Goal: Task Accomplishment & Management: Manage account settings

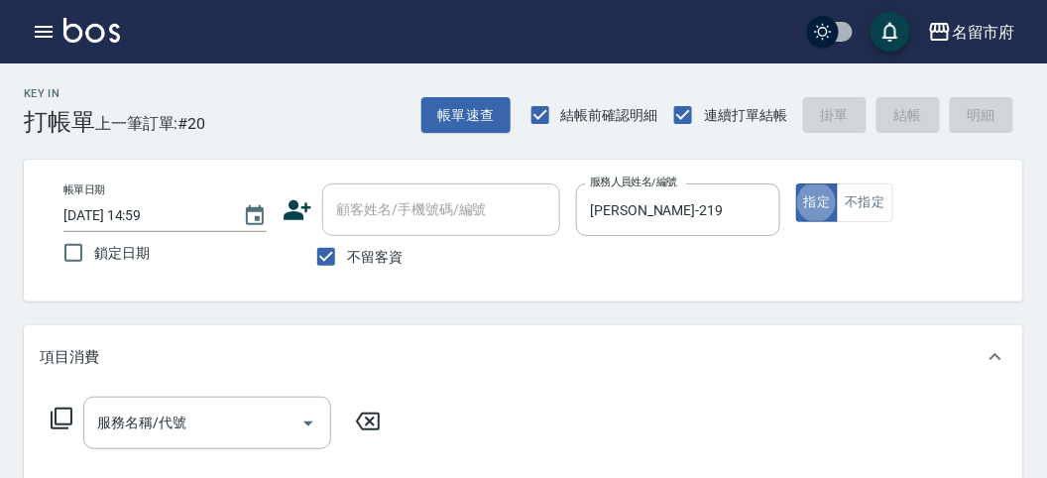
click at [62, 416] on icon at bounding box center [62, 419] width 24 height 24
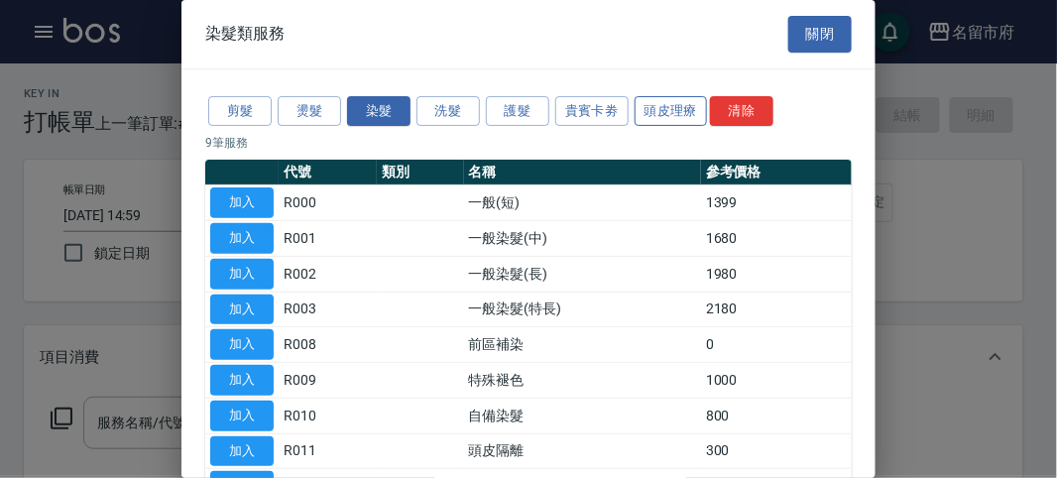
click at [651, 122] on button "頭皮理療" at bounding box center [671, 111] width 73 height 31
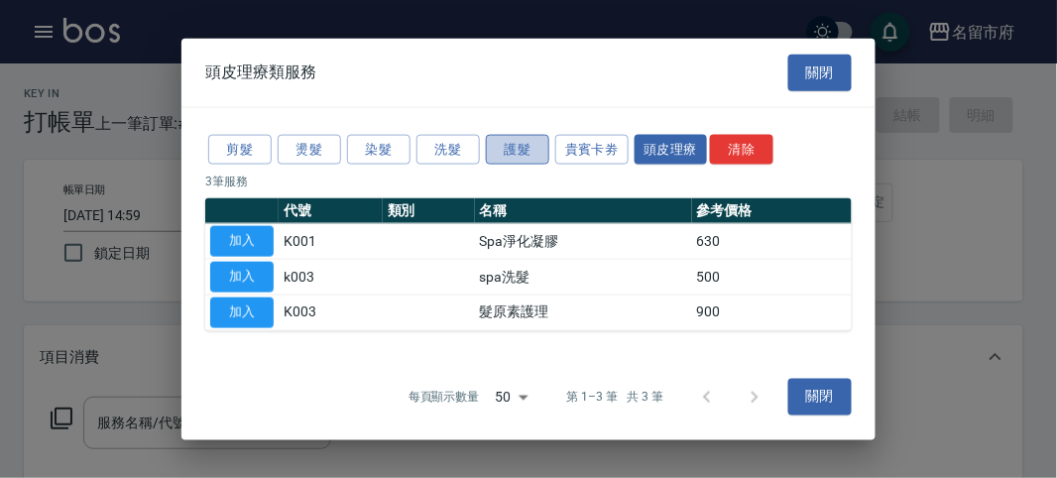
click at [531, 142] on button "護髮" at bounding box center [517, 149] width 63 height 31
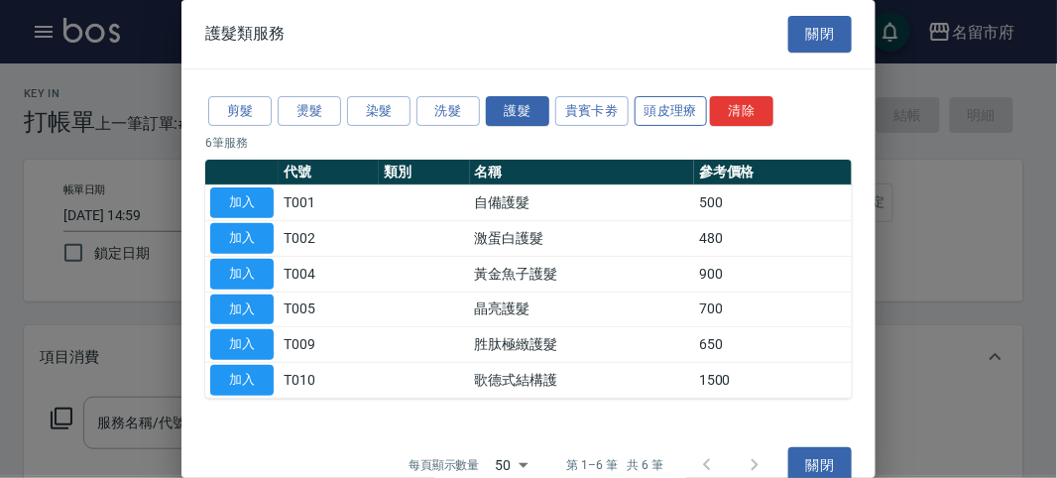
click at [687, 105] on button "頭皮理療" at bounding box center [671, 111] width 73 height 31
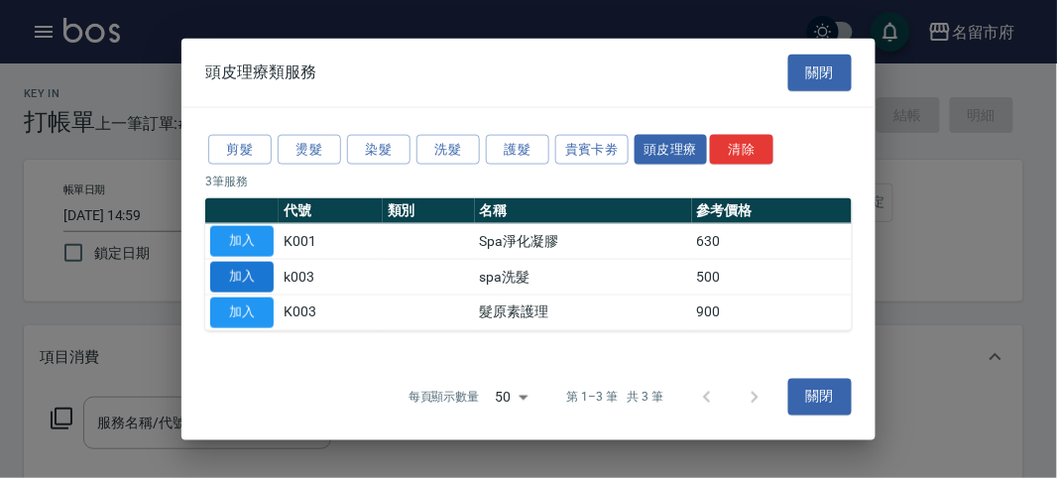
click at [246, 269] on button "加入" at bounding box center [241, 277] width 63 height 31
type input "spa洗髮(k003)"
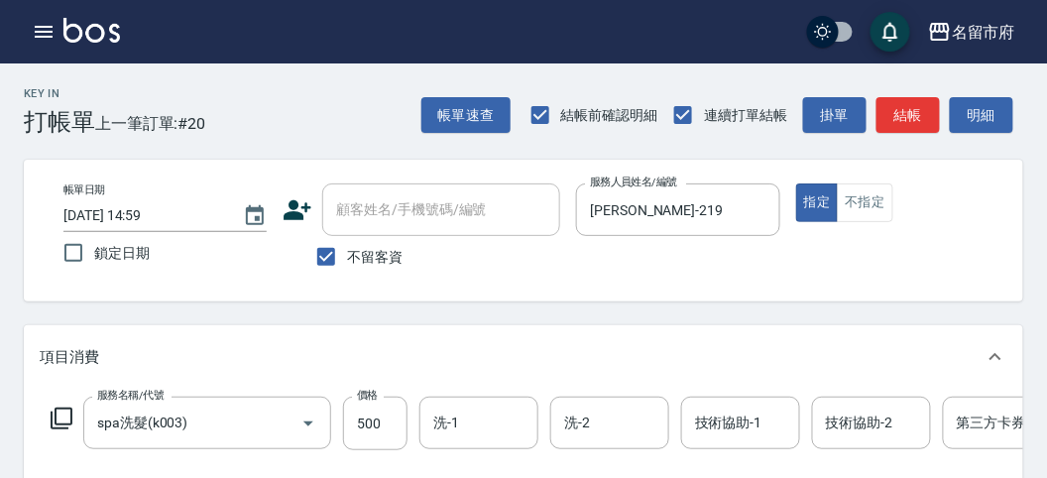
click at [60, 415] on icon at bounding box center [62, 419] width 24 height 24
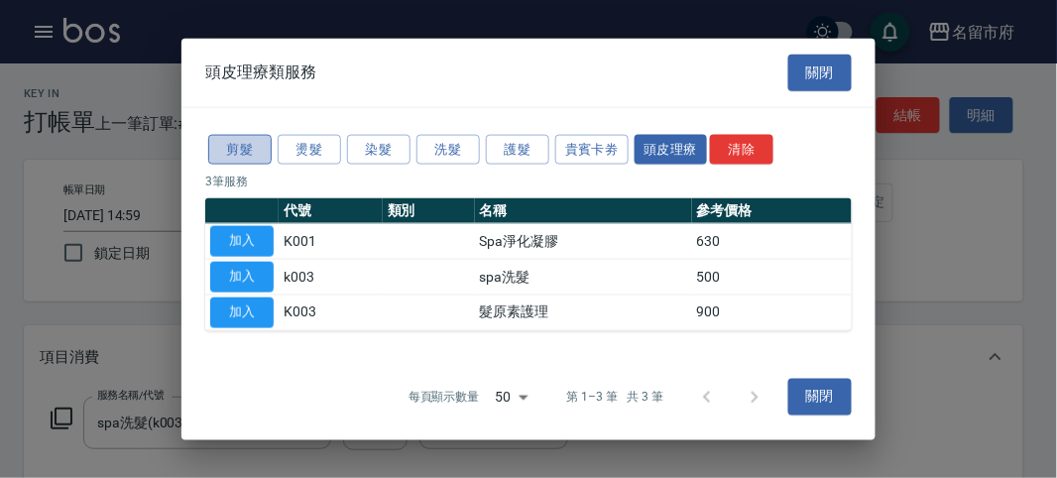
click at [268, 153] on button "剪髮" at bounding box center [239, 149] width 63 height 31
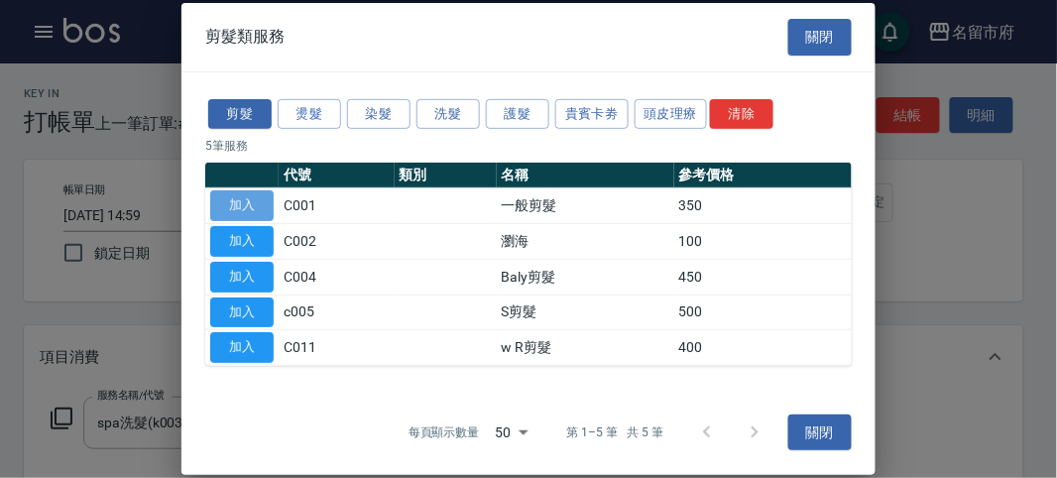
click at [256, 200] on button "加入" at bounding box center [241, 205] width 63 height 31
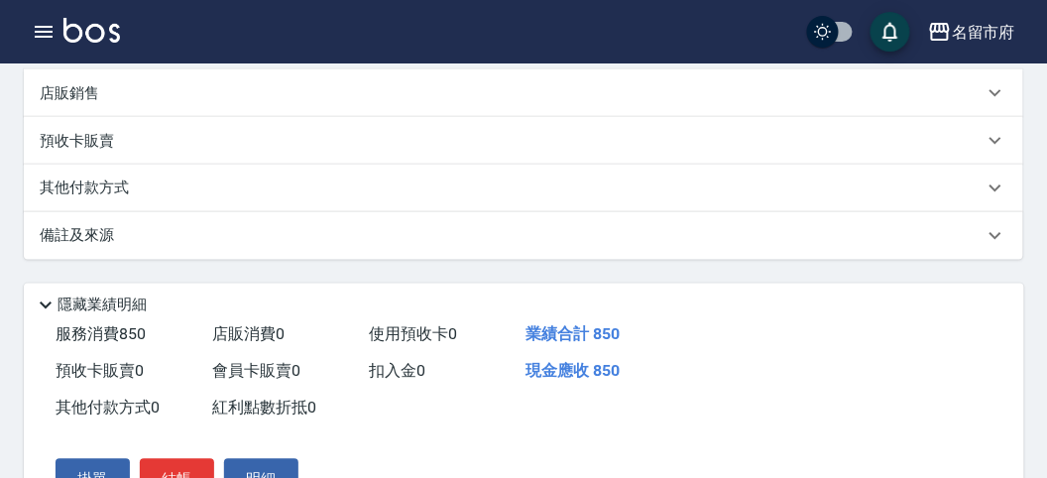
scroll to position [676, 0]
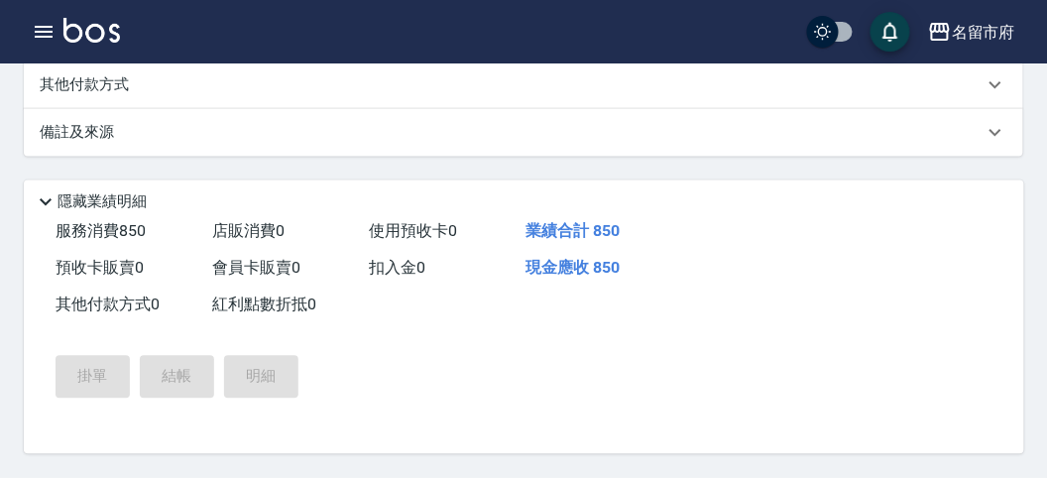
type input "2025/08/13 15:45"
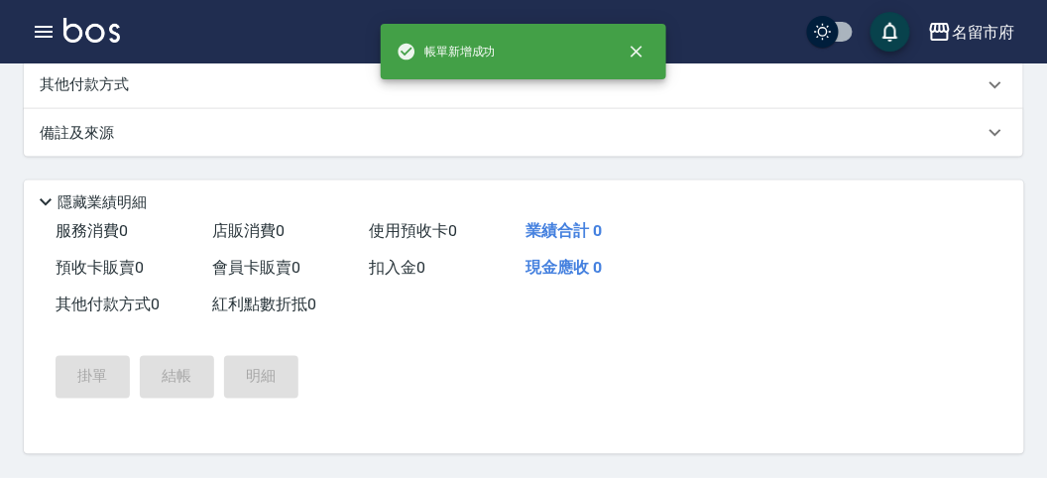
scroll to position [0, 0]
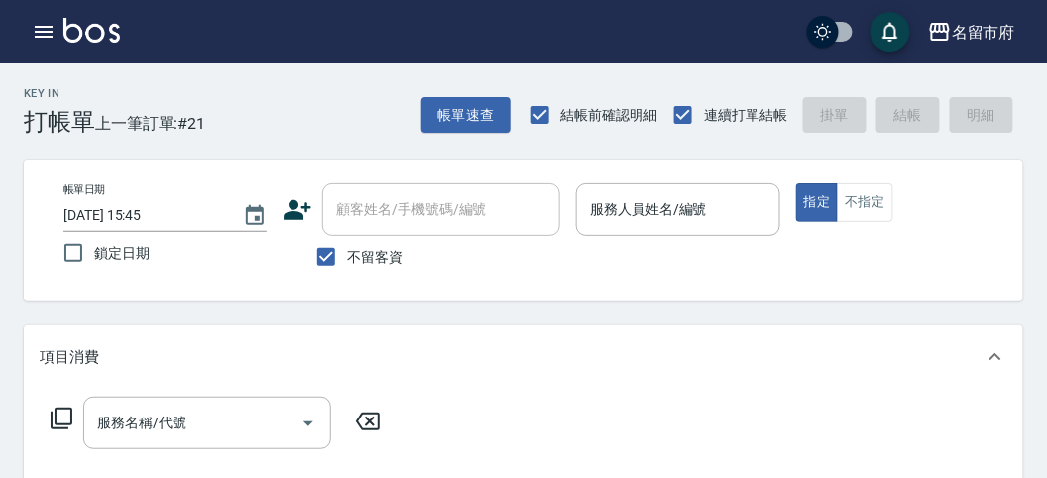
click at [628, 295] on div "帳單日期 2025/08/13 15:45 鎖定日期 顧客姓名/手機號碼/編號 顧客姓名/手機號碼/編號 不留客資 服務人員姓名/編號 服務人員姓名/編號 指…" at bounding box center [523, 231] width 999 height 142
click at [741, 198] on input "服務人員姓名/編號" at bounding box center [677, 209] width 185 height 35
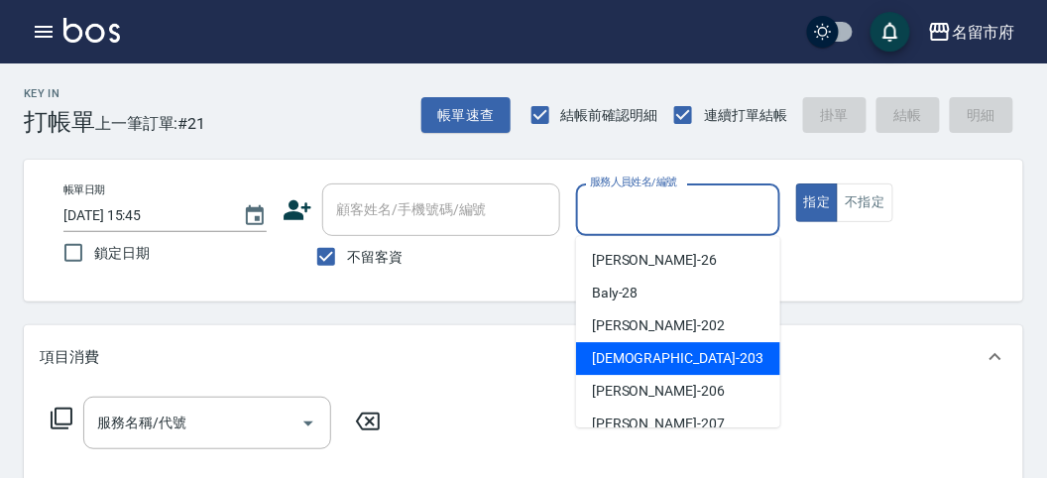
scroll to position [110, 0]
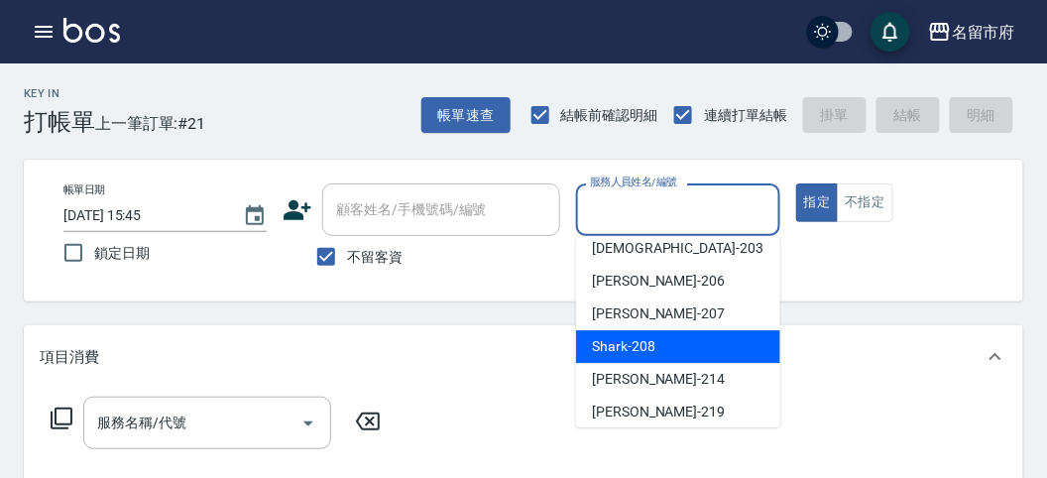
click at [665, 342] on div "Shark -208" at bounding box center [678, 346] width 204 height 33
type input "Shark-208"
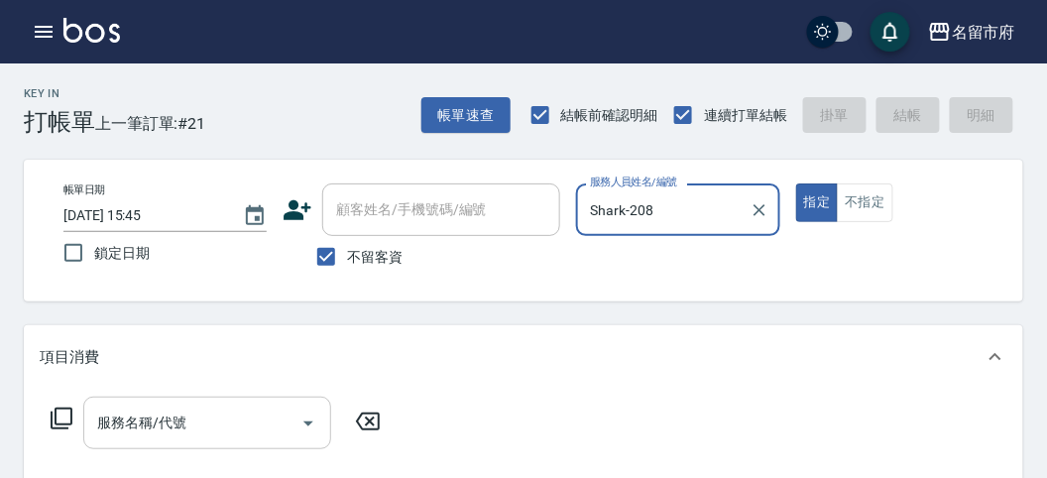
click at [240, 446] on div "服務名稱/代號" at bounding box center [207, 423] width 248 height 53
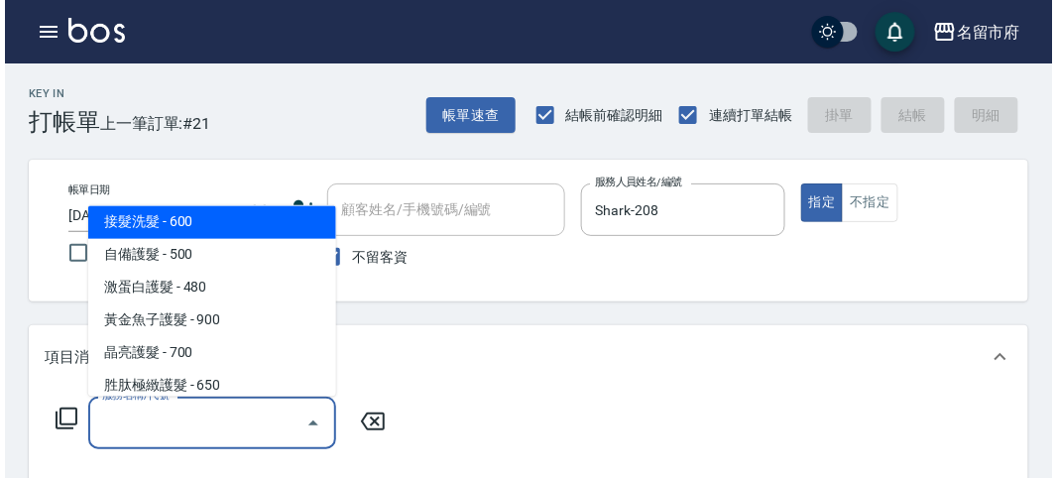
scroll to position [1185, 0]
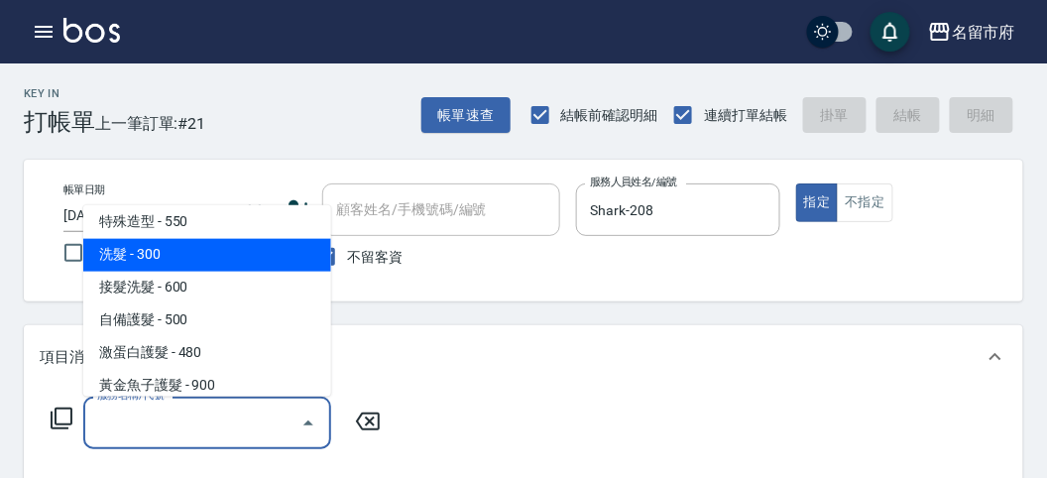
type input "洗髮(S011)"
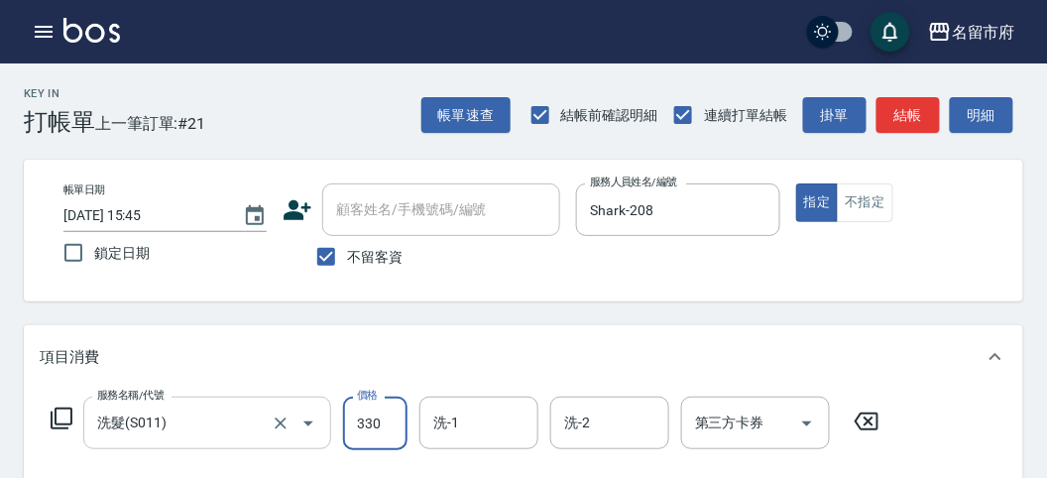
type input "330"
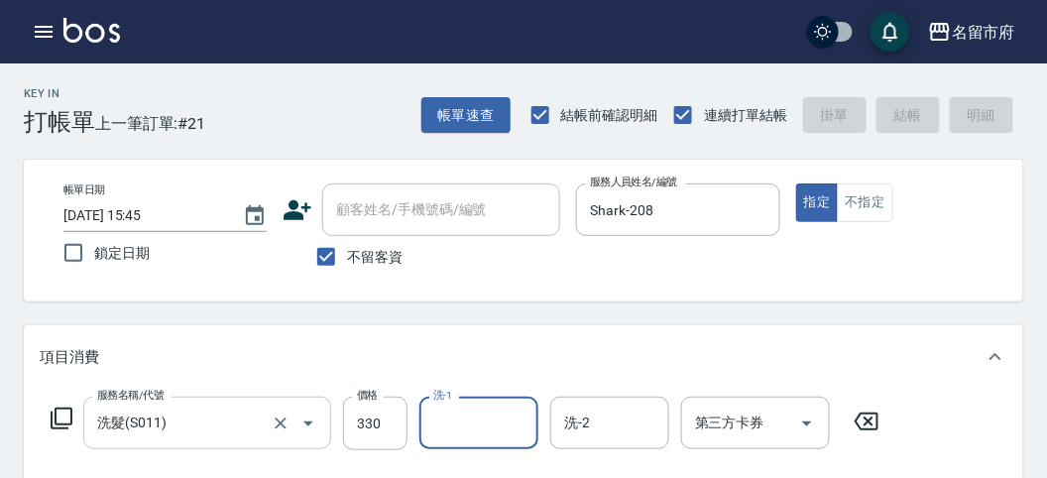
type input "2025/08/13 15:55"
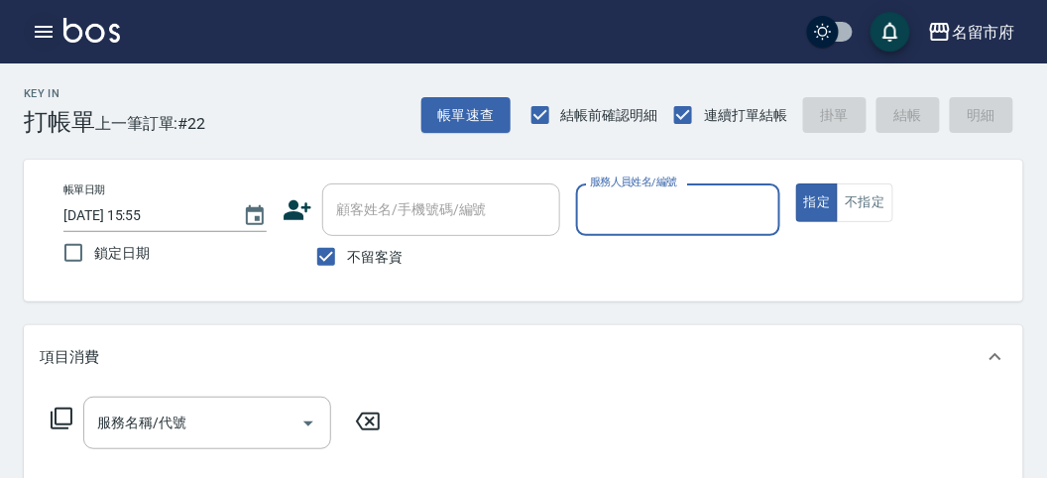
click at [33, 37] on icon "button" at bounding box center [44, 32] width 24 height 24
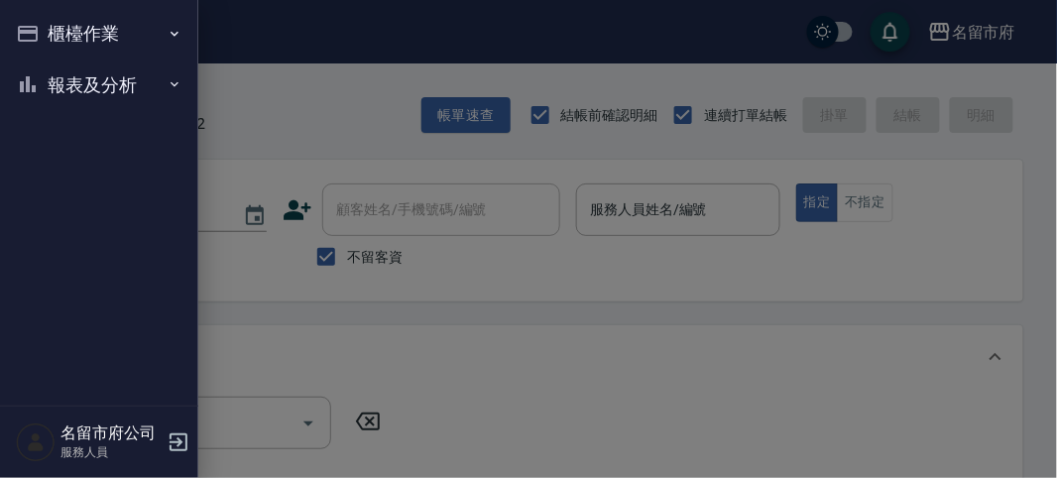
click at [106, 96] on button "報表及分析" at bounding box center [99, 85] width 182 height 52
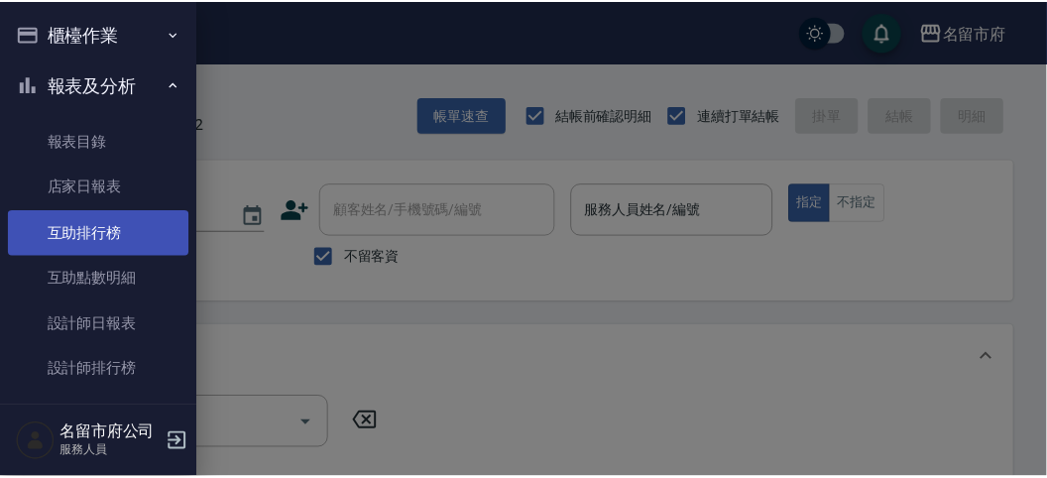
scroll to position [64, 0]
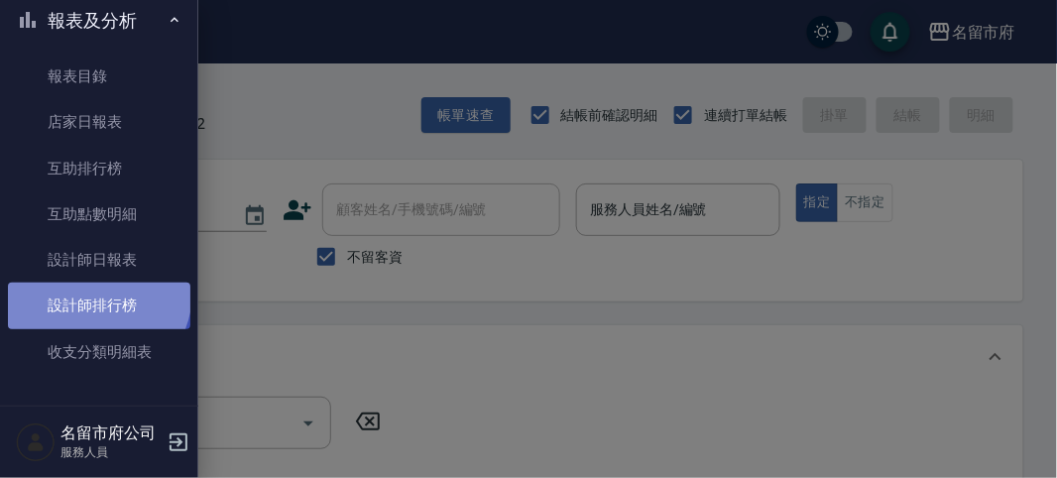
click at [96, 293] on link "設計師排行榜" at bounding box center [99, 306] width 182 height 46
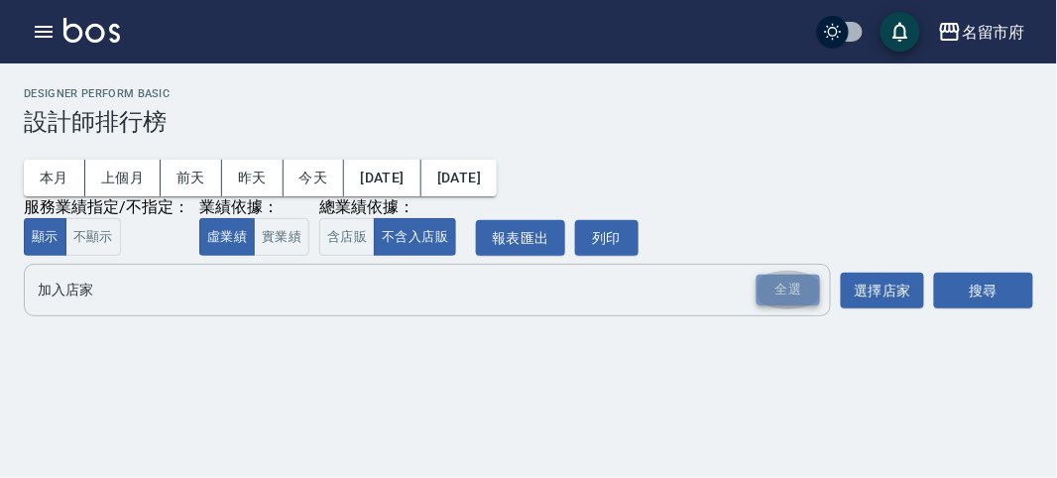
click at [774, 289] on div "全選" at bounding box center [787, 290] width 63 height 31
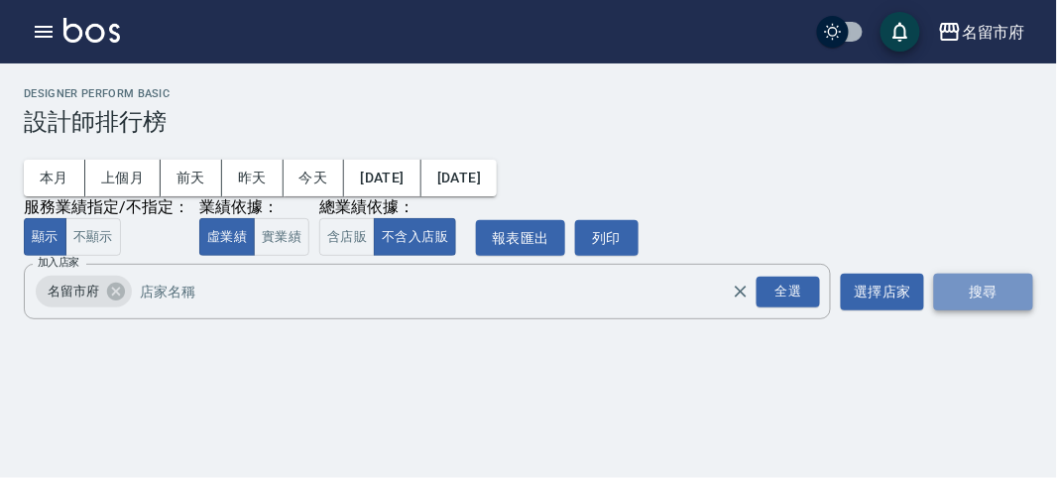
click at [993, 304] on button "搜尋" at bounding box center [983, 292] width 99 height 37
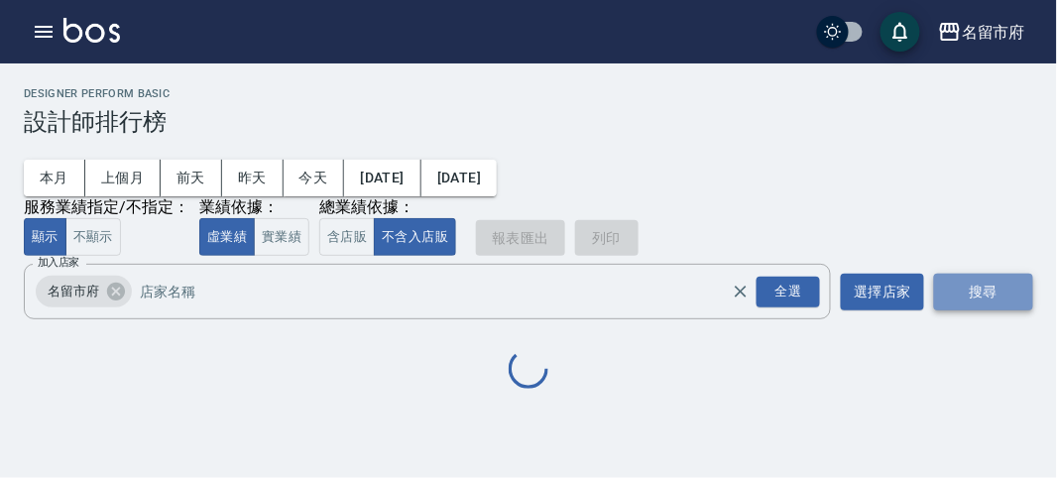
click at [993, 304] on button "搜尋" at bounding box center [983, 292] width 99 height 37
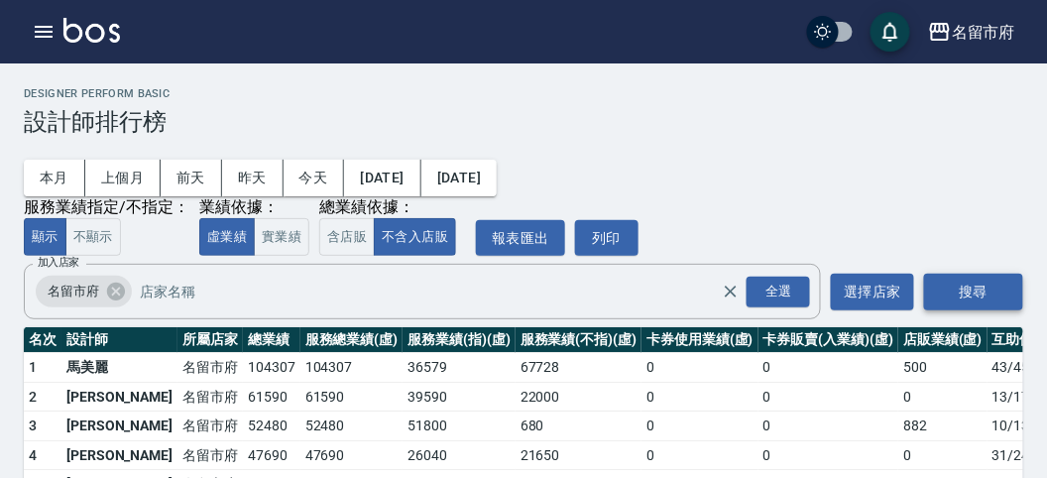
scroll to position [174, 0]
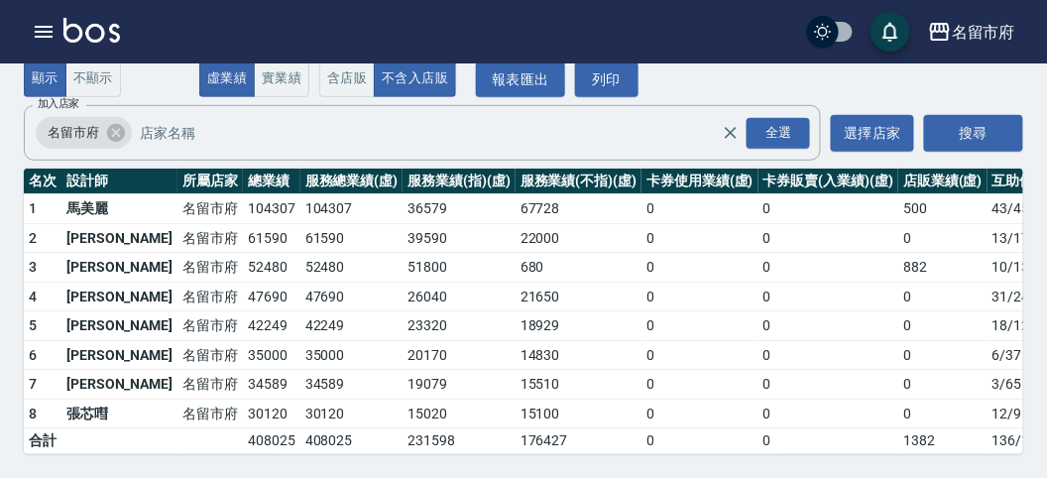
click at [87, 32] on img at bounding box center [91, 30] width 57 height 25
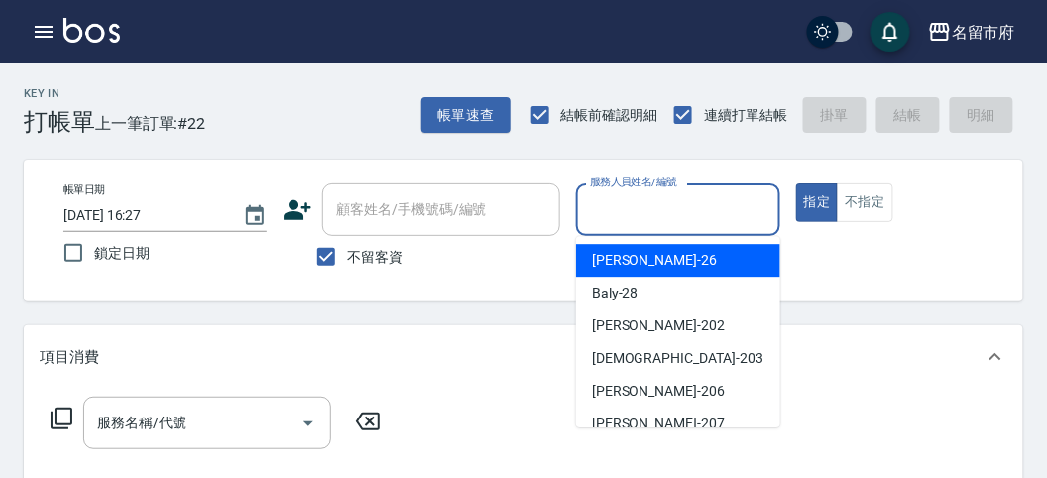
drag, startPoint x: 657, startPoint y: 205, endPoint x: 625, endPoint y: 332, distance: 131.1
click at [658, 208] on input "服務人員姓名/編號" at bounding box center [677, 209] width 185 height 35
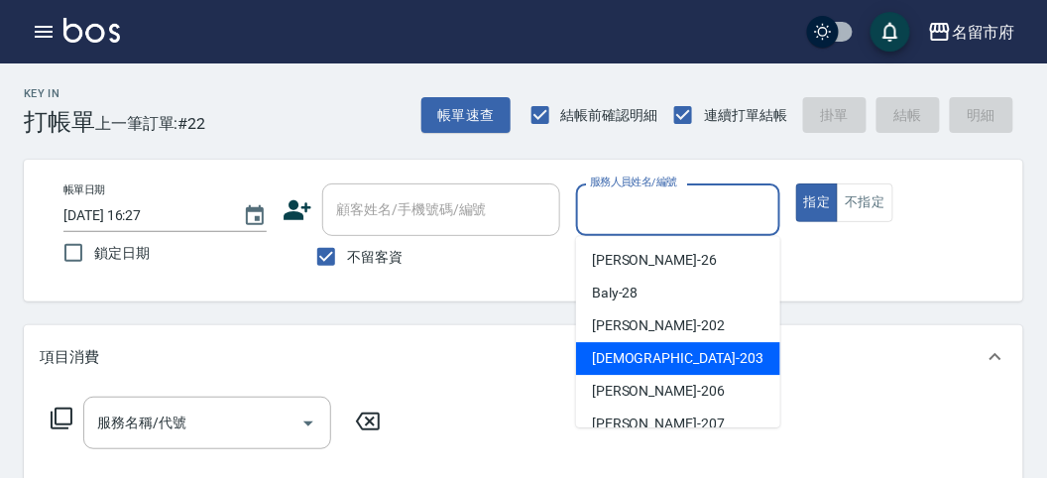
click at [617, 367] on span "聖德 -203" at bounding box center [678, 358] width 172 height 21
type input "聖德-203"
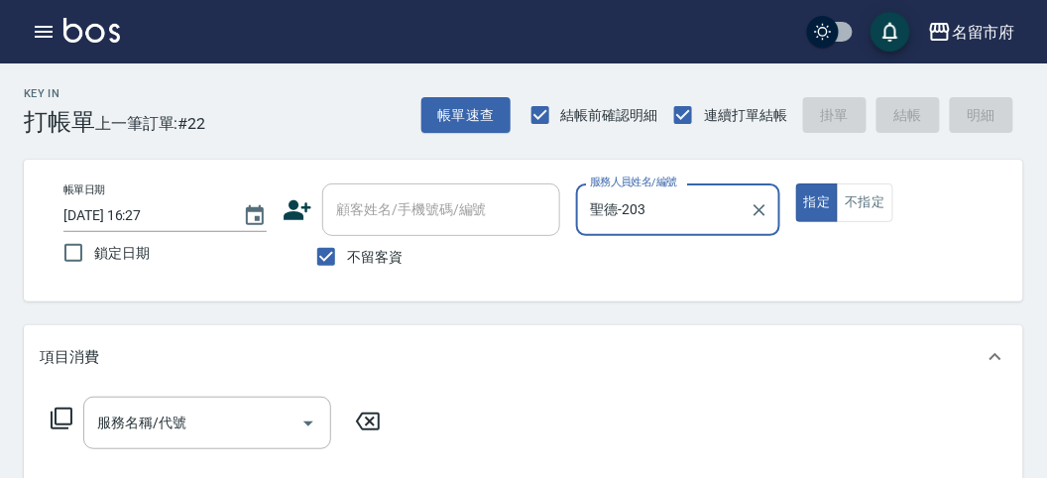
click at [58, 414] on icon at bounding box center [62, 419] width 24 height 24
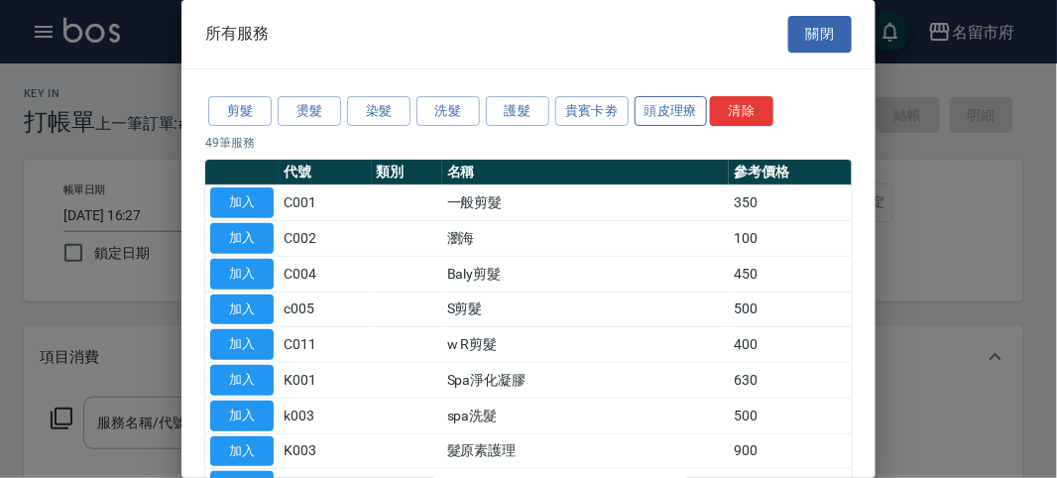
click at [640, 104] on button "頭皮理療" at bounding box center [671, 111] width 73 height 31
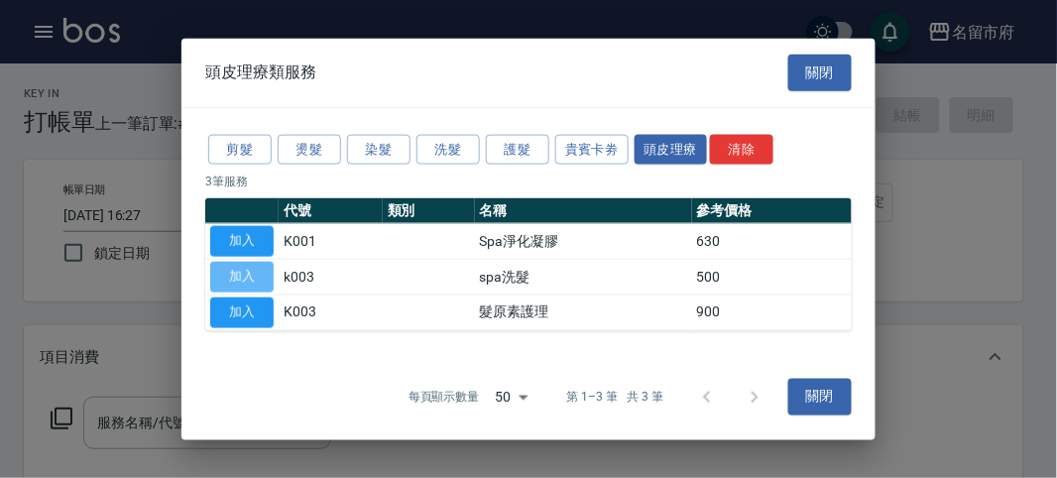
drag, startPoint x: 224, startPoint y: 270, endPoint x: 289, endPoint y: 354, distance: 106.1
click at [224, 270] on button "加入" at bounding box center [241, 277] width 63 height 31
type input "spa洗髮(k003)"
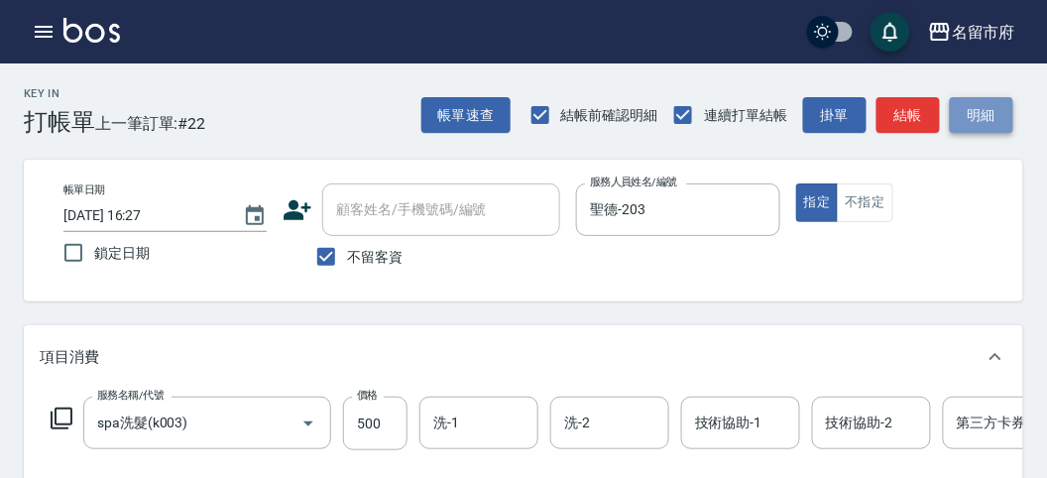
click at [986, 110] on button "明細" at bounding box center [981, 115] width 63 height 37
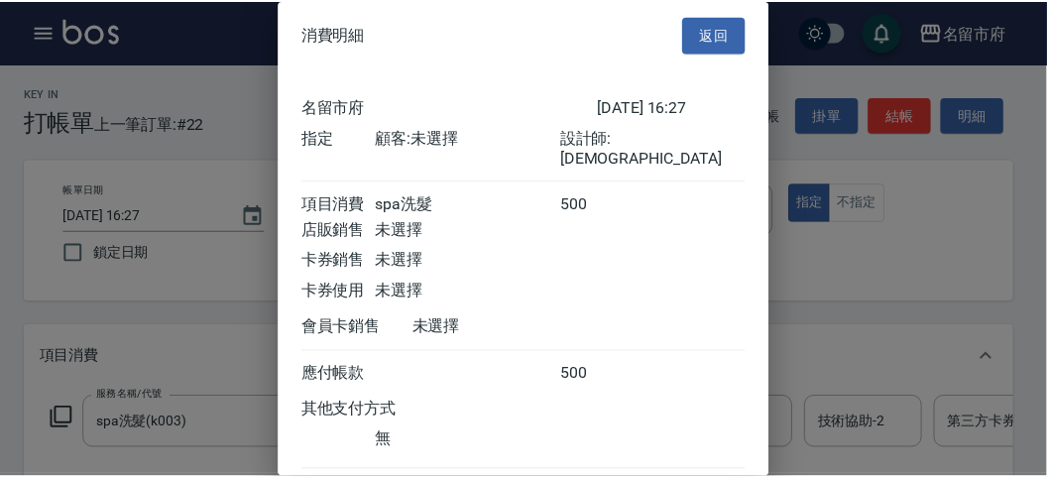
scroll to position [110, 0]
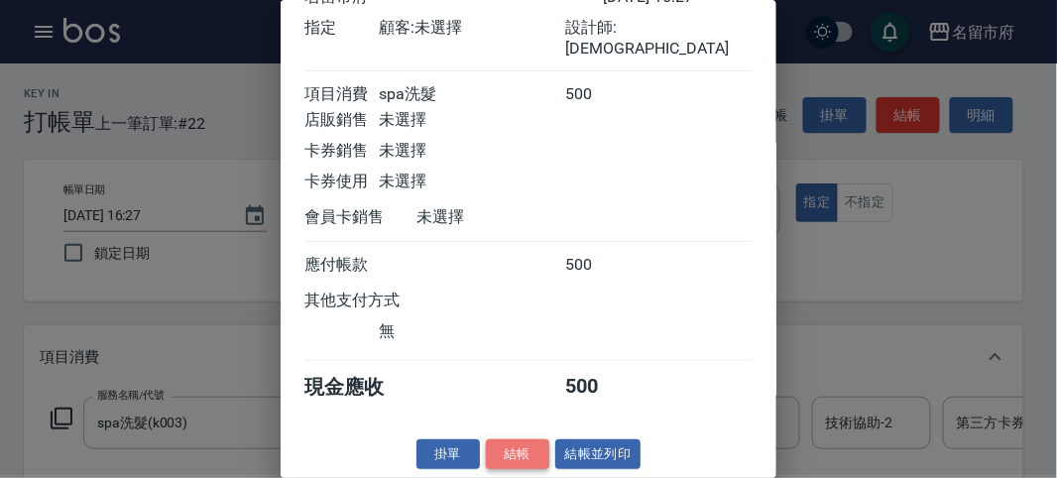
click at [521, 452] on button "結帳" at bounding box center [517, 454] width 63 height 31
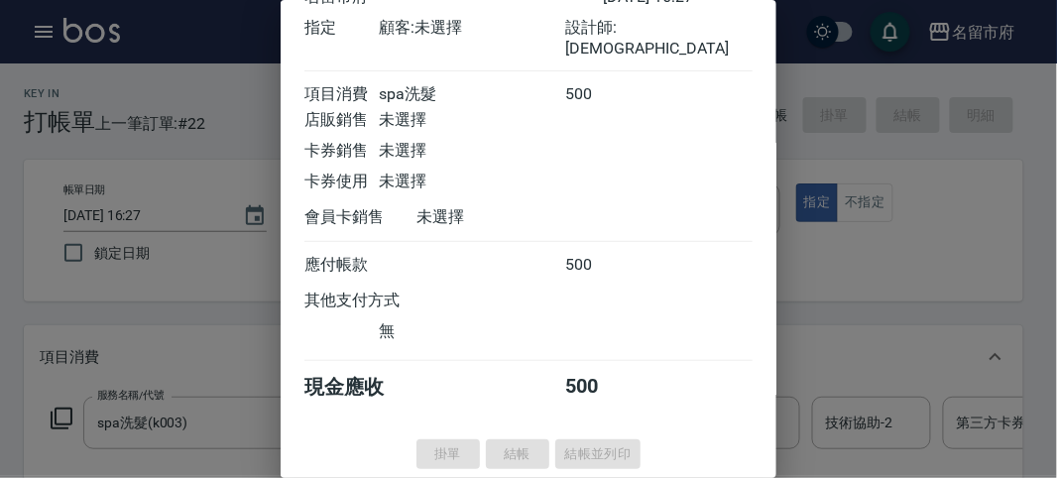
type input "2025/08/13 16:31"
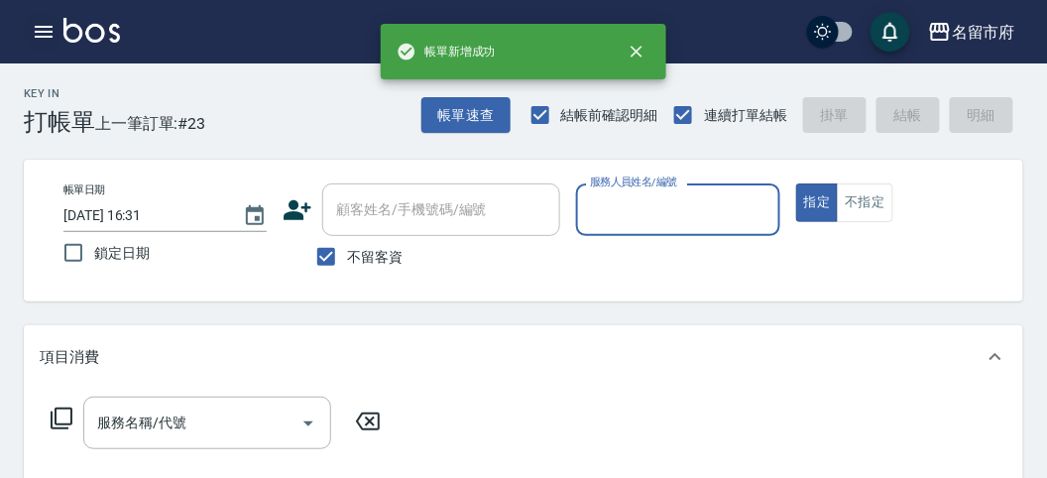
click at [43, 26] on icon "button" at bounding box center [44, 32] width 18 height 12
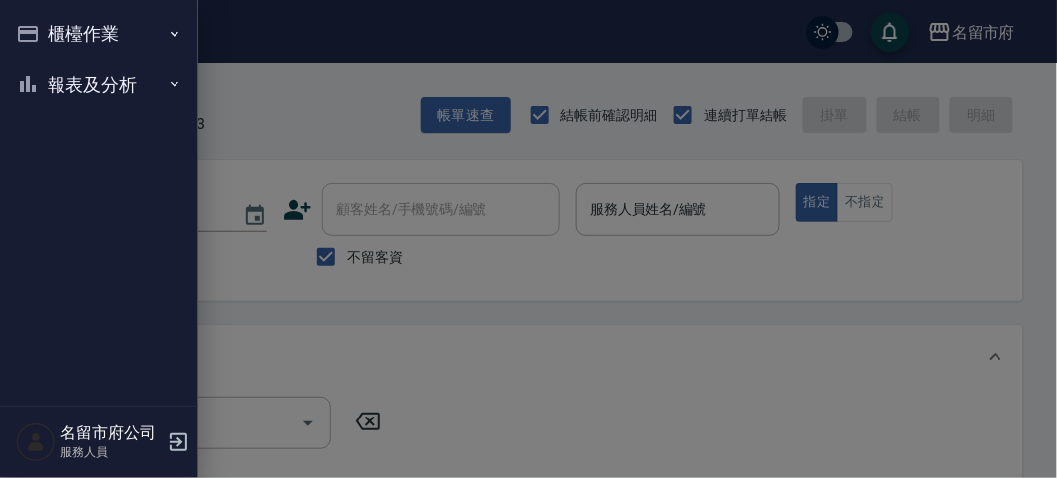
click at [58, 84] on button "報表及分析" at bounding box center [99, 85] width 182 height 52
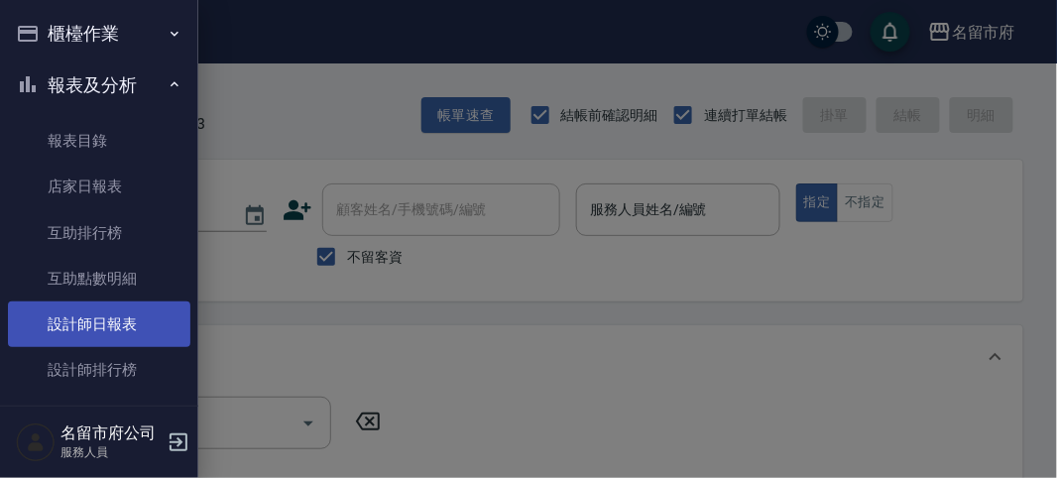
click at [89, 332] on link "設計師日報表" at bounding box center [99, 324] width 182 height 46
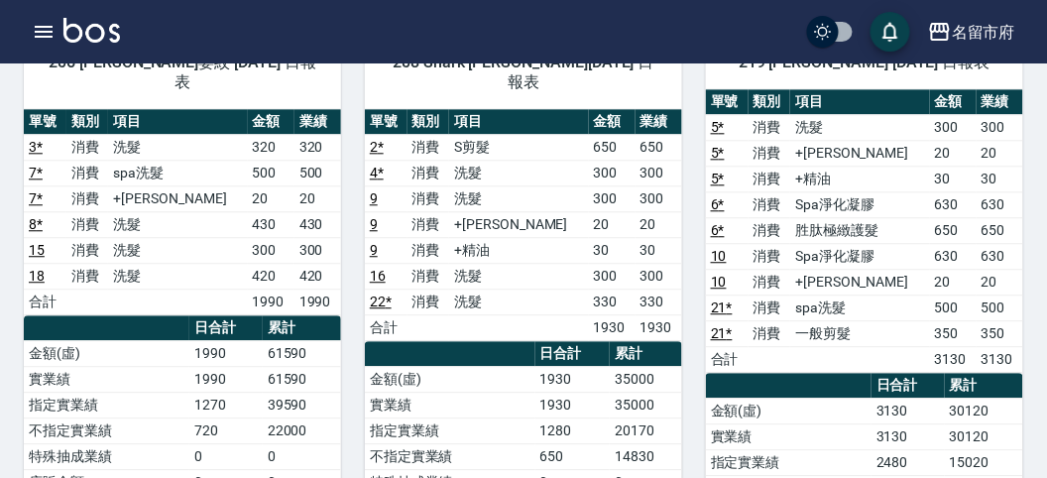
scroll to position [1032, 0]
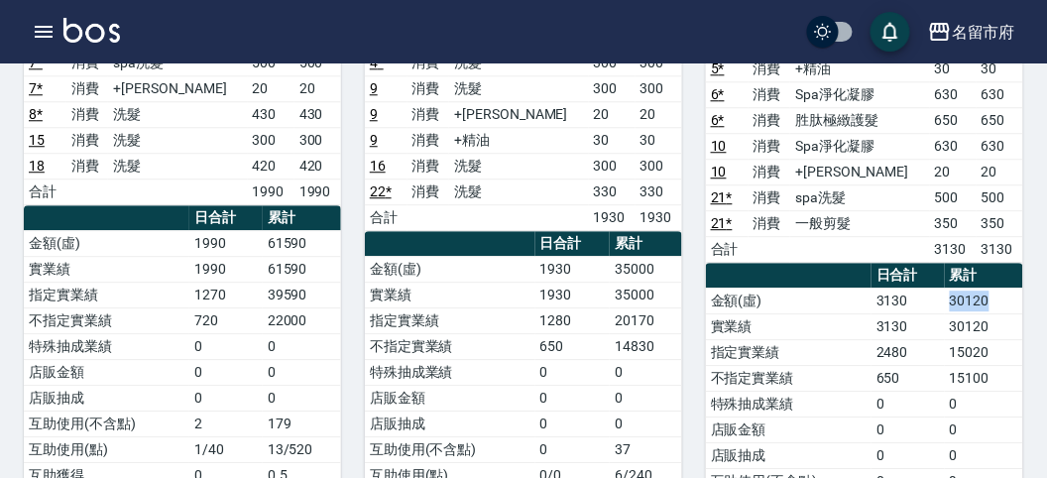
drag, startPoint x: 992, startPoint y: 277, endPoint x: 943, endPoint y: 286, distance: 50.4
click at [943, 288] on tr "金額(虛) 3130 30120" at bounding box center [864, 301] width 317 height 26
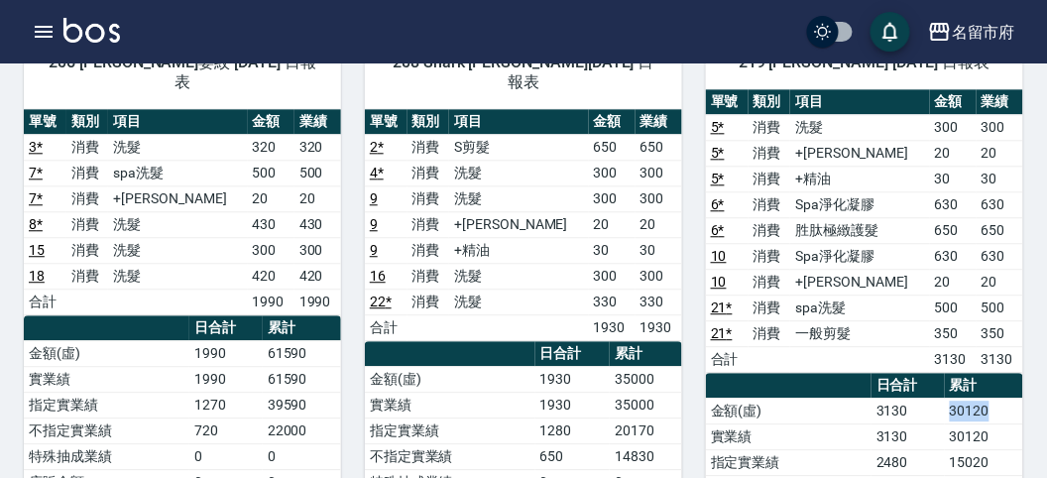
scroll to position [1252, 0]
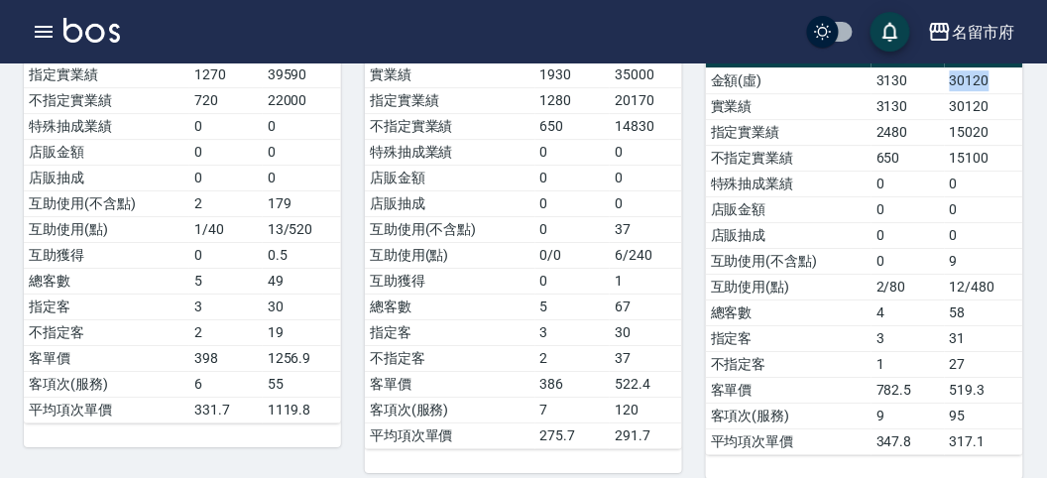
click at [98, 41] on img at bounding box center [91, 30] width 57 height 25
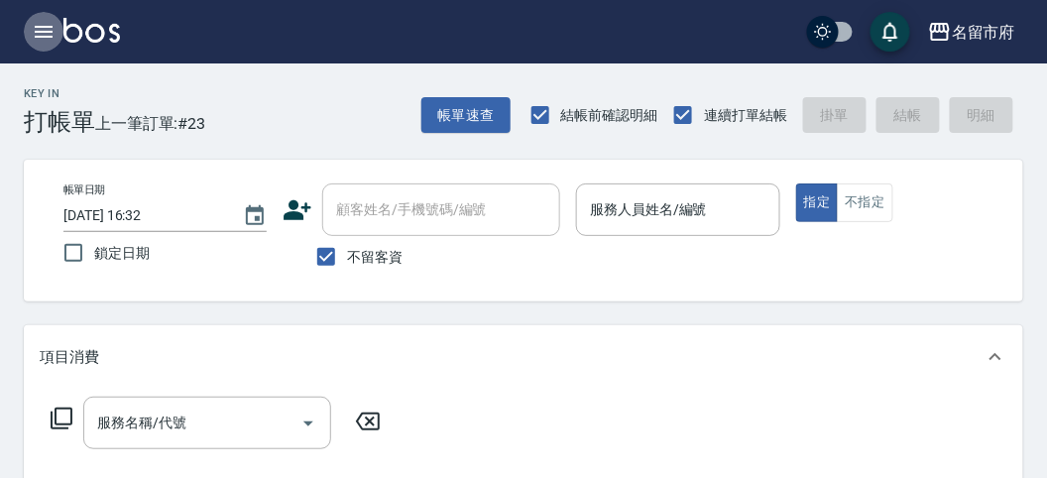
click at [36, 42] on icon "button" at bounding box center [44, 32] width 24 height 24
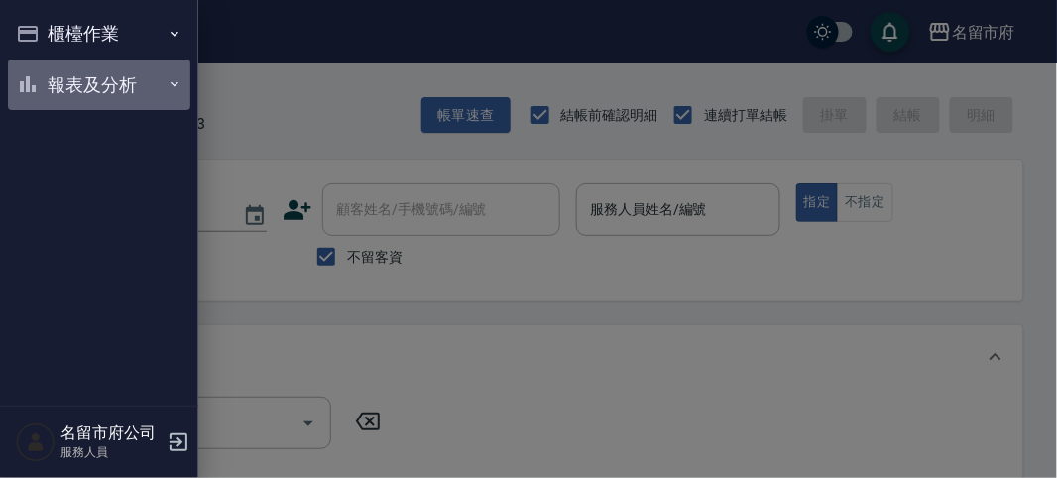
click at [43, 97] on button "報表及分析" at bounding box center [99, 85] width 182 height 52
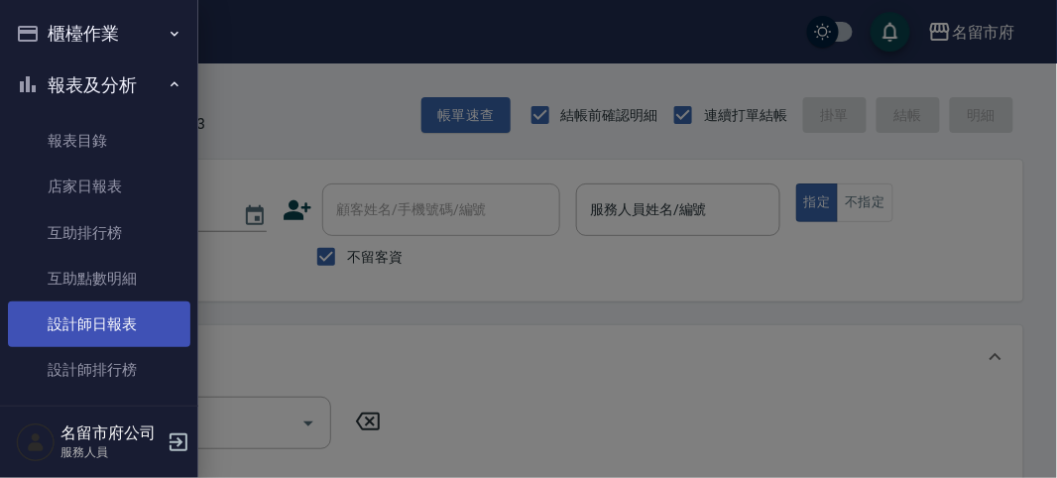
click at [123, 317] on link "設計師日報表" at bounding box center [99, 324] width 182 height 46
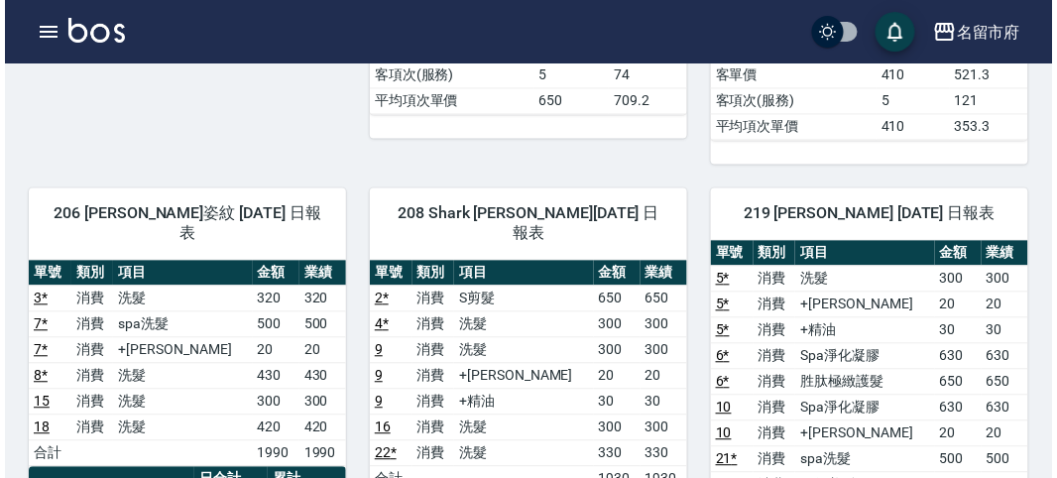
scroll to position [880, 0]
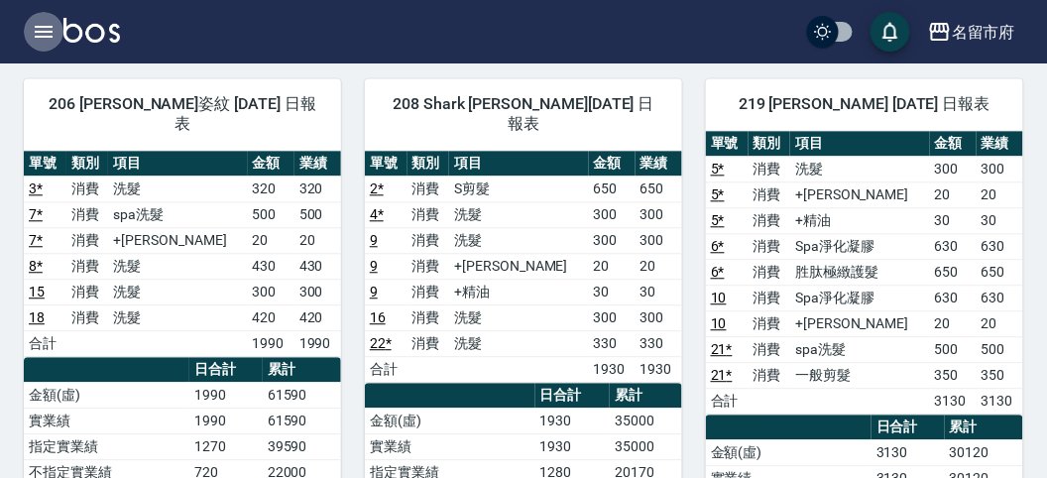
drag, startPoint x: 41, startPoint y: 14, endPoint x: 41, endPoint y: 0, distance: 13.9
click at [41, 1] on div "名留市府 登出" at bounding box center [523, 31] width 1047 height 63
click at [58, 36] on button "button" at bounding box center [44, 32] width 40 height 40
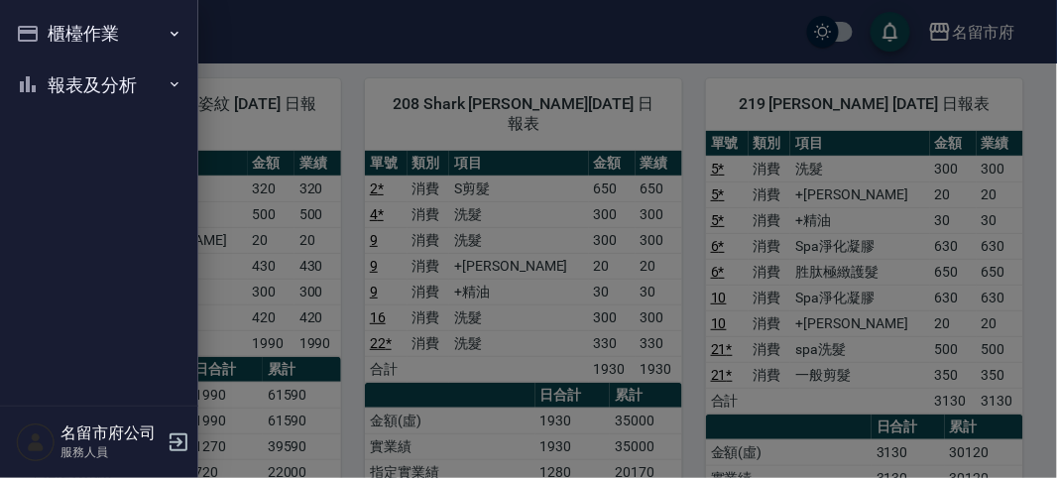
drag, startPoint x: 98, startPoint y: 79, endPoint x: 149, endPoint y: 75, distance: 50.7
click at [100, 80] on button "報表及分析" at bounding box center [99, 85] width 182 height 52
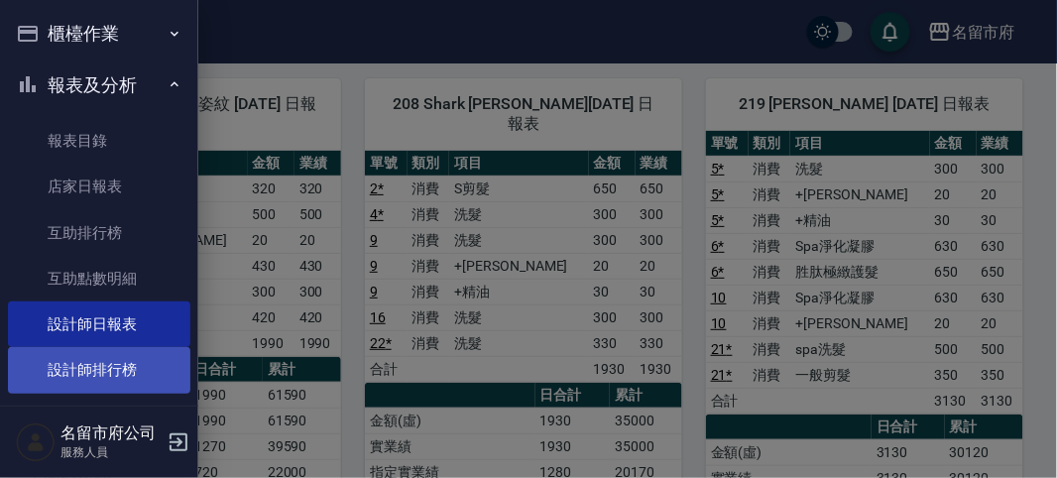
click at [114, 369] on link "設計師排行榜" at bounding box center [99, 370] width 182 height 46
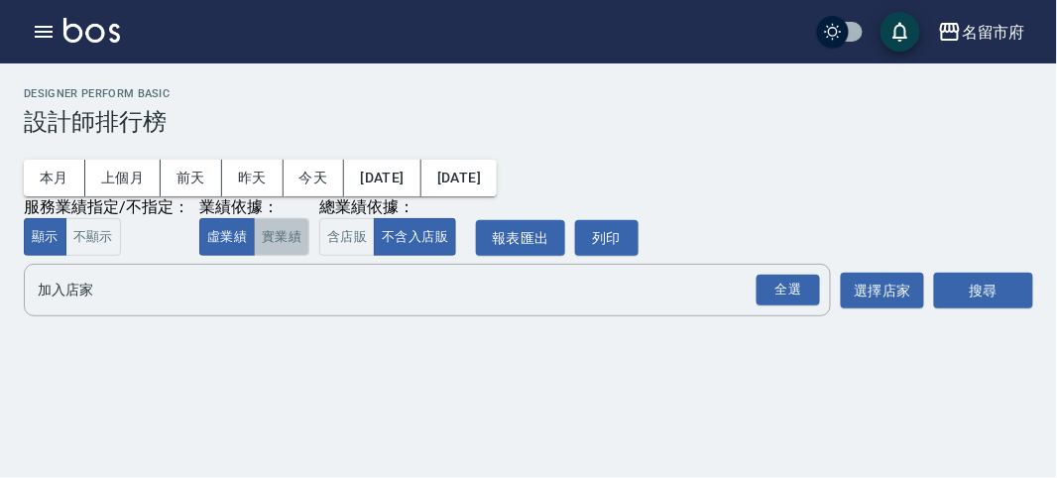
click at [260, 248] on button "實業績" at bounding box center [282, 237] width 56 height 39
click at [334, 258] on div "名留市府 2025-08-01 - 2025-08-13 設計師排行榜 列印時間： 2025-08-13-16:34 Designer Perform Bas…" at bounding box center [528, 205] width 1057 height 285
click at [347, 240] on button "含店販" at bounding box center [347, 237] width 56 height 39
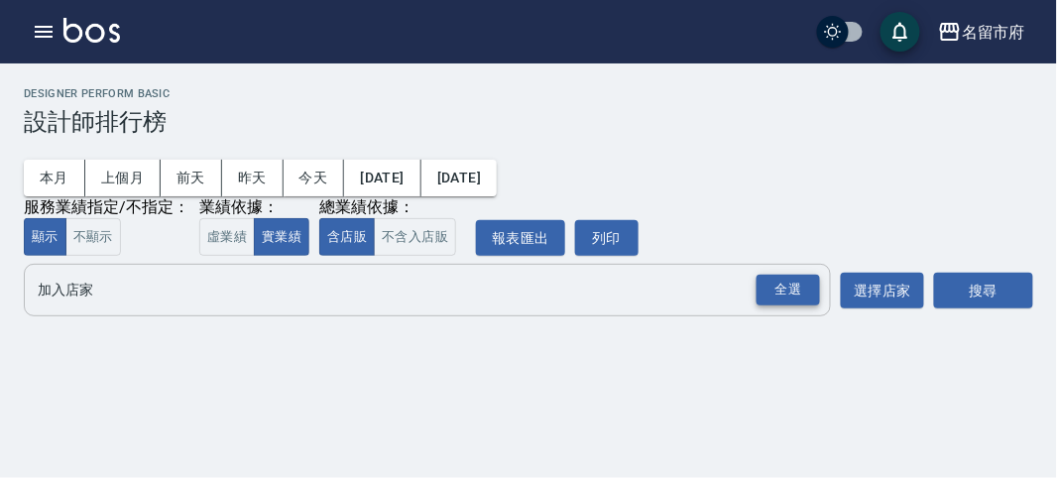
drag, startPoint x: 771, startPoint y: 303, endPoint x: 840, endPoint y: 293, distance: 69.1
click at [771, 302] on div "全選" at bounding box center [787, 290] width 63 height 31
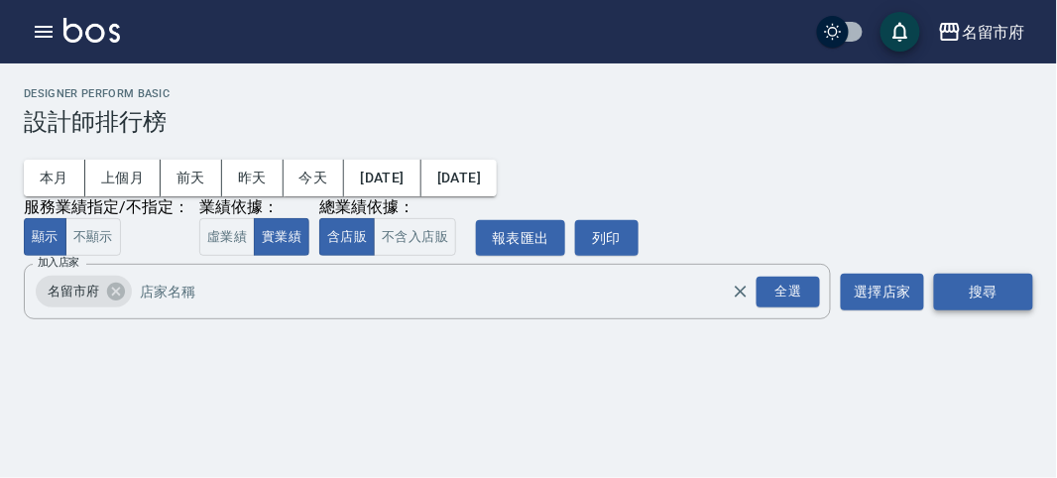
click at [972, 289] on button "搜尋" at bounding box center [983, 292] width 99 height 37
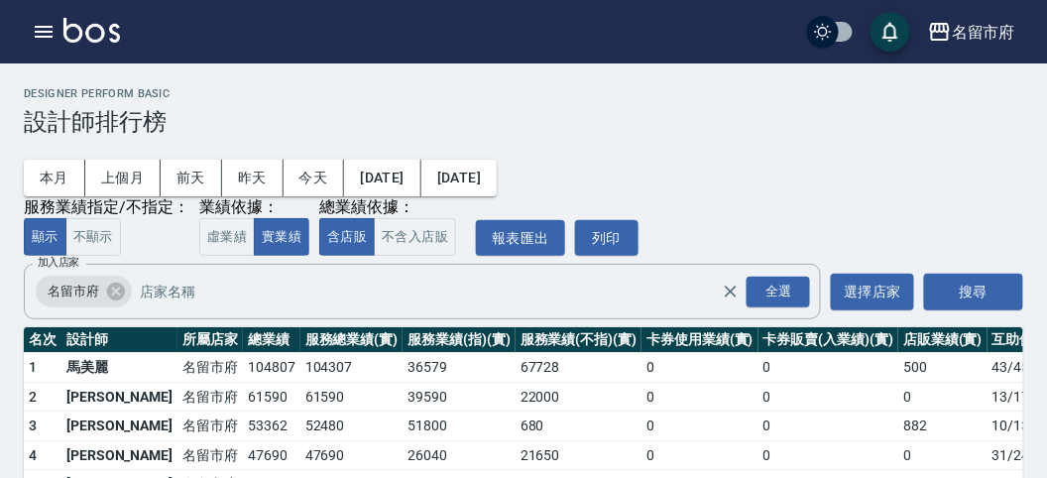
scroll to position [110, 0]
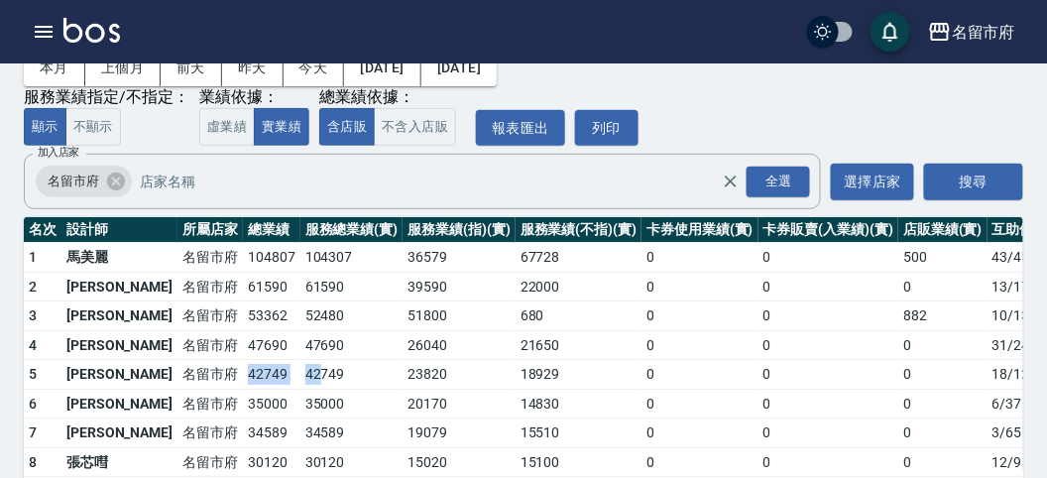
drag, startPoint x: 172, startPoint y: 373, endPoint x: 250, endPoint y: 373, distance: 78.3
click at [250, 373] on tr "5 高聖德 名留市府 42749 42749 23820 18929 0 0 0 18 / 122" at bounding box center [573, 375] width 1099 height 30
click at [300, 373] on td "42749" at bounding box center [351, 375] width 103 height 30
click at [243, 371] on td "42749" at bounding box center [272, 375] width 58 height 30
drag, startPoint x: 182, startPoint y: 373, endPoint x: 230, endPoint y: 372, distance: 47.6
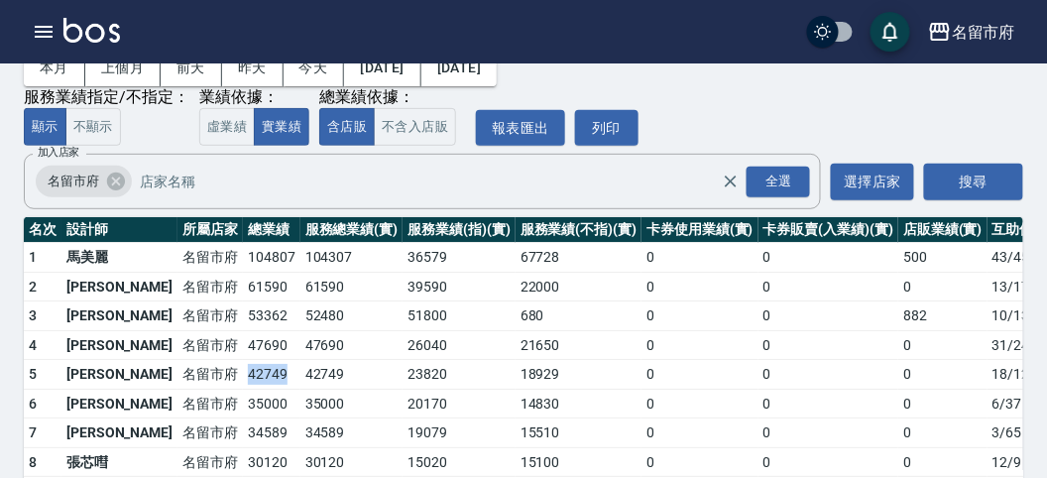
click at [243, 372] on td "42749" at bounding box center [272, 375] width 58 height 30
drag, startPoint x: 184, startPoint y: 346, endPoint x: 210, endPoint y: 346, distance: 25.8
click at [243, 346] on td "47690" at bounding box center [272, 345] width 58 height 30
click at [243, 345] on td "47690" at bounding box center [272, 345] width 58 height 30
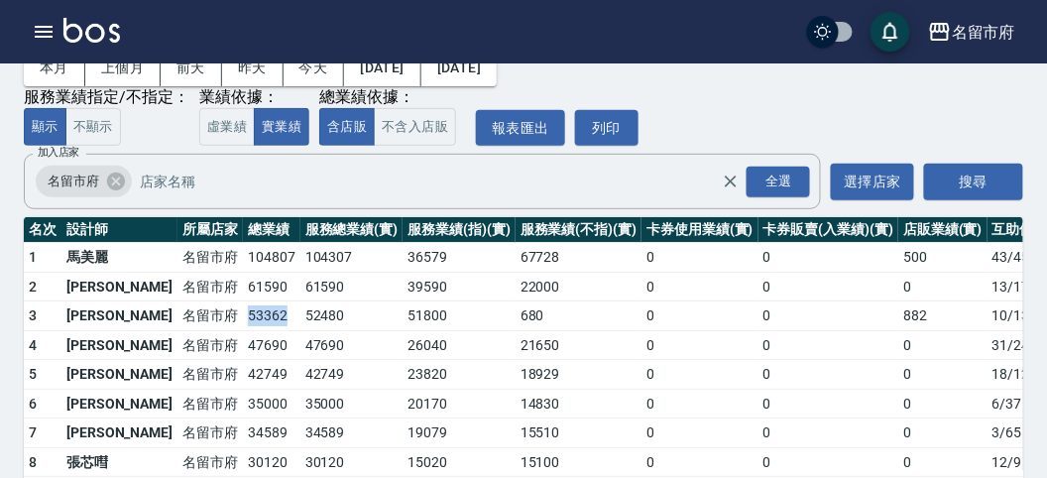
drag, startPoint x: 181, startPoint y: 313, endPoint x: 218, endPoint y: 312, distance: 36.7
click at [243, 312] on td "53362" at bounding box center [272, 316] width 58 height 30
drag, startPoint x: 184, startPoint y: 379, endPoint x: 238, endPoint y: 384, distance: 53.8
click at [238, 384] on tr "5 高聖德 名留市府 42749 42749 23820 18929 0 0 0 18 / 122" at bounding box center [573, 375] width 1099 height 30
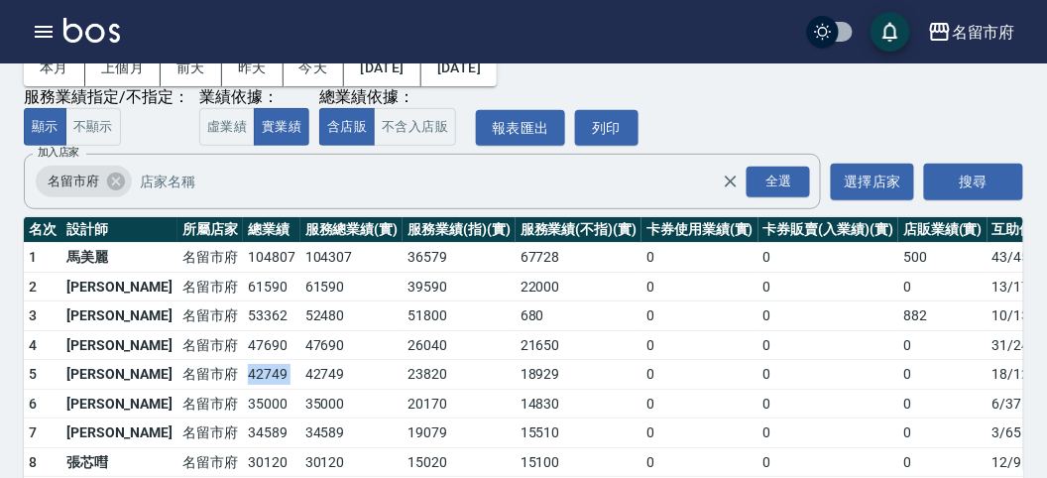
click at [243, 360] on td "42749" at bounding box center [272, 375] width 58 height 30
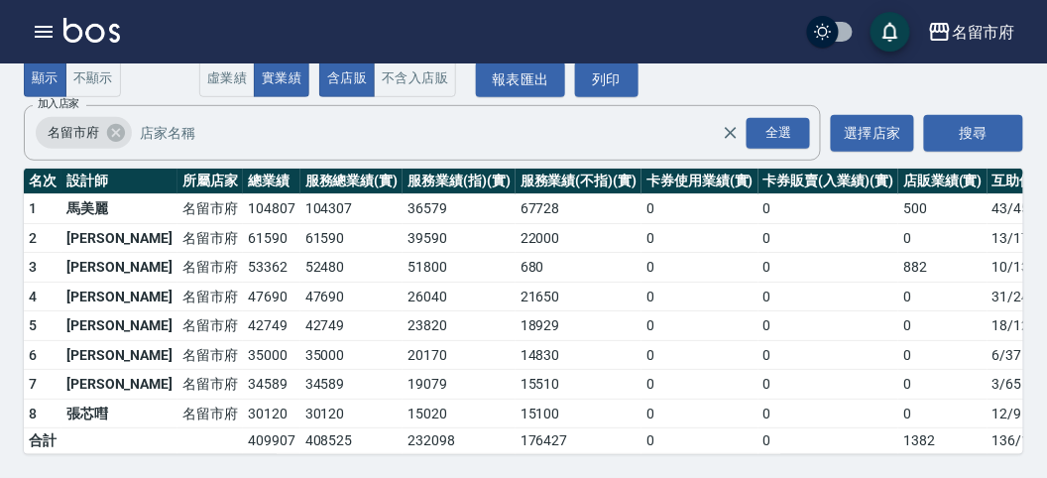
scroll to position [0, 0]
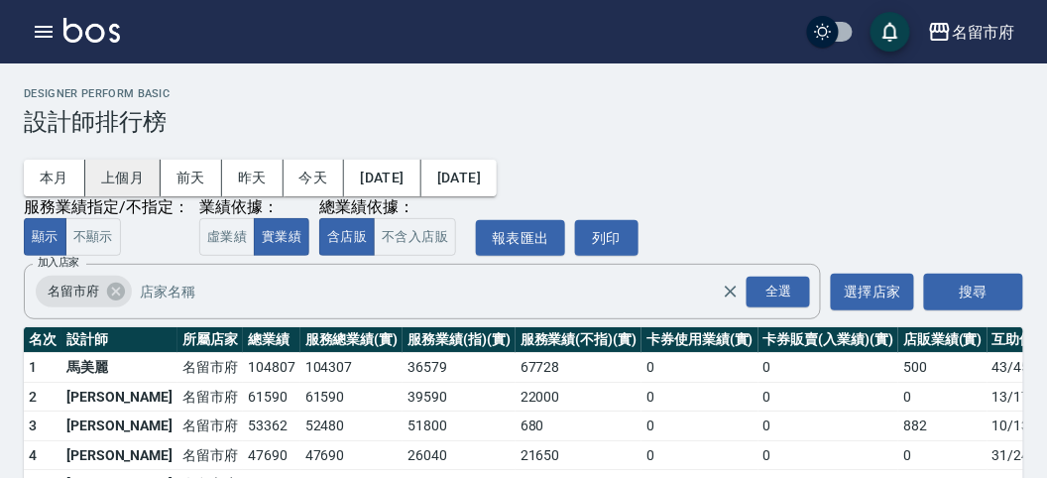
click at [120, 178] on button "上個月" at bounding box center [122, 178] width 75 height 37
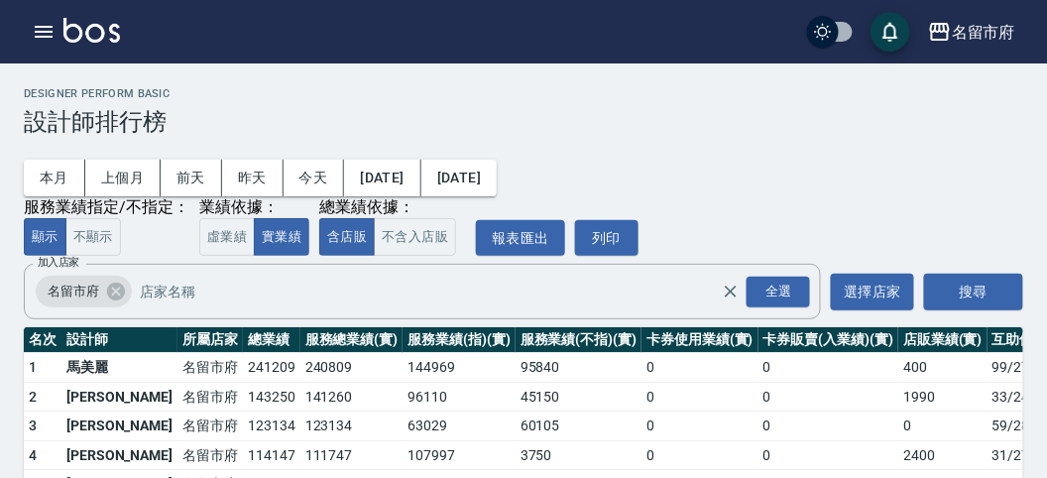
scroll to position [202, 0]
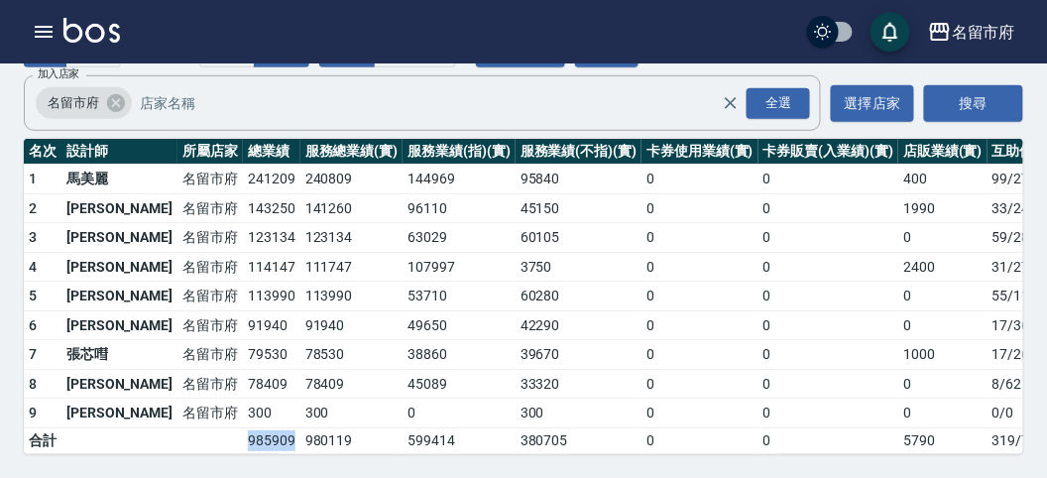
drag, startPoint x: 180, startPoint y: 415, endPoint x: 228, endPoint y: 420, distance: 47.8
click at [243, 427] on td "985909" at bounding box center [272, 440] width 58 height 26
click at [177, 399] on td "名留市府" at bounding box center [209, 414] width 65 height 30
drag, startPoint x: 174, startPoint y: 276, endPoint x: 226, endPoint y: 281, distance: 52.8
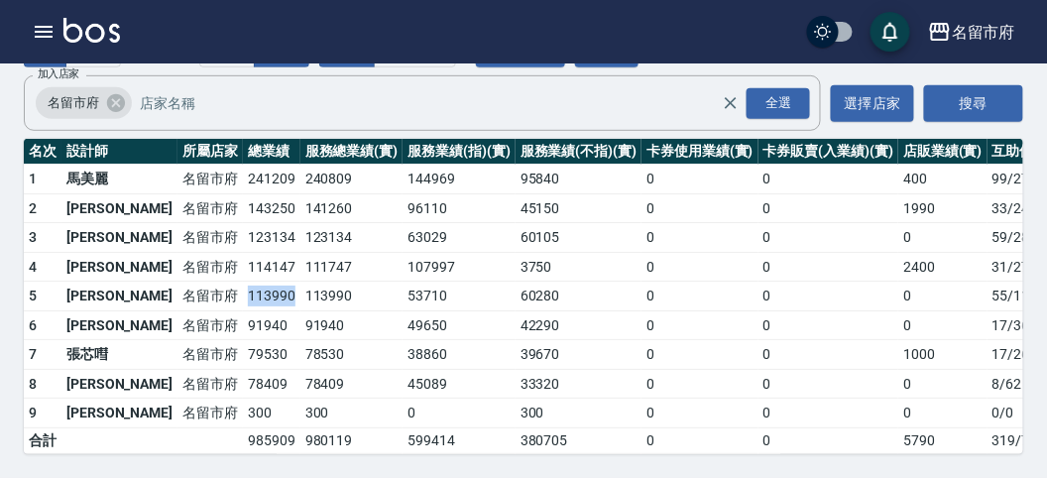
click at [226, 282] on tr "5 高聖德 名留市府 113990 113990 53710 60280 0 0 0 55 / 1112" at bounding box center [573, 297] width 1099 height 30
click at [243, 282] on td "113990" at bounding box center [272, 297] width 58 height 30
drag, startPoint x: 183, startPoint y: 335, endPoint x: 215, endPoint y: 331, distance: 32.0
click at [243, 340] on td "79530" at bounding box center [272, 355] width 58 height 30
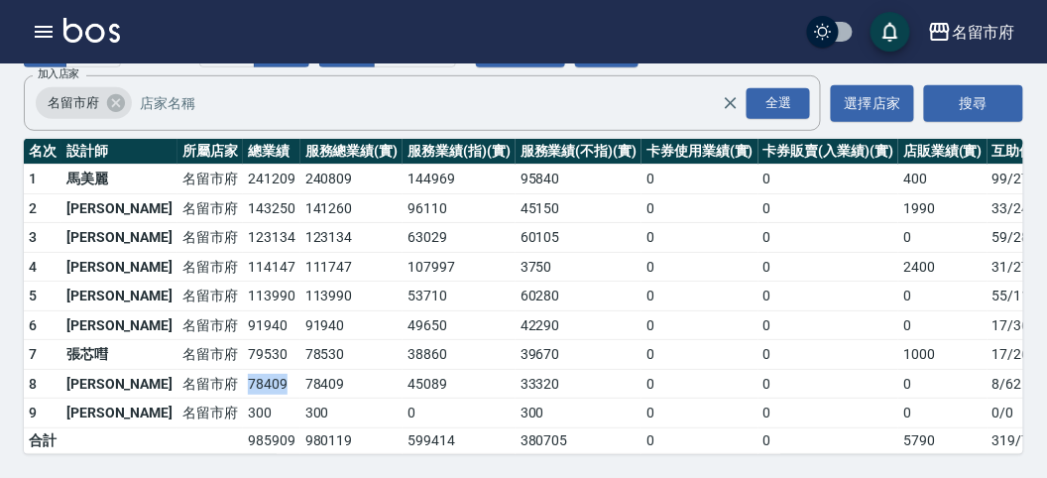
drag, startPoint x: 176, startPoint y: 363, endPoint x: 222, endPoint y: 365, distance: 45.7
click at [243, 369] on td "78409" at bounding box center [272, 384] width 58 height 30
drag, startPoint x: 178, startPoint y: 365, endPoint x: 219, endPoint y: 361, distance: 40.8
click at [243, 369] on td "78409" at bounding box center [272, 384] width 58 height 30
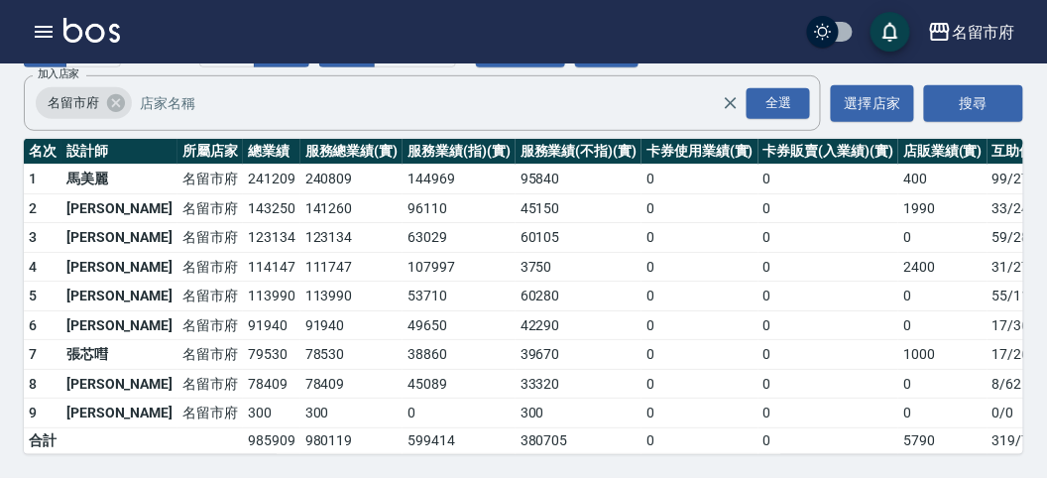
click at [243, 340] on td "79530" at bounding box center [272, 355] width 58 height 30
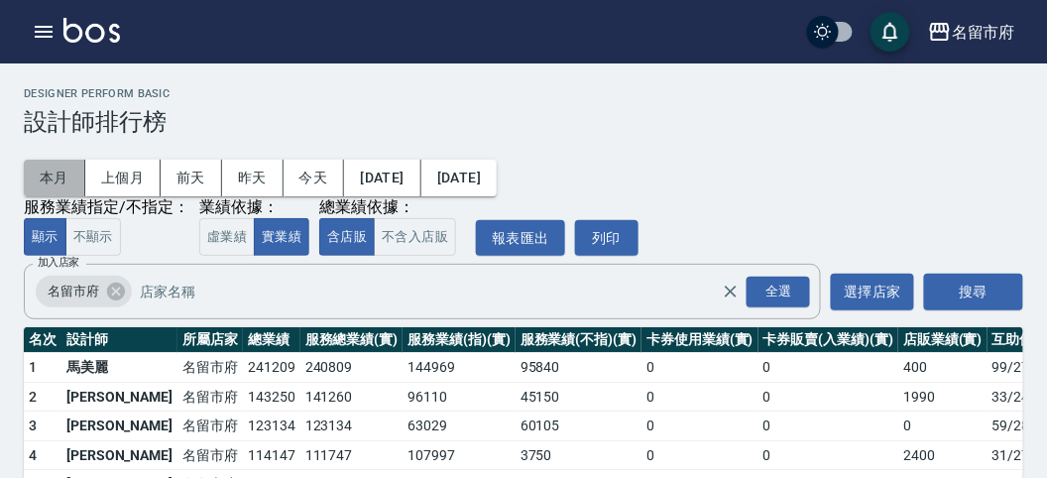
click at [55, 178] on button "本月" at bounding box center [54, 178] width 61 height 37
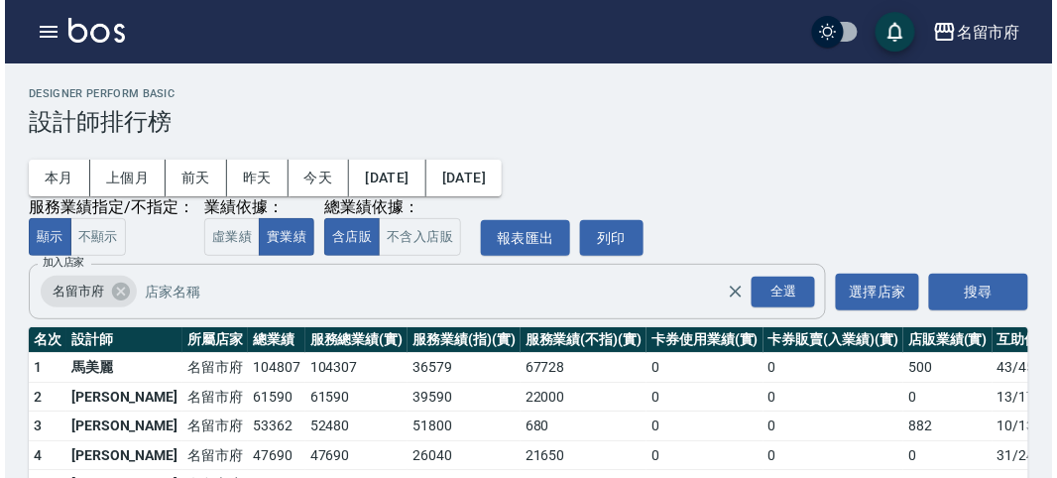
scroll to position [174, 0]
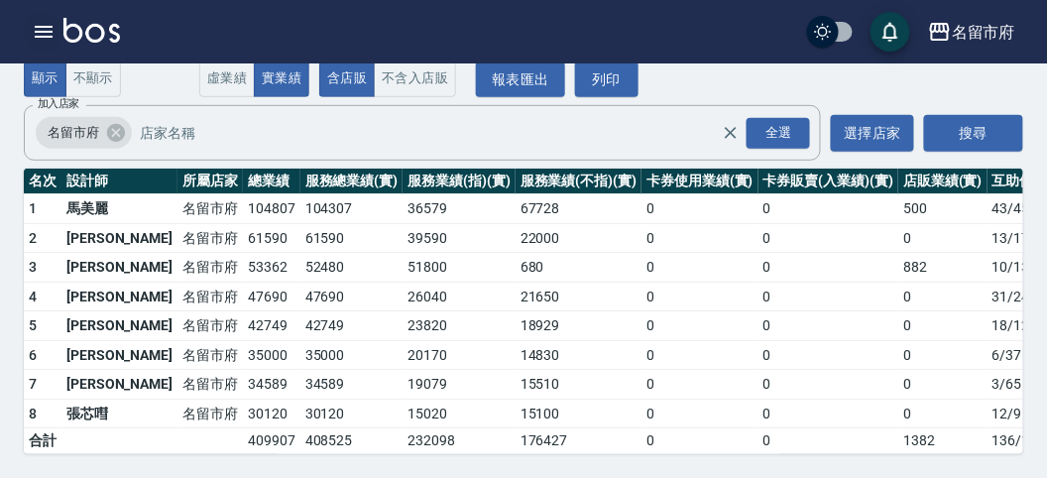
click at [33, 15] on button "button" at bounding box center [44, 32] width 40 height 40
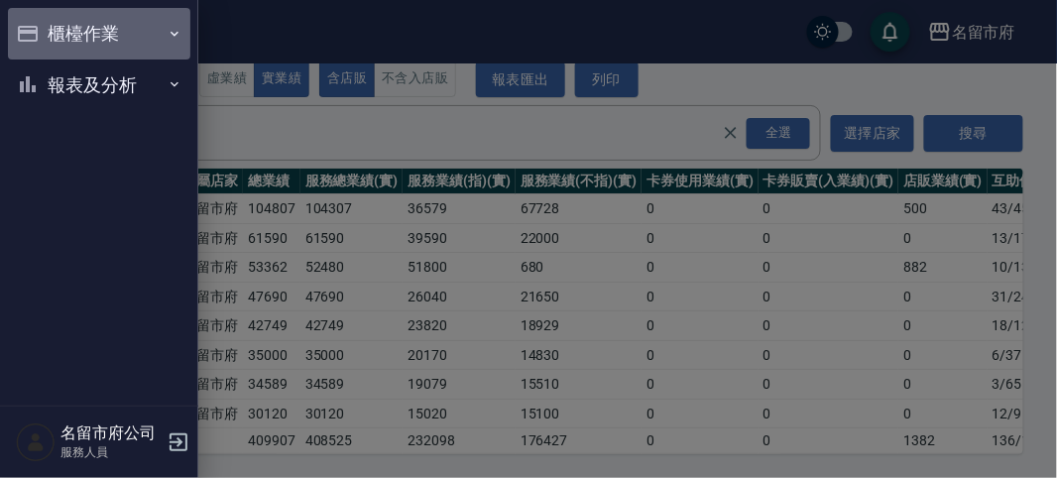
drag, startPoint x: 28, startPoint y: 41, endPoint x: 89, endPoint y: 200, distance: 171.1
click at [30, 62] on ul "櫃檯作業 打帳單 帳單列表 現金收支登錄 高階收支登錄 材料自購登錄 每日結帳 報表及分析 報表目錄 店家日報表 互助排行榜 互助點數明細 設計師日報表 設計…" at bounding box center [99, 59] width 182 height 118
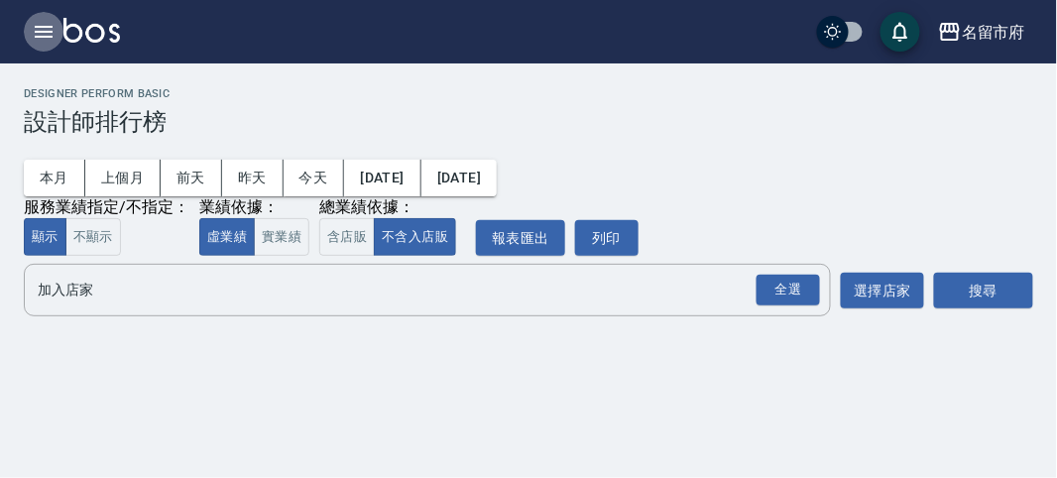
click at [45, 30] on icon "button" at bounding box center [44, 32] width 24 height 24
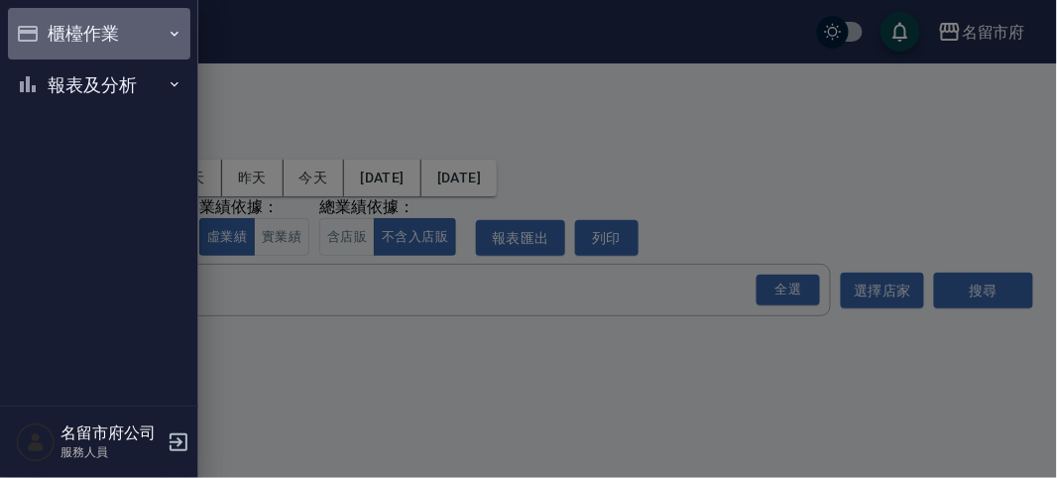
click at [45, 30] on button "櫃檯作業" at bounding box center [99, 34] width 182 height 52
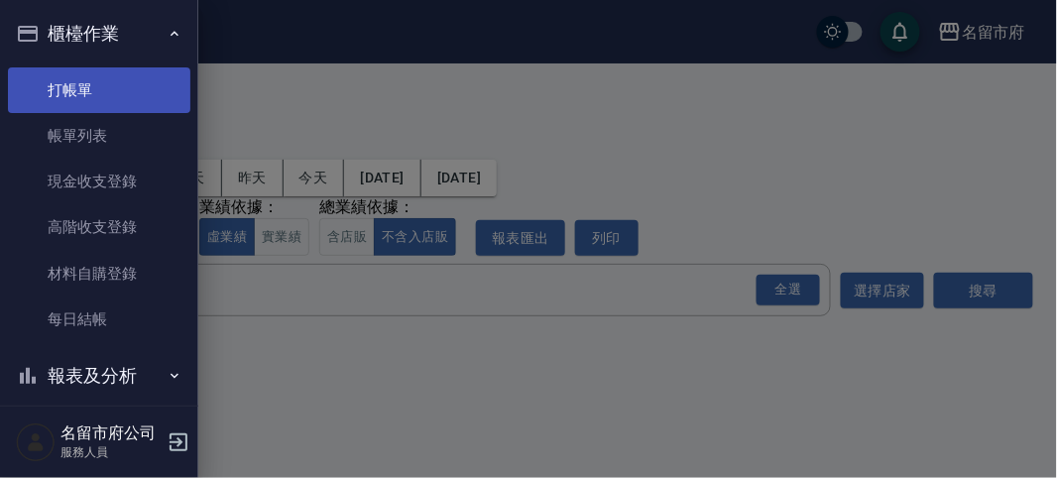
click at [69, 81] on link "打帳單" at bounding box center [99, 90] width 182 height 46
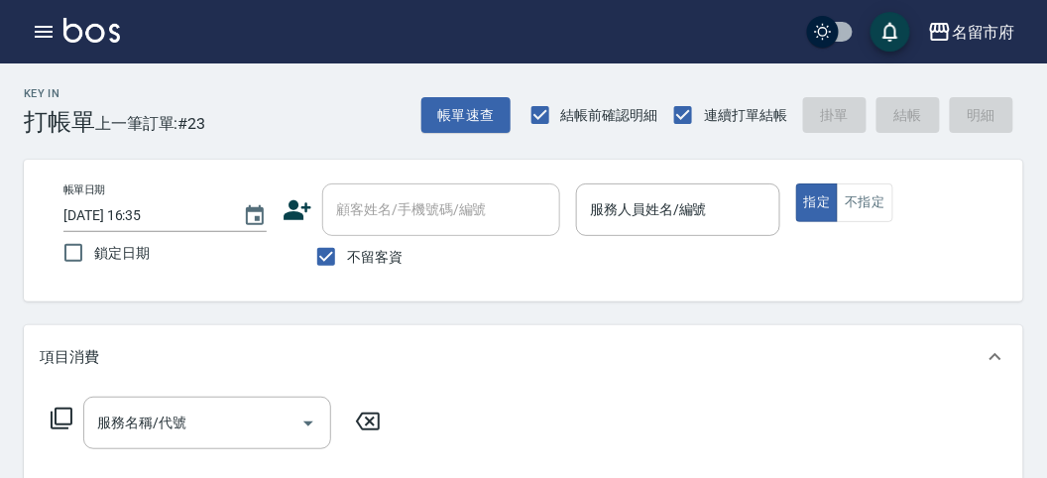
drag, startPoint x: 543, startPoint y: 379, endPoint x: 544, endPoint y: 389, distance: 10.0
click at [542, 388] on div "項目消費" at bounding box center [523, 356] width 999 height 63
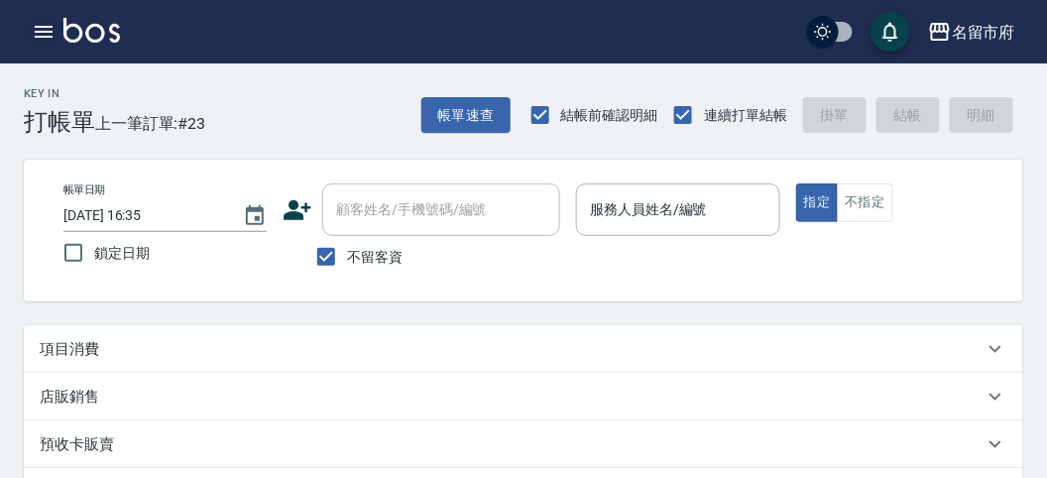
click at [28, 31] on button "button" at bounding box center [44, 32] width 40 height 40
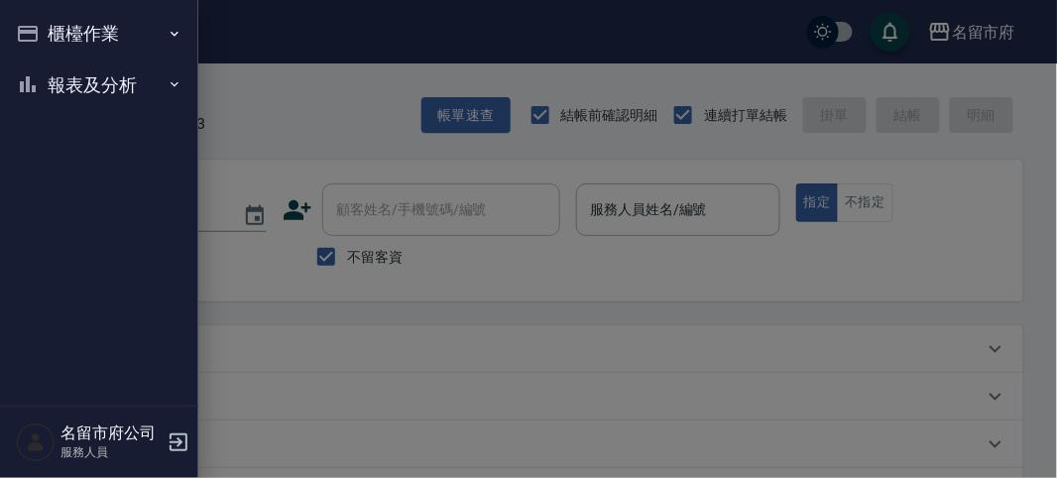
click at [69, 66] on button "報表及分析" at bounding box center [99, 85] width 182 height 52
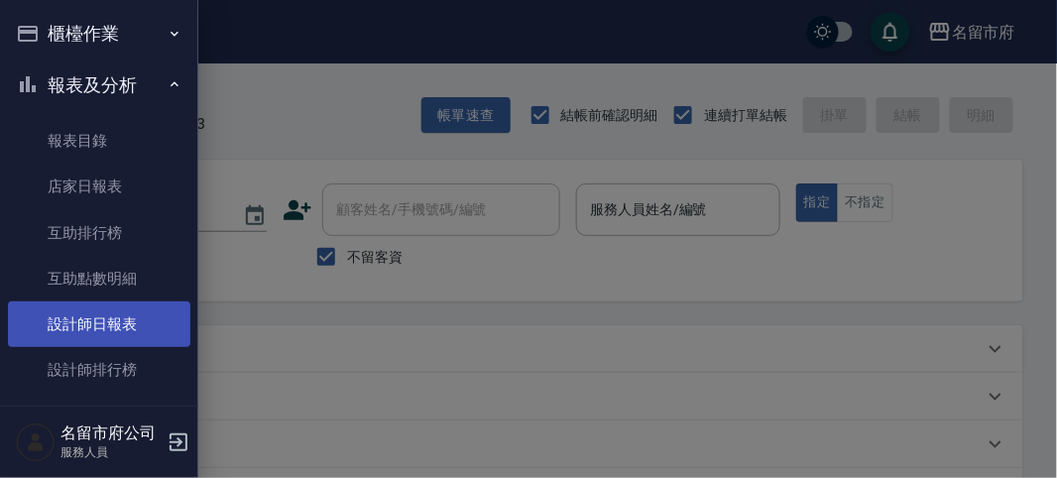
click at [100, 323] on link "設計師日報表" at bounding box center [99, 324] width 182 height 46
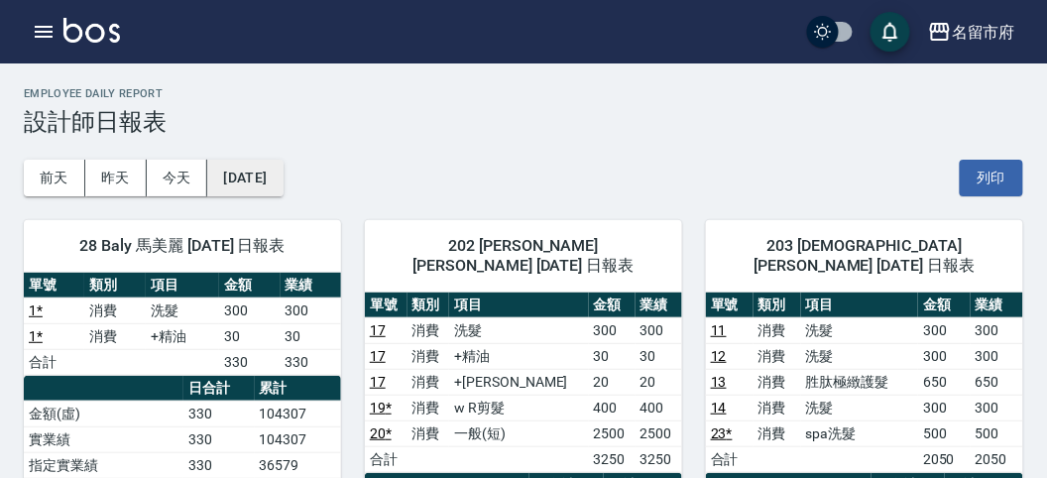
click at [248, 174] on button "[DATE]" at bounding box center [244, 178] width 75 height 37
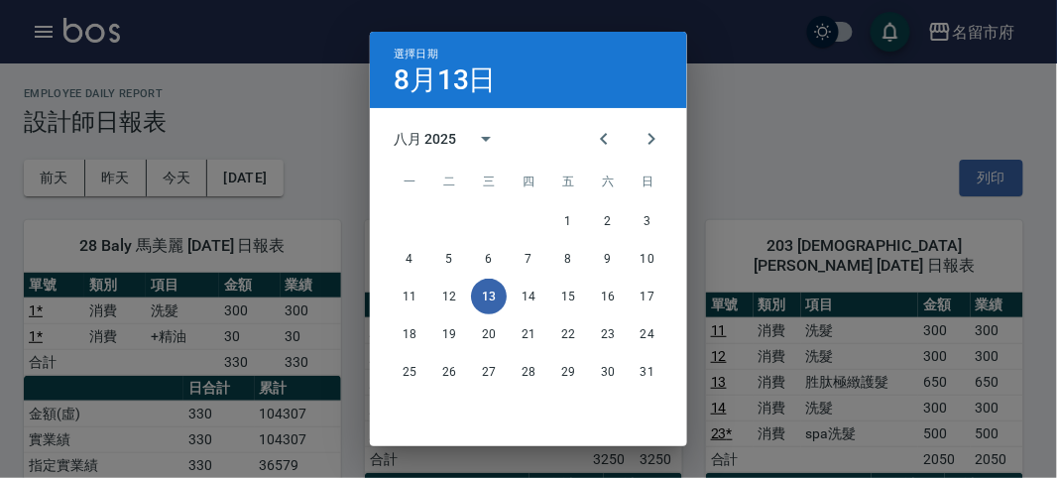
click at [51, 40] on div "選擇日期 [DATE] 八月 2025 一 二 三 四 五 六 日 1 2 3 4 5 6 7 8 9 10 11 12 13 14 15 16 17 18 …" at bounding box center [528, 239] width 1057 height 478
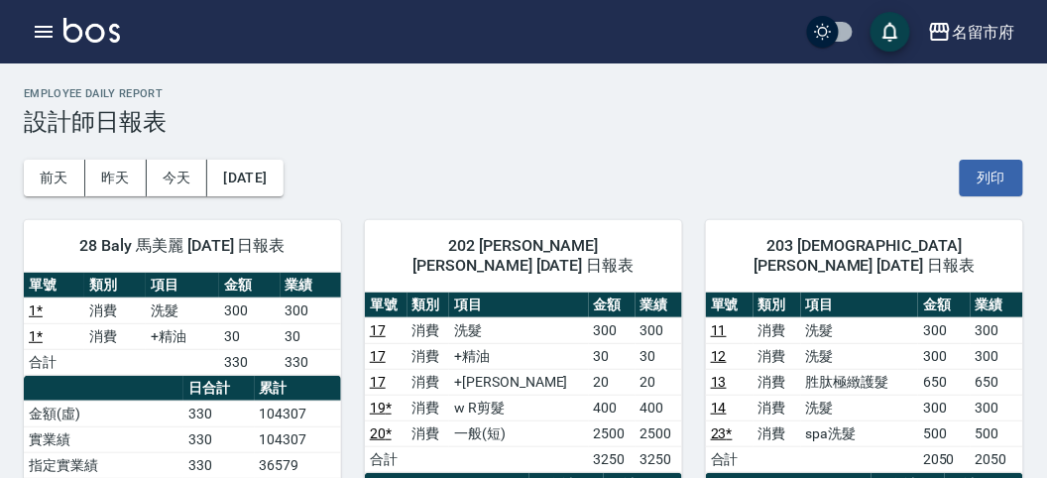
click at [51, 37] on icon "button" at bounding box center [44, 32] width 18 height 12
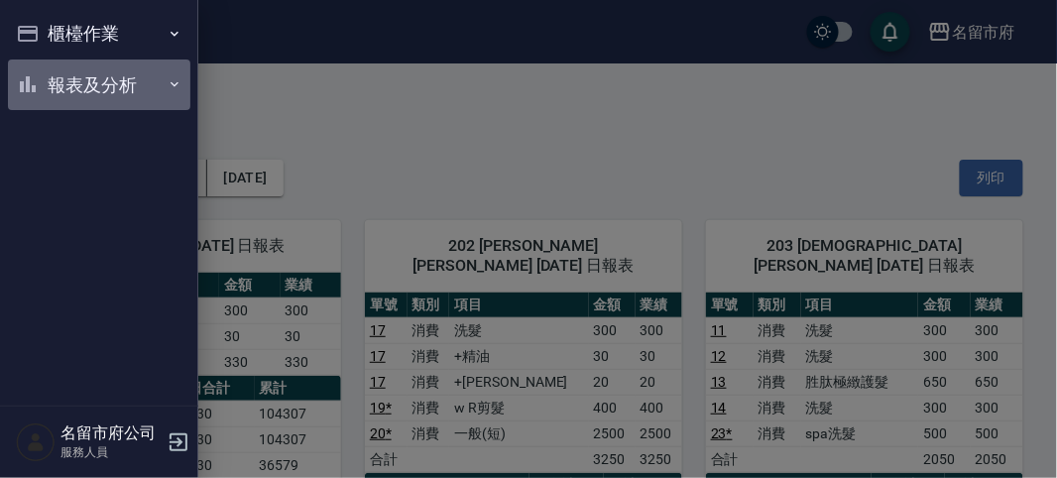
click at [55, 59] on button "報表及分析" at bounding box center [99, 85] width 182 height 52
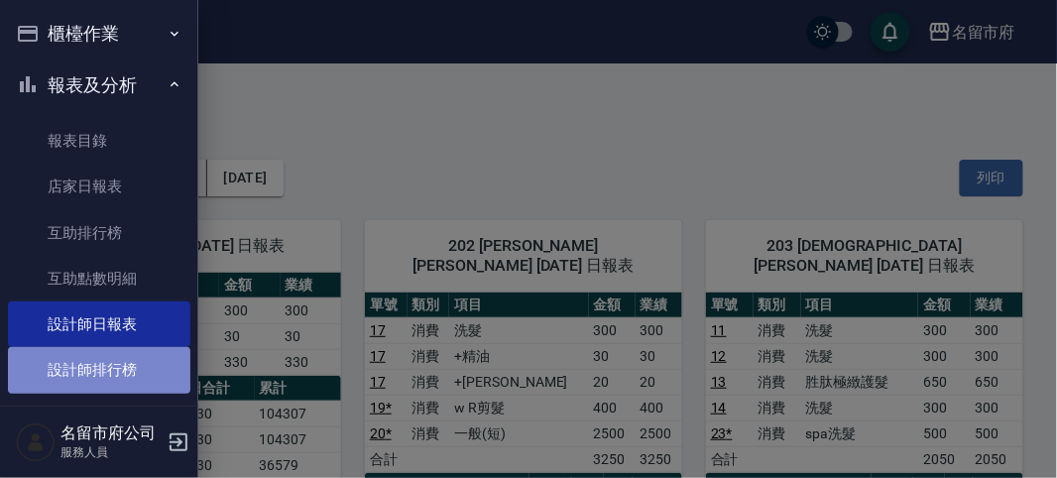
click at [105, 361] on link "設計師排行榜" at bounding box center [99, 370] width 182 height 46
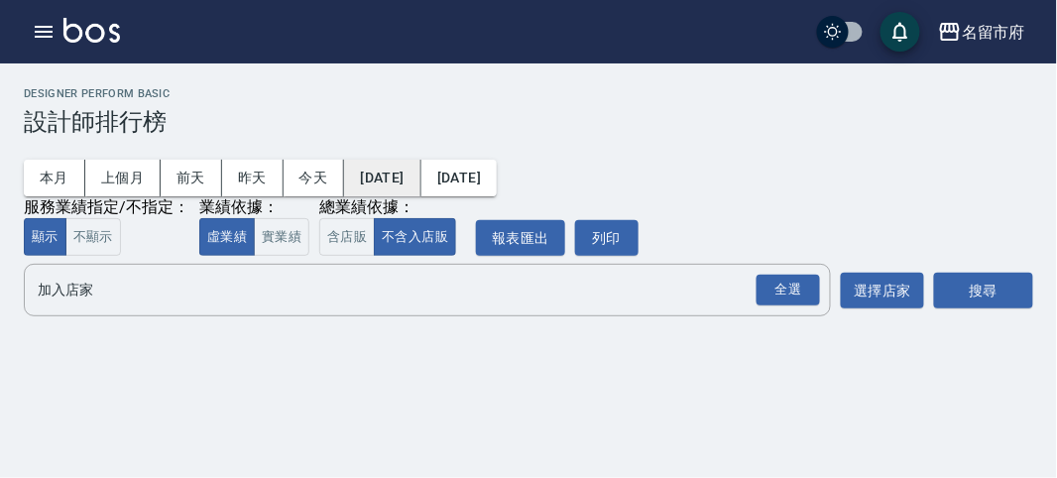
click at [399, 161] on button "[DATE]" at bounding box center [382, 178] width 76 height 37
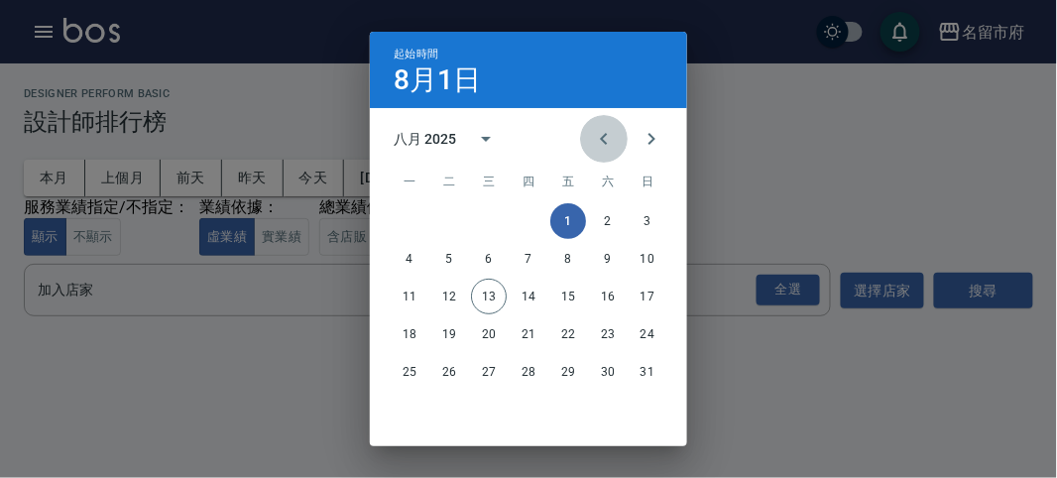
click at [601, 136] on icon "Previous month" at bounding box center [604, 139] width 24 height 24
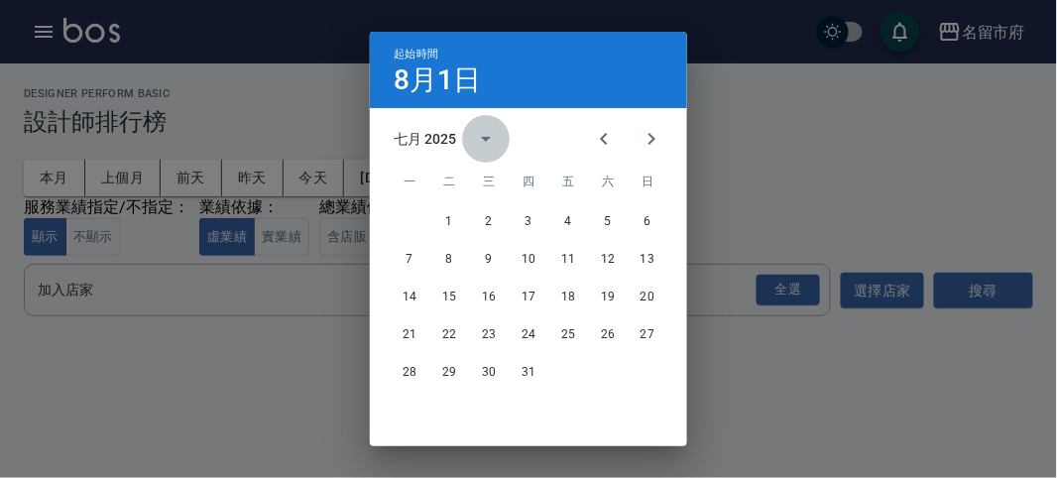
click at [474, 139] on icon "calendar view is open, switch to year view" at bounding box center [486, 139] width 24 height 24
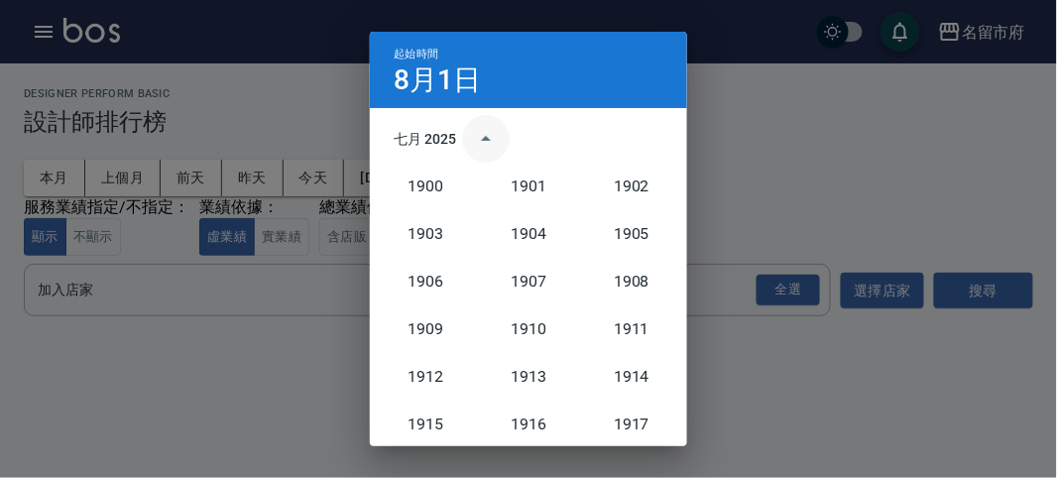
scroll to position [1835, 0]
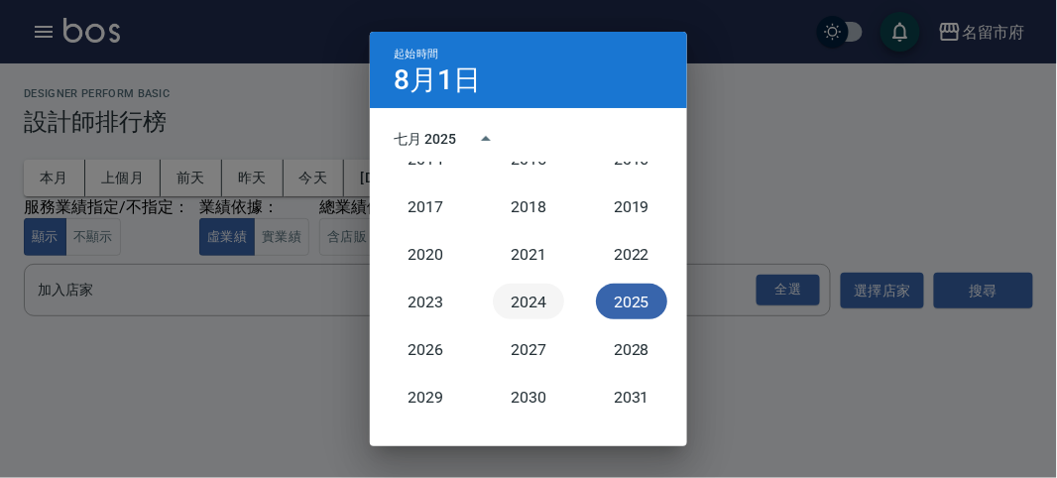
click at [529, 304] on button "2024" at bounding box center [528, 302] width 71 height 36
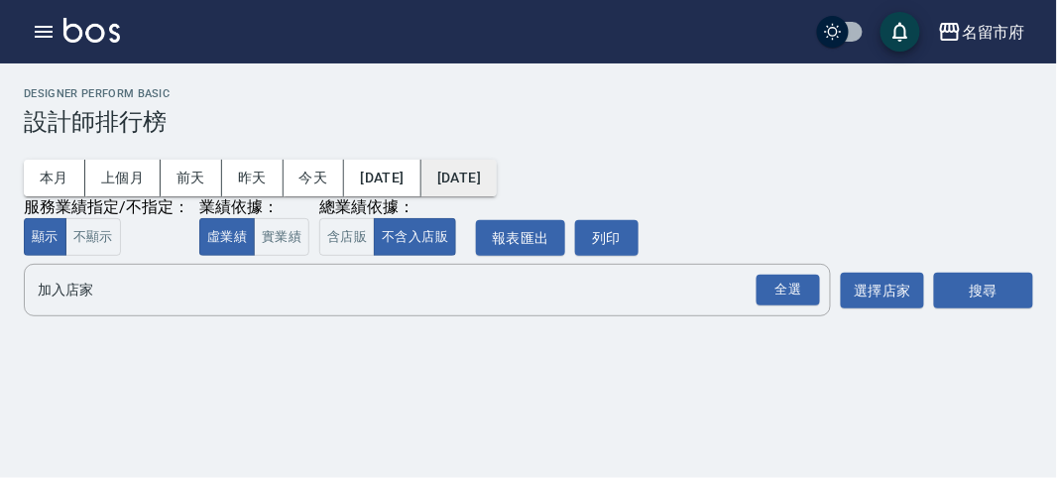
click at [497, 182] on button "[DATE]" at bounding box center [458, 178] width 75 height 37
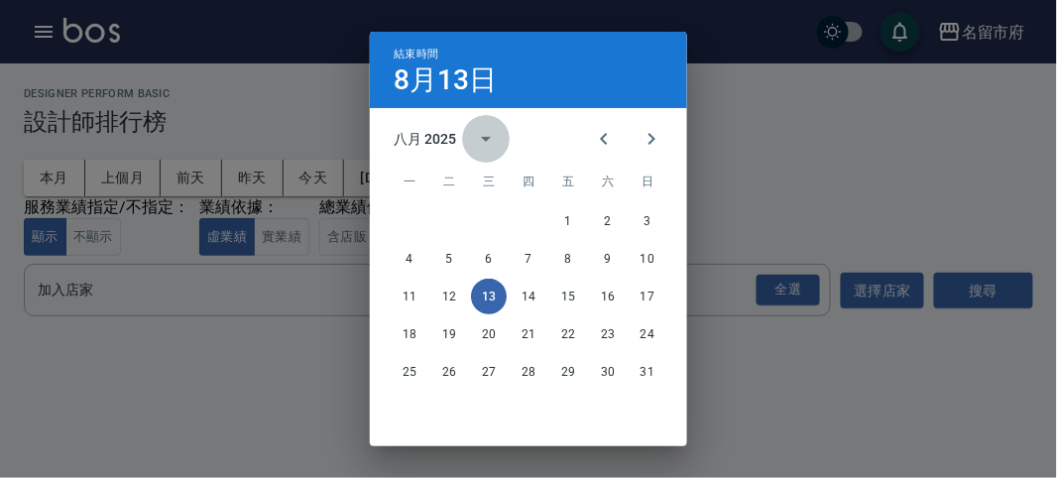
click at [476, 139] on icon "calendar view is open, switch to year view" at bounding box center [486, 139] width 24 height 24
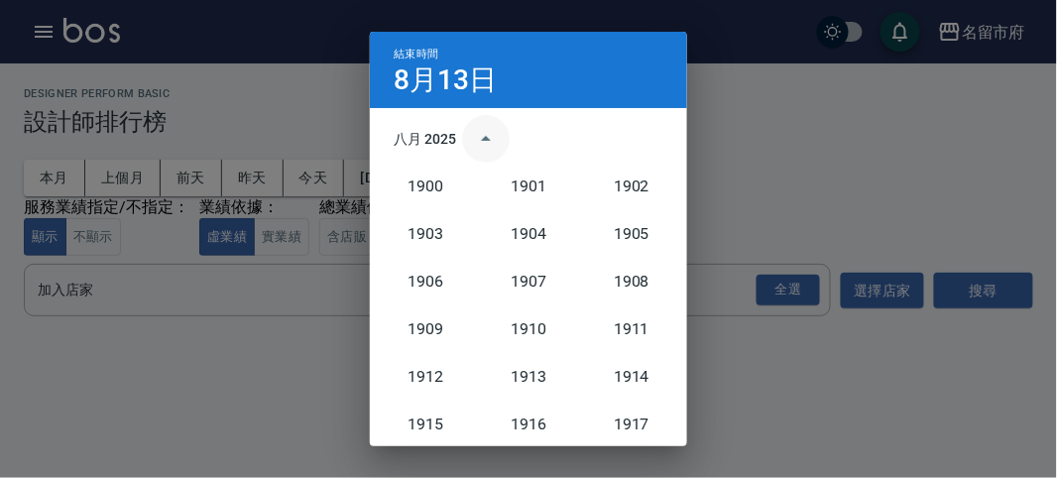
scroll to position [1835, 0]
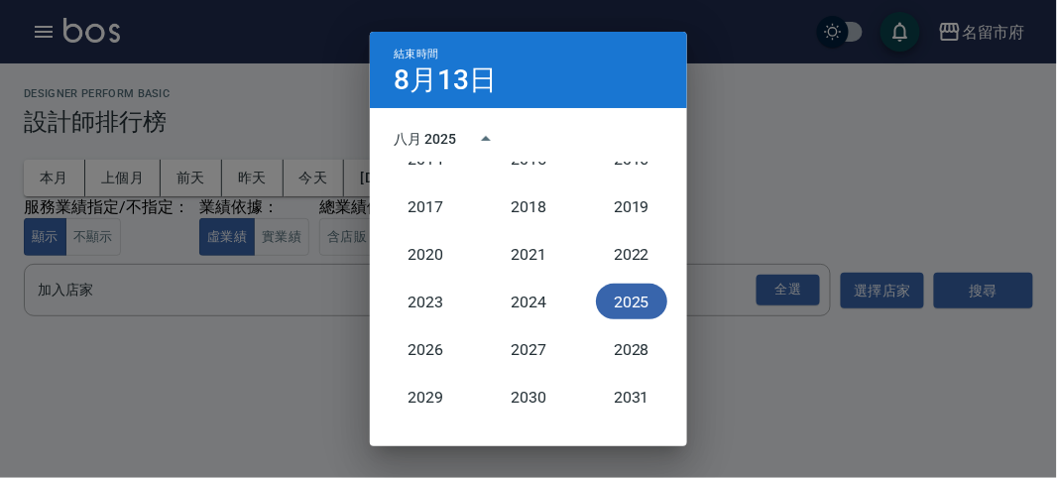
click at [617, 304] on button "2025" at bounding box center [631, 302] width 71 height 36
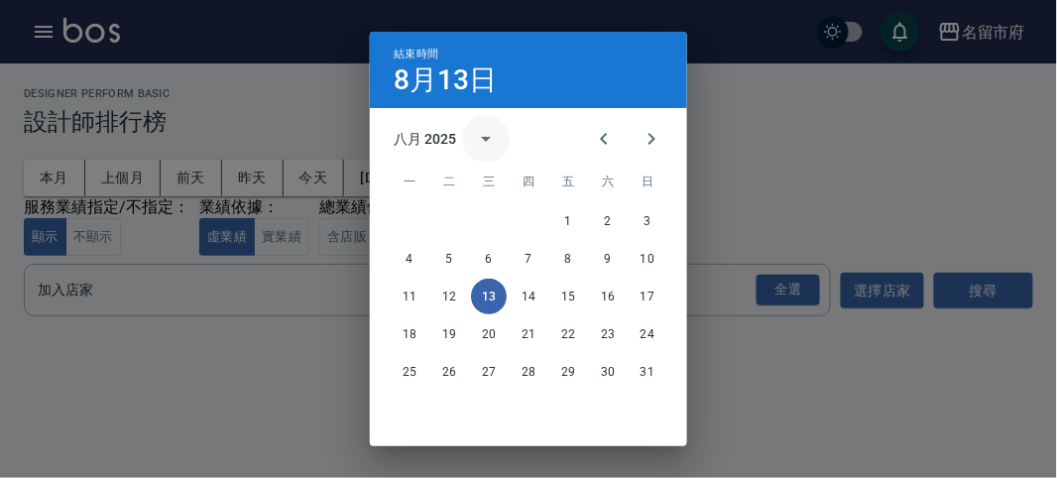
click at [475, 140] on icon "calendar view is open, switch to year view" at bounding box center [486, 139] width 24 height 24
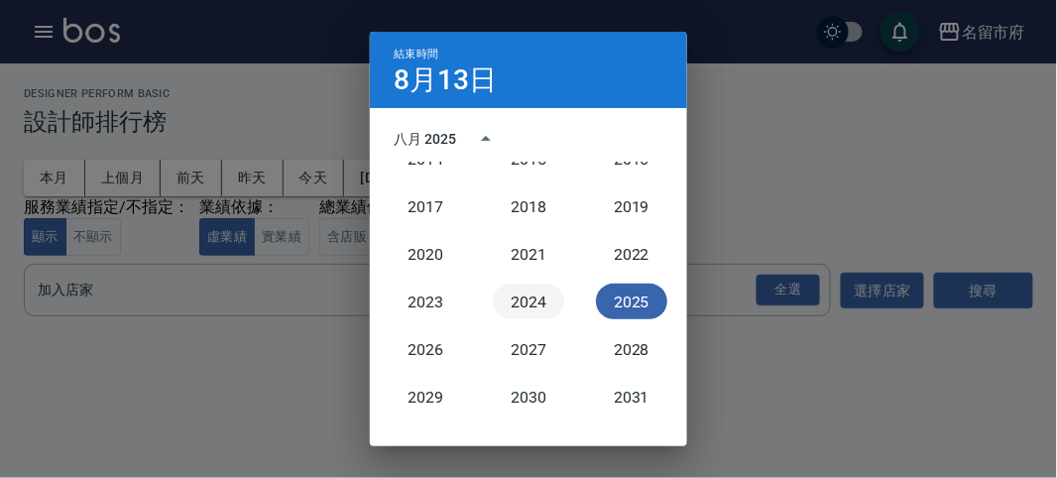
click at [532, 304] on button "2024" at bounding box center [528, 302] width 71 height 36
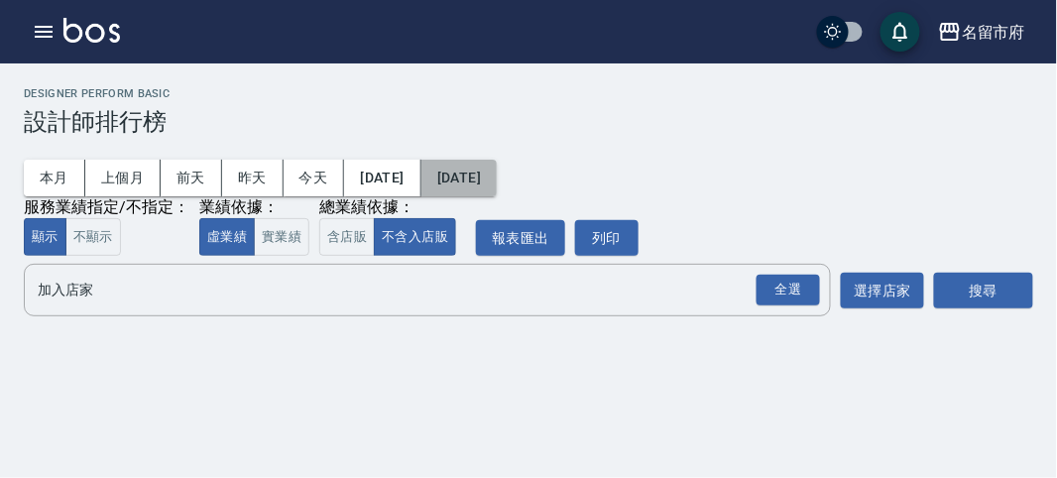
click at [497, 173] on button "[DATE]" at bounding box center [458, 178] width 75 height 37
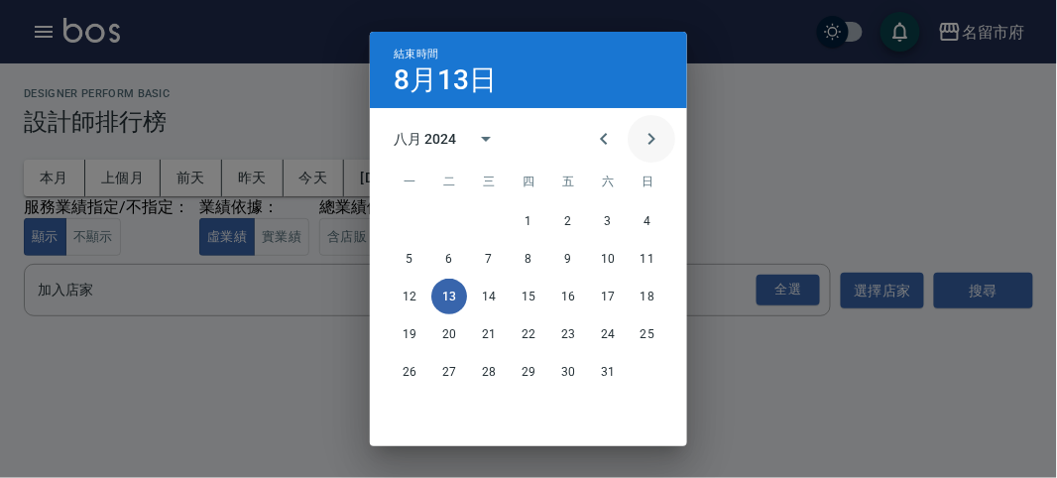
click at [645, 138] on icon "Next month" at bounding box center [652, 139] width 24 height 24
click at [643, 140] on icon "Next month" at bounding box center [652, 139] width 24 height 24
click at [434, 402] on button "31" at bounding box center [449, 410] width 36 height 36
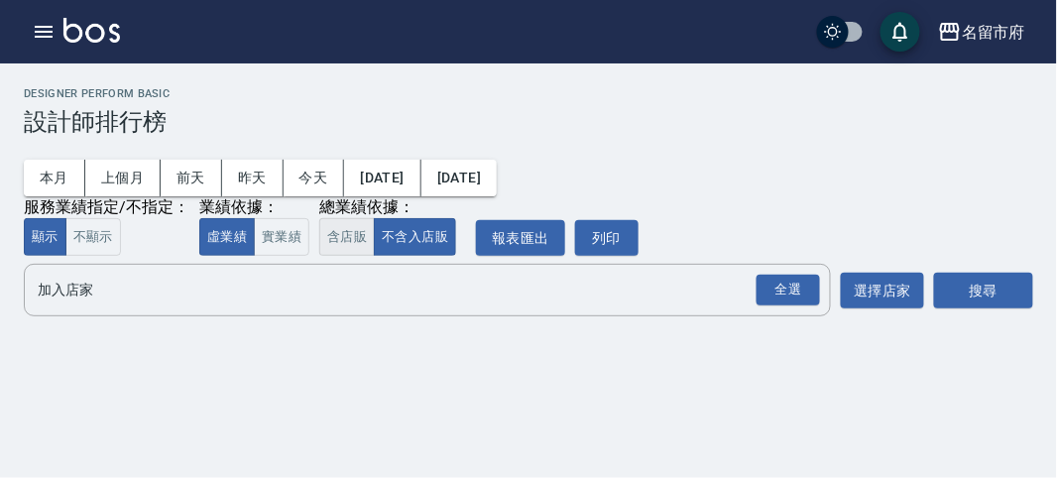
drag, startPoint x: 280, startPoint y: 221, endPoint x: 316, endPoint y: 228, distance: 37.3
click at [281, 221] on button "實業績" at bounding box center [282, 237] width 56 height 39
click at [334, 228] on button "含店販" at bounding box center [347, 237] width 56 height 39
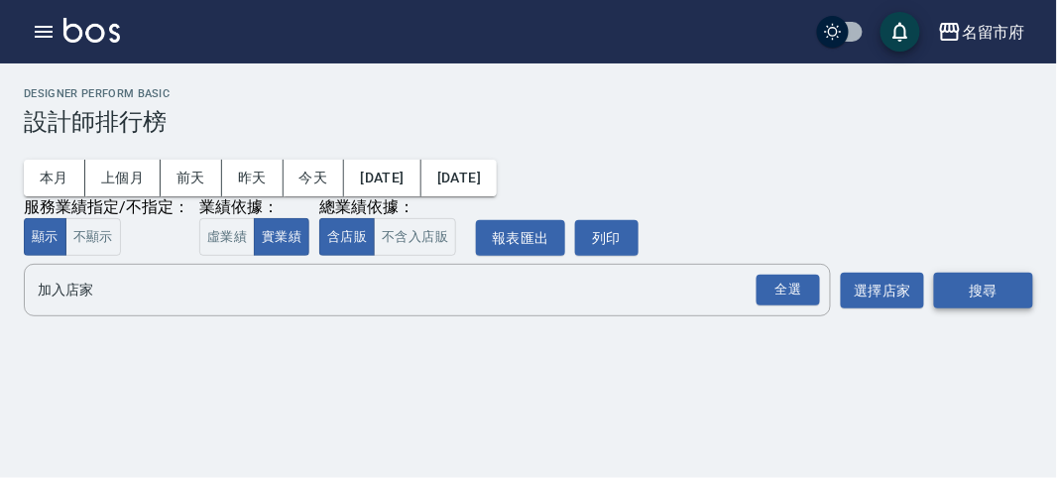
click at [1011, 285] on button "搜尋" at bounding box center [983, 291] width 99 height 37
click at [270, 308] on div "全選 加入店家" at bounding box center [427, 290] width 807 height 53
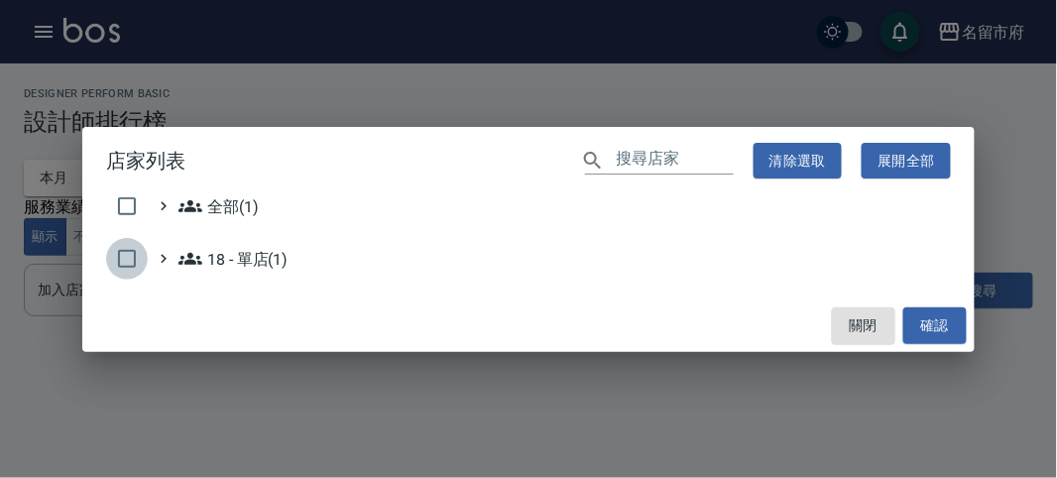
click at [124, 256] on input "checkbox" at bounding box center [127, 259] width 42 height 42
checkbox input "true"
click at [923, 330] on button "確認" at bounding box center [934, 325] width 63 height 37
checkbox input "false"
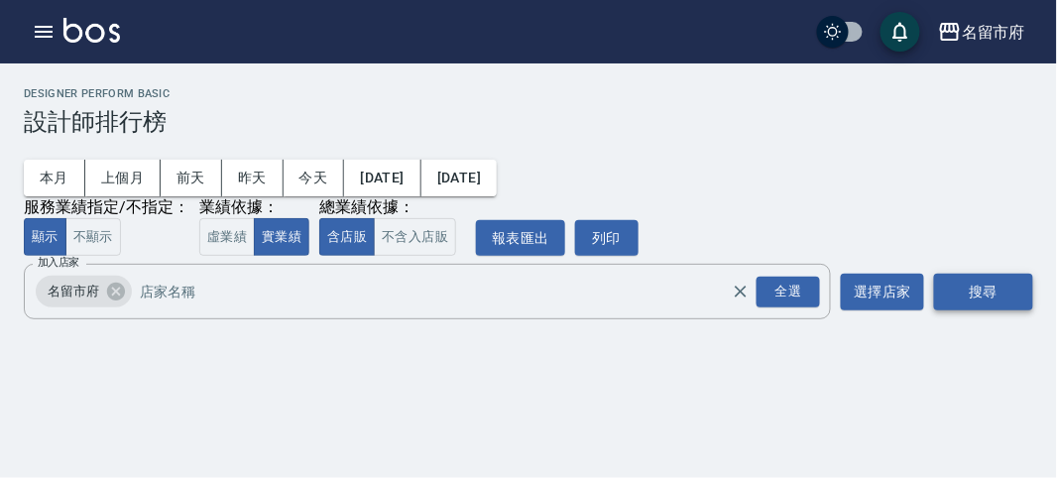
click at [959, 287] on button "搜尋" at bounding box center [983, 292] width 99 height 37
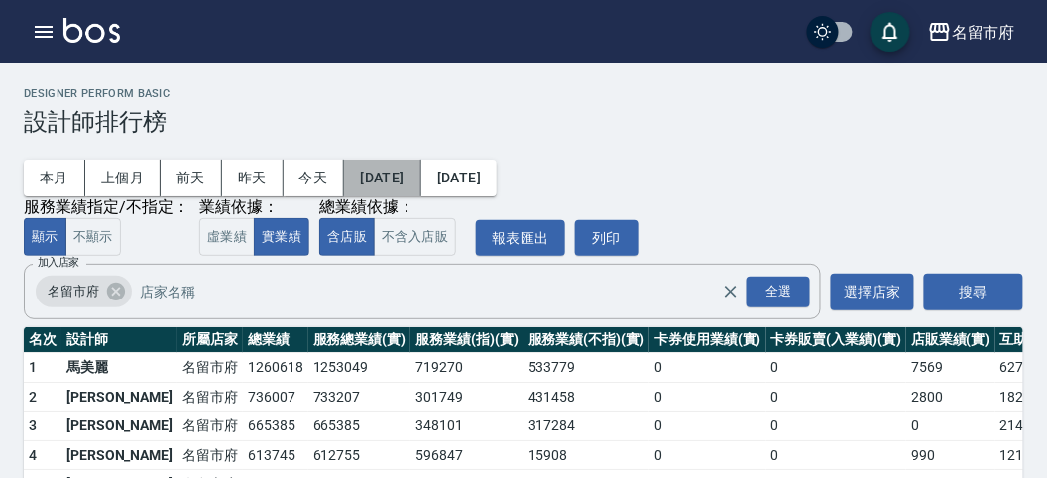
click at [414, 172] on button "[DATE]" at bounding box center [382, 178] width 76 height 37
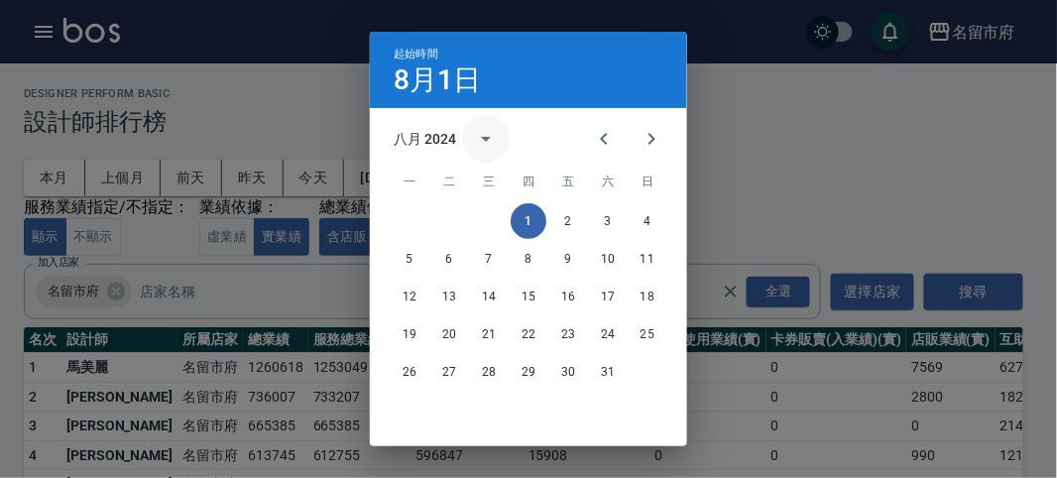
click at [481, 137] on icon "calendar view is open, switch to year view" at bounding box center [486, 139] width 10 height 5
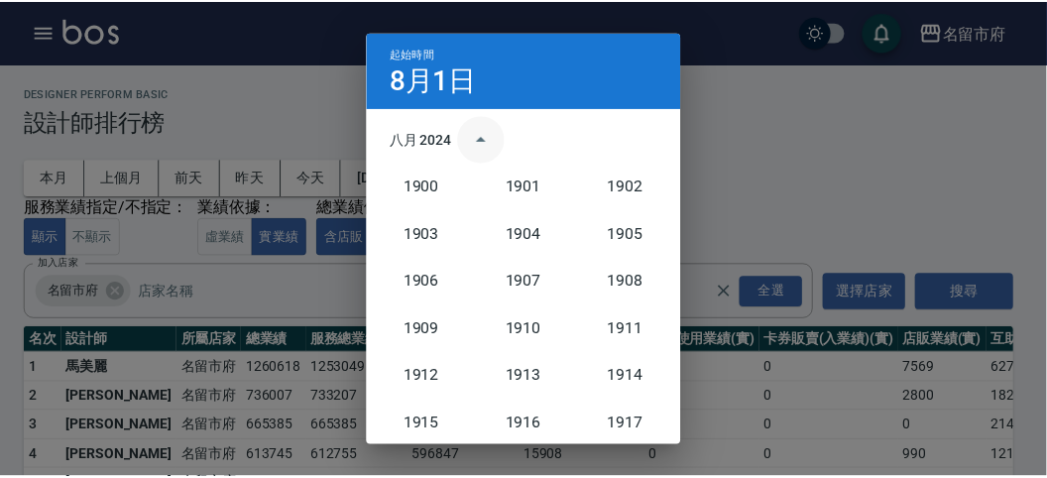
scroll to position [1835, 0]
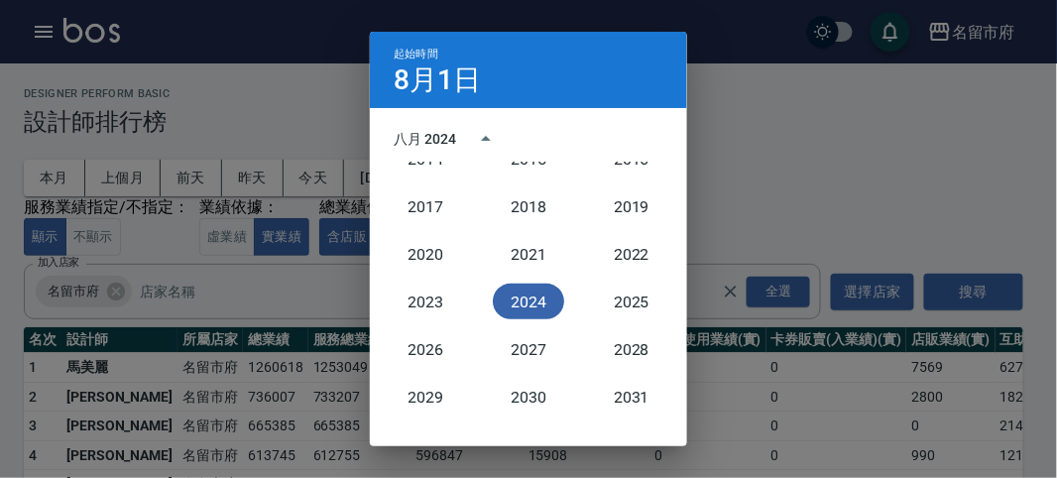
click at [518, 307] on button "2024" at bounding box center [528, 302] width 71 height 36
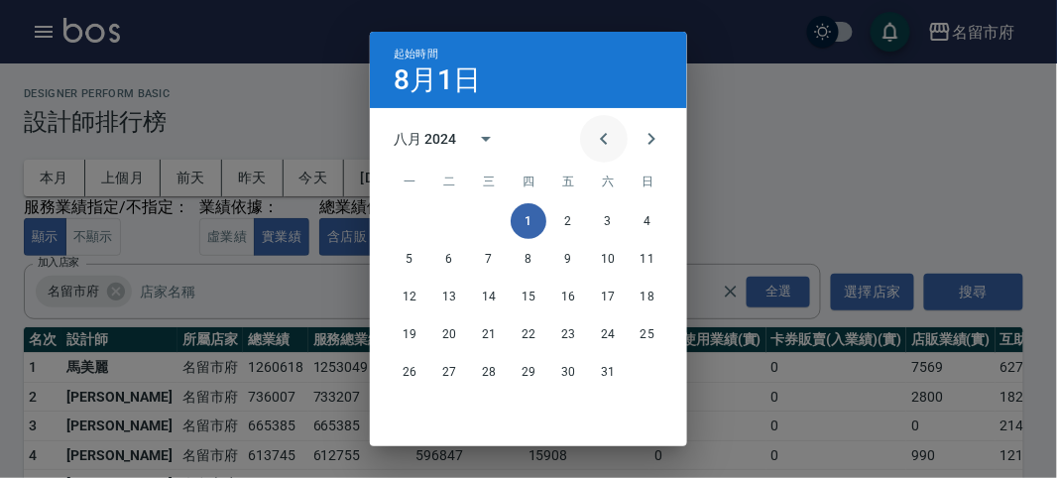
click at [600, 137] on icon "Previous month" at bounding box center [603, 139] width 7 height 12
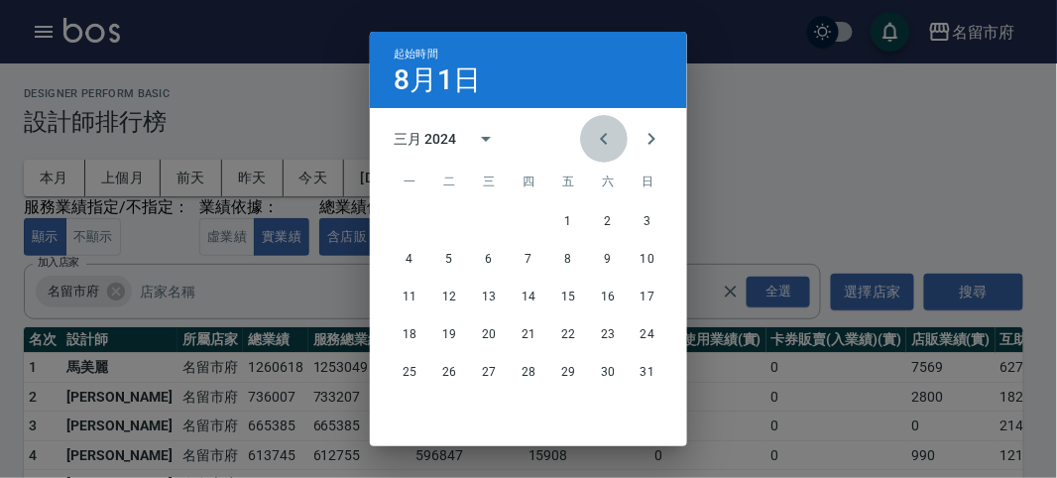
click at [600, 137] on icon "Previous month" at bounding box center [603, 139] width 7 height 12
click at [596, 137] on icon "Previous month" at bounding box center [604, 139] width 24 height 24
click at [654, 136] on icon "Next month" at bounding box center [652, 139] width 24 height 24
click at [409, 217] on button "1" at bounding box center [410, 221] width 36 height 36
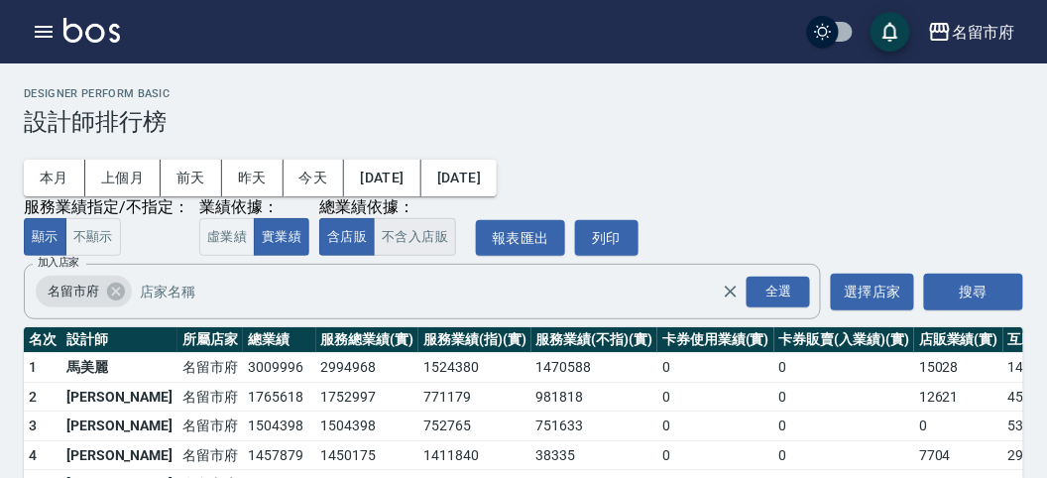
click at [414, 235] on button "不含入店販" at bounding box center [415, 237] width 82 height 39
click at [322, 237] on button "含店販" at bounding box center [347, 237] width 56 height 39
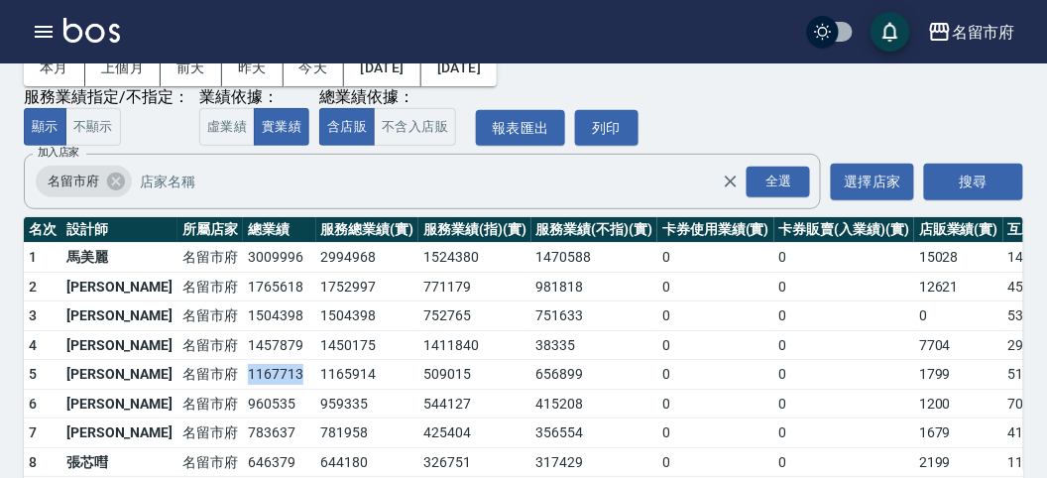
drag, startPoint x: 178, startPoint y: 372, endPoint x: 239, endPoint y: 367, distance: 60.7
click at [243, 367] on td "1167713" at bounding box center [279, 375] width 73 height 30
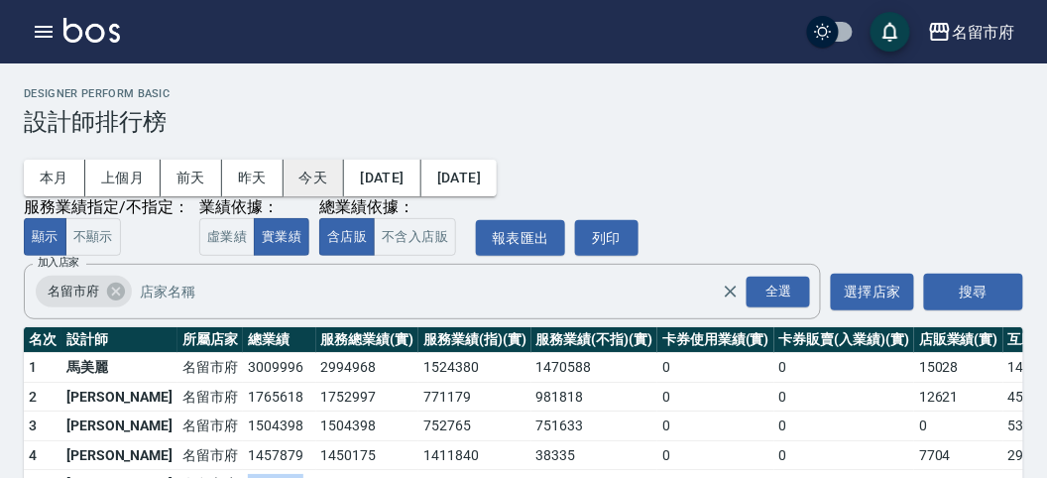
click at [301, 174] on button "今天" at bounding box center [314, 178] width 61 height 37
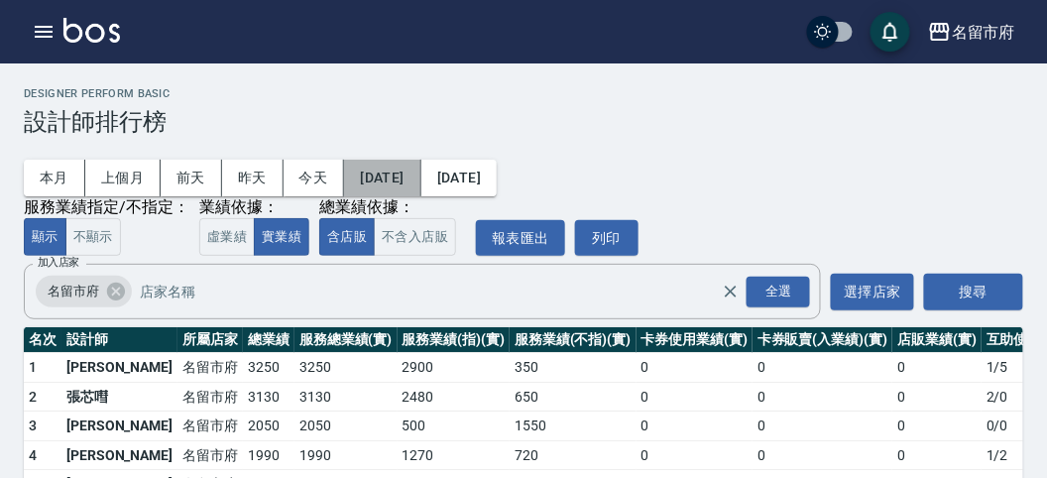
click at [391, 174] on button "[DATE]" at bounding box center [382, 178] width 76 height 37
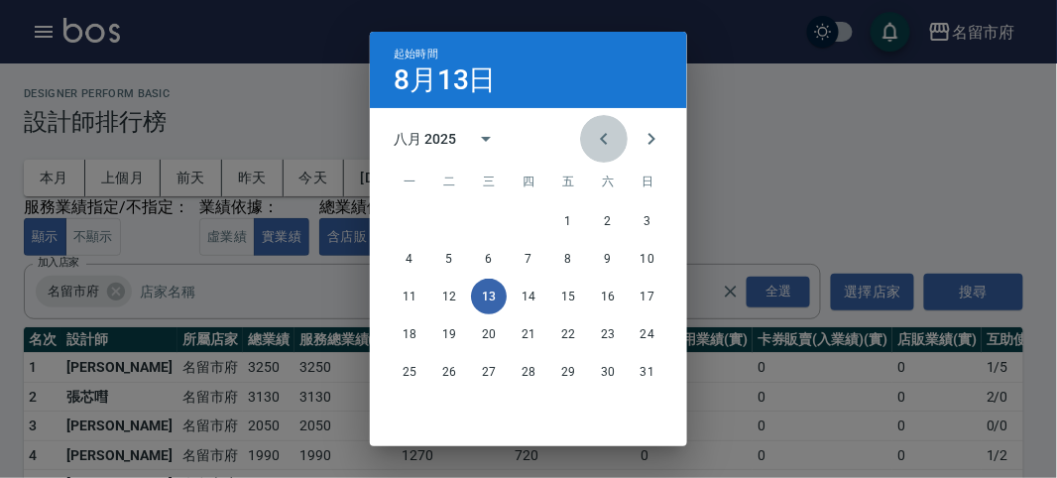
click at [600, 139] on icon "Previous month" at bounding box center [604, 139] width 24 height 24
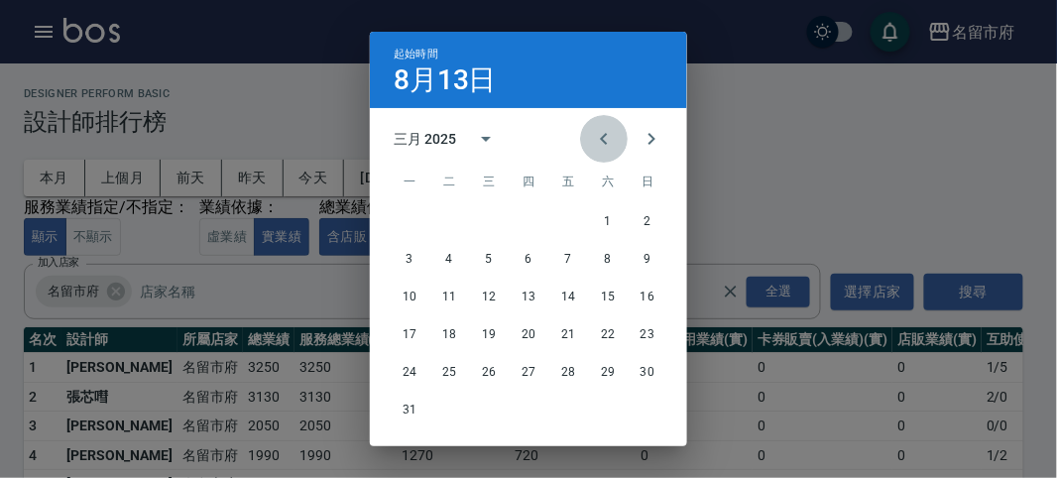
click at [600, 139] on icon "Previous month" at bounding box center [604, 139] width 24 height 24
click at [489, 224] on button "1" at bounding box center [489, 221] width 36 height 36
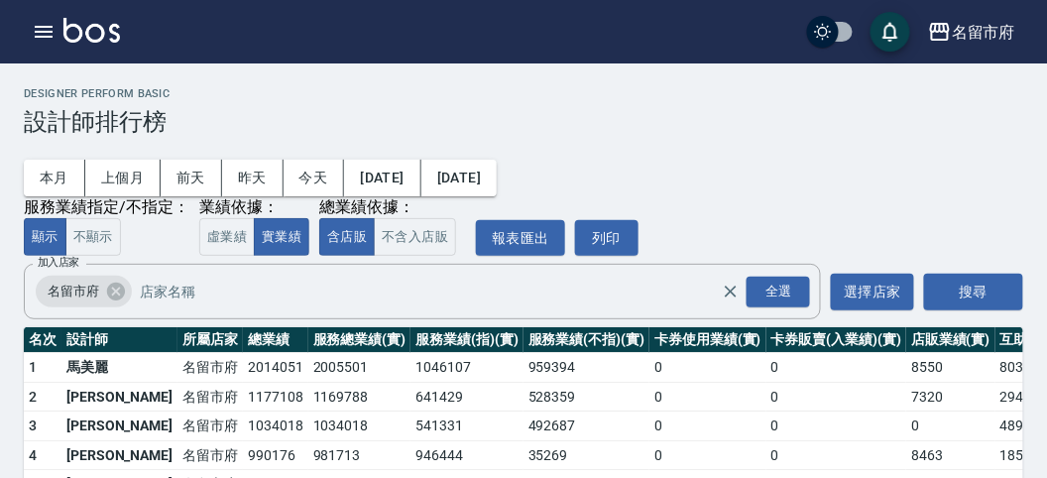
scroll to position [110, 0]
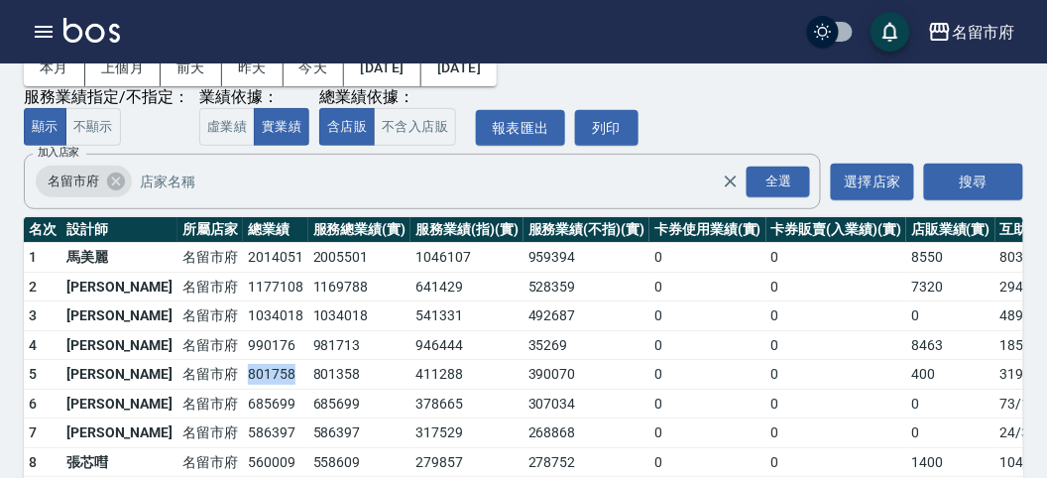
drag, startPoint x: 175, startPoint y: 368, endPoint x: 227, endPoint y: 367, distance: 51.6
click at [227, 367] on tr "5 [PERSON_NAME][GEOGRAPHIC_DATA] 801758 801358 411288 390070 0 0 400 319 / 9009" at bounding box center [577, 375] width 1106 height 30
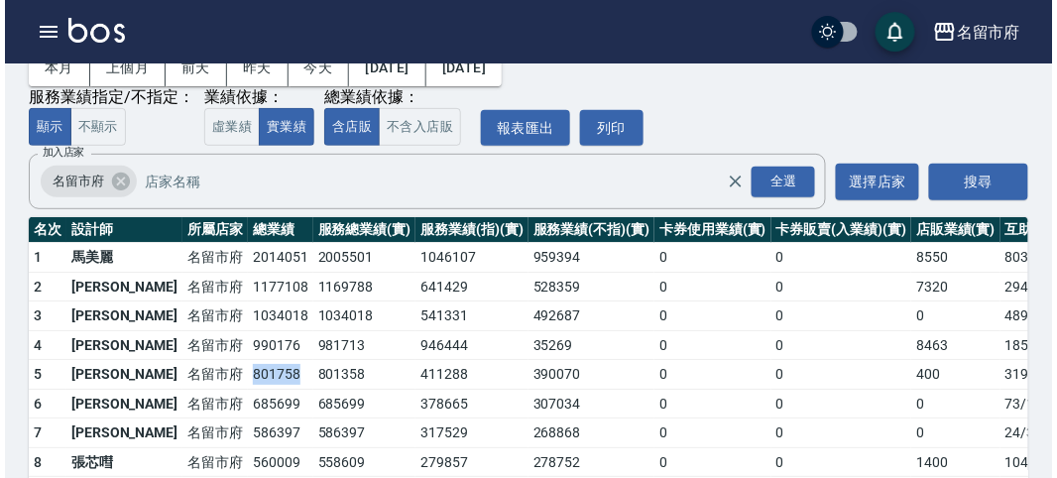
scroll to position [220, 0]
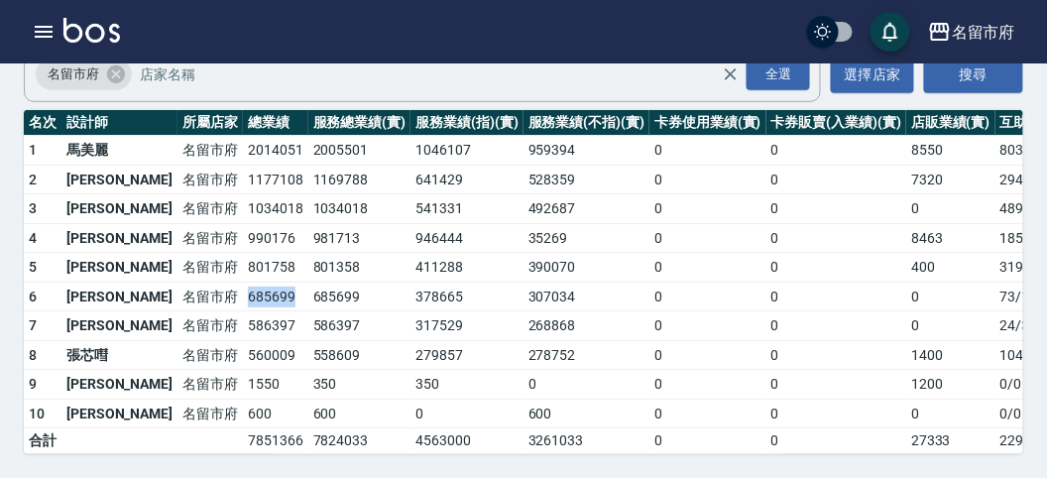
drag, startPoint x: 186, startPoint y: 287, endPoint x: 231, endPoint y: 286, distance: 44.6
click at [243, 286] on td "685699" at bounding box center [275, 297] width 65 height 30
drag, startPoint x: 178, startPoint y: 259, endPoint x: 251, endPoint y: 253, distance: 72.6
click at [251, 253] on tr "5 [PERSON_NAME][GEOGRAPHIC_DATA] 801758 801358 411288 390070 0 0 400 319 / 9009" at bounding box center [577, 268] width 1106 height 30
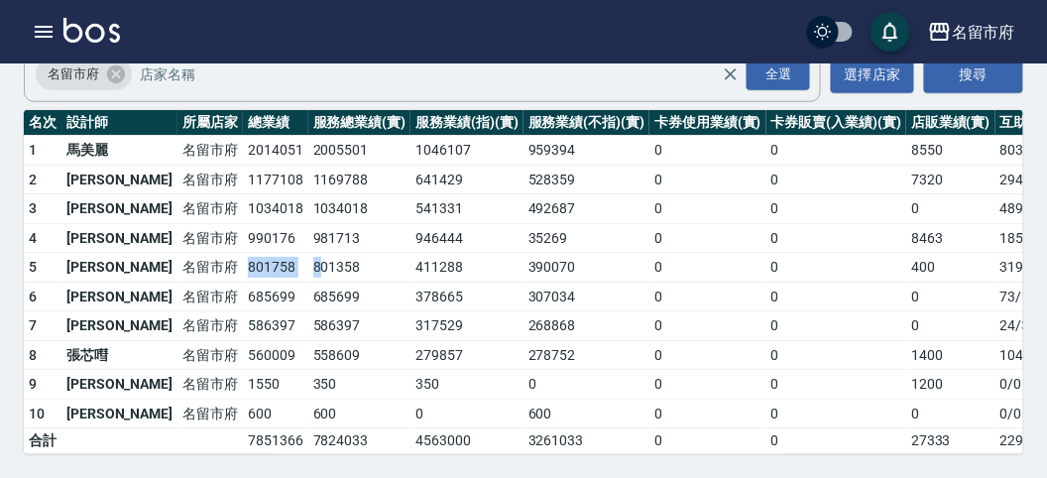
click at [308, 253] on td "801358" at bounding box center [359, 268] width 103 height 30
drag, startPoint x: 178, startPoint y: 228, endPoint x: 240, endPoint y: 227, distance: 61.5
click at [240, 227] on tr "4 [PERSON_NAME] [GEOGRAPHIC_DATA] 990176 981713 946444 35269 0 0 8463 185 / 4047" at bounding box center [577, 238] width 1106 height 30
click at [308, 227] on td "981713" at bounding box center [359, 238] width 103 height 30
click at [41, 20] on button "button" at bounding box center [44, 32] width 40 height 40
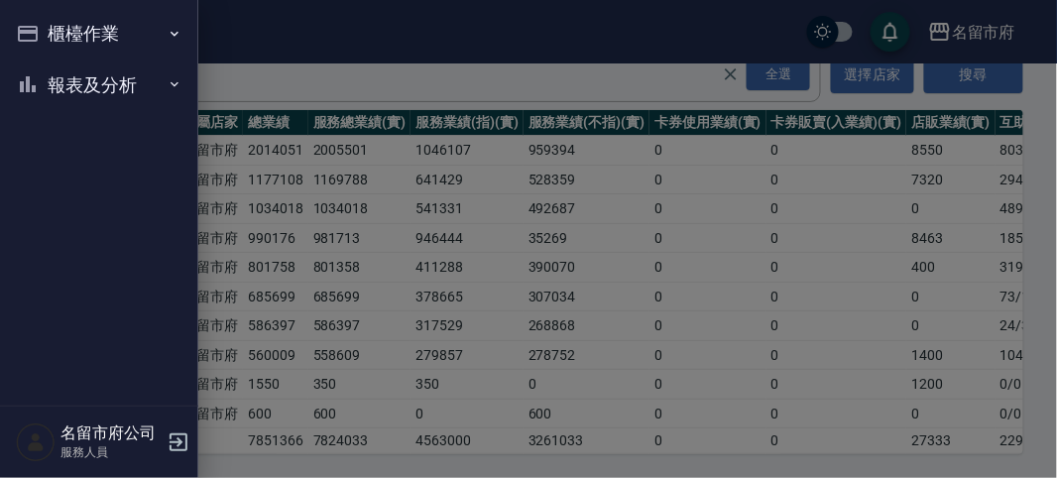
click at [41, 20] on button "櫃檯作業" at bounding box center [99, 34] width 182 height 52
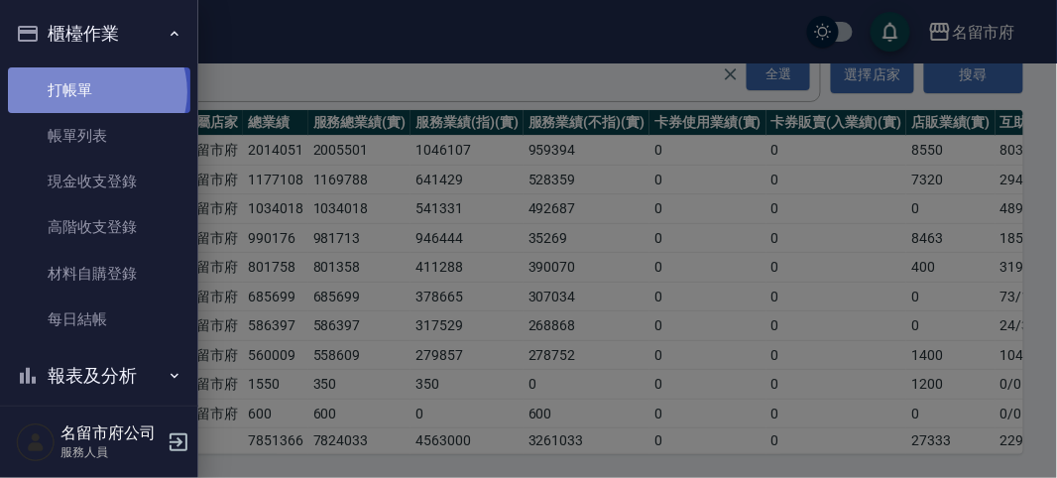
click at [95, 91] on link "打帳單" at bounding box center [99, 90] width 182 height 46
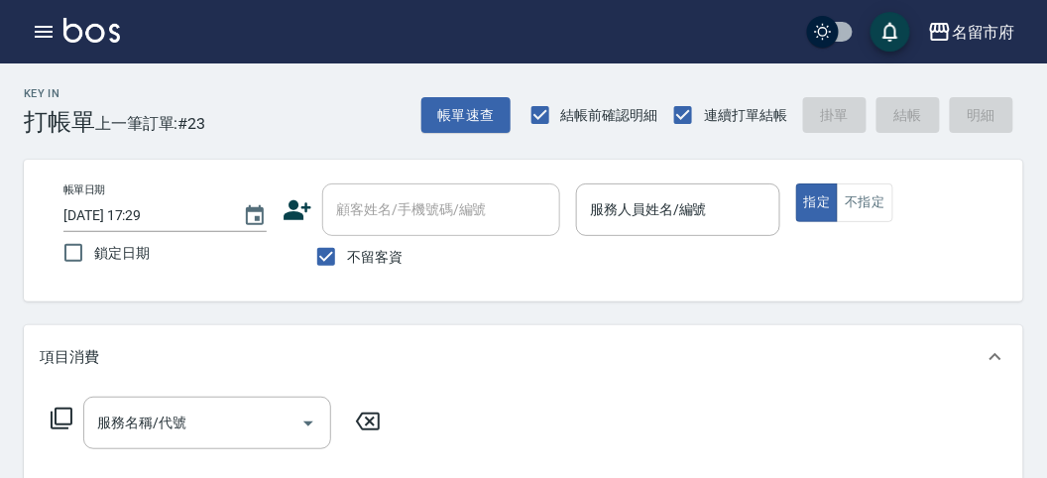
click at [410, 79] on div "Key In 打帳單 上一筆訂單:#23 帳單速查 結帳前確認明細 連續打單結帳 掛單 結帳 明細" at bounding box center [511, 99] width 1023 height 72
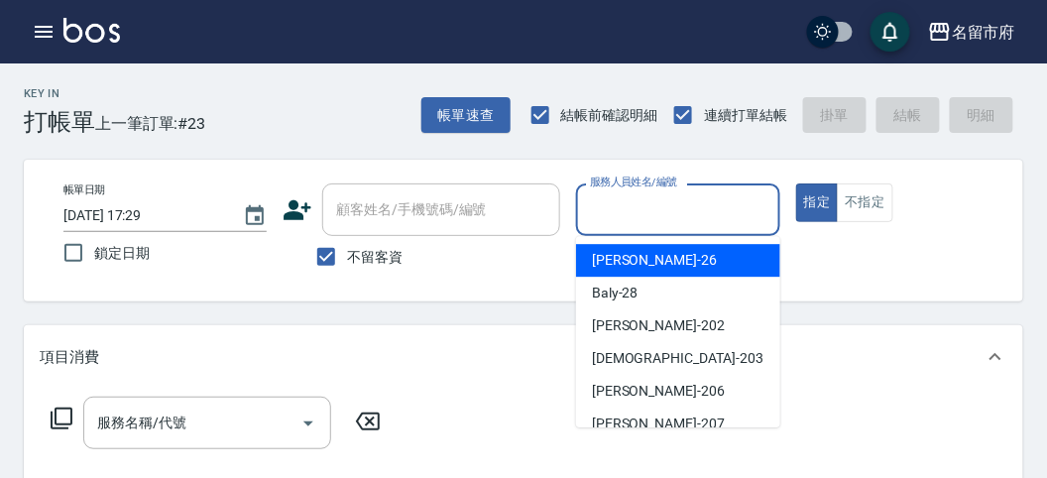
click at [707, 221] on input "服務人員姓名/編號" at bounding box center [677, 209] width 185 height 35
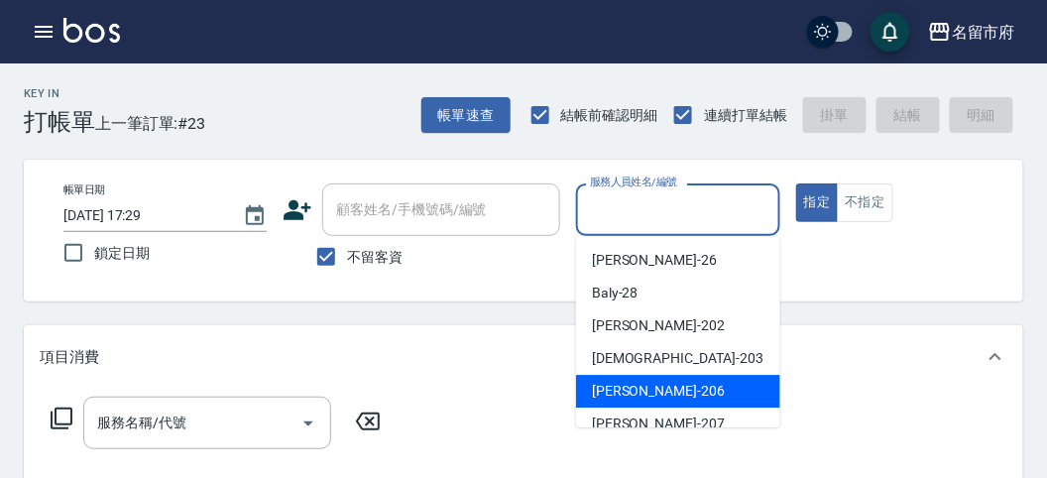
drag, startPoint x: 638, startPoint y: 392, endPoint x: 656, endPoint y: 398, distance: 19.8
click at [640, 392] on span "[PERSON_NAME] -206" at bounding box center [658, 391] width 133 height 21
type input "[PERSON_NAME]-206"
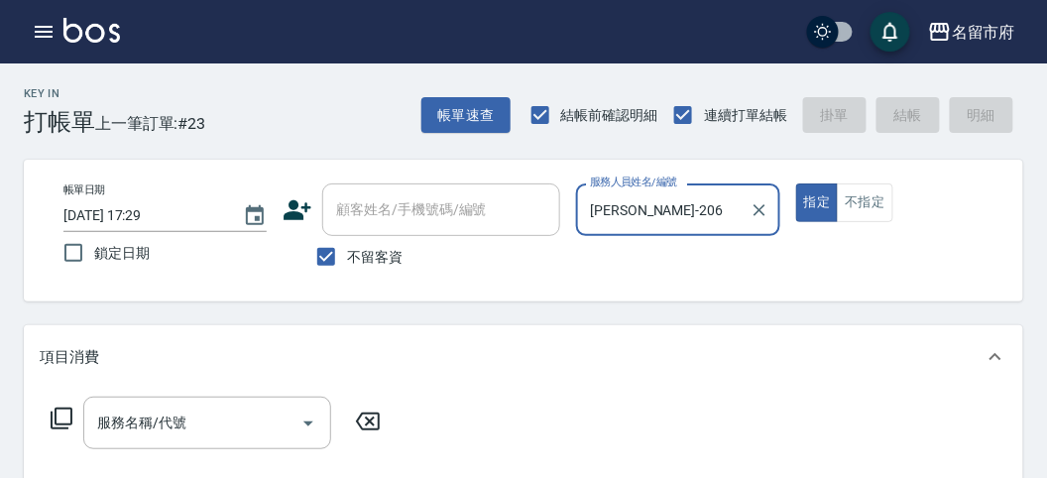
click at [50, 413] on div "服務名稱/代號 服務名稱/代號" at bounding box center [216, 423] width 353 height 53
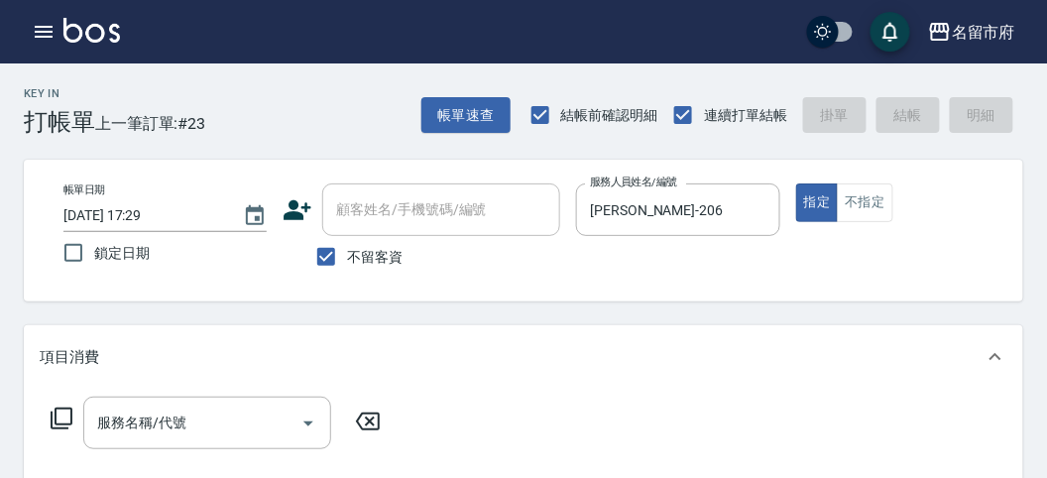
click at [50, 417] on icon at bounding box center [62, 419] width 24 height 24
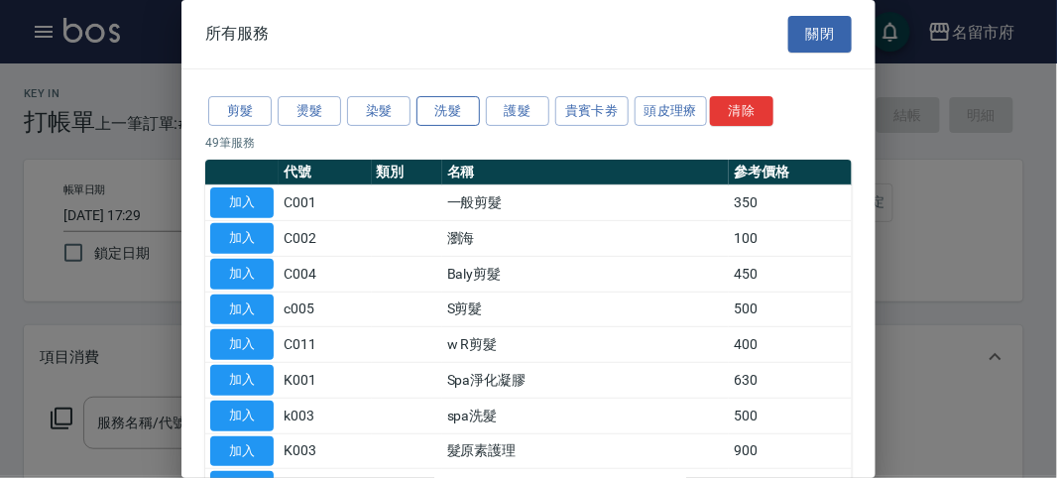
click at [439, 117] on button "洗髮" at bounding box center [447, 111] width 63 height 31
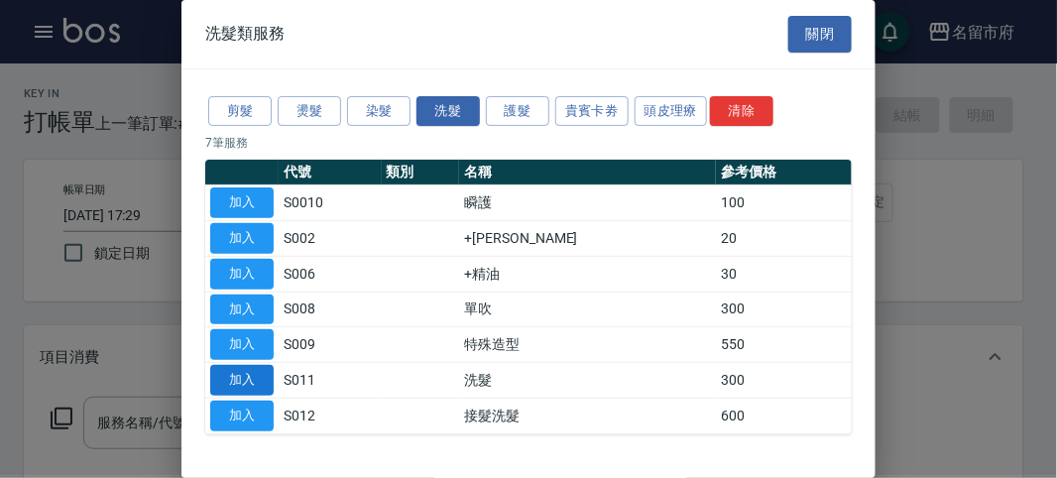
drag, startPoint x: 258, startPoint y: 383, endPoint x: 238, endPoint y: 384, distance: 19.9
click at [257, 383] on button "加入" at bounding box center [241, 380] width 63 height 31
type input "洗髮(S011)"
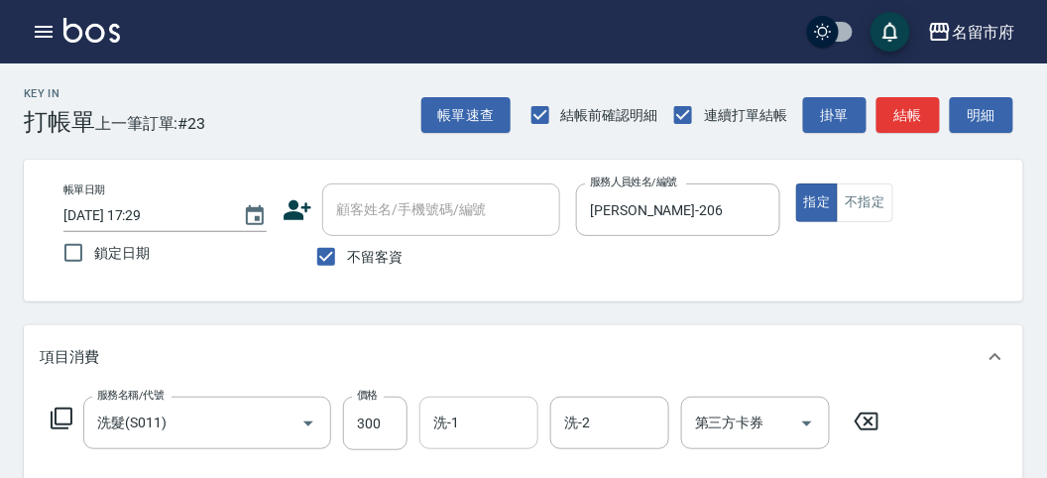
click at [458, 424] on input "洗-1" at bounding box center [478, 423] width 101 height 35
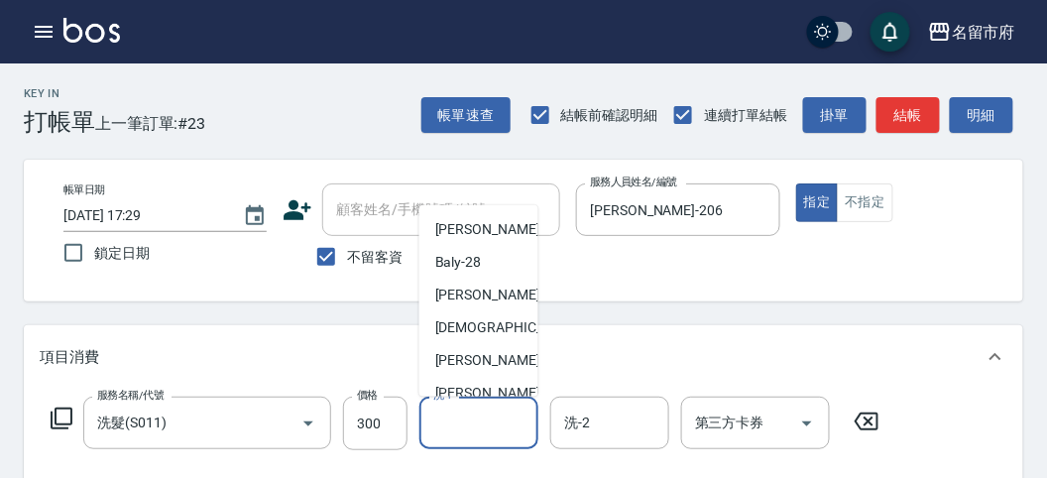
scroll to position [152, 0]
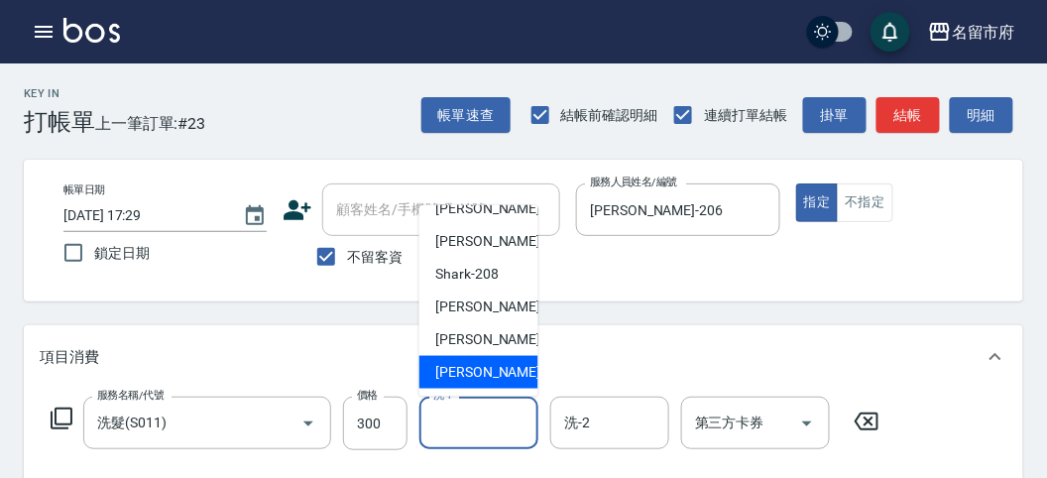
click at [479, 385] on div "[PERSON_NAME] -222" at bounding box center [478, 372] width 119 height 33
type input "[PERSON_NAME]-222"
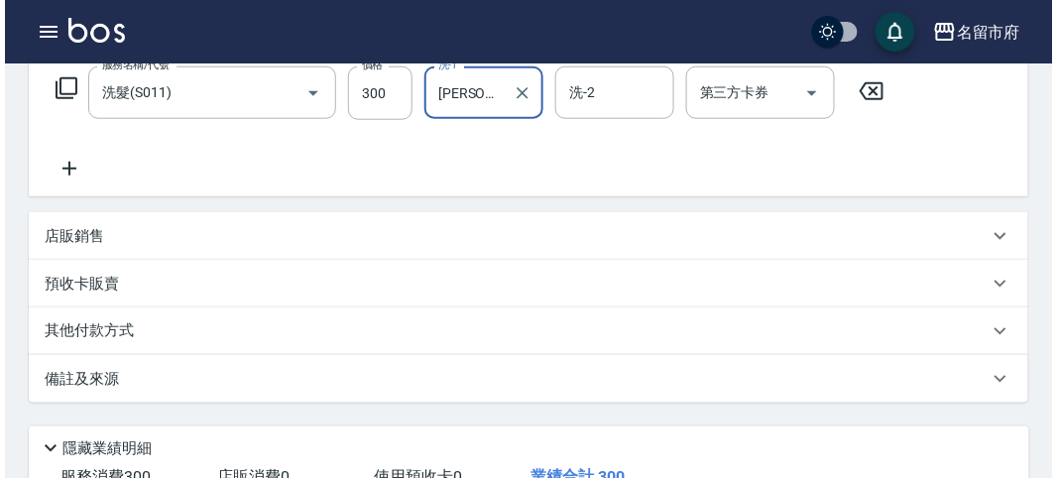
scroll to position [580, 0]
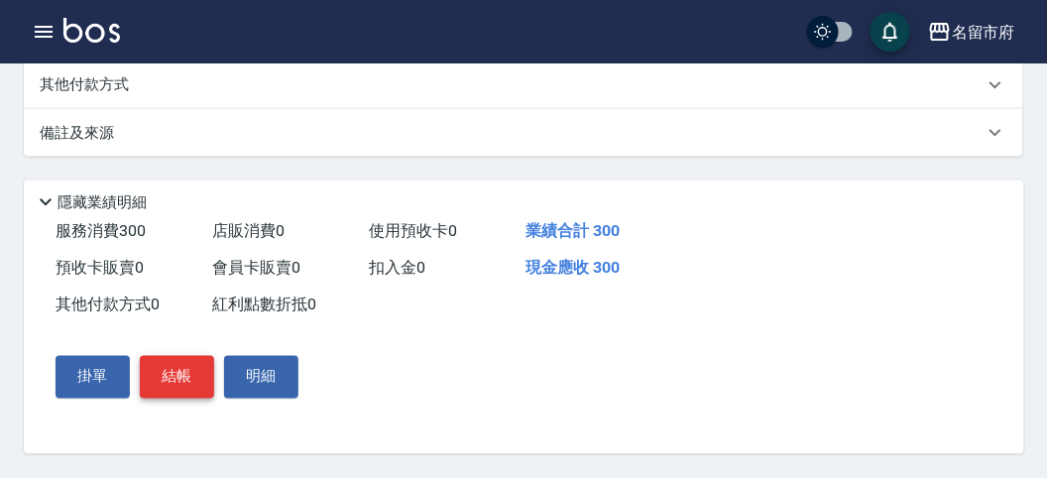
click at [185, 369] on button "結帳" at bounding box center [177, 377] width 74 height 42
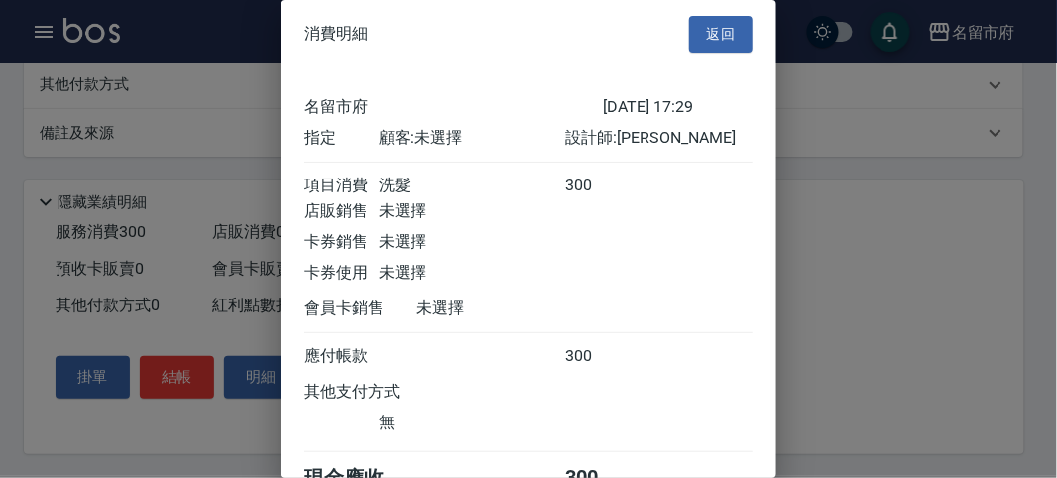
scroll to position [110, 0]
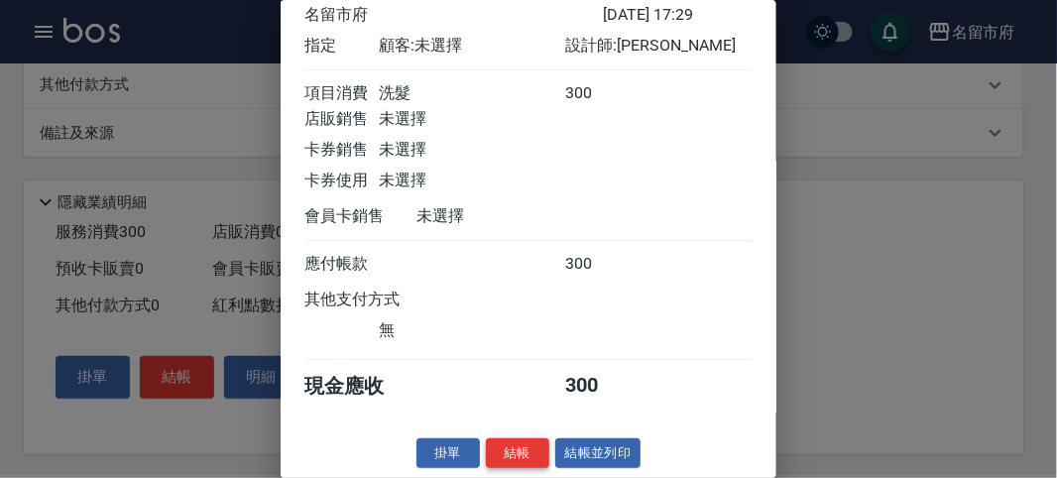
click at [524, 454] on button "結帳" at bounding box center [517, 453] width 63 height 31
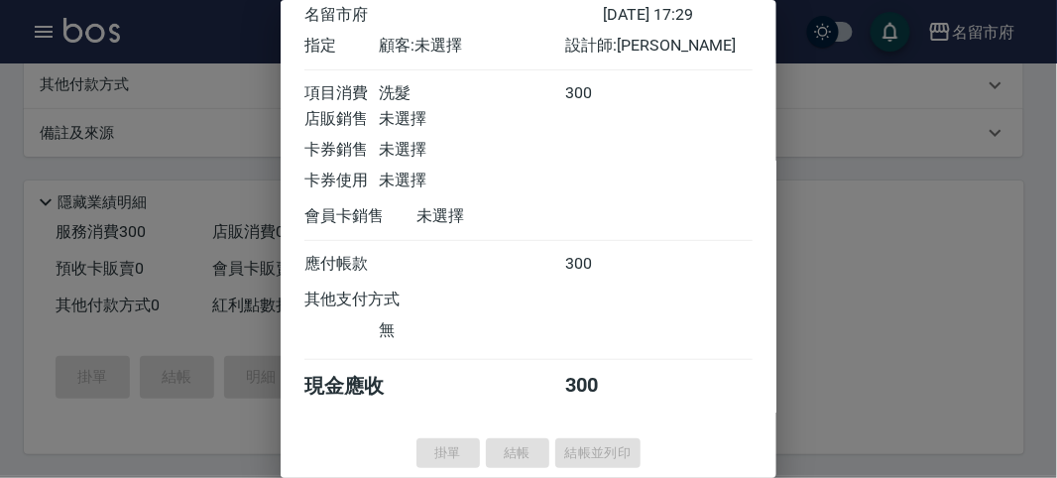
type input "[DATE] 17:36"
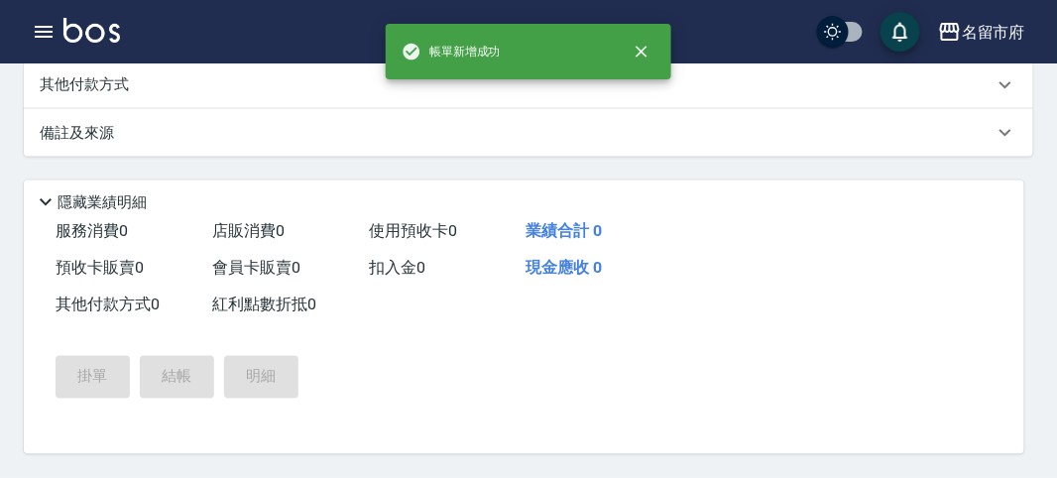
scroll to position [0, 0]
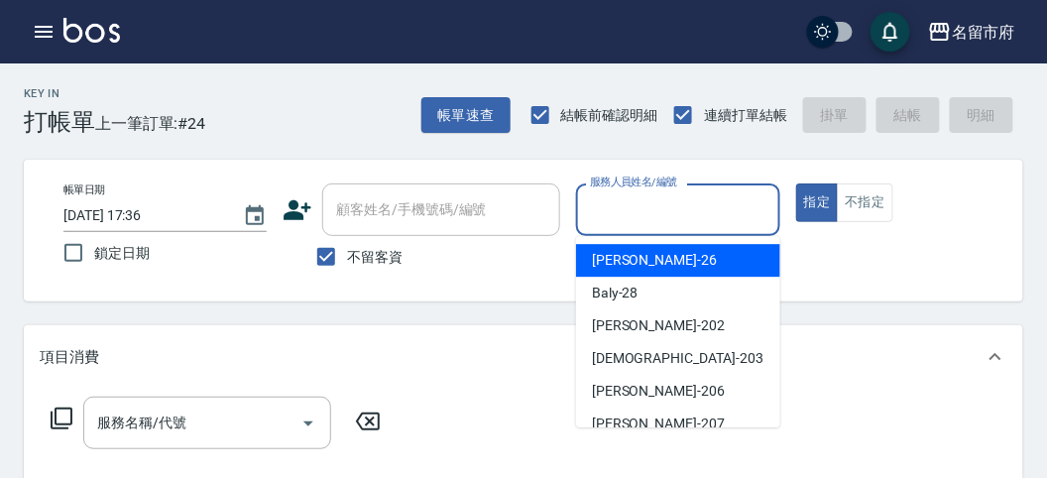
click at [650, 218] on input "服務人員姓名/編號" at bounding box center [677, 209] width 185 height 35
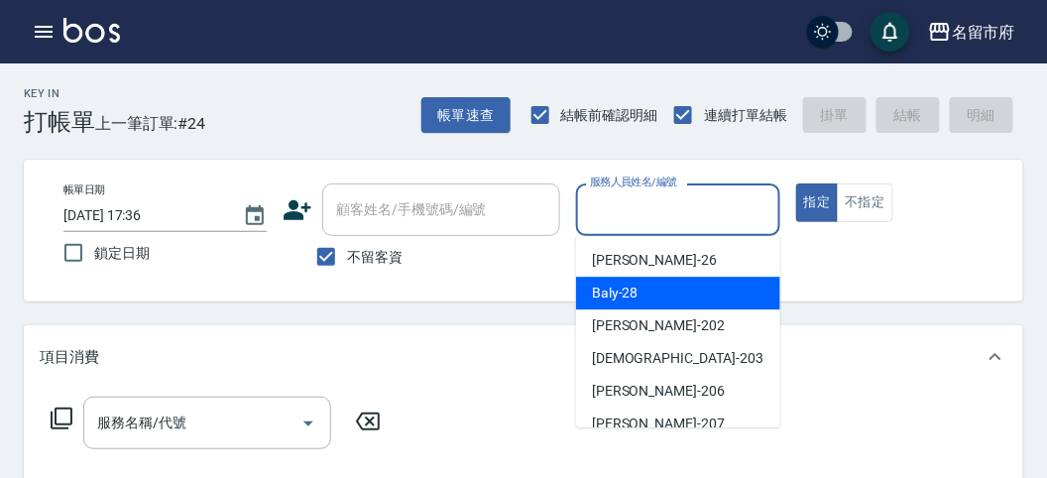
click at [621, 302] on span "Baly -28" at bounding box center [615, 293] width 47 height 21
type input "Baly-28"
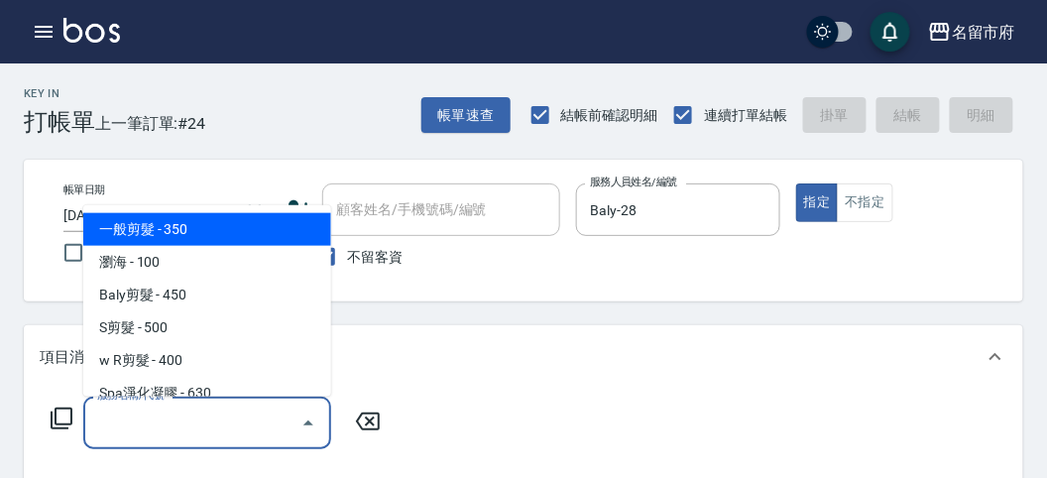
click at [132, 428] on input "服務名稱/代號" at bounding box center [192, 423] width 200 height 35
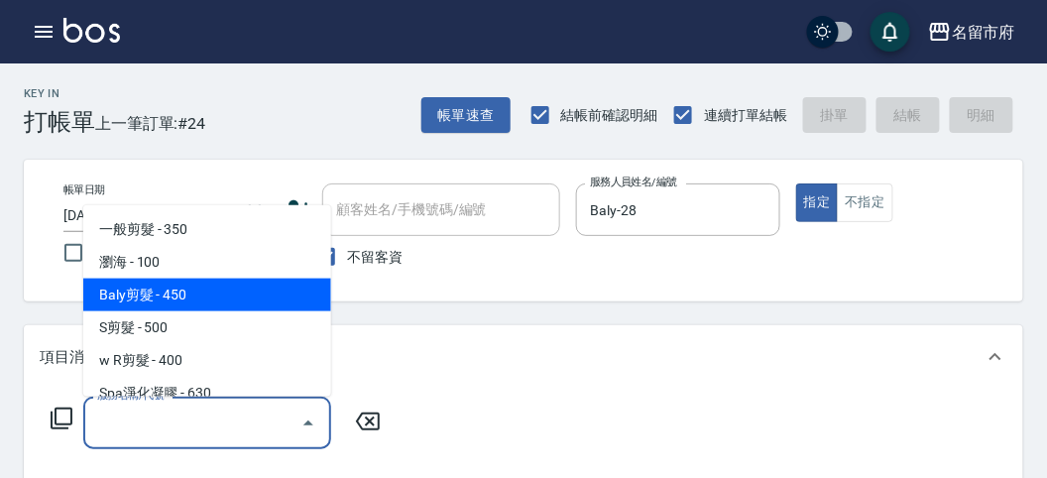
click at [201, 294] on span "Baly剪髮 - 450" at bounding box center [207, 295] width 248 height 33
type input "Baly剪髮(C004)"
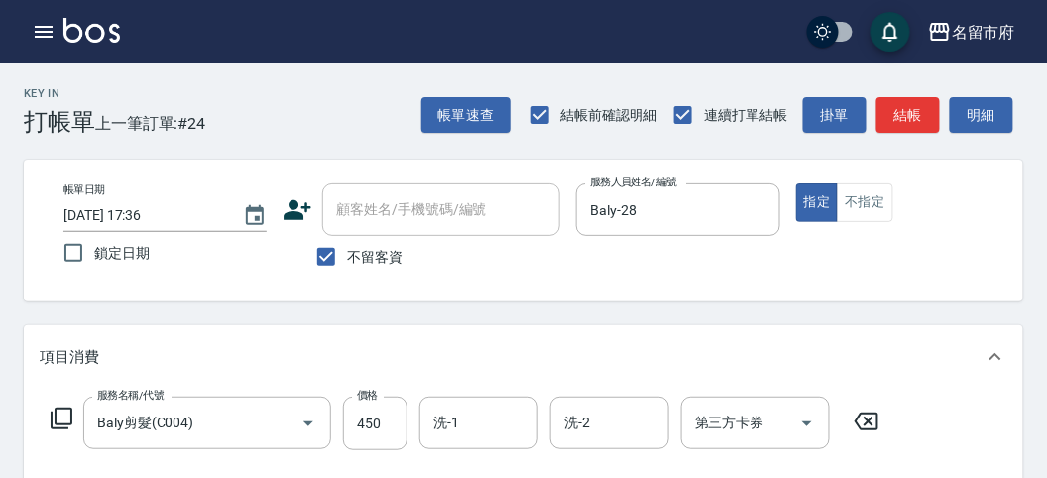
click at [57, 411] on icon at bounding box center [62, 419] width 24 height 24
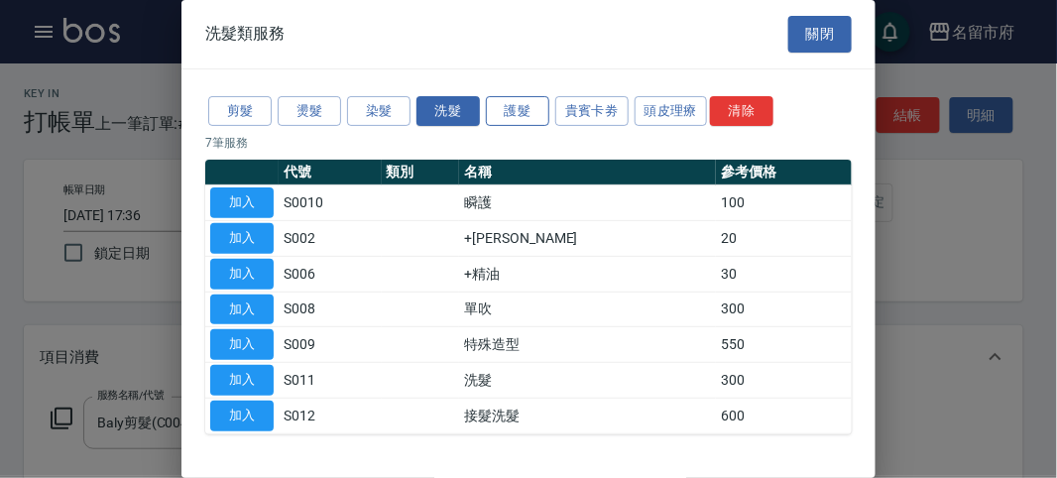
click at [533, 109] on button "護髮" at bounding box center [517, 111] width 63 height 31
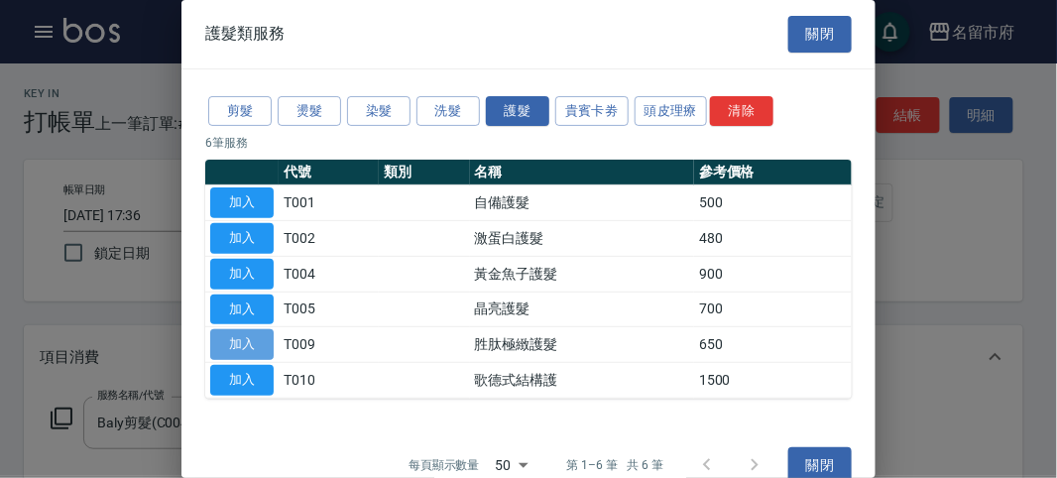
click at [253, 343] on button "加入" at bounding box center [241, 344] width 63 height 31
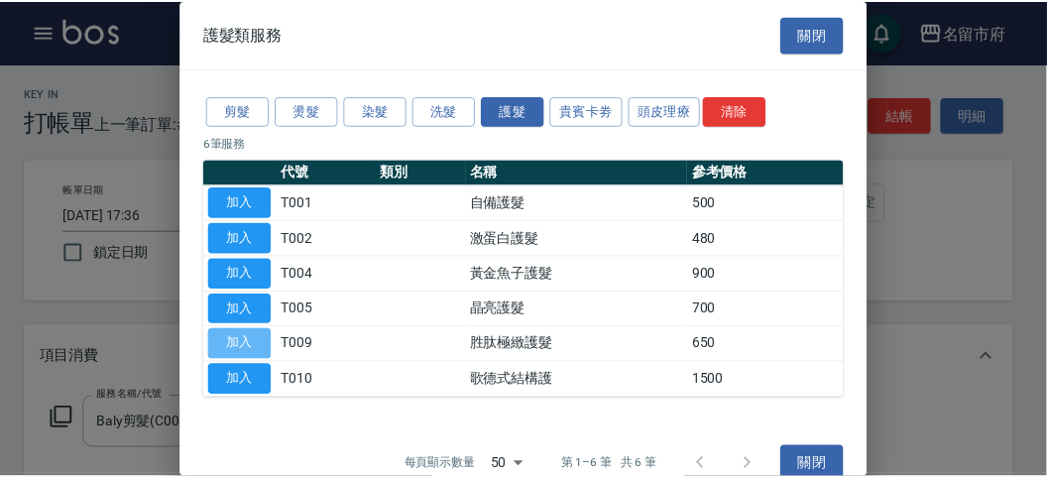
scroll to position [261, 0]
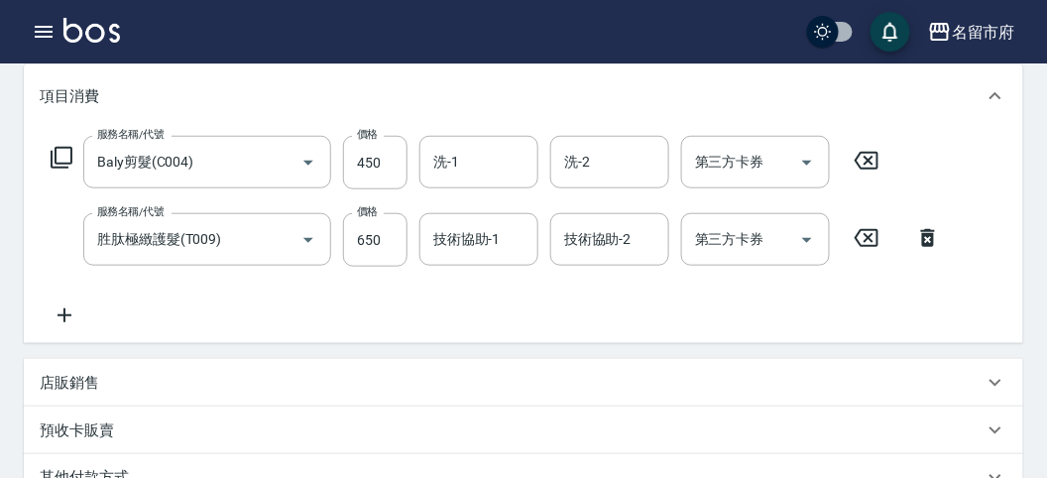
click at [63, 158] on icon at bounding box center [62, 158] width 24 height 24
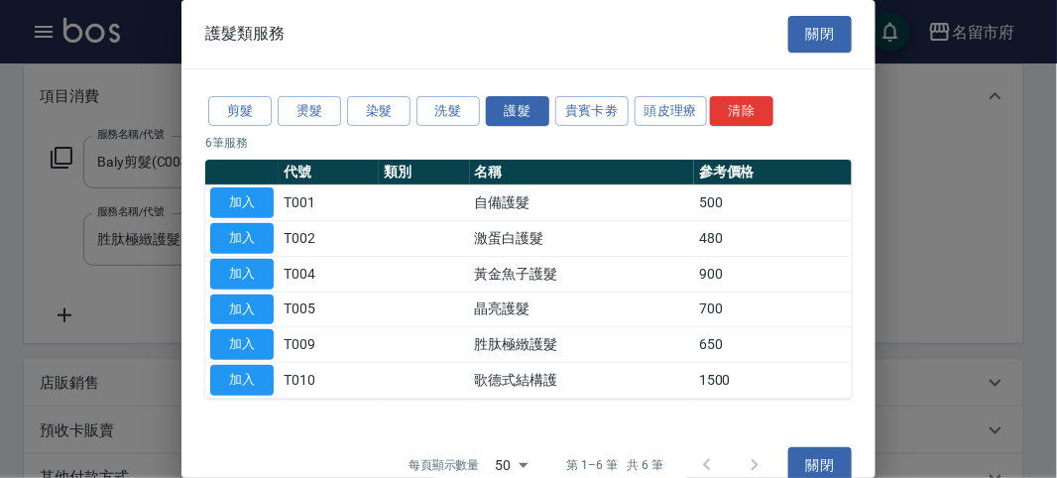
click at [819, 36] on button "關閉" at bounding box center [819, 34] width 63 height 37
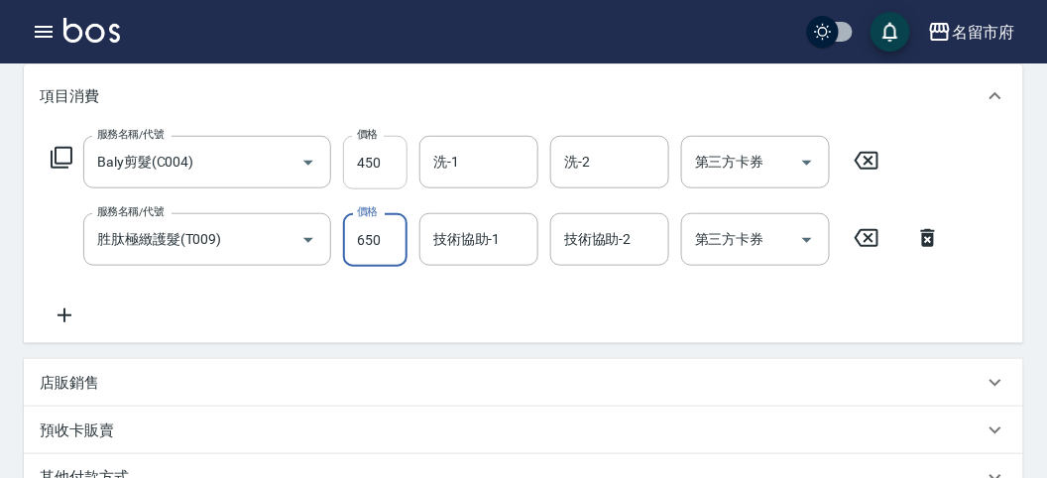
click at [374, 156] on input "450" at bounding box center [375, 163] width 64 height 54
click at [378, 176] on input "450" at bounding box center [375, 163] width 64 height 54
type input "750"
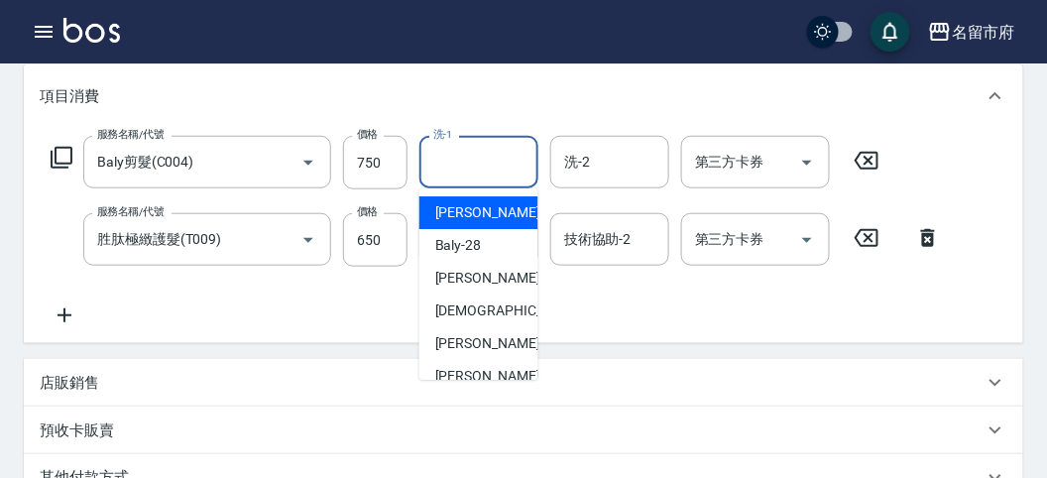
click at [473, 150] on input "洗-1" at bounding box center [478, 162] width 101 height 35
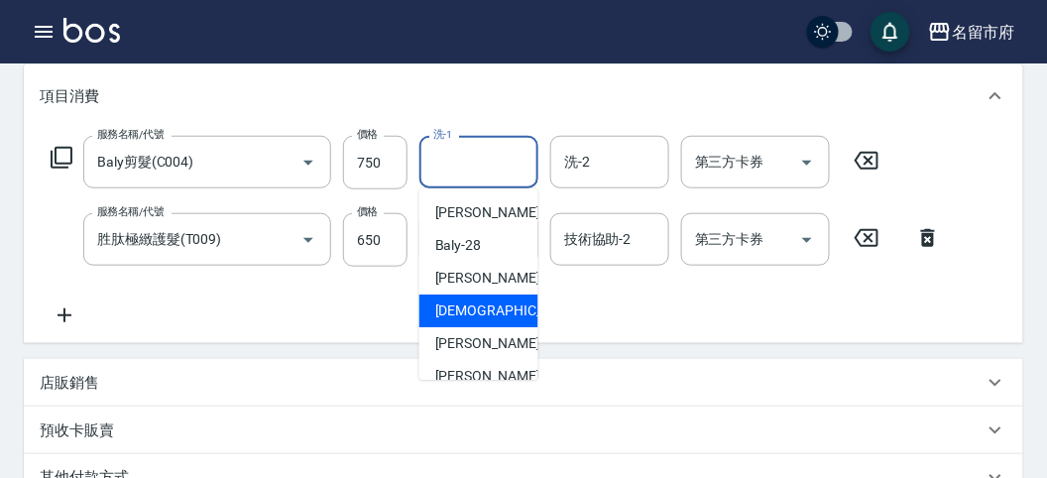
scroll to position [152, 0]
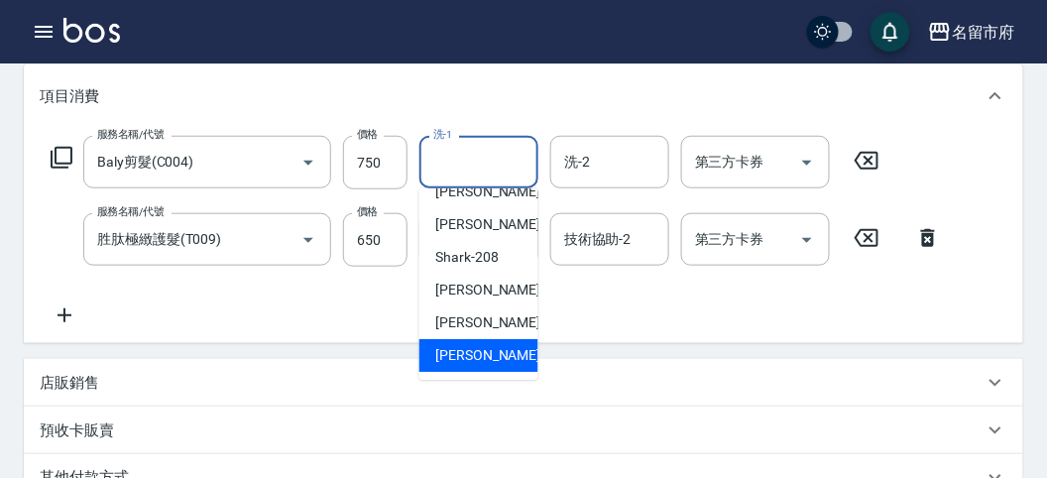
click at [469, 348] on span "[PERSON_NAME] -222" at bounding box center [501, 355] width 133 height 21
type input "[PERSON_NAME]-222"
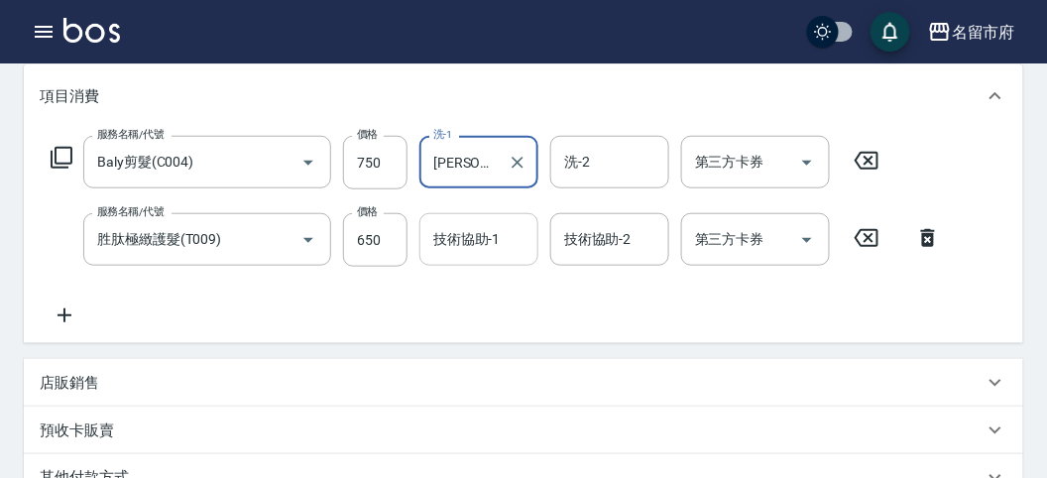
click at [491, 251] on input "技術協助-1" at bounding box center [478, 239] width 101 height 35
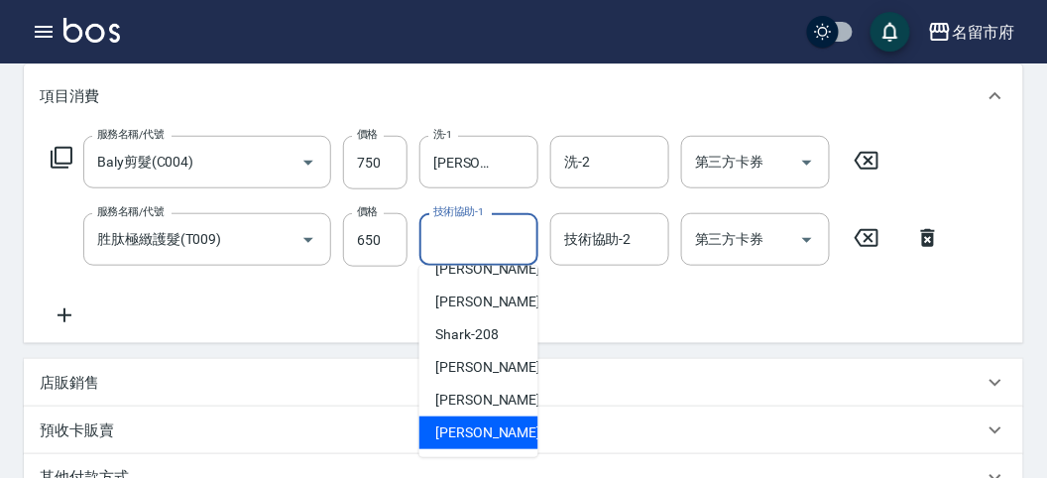
click at [470, 428] on span "[PERSON_NAME] -222" at bounding box center [501, 432] width 133 height 21
type input "[PERSON_NAME]-222"
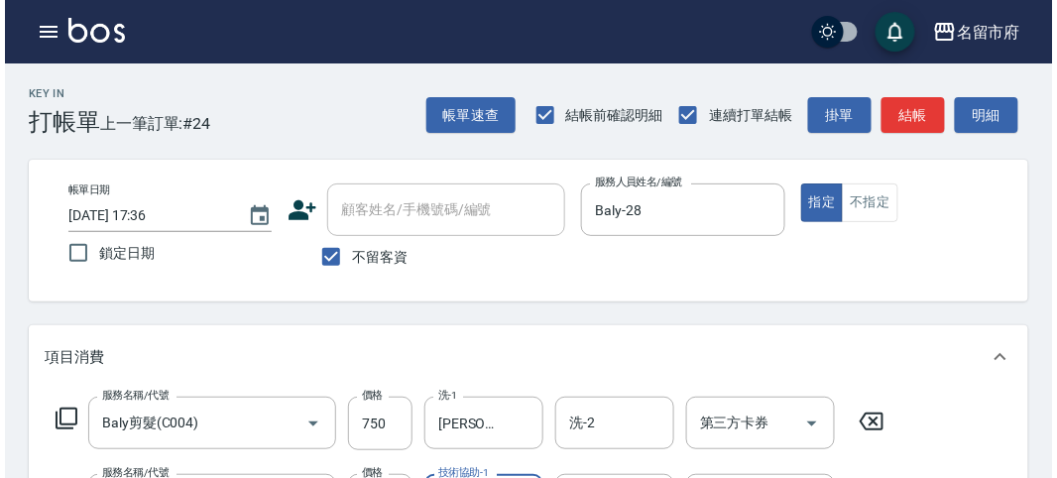
scroll to position [657, 0]
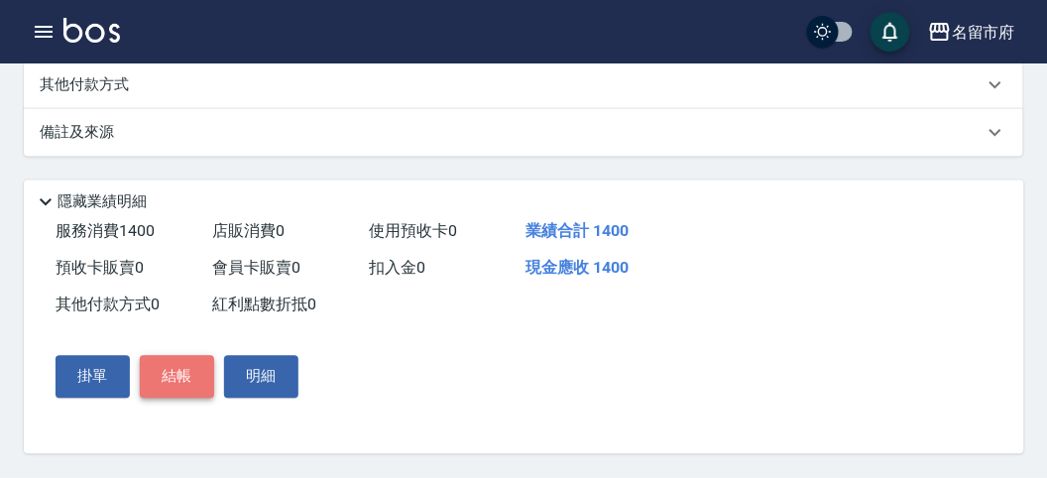
click at [185, 369] on button "結帳" at bounding box center [177, 377] width 74 height 42
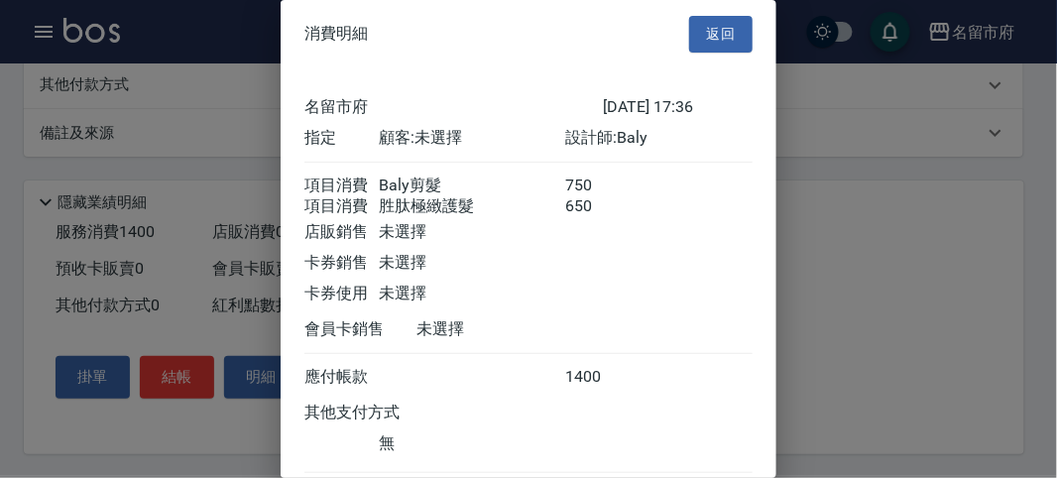
scroll to position [132, 0]
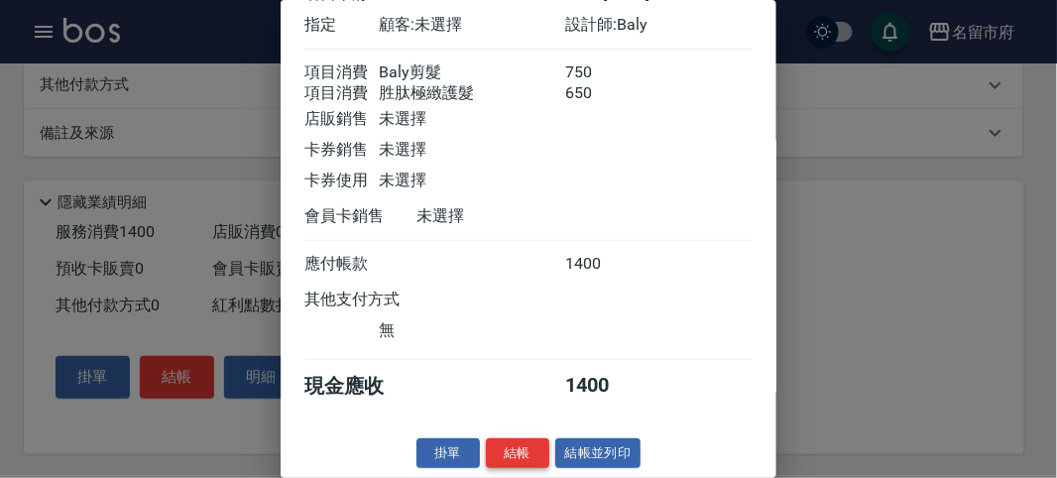
drag, startPoint x: 521, startPoint y: 459, endPoint x: 532, endPoint y: 409, distance: 51.0
click at [521, 457] on button "結帳" at bounding box center [517, 453] width 63 height 31
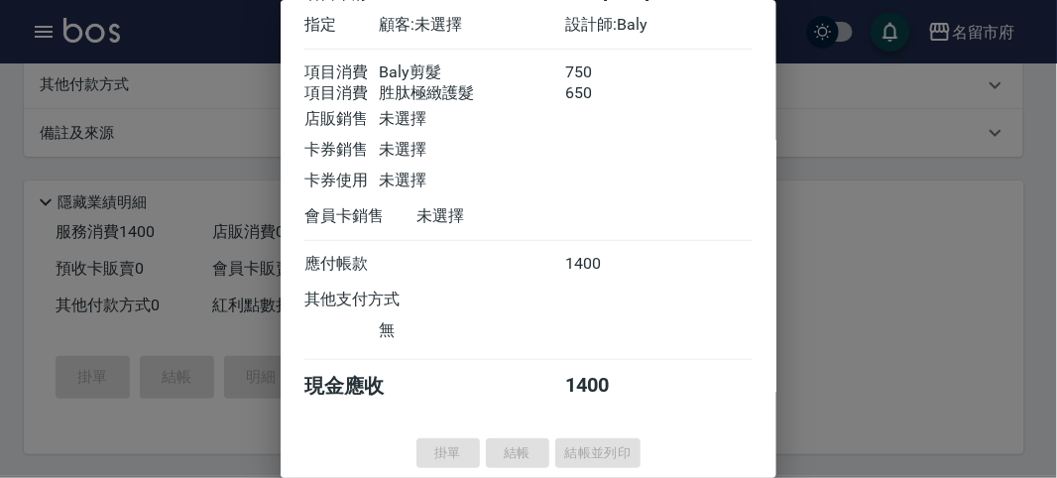
type input "[DATE] 17:40"
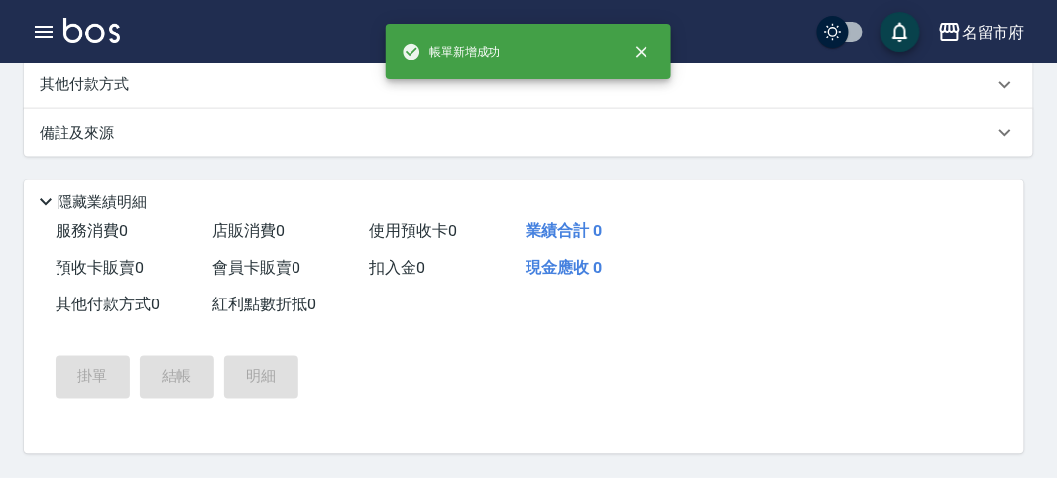
scroll to position [0, 0]
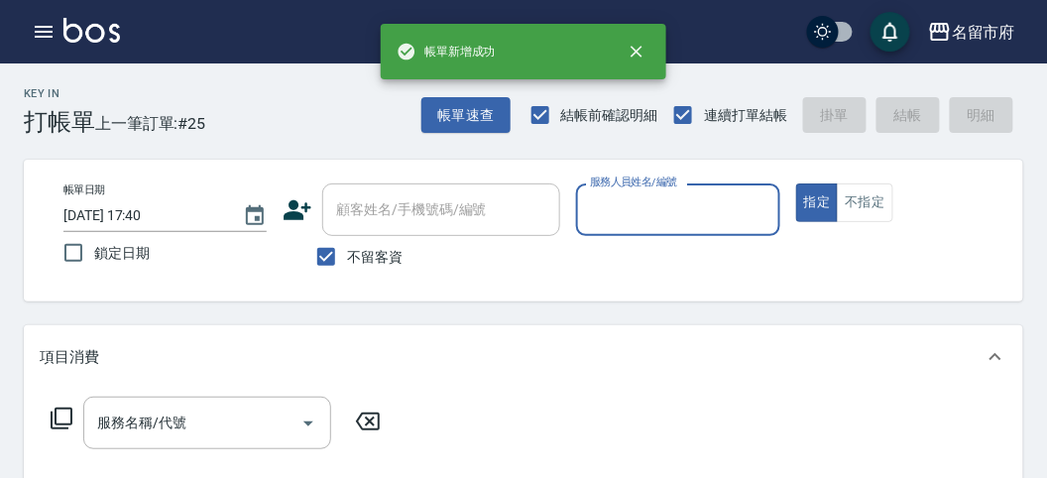
click at [601, 205] on input "服務人員姓名/編號" at bounding box center [677, 209] width 185 height 35
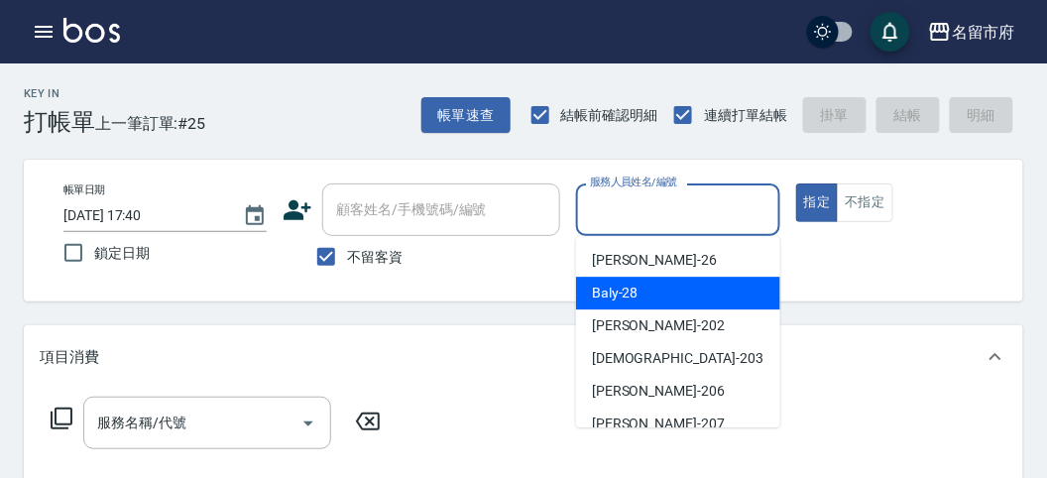
drag, startPoint x: 637, startPoint y: 294, endPoint x: 587, endPoint y: 285, distance: 50.6
click at [636, 294] on span "Baly -28" at bounding box center [615, 293] width 47 height 21
type input "Baly-28"
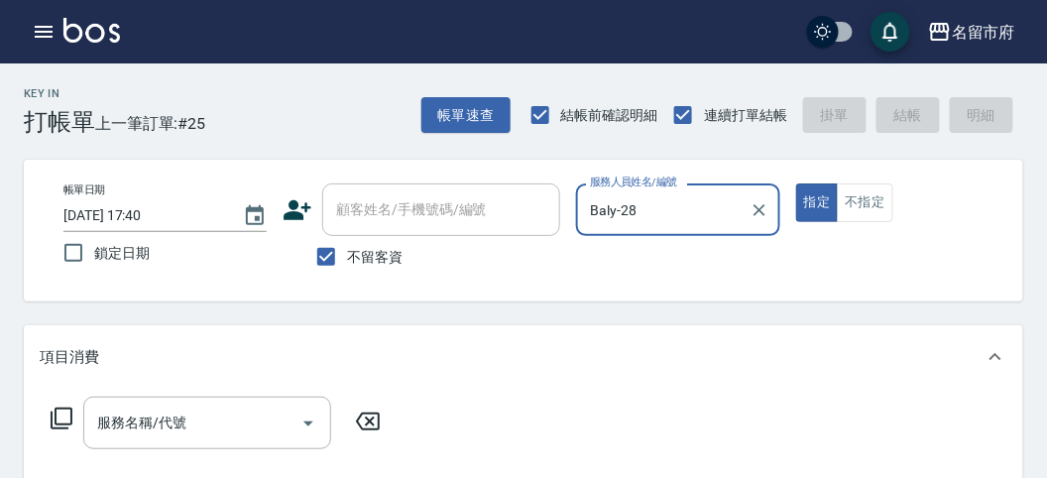
click at [62, 408] on icon at bounding box center [62, 419] width 24 height 24
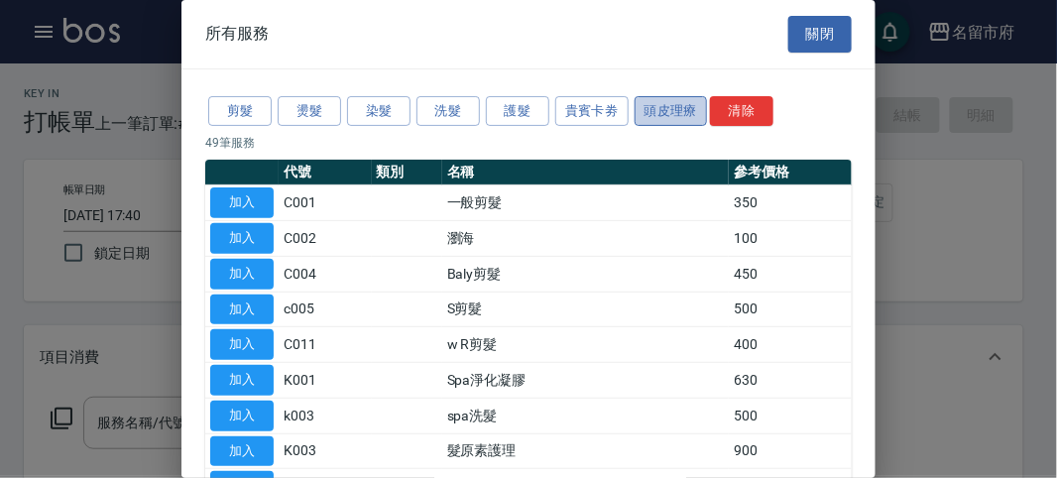
drag, startPoint x: 675, startPoint y: 114, endPoint x: 656, endPoint y: 108, distance: 19.8
click at [672, 113] on button "頭皮理療" at bounding box center [671, 111] width 73 height 31
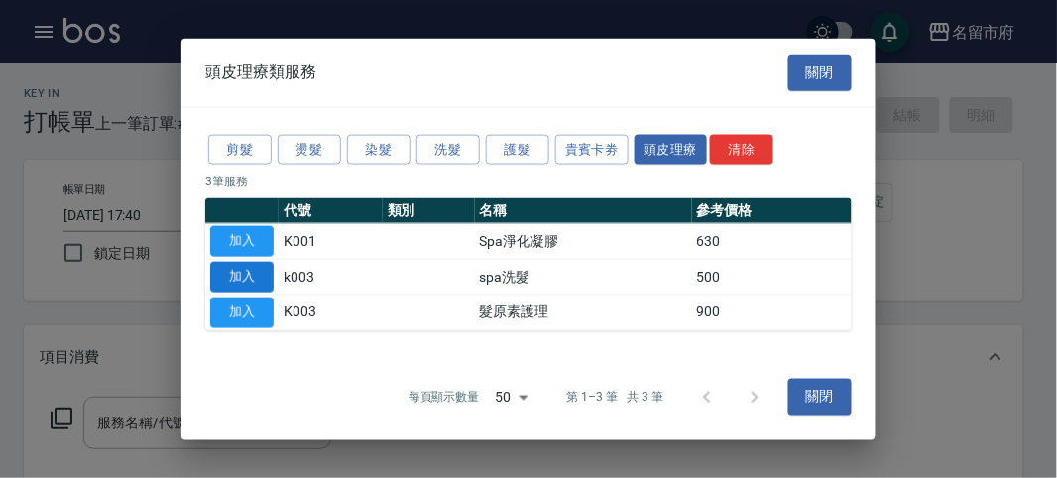
click at [236, 276] on button "加入" at bounding box center [241, 277] width 63 height 31
type input "spa洗髮(k003)"
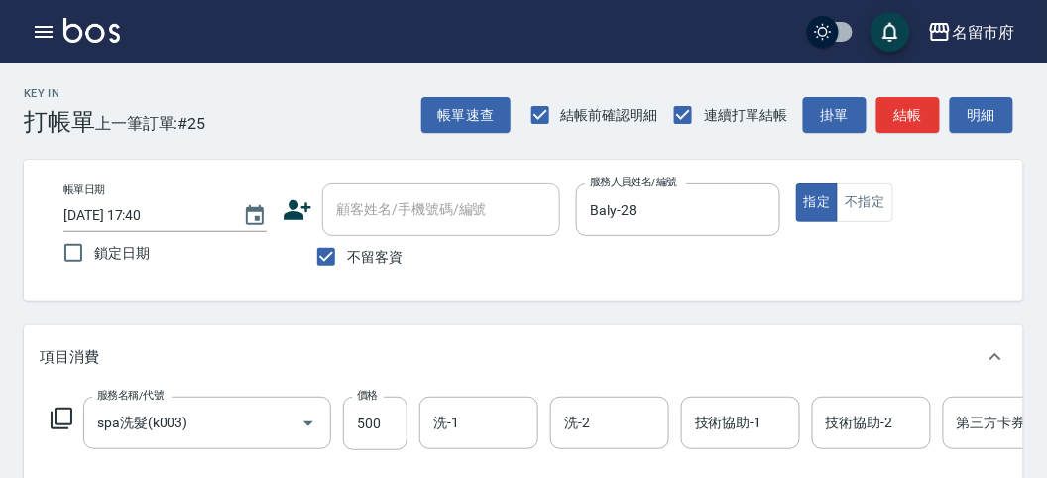
click at [62, 407] on icon at bounding box center [62, 419] width 24 height 24
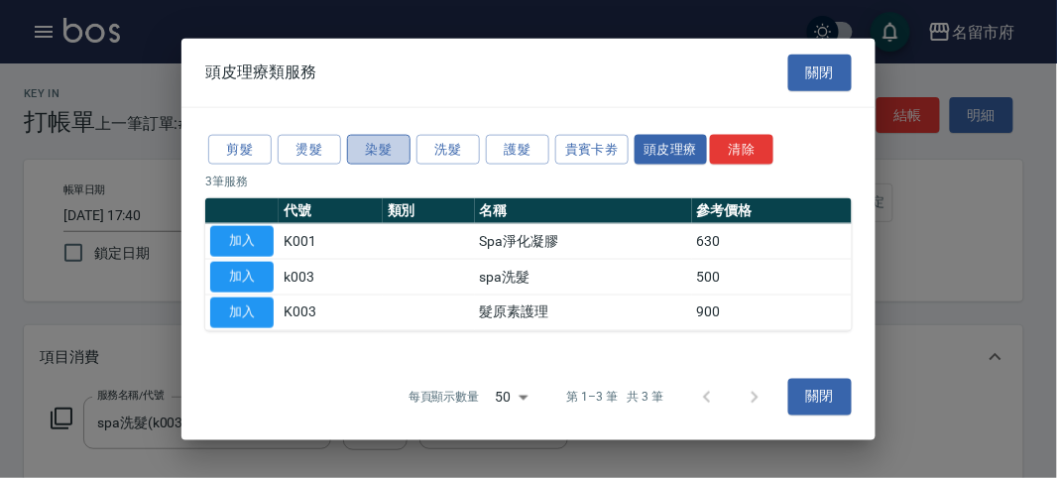
click at [390, 154] on button "染髮" at bounding box center [378, 149] width 63 height 31
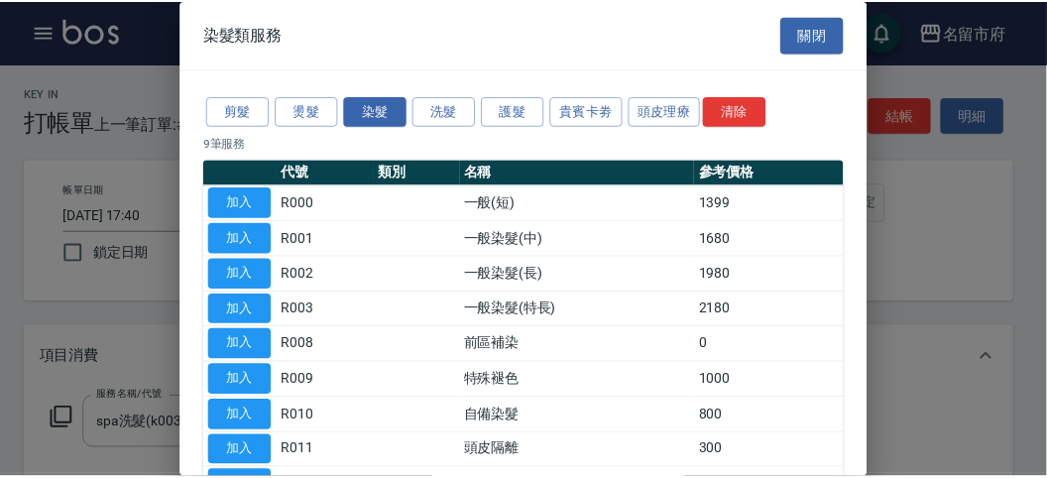
scroll to position [130, 0]
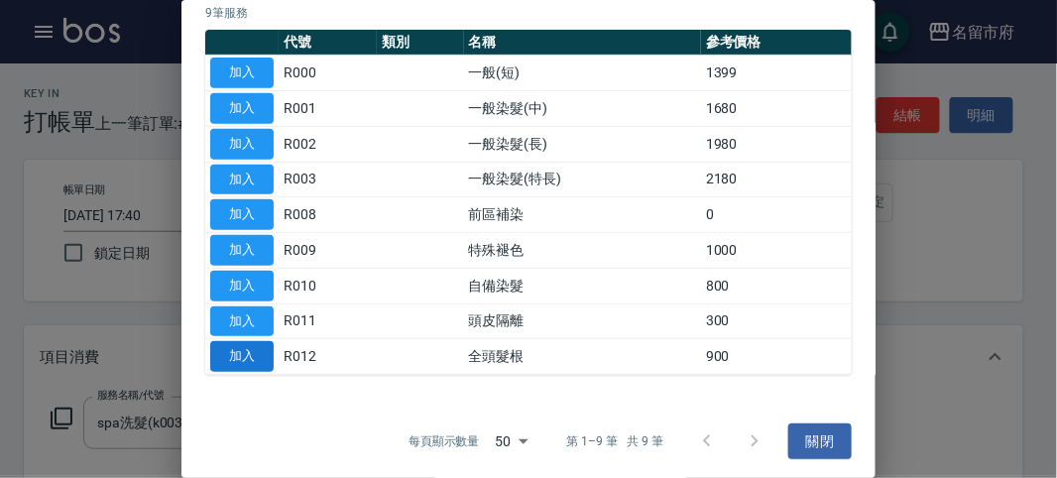
click at [245, 349] on button "加入" at bounding box center [241, 356] width 63 height 31
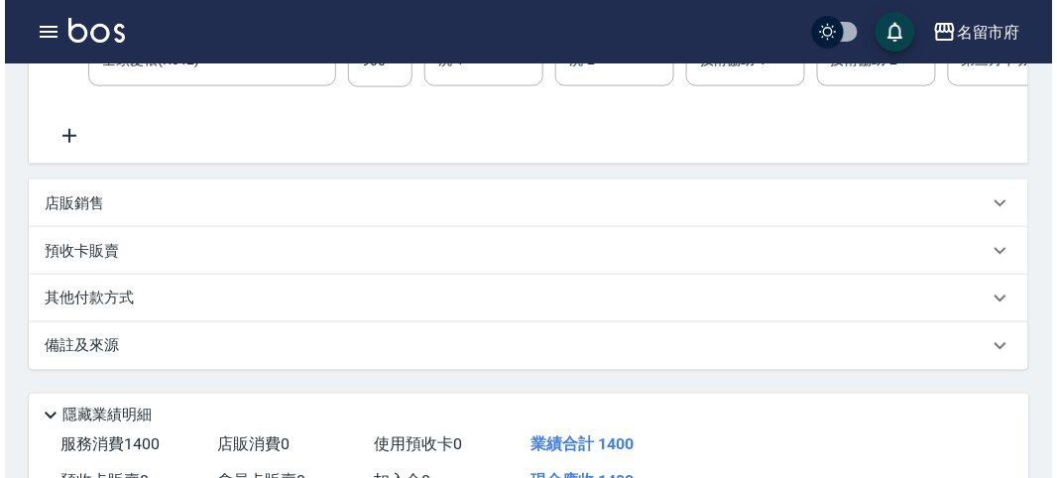
scroll to position [676, 0]
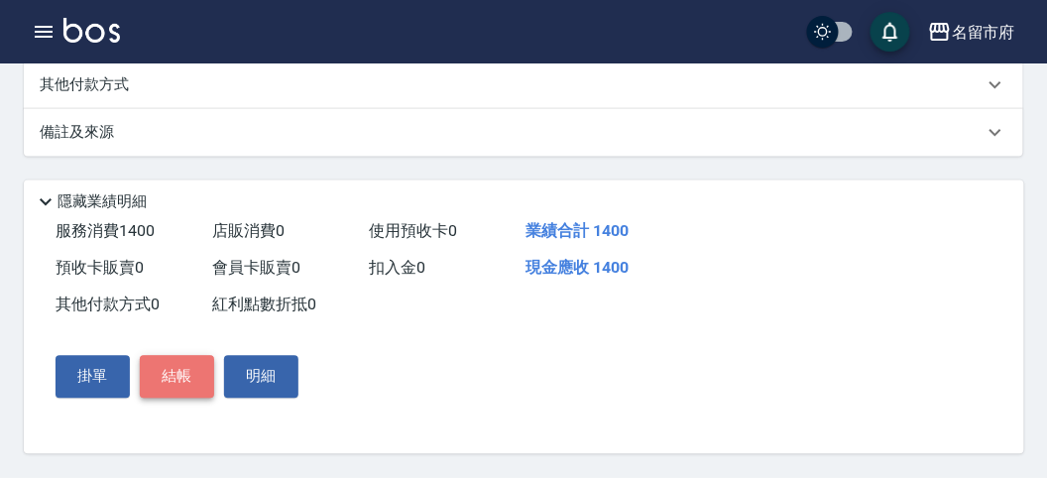
click at [190, 377] on button "結帳" at bounding box center [177, 377] width 74 height 42
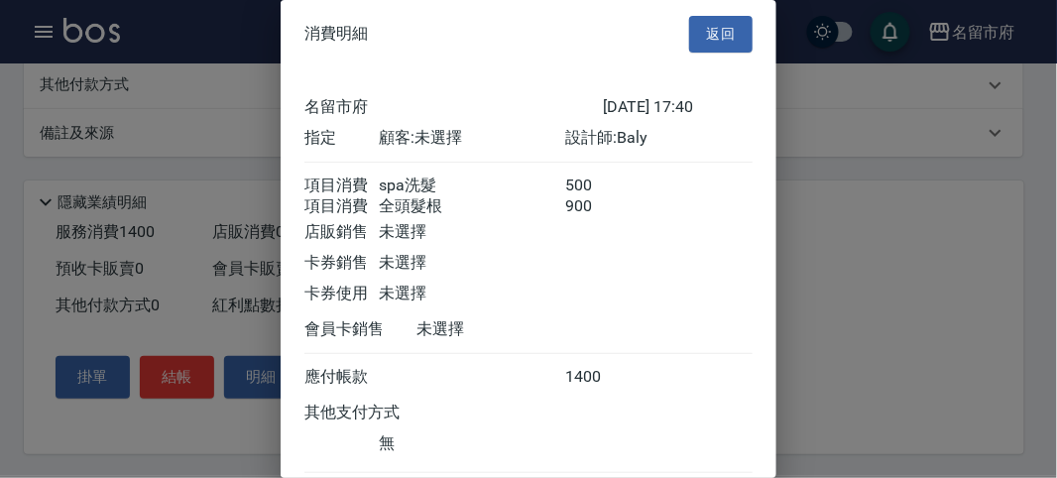
scroll to position [132, 0]
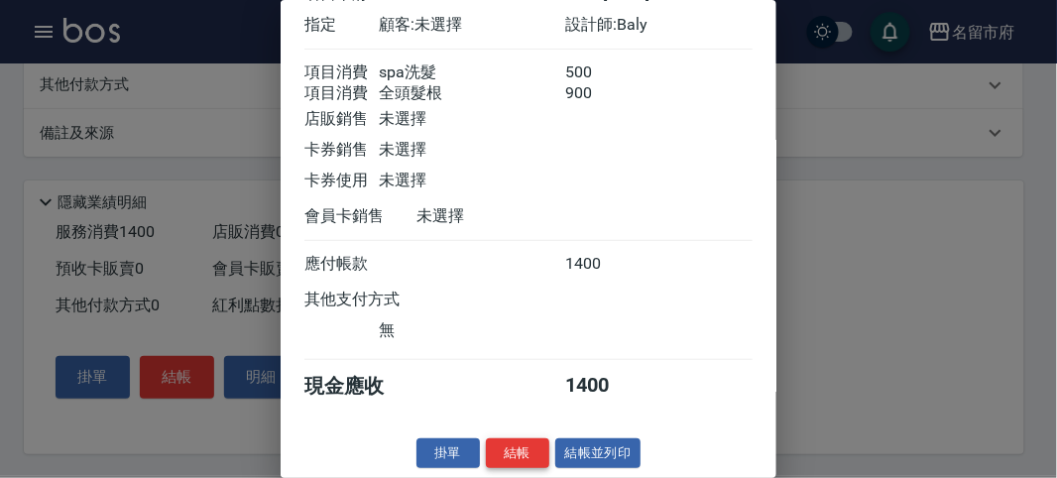
click at [521, 449] on button "結帳" at bounding box center [517, 453] width 63 height 31
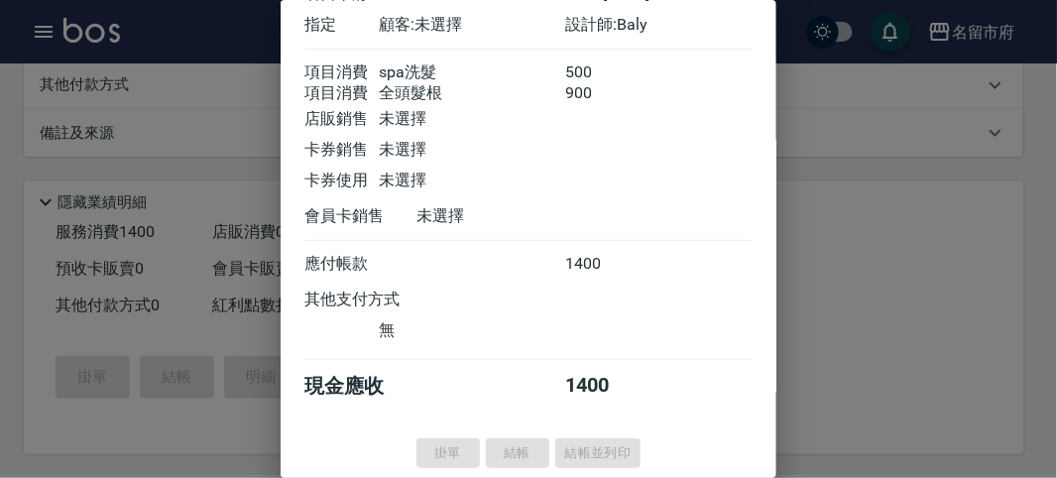
type input "[DATE] 17:41"
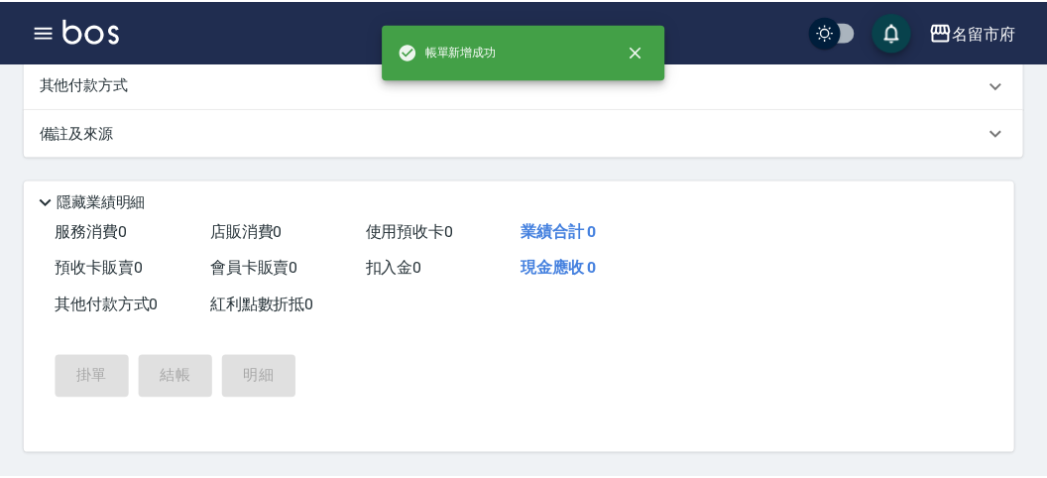
scroll to position [0, 0]
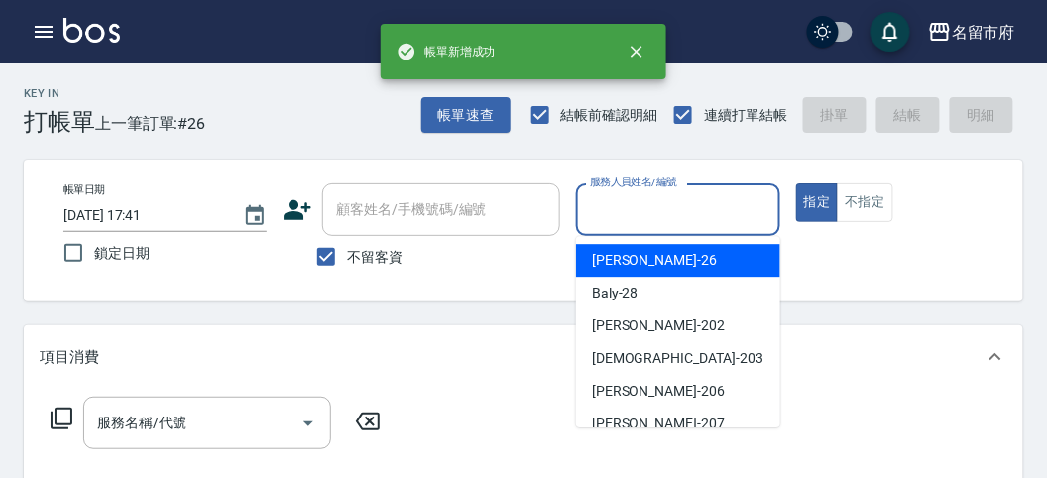
drag, startPoint x: 640, startPoint y: 205, endPoint x: 668, endPoint y: 250, distance: 52.5
click at [640, 206] on input "服務人員姓名/編號" at bounding box center [677, 209] width 185 height 35
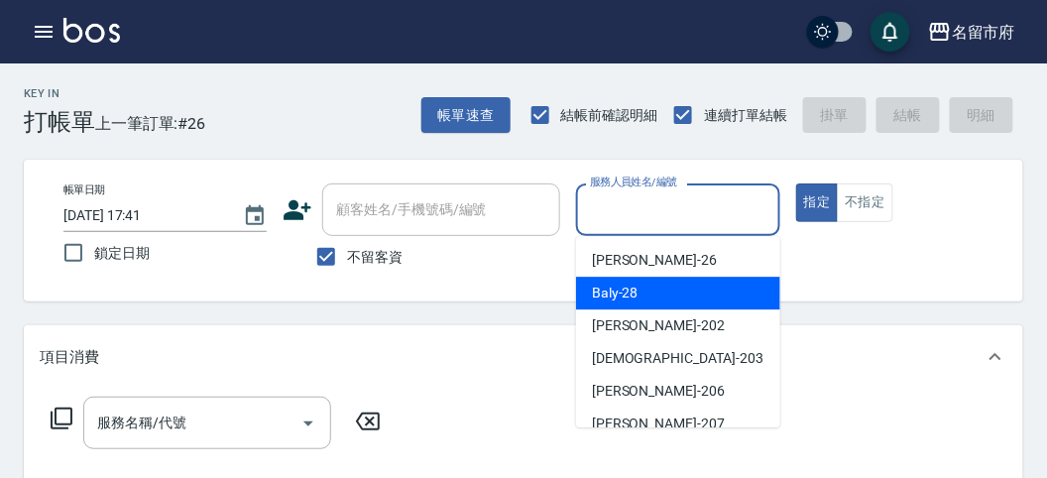
drag, startPoint x: 671, startPoint y: 305, endPoint x: 673, endPoint y: 292, distance: 13.0
click at [674, 299] on div "Baly -28" at bounding box center [678, 293] width 204 height 33
type input "Baly-28"
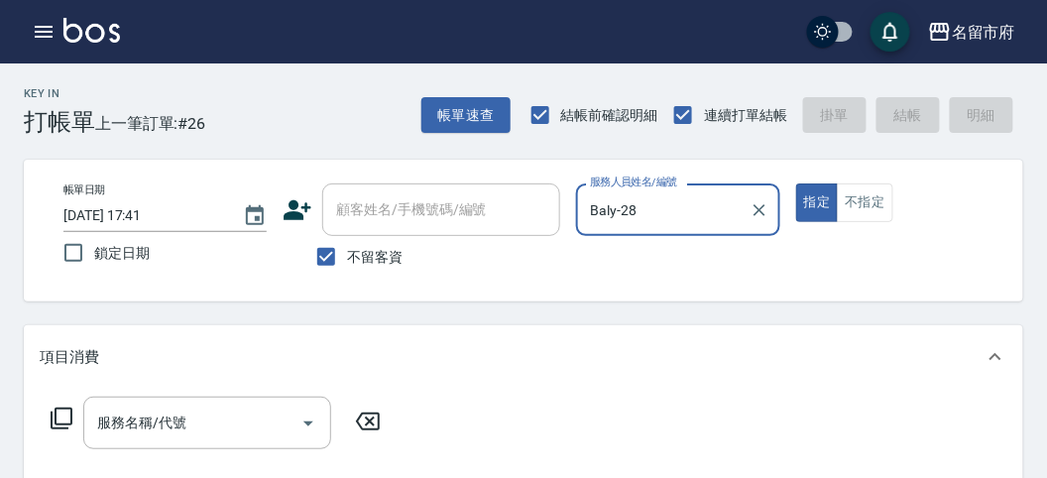
click at [68, 417] on icon at bounding box center [62, 419] width 24 height 24
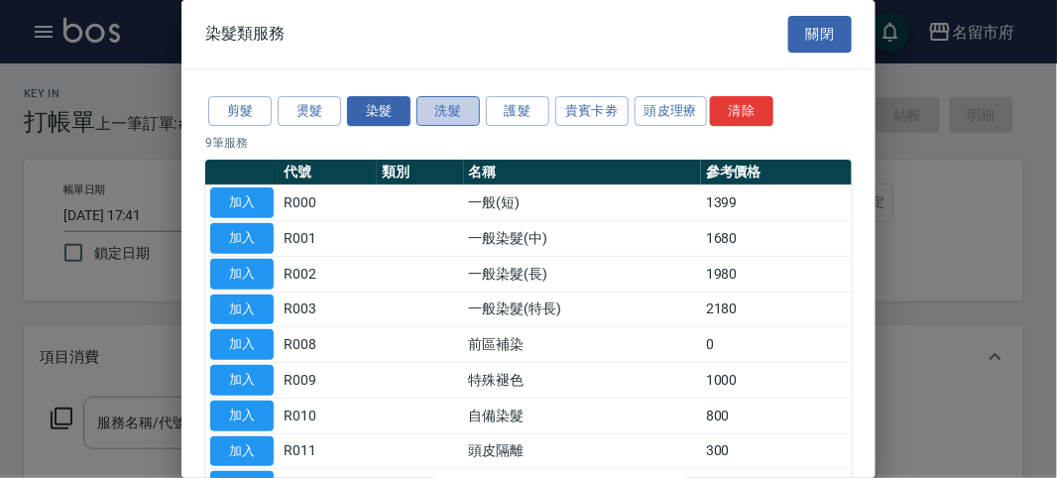
click at [443, 112] on button "洗髮" at bounding box center [447, 111] width 63 height 31
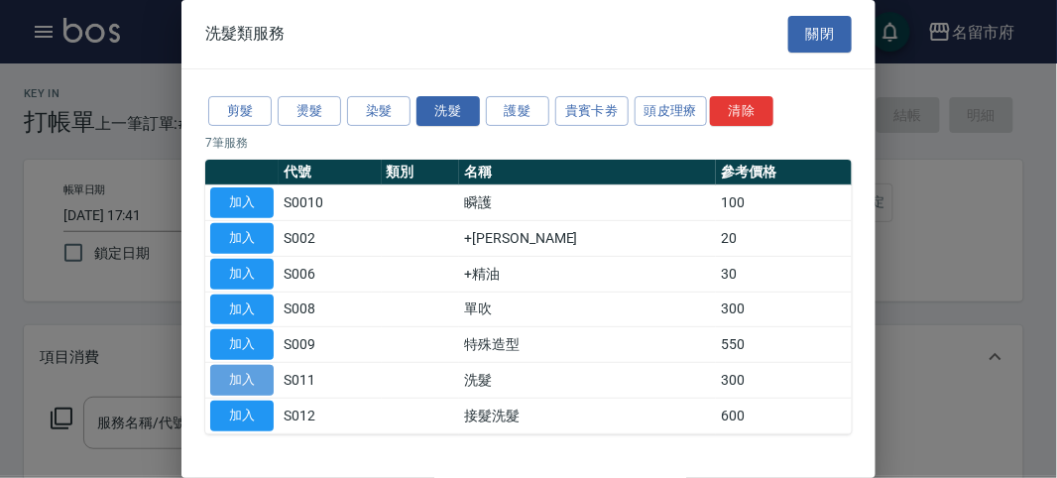
click at [254, 382] on button "加入" at bounding box center [241, 380] width 63 height 31
type input "洗髮(S011)"
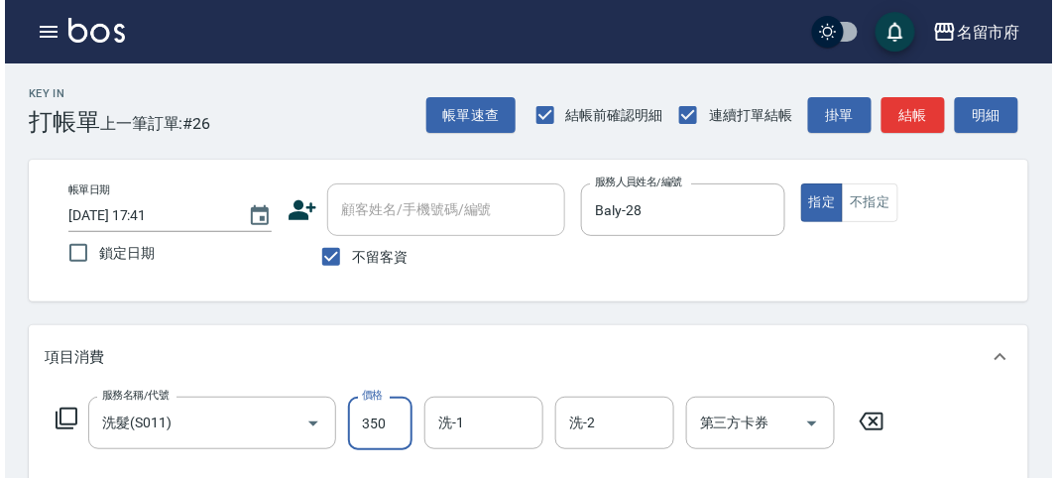
scroll to position [580, 0]
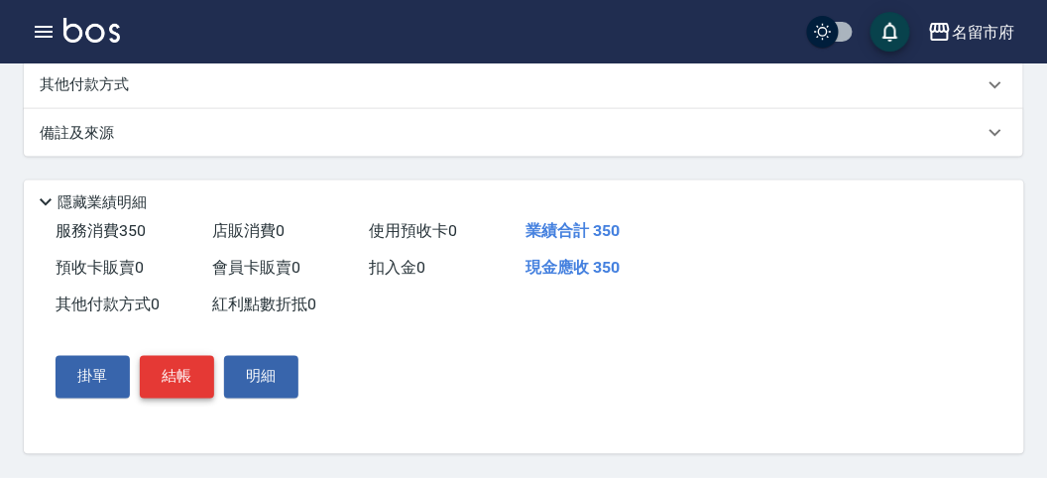
type input "350"
click at [180, 363] on button "結帳" at bounding box center [177, 377] width 74 height 42
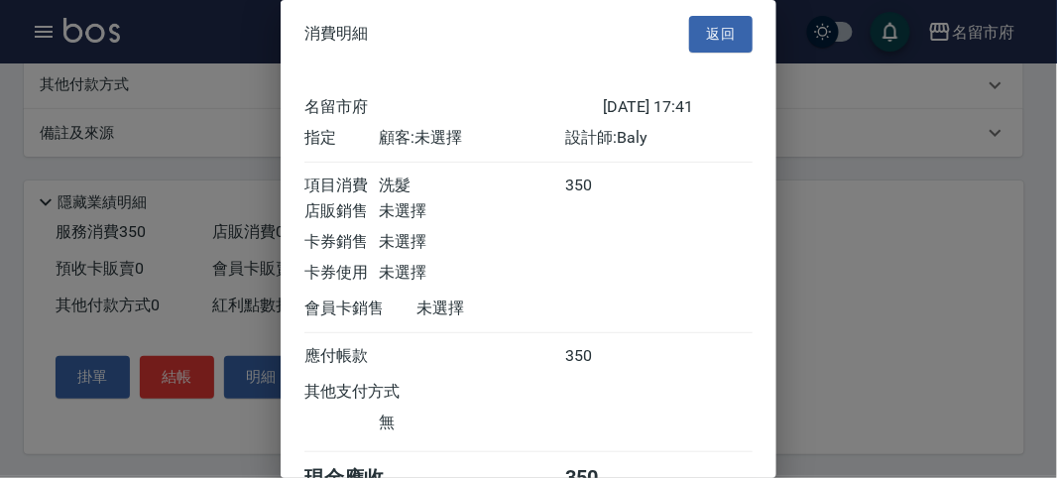
scroll to position [110, 0]
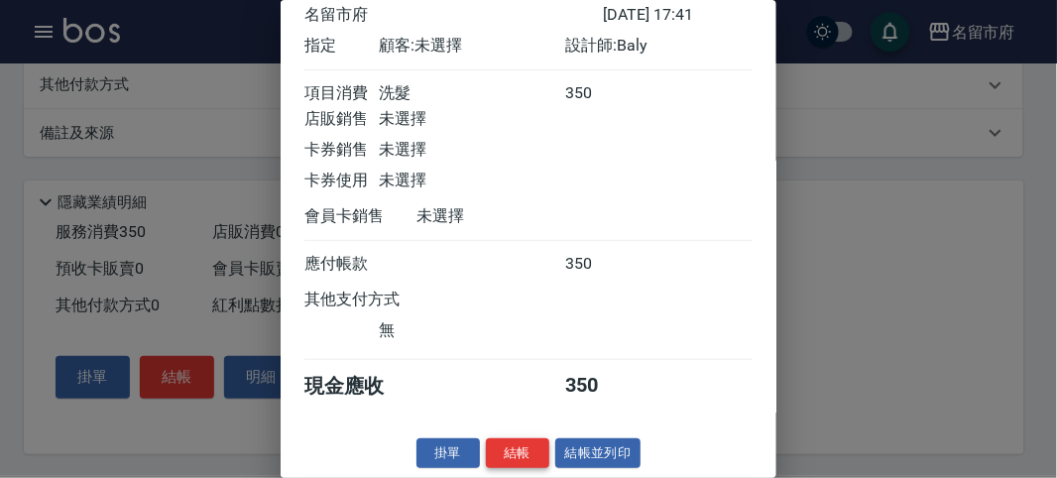
click at [511, 448] on button "結帳" at bounding box center [517, 453] width 63 height 31
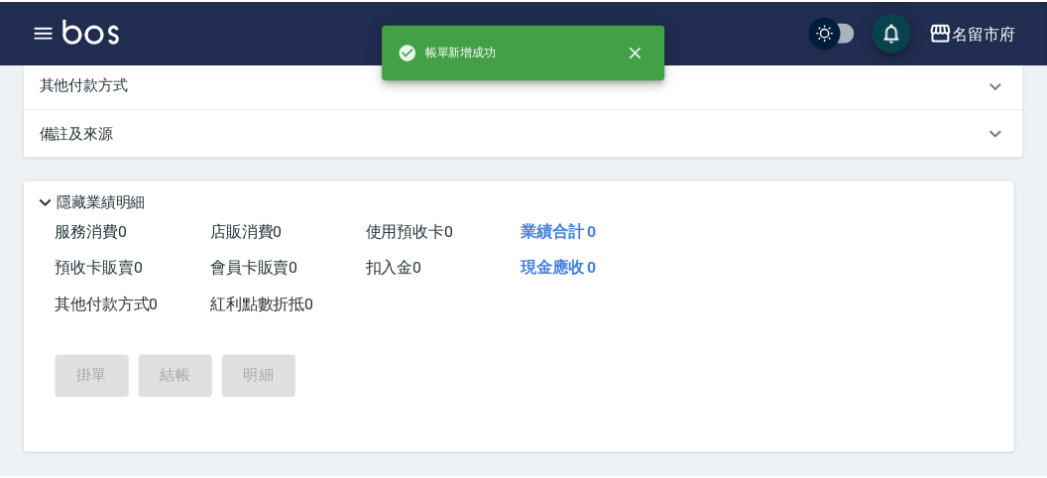
scroll to position [0, 0]
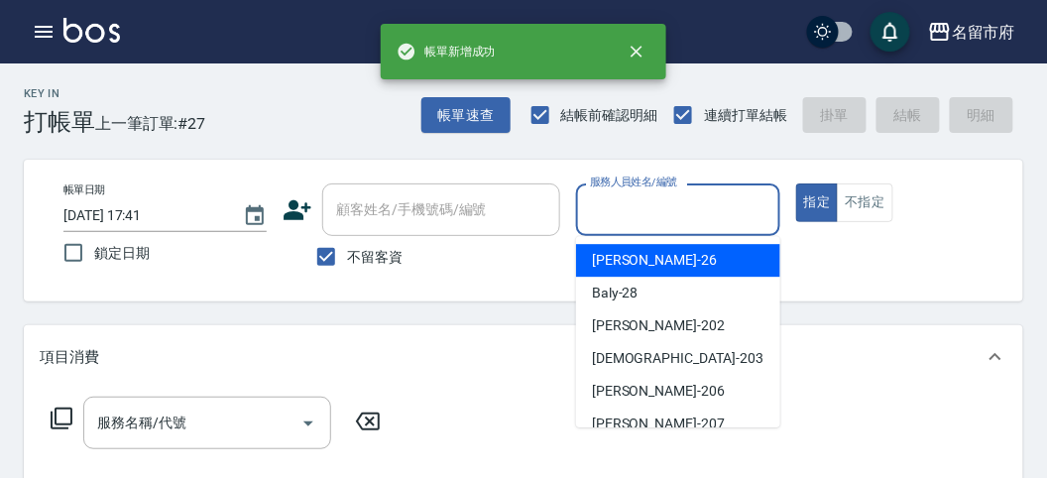
click at [624, 218] on input "服務人員姓名/編號" at bounding box center [677, 209] width 185 height 35
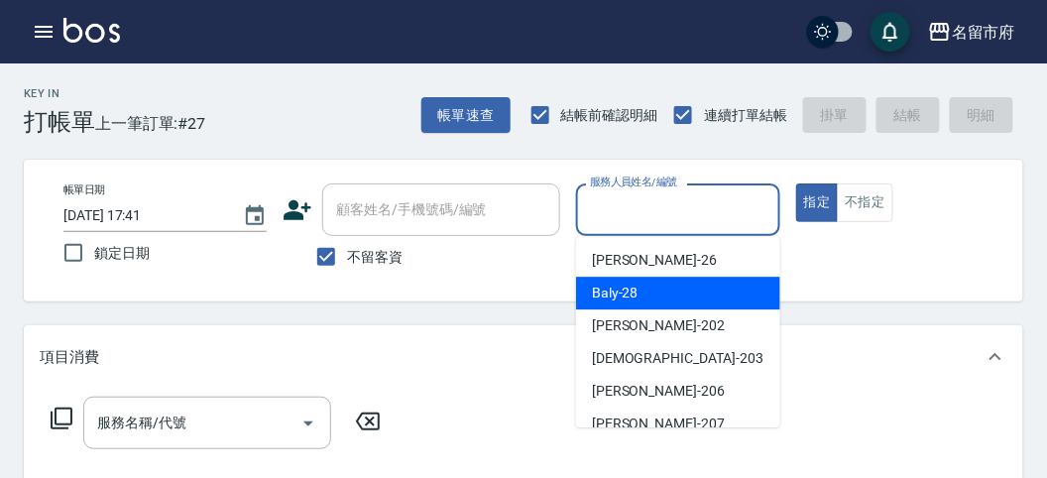
click at [621, 302] on span "Baly -28" at bounding box center [615, 293] width 47 height 21
type input "Baly-28"
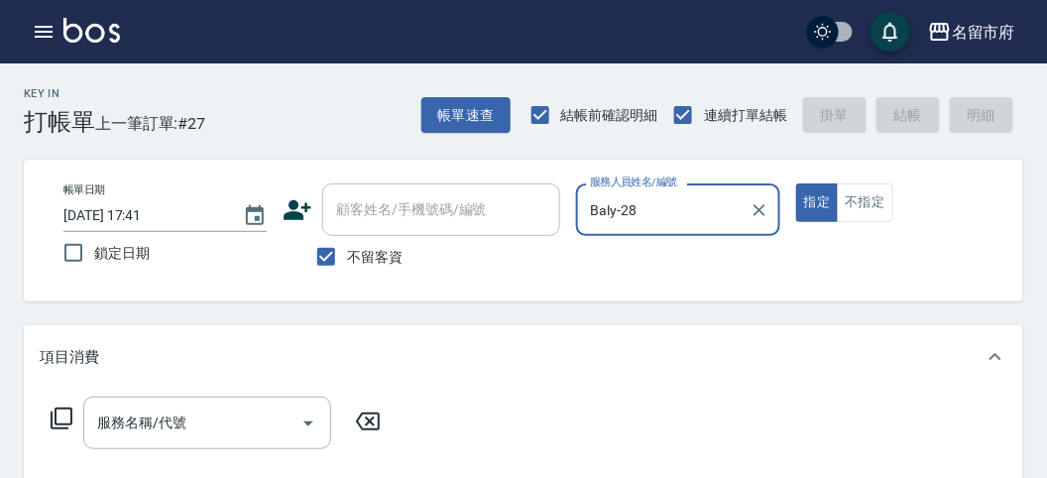
click at [68, 415] on icon at bounding box center [62, 419] width 24 height 24
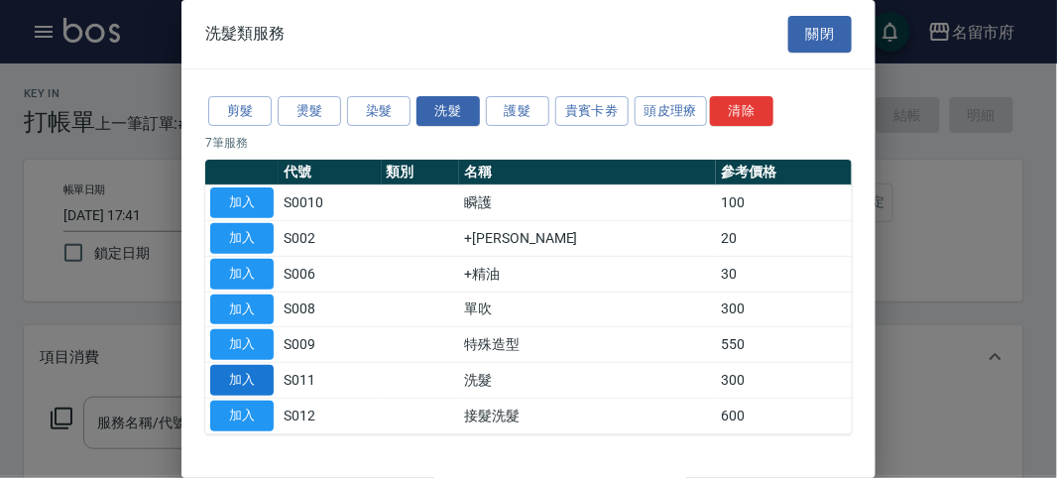
click at [247, 370] on button "加入" at bounding box center [241, 380] width 63 height 31
type input "洗髮(S011)"
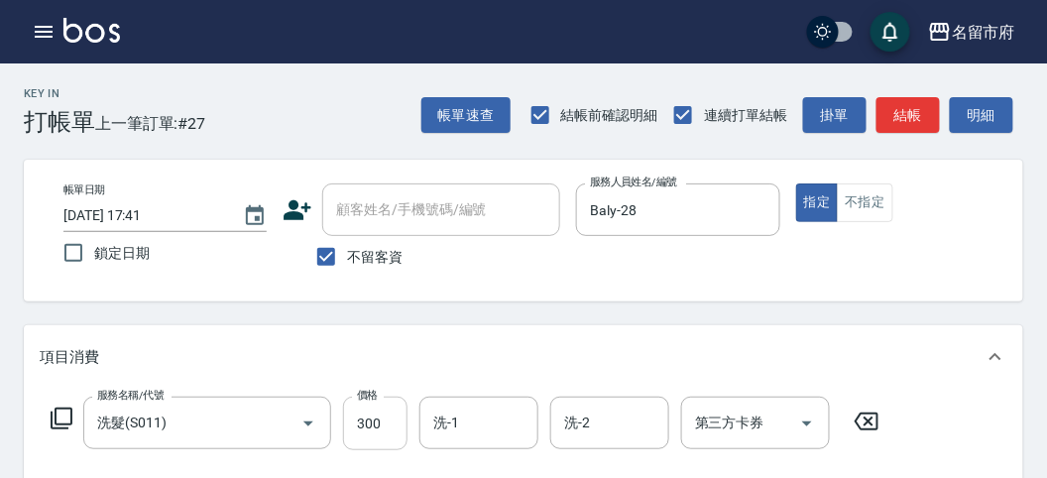
click at [407, 435] on div "服務名稱/代號 洗髮(S011) 服務名稱/代號 價格 300 價格 洗-1 洗-1 洗-2 洗-2 第三方卡券 第三方卡券" at bounding box center [466, 424] width 852 height 54
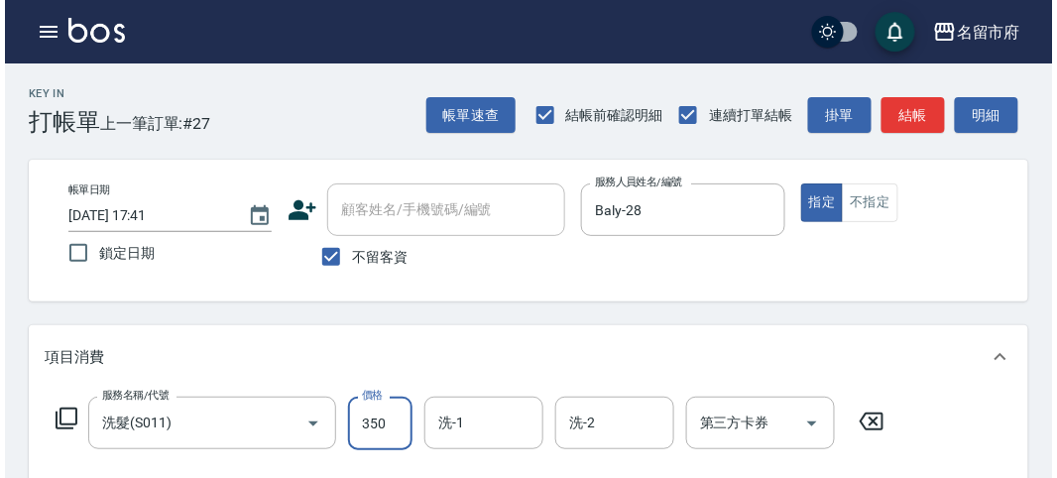
scroll to position [580, 0]
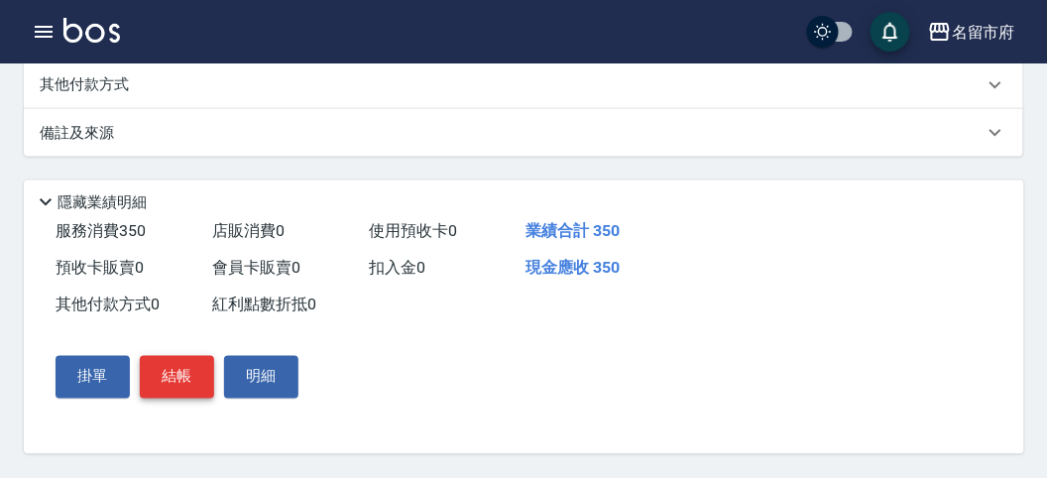
type input "350"
click at [165, 364] on button "結帳" at bounding box center [177, 377] width 74 height 42
click at [178, 355] on div "掛單 結帳 明細" at bounding box center [177, 377] width 259 height 58
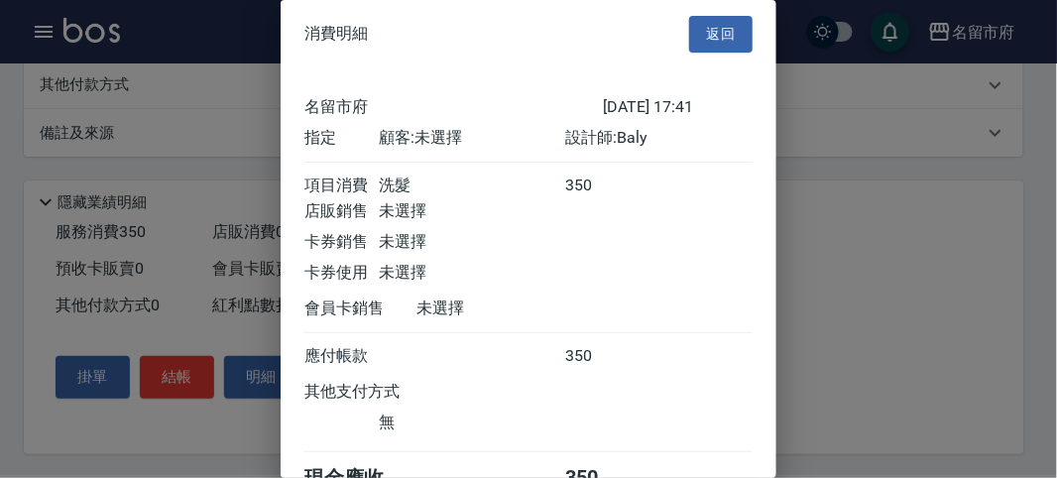
scroll to position [110, 0]
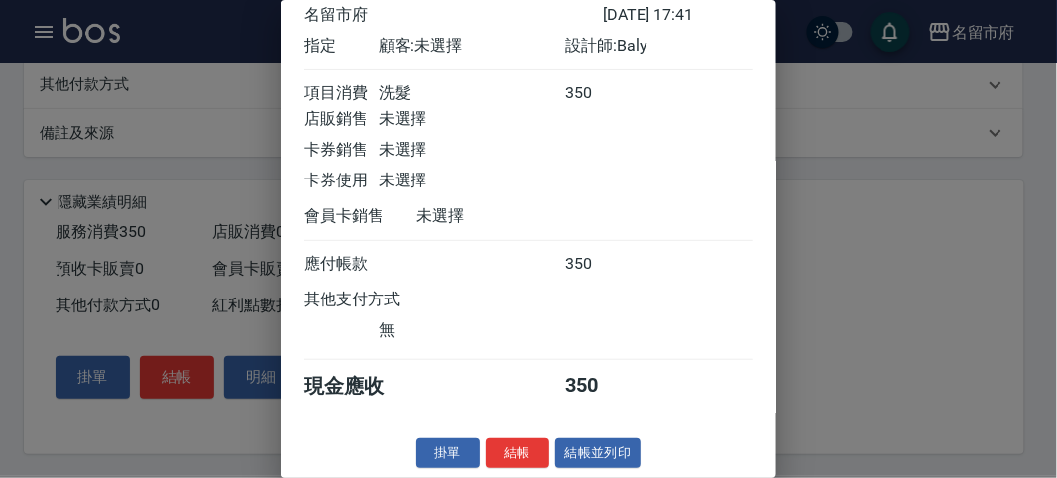
drag, startPoint x: 513, startPoint y: 452, endPoint x: 507, endPoint y: 443, distance: 10.7
click at [512, 452] on button "結帳" at bounding box center [517, 453] width 63 height 31
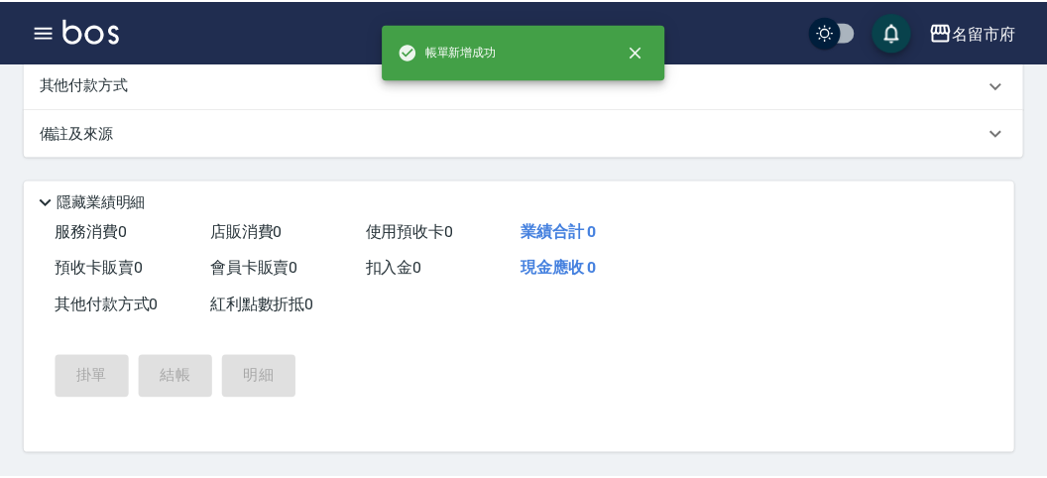
scroll to position [0, 0]
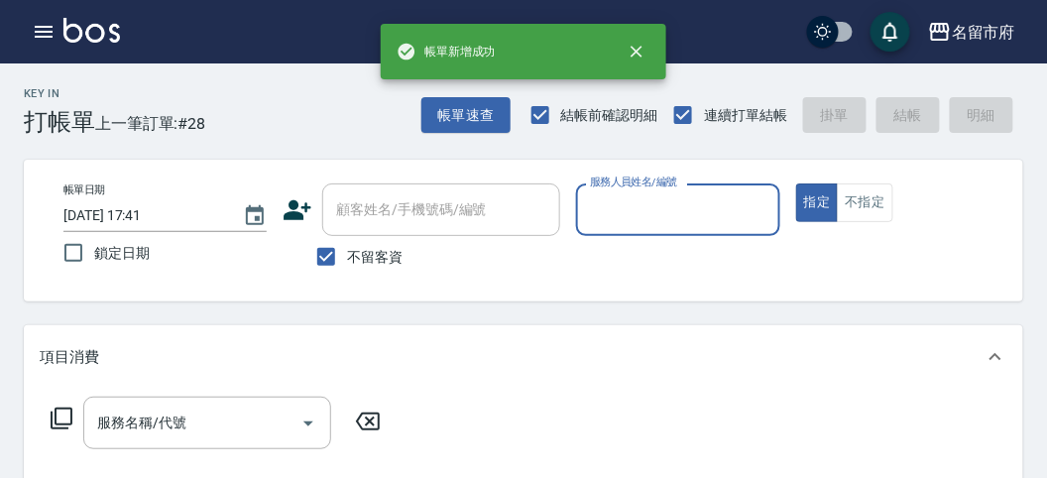
click at [668, 223] on input "服務人員姓名/編號" at bounding box center [677, 209] width 185 height 35
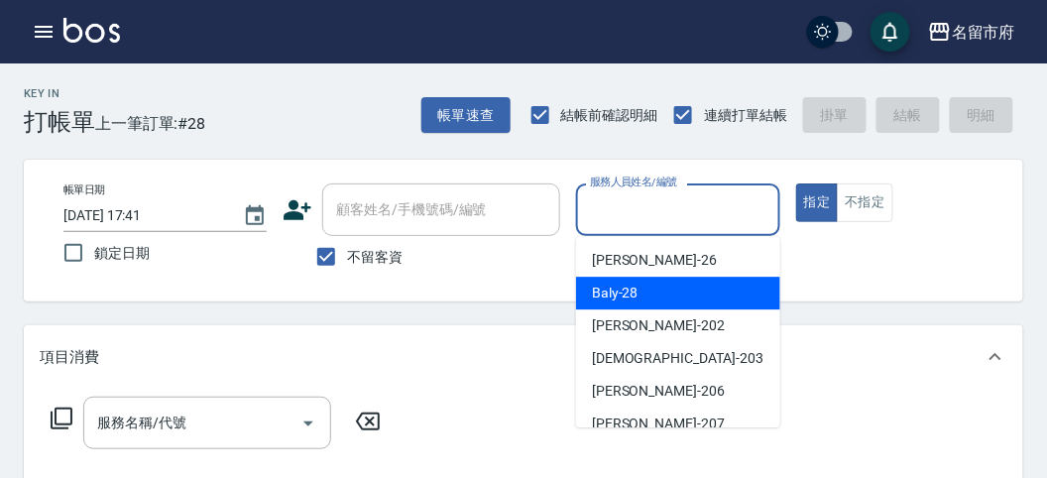
drag, startPoint x: 660, startPoint y: 293, endPoint x: 328, endPoint y: 327, distance: 333.8
click at [644, 295] on div "Baly -28" at bounding box center [678, 293] width 204 height 33
type input "Baly-28"
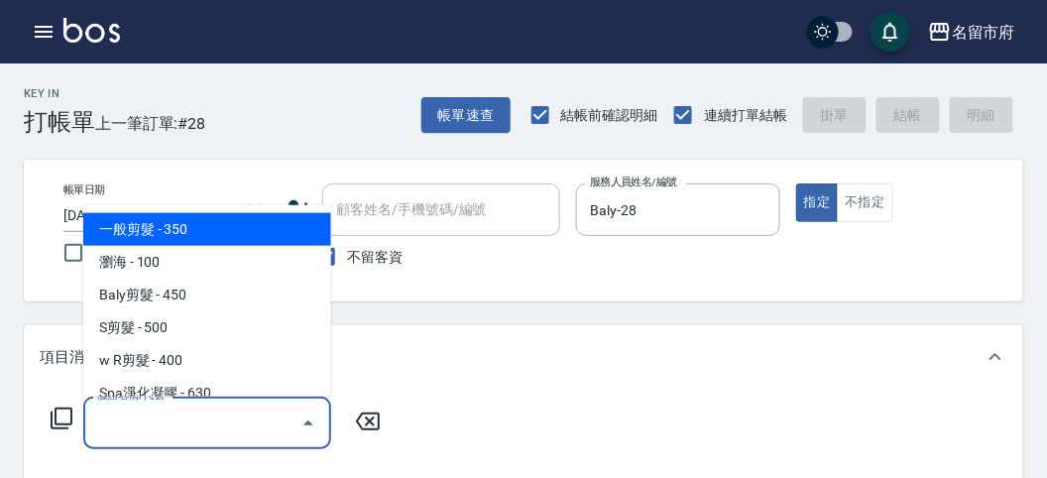
click at [214, 423] on input "服務名稱/代號" at bounding box center [192, 423] width 200 height 35
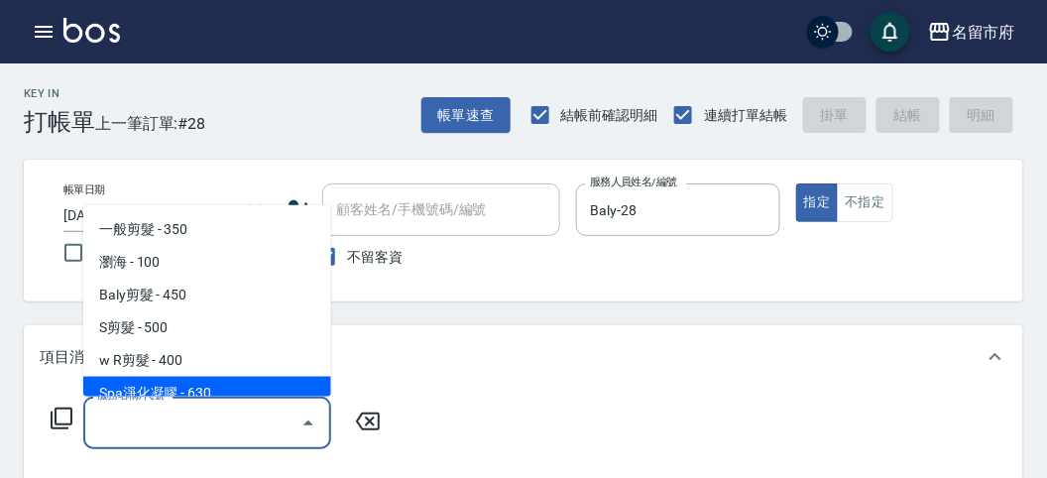
click at [63, 418] on icon at bounding box center [62, 419] width 24 height 24
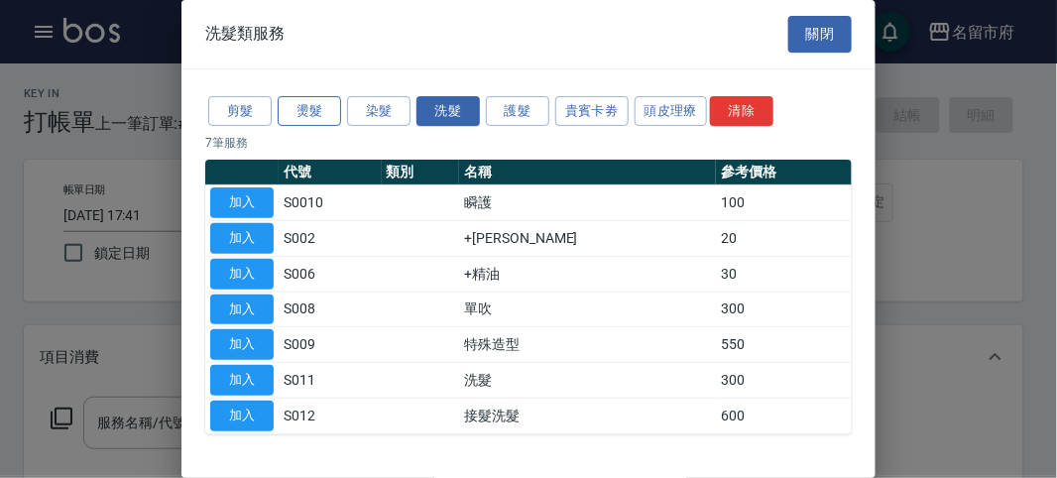
click at [312, 104] on button "燙髮" at bounding box center [309, 111] width 63 height 31
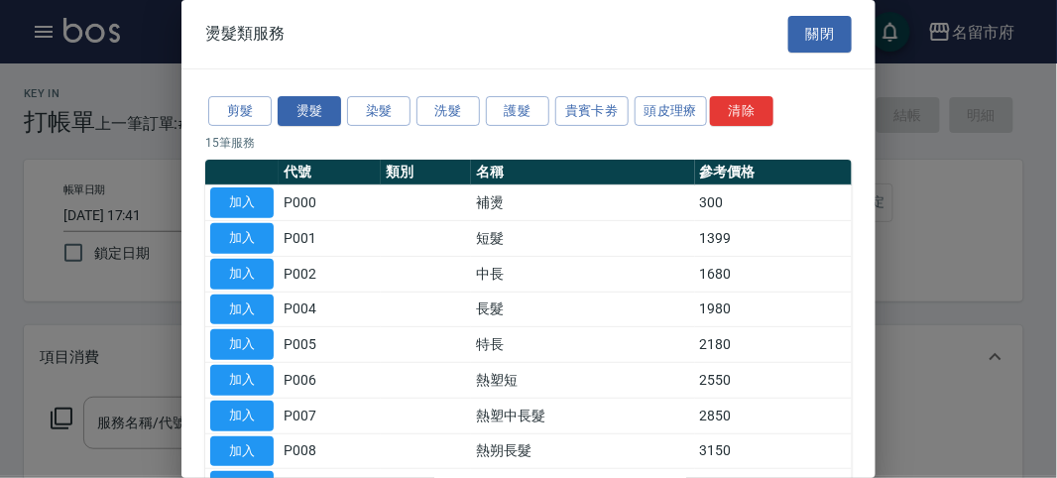
click at [237, 218] on td "加入" at bounding box center [241, 203] width 73 height 36
drag, startPoint x: 234, startPoint y: 229, endPoint x: 233, endPoint y: 241, distance: 11.9
click at [233, 241] on button "加入" at bounding box center [241, 238] width 63 height 31
type input "短髮(P001)"
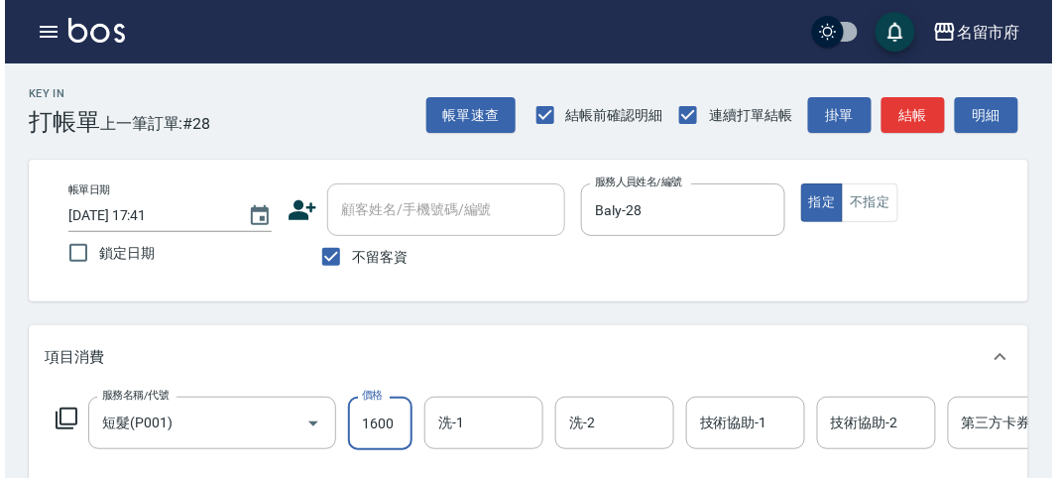
scroll to position [599, 0]
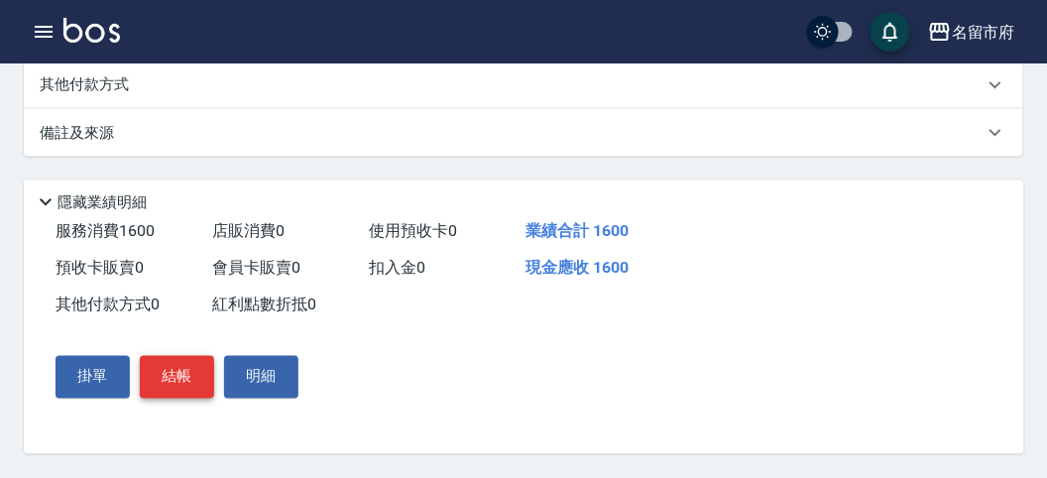
type input "1600"
click at [172, 391] on button "結帳" at bounding box center [177, 377] width 74 height 42
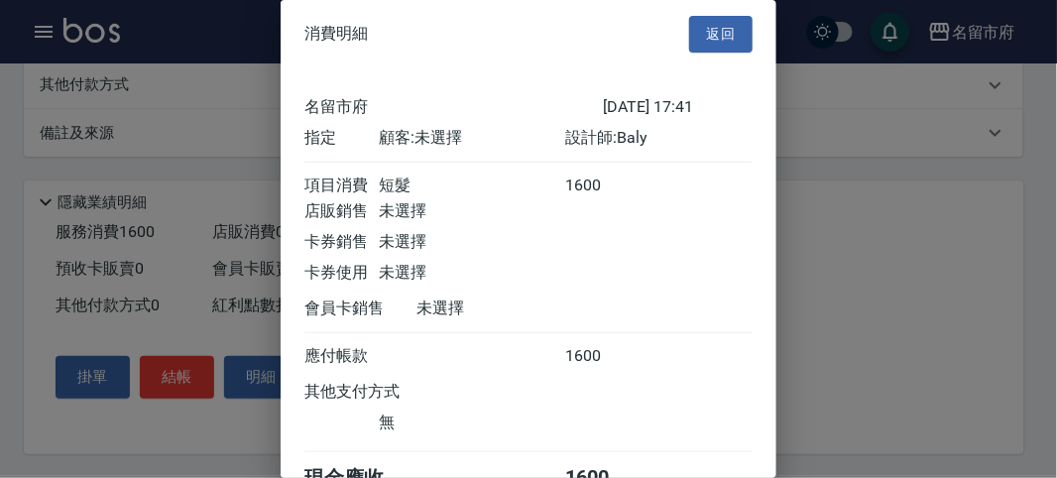
scroll to position [110, 0]
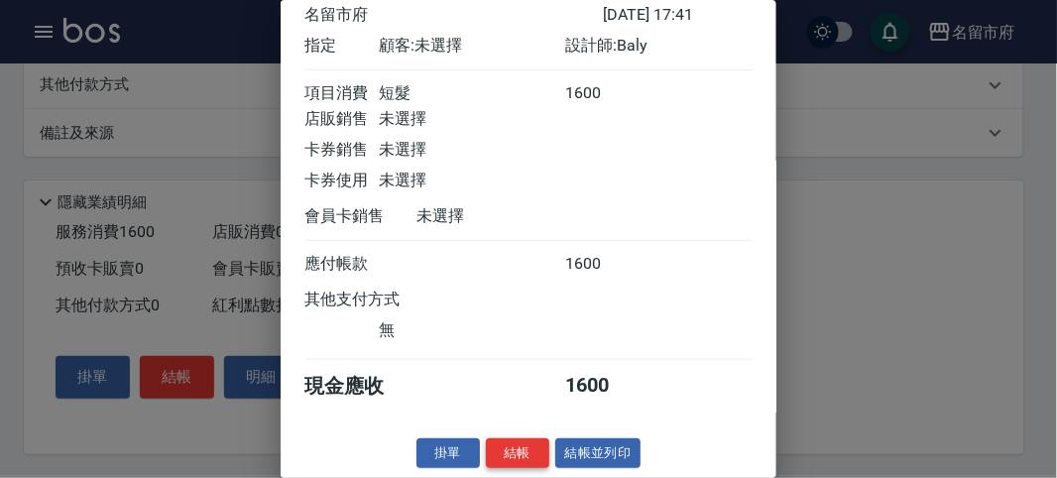
click at [507, 458] on button "結帳" at bounding box center [517, 453] width 63 height 31
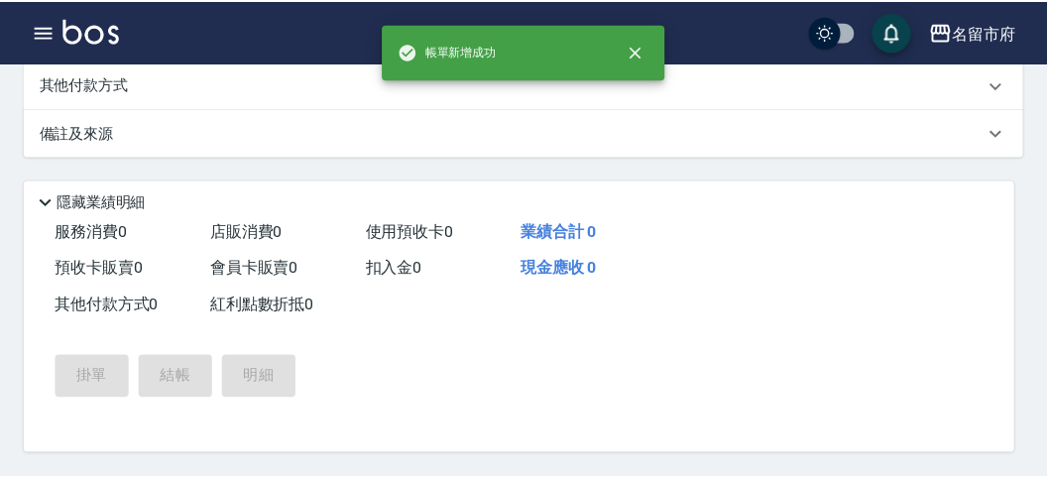
scroll to position [0, 0]
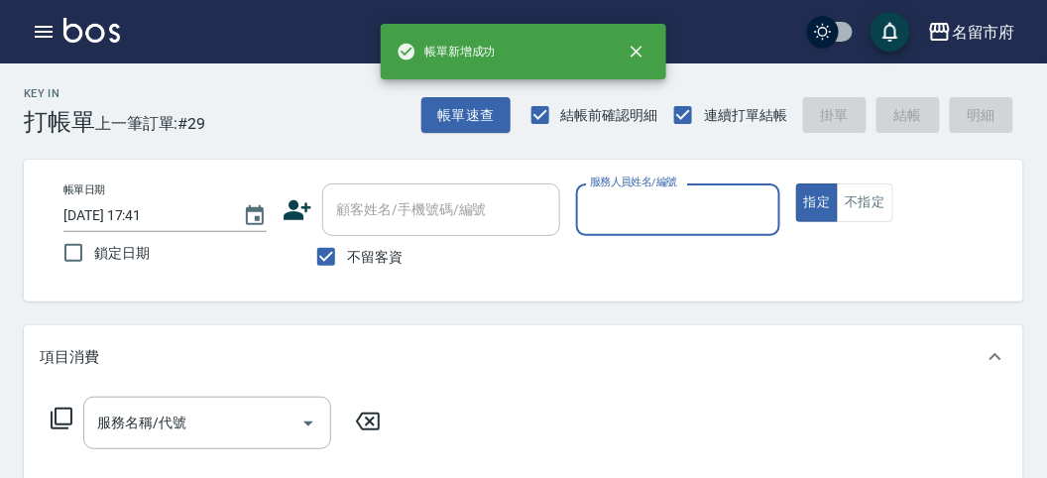
click at [628, 216] on input "服務人員姓名/編號" at bounding box center [677, 209] width 185 height 35
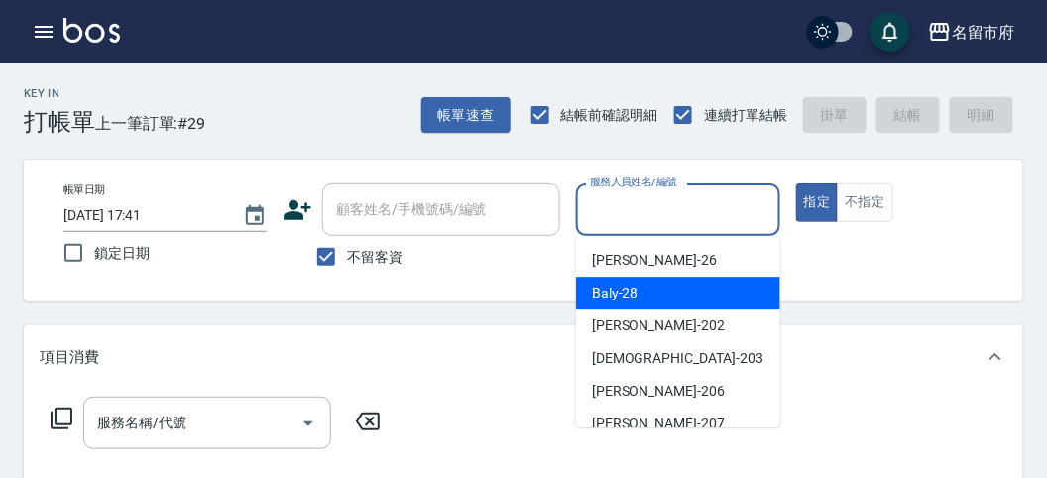
click at [624, 291] on span "Baly -28" at bounding box center [615, 293] width 47 height 21
type input "Baly-28"
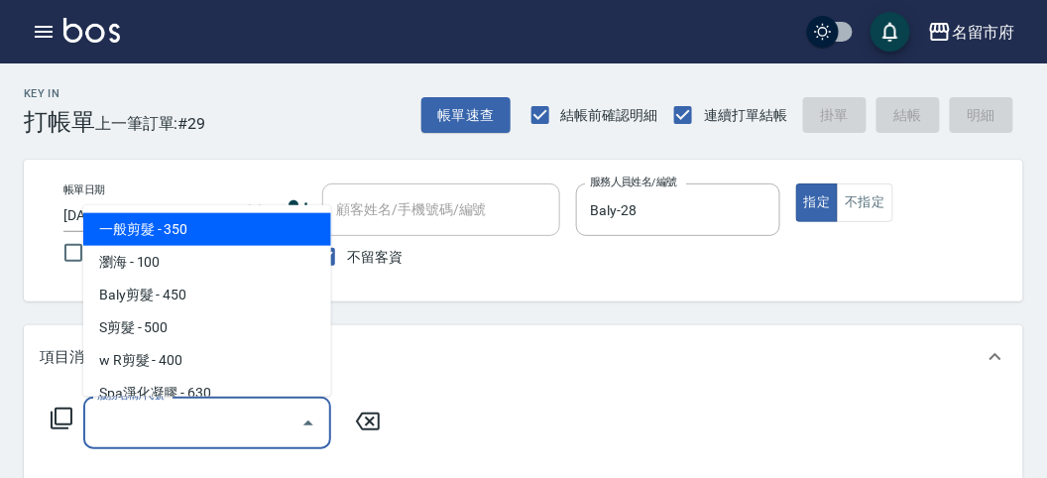
drag, startPoint x: 157, startPoint y: 428, endPoint x: 180, endPoint y: 294, distance: 135.9
click at [156, 426] on input "服務名稱/代號" at bounding box center [192, 423] width 200 height 35
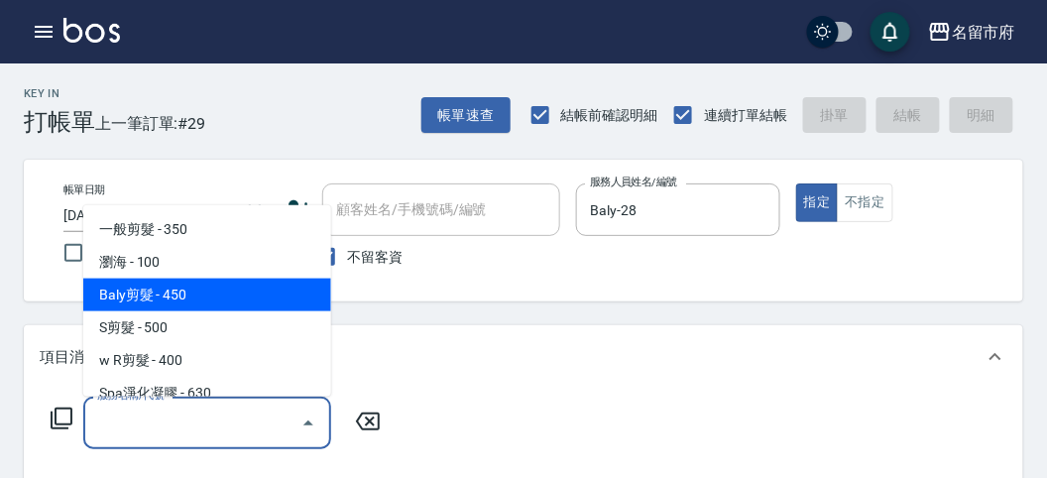
drag, startPoint x: 191, startPoint y: 285, endPoint x: 276, endPoint y: 360, distance: 113.0
click at [191, 287] on span "Baly剪髮 - 450" at bounding box center [207, 295] width 248 height 33
type input "Baly剪髮(C004)"
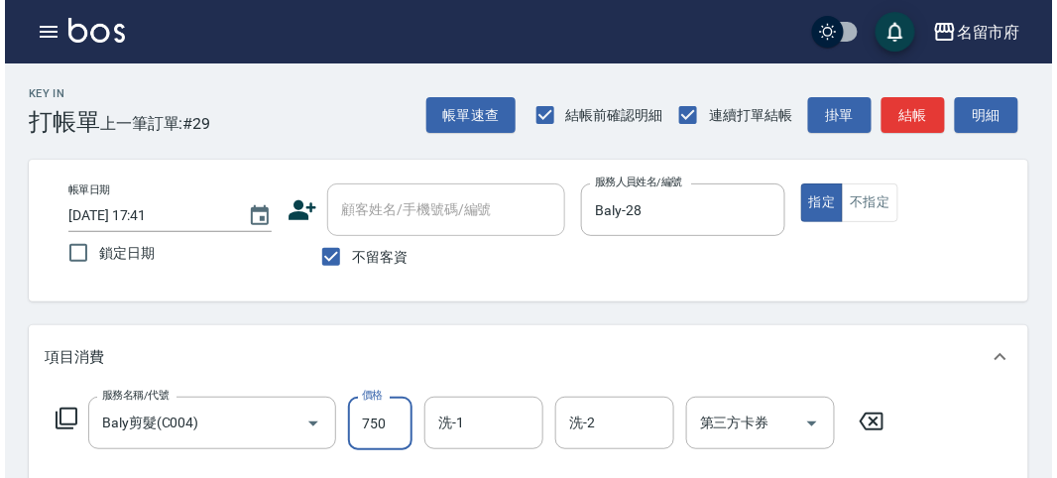
scroll to position [580, 0]
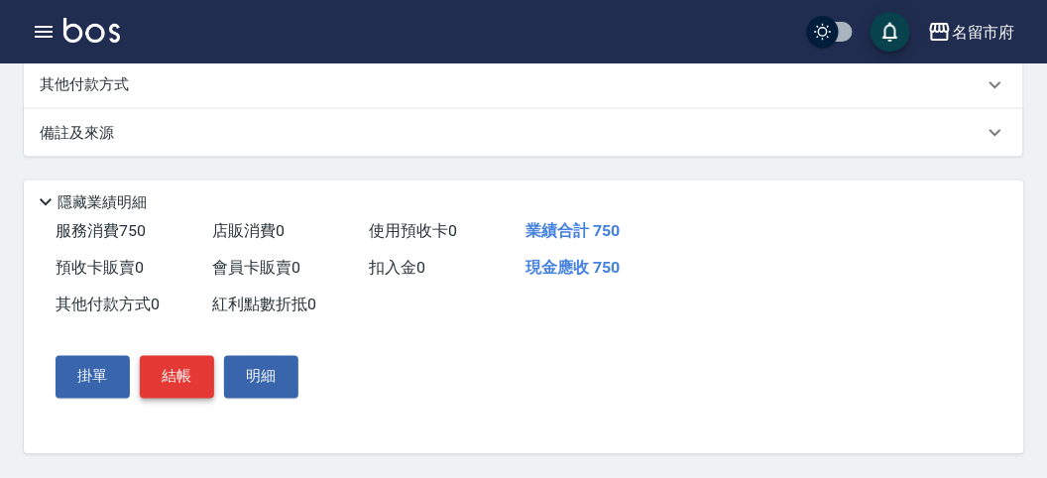
type input "750"
drag, startPoint x: 171, startPoint y: 378, endPoint x: 267, endPoint y: 370, distance: 96.5
click at [176, 378] on button "結帳" at bounding box center [177, 377] width 74 height 42
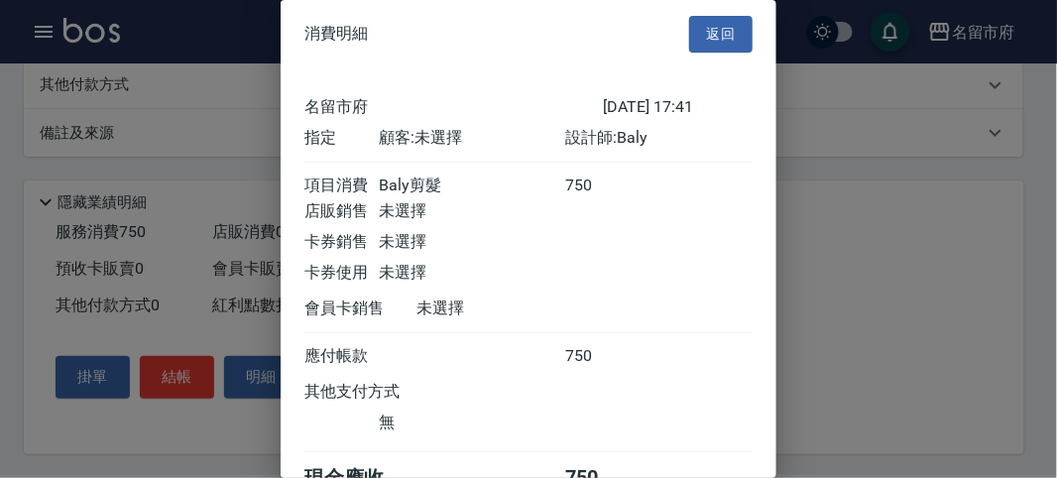
scroll to position [110, 0]
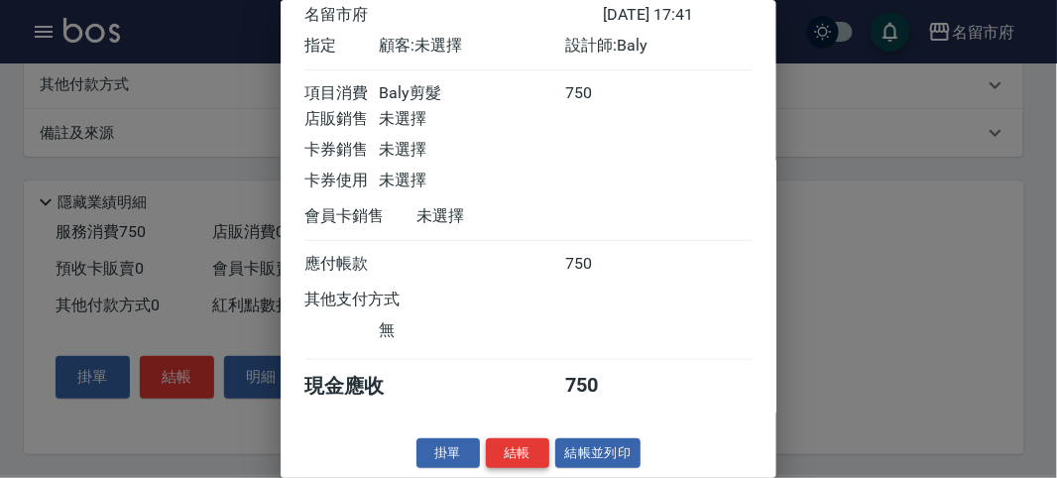
click at [517, 442] on button "結帳" at bounding box center [517, 453] width 63 height 31
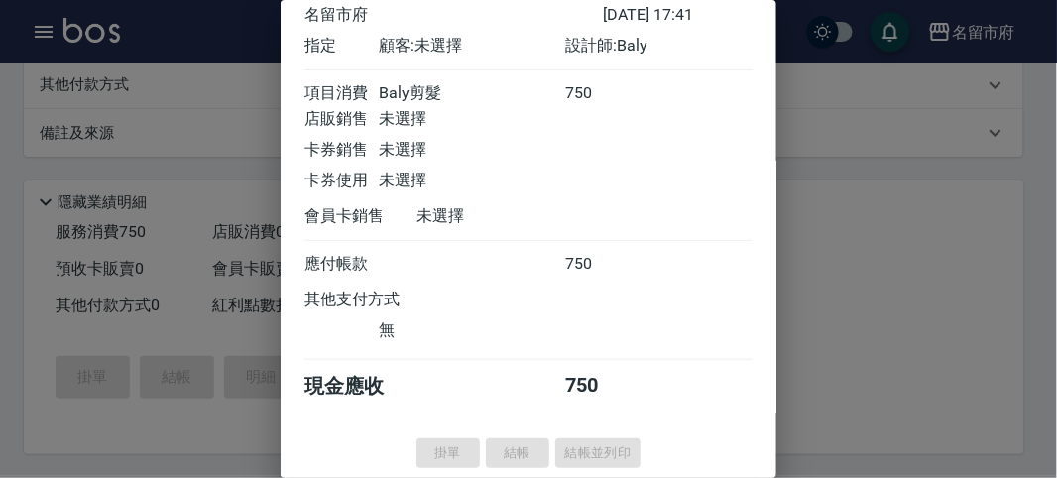
type input "[DATE] 17:42"
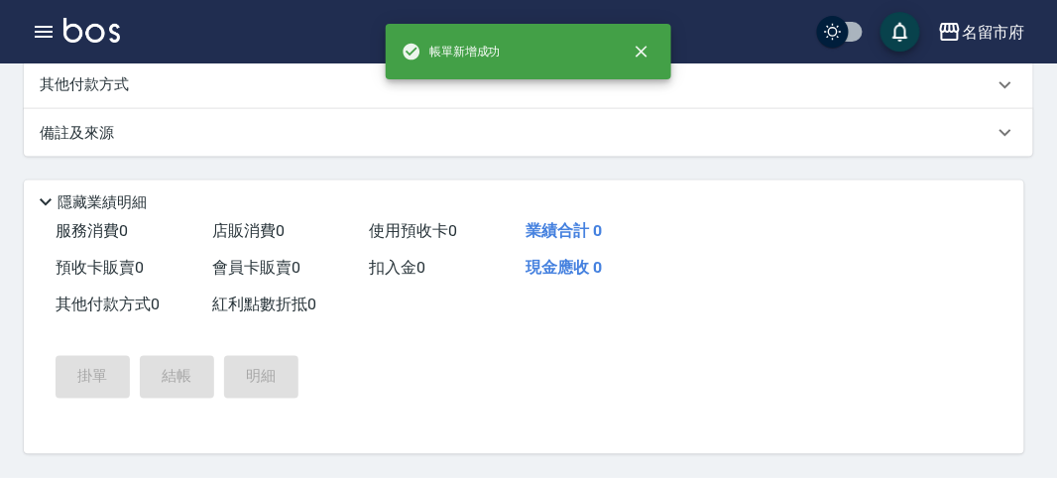
scroll to position [0, 0]
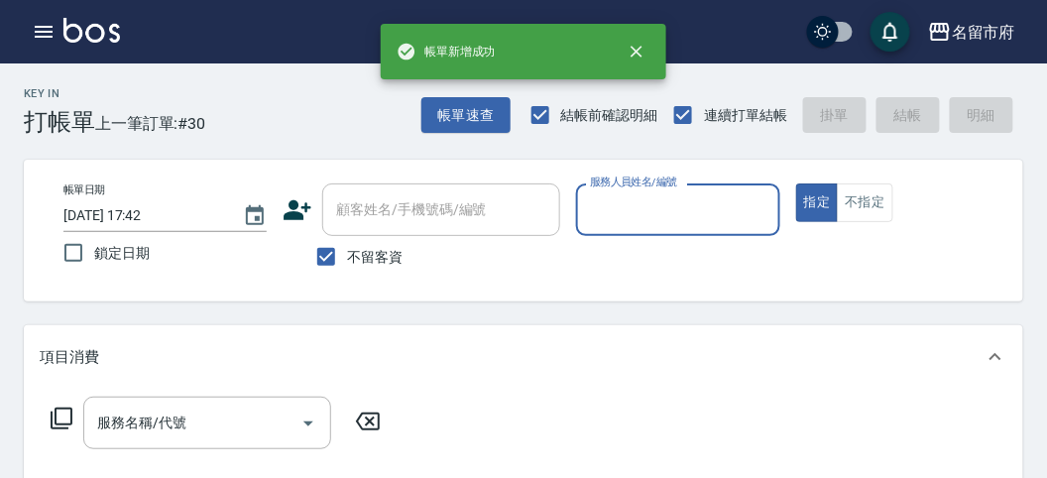
click at [662, 218] on input "服務人員姓名/編號" at bounding box center [677, 209] width 185 height 35
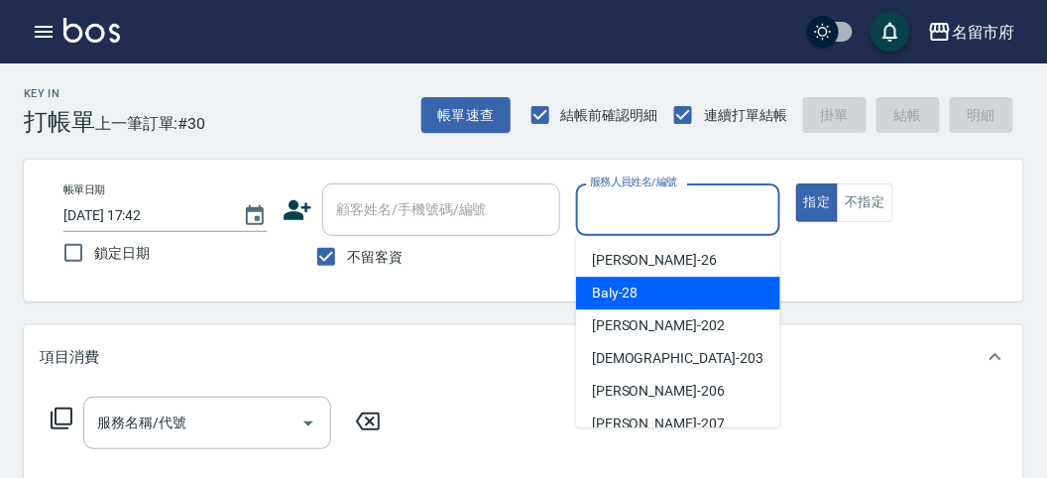
click at [640, 302] on div "Baly -28" at bounding box center [678, 293] width 204 height 33
type input "Baly-28"
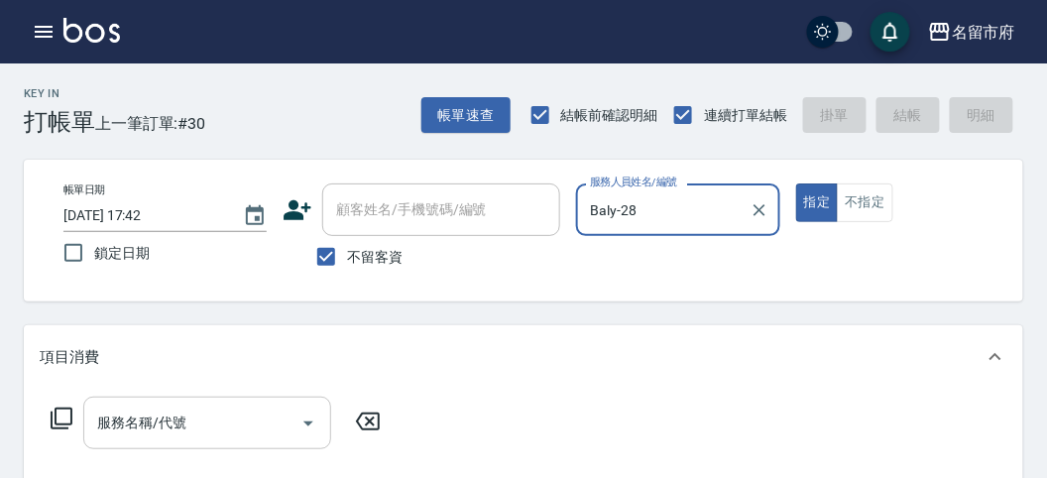
drag, startPoint x: 174, startPoint y: 416, endPoint x: 174, endPoint y: 406, distance: 10.9
click at [174, 408] on input "服務名稱/代號" at bounding box center [192, 423] width 200 height 35
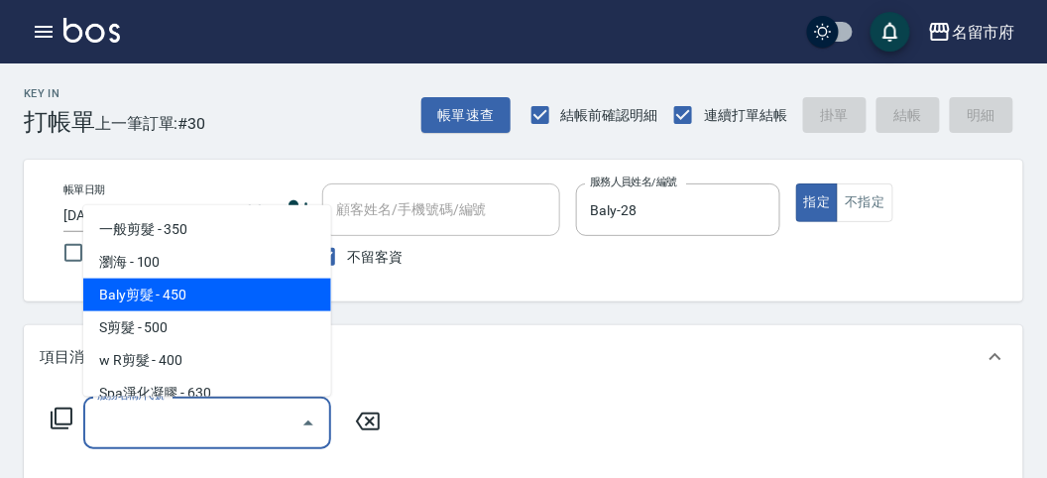
click at [220, 294] on span "Baly剪髮 - 450" at bounding box center [207, 295] width 248 height 33
type input "Baly剪髮(C004)"
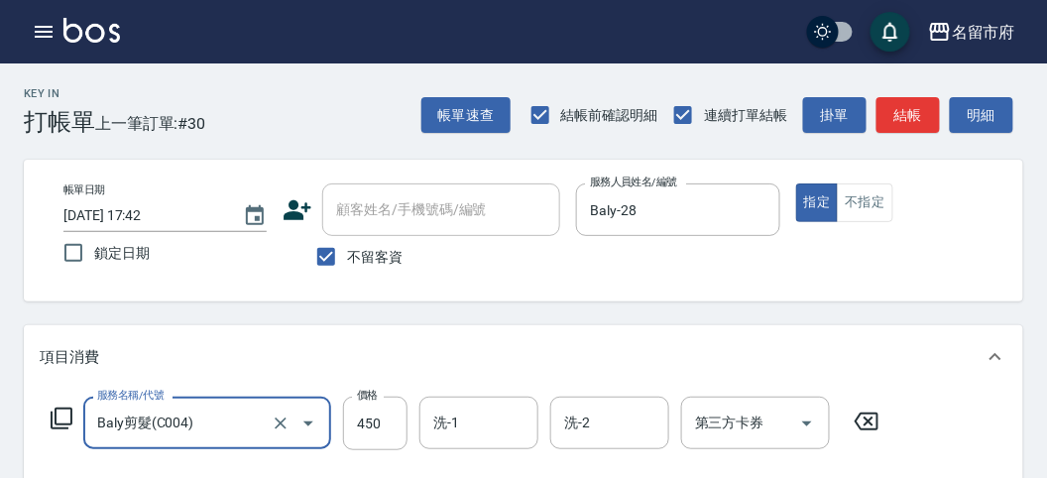
click at [62, 404] on div "服務名稱/代號 Baly剪髮(C004) 服務名稱/代號 價格 450 價格 洗-1 洗-1 洗-2 洗-2 第三方卡券 第三方卡券" at bounding box center [466, 424] width 852 height 54
click at [62, 407] on icon at bounding box center [62, 418] width 22 height 22
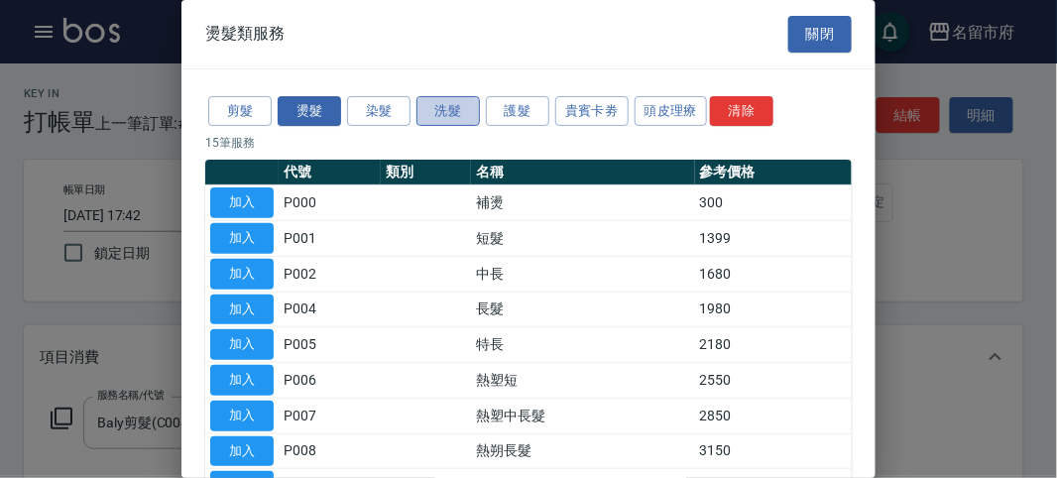
click at [446, 109] on button "洗髮" at bounding box center [447, 111] width 63 height 31
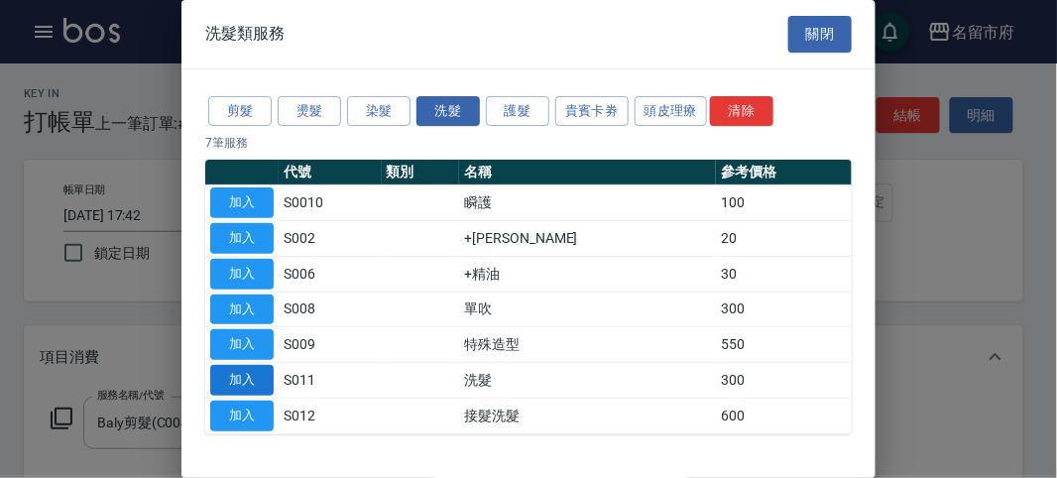
click at [257, 374] on button "加入" at bounding box center [241, 380] width 63 height 31
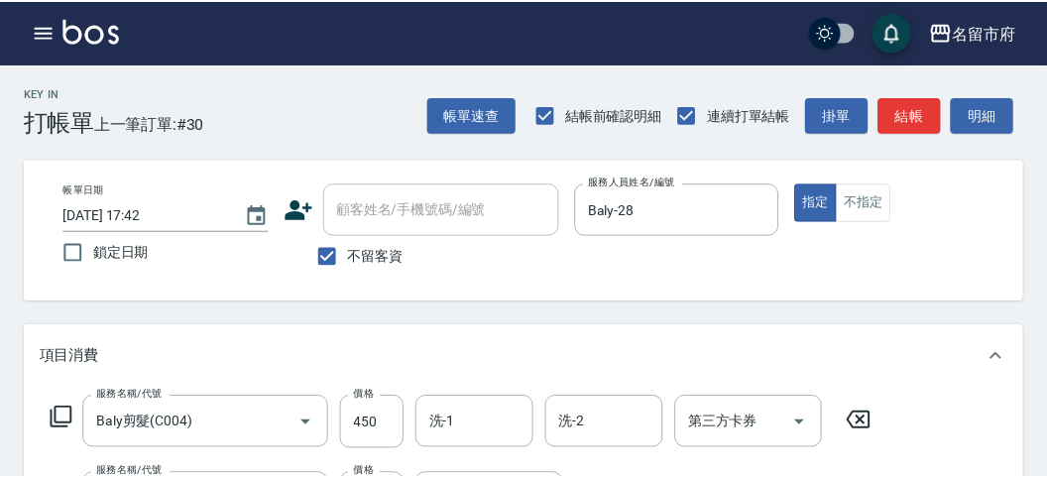
scroll to position [261, 0]
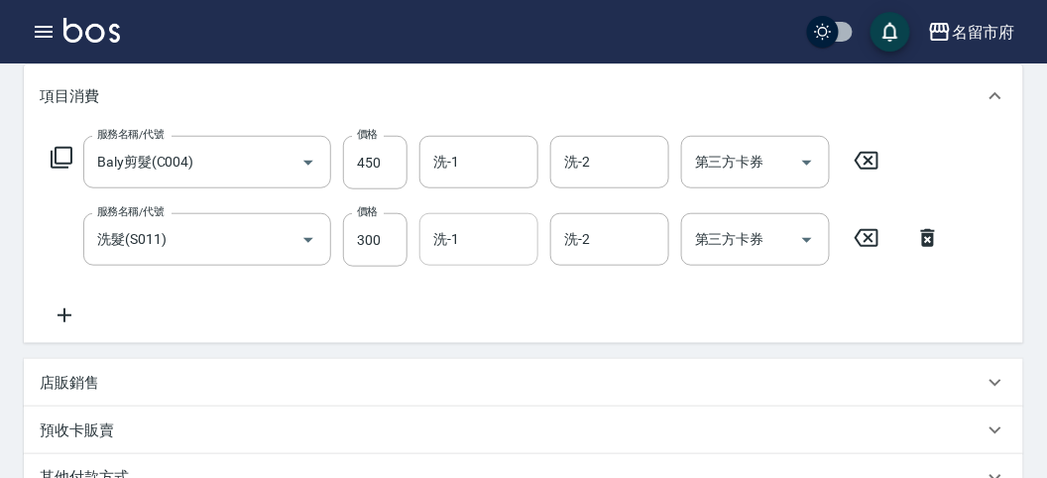
click at [451, 243] on input "洗-1" at bounding box center [478, 239] width 101 height 35
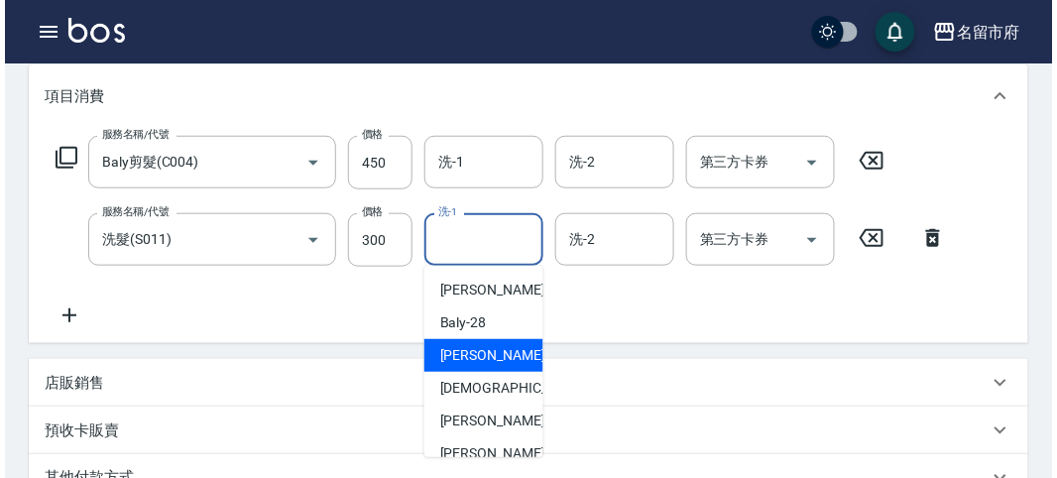
scroll to position [152, 0]
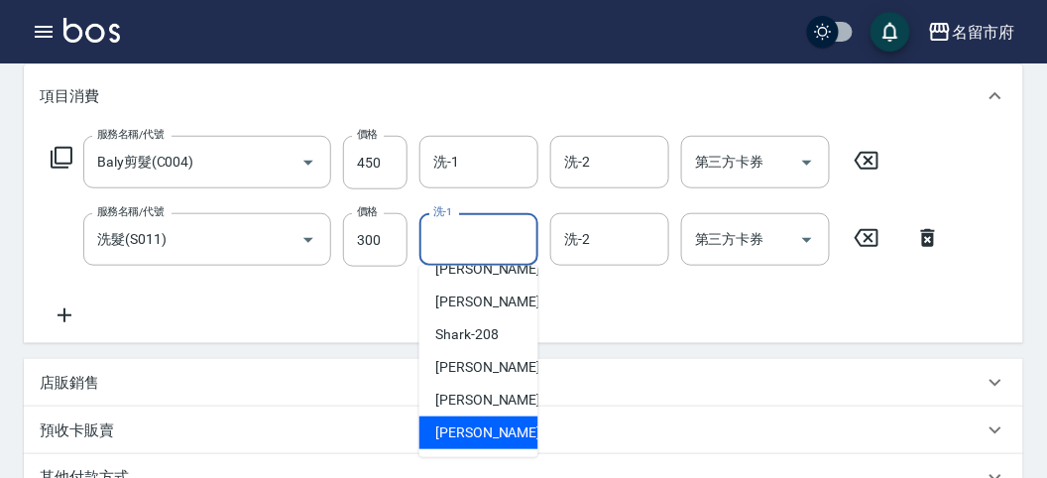
click at [470, 419] on div "[PERSON_NAME] -222" at bounding box center [478, 432] width 119 height 33
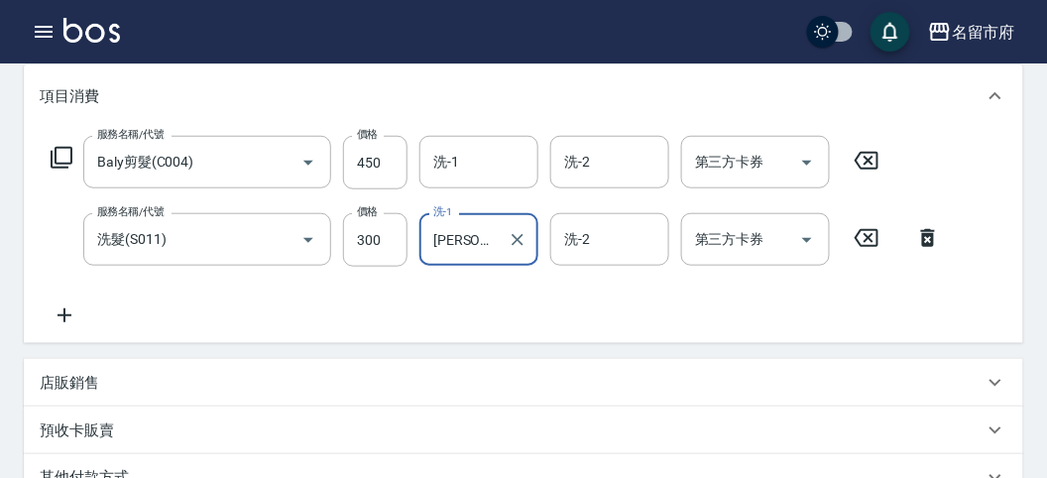
type input "[PERSON_NAME]-222"
click at [65, 154] on icon at bounding box center [62, 158] width 24 height 24
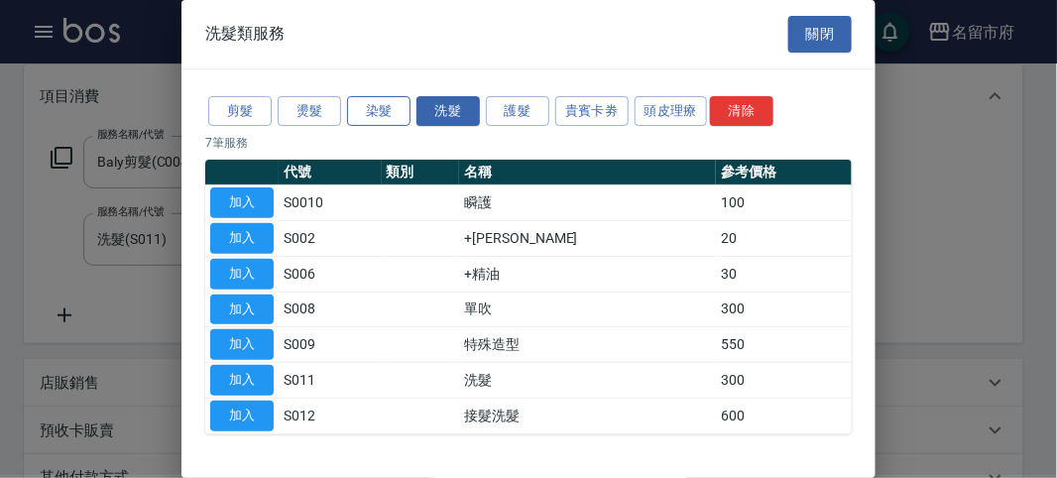
click at [380, 114] on button "染髮" at bounding box center [378, 111] width 63 height 31
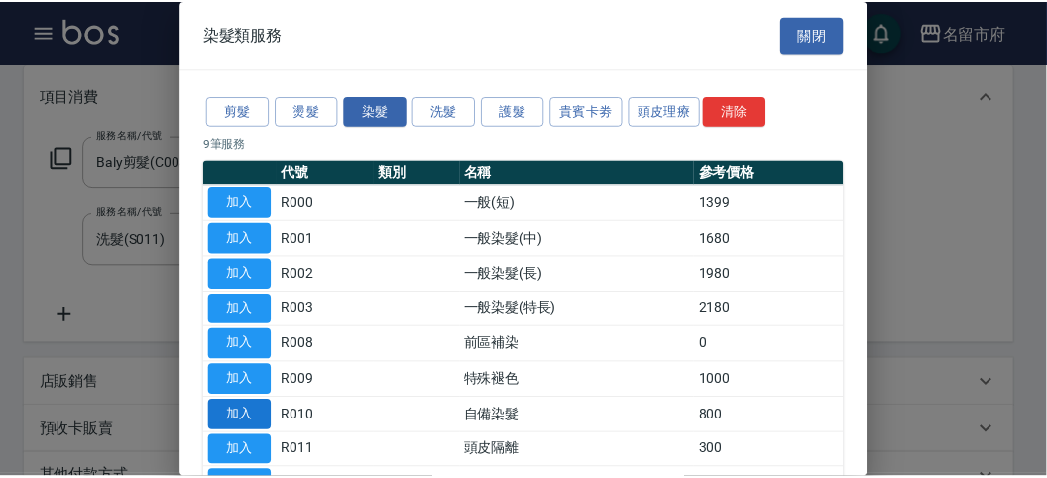
scroll to position [130, 0]
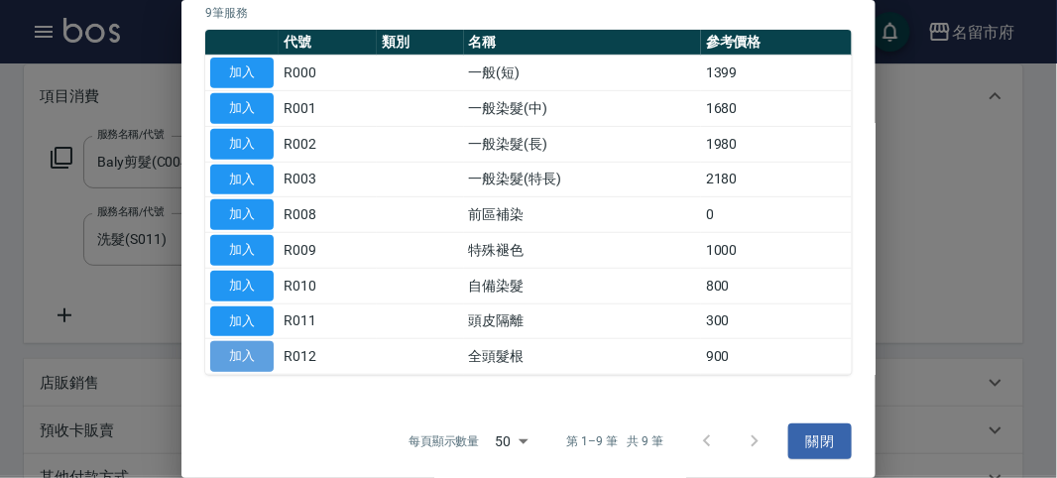
click at [228, 352] on button "加入" at bounding box center [241, 356] width 63 height 31
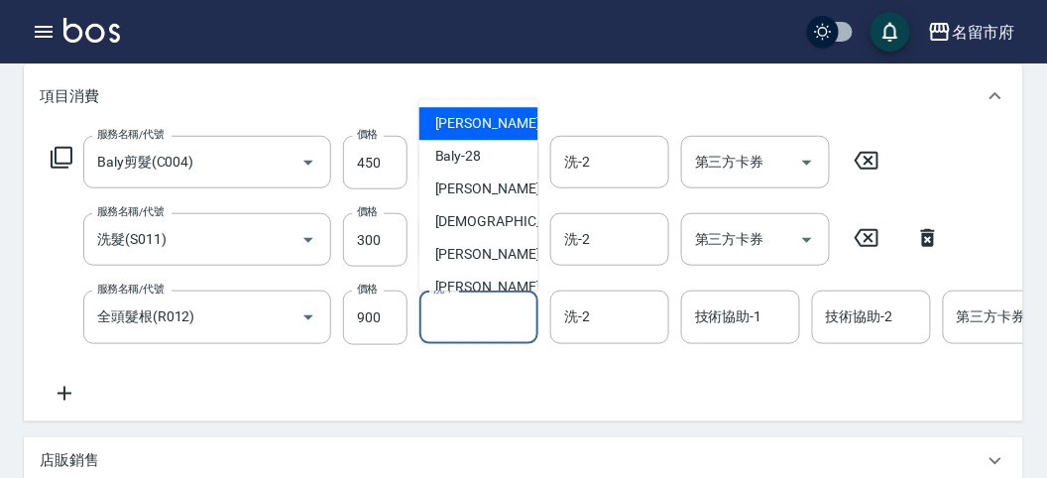
click at [484, 313] on input "洗-1" at bounding box center [478, 316] width 101 height 35
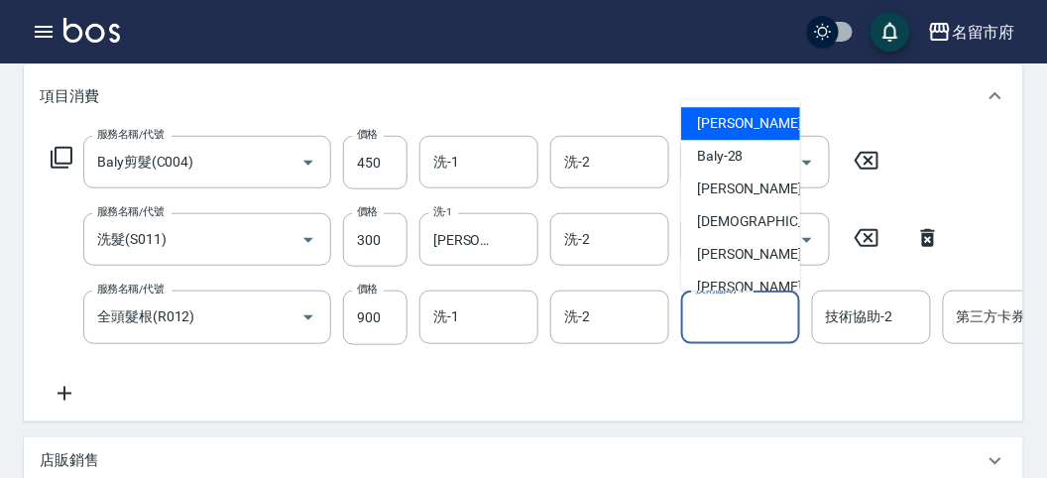
drag, startPoint x: 726, startPoint y: 320, endPoint x: 741, endPoint y: 283, distance: 40.5
click at [726, 320] on input "技術協助-1" at bounding box center [740, 316] width 101 height 35
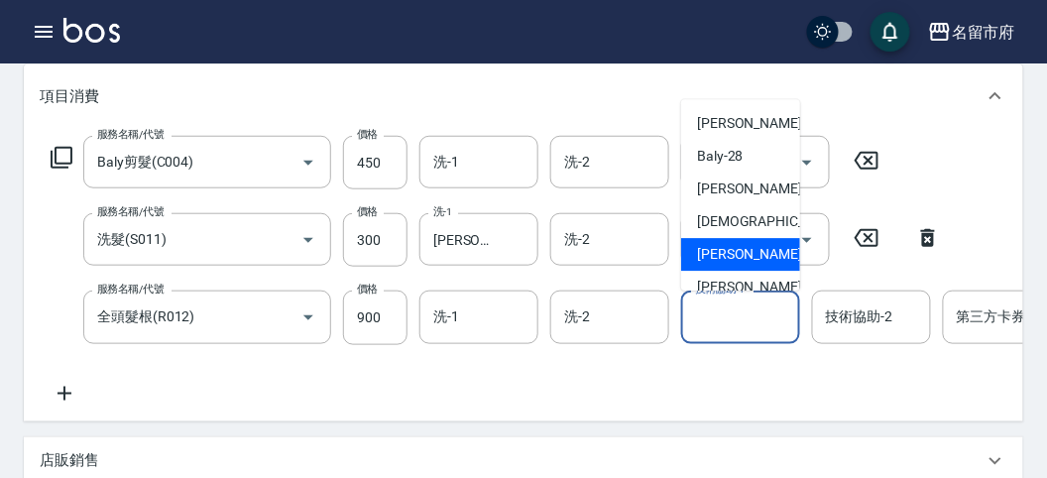
scroll to position [152, 0]
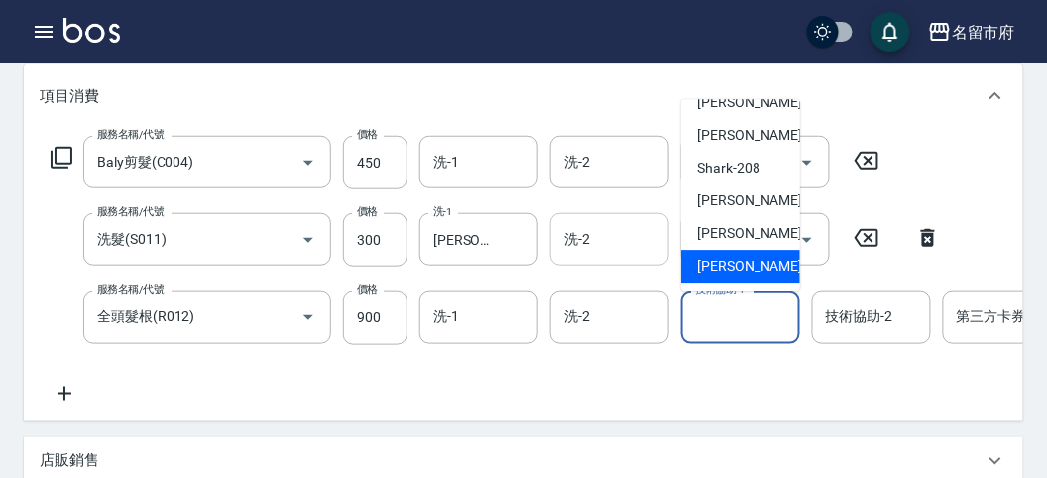
click at [746, 262] on span "[PERSON_NAME] -222" at bounding box center [763, 267] width 133 height 21
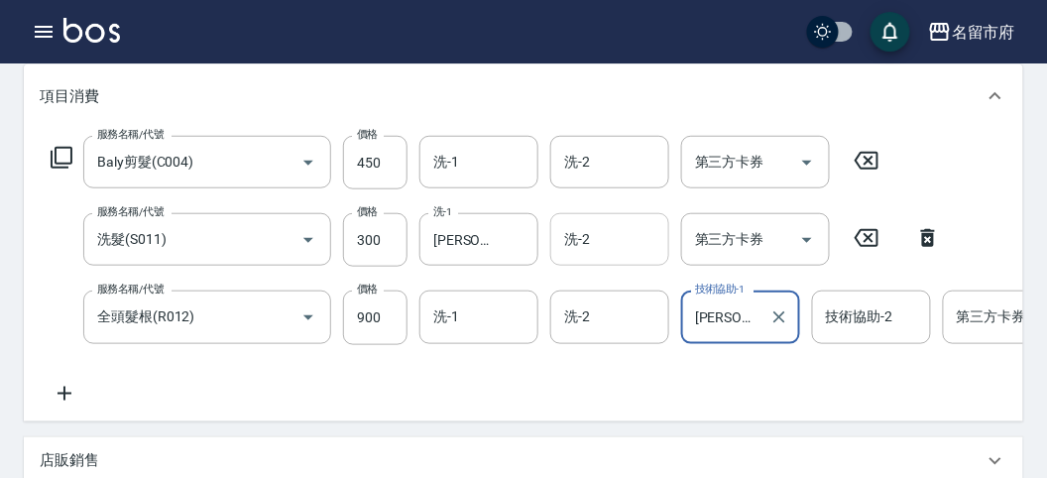
type input "[PERSON_NAME]-222"
click at [58, 150] on icon at bounding box center [62, 158] width 24 height 24
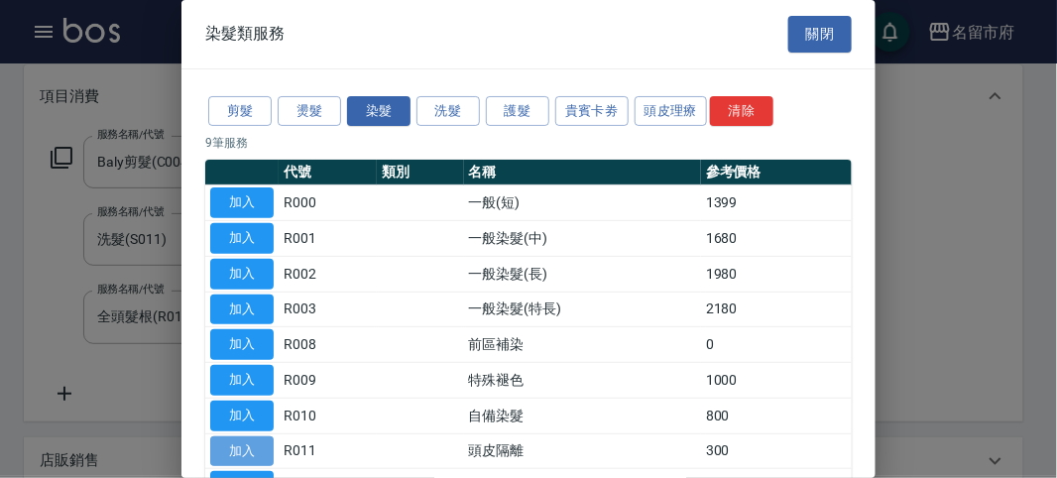
click at [251, 439] on button "加入" at bounding box center [241, 451] width 63 height 31
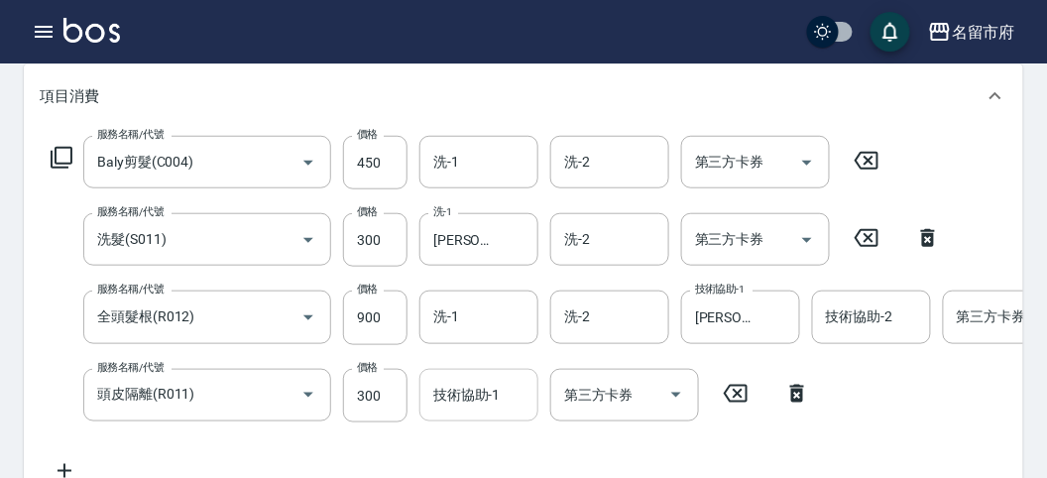
drag, startPoint x: 469, startPoint y: 398, endPoint x: 462, endPoint y: 372, distance: 26.7
click at [469, 398] on input "技術協助-1" at bounding box center [478, 395] width 101 height 35
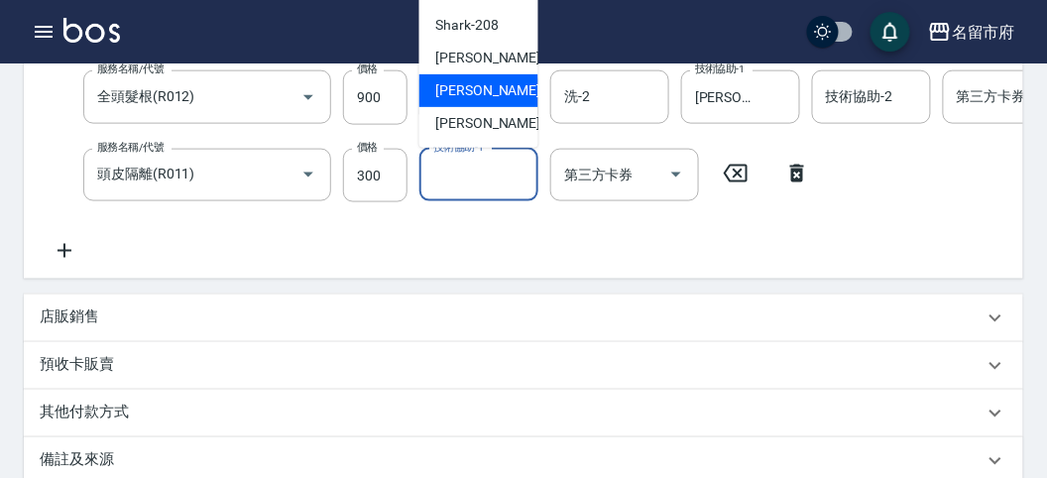
scroll to position [591, 0]
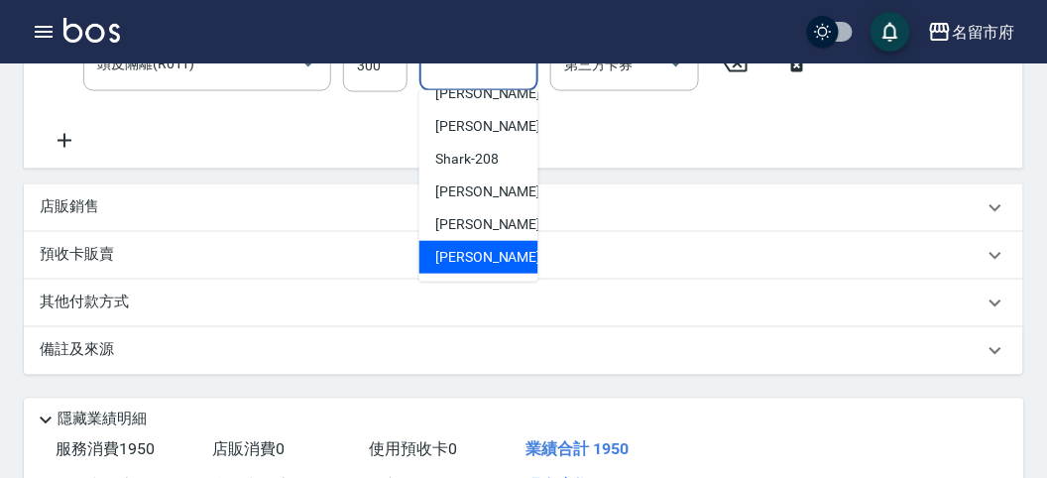
click at [481, 256] on span "[PERSON_NAME] -222" at bounding box center [501, 257] width 133 height 21
type input "[PERSON_NAME]-222"
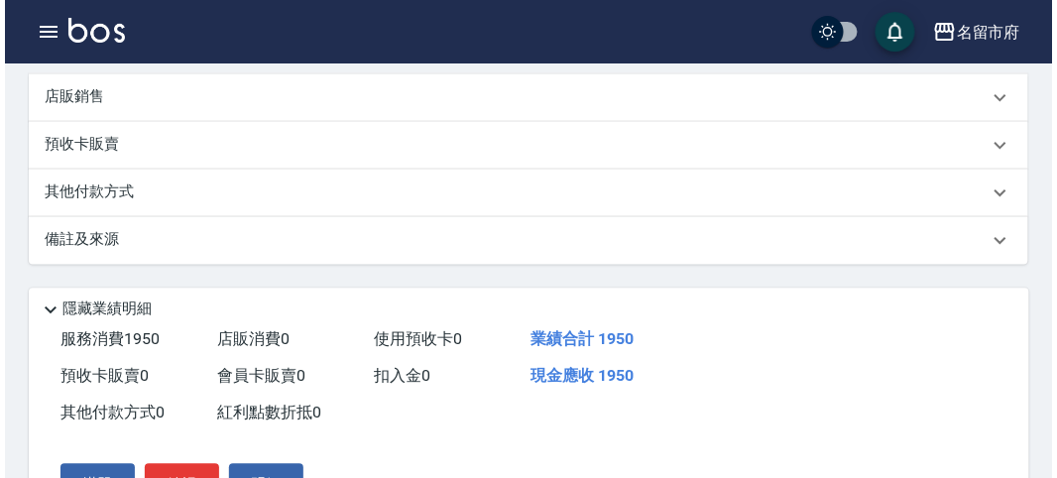
scroll to position [831, 0]
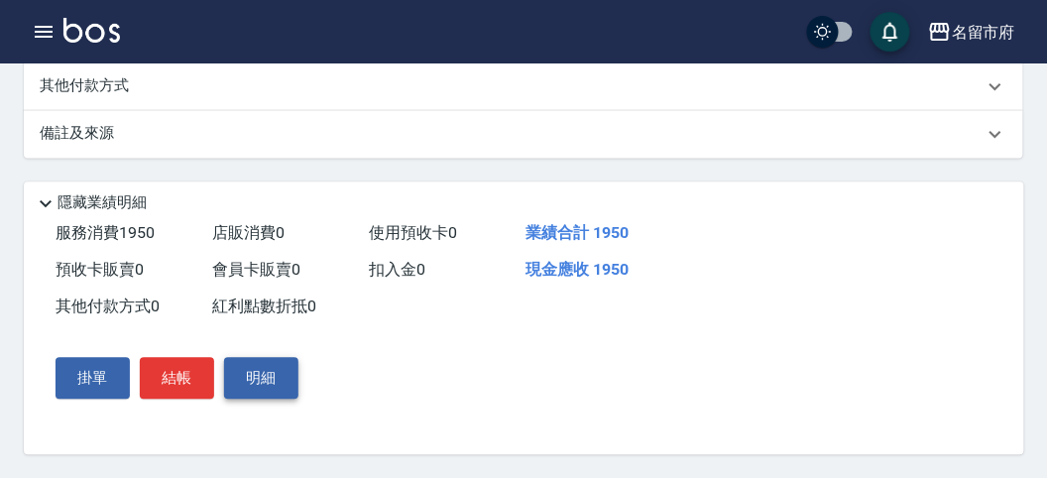
drag, startPoint x: 167, startPoint y: 382, endPoint x: 246, endPoint y: 365, distance: 81.1
click at [168, 380] on button "結帳" at bounding box center [177, 378] width 74 height 42
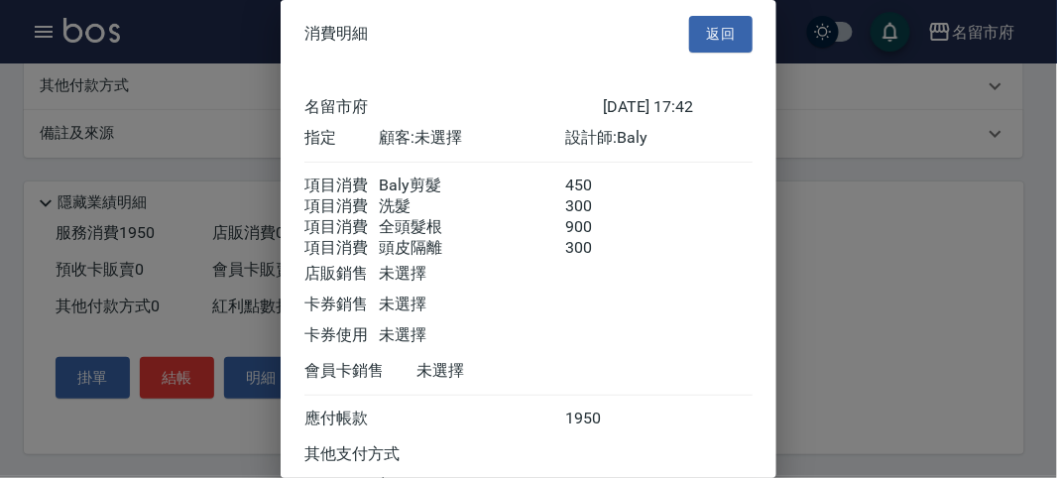
scroll to position [177, 0]
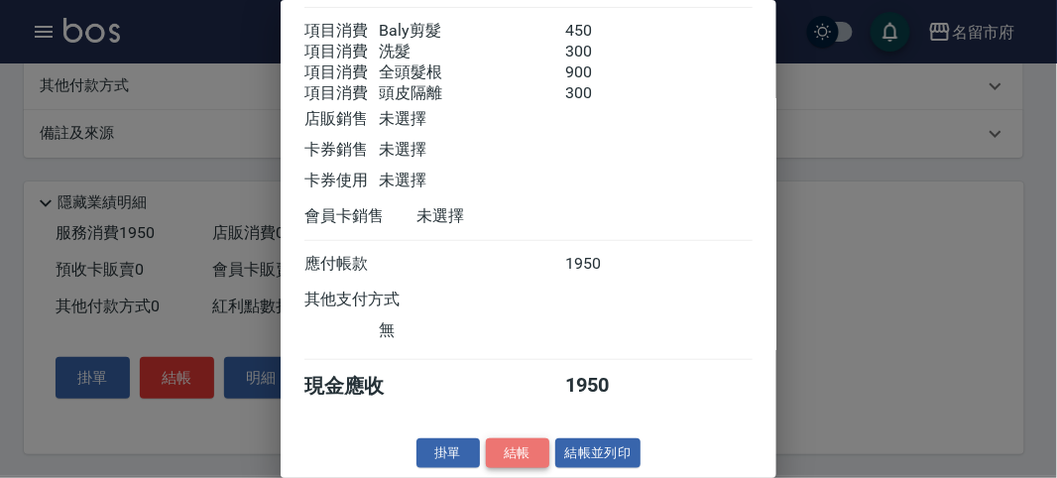
click at [530, 458] on button "結帳" at bounding box center [517, 453] width 63 height 31
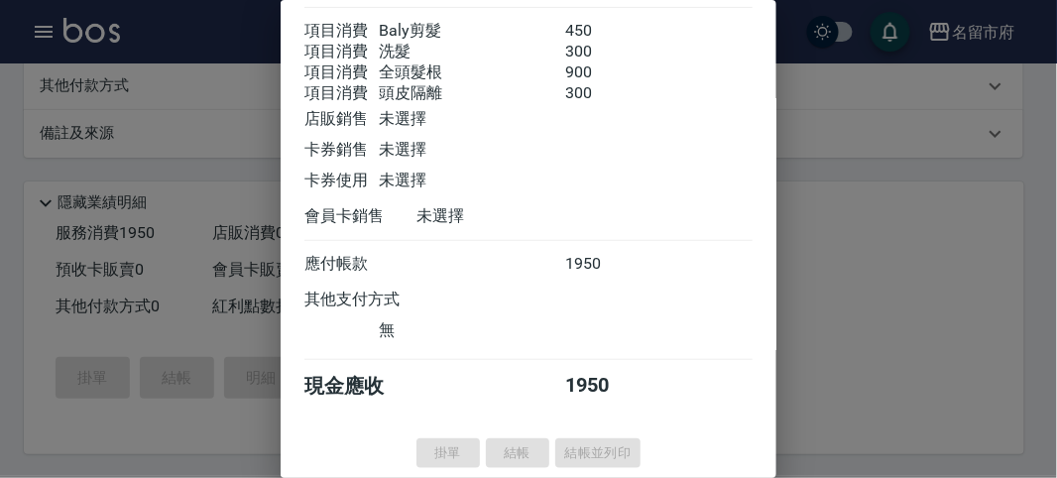
scroll to position [0, 0]
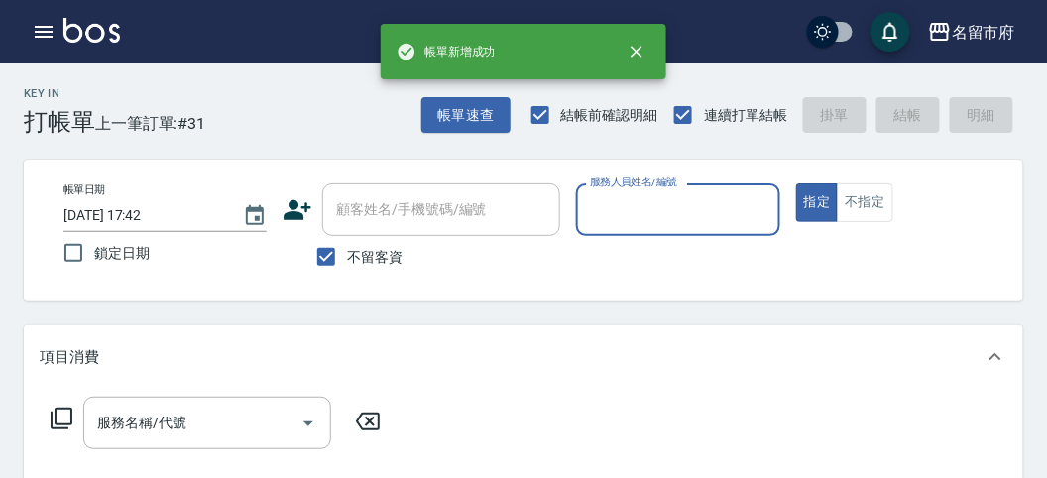
click at [675, 210] on input "服務人員姓名/編號" at bounding box center [677, 209] width 185 height 35
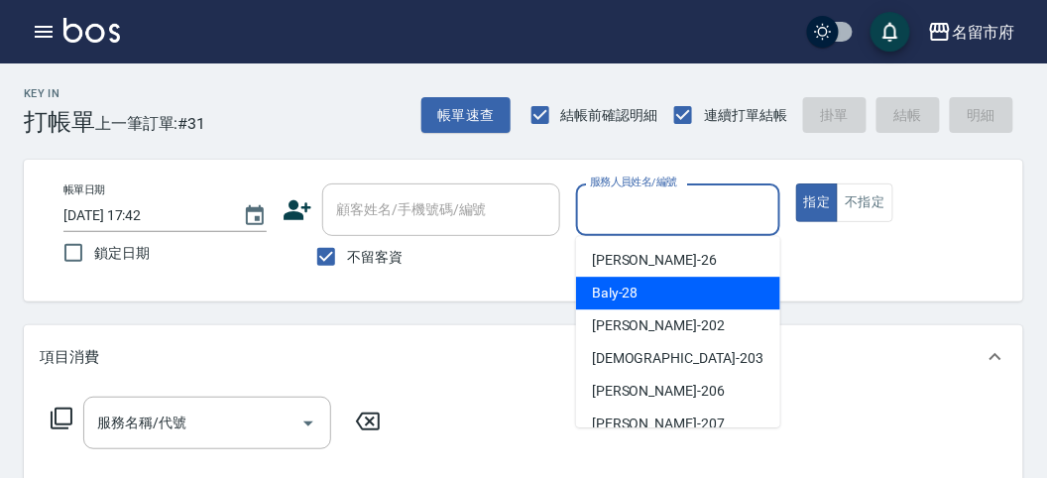
drag, startPoint x: 652, startPoint y: 290, endPoint x: 587, endPoint y: 289, distance: 65.4
click at [640, 290] on div "Baly -28" at bounding box center [678, 293] width 204 height 33
type input "Baly-28"
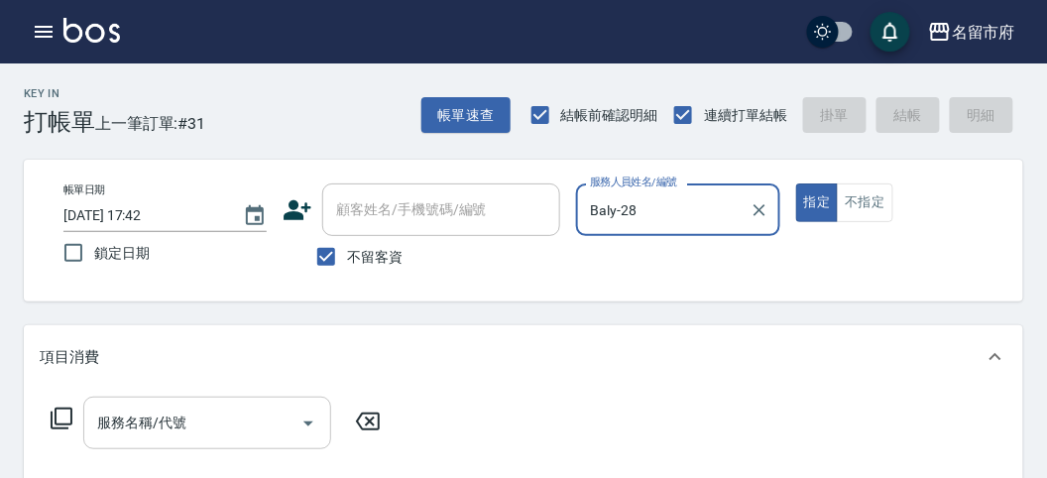
drag, startPoint x: 136, startPoint y: 430, endPoint x: 141, endPoint y: 407, distance: 23.3
click at [141, 407] on input "服務名稱/代號" at bounding box center [192, 423] width 200 height 35
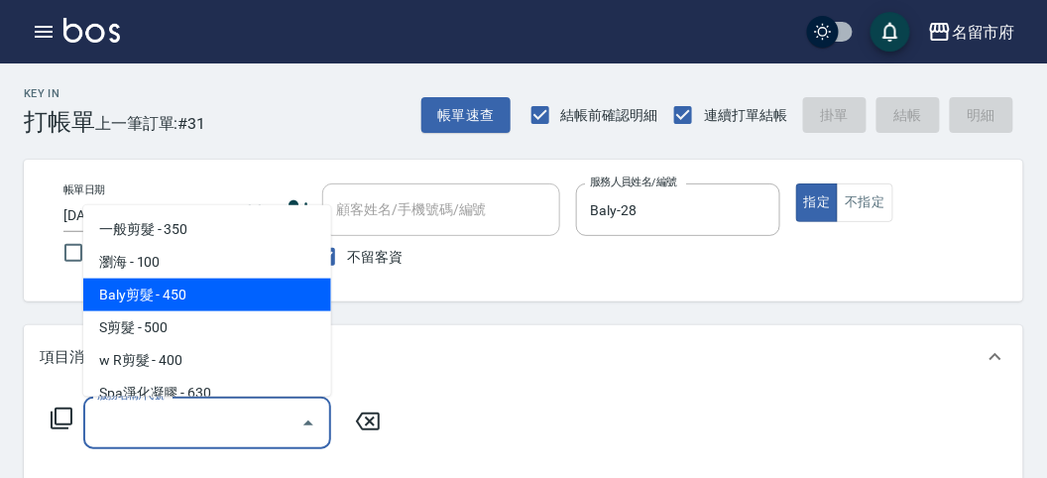
click at [216, 289] on span "Baly剪髮 - 450" at bounding box center [207, 295] width 248 height 33
type input "Baly剪髮(C004)"
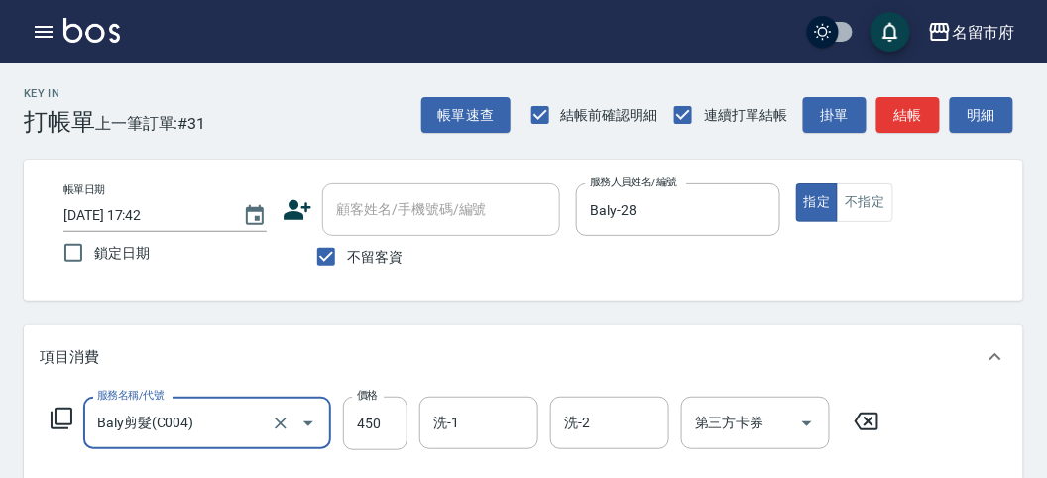
click at [57, 408] on icon at bounding box center [62, 419] width 24 height 24
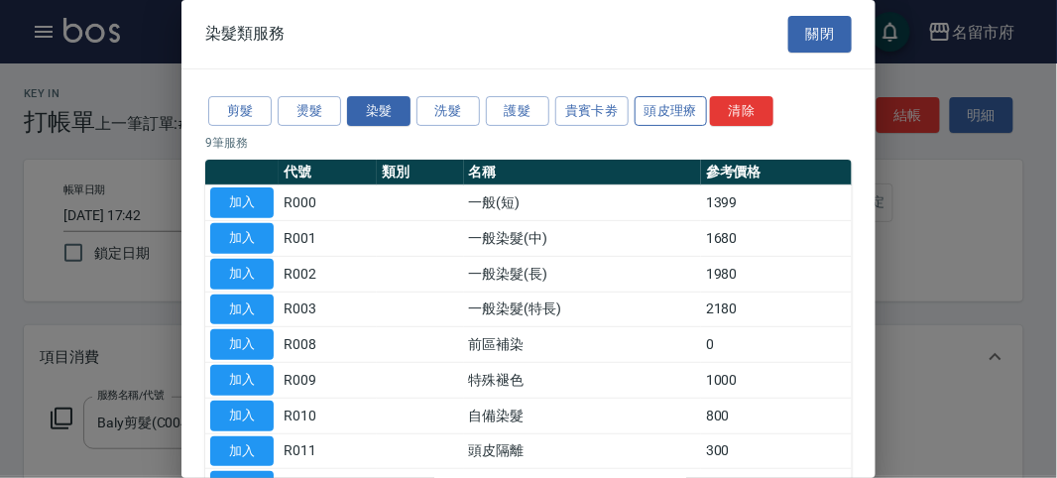
drag, startPoint x: 688, startPoint y: 103, endPoint x: 649, endPoint y: 102, distance: 38.7
click at [687, 103] on button "頭皮理療" at bounding box center [671, 111] width 73 height 31
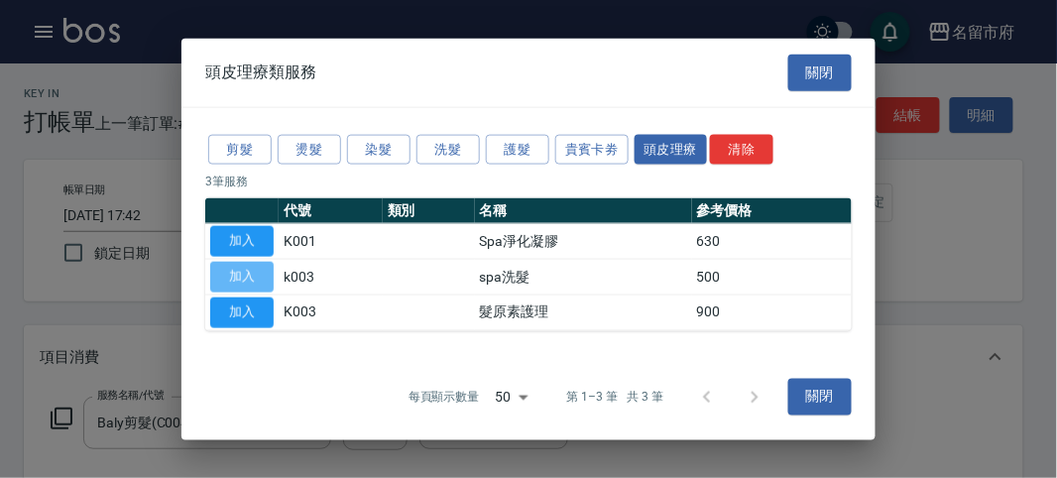
drag, startPoint x: 252, startPoint y: 263, endPoint x: 368, endPoint y: 307, distance: 124.3
click at [251, 263] on button "加入" at bounding box center [241, 277] width 63 height 31
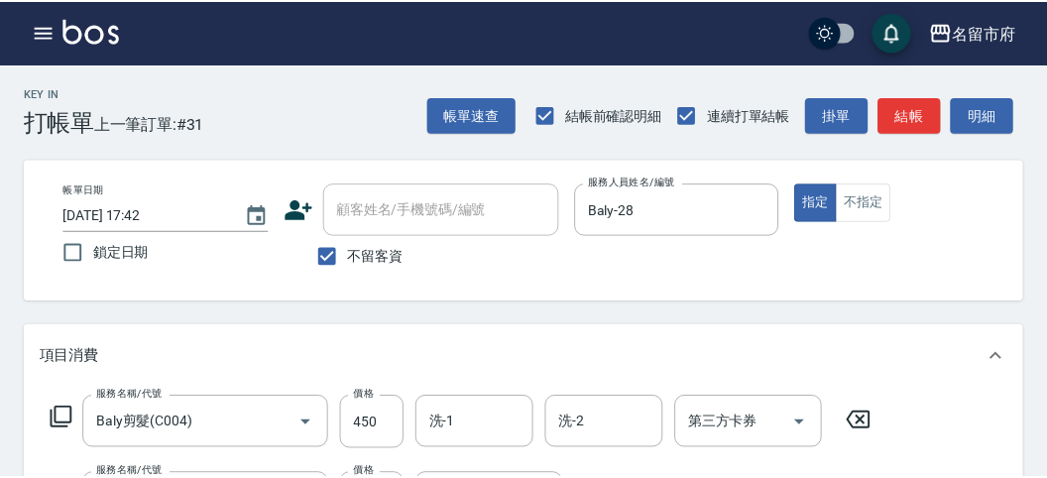
scroll to position [261, 0]
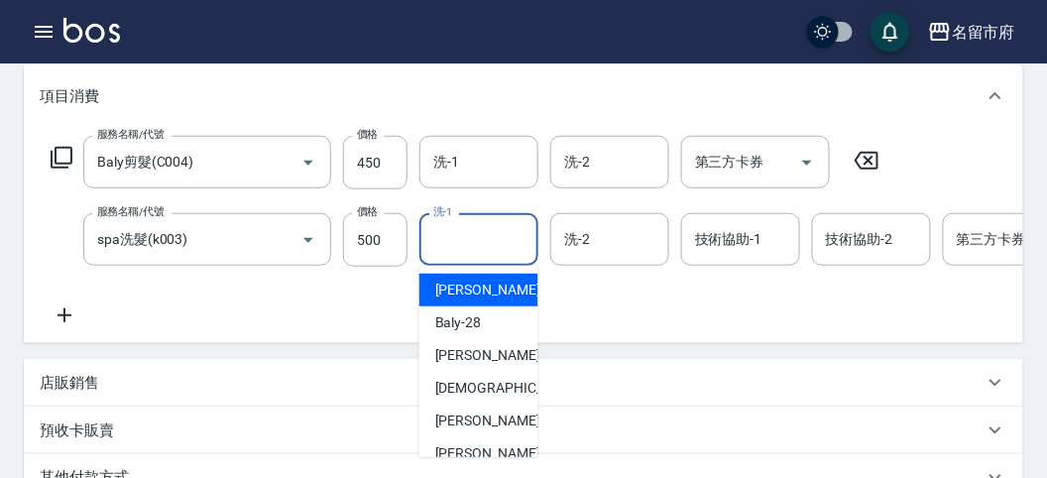
drag, startPoint x: 471, startPoint y: 236, endPoint x: 468, endPoint y: 211, distance: 25.0
click at [469, 235] on input "洗-1" at bounding box center [478, 239] width 101 height 35
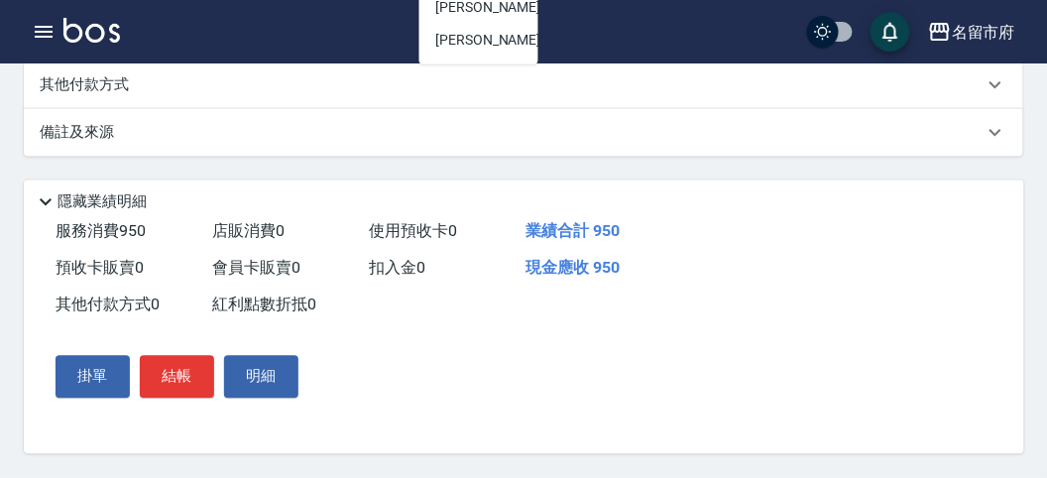
scroll to position [345, 0]
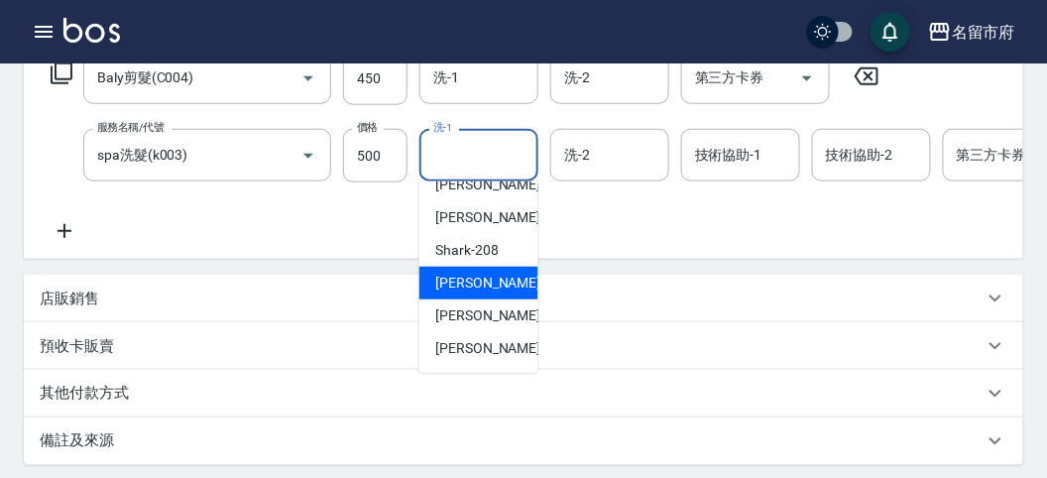
click at [508, 286] on div "小雲 -214" at bounding box center [478, 283] width 119 height 33
type input "小雲-214"
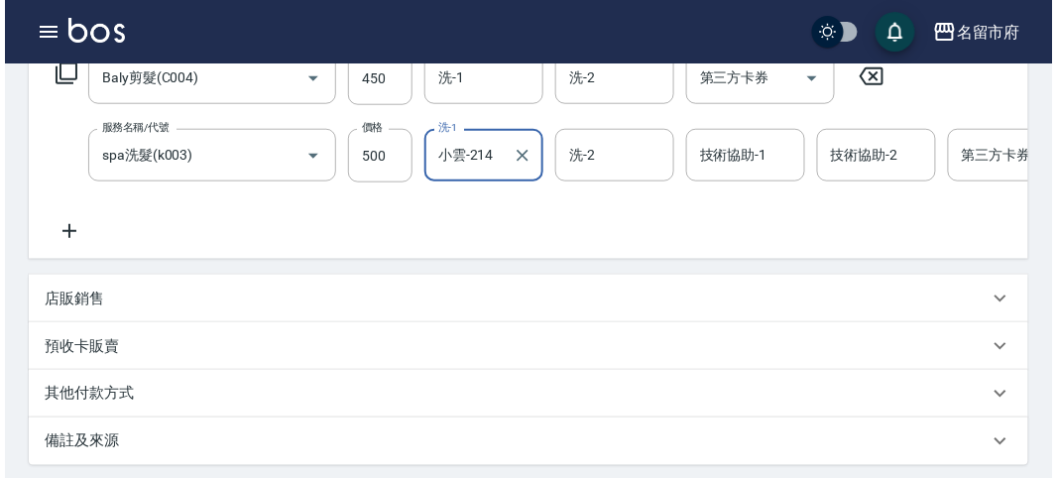
scroll to position [676, 0]
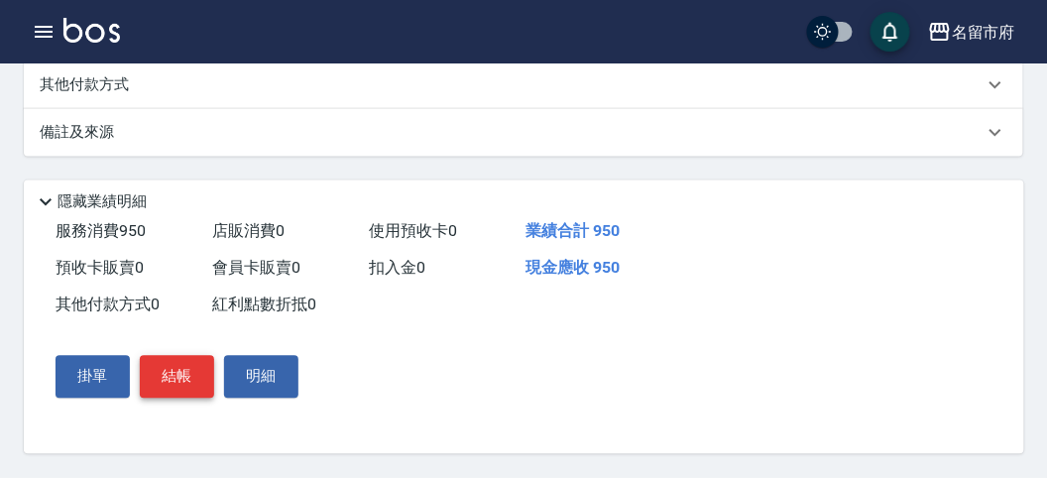
click at [183, 375] on button "結帳" at bounding box center [177, 377] width 74 height 42
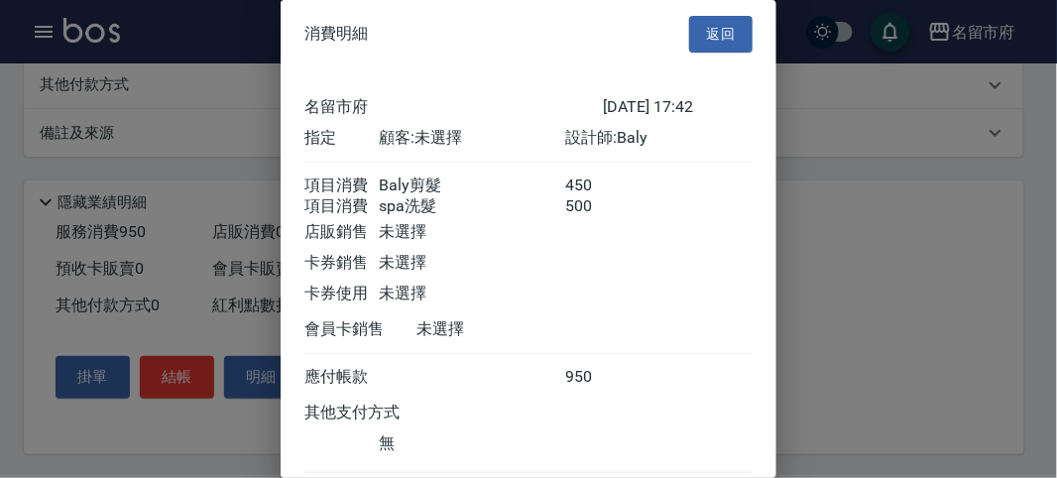
scroll to position [132, 0]
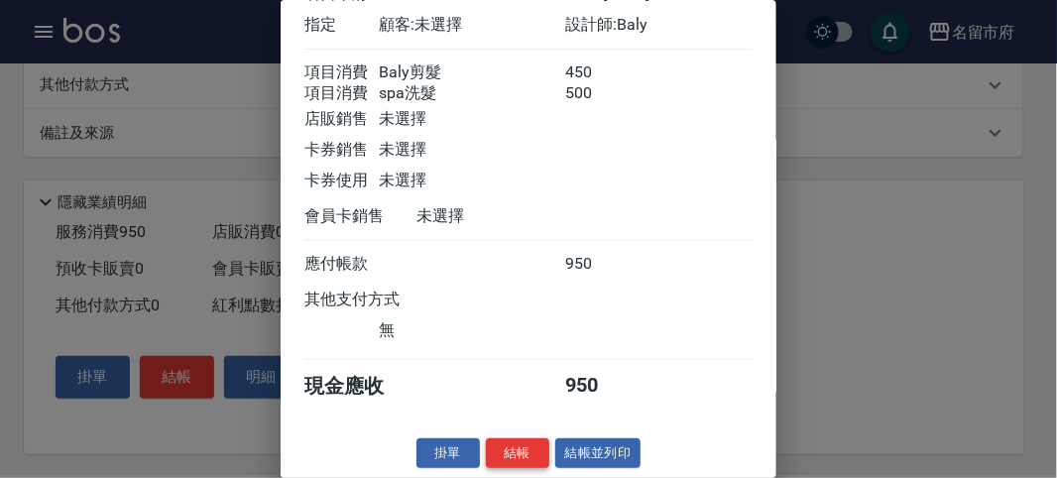
click at [511, 461] on button "結帳" at bounding box center [517, 453] width 63 height 31
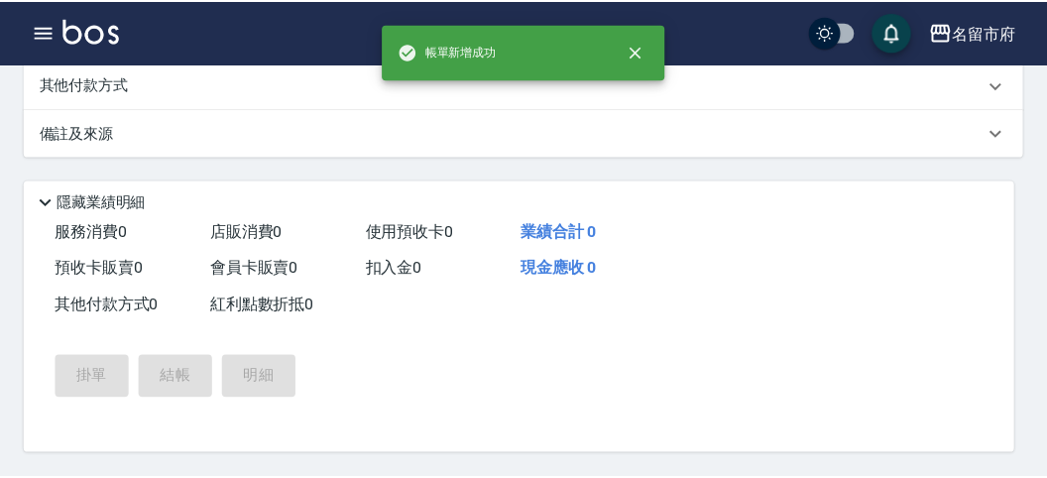
scroll to position [0, 0]
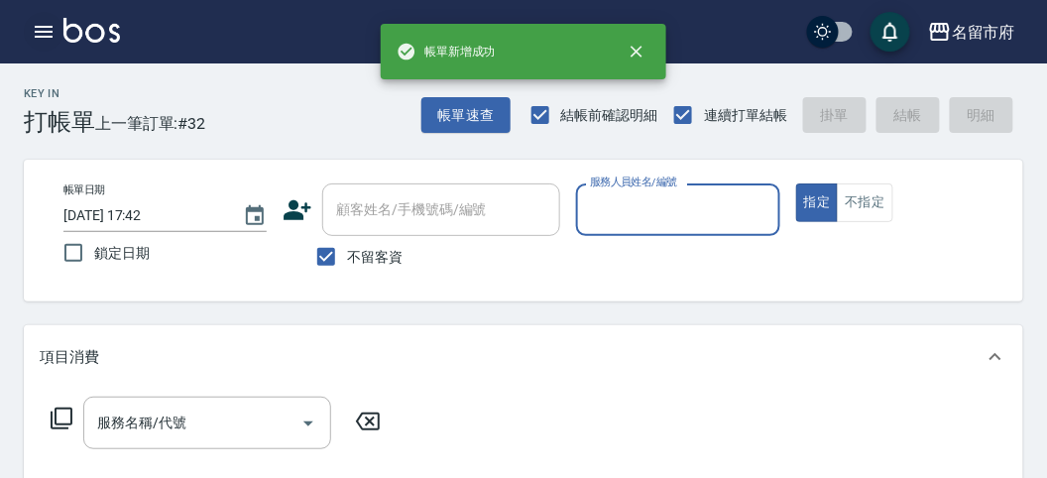
click at [44, 35] on icon "button" at bounding box center [44, 32] width 24 height 24
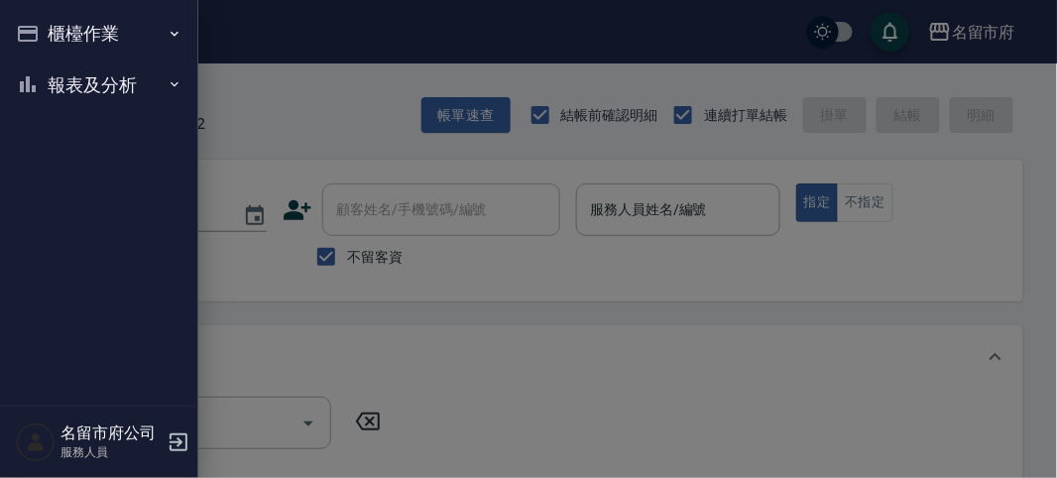
click at [44, 35] on nav "櫃檯作業 打帳單 帳單列表 現金收支登錄 高階收支登錄 材料自購登錄 每日結帳 報表及分析 報表目錄 店家日報表 互助排行榜 互助點數明細 設計師日報表 設計…" at bounding box center [99, 203] width 198 height 406
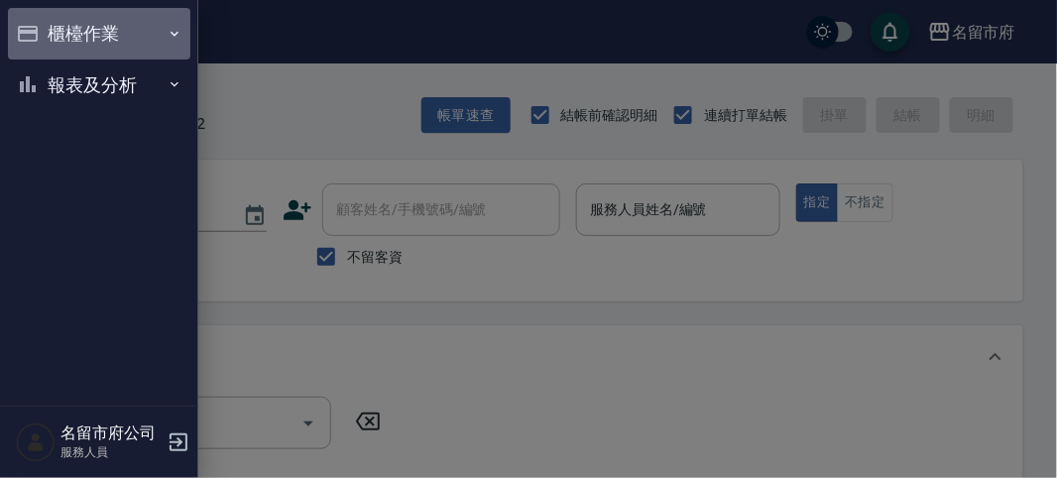
click at [101, 51] on button "櫃檯作業" at bounding box center [99, 34] width 182 height 52
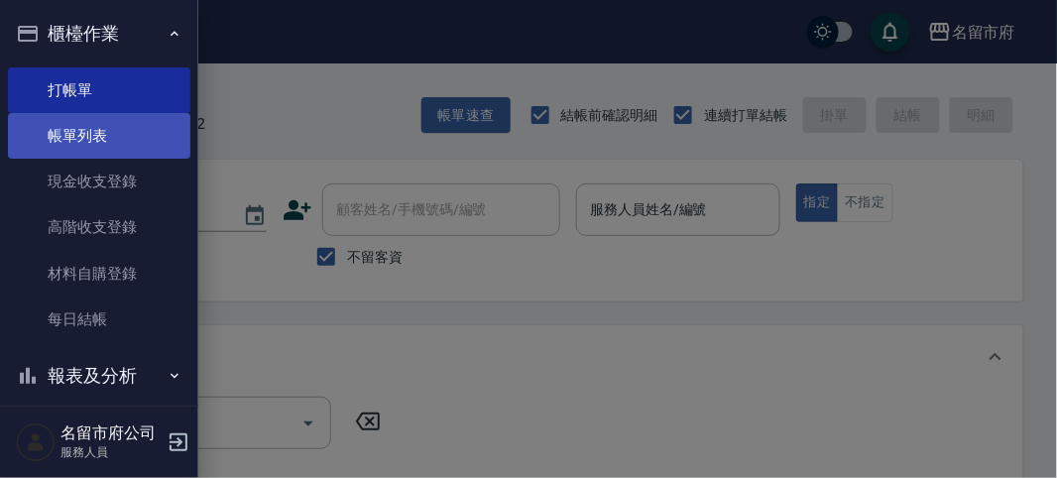
click at [108, 134] on link "帳單列表" at bounding box center [99, 136] width 182 height 46
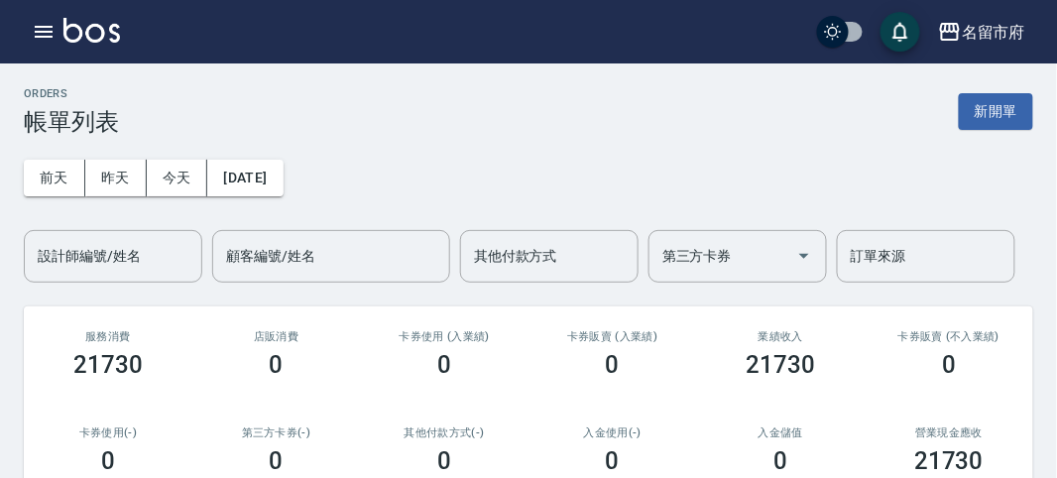
click at [151, 146] on div "[DATE] [DATE] [DATE] [DATE] 設計師編號/姓名 設計師編號/姓名 顧客編號/姓名 顧客編號/姓名 其他付款方式 其他付款方式 第三方…" at bounding box center [528, 209] width 1009 height 147
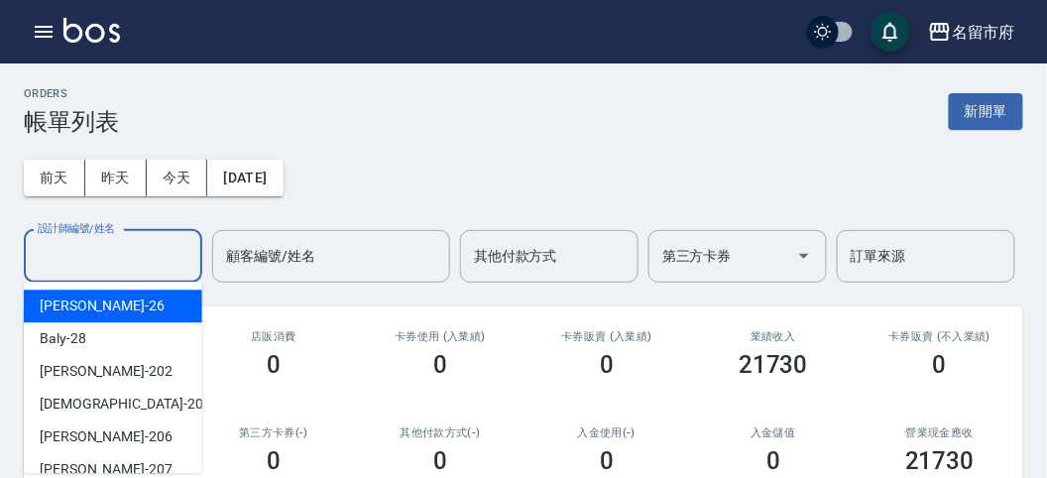
click at [122, 253] on input "設計師編號/姓名" at bounding box center [113, 256] width 161 height 35
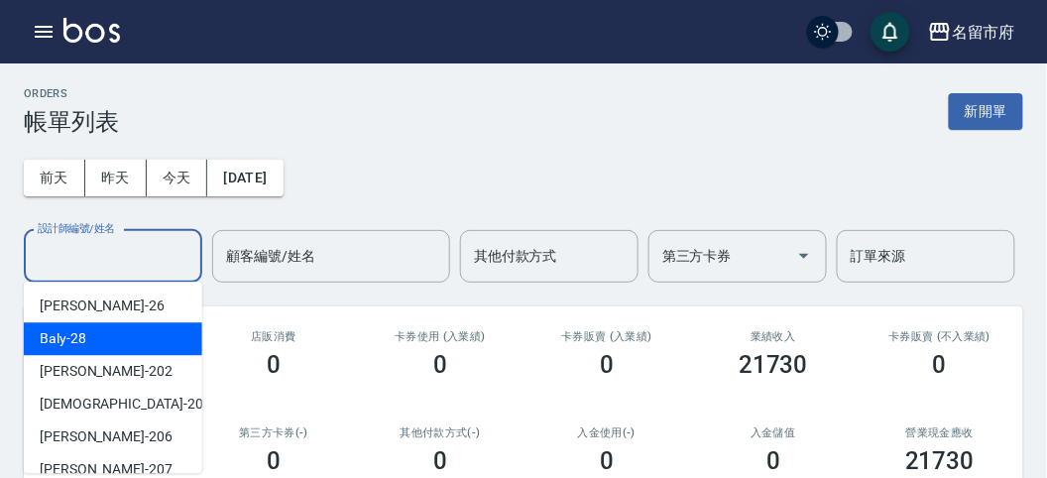
click at [115, 333] on div "Baly -28" at bounding box center [113, 338] width 178 height 33
type input "Baly-28"
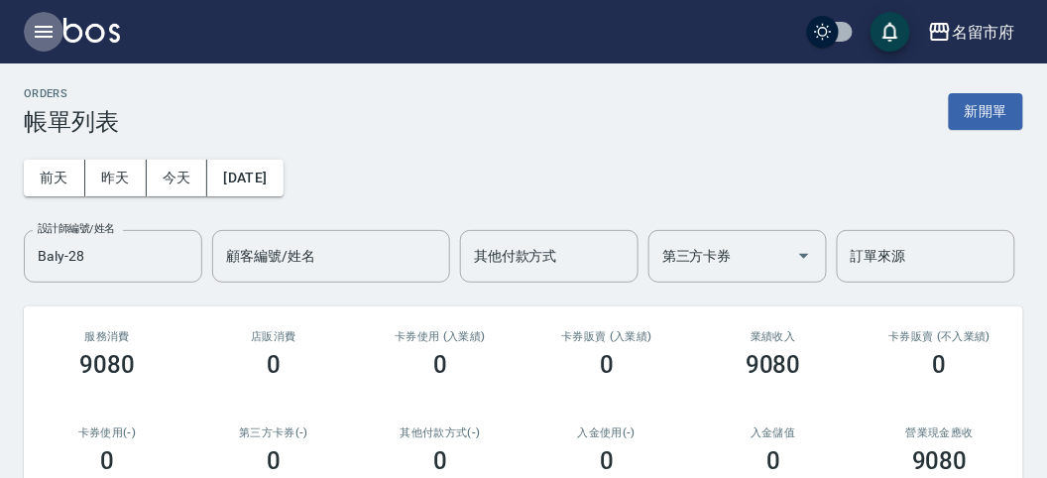
click at [58, 28] on button "button" at bounding box center [44, 32] width 40 height 40
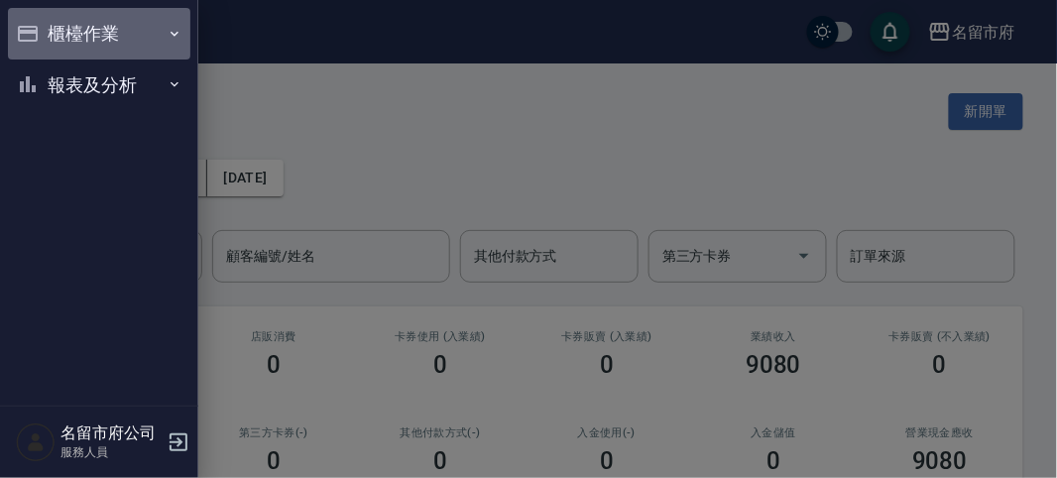
click at [61, 25] on button "櫃檯作業" at bounding box center [99, 34] width 182 height 52
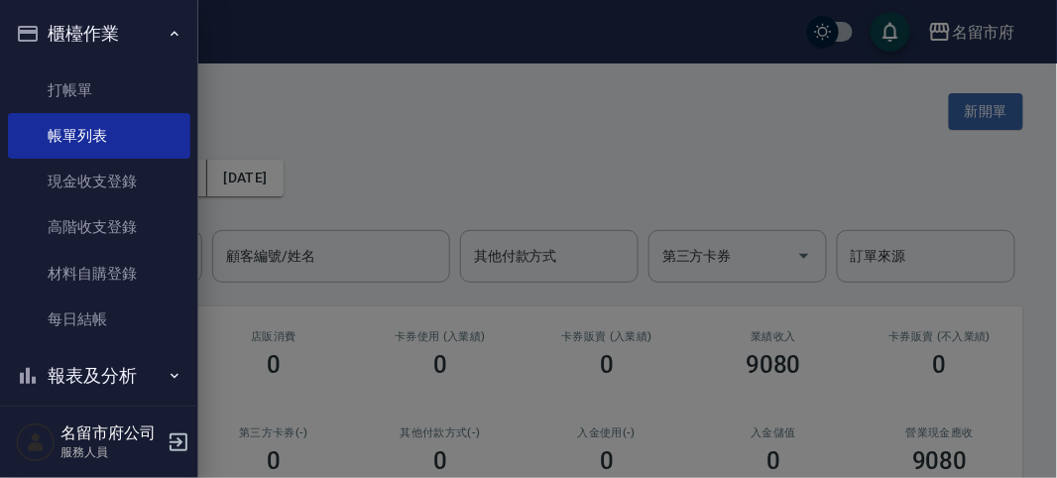
drag, startPoint x: 628, startPoint y: 65, endPoint x: 502, endPoint y: 171, distance: 164.0
click at [621, 70] on div at bounding box center [528, 239] width 1057 height 478
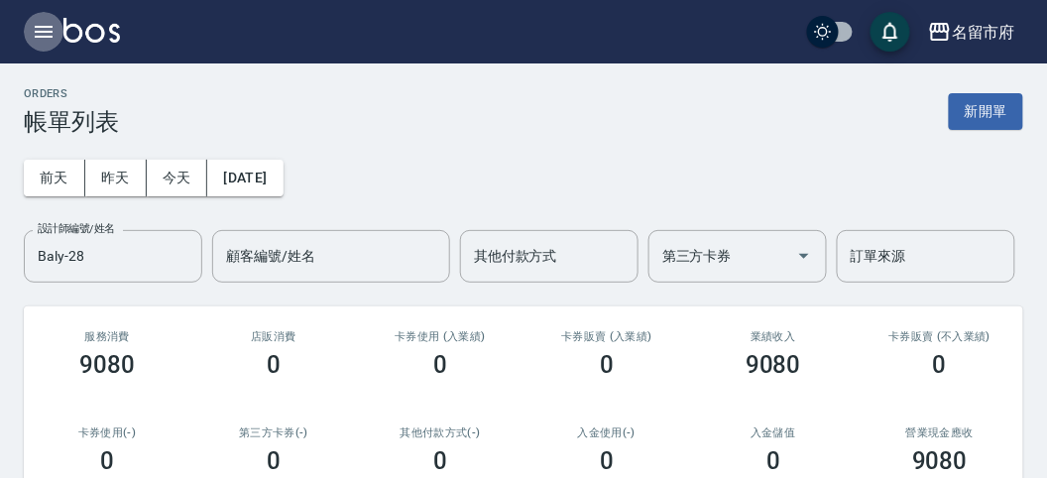
click at [47, 34] on icon "button" at bounding box center [44, 32] width 24 height 24
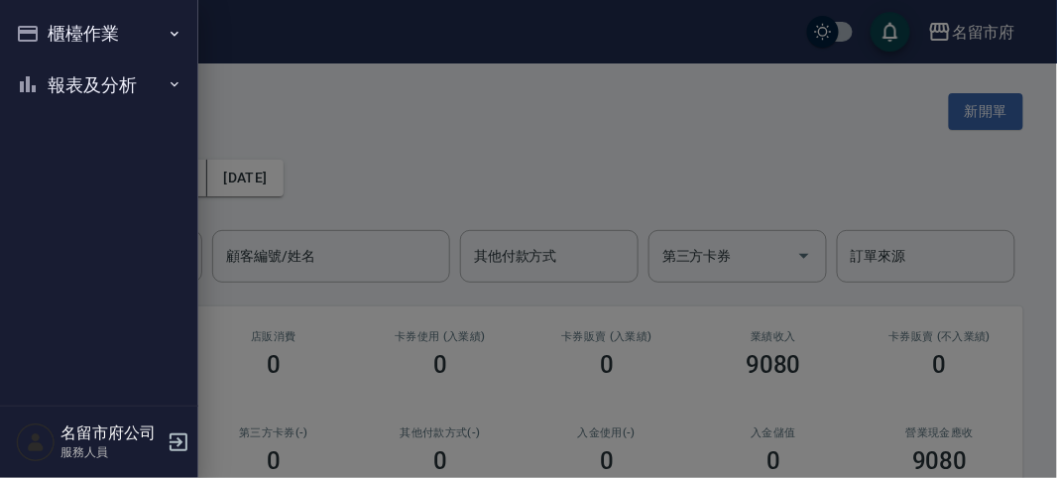
click at [50, 32] on div "櫃檯作業 打帳單 帳單列表 現金收支登錄 高階收支登錄 材料自購登錄 每日結帳 報表及分析 報表目錄 店家日報表 互助排行榜 互助點數明細 設計師日報表 設計…" at bounding box center [99, 239] width 198 height 478
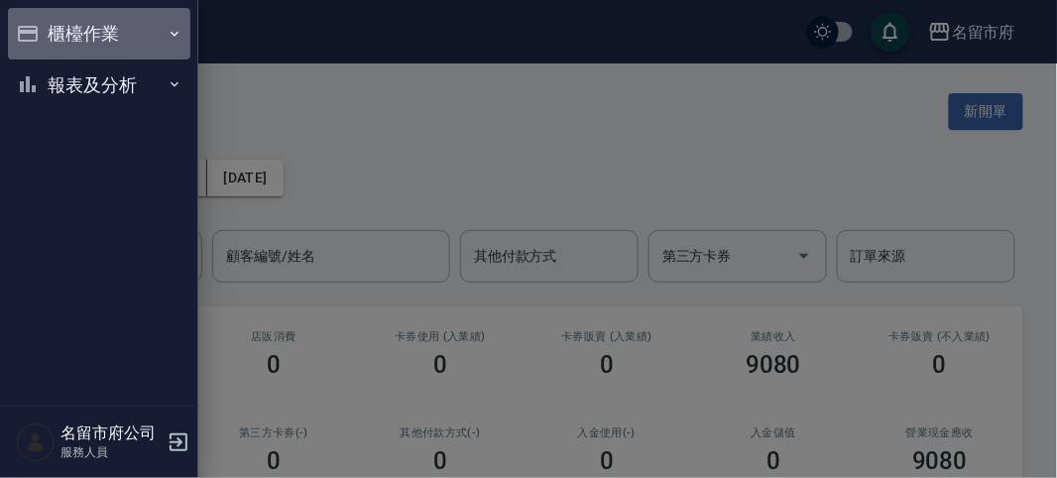
click at [93, 42] on button "櫃檯作業" at bounding box center [99, 34] width 182 height 52
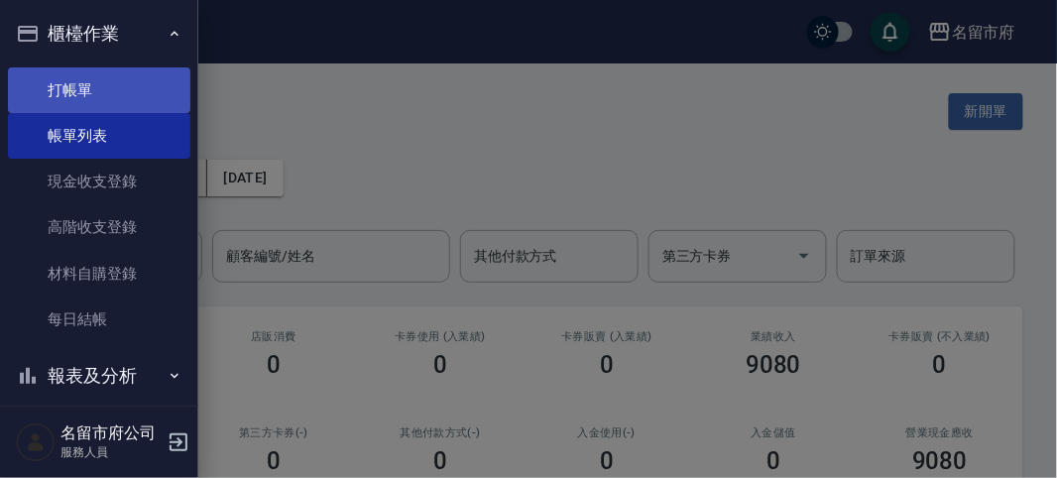
click at [57, 79] on link "打帳單" at bounding box center [99, 90] width 182 height 46
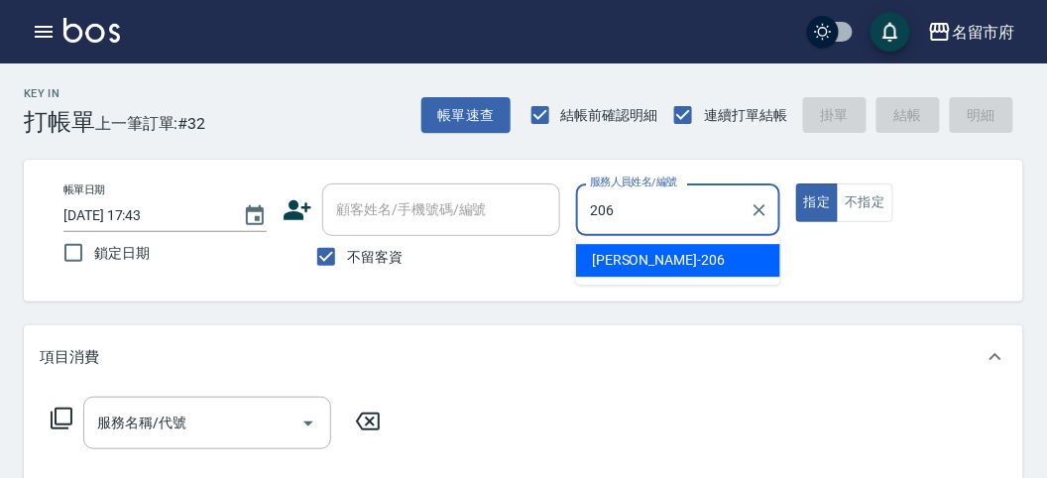
type input "[PERSON_NAME]-206"
type button "true"
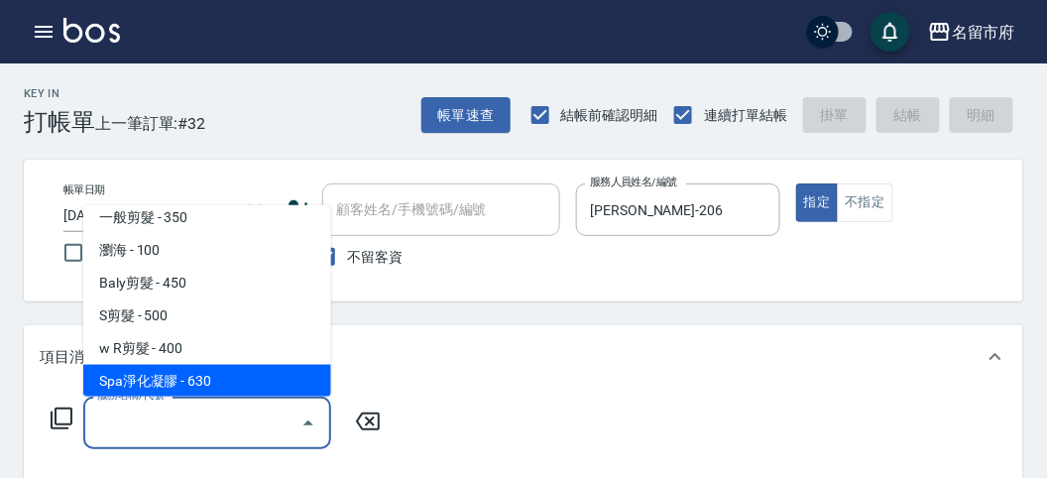
scroll to position [45, 0]
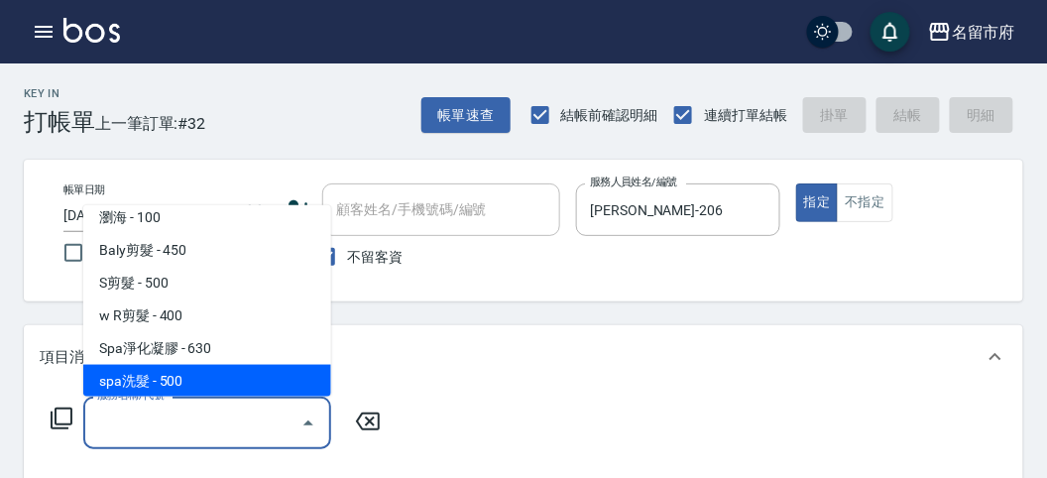
type input "spa洗髮(k003)"
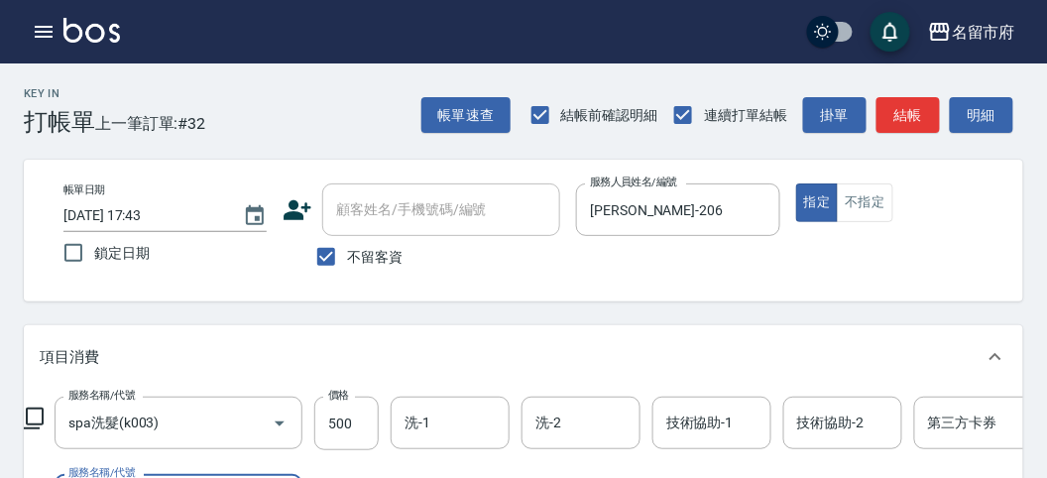
scroll to position [261, 0]
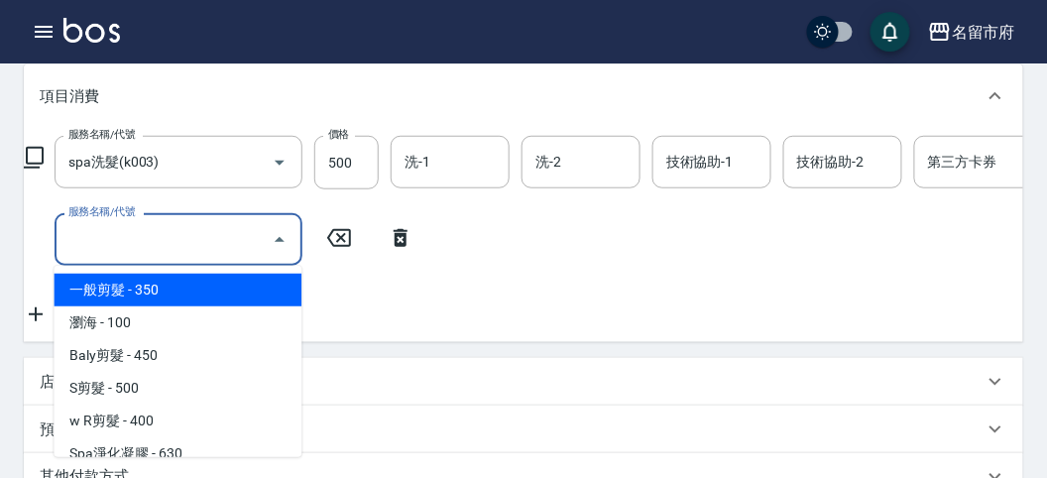
type input "一般剪髮(C001)"
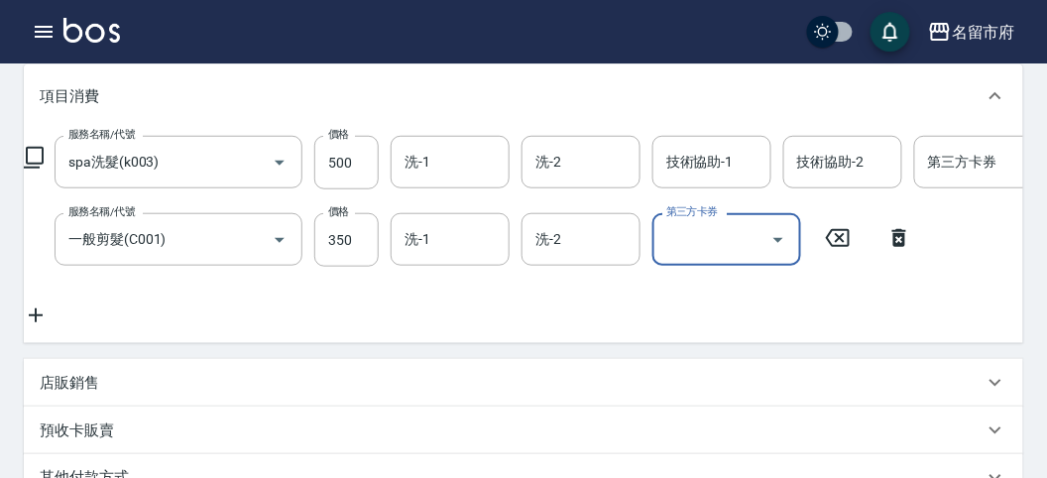
type input "[DATE] 17:44"
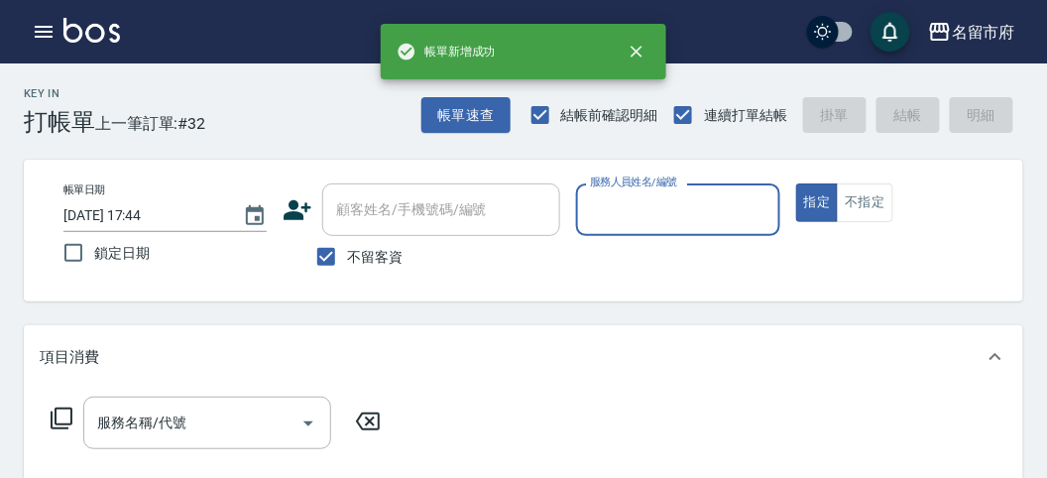
scroll to position [0, 0]
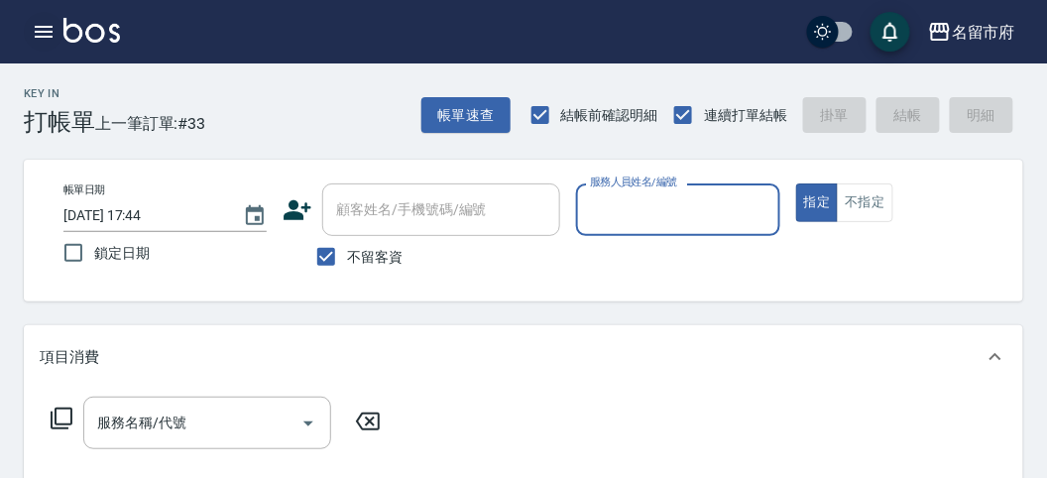
click at [28, 23] on button "button" at bounding box center [44, 32] width 40 height 40
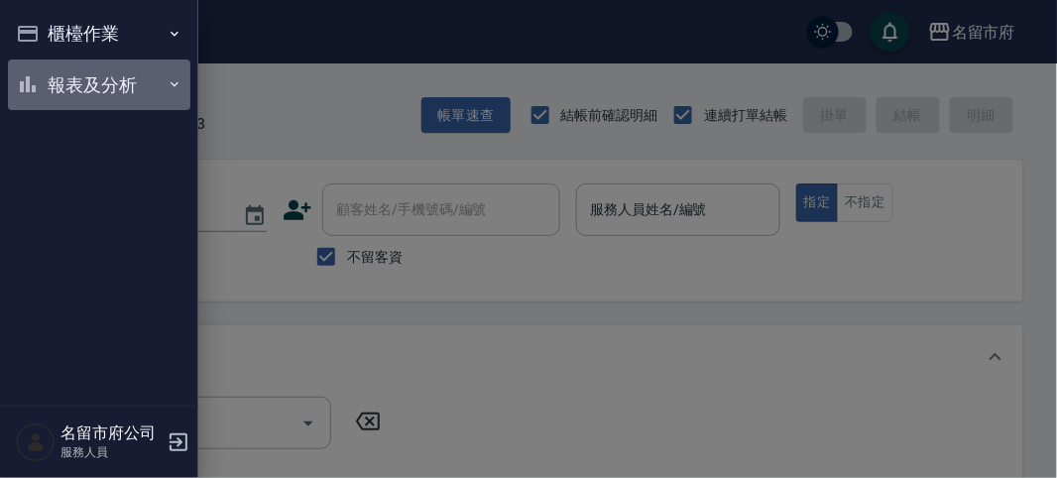
click at [59, 79] on button "報表及分析" at bounding box center [99, 85] width 182 height 52
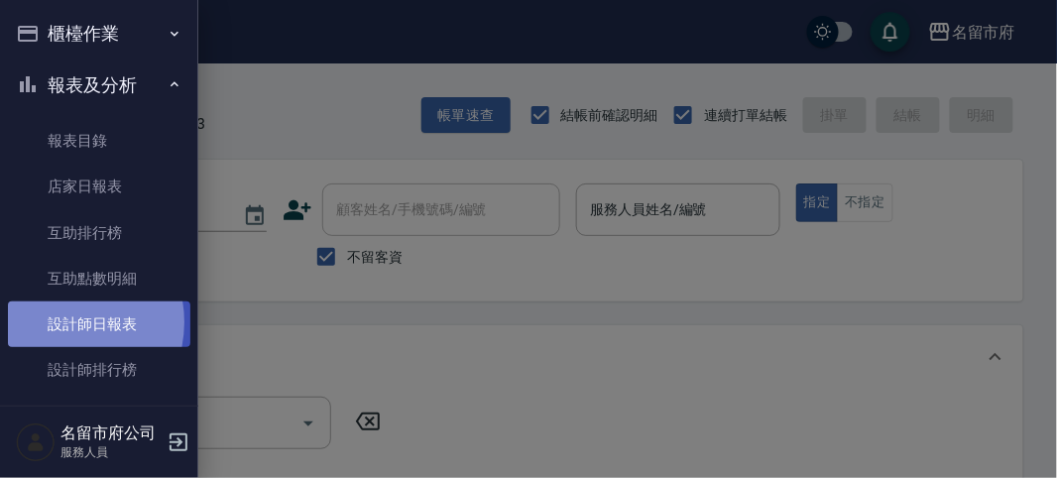
click at [60, 322] on link "設計師日報表" at bounding box center [99, 324] width 182 height 46
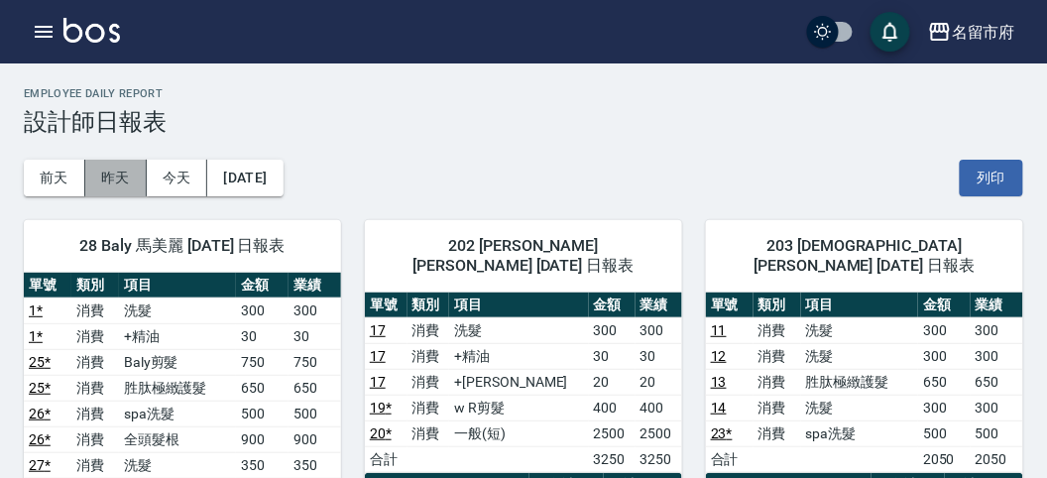
click at [95, 170] on button "昨天" at bounding box center [115, 178] width 61 height 37
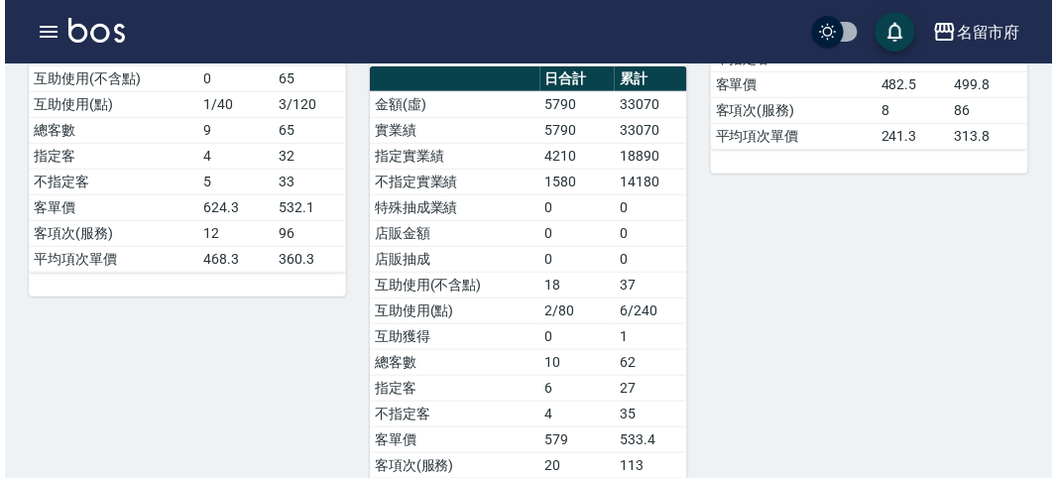
scroll to position [1679, 0]
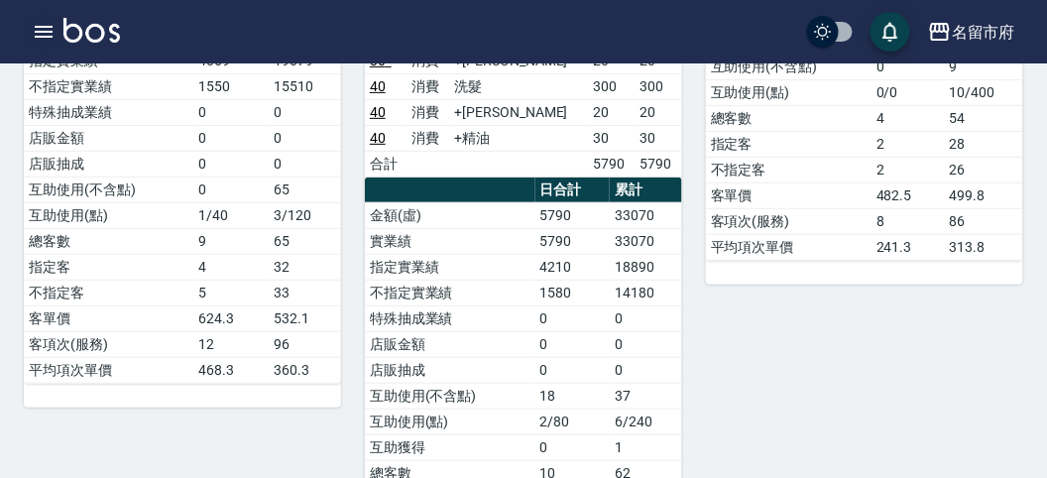
click at [33, 26] on icon "button" at bounding box center [44, 32] width 24 height 24
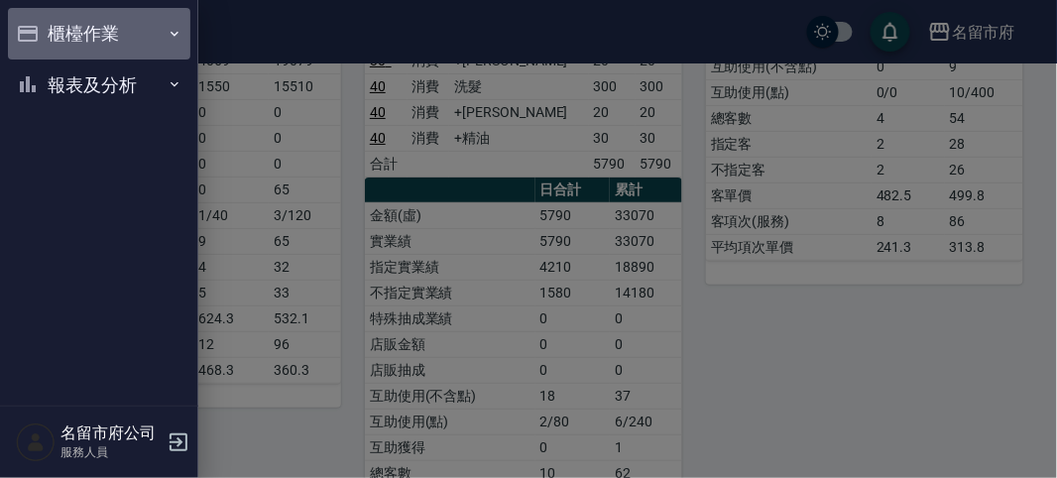
click at [94, 23] on button "櫃檯作業" at bounding box center [99, 34] width 182 height 52
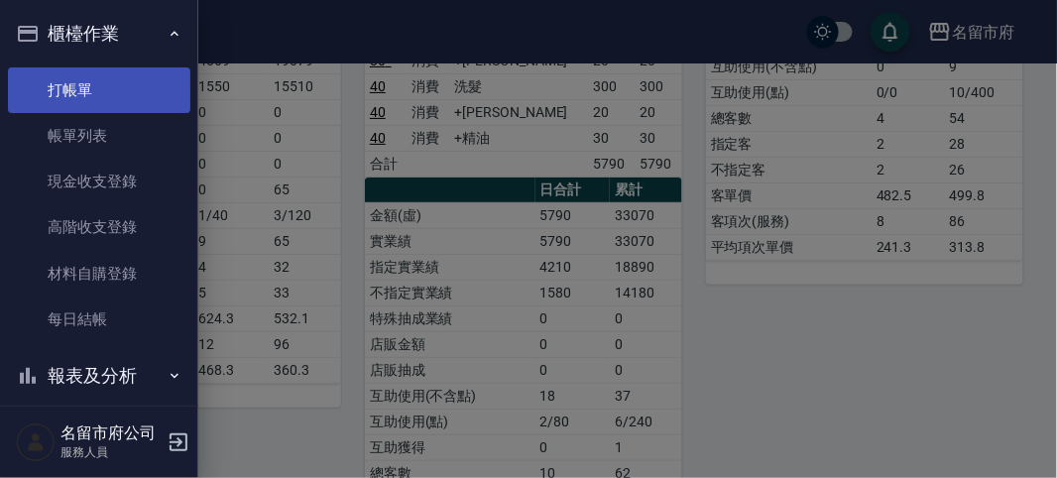
click at [91, 86] on link "打帳單" at bounding box center [99, 90] width 182 height 46
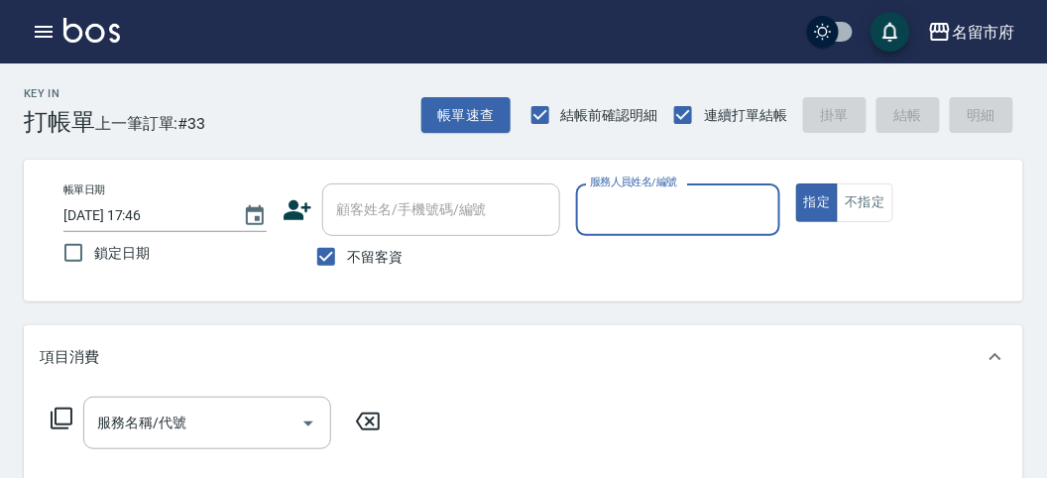
click at [394, 123] on div "Key In 打帳單 上一筆訂單:#33 帳單速查 結帳前確認明細 連續打單結帳 掛單 結帳 明細" at bounding box center [511, 99] width 1023 height 72
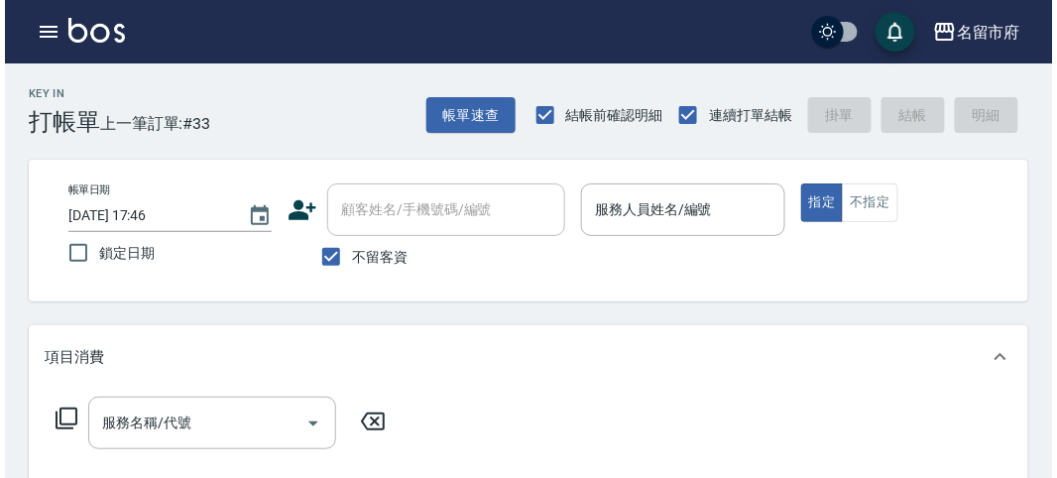
scroll to position [110, 0]
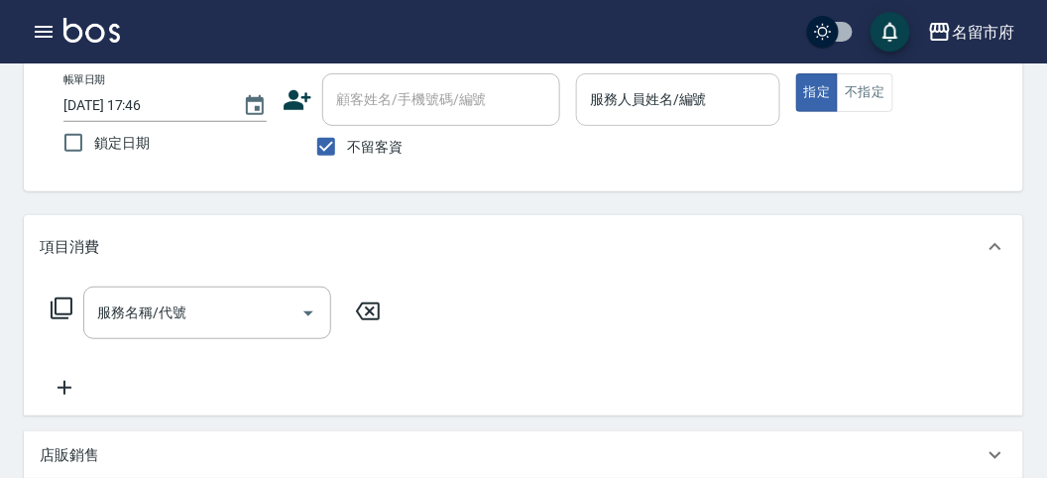
click at [734, 91] on input "服務人員姓名/編號" at bounding box center [677, 99] width 185 height 35
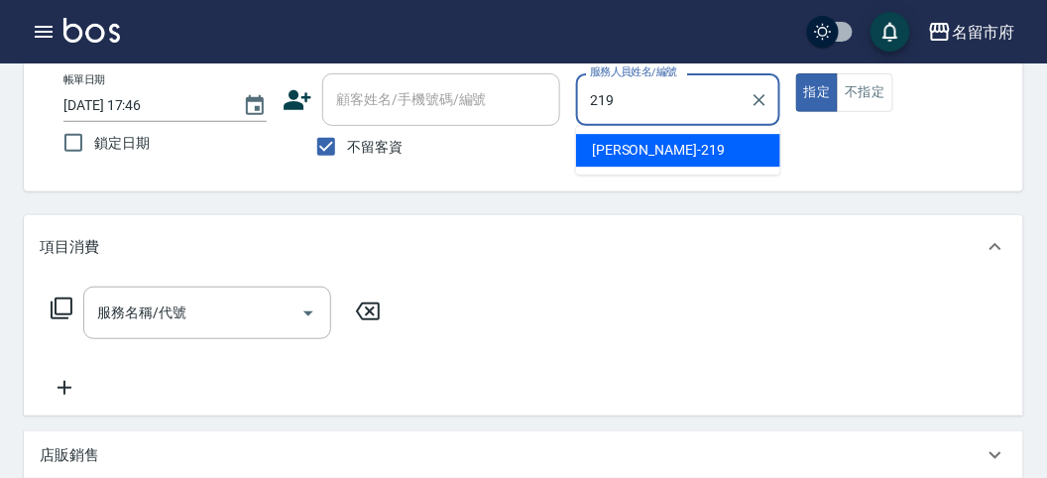
type input "[PERSON_NAME]-219"
type button "true"
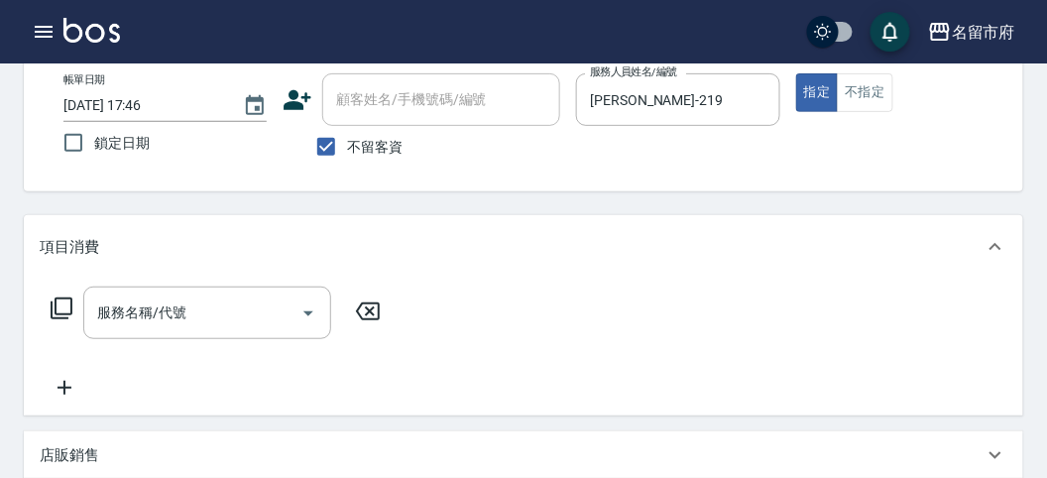
click at [55, 309] on icon at bounding box center [62, 308] width 22 height 22
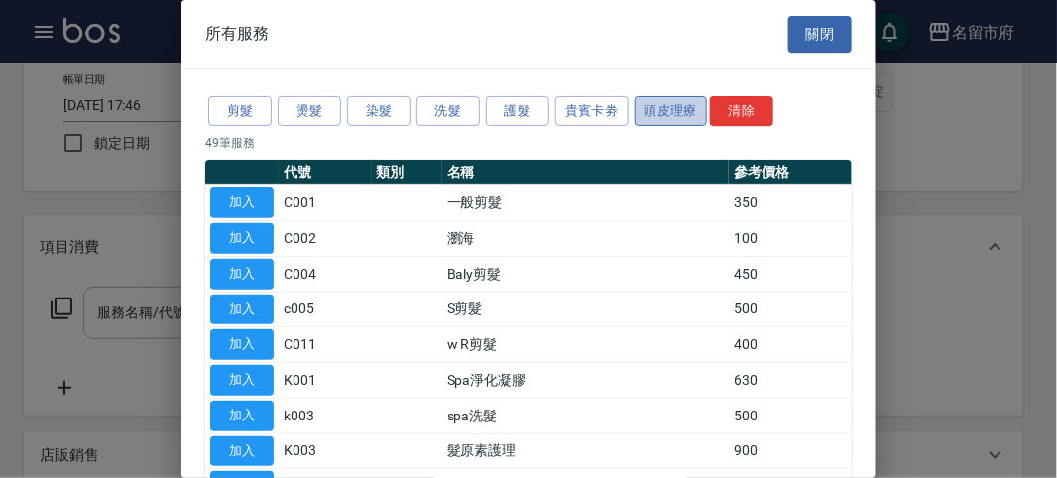
click at [661, 106] on button "頭皮理療" at bounding box center [671, 111] width 73 height 31
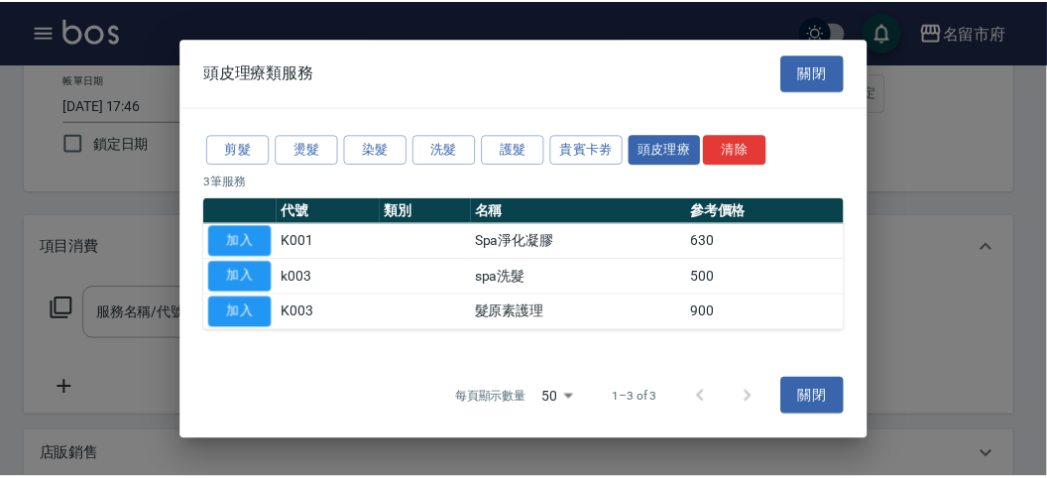
scroll to position [0, 0]
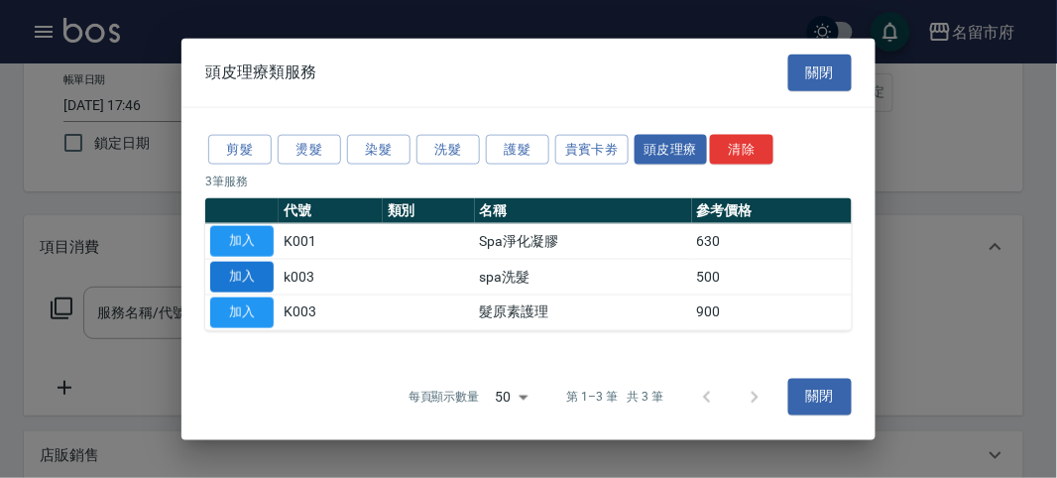
click at [245, 272] on button "加入" at bounding box center [241, 277] width 63 height 31
type input "spa洗髮(k003)"
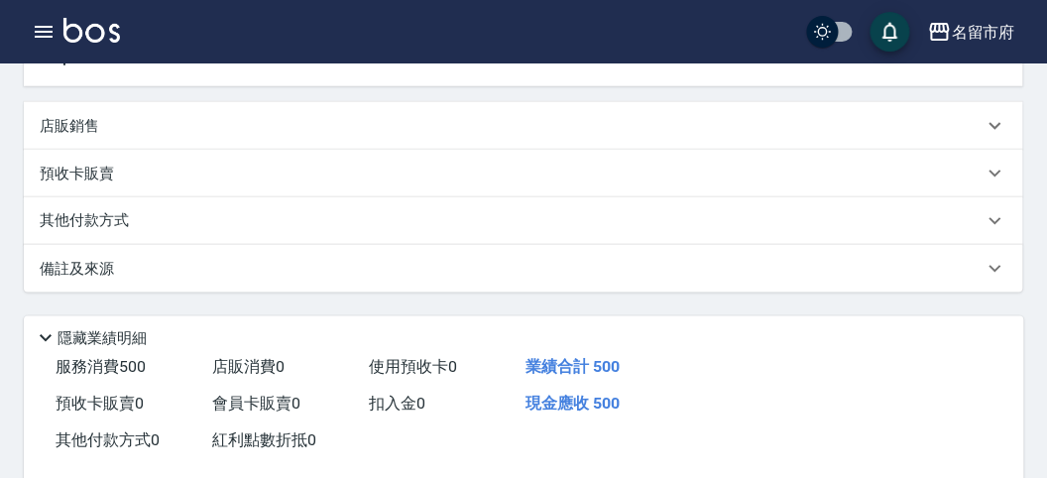
scroll to position [599, 0]
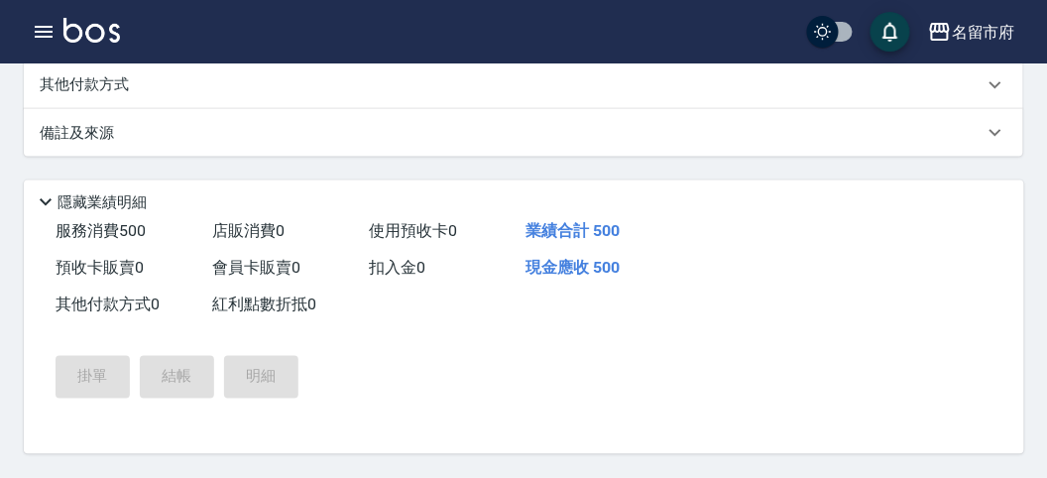
type input "[DATE] 18:17"
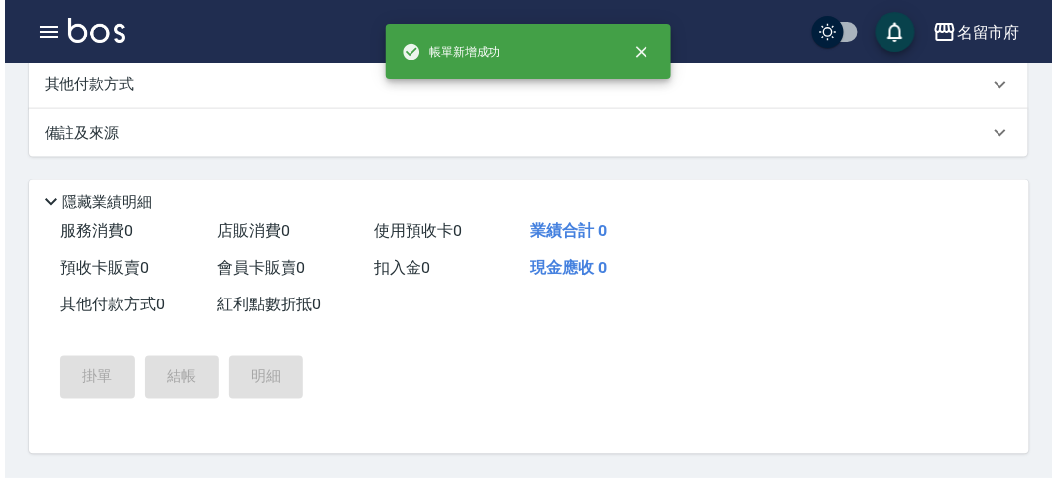
scroll to position [0, 0]
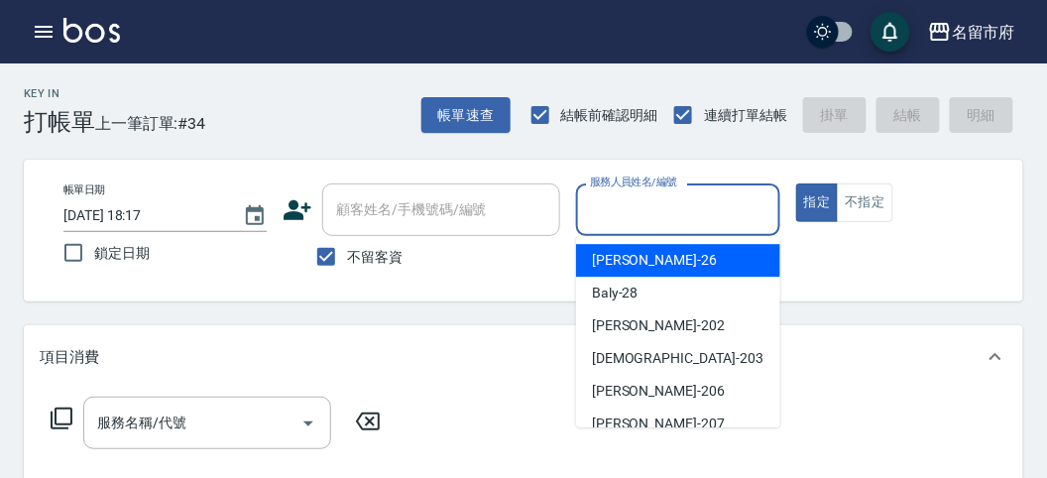
click at [638, 212] on input "服務人員姓名/編號" at bounding box center [677, 209] width 185 height 35
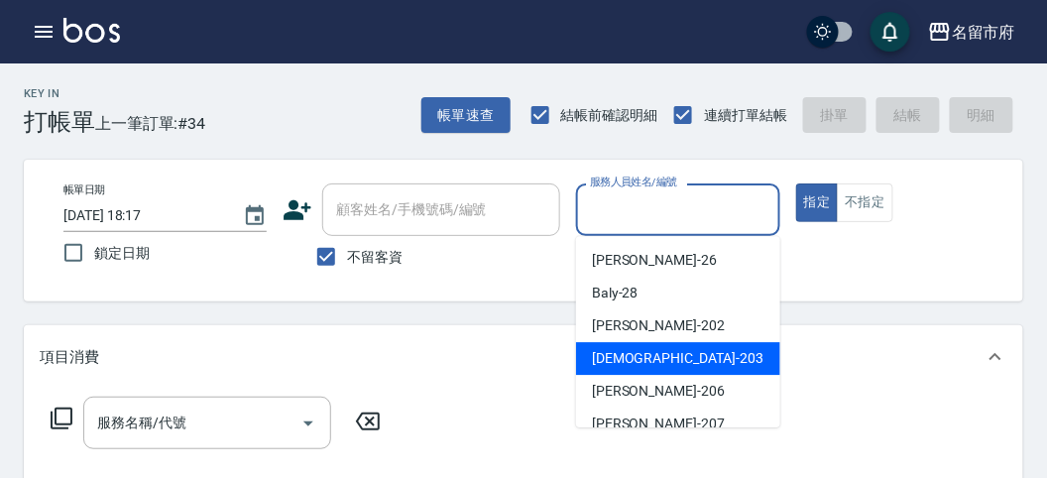
click at [624, 364] on span "聖德 -203" at bounding box center [678, 358] width 172 height 21
type input "聖德-203"
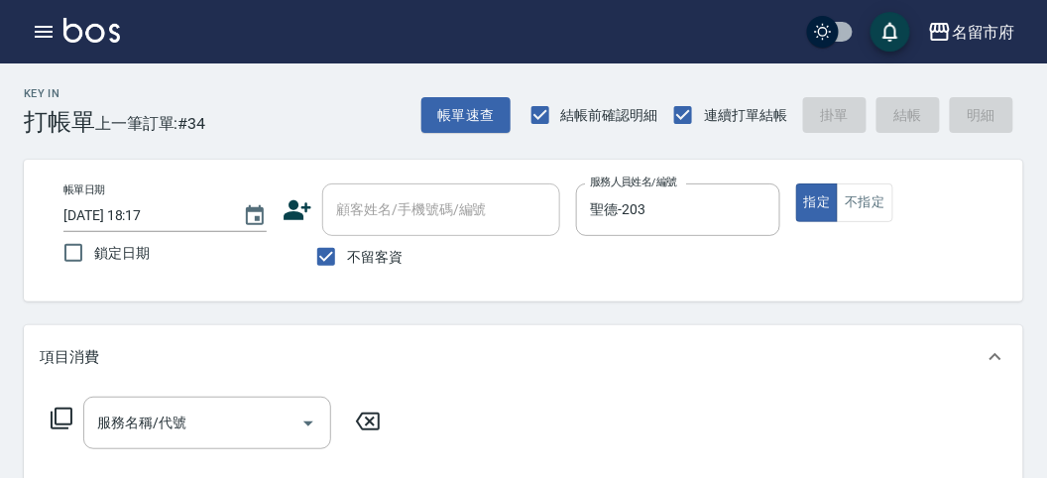
click at [58, 417] on icon at bounding box center [62, 419] width 24 height 24
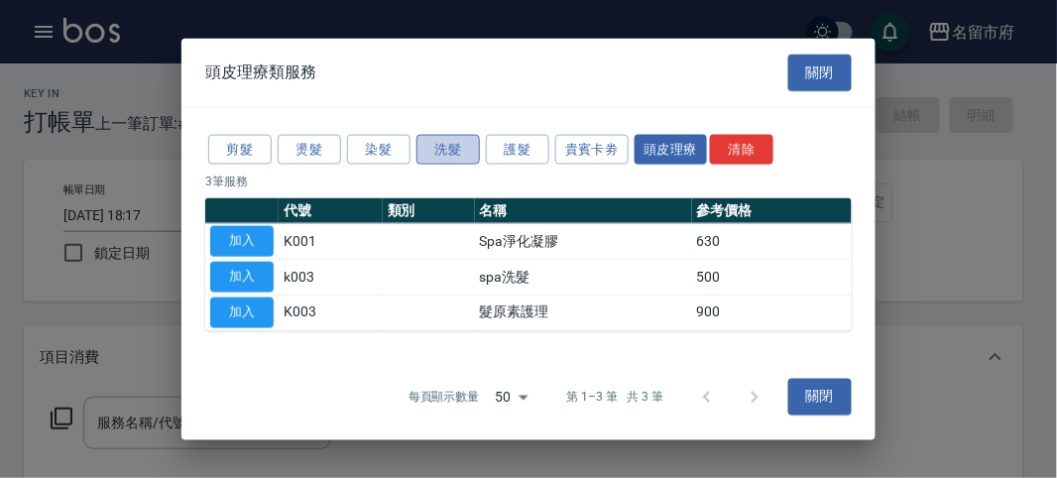
click at [463, 143] on button "洗髮" at bounding box center [447, 149] width 63 height 31
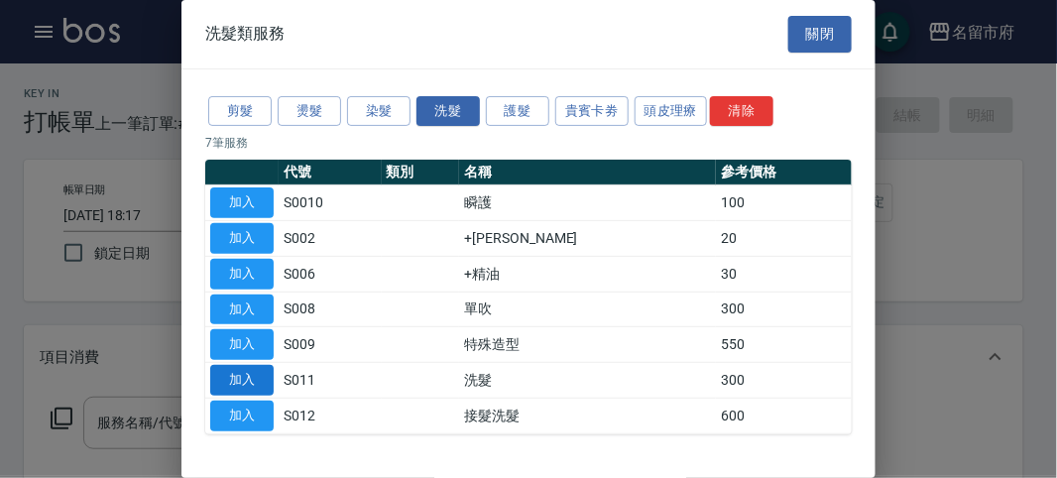
click at [247, 375] on button "加入" at bounding box center [241, 380] width 63 height 31
type input "洗髮(S011)"
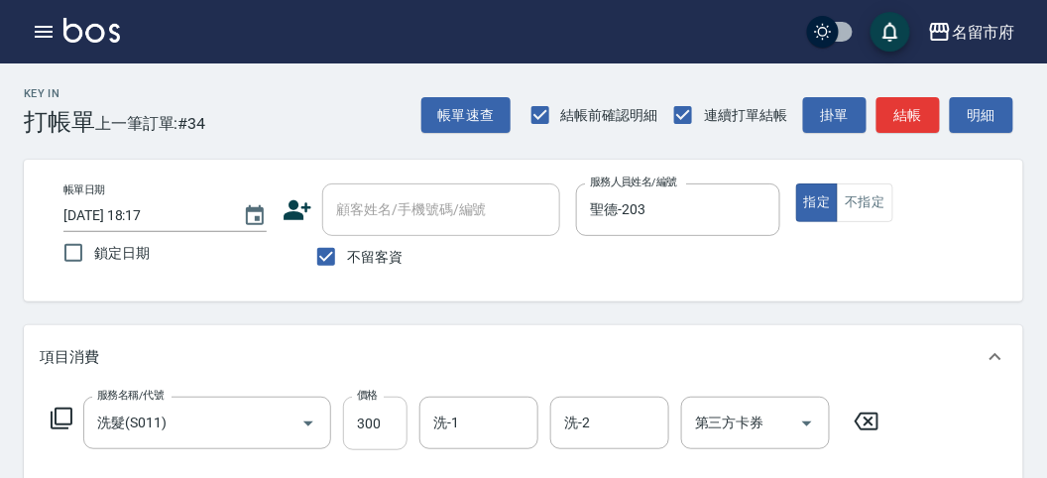
click at [369, 437] on input "300" at bounding box center [375, 424] width 64 height 54
type input "350"
click at [988, 115] on button "明細" at bounding box center [981, 115] width 63 height 37
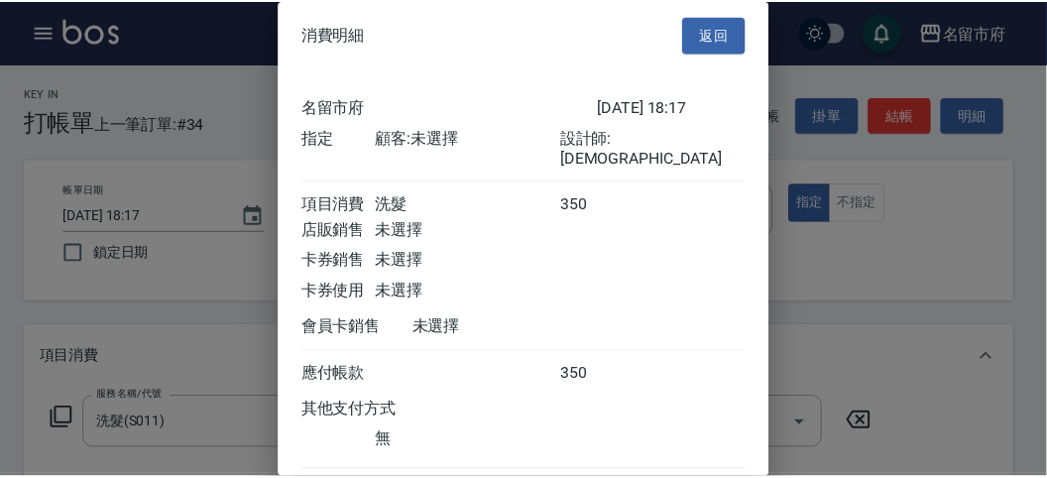
scroll to position [110, 0]
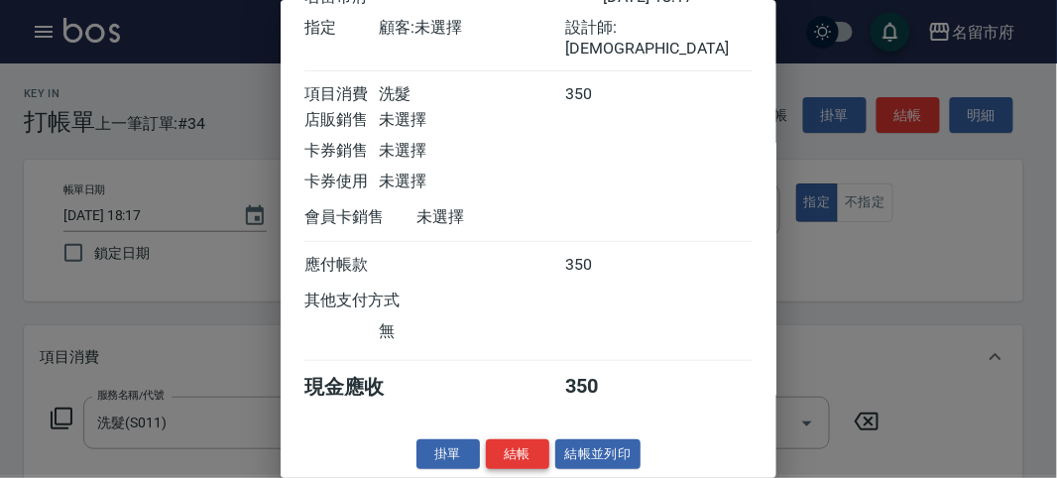
click at [498, 466] on button "結帳" at bounding box center [517, 454] width 63 height 31
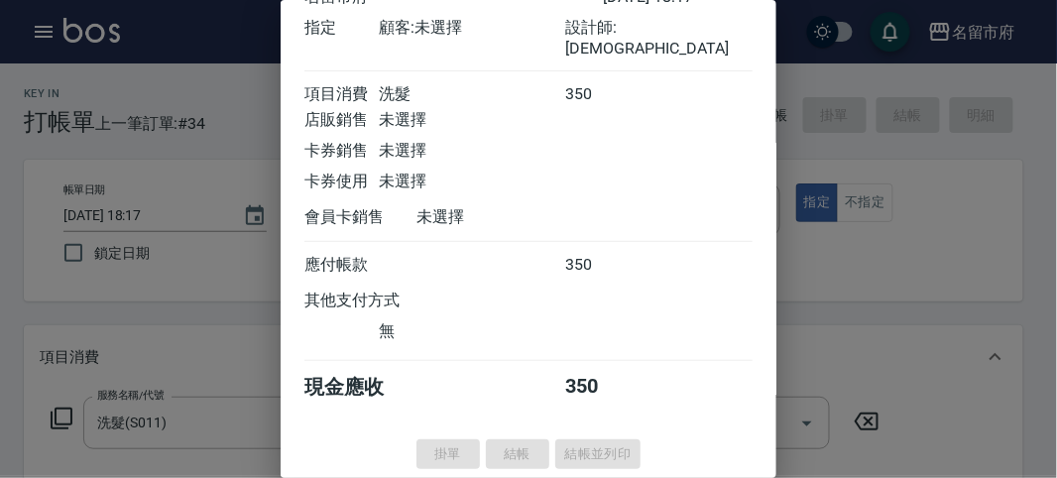
type input "[DATE] 18:33"
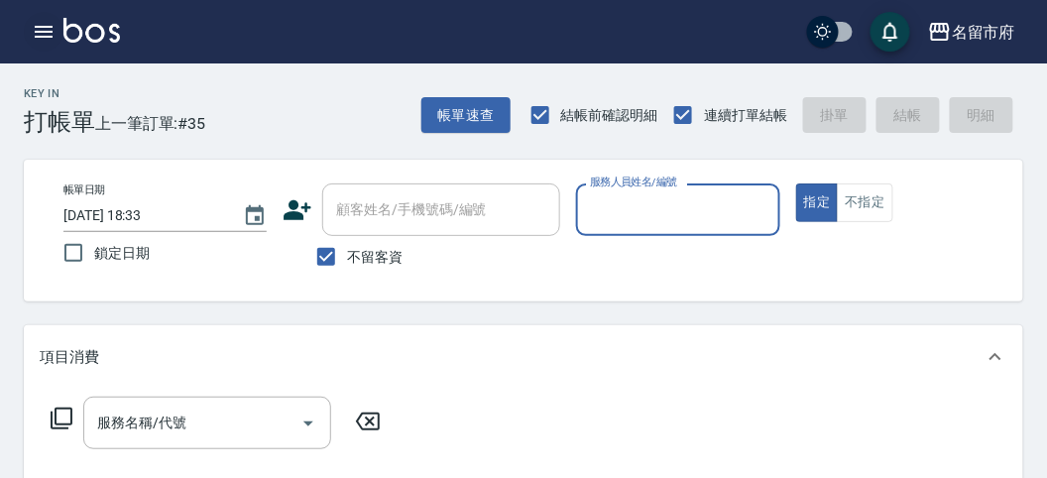
click at [47, 32] on icon "button" at bounding box center [44, 32] width 18 height 12
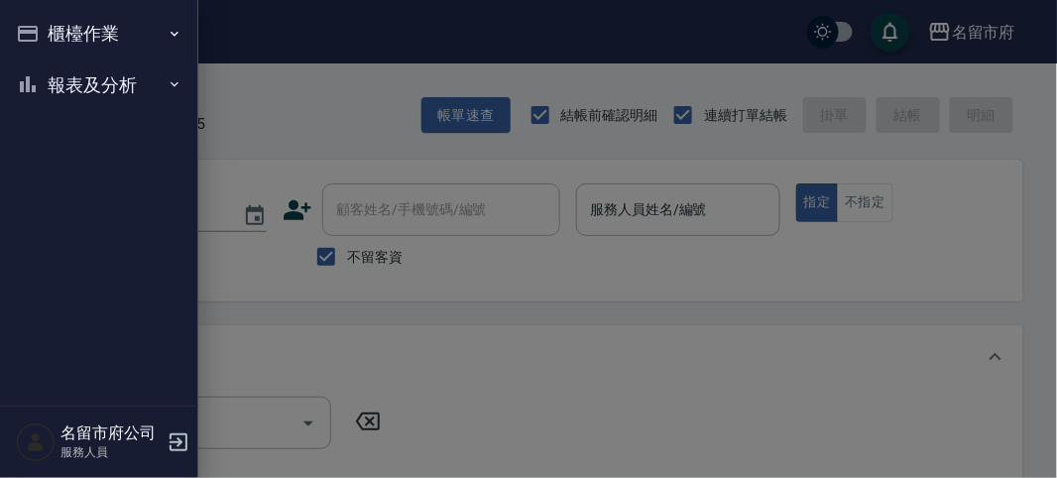
drag, startPoint x: 60, startPoint y: 67, endPoint x: 42, endPoint y: 204, distance: 138.1
click at [59, 74] on button "報表及分析" at bounding box center [99, 85] width 182 height 52
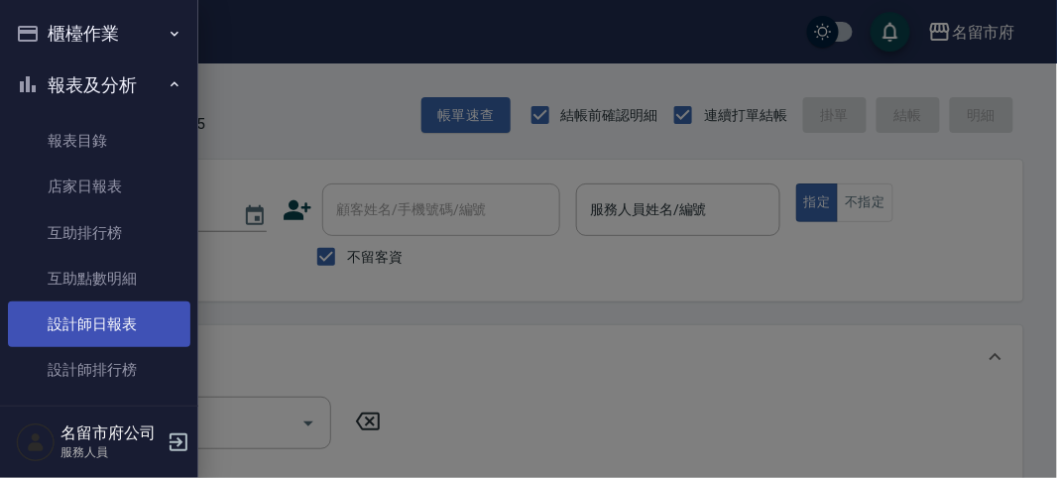
click at [76, 319] on link "設計師日報表" at bounding box center [99, 324] width 182 height 46
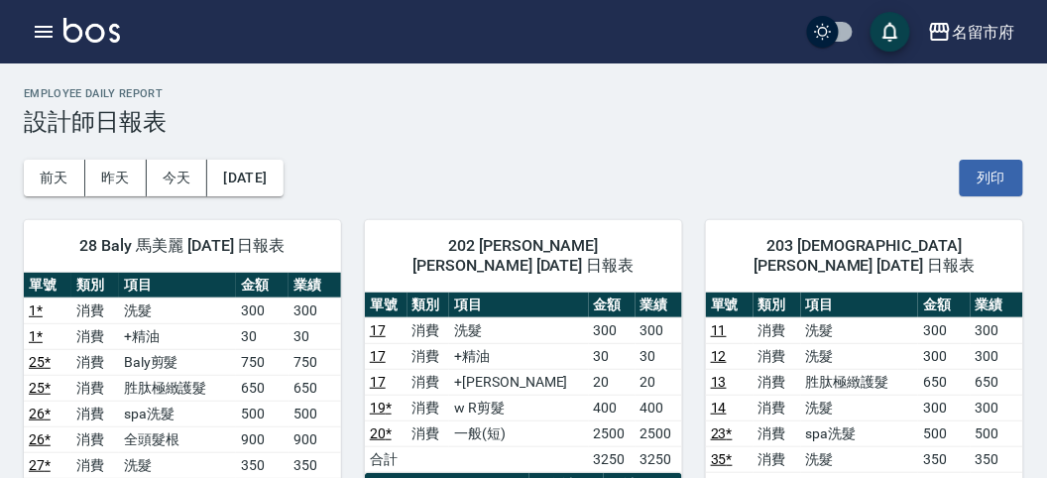
scroll to position [110, 0]
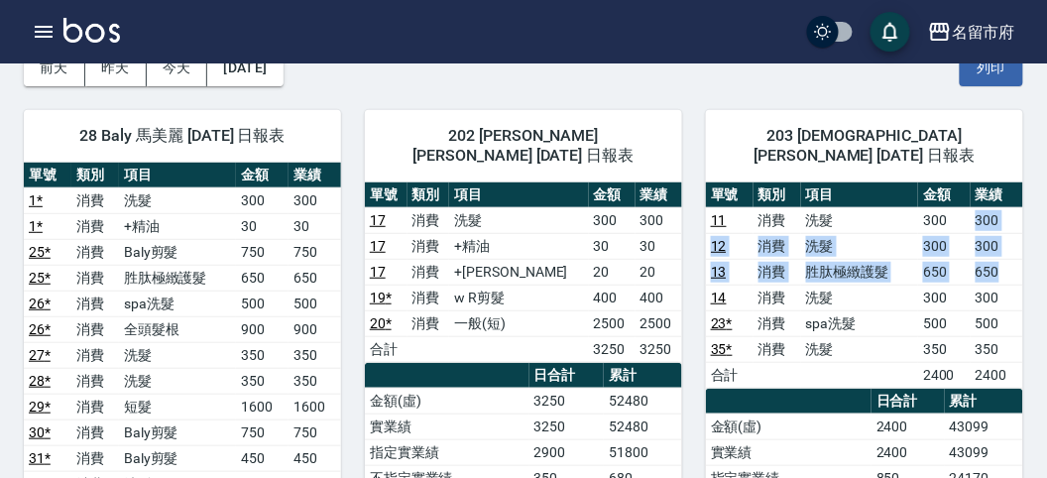
drag, startPoint x: 969, startPoint y: 194, endPoint x: 1007, endPoint y: 247, distance: 65.2
click at [1007, 247] on tbody "11 消費 洗髮 300 300 12 消費 洗髮 300 300 13 消費 胜肽極緻護髮 650 650 14 消費 洗髮 300 300 23 * 消費…" at bounding box center [864, 297] width 317 height 180
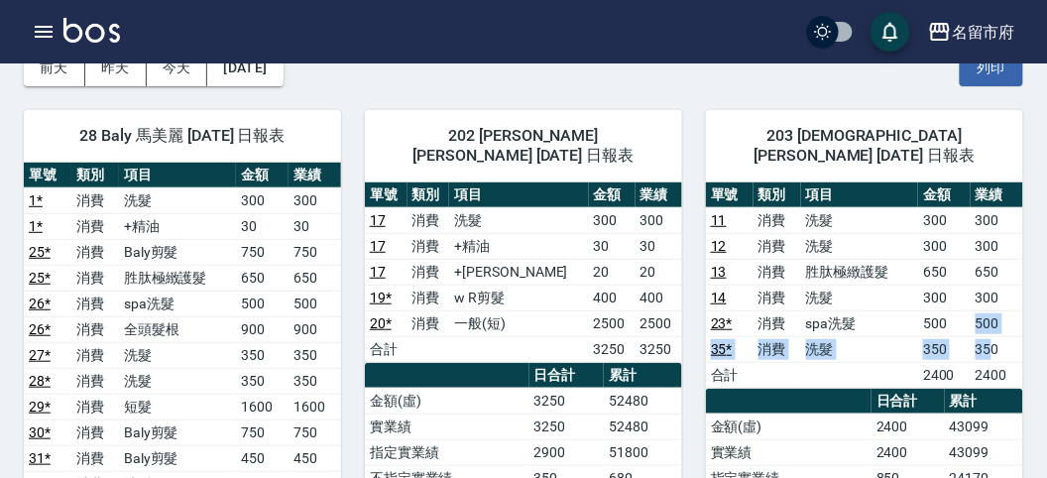
drag, startPoint x: 949, startPoint y: 290, endPoint x: 990, endPoint y: 335, distance: 61.8
click at [990, 335] on tbody "11 消費 洗髮 300 300 12 消費 洗髮 300 300 13 消費 胜肽極緻護髮 650 650 14 消費 洗髮 300 300 23 * 消費…" at bounding box center [864, 297] width 317 height 180
click at [990, 336] on td "350" at bounding box center [997, 349] width 53 height 26
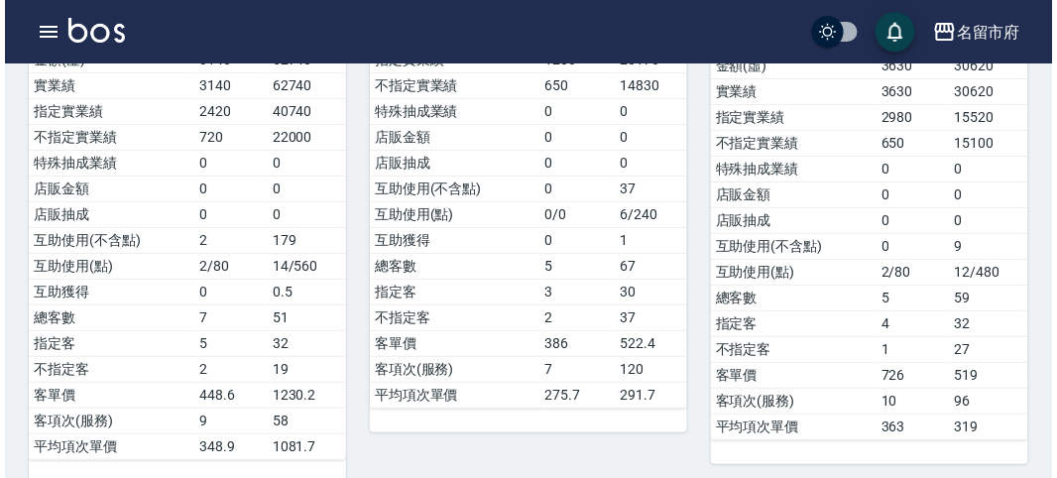
scroll to position [1311, 0]
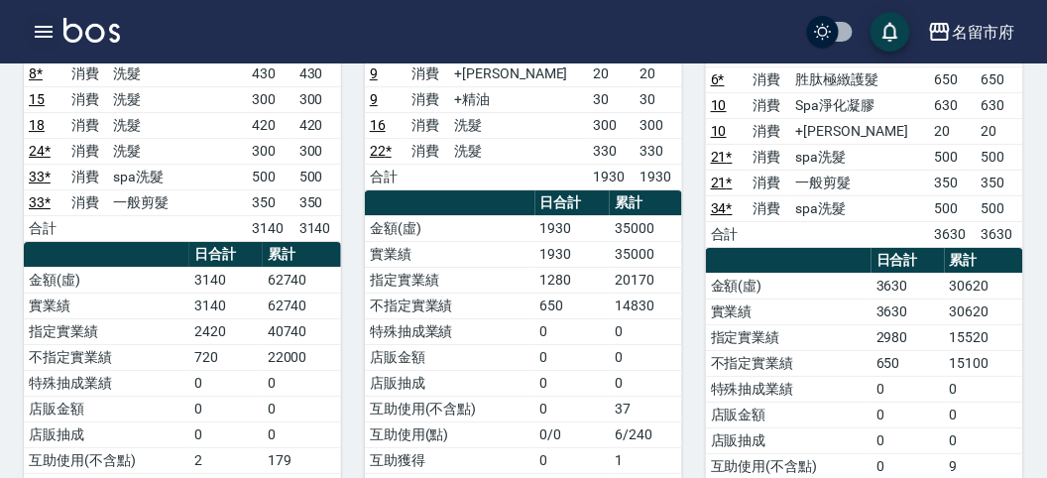
click at [31, 33] on button "button" at bounding box center [44, 32] width 40 height 40
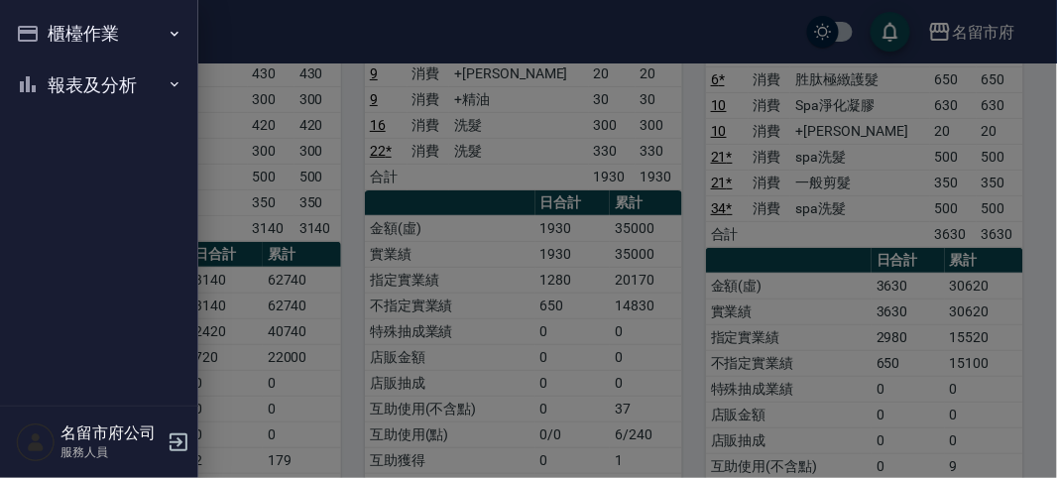
click at [31, 33] on button "櫃檯作業" at bounding box center [99, 34] width 182 height 52
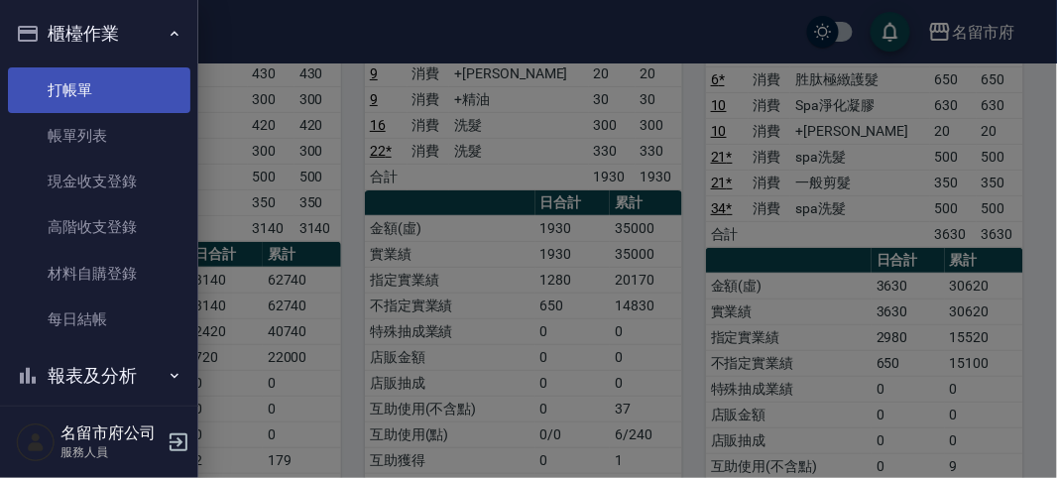
click at [75, 89] on link "打帳單" at bounding box center [99, 90] width 182 height 46
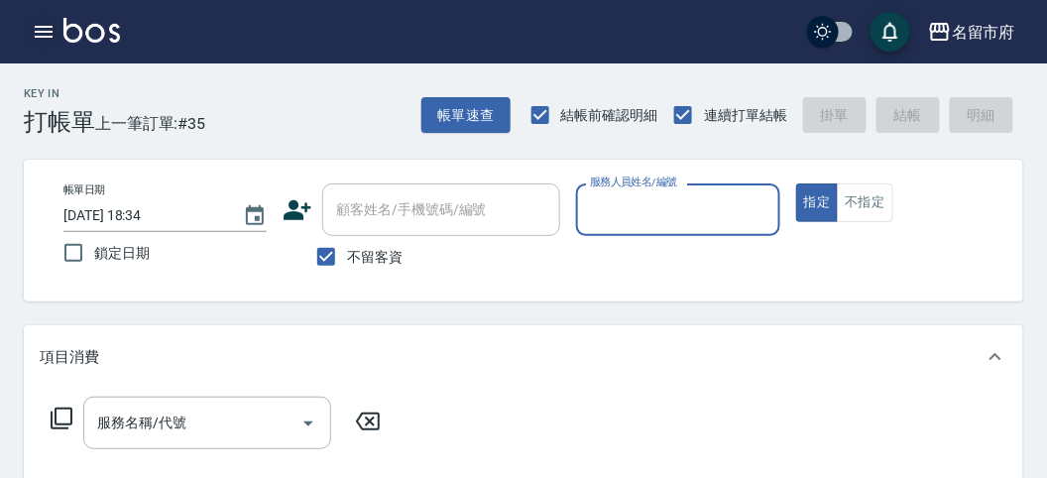
click at [47, 38] on icon "button" at bounding box center [44, 32] width 24 height 24
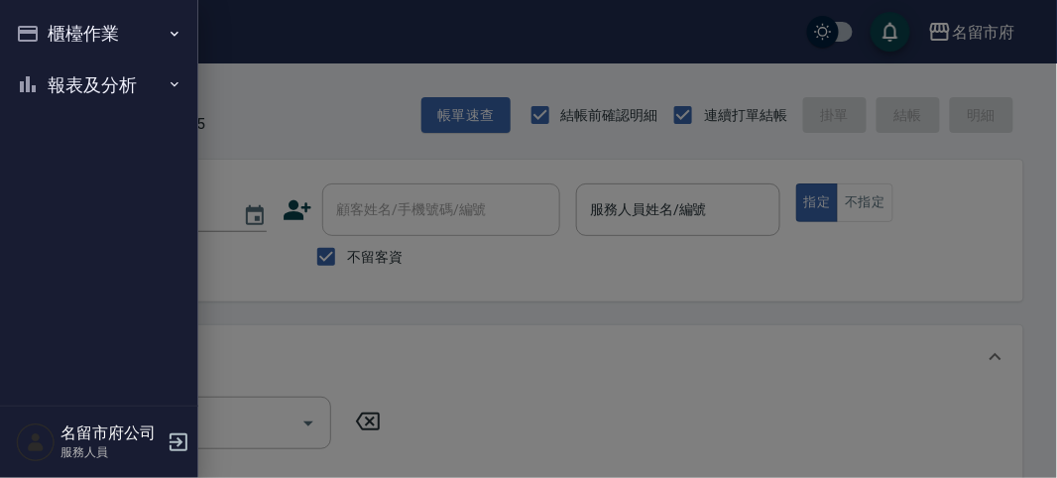
click at [62, 88] on button "報表及分析" at bounding box center [99, 85] width 182 height 52
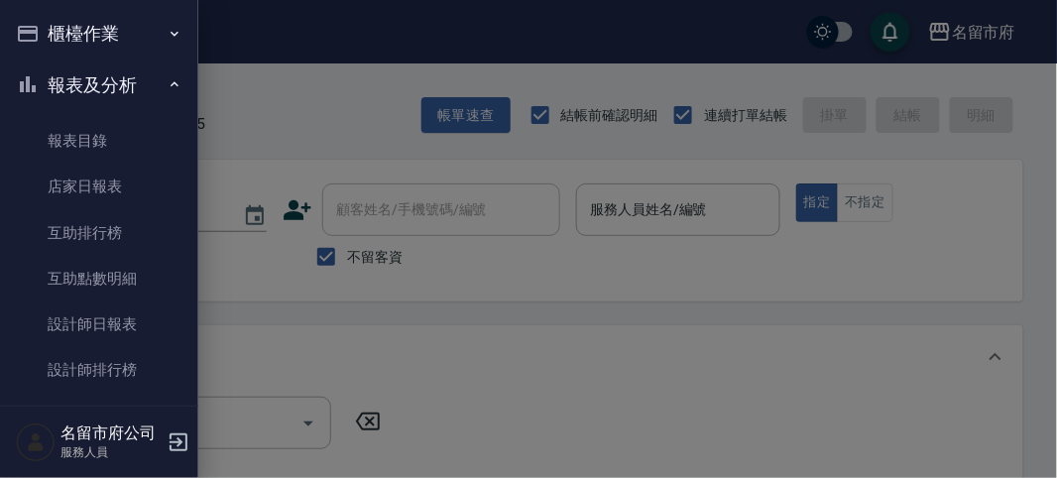
click at [347, 85] on div at bounding box center [528, 239] width 1057 height 478
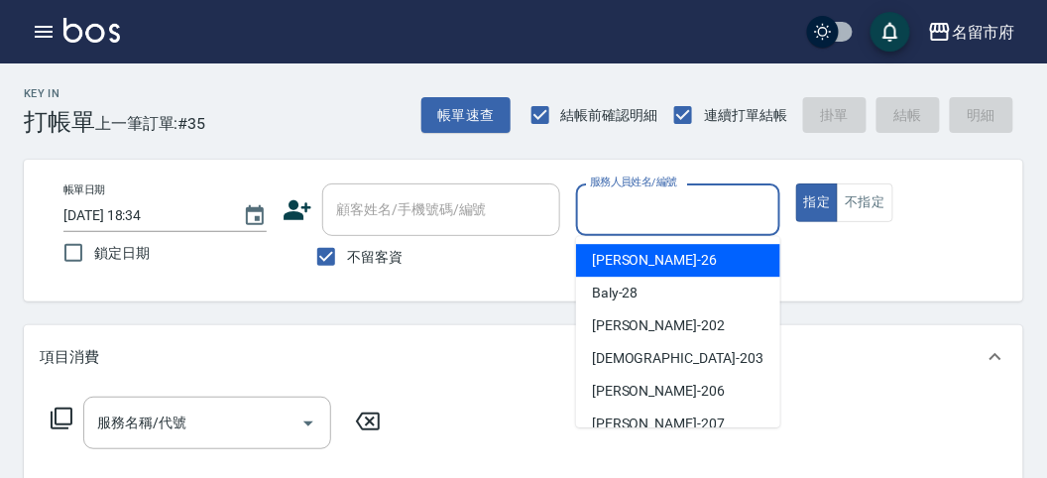
click at [719, 221] on input "服務人員姓名/編號" at bounding box center [677, 209] width 185 height 35
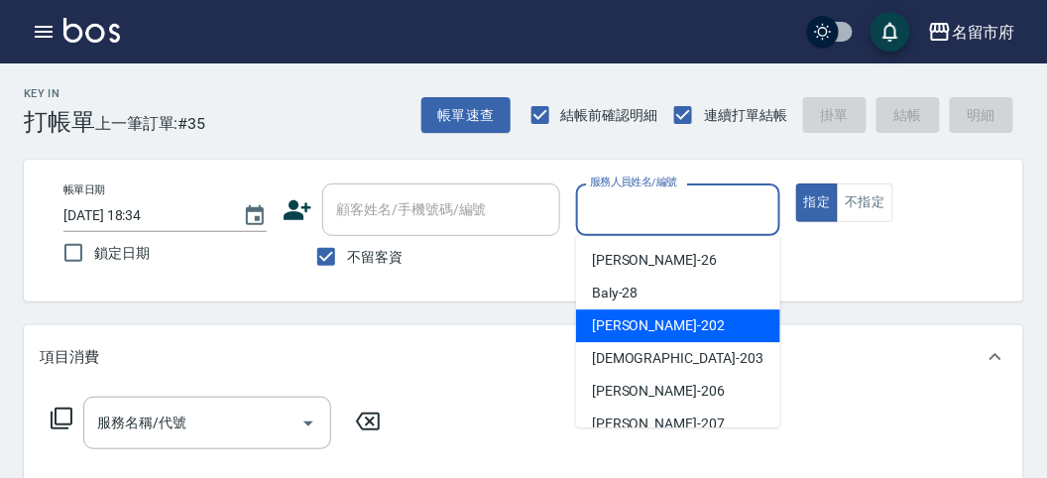
drag, startPoint x: 700, startPoint y: 321, endPoint x: 349, endPoint y: 384, distance: 356.5
click at [699, 321] on div "[PERSON_NAME] -202" at bounding box center [678, 325] width 204 height 33
type input "[PERSON_NAME]-202"
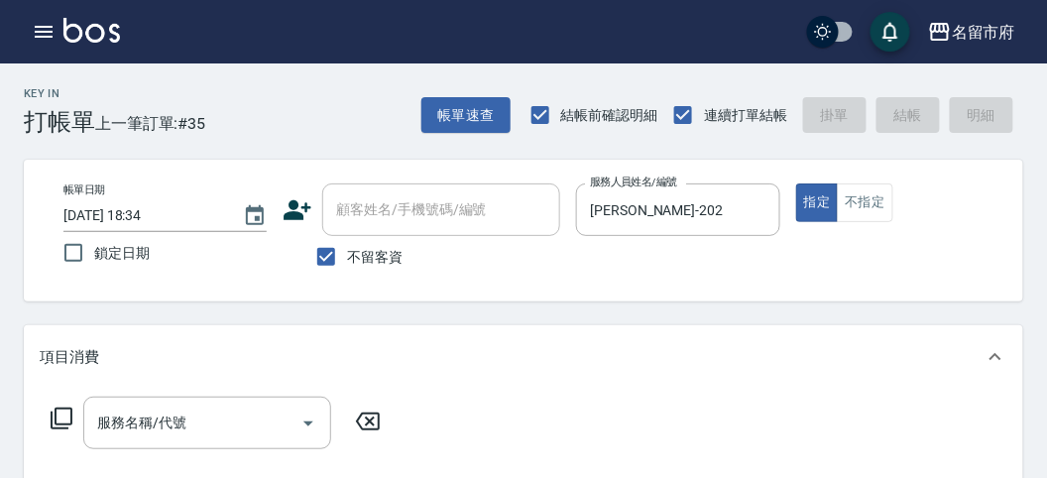
click at [55, 422] on icon at bounding box center [62, 418] width 22 height 22
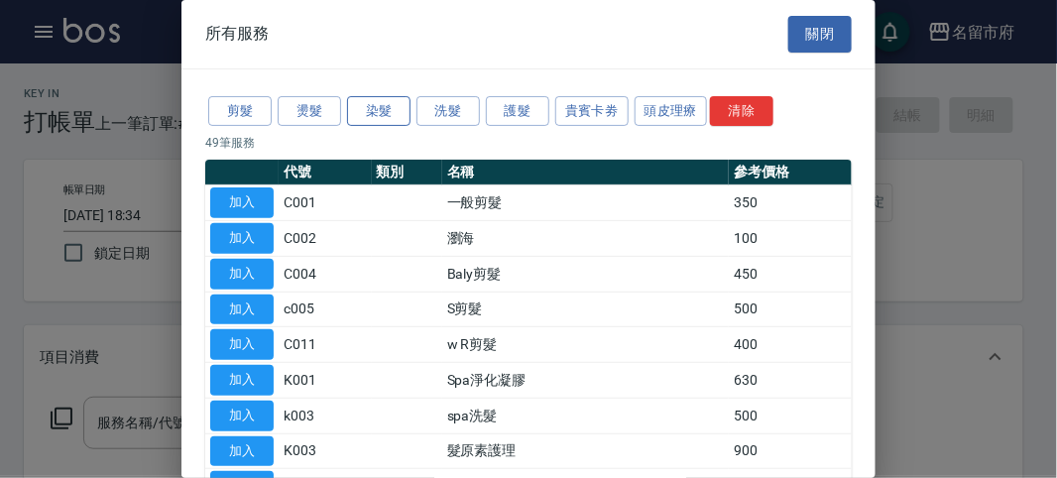
click at [368, 109] on button "染髮" at bounding box center [378, 111] width 63 height 31
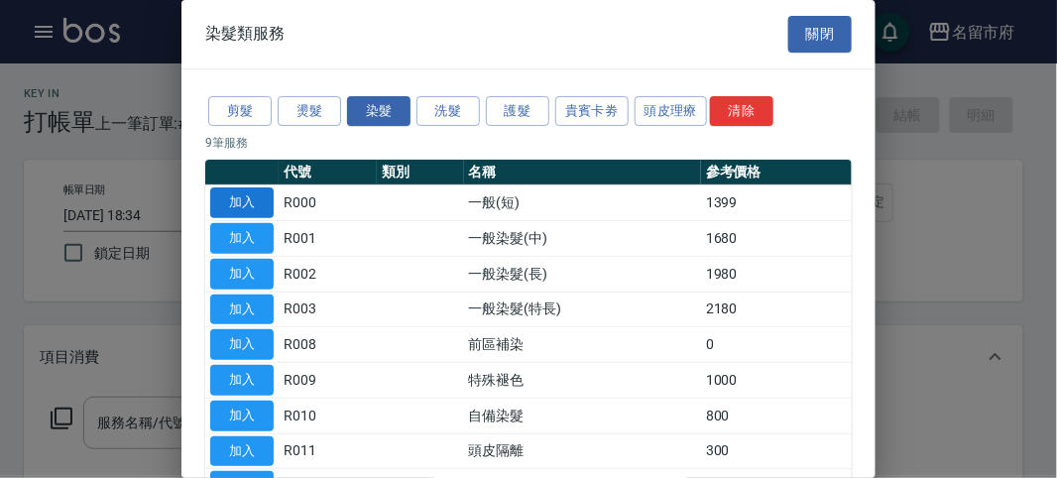
click at [245, 195] on button "加入" at bounding box center [241, 202] width 63 height 31
type input "一般(短)(R000)"
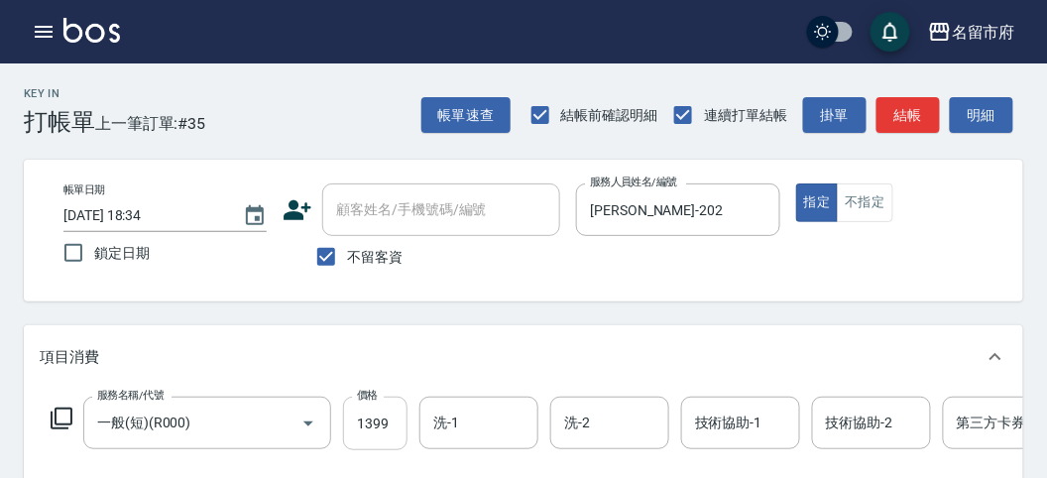
click at [392, 438] on input "1399" at bounding box center [375, 424] width 64 height 54
type input "1050"
click at [69, 413] on icon at bounding box center [62, 419] width 24 height 24
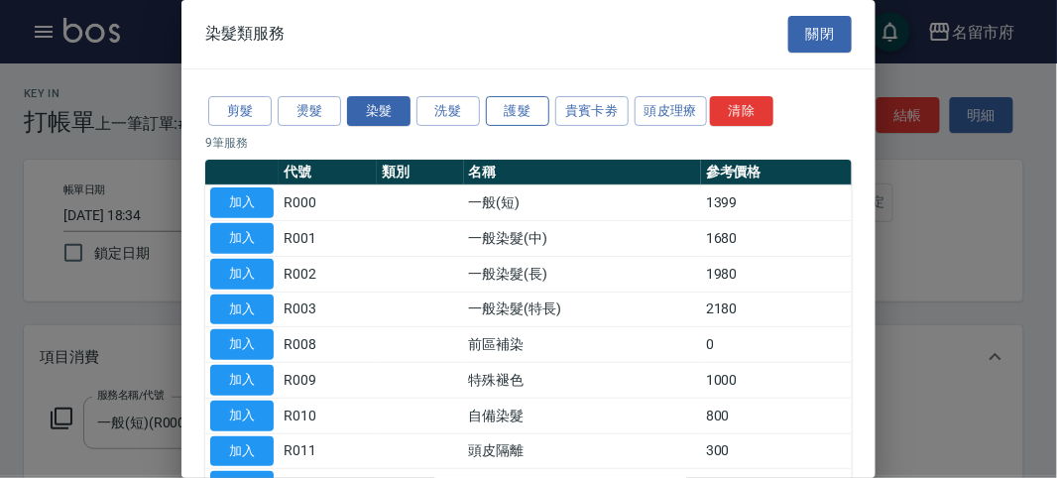
click at [486, 110] on button "護髮" at bounding box center [517, 111] width 63 height 31
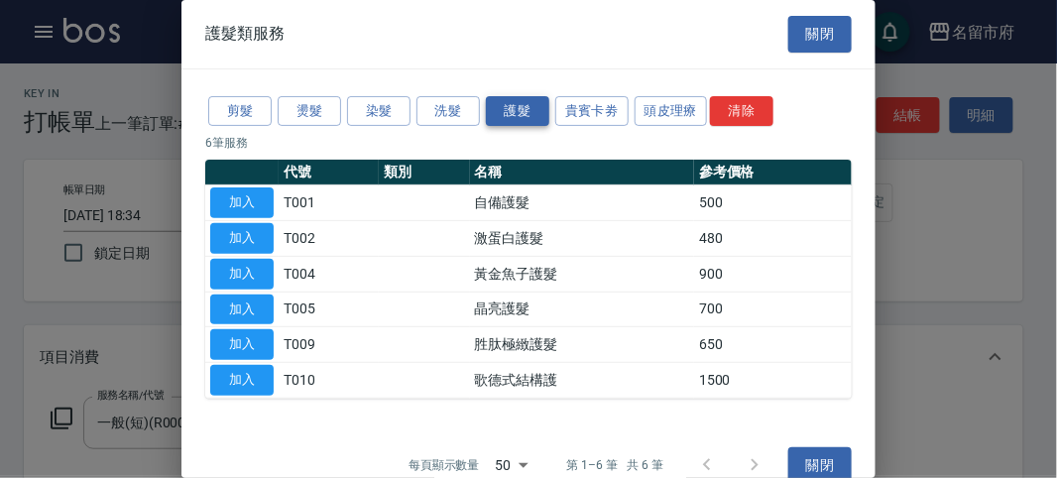
click at [525, 102] on button "護髮" at bounding box center [517, 111] width 63 height 31
click at [263, 373] on button "加入" at bounding box center [241, 380] width 63 height 31
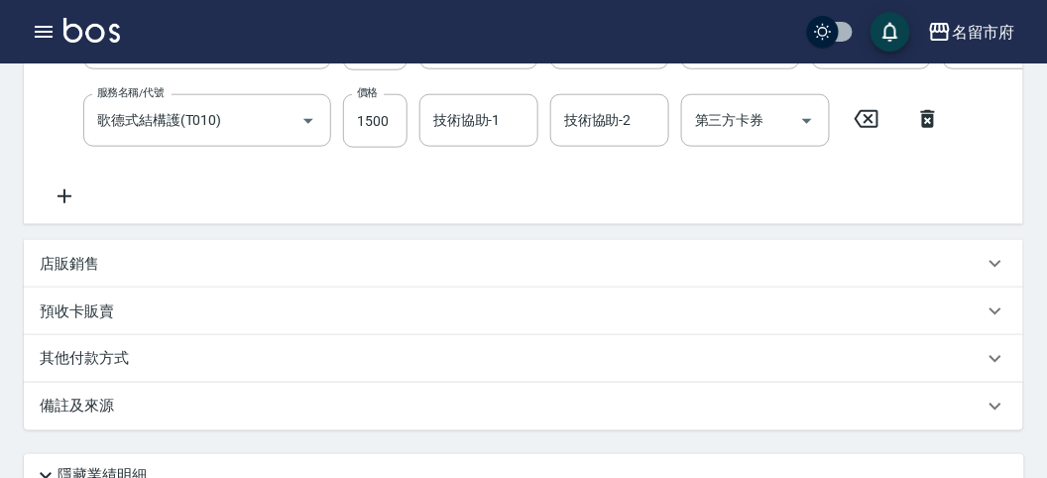
scroll to position [490, 0]
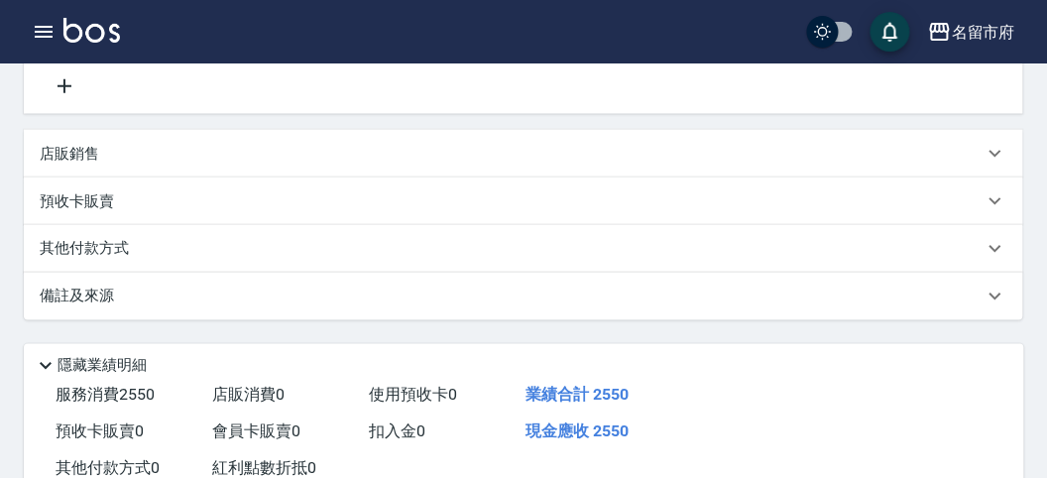
click at [194, 249] on div "其他付款方式" at bounding box center [523, 249] width 999 height 48
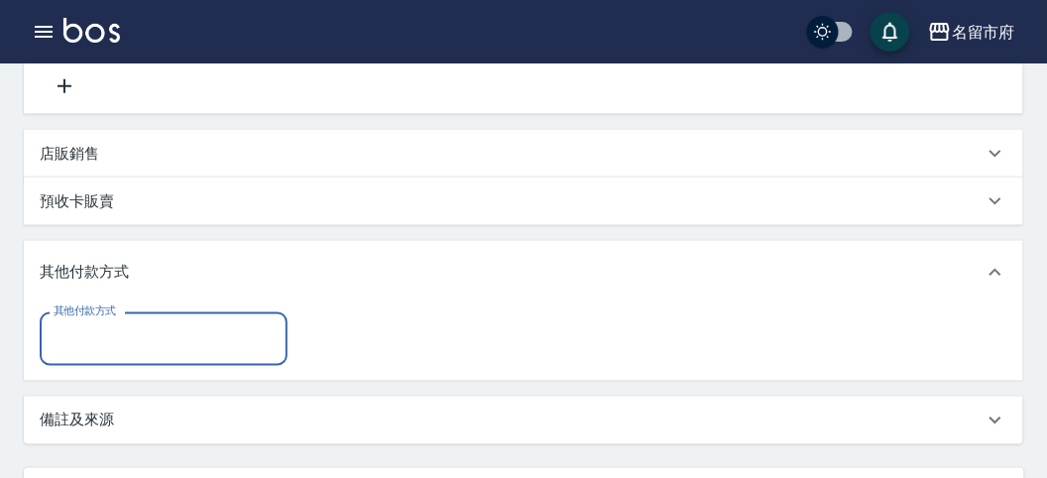
scroll to position [0, 0]
click at [178, 344] on input "其他付款方式" at bounding box center [164, 338] width 230 height 35
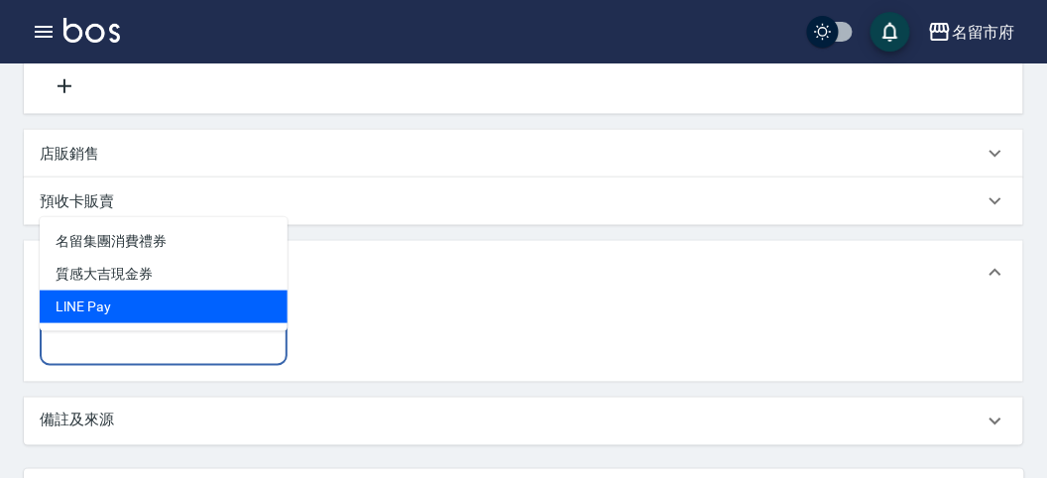
click at [169, 309] on span "LlNE Pay" at bounding box center [164, 307] width 248 height 33
type input "LlNE Pay"
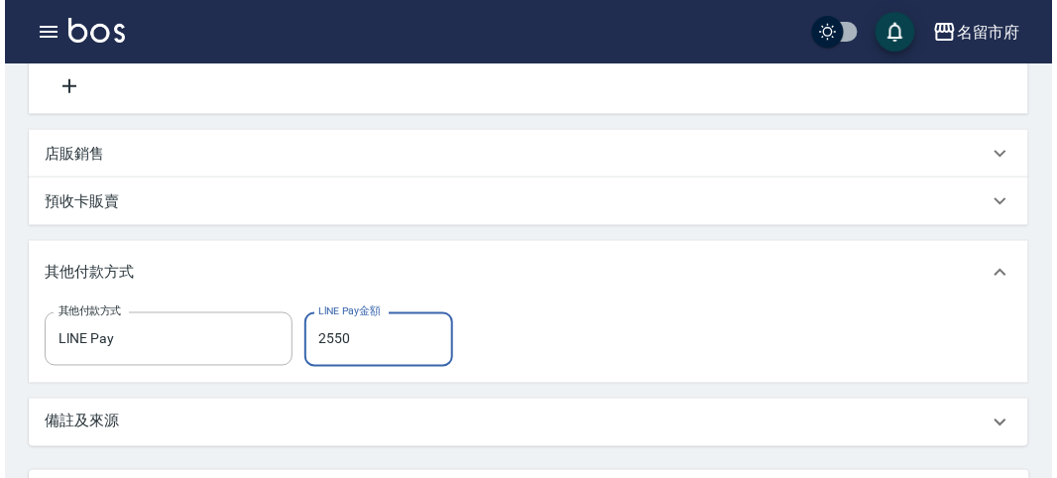
scroll to position [801, 0]
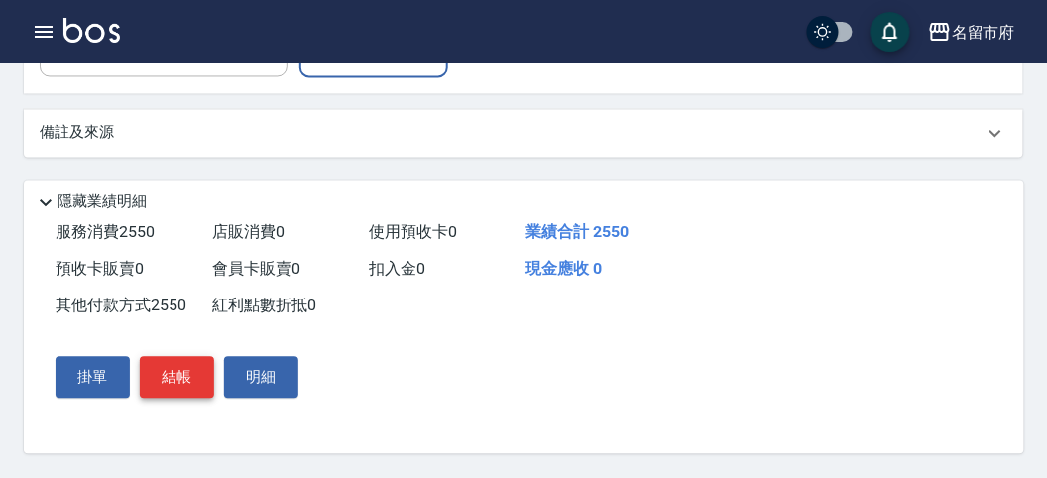
type input "2550"
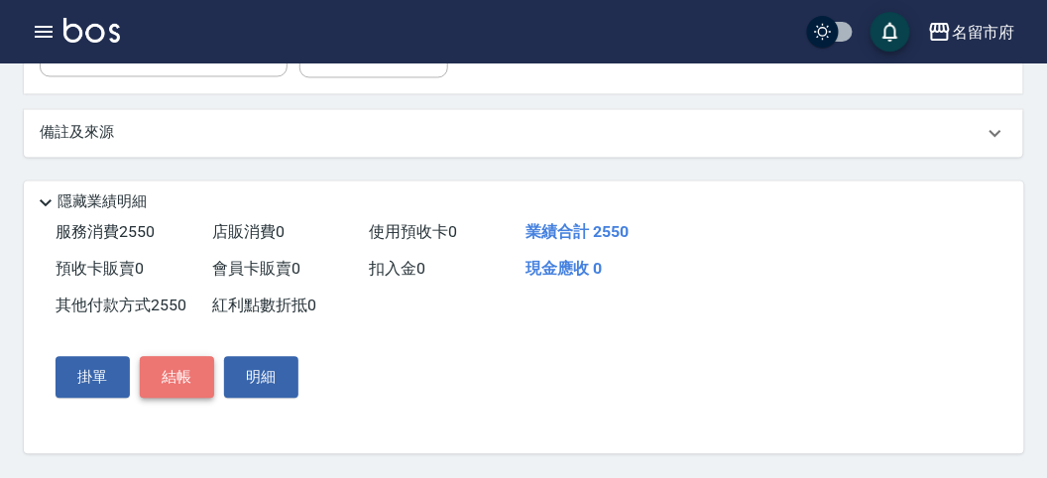
click at [199, 393] on button "結帳" at bounding box center [177, 378] width 74 height 42
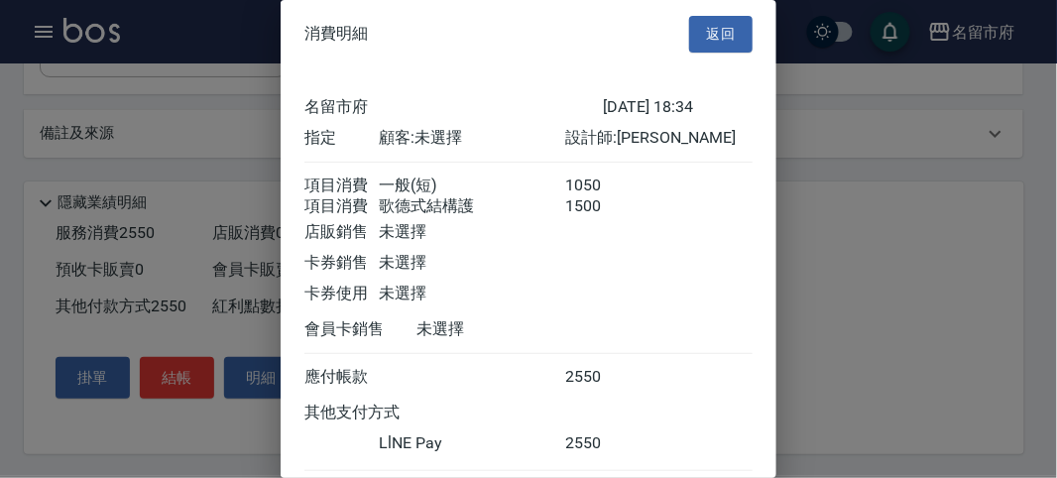
scroll to position [129, 0]
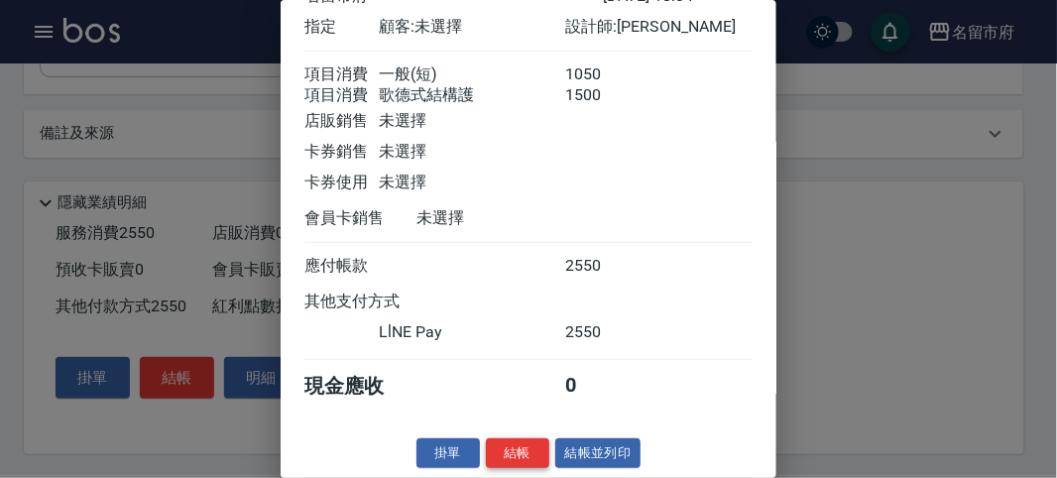
drag, startPoint x: 502, startPoint y: 458, endPoint x: 504, endPoint y: 448, distance: 10.1
click at [501, 458] on button "結帳" at bounding box center [517, 453] width 63 height 31
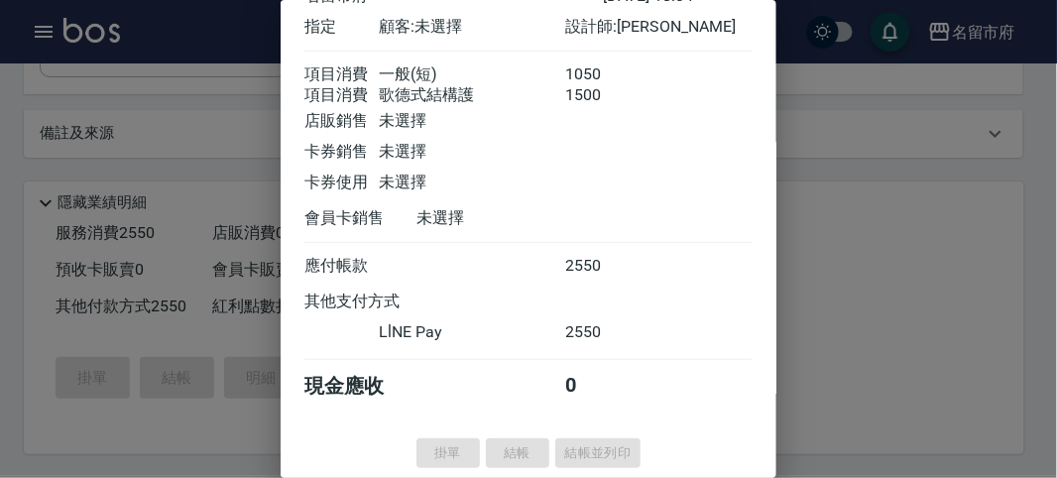
type input "[DATE] 18:55"
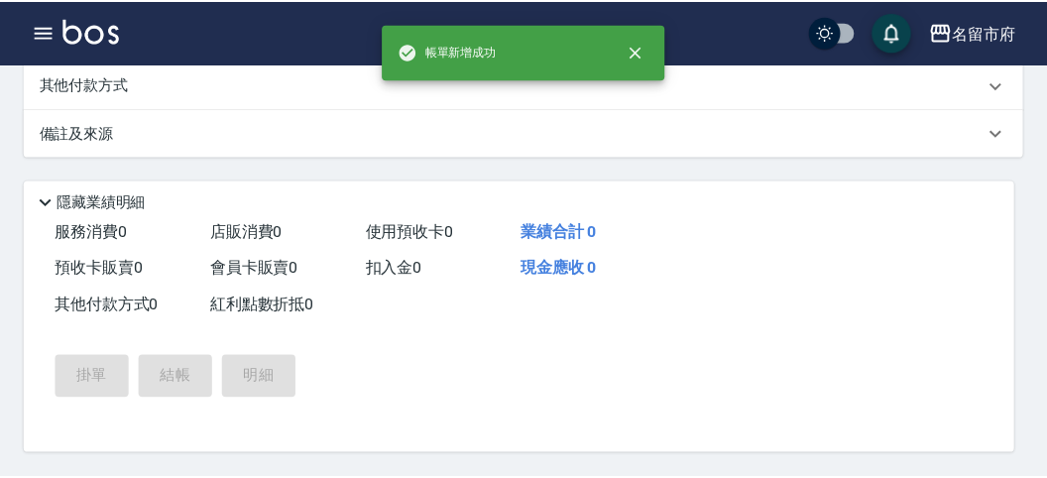
scroll to position [0, 0]
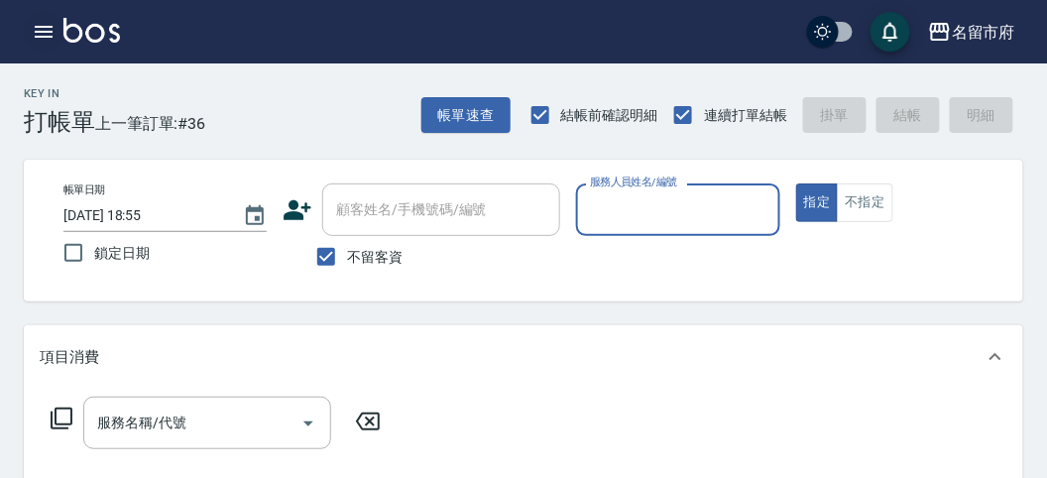
click at [38, 31] on icon "button" at bounding box center [44, 32] width 18 height 12
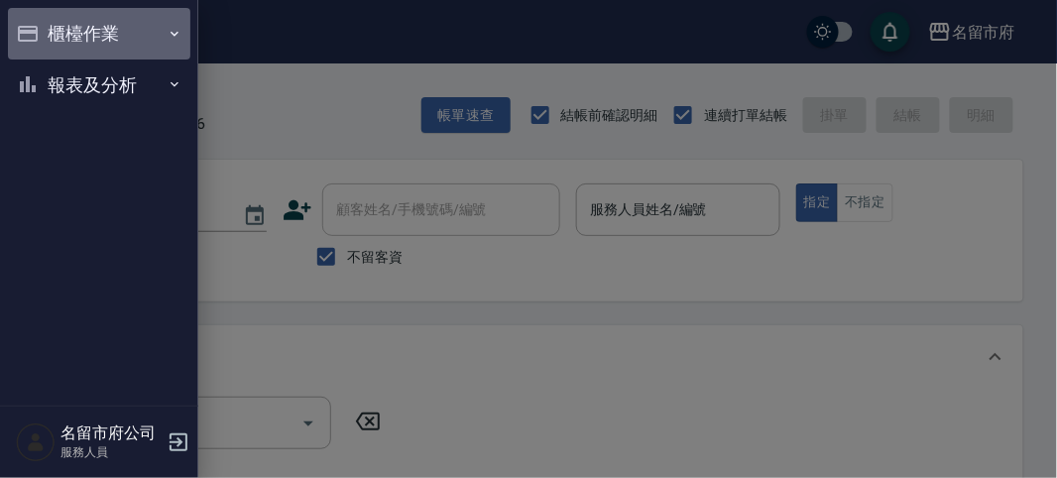
click at [50, 27] on button "櫃檯作業" at bounding box center [99, 34] width 182 height 52
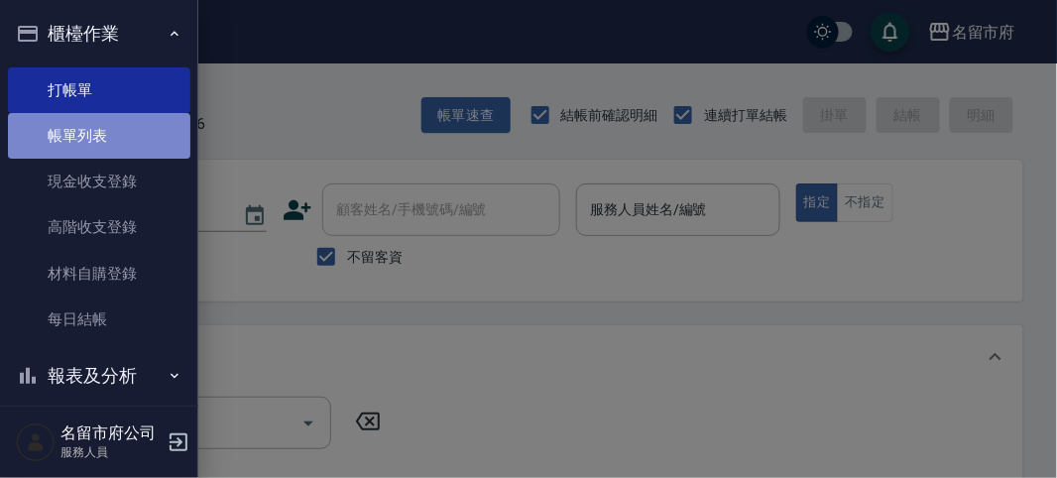
click at [104, 136] on link "帳單列表" at bounding box center [99, 136] width 182 height 46
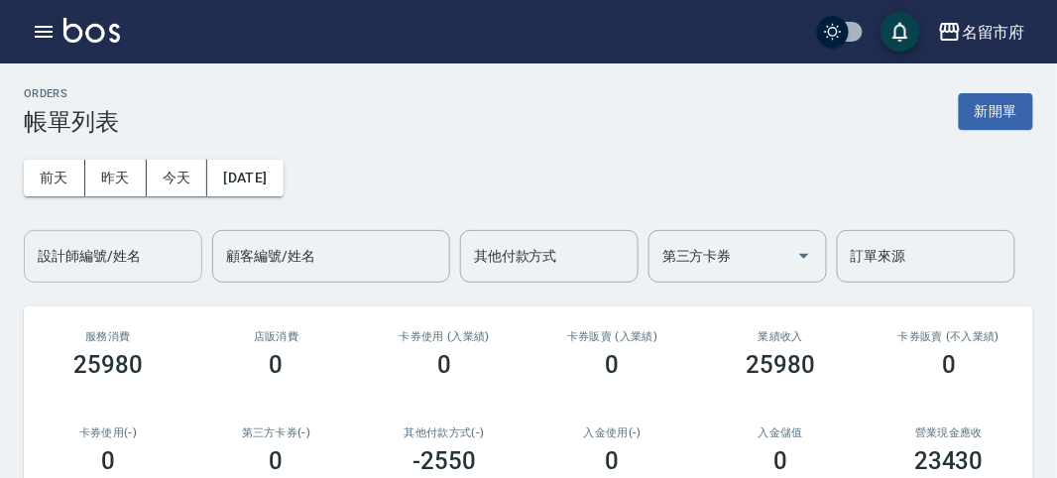
click at [125, 255] on div "設計師編號/姓名 設計師編號/姓名" at bounding box center [113, 256] width 178 height 53
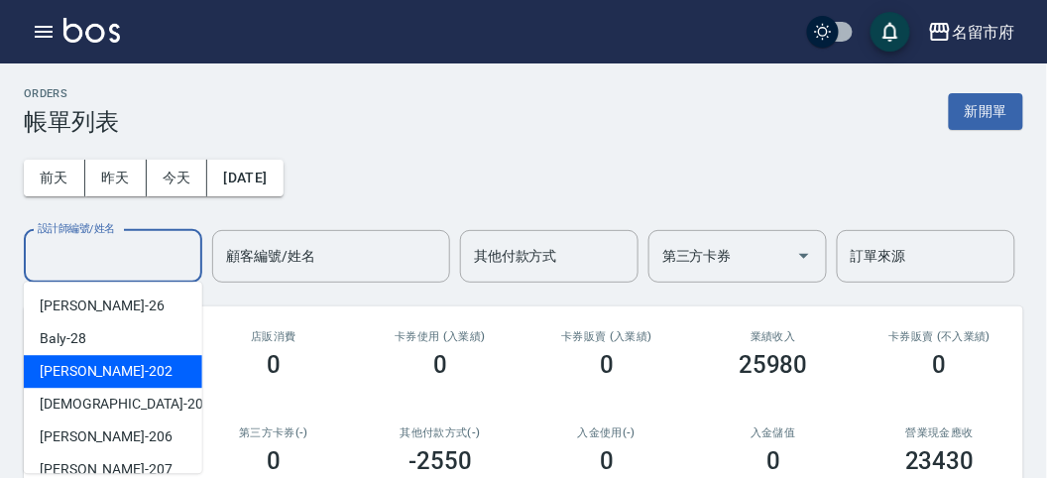
click at [119, 362] on div "[PERSON_NAME] -202" at bounding box center [113, 371] width 178 height 33
type input "[PERSON_NAME]-202"
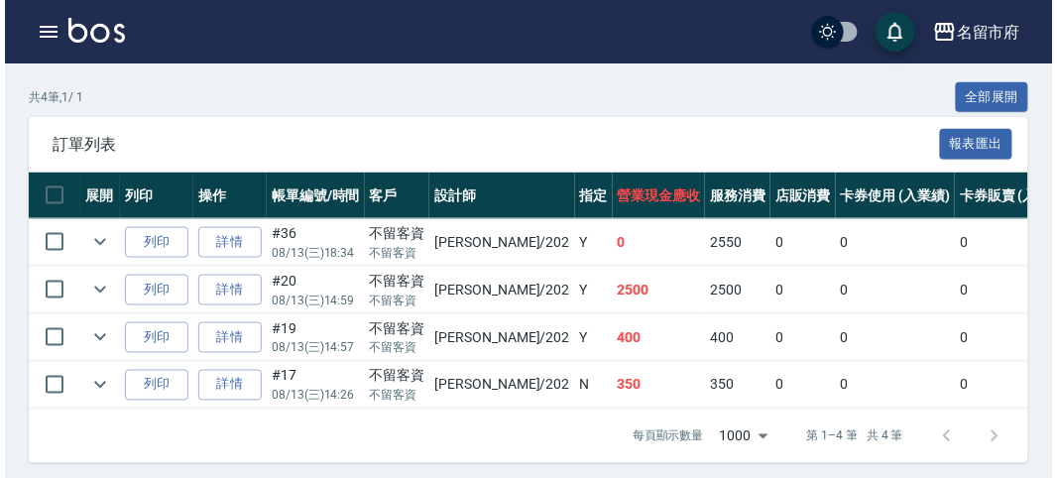
scroll to position [110, 0]
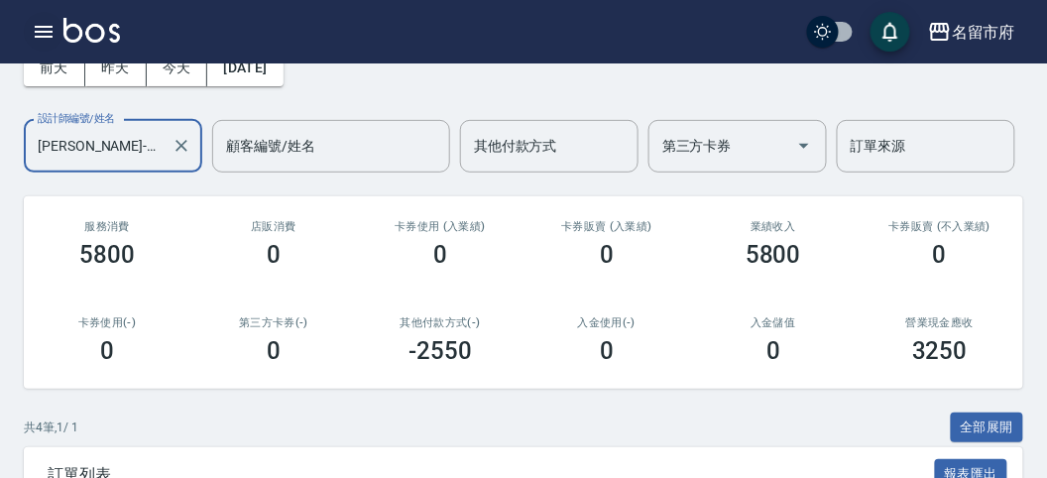
click at [46, 36] on icon "button" at bounding box center [44, 32] width 18 height 12
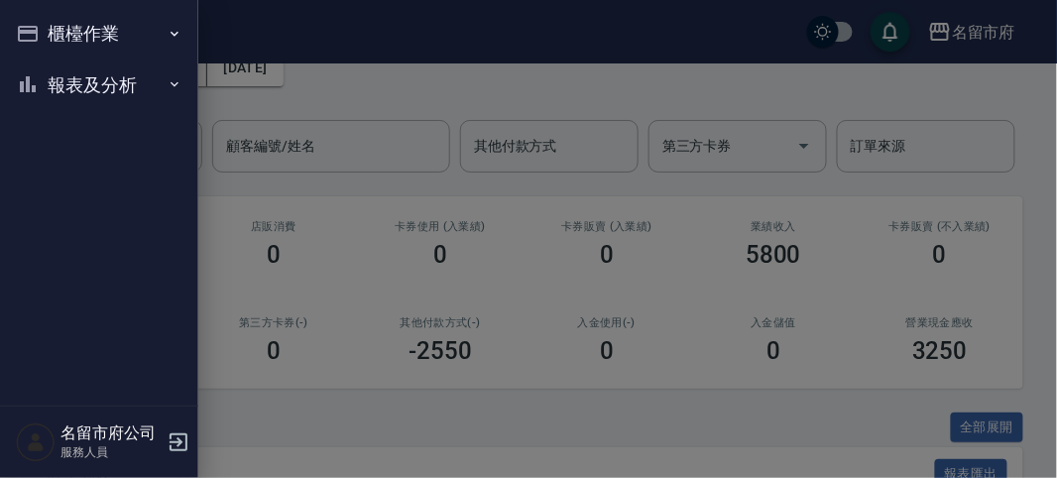
click at [46, 36] on button "櫃檯作業" at bounding box center [99, 34] width 182 height 52
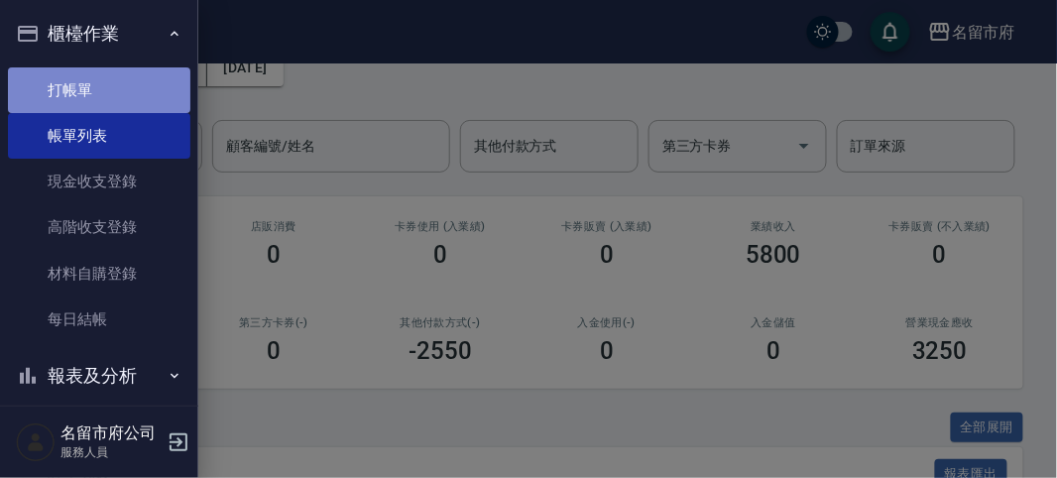
click at [117, 104] on link "打帳單" at bounding box center [99, 90] width 182 height 46
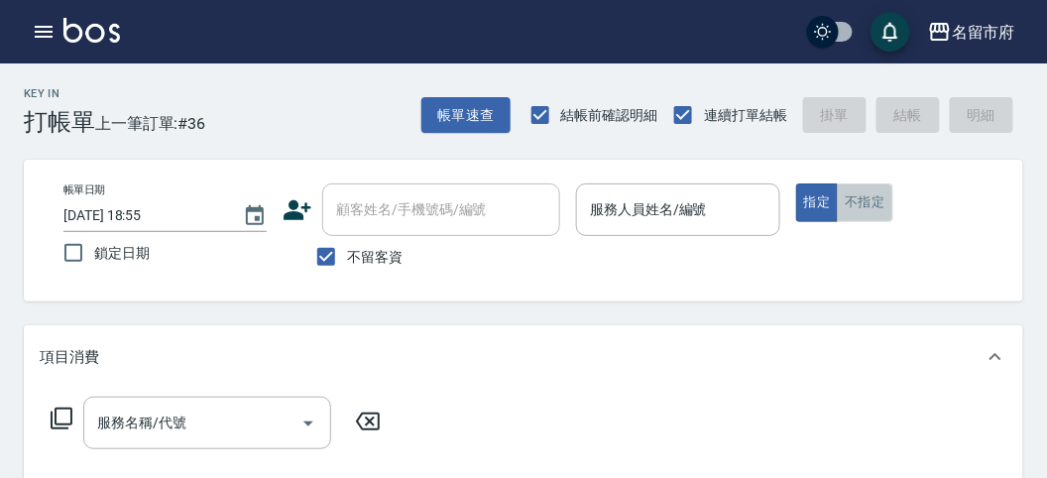
click at [880, 203] on button "不指定" at bounding box center [865, 202] width 56 height 39
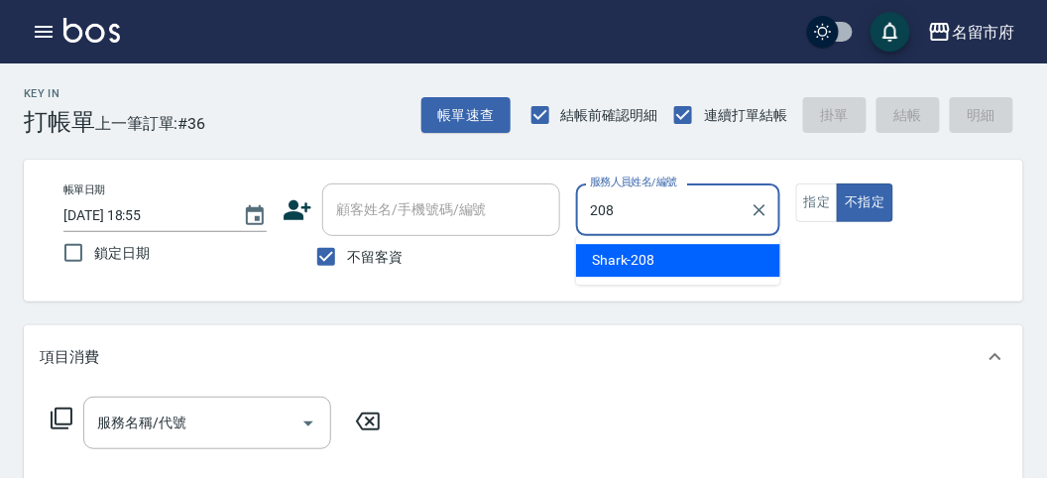
click at [680, 254] on div "Shark -208" at bounding box center [678, 260] width 204 height 33
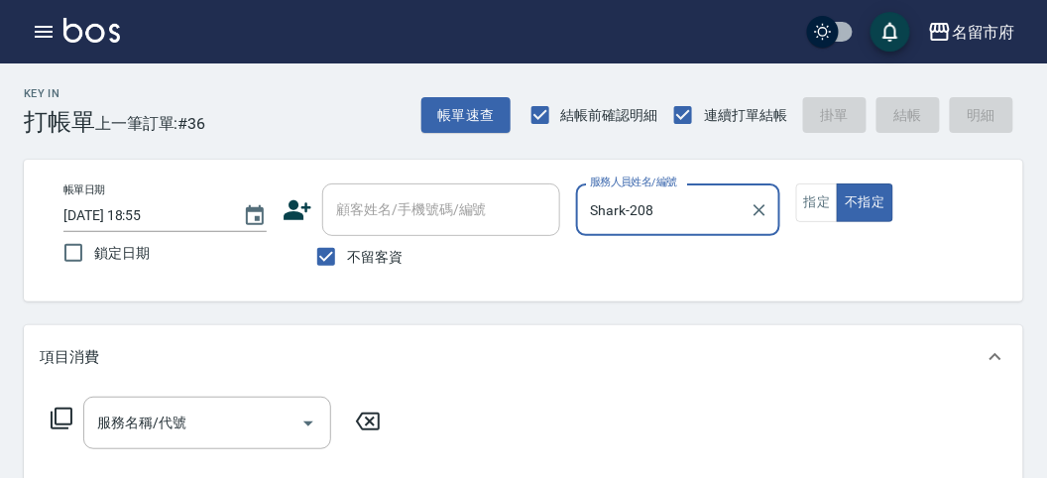
type input "Shark-208"
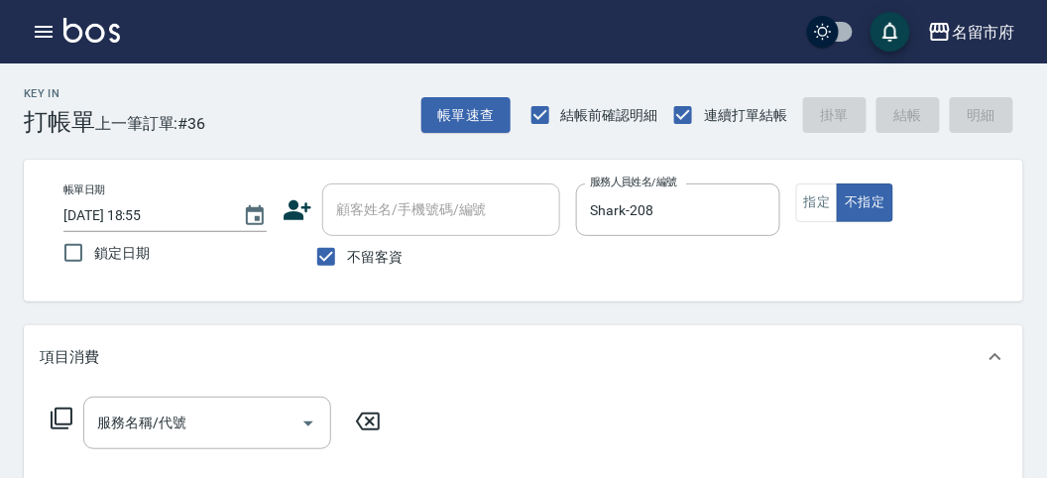
click at [59, 420] on icon at bounding box center [62, 419] width 24 height 24
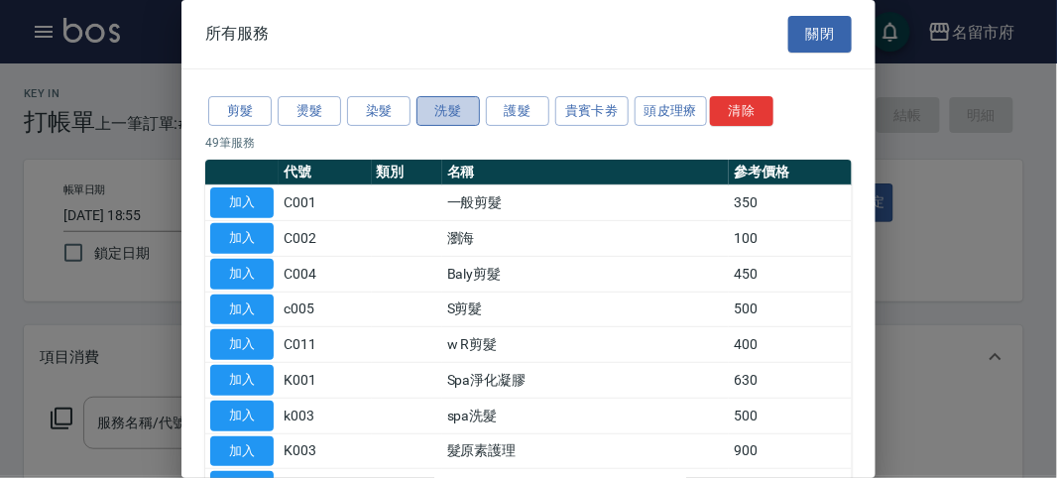
click at [434, 115] on button "洗髮" at bounding box center [447, 111] width 63 height 31
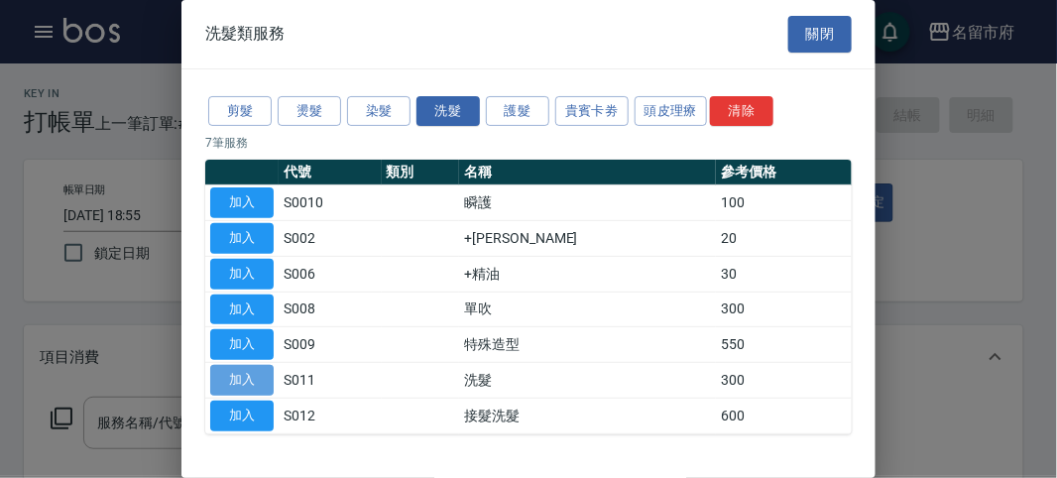
click at [243, 376] on button "加入" at bounding box center [241, 380] width 63 height 31
type input "洗髮(S011)"
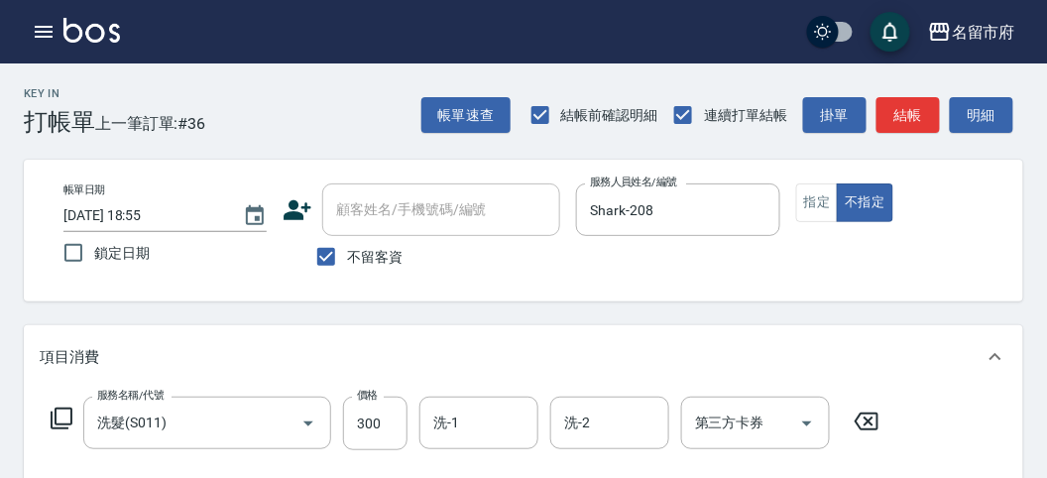
click at [58, 414] on icon at bounding box center [62, 419] width 24 height 24
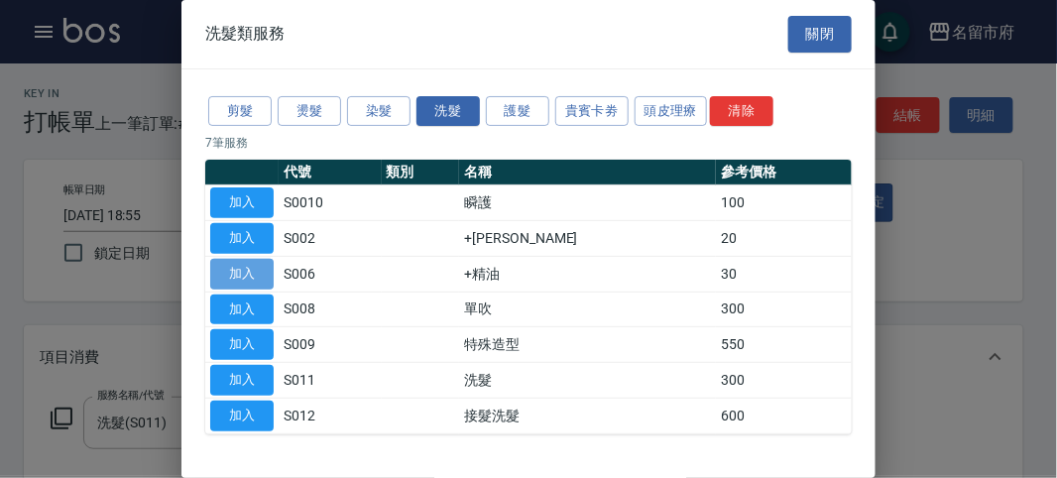
click at [236, 264] on button "加入" at bounding box center [241, 274] width 63 height 31
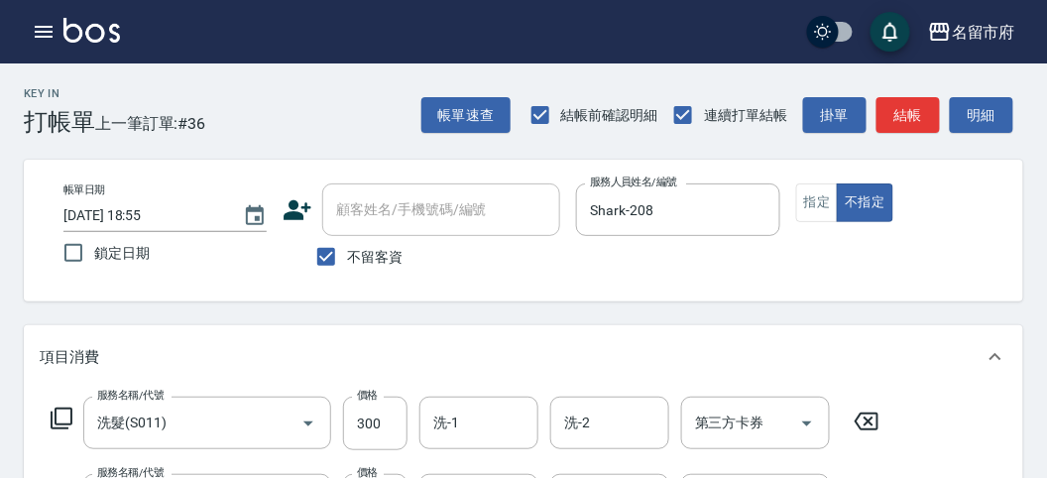
click at [59, 409] on icon at bounding box center [62, 419] width 24 height 24
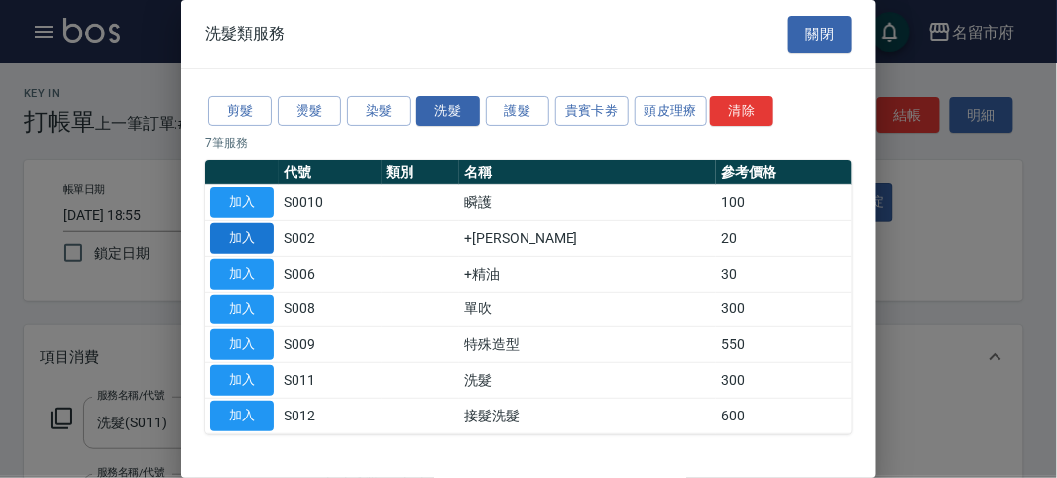
click at [231, 229] on button "加入" at bounding box center [241, 238] width 63 height 31
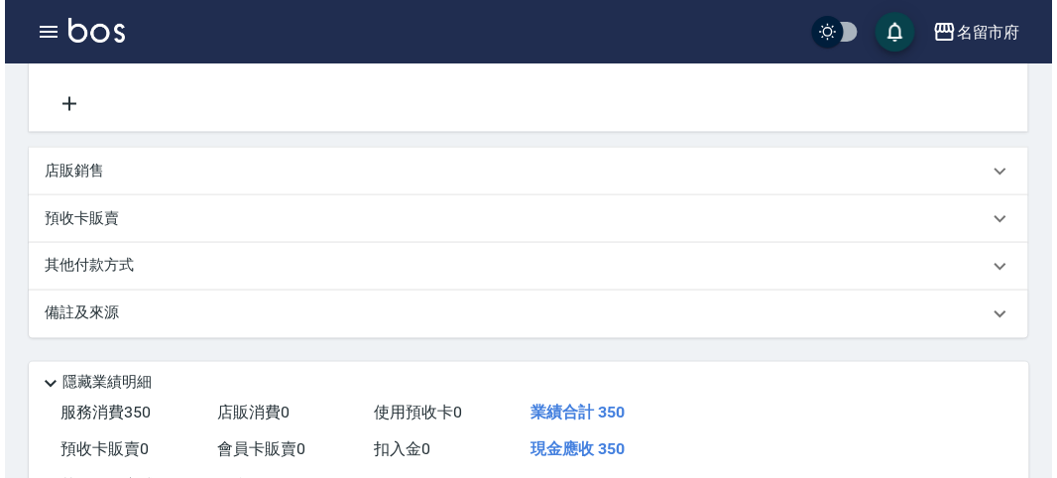
scroll to position [735, 0]
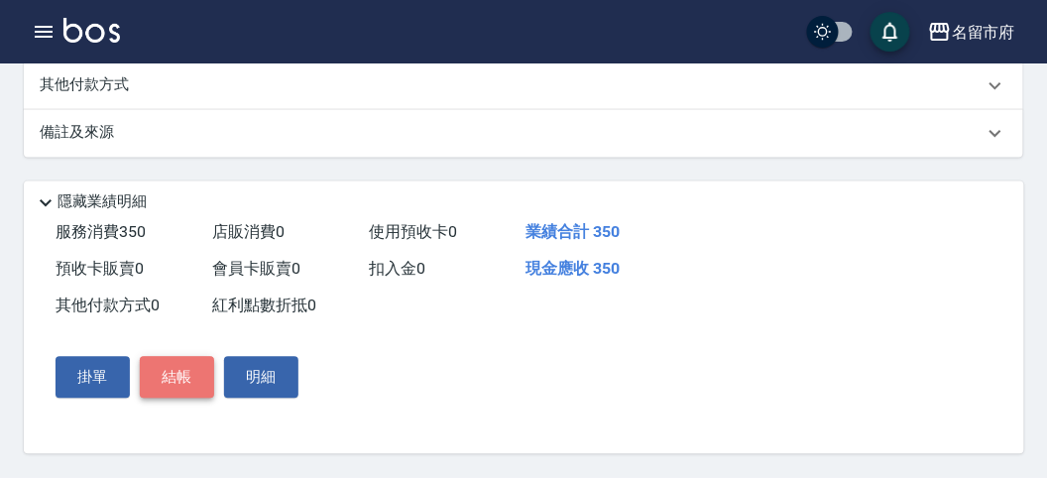
click at [187, 373] on button "結帳" at bounding box center [177, 378] width 74 height 42
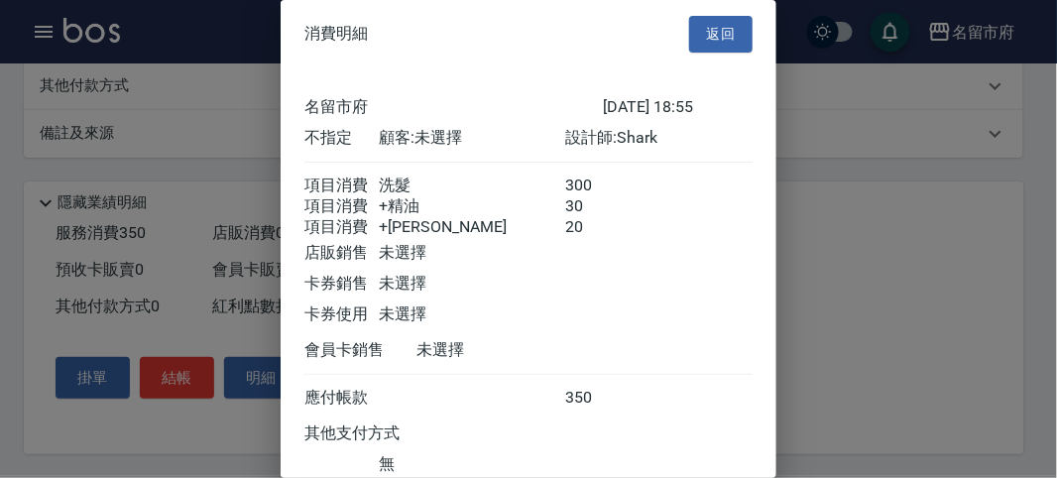
scroll to position [155, 0]
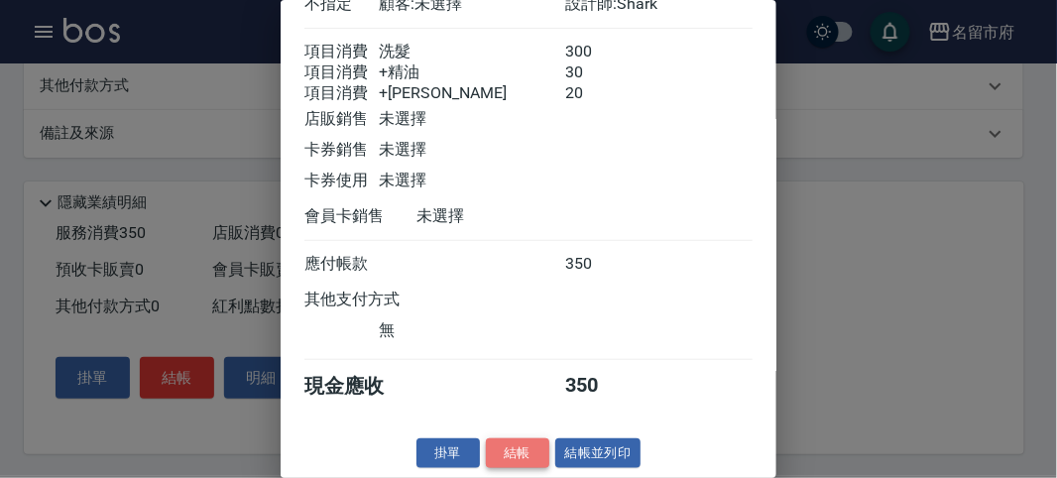
click at [517, 453] on button "結帳" at bounding box center [517, 453] width 63 height 31
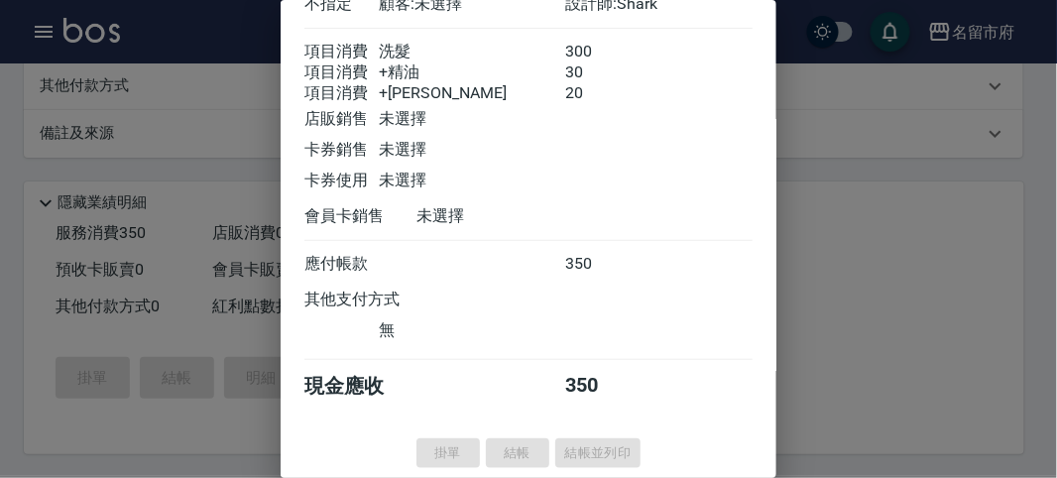
type input "[DATE] 19:08"
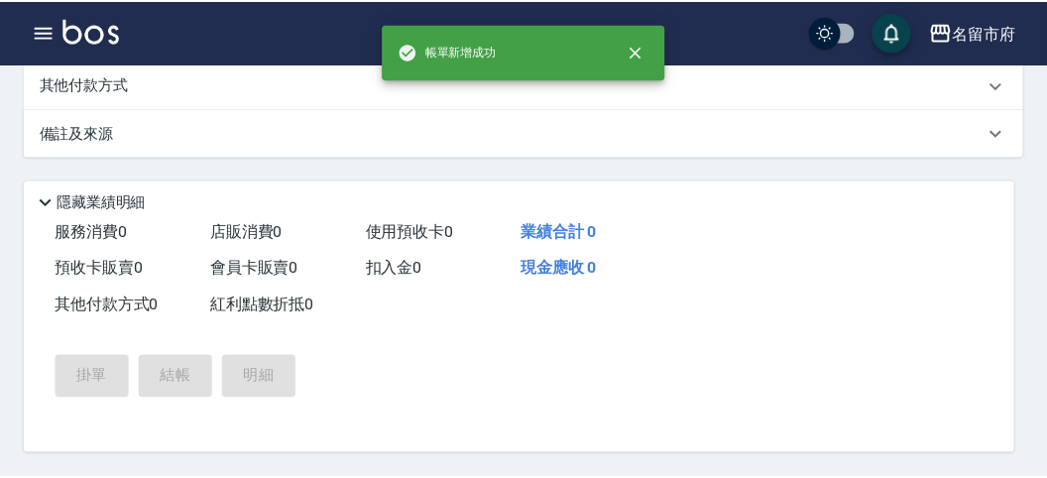
scroll to position [0, 0]
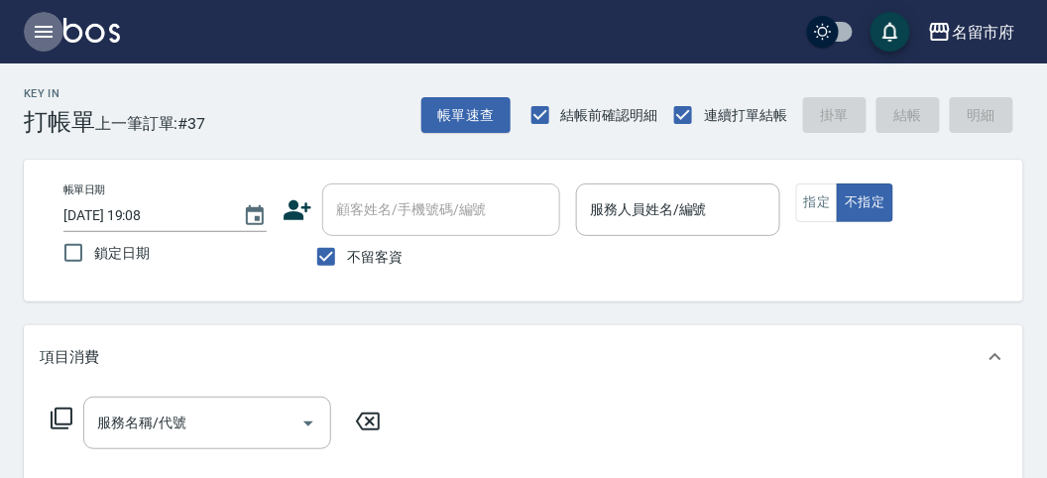
click at [43, 26] on icon "button" at bounding box center [44, 32] width 18 height 12
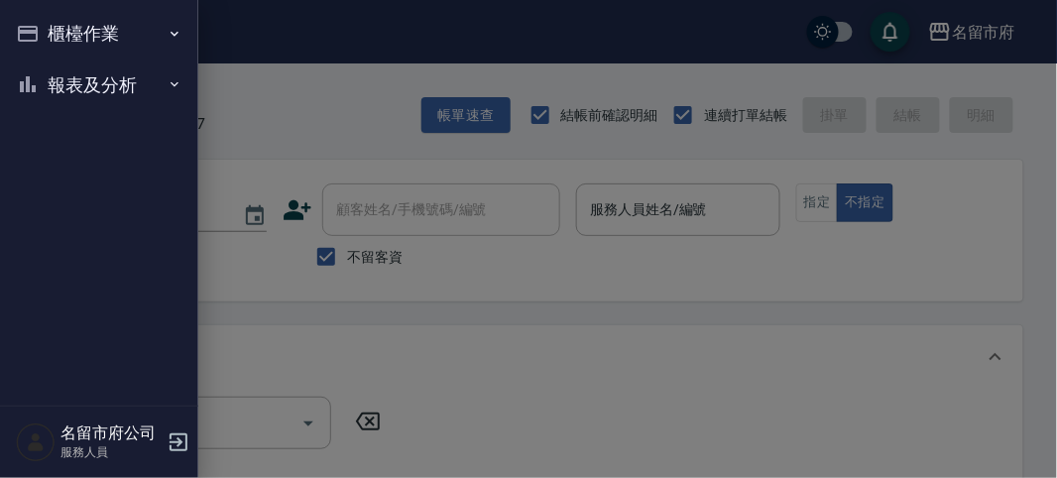
click at [105, 95] on button "報表及分析" at bounding box center [99, 85] width 182 height 52
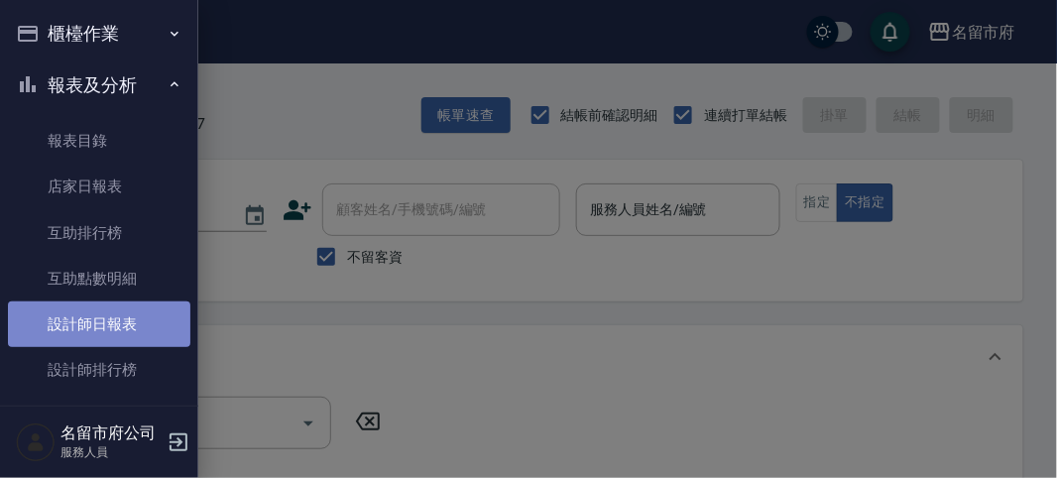
click at [105, 327] on link "設計師日報表" at bounding box center [99, 324] width 182 height 46
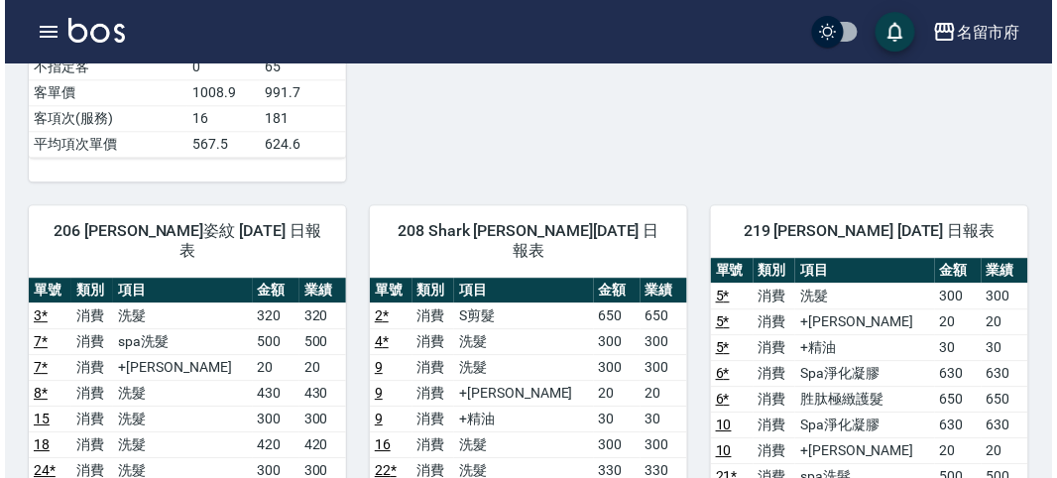
scroll to position [1212, 0]
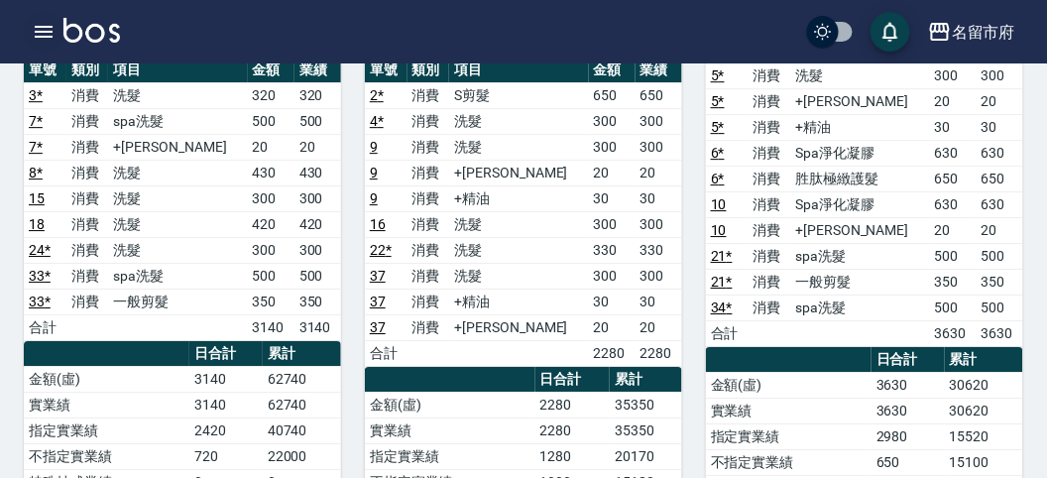
click at [37, 33] on icon "button" at bounding box center [44, 32] width 24 height 24
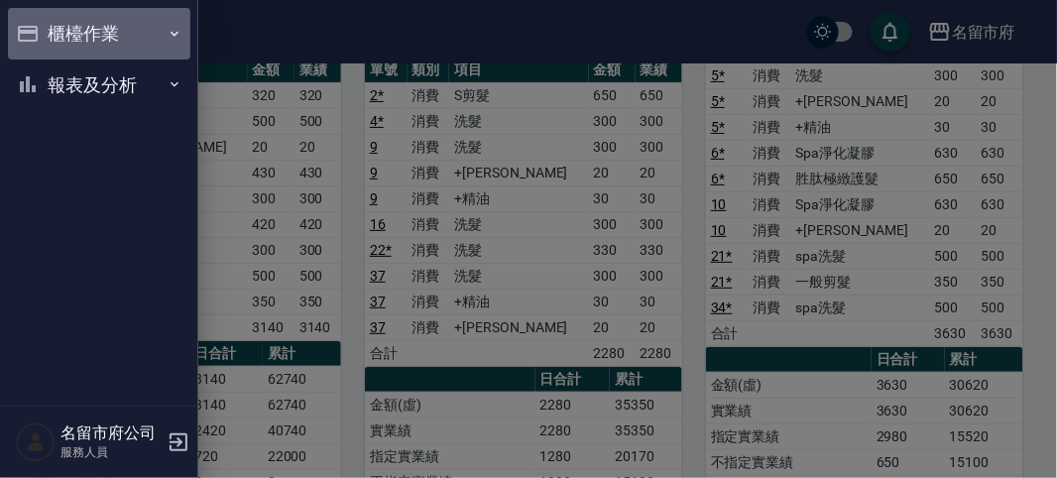
click at [70, 15] on button "櫃檯作業" at bounding box center [99, 34] width 182 height 52
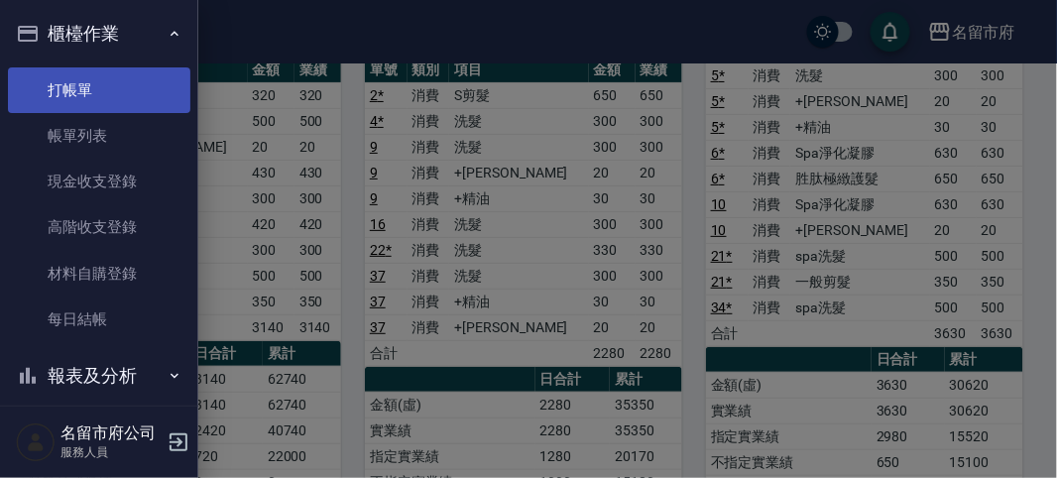
click at [96, 76] on link "打帳單" at bounding box center [99, 90] width 182 height 46
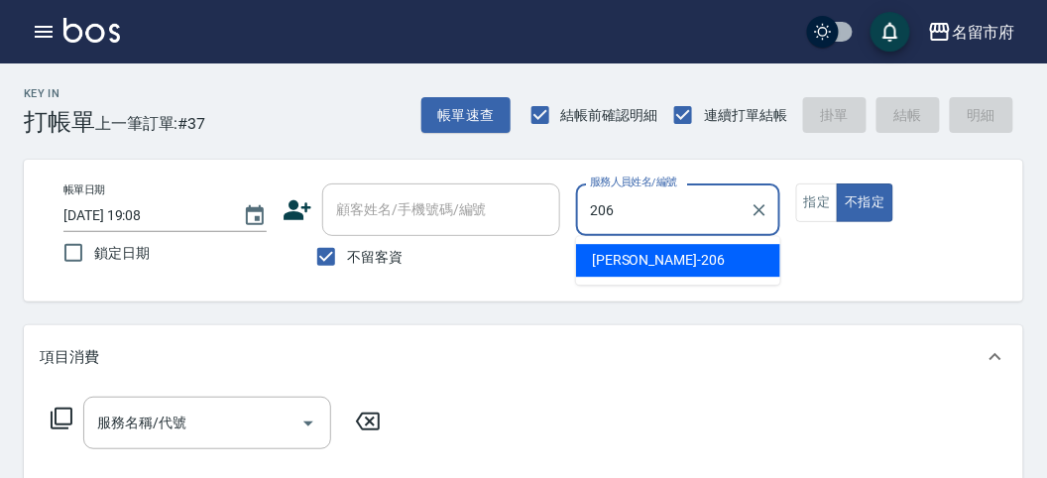
type input "[PERSON_NAME]-206"
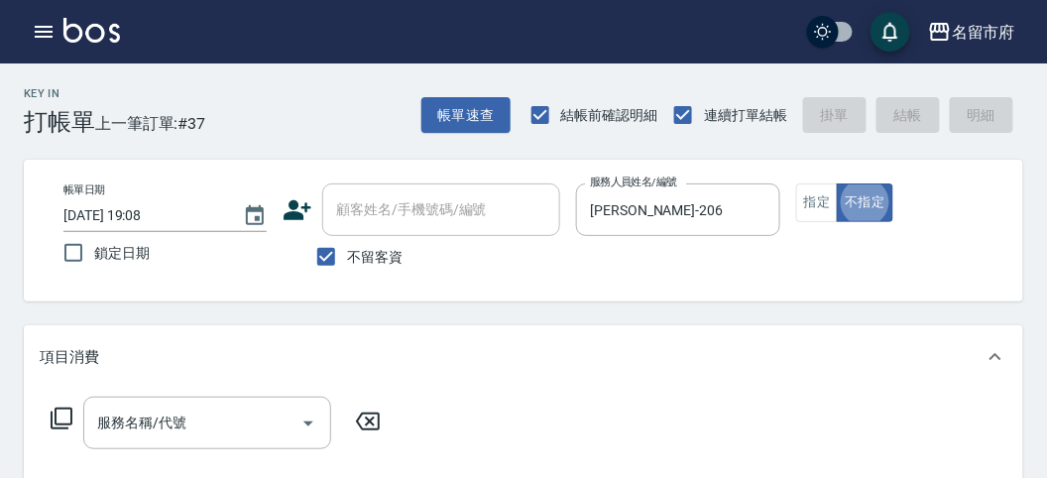
type button "false"
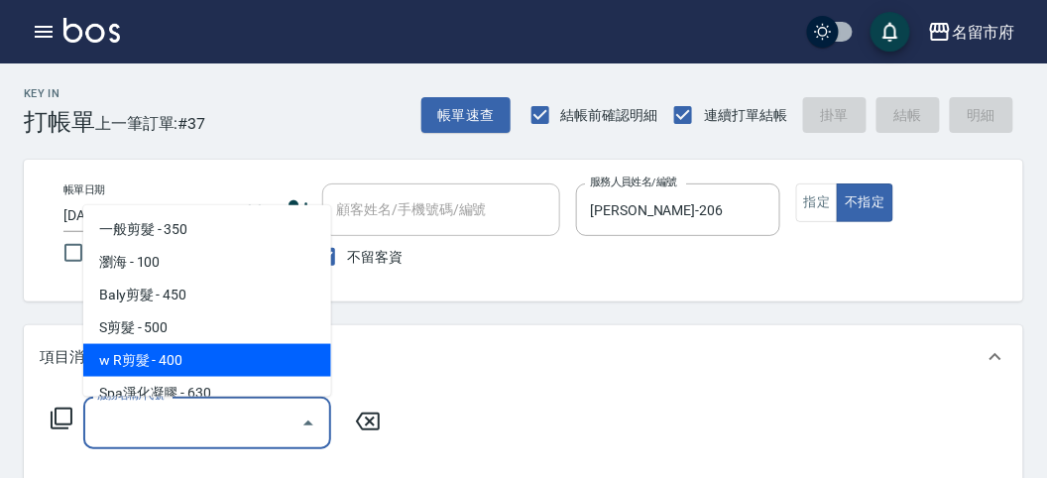
type input "w R剪髮(C011)"
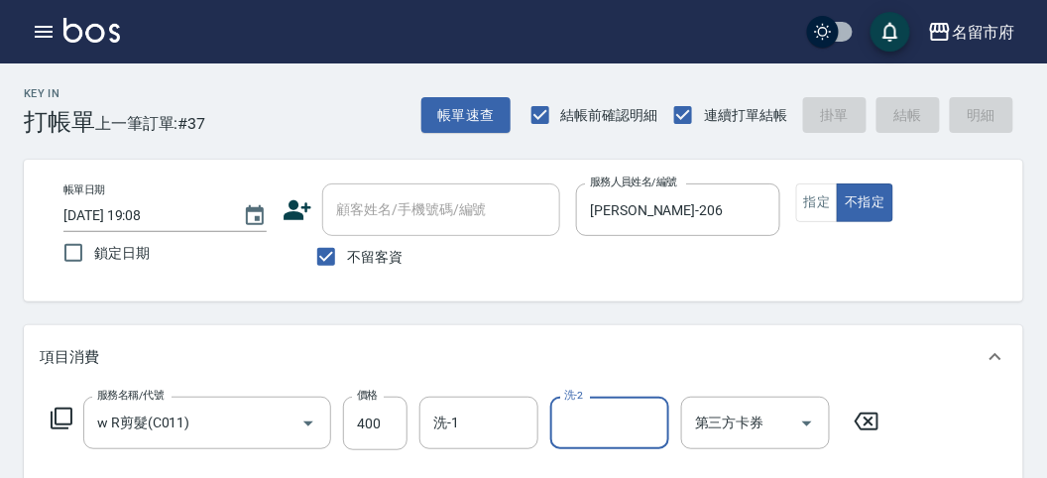
type input "[DATE] 19:27"
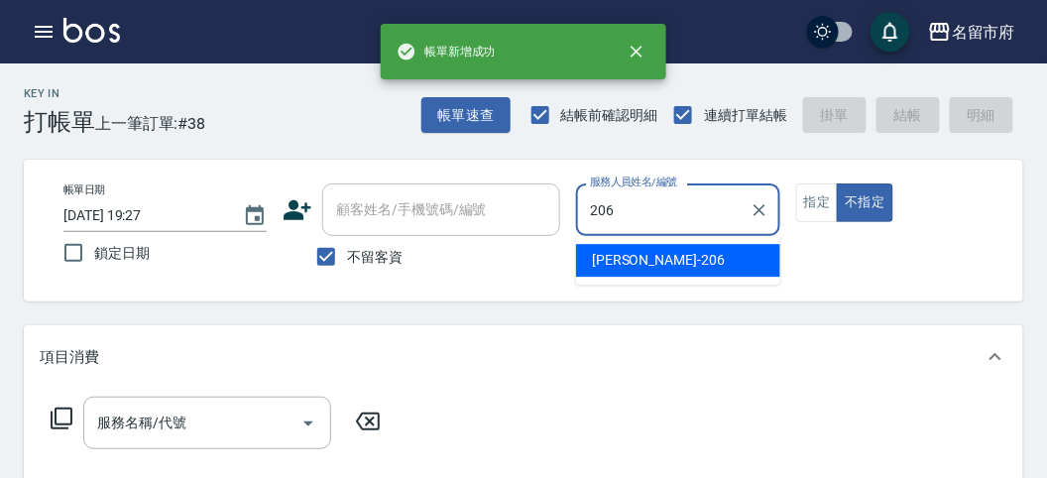
type input "[PERSON_NAME]-206"
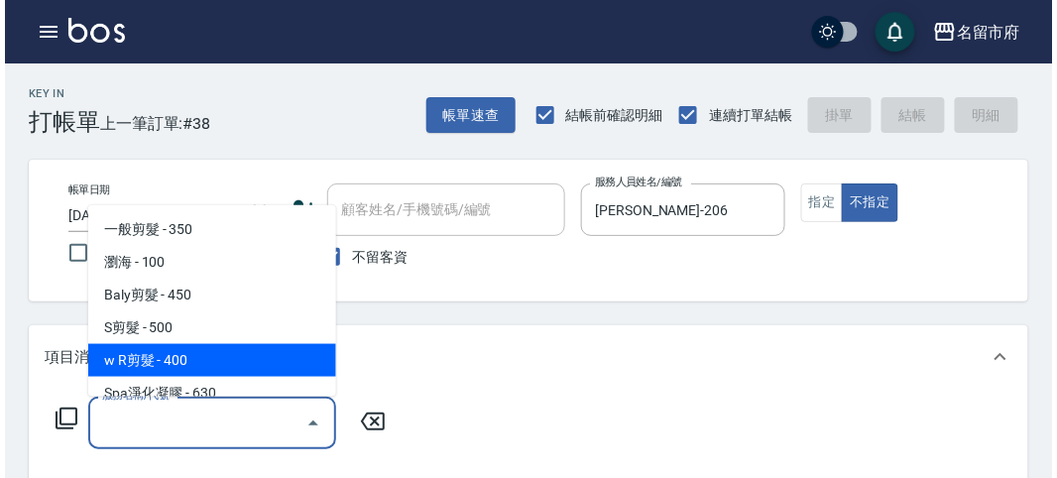
scroll to position [12, 0]
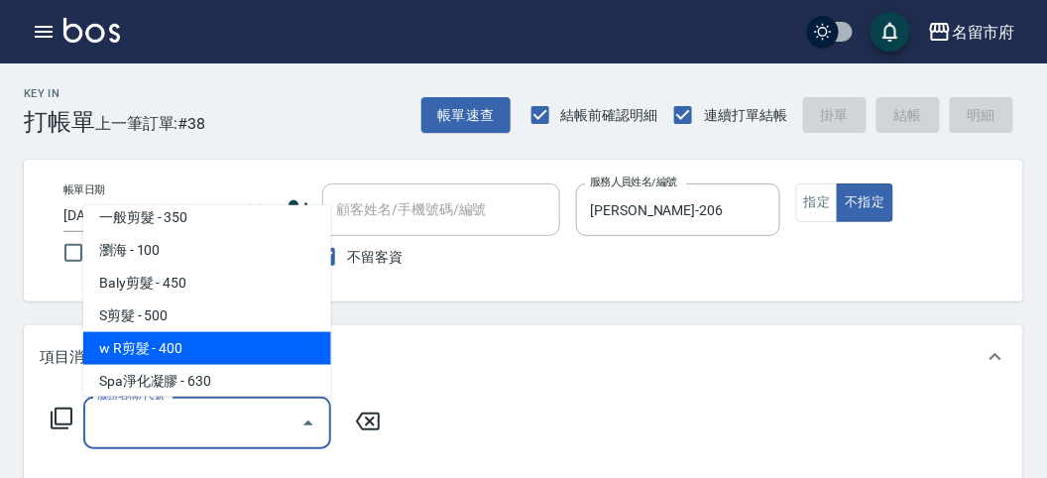
type input "w R剪髮(C011)"
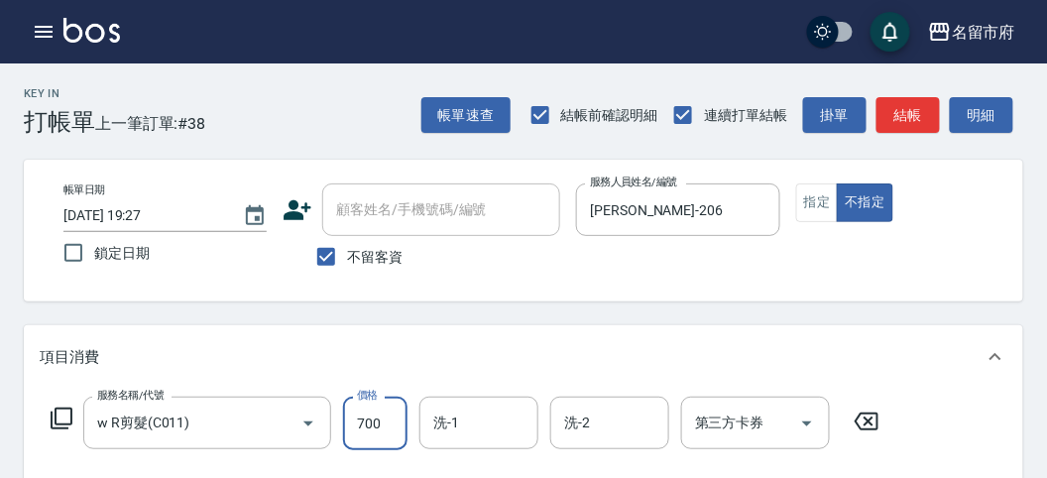
type input "700"
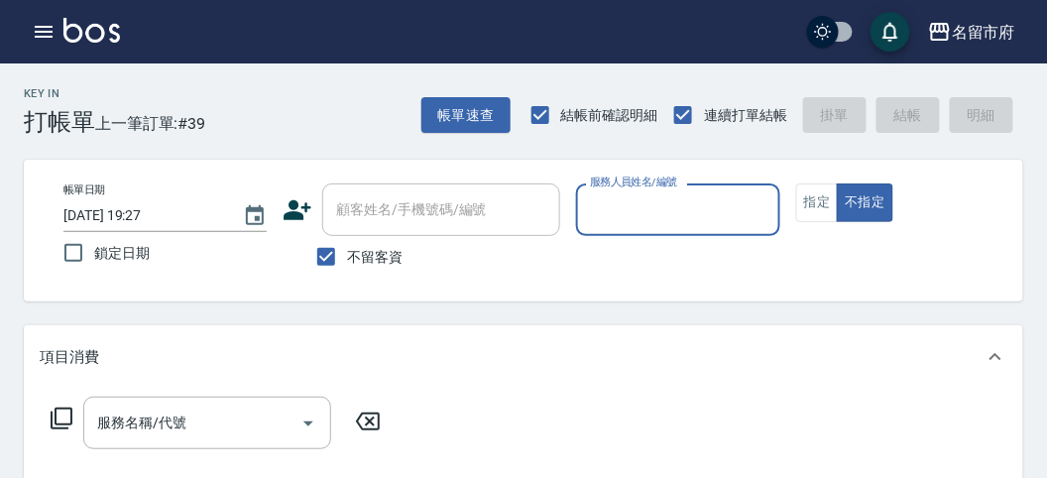
click at [649, 214] on input "服務人員姓名/編號" at bounding box center [677, 209] width 185 height 35
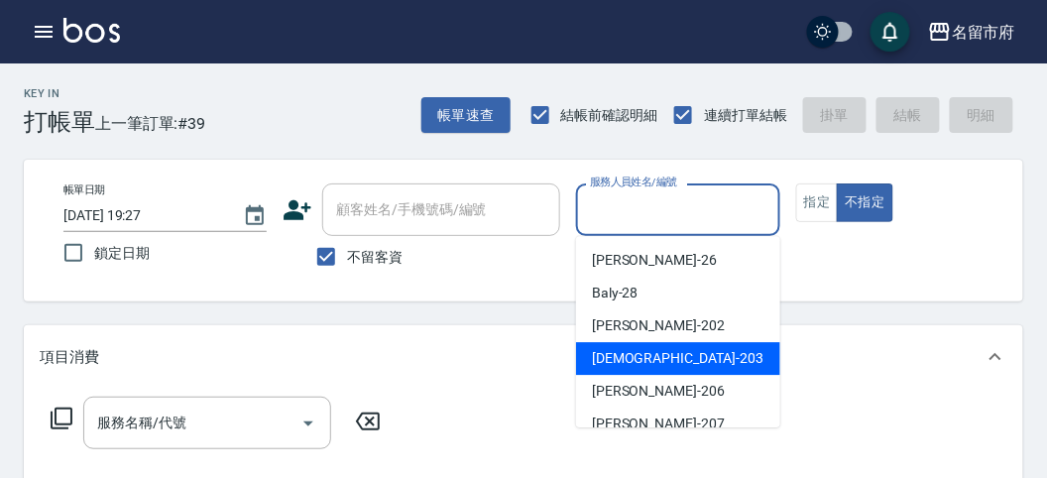
click at [657, 353] on div "聖德 -203" at bounding box center [678, 358] width 204 height 33
type input "聖德-203"
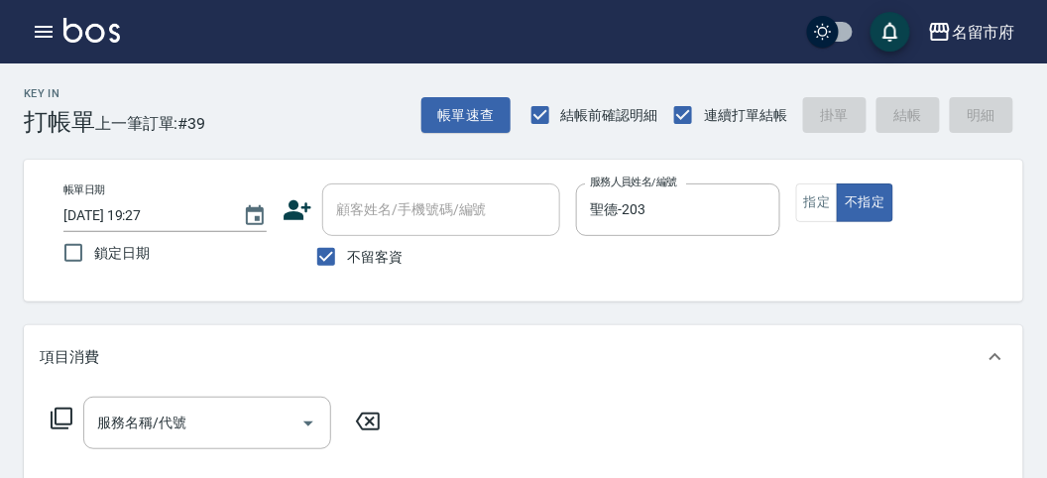
click at [63, 408] on icon at bounding box center [62, 418] width 22 height 22
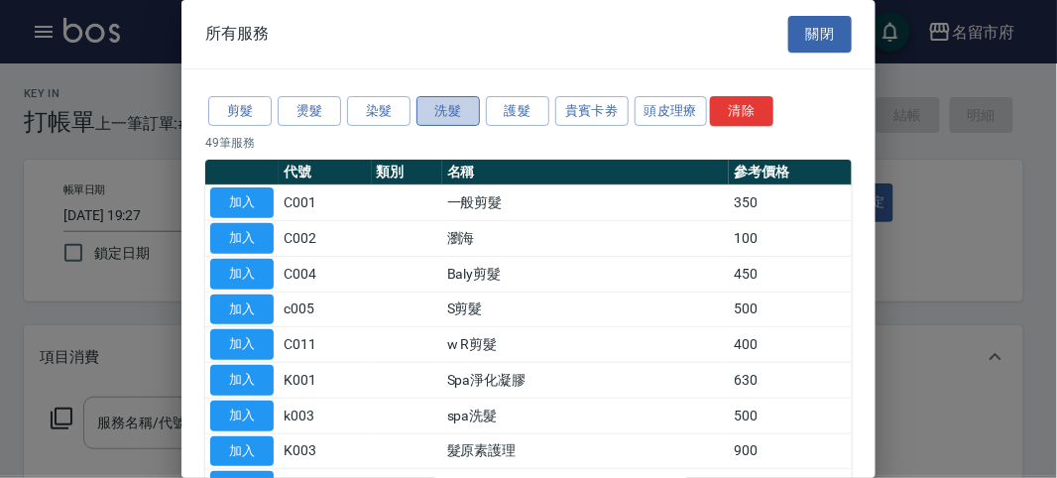
click at [434, 107] on button "洗髮" at bounding box center [447, 111] width 63 height 31
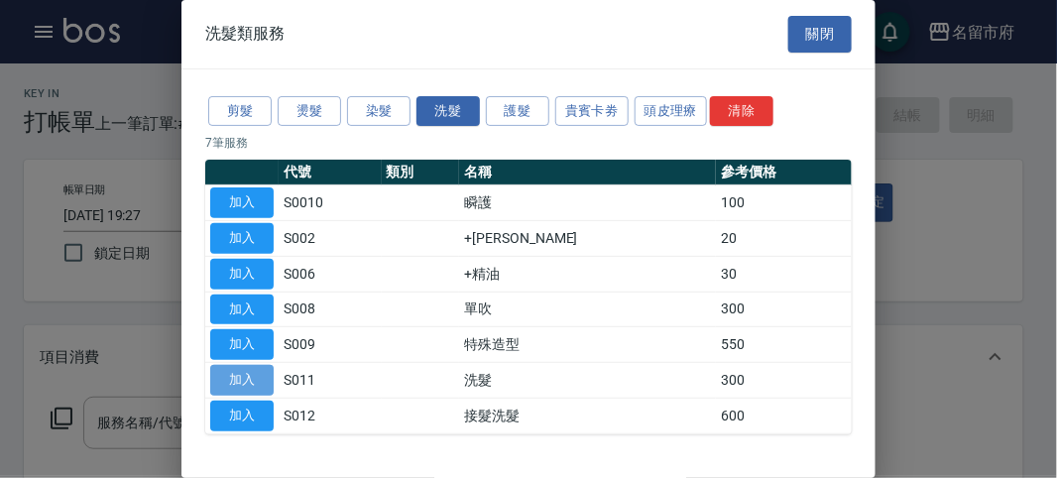
click at [251, 382] on button "加入" at bounding box center [241, 380] width 63 height 31
type input "洗髮(S011)"
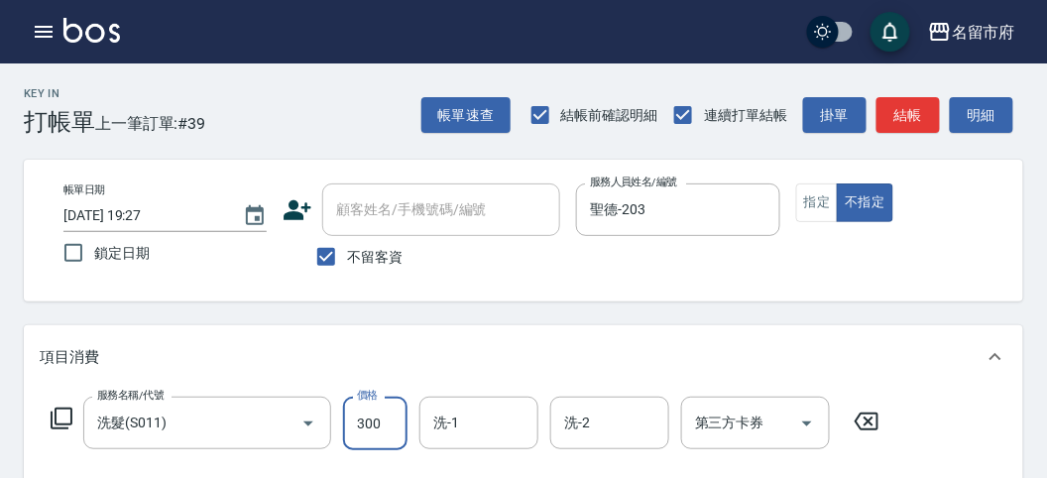
click at [355, 433] on input "300" at bounding box center [375, 424] width 64 height 54
type input "330"
click at [978, 123] on button "明細" at bounding box center [981, 115] width 63 height 37
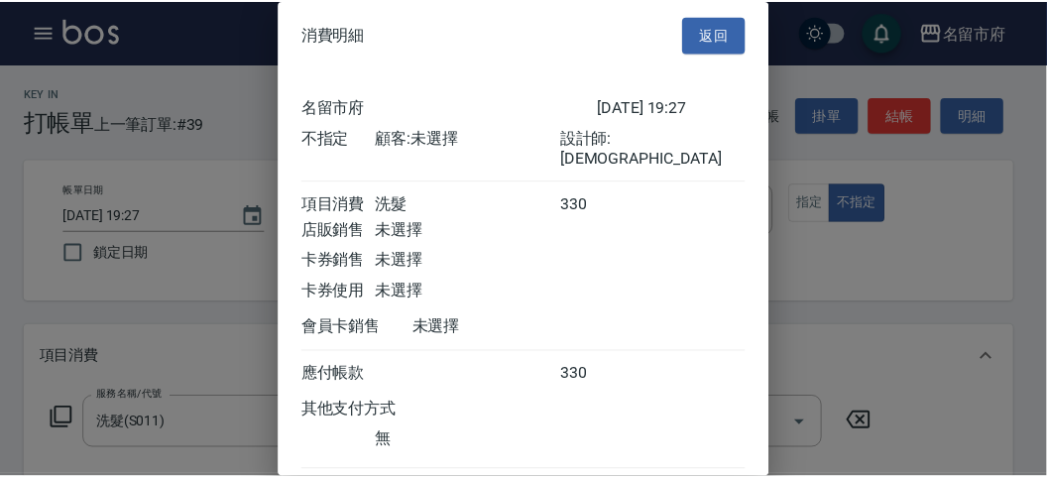
scroll to position [110, 0]
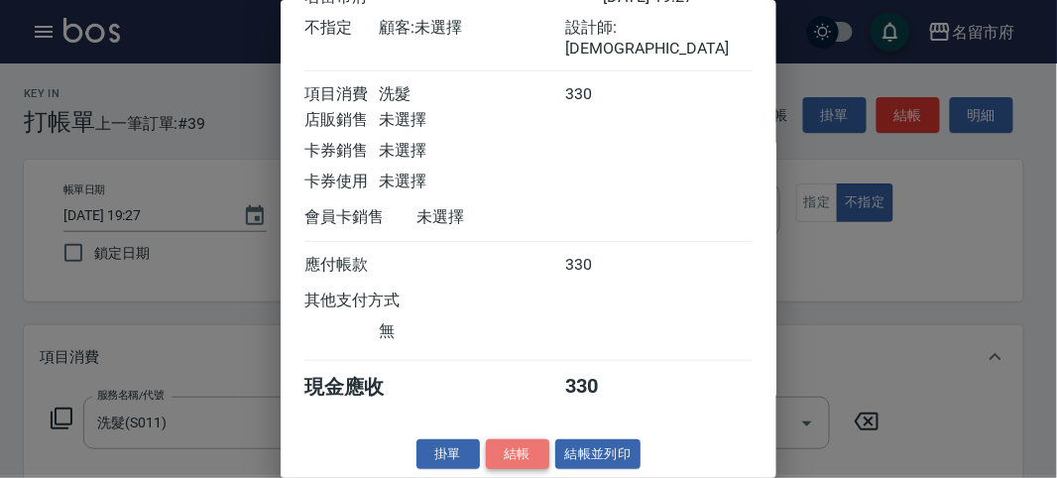
click at [519, 448] on button "結帳" at bounding box center [517, 454] width 63 height 31
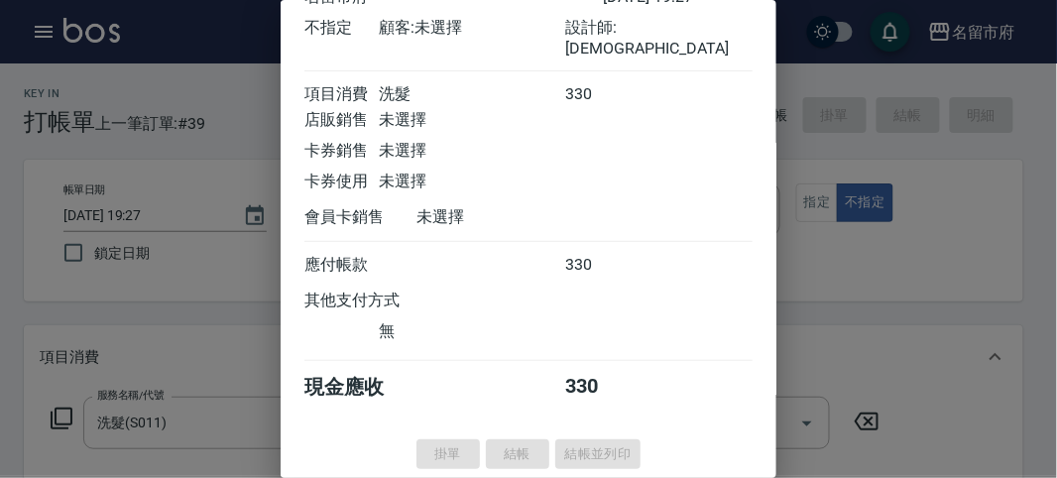
type input "[DATE] 19:29"
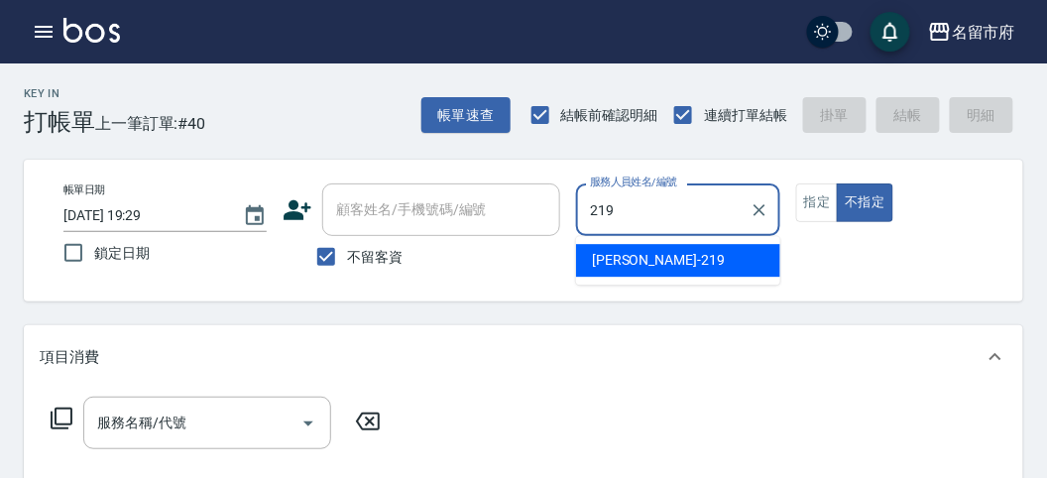
type input "[PERSON_NAME]-219"
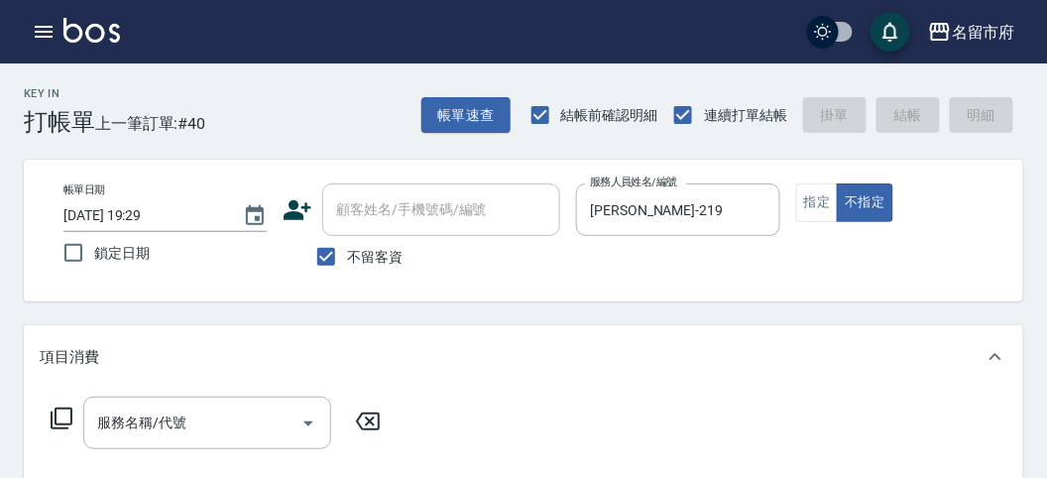
click at [72, 426] on icon at bounding box center [62, 419] width 24 height 24
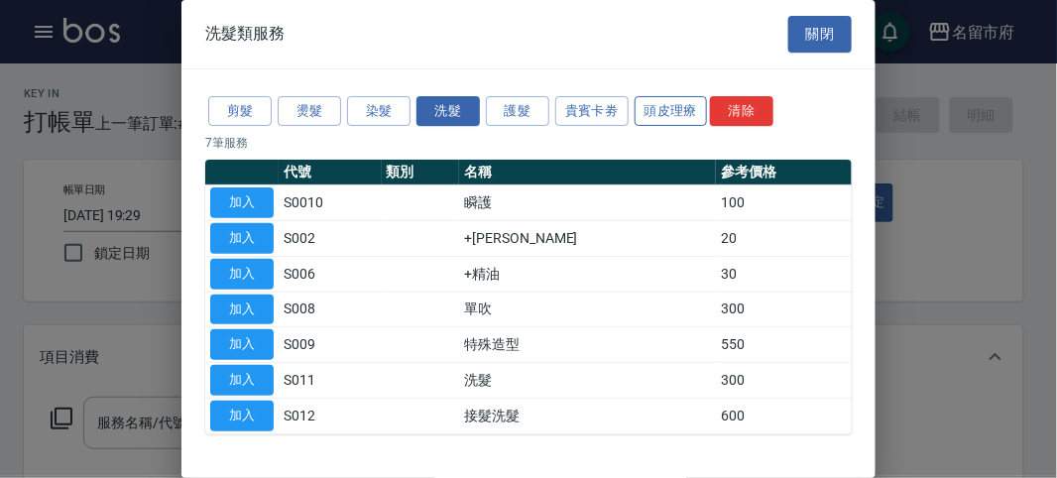
click at [667, 105] on button "頭皮理療" at bounding box center [671, 111] width 73 height 31
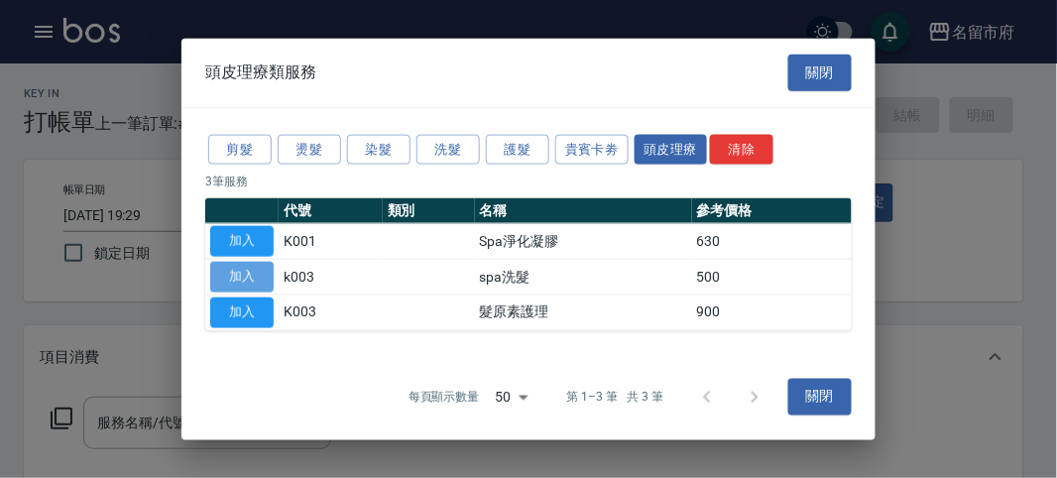
click at [253, 278] on button "加入" at bounding box center [241, 277] width 63 height 31
type input "spa洗髮(k003)"
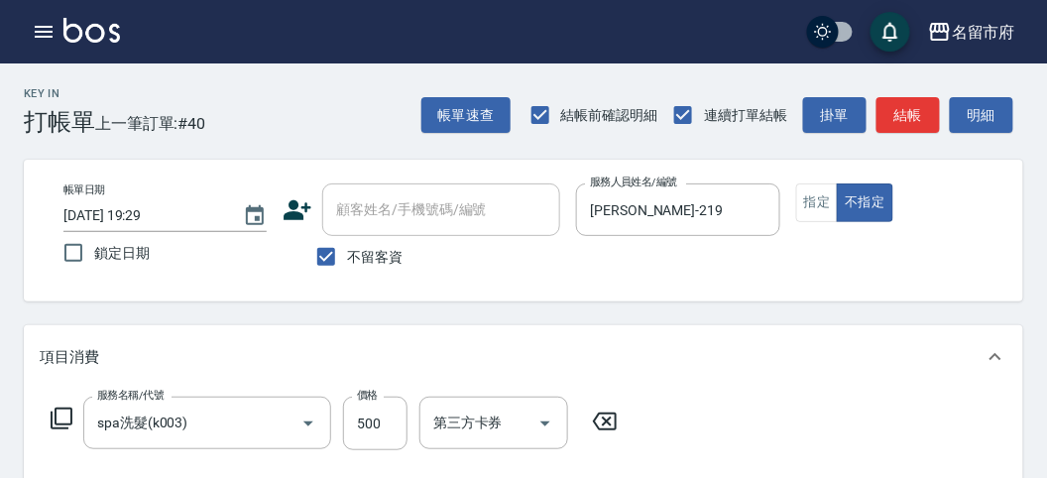
scroll to position [220, 0]
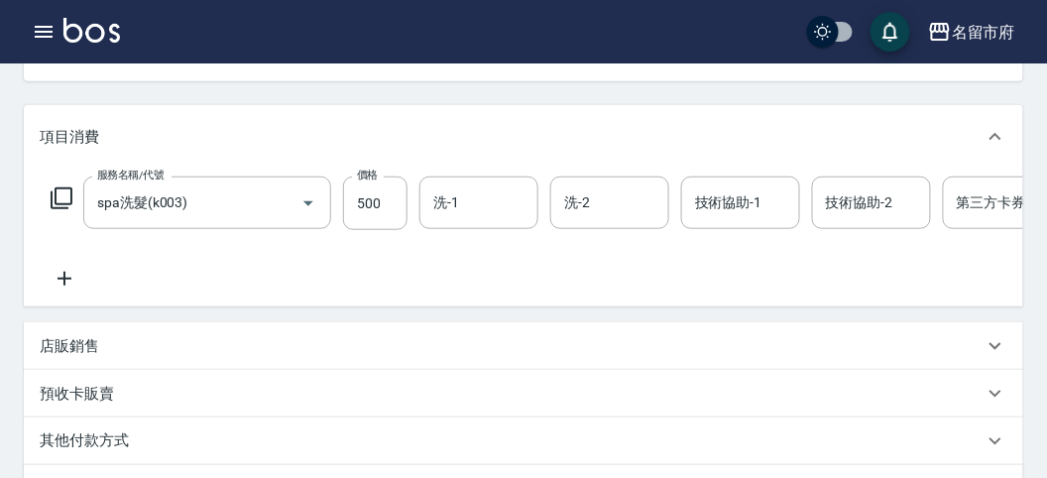
type input "[DATE] 19:35"
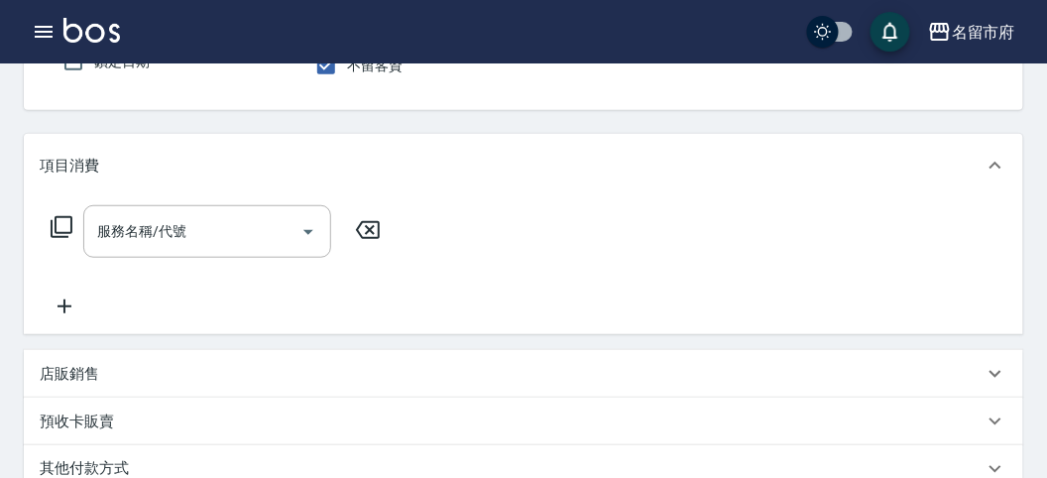
scroll to position [0, 0]
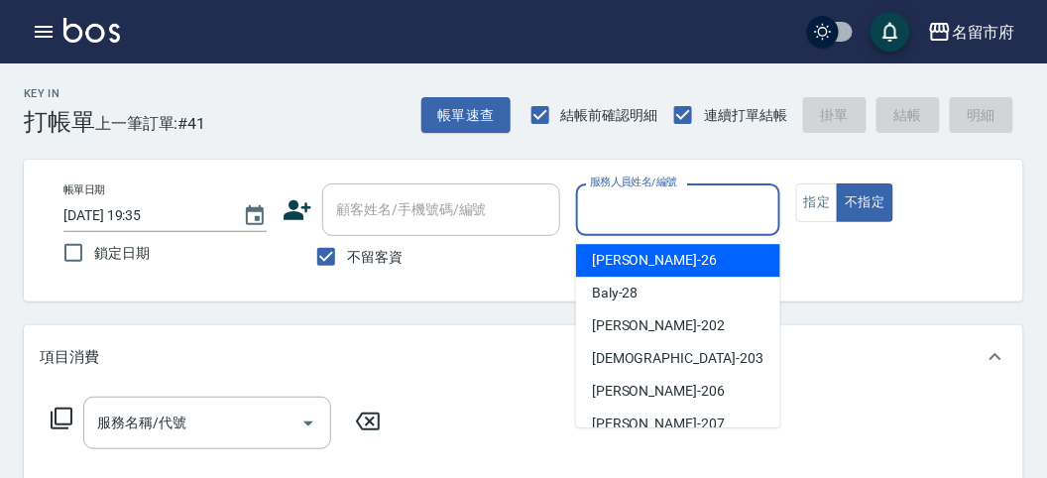
click at [710, 203] on input "服務人員姓名/編號" at bounding box center [677, 209] width 185 height 35
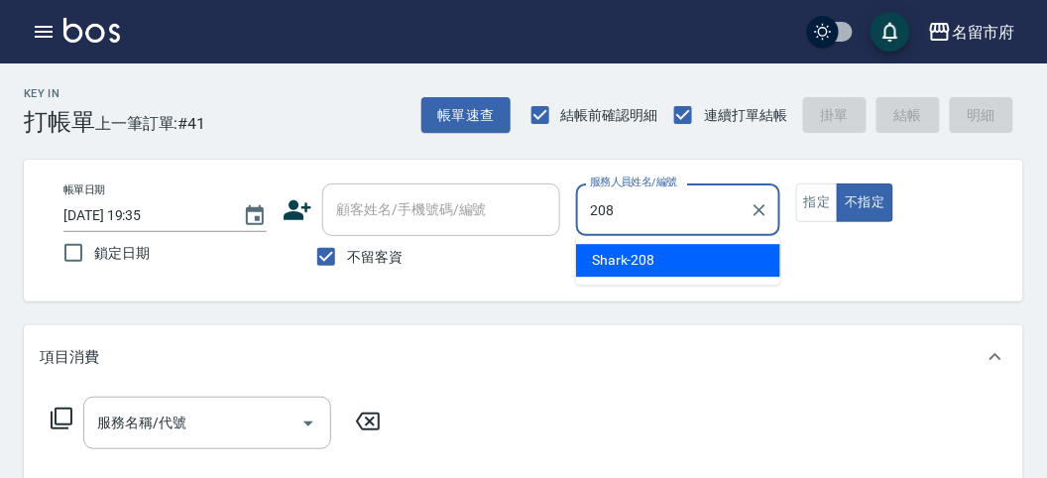
click at [692, 263] on div "Shark -208" at bounding box center [678, 260] width 204 height 33
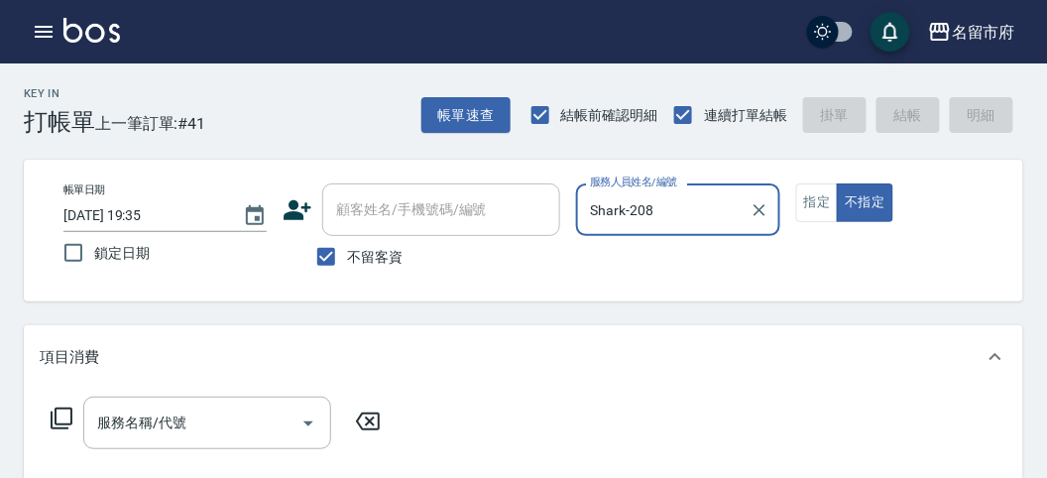
type input "Shark-208"
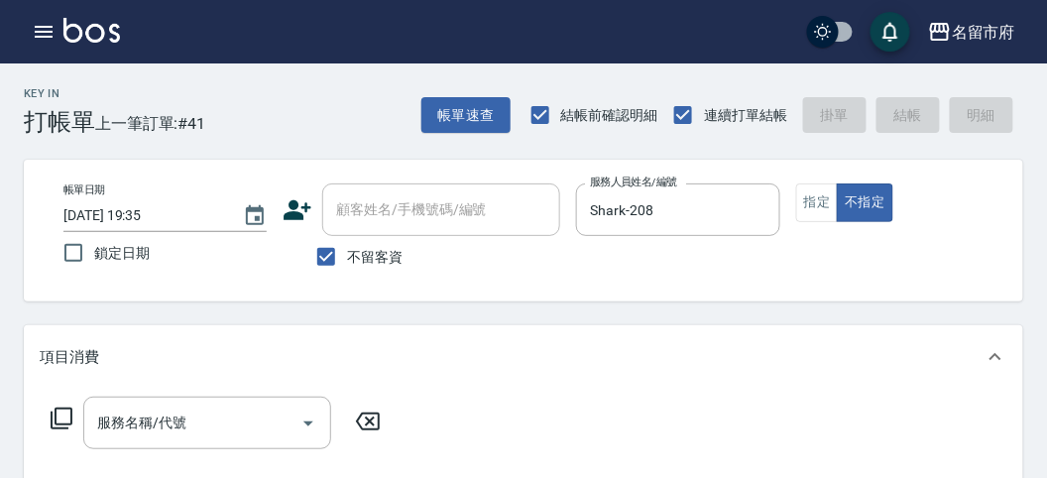
click at [65, 411] on icon at bounding box center [62, 419] width 24 height 24
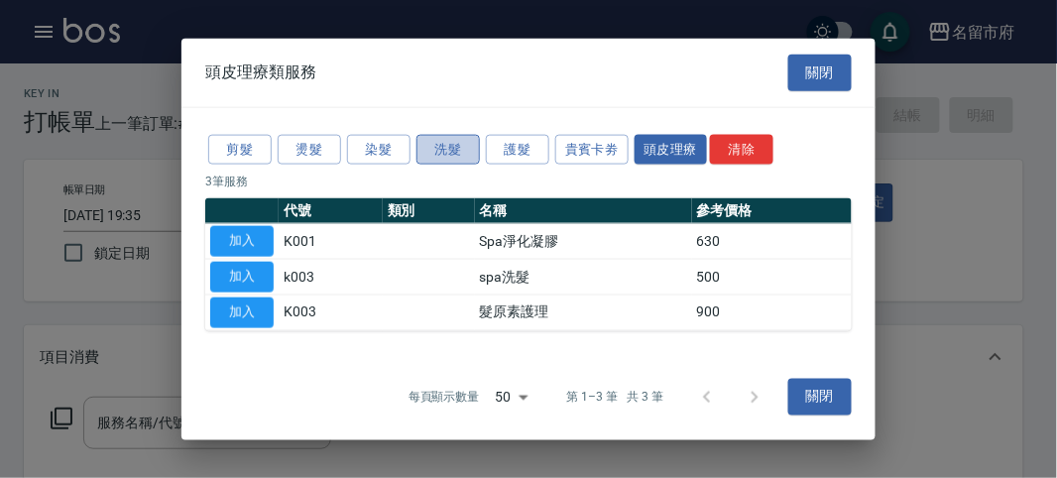
click at [442, 150] on button "洗髮" at bounding box center [447, 149] width 63 height 31
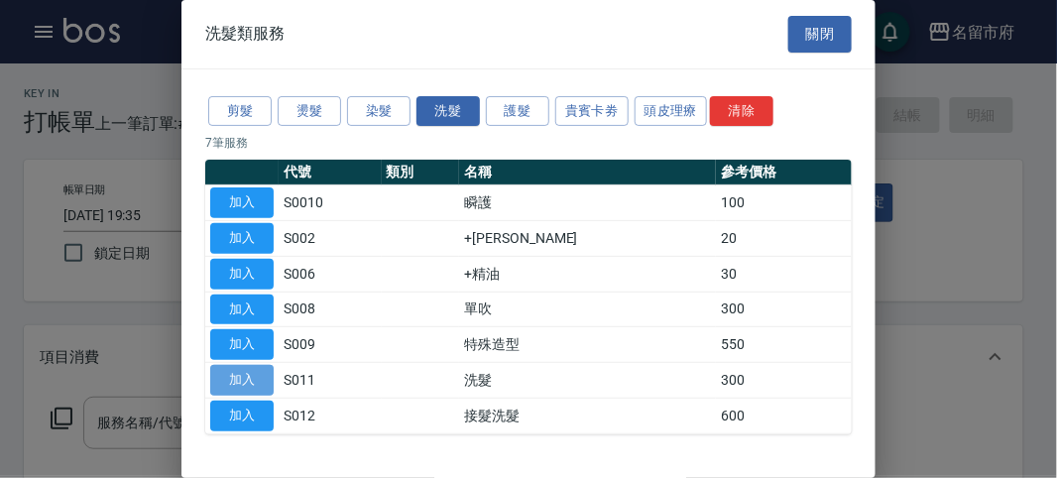
click at [240, 374] on button "加入" at bounding box center [241, 380] width 63 height 31
type input "洗髮(S011)"
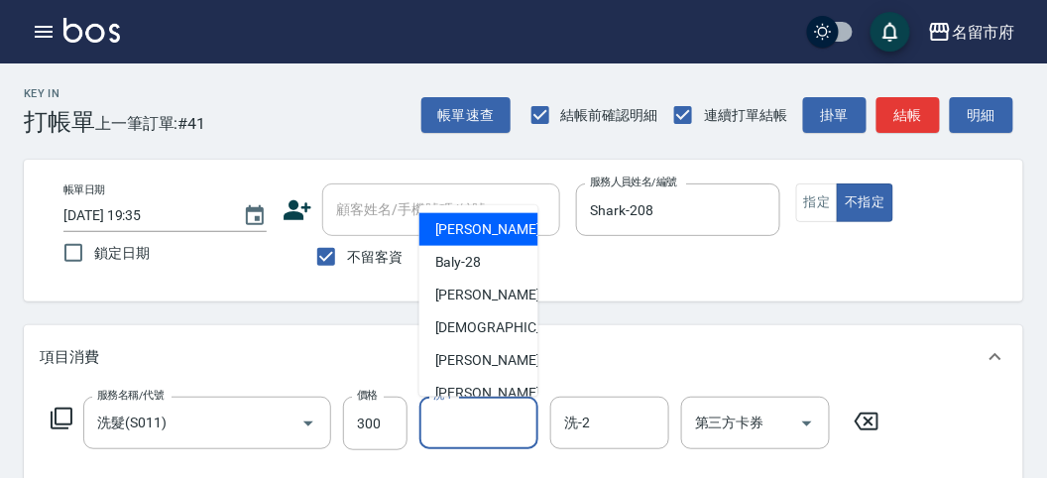
click at [482, 417] on input "洗-1" at bounding box center [478, 423] width 101 height 35
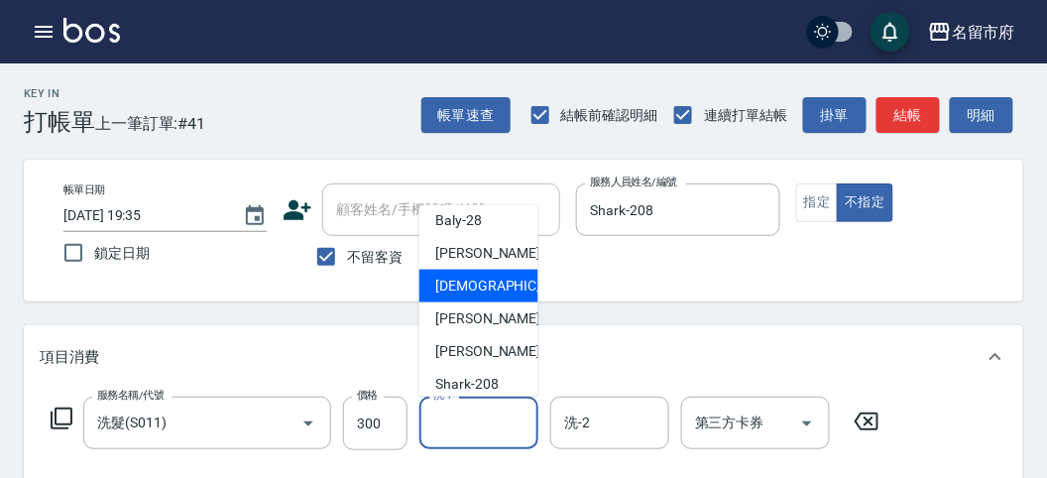
scroll to position [152, 0]
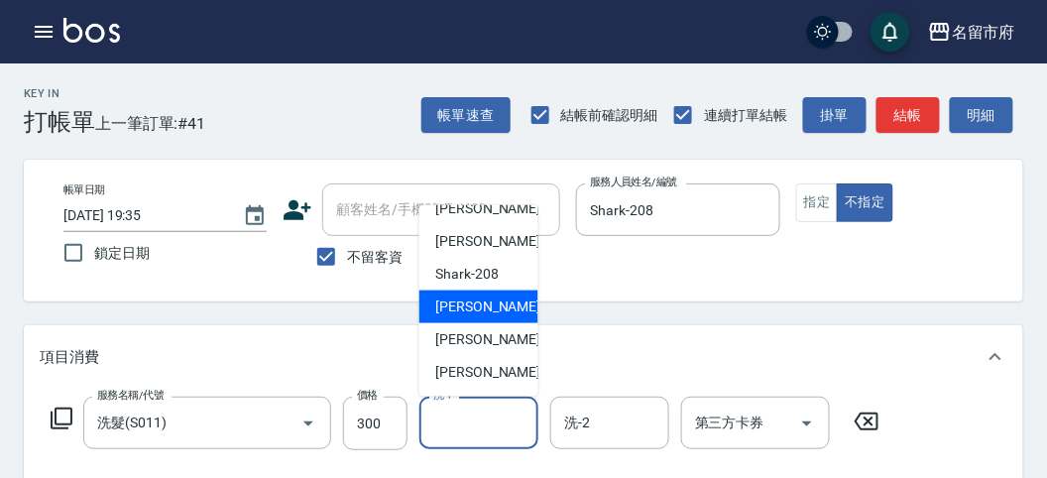
click at [496, 312] on div "小雲 -214" at bounding box center [478, 307] width 119 height 33
type input "小雲-214"
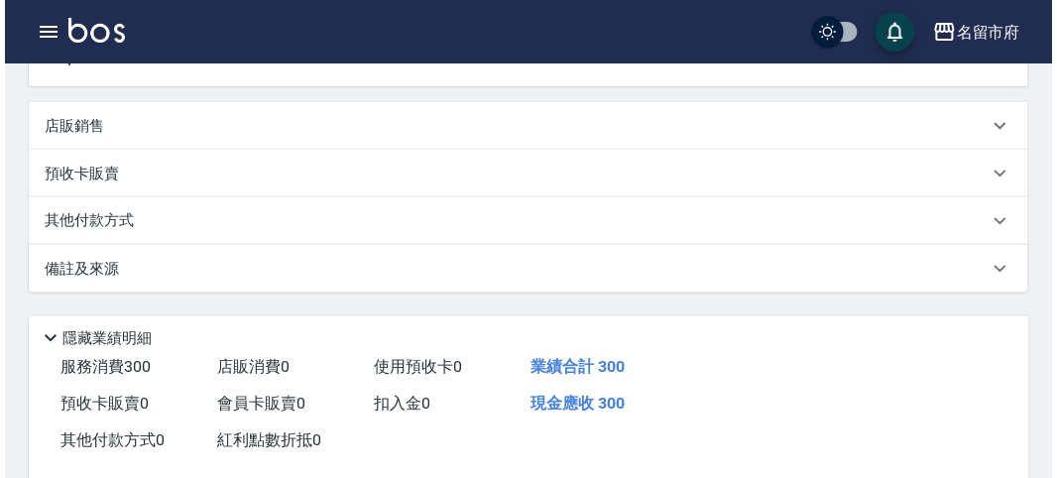
scroll to position [580, 0]
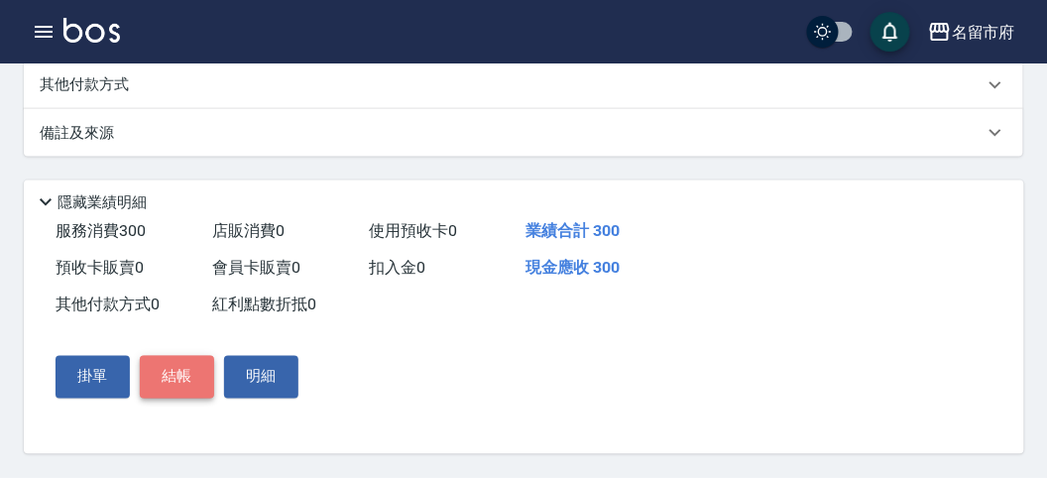
click at [178, 372] on button "結帳" at bounding box center [177, 377] width 74 height 42
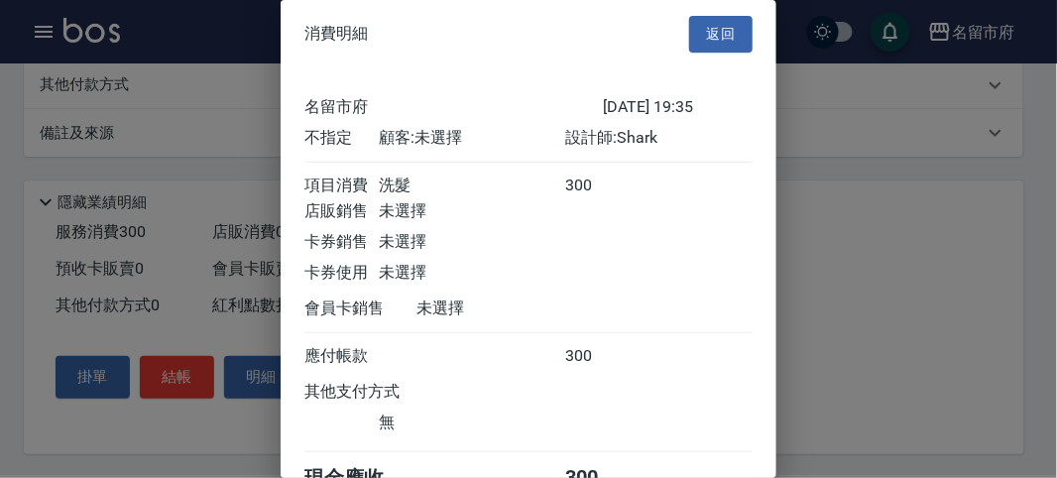
scroll to position [110, 0]
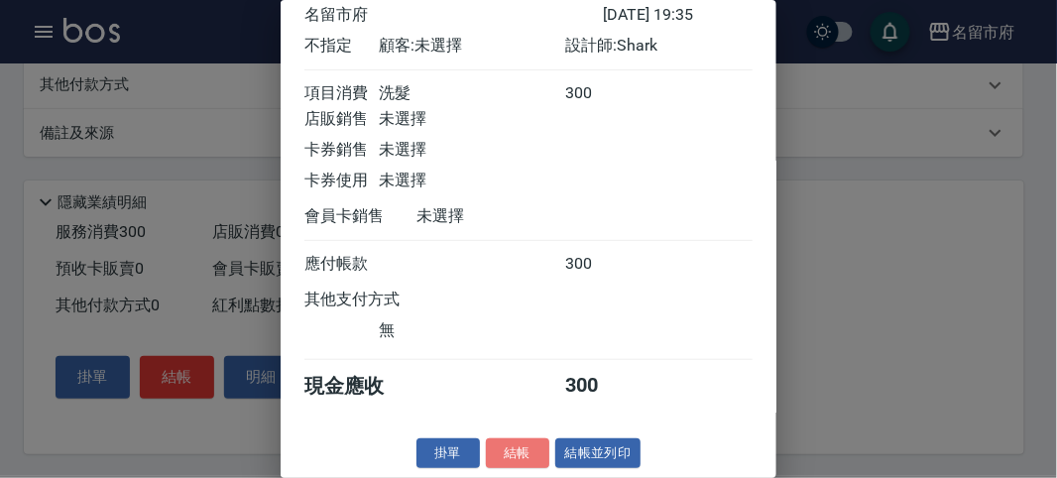
click at [507, 449] on button "結帳" at bounding box center [517, 453] width 63 height 31
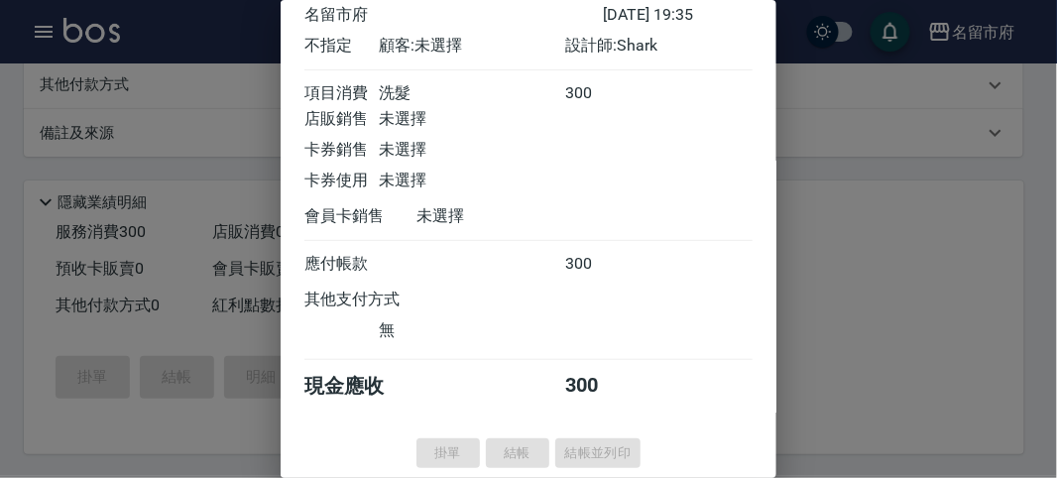
type input "[DATE] 19:42"
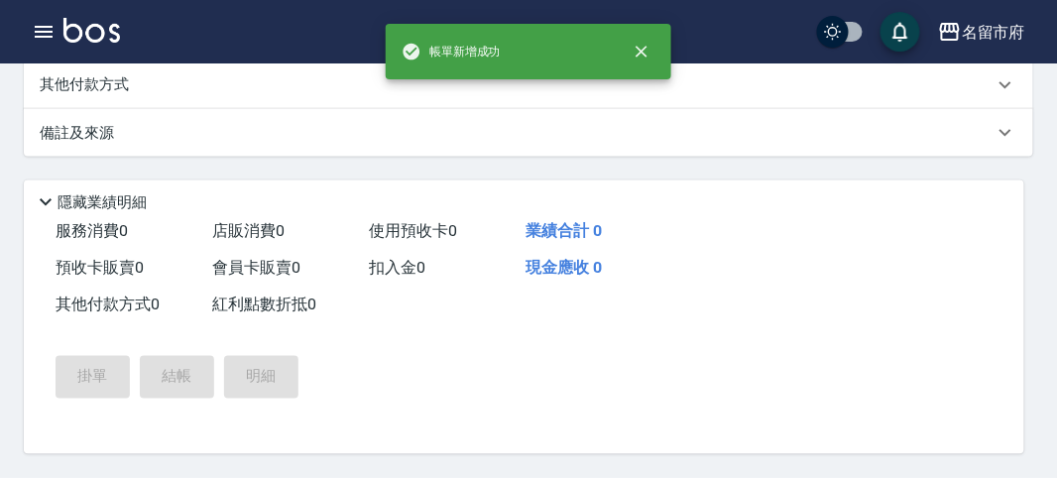
scroll to position [0, 0]
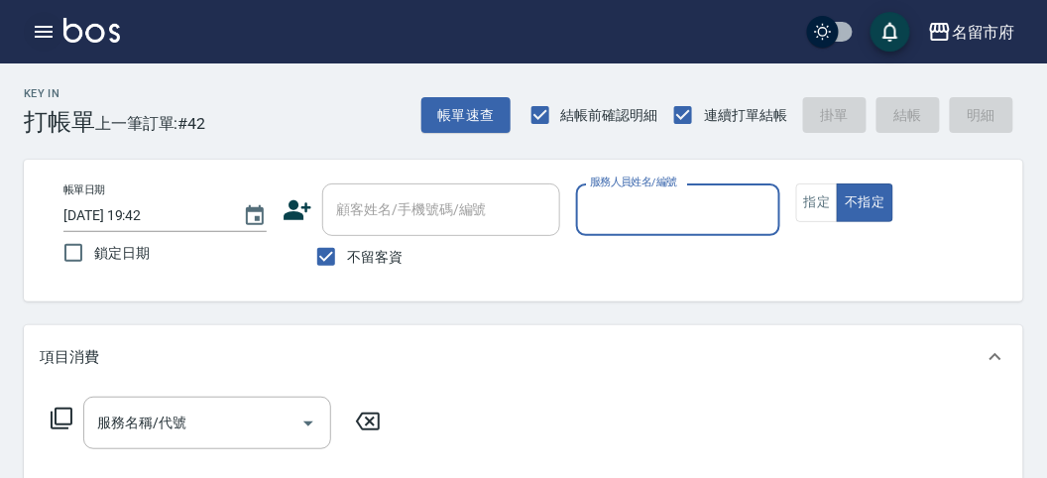
click at [45, 26] on icon "button" at bounding box center [44, 32] width 24 height 24
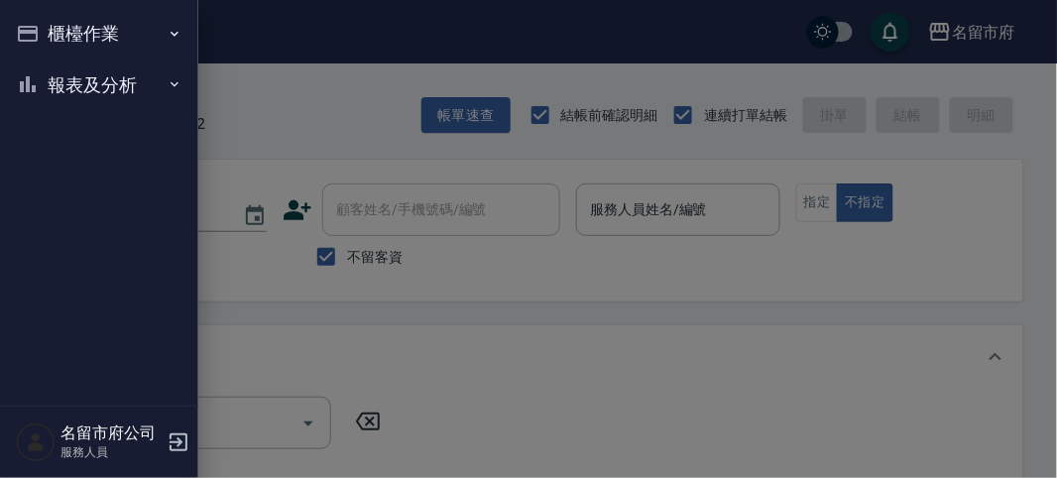
click at [176, 75] on button "報表及分析" at bounding box center [99, 85] width 182 height 52
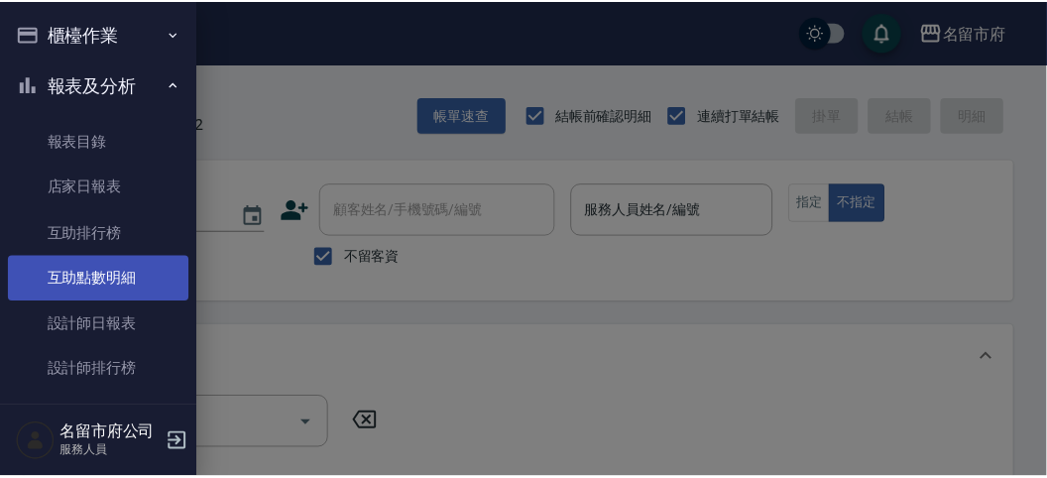
scroll to position [64, 0]
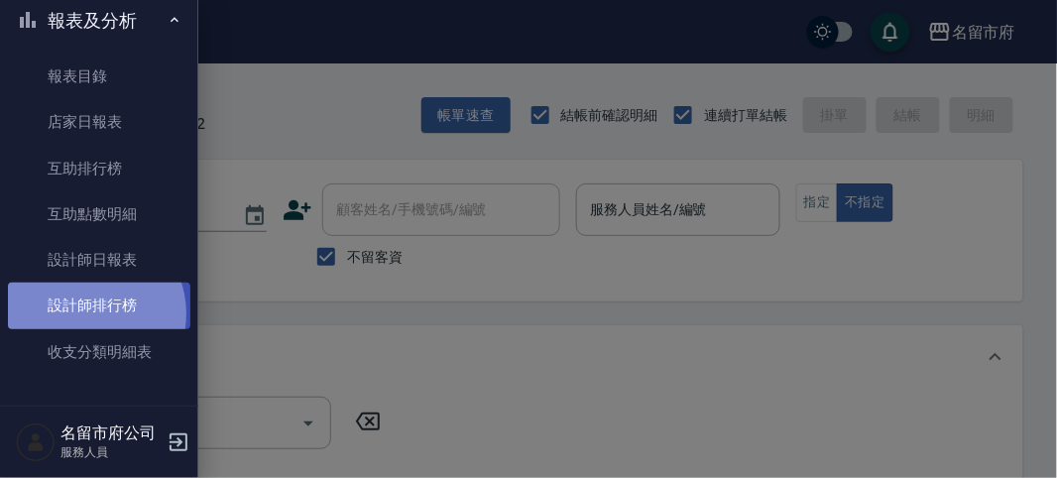
click at [88, 313] on link "設計師排行榜" at bounding box center [99, 306] width 182 height 46
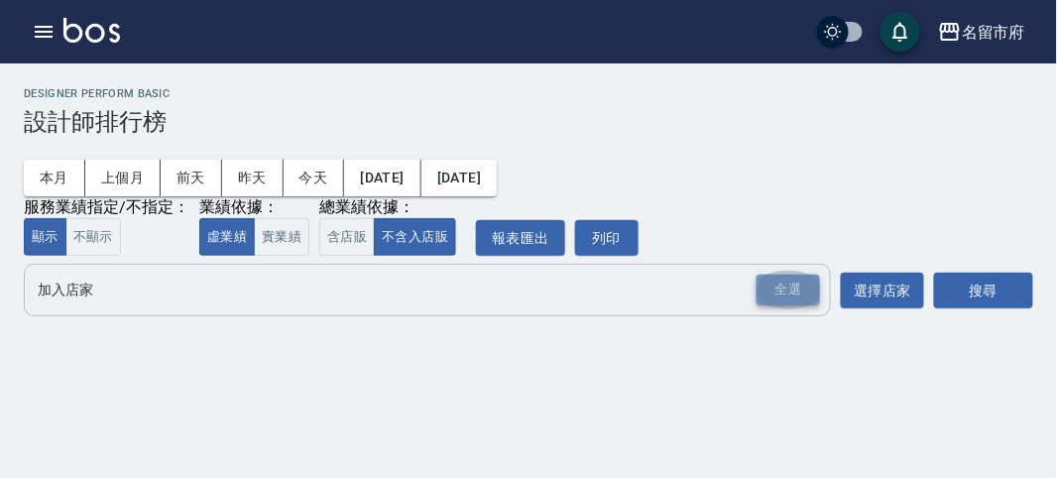
click at [804, 278] on div "全選" at bounding box center [787, 290] width 63 height 31
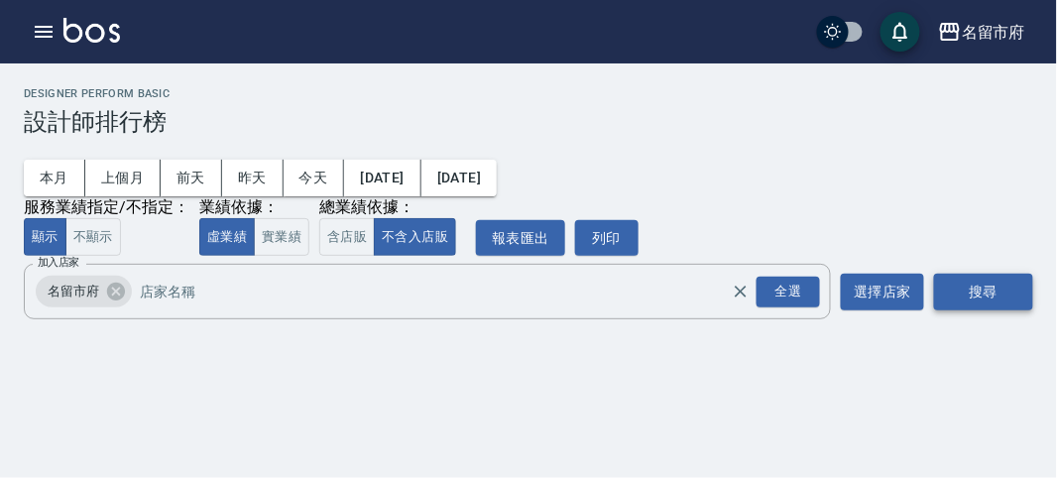
click at [1011, 292] on button "搜尋" at bounding box center [983, 292] width 99 height 37
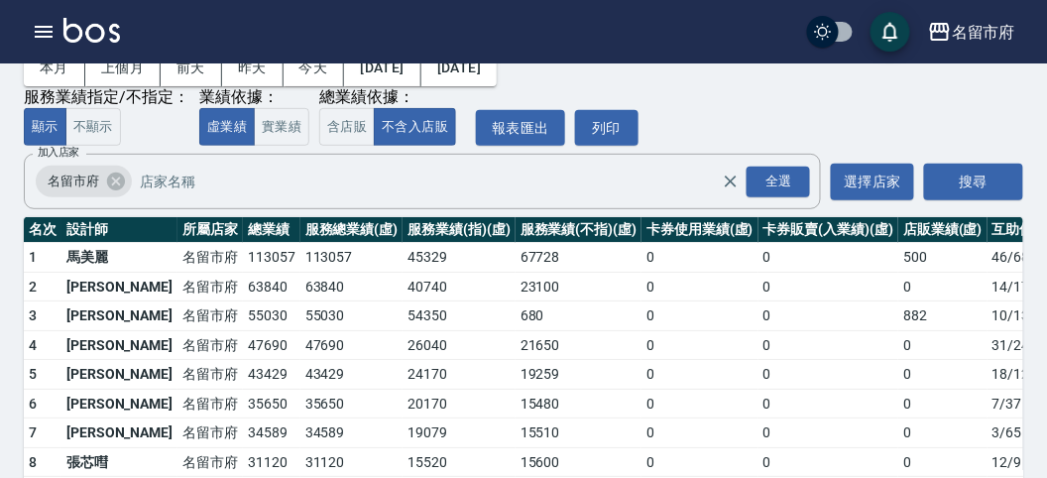
scroll to position [174, 0]
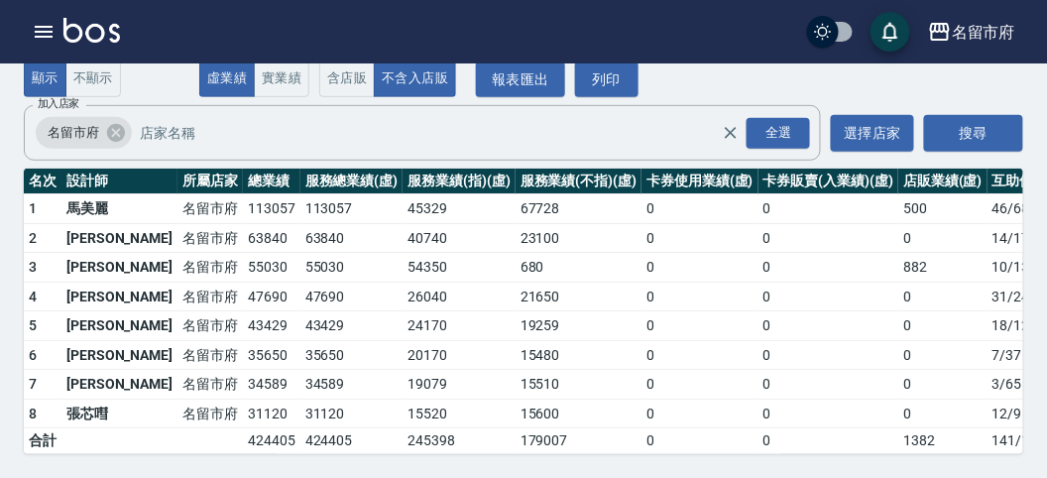
click at [86, 35] on img at bounding box center [91, 30] width 57 height 25
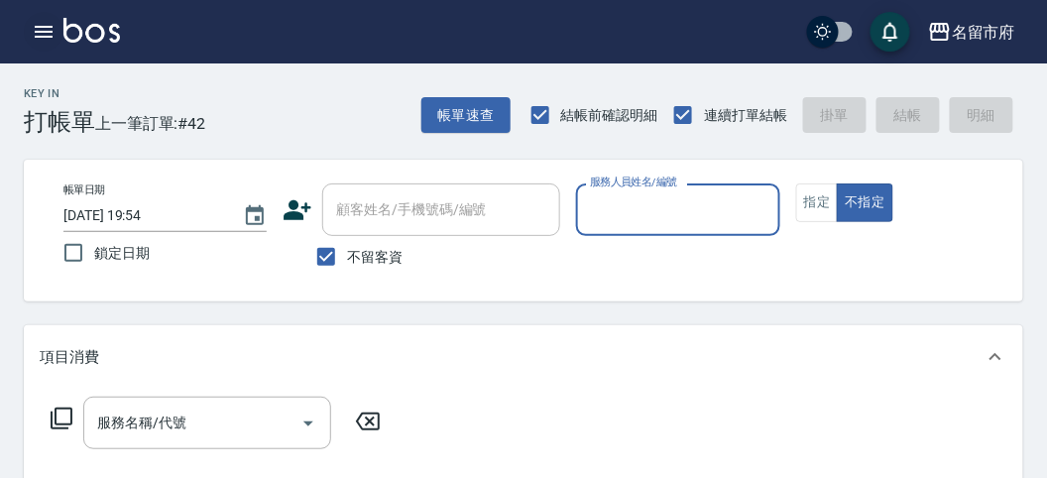
click at [48, 23] on icon "button" at bounding box center [44, 32] width 24 height 24
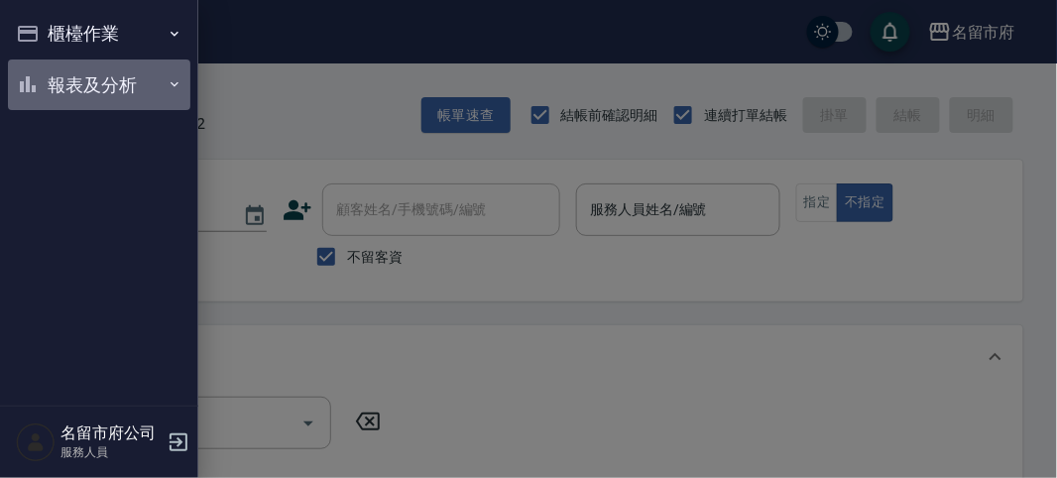
click at [65, 80] on button "報表及分析" at bounding box center [99, 85] width 182 height 52
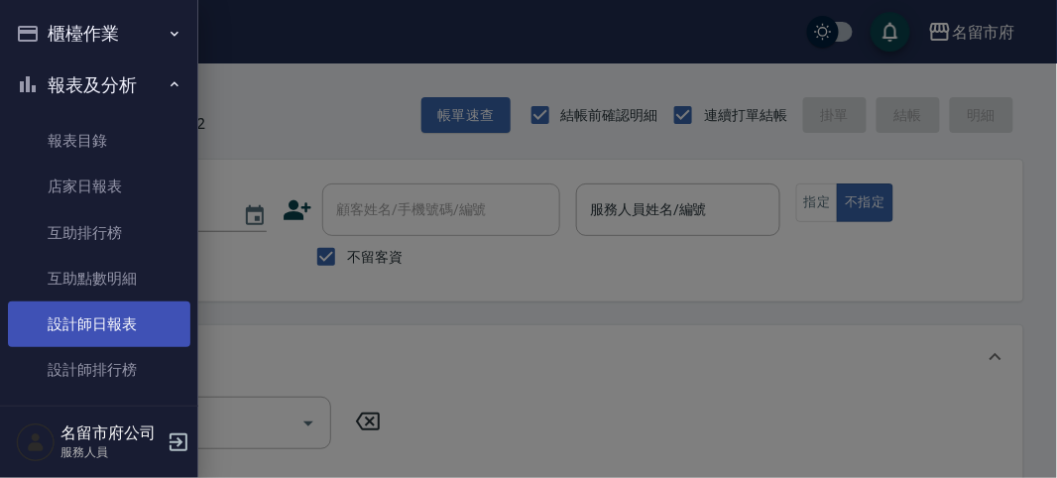
click at [136, 329] on link "設計師日報表" at bounding box center [99, 324] width 182 height 46
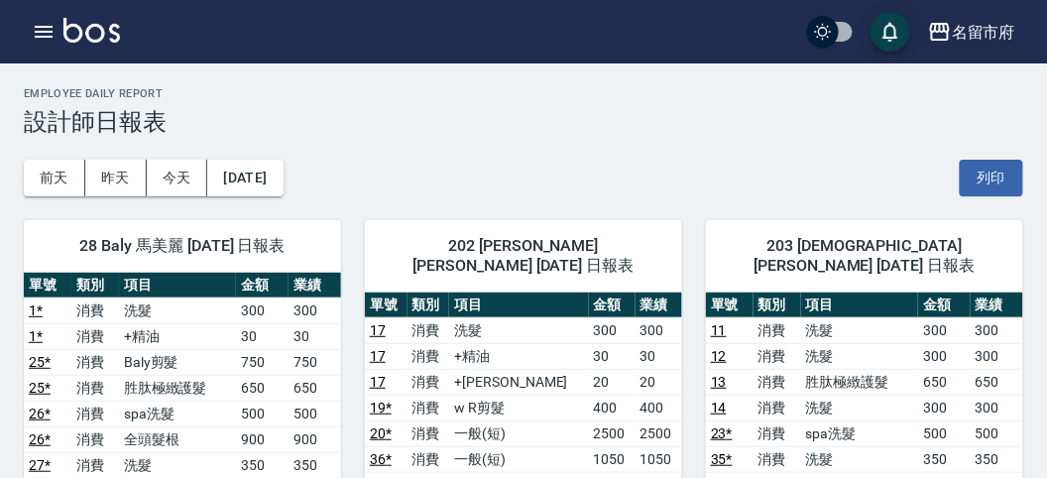
scroll to position [110, 0]
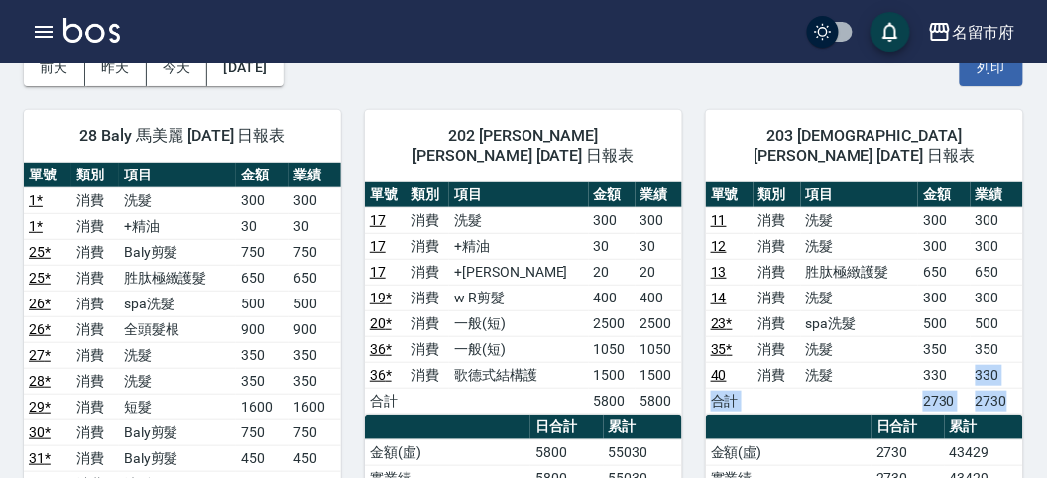
drag, startPoint x: 955, startPoint y: 351, endPoint x: 1018, endPoint y: 370, distance: 66.2
click at [1018, 370] on tbody "11 消費 洗髮 300 300 12 消費 洗髮 300 300 13 消費 胜肽極緻護髮 650 650 14 消費 洗髮 300 300 23 * 消費…" at bounding box center [864, 310] width 317 height 206
click at [978, 388] on td "2730" at bounding box center [997, 401] width 53 height 26
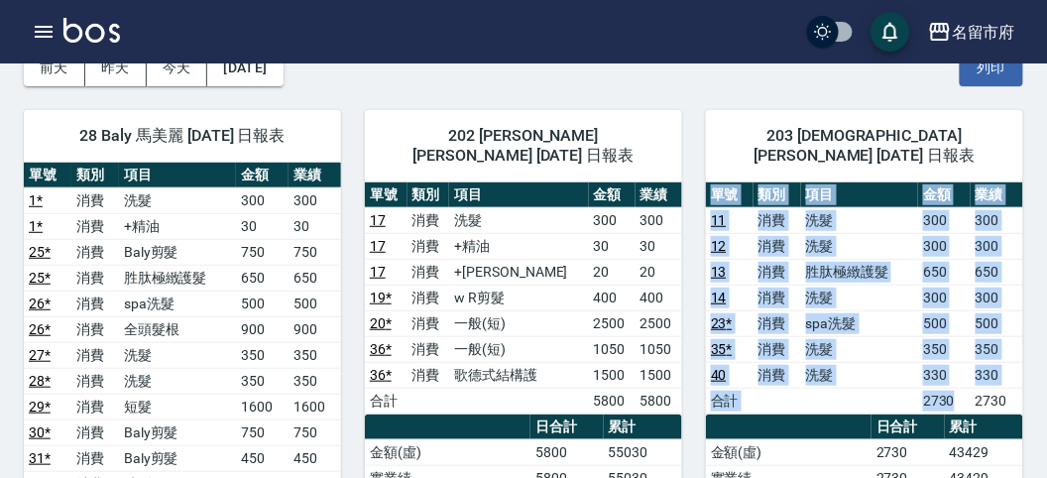
drag, startPoint x: 996, startPoint y: 377, endPoint x: 1024, endPoint y: 377, distance: 27.8
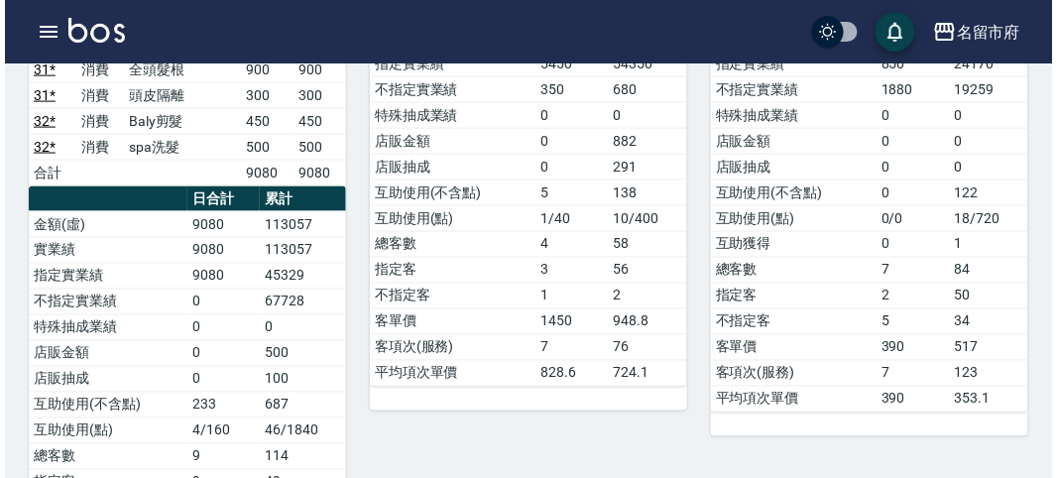
scroll to position [440, 0]
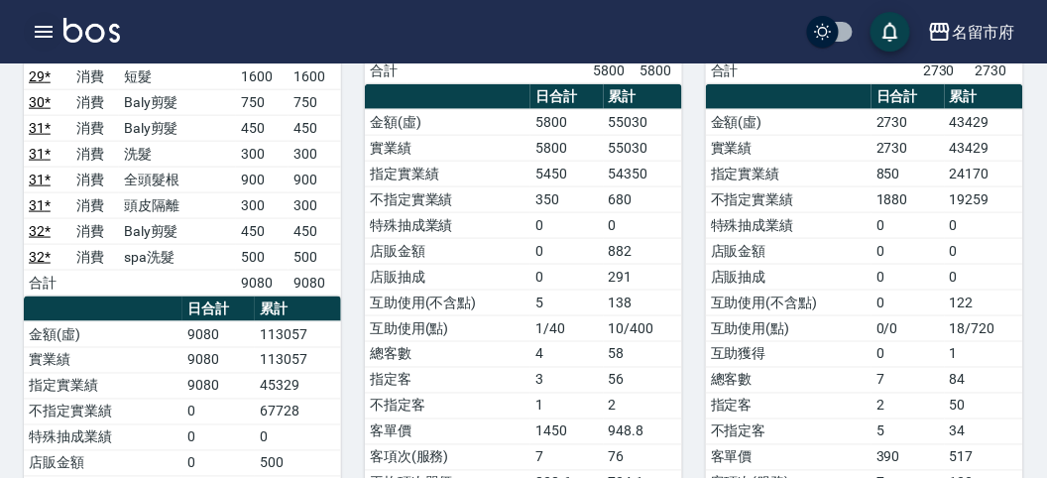
click at [42, 41] on icon "button" at bounding box center [44, 32] width 24 height 24
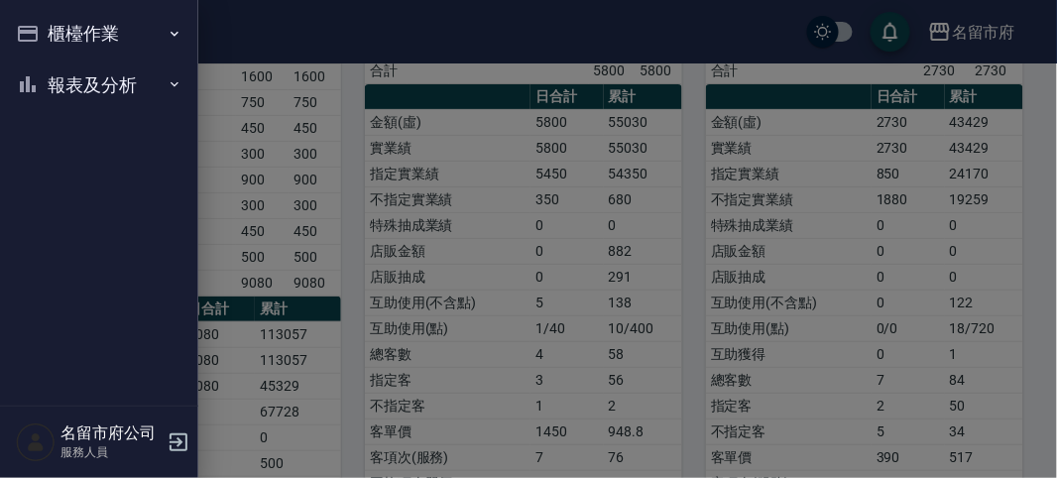
click at [72, 100] on button "報表及分析" at bounding box center [99, 85] width 182 height 52
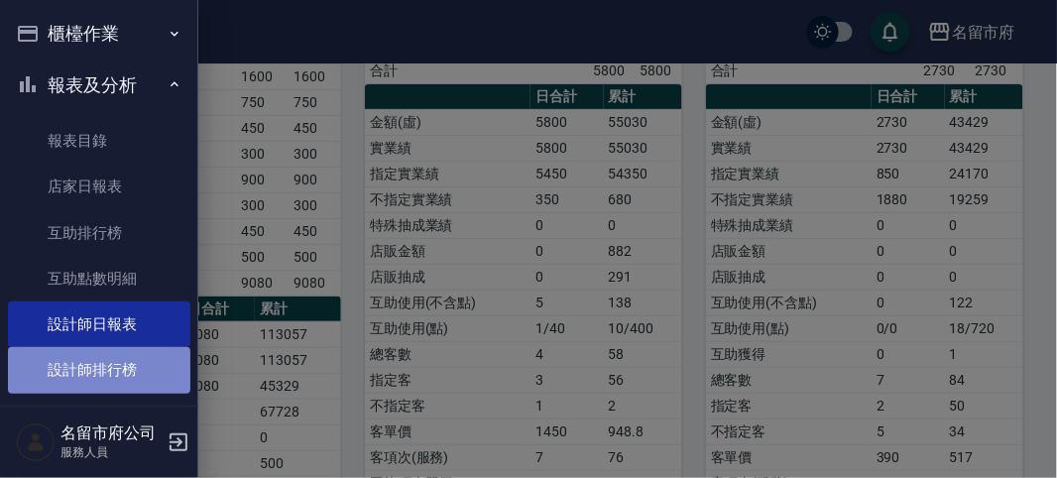
click at [141, 368] on link "設計師排行榜" at bounding box center [99, 370] width 182 height 46
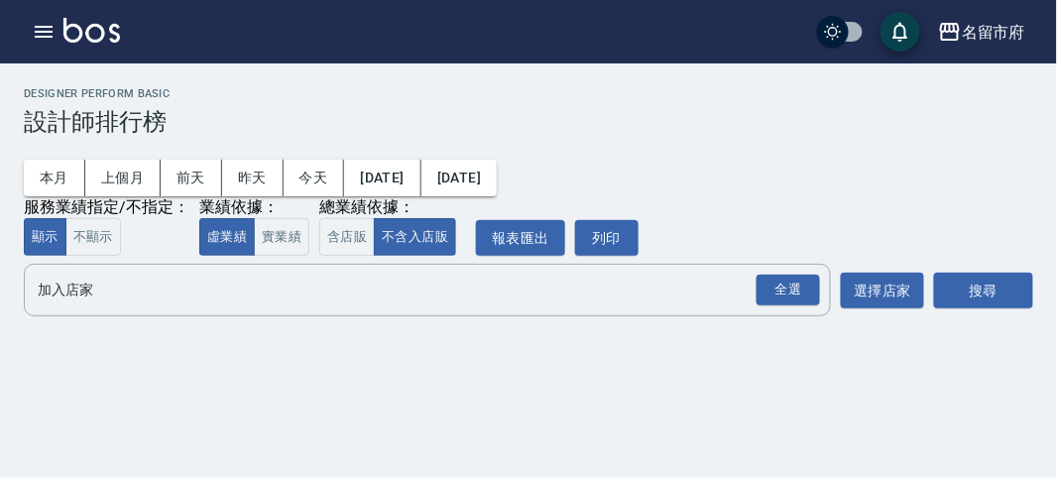
click at [115, 372] on div "名留市府 [DATE] - [DATE] 設計師排行榜 列印時間： [DATE][PHONE_NUMBER]:01 Designer Perform Basi…" at bounding box center [528, 239] width 1057 height 478
drag, startPoint x: 245, startPoint y: 264, endPoint x: 256, endPoint y: 259, distance: 12.0
click at [247, 263] on div "名留市府 [DATE] - [DATE] 設計師排行榜 列印時間： [DATE][PHONE_NUMBER]:01 Designer Perform Basi…" at bounding box center [528, 205] width 1057 height 285
drag, startPoint x: 274, startPoint y: 248, endPoint x: 284, endPoint y: 246, distance: 10.1
click at [281, 247] on button "實業績" at bounding box center [282, 237] width 56 height 39
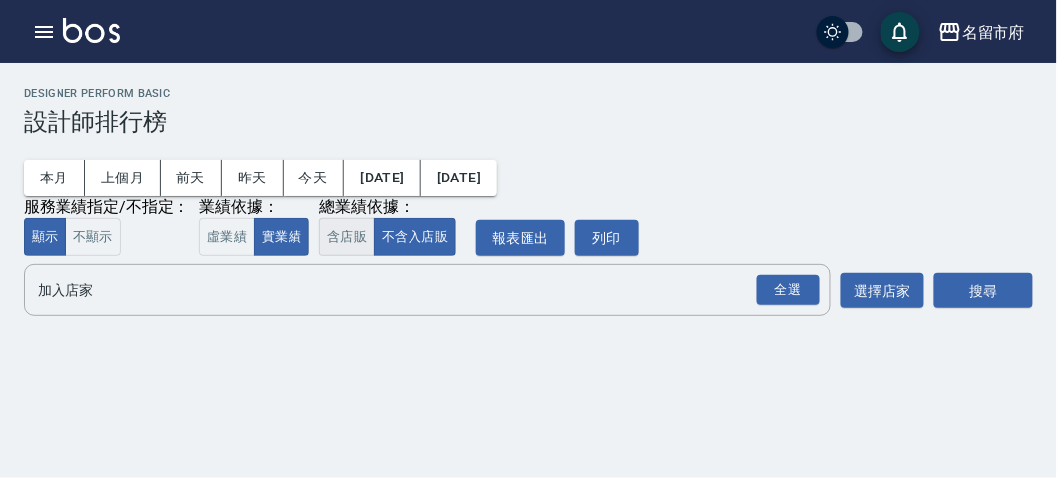
drag, startPoint x: 316, startPoint y: 244, endPoint x: 334, endPoint y: 246, distance: 18.0
click at [320, 246] on button "含店販" at bounding box center [347, 237] width 56 height 39
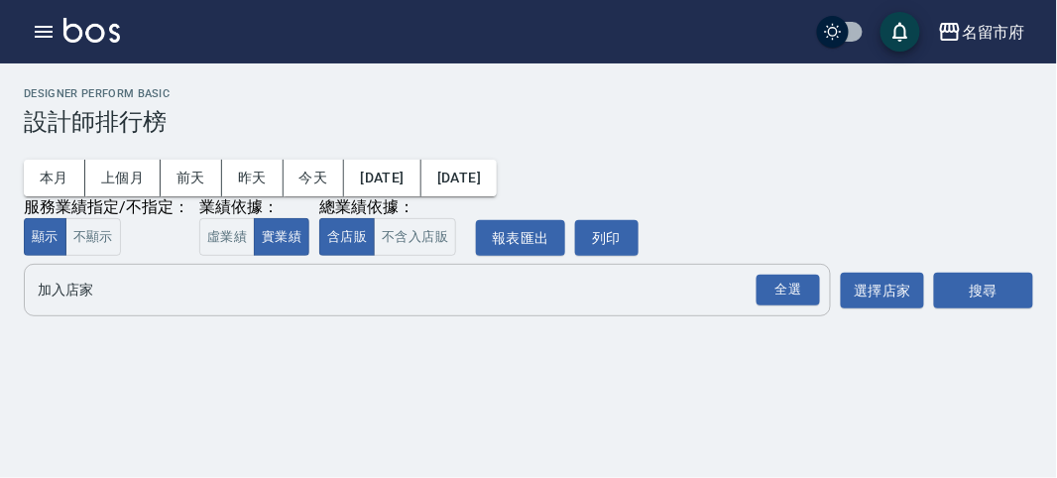
click at [779, 309] on div "全選" at bounding box center [787, 290] width 69 height 53
click at [799, 300] on div "全選" at bounding box center [787, 290] width 63 height 31
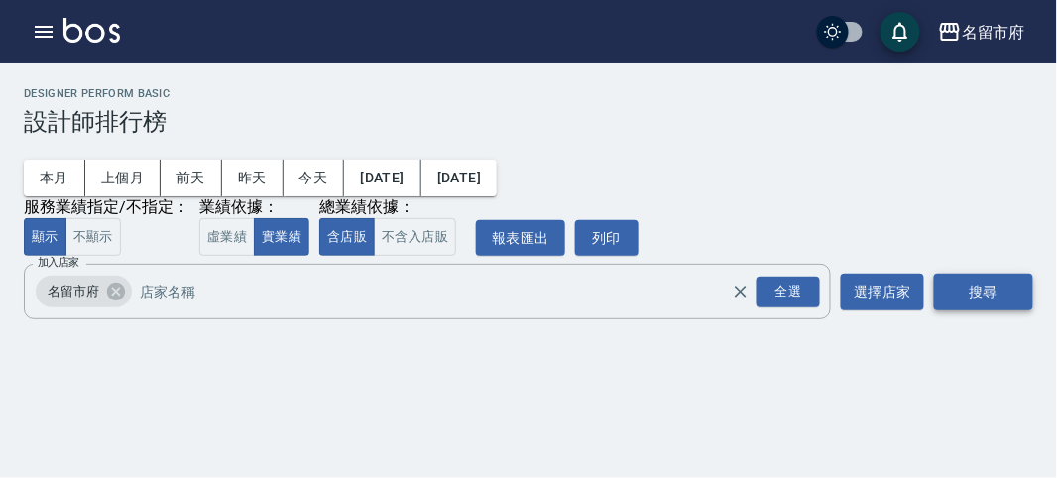
click at [998, 296] on button "搜尋" at bounding box center [983, 292] width 99 height 37
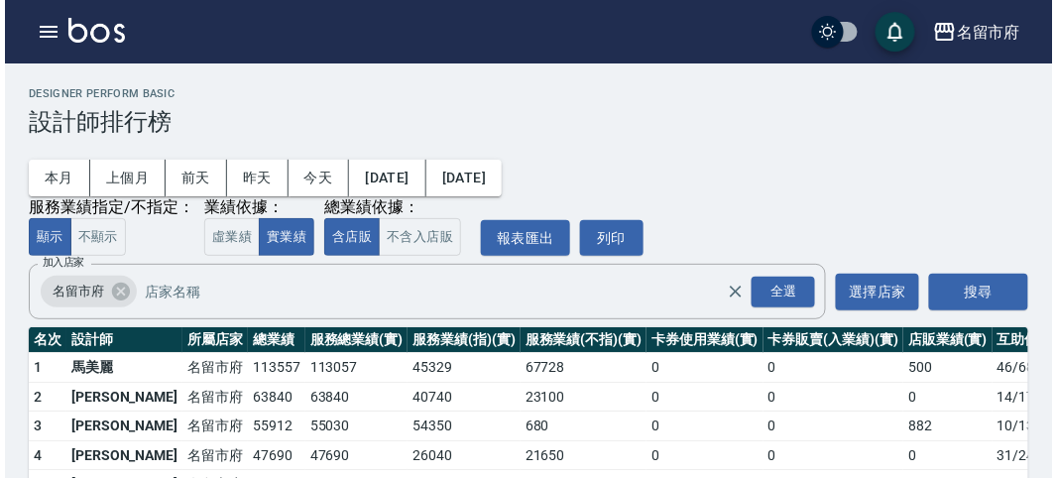
scroll to position [110, 0]
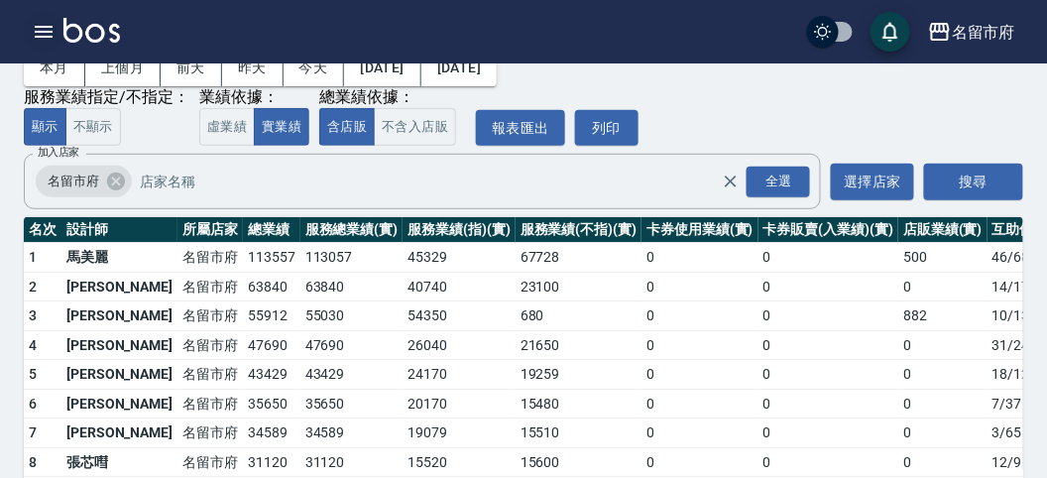
click at [53, 33] on icon "button" at bounding box center [44, 32] width 24 height 24
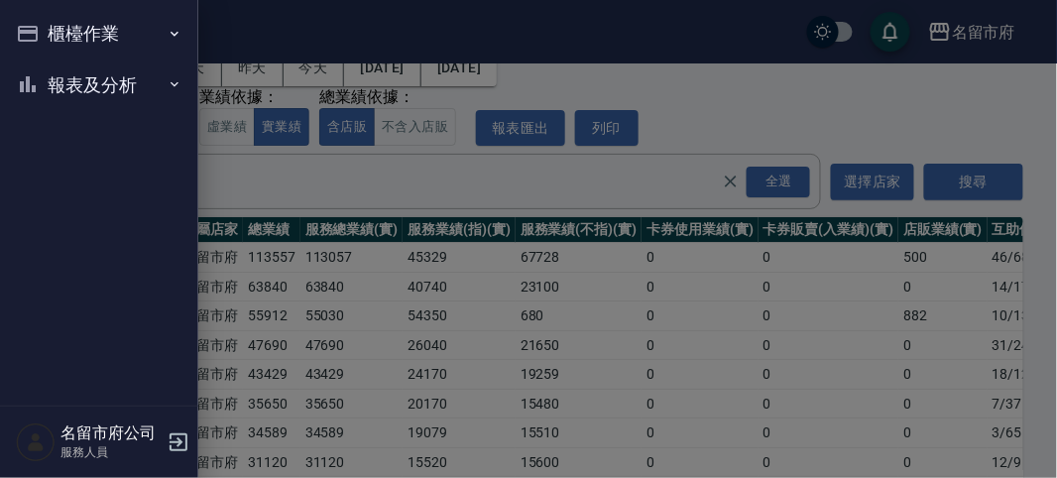
click at [53, 33] on button "櫃檯作業" at bounding box center [99, 34] width 182 height 52
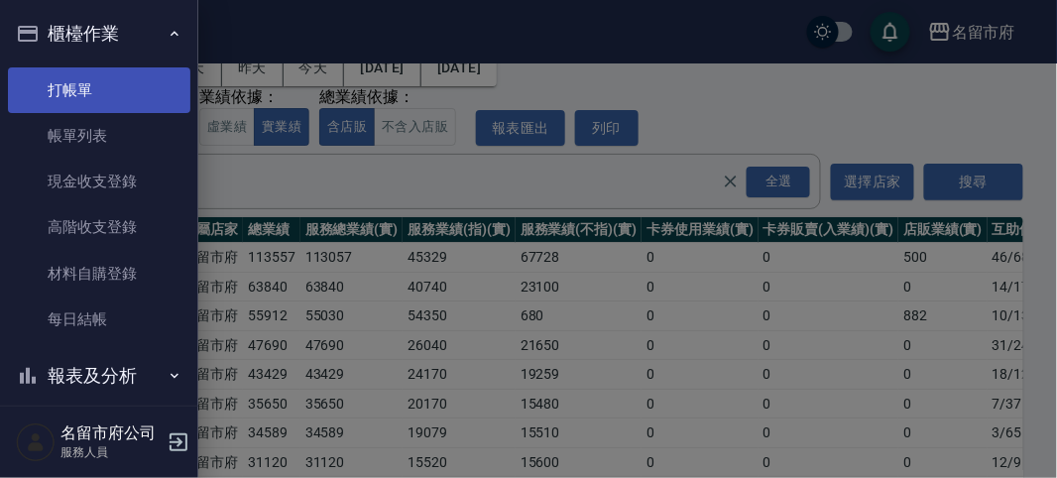
click at [80, 91] on link "打帳單" at bounding box center [99, 90] width 182 height 46
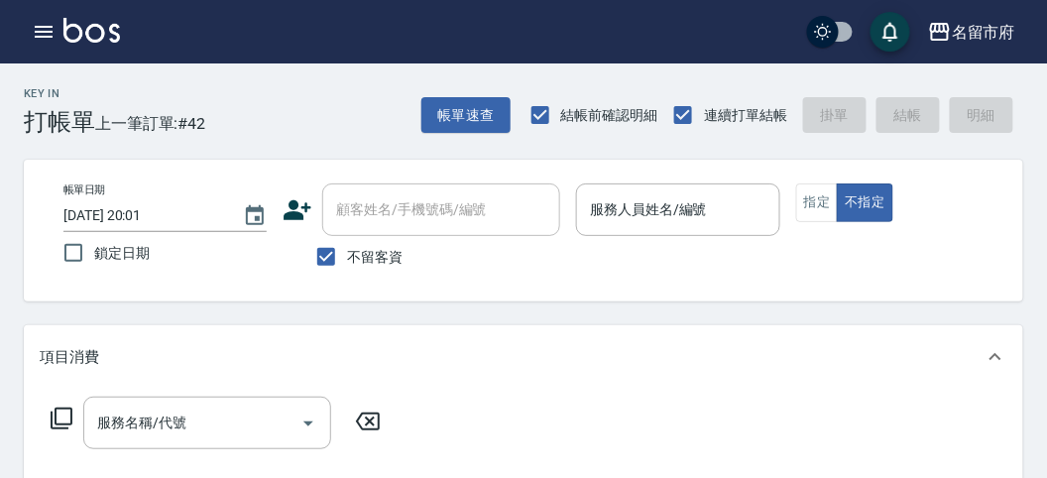
click at [319, 117] on div "Key In 打帳單 上一筆訂單:#42 帳單速查 結帳前確認明細 連續打單結帳 掛單 結帳 明細" at bounding box center [511, 99] width 1023 height 72
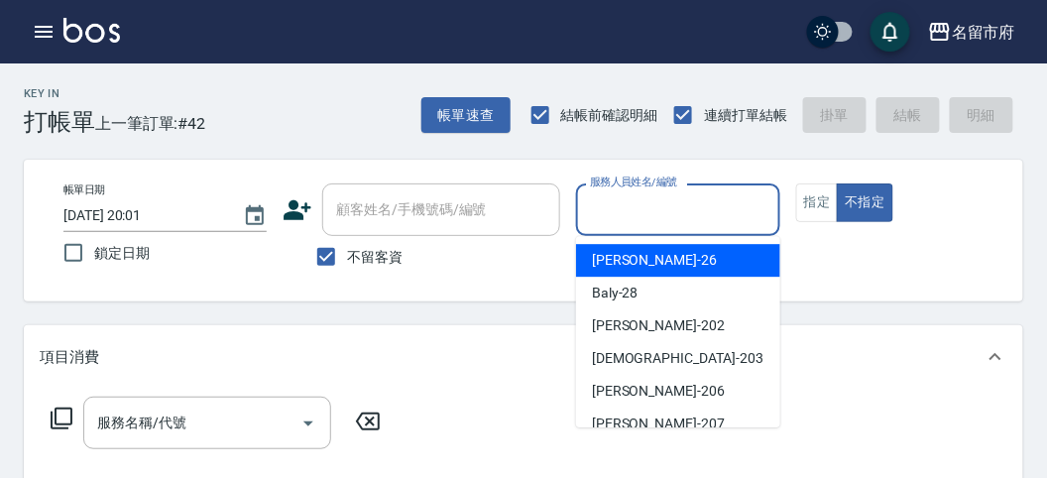
drag, startPoint x: 668, startPoint y: 208, endPoint x: 660, endPoint y: 184, distance: 25.1
click at [671, 208] on input "服務人員姓名/編號" at bounding box center [677, 209] width 185 height 35
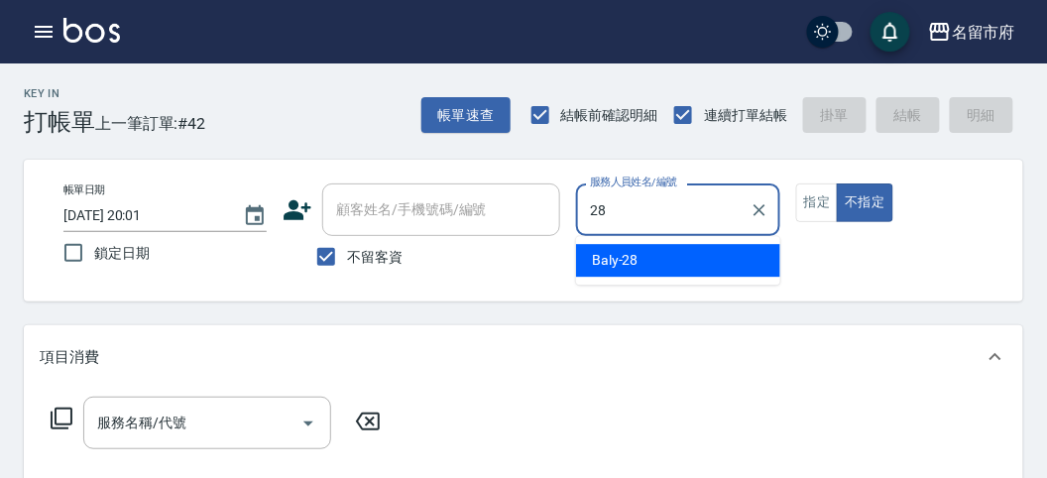
type input "28"
type button "false"
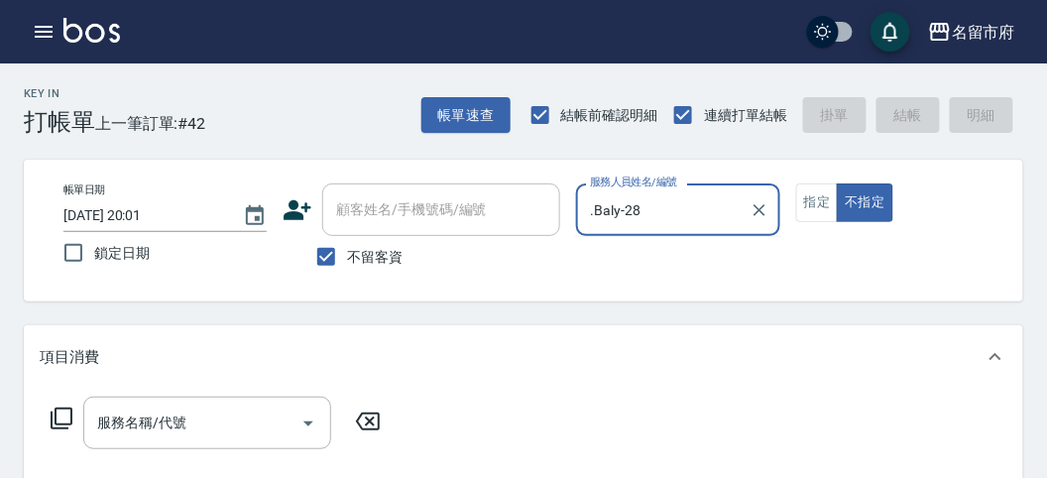
type input "Baly-28"
click at [73, 422] on div "服務名稱/代號 服務名稱/代號" at bounding box center [216, 423] width 353 height 53
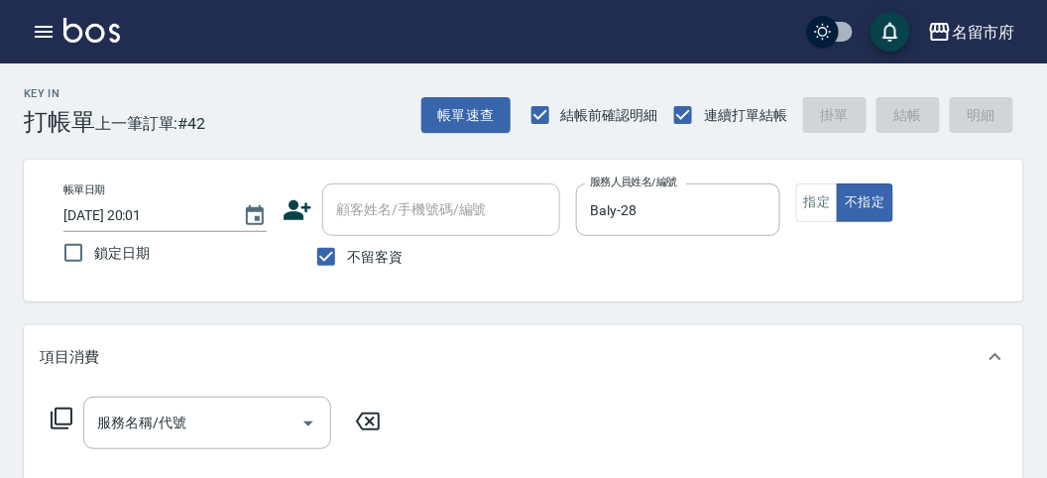
click at [68, 413] on div "服務名稱/代號 服務名稱/代號" at bounding box center [216, 423] width 353 height 53
click at [66, 413] on icon at bounding box center [62, 419] width 24 height 24
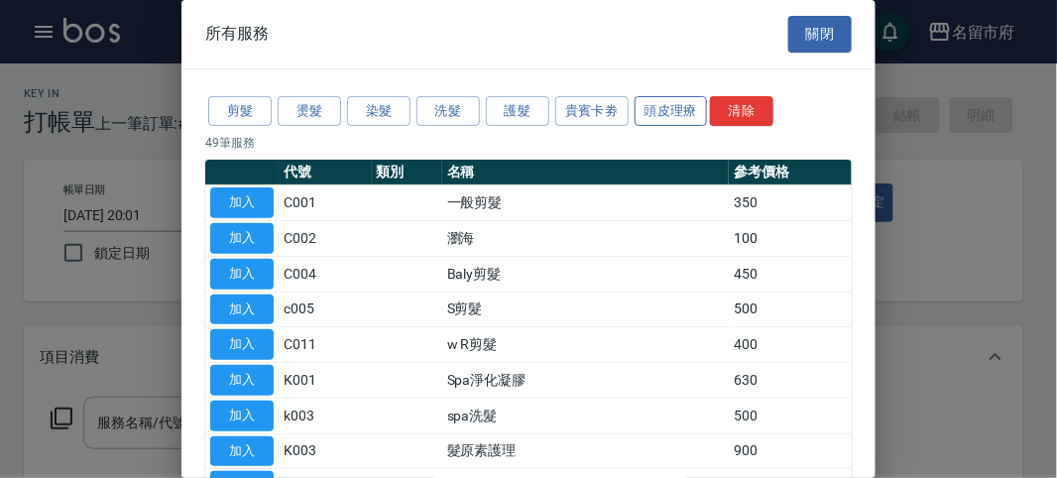
click at [660, 106] on button "頭皮理療" at bounding box center [671, 111] width 73 height 31
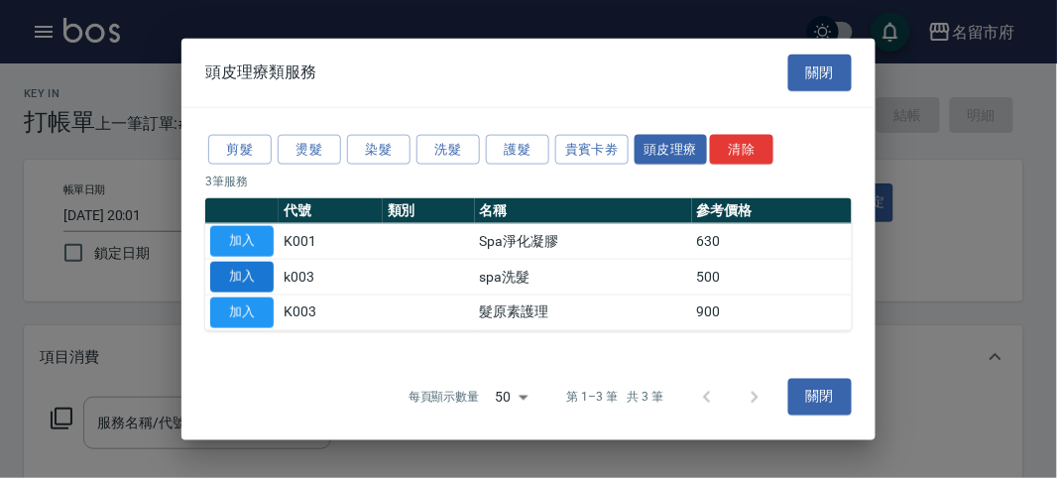
click at [258, 280] on button "加入" at bounding box center [241, 277] width 63 height 31
type input "spa洗髮(k003)"
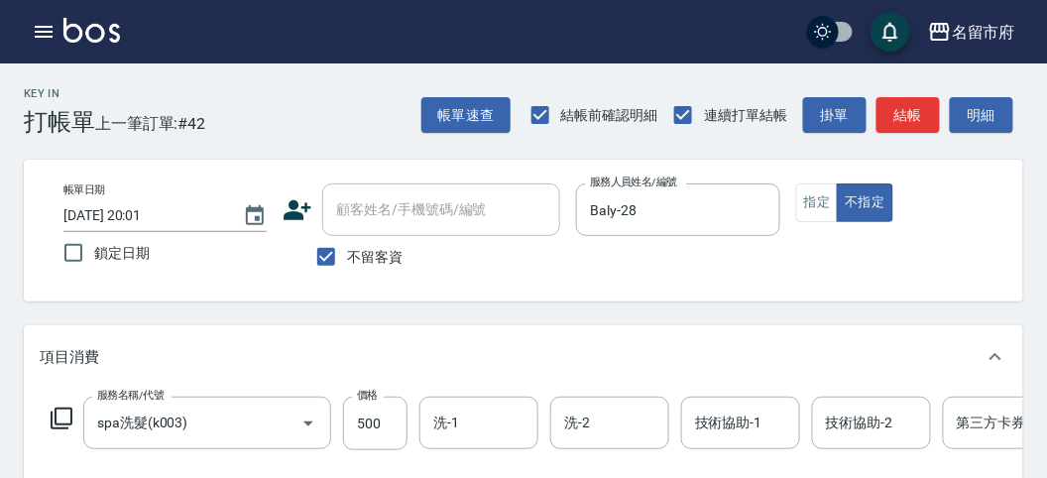
scroll to position [110, 0]
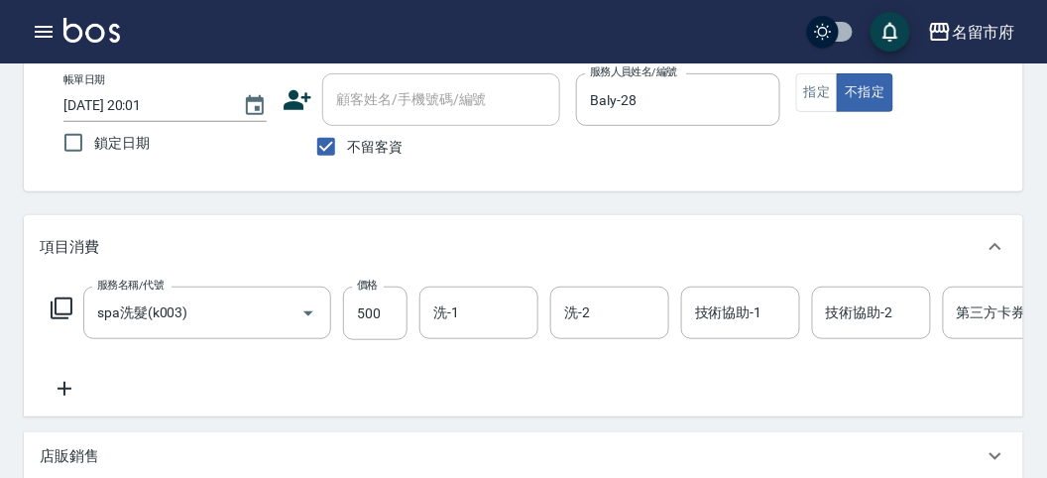
click at [72, 315] on icon at bounding box center [62, 308] width 24 height 24
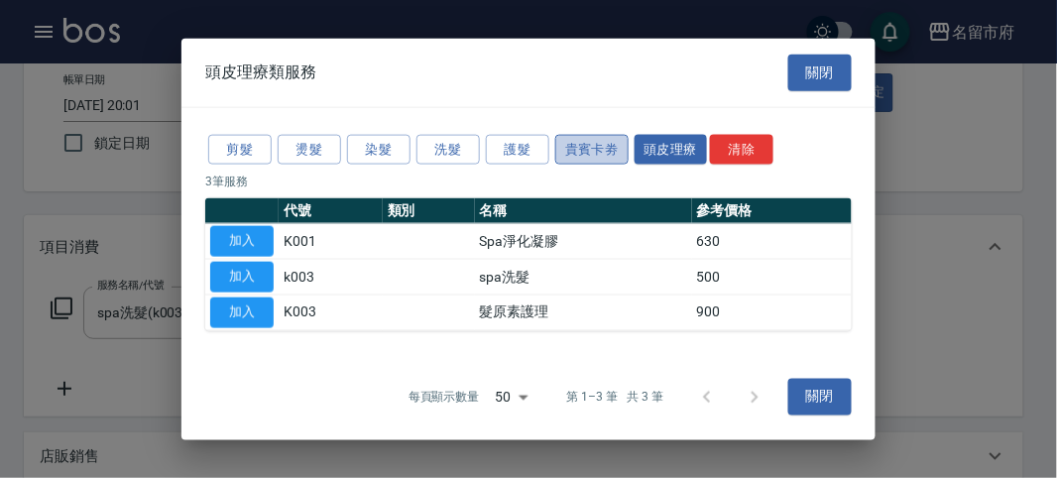
click at [583, 152] on button "貴賓卡劵" at bounding box center [591, 149] width 73 height 31
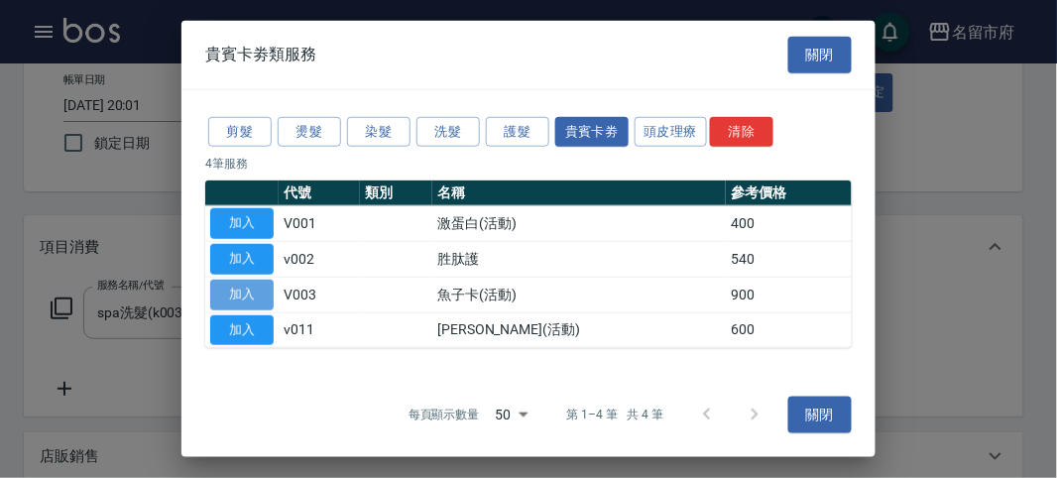
click at [235, 298] on button "加入" at bounding box center [241, 295] width 63 height 31
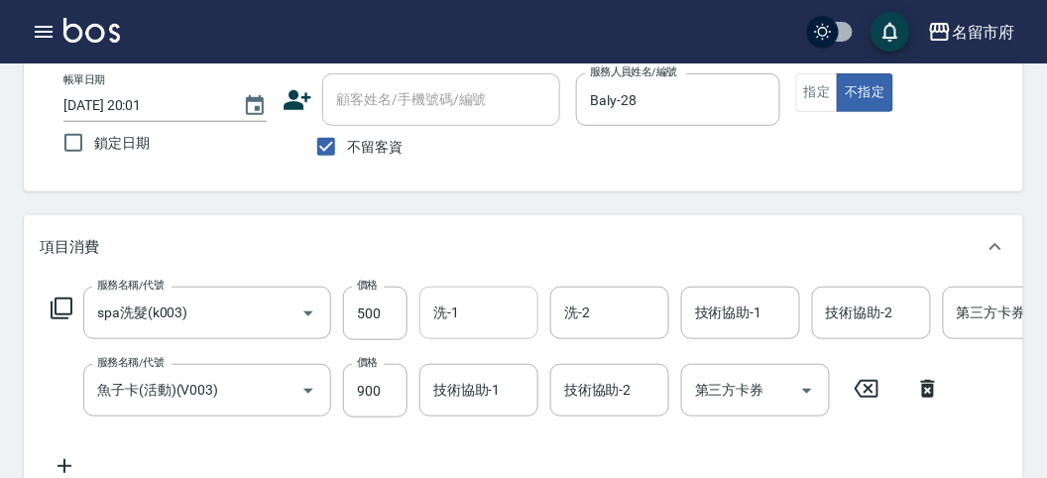
click at [474, 327] on input "洗-1" at bounding box center [478, 312] width 101 height 35
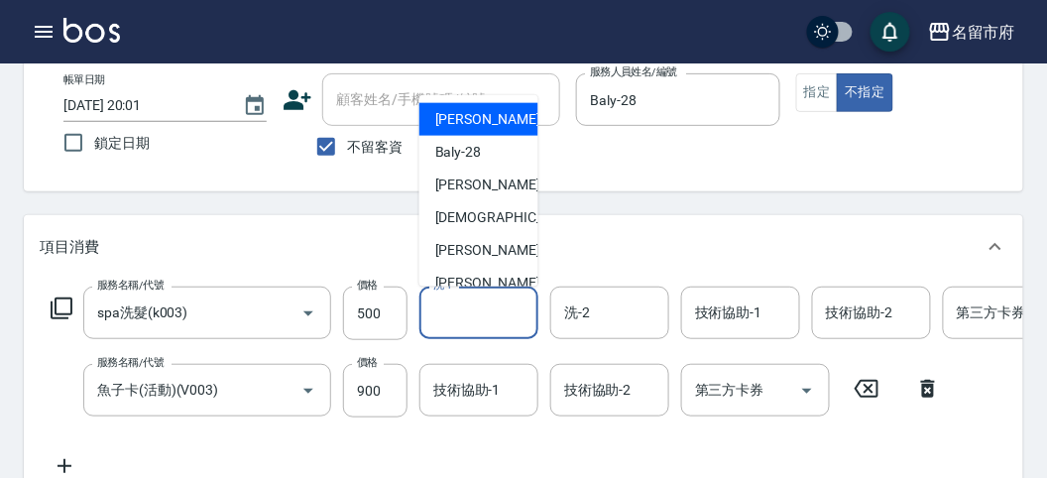
scroll to position [152, 0]
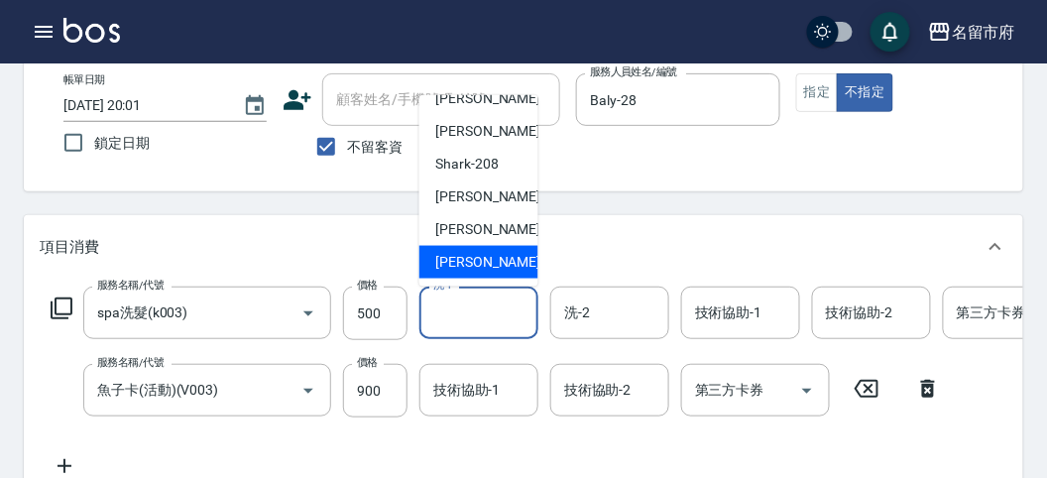
click at [488, 264] on span "[PERSON_NAME] -222" at bounding box center [501, 262] width 133 height 21
type input "[PERSON_NAME]-222"
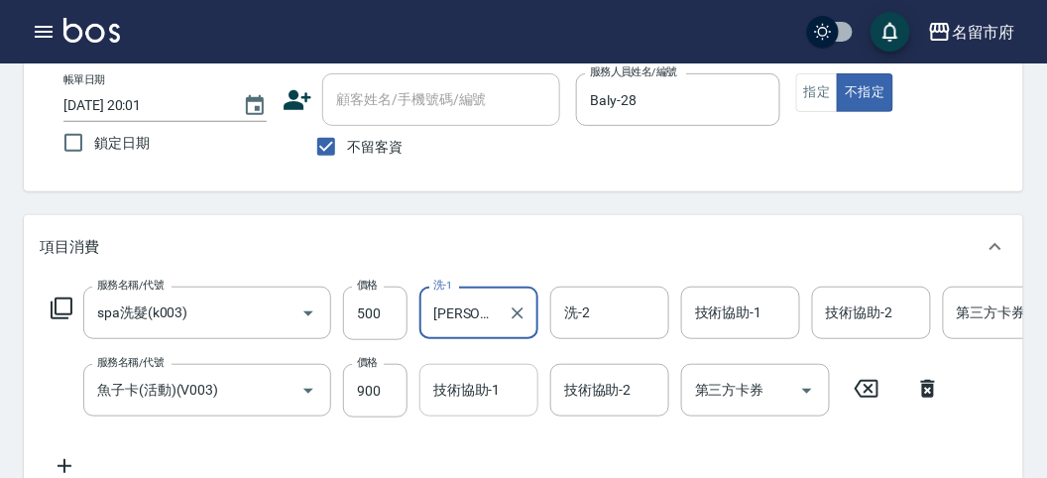
click at [491, 383] on div "技術協助-1 技術協助-1" at bounding box center [478, 390] width 119 height 53
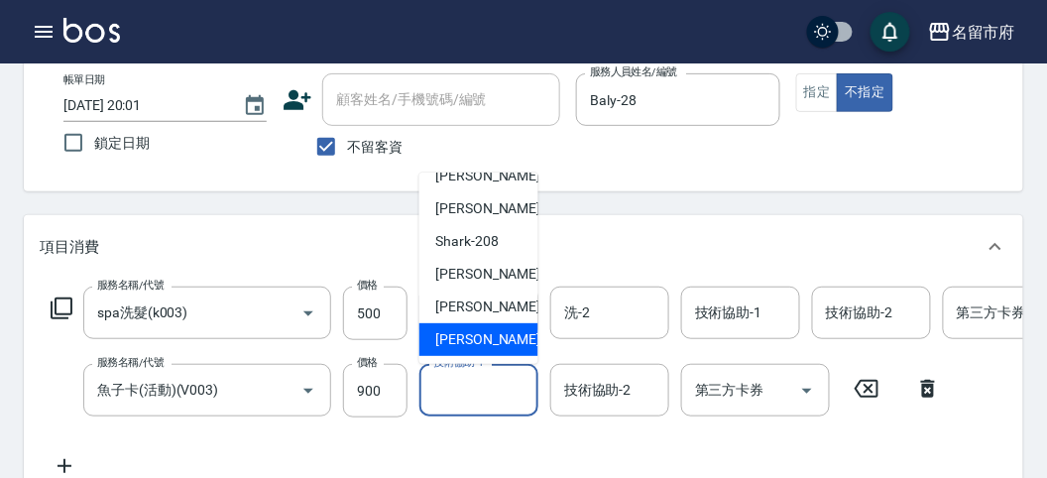
click at [494, 336] on span "[PERSON_NAME] -222" at bounding box center [501, 339] width 133 height 21
type input "[PERSON_NAME]-222"
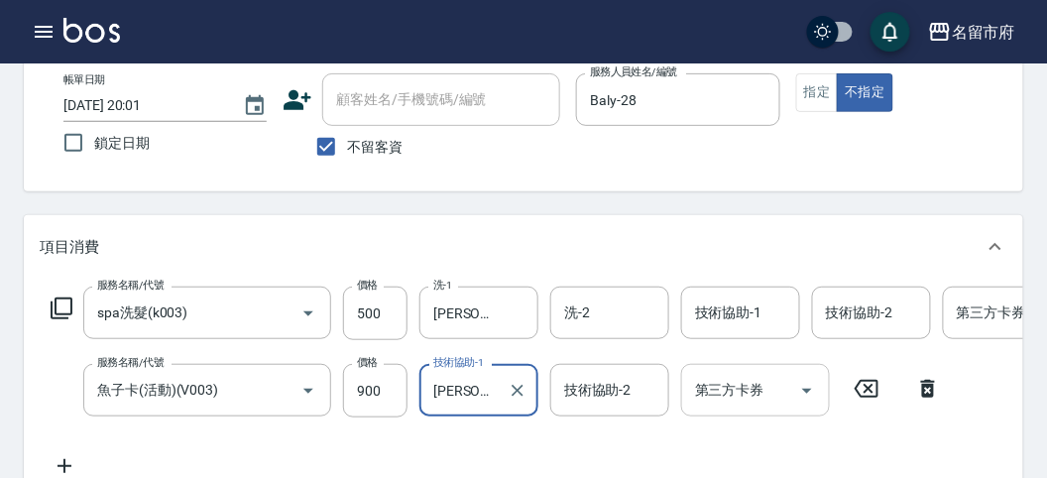
click at [745, 396] on input "第三方卡券" at bounding box center [740, 390] width 101 height 35
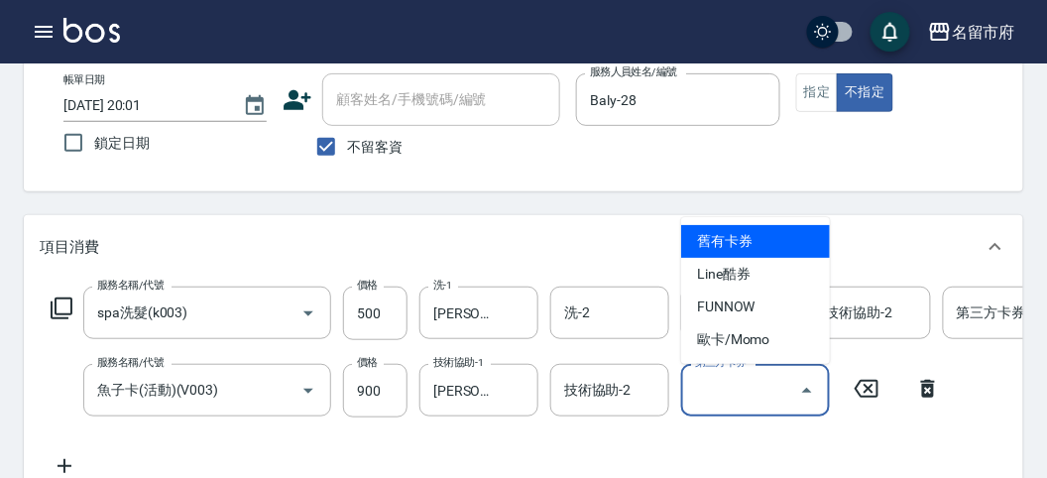
click at [764, 233] on span "舊有卡券" at bounding box center [755, 241] width 149 height 33
type input "舊有卡券"
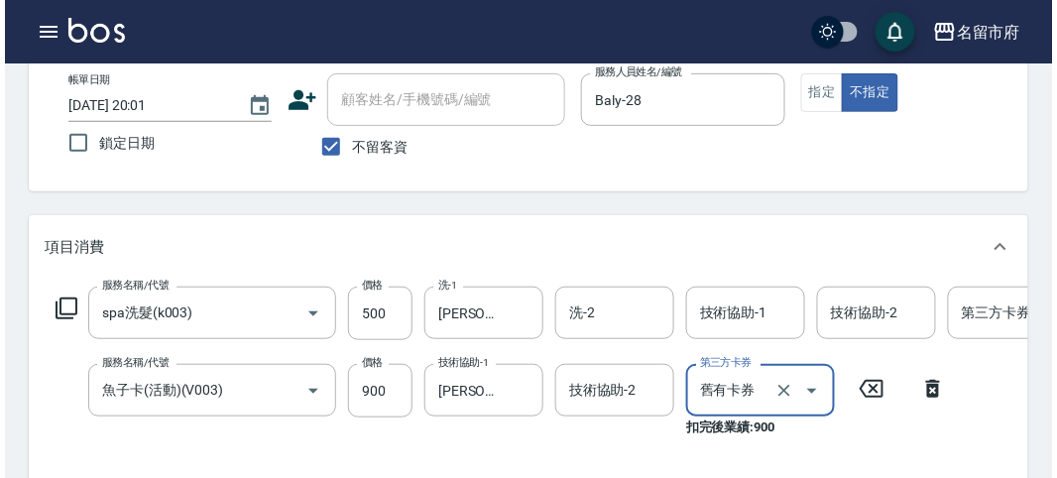
scroll to position [696, 0]
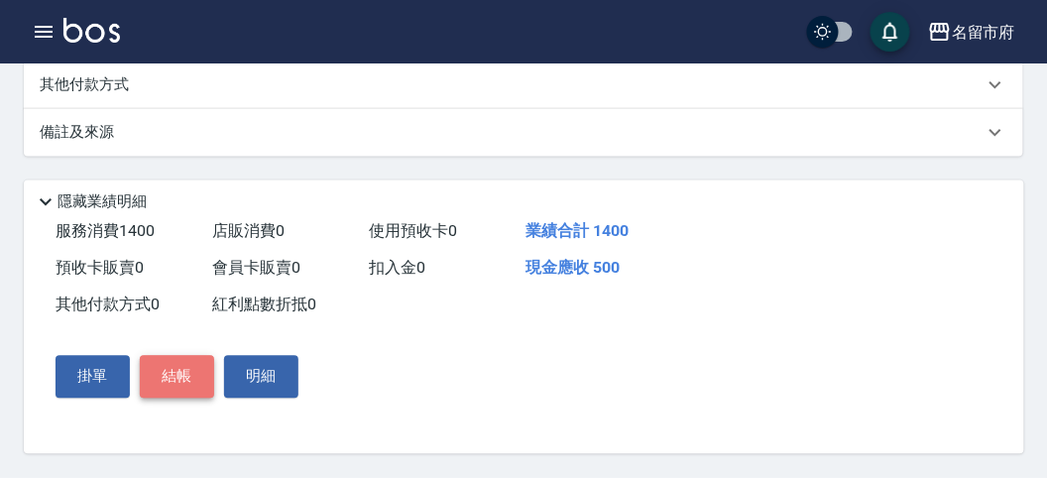
click at [177, 379] on button "結帳" at bounding box center [177, 377] width 74 height 42
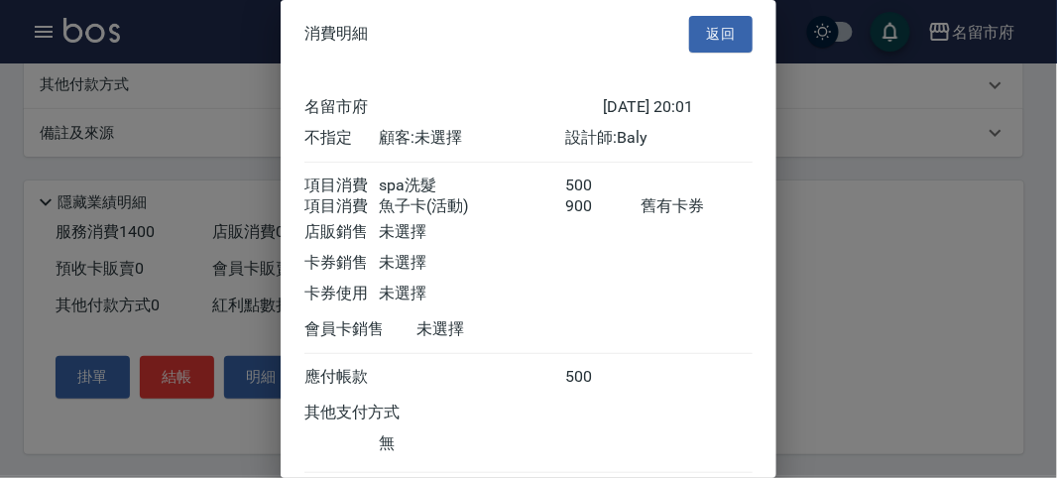
scroll to position [132, 0]
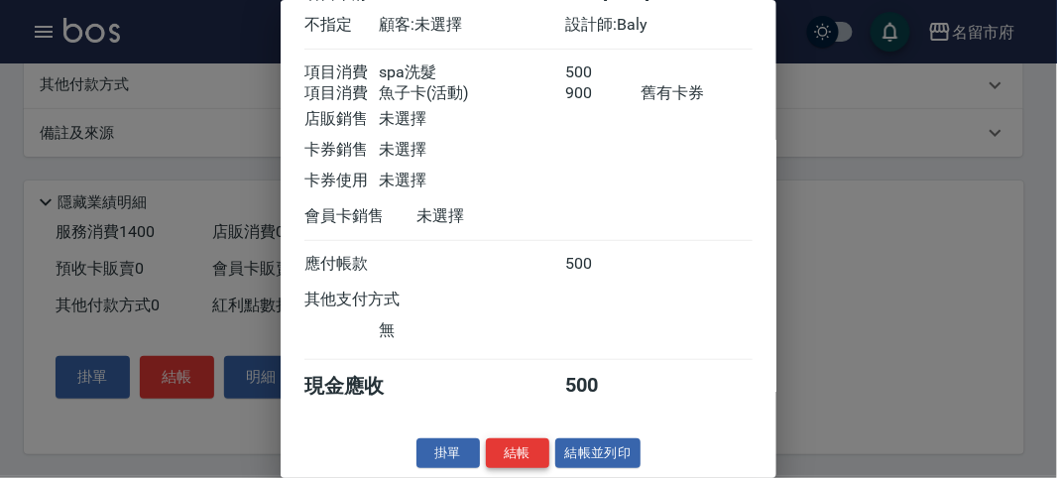
click at [513, 452] on button "結帳" at bounding box center [517, 453] width 63 height 31
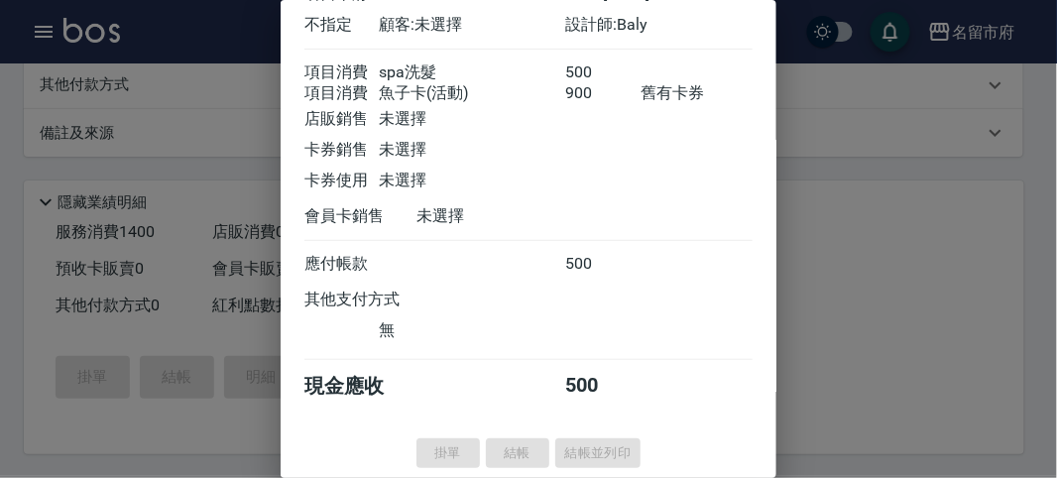
type input "[DATE] 20:11"
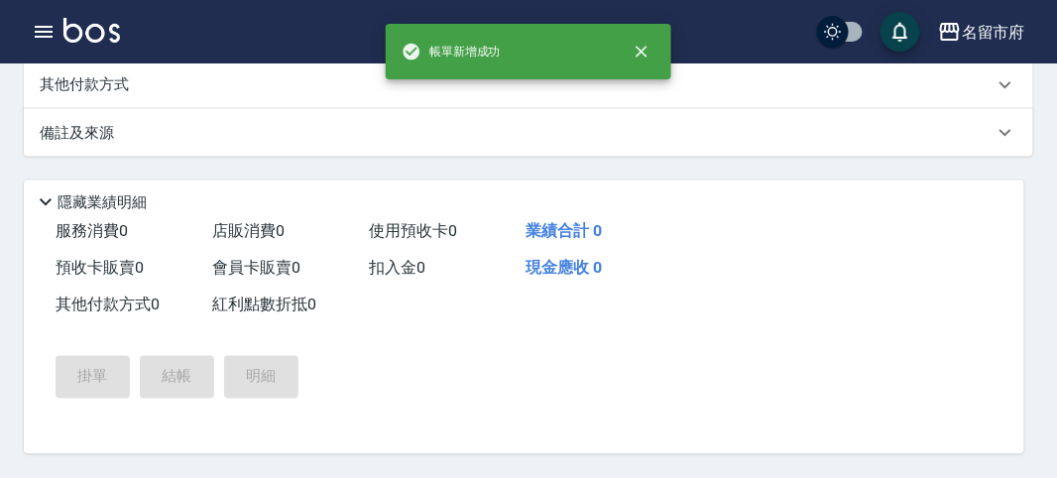
scroll to position [0, 0]
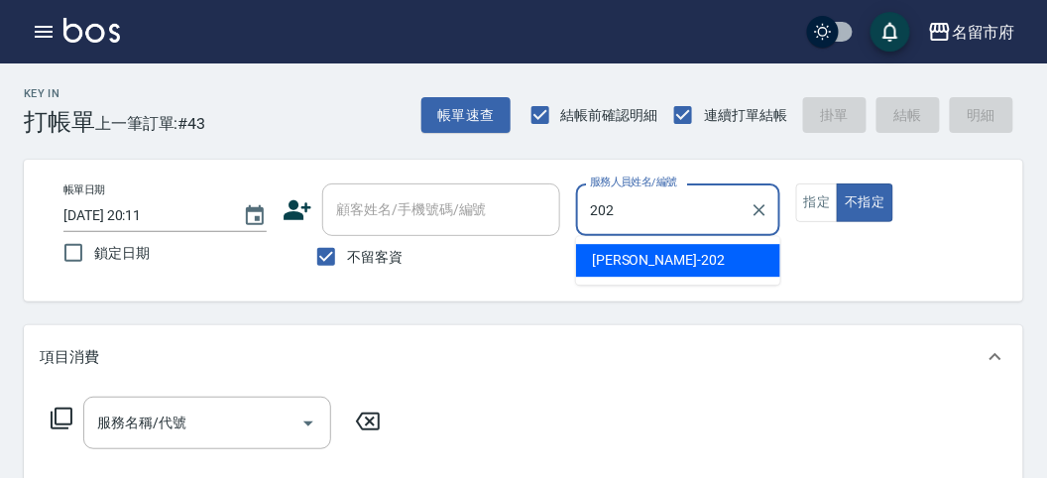
type input "[PERSON_NAME]-202"
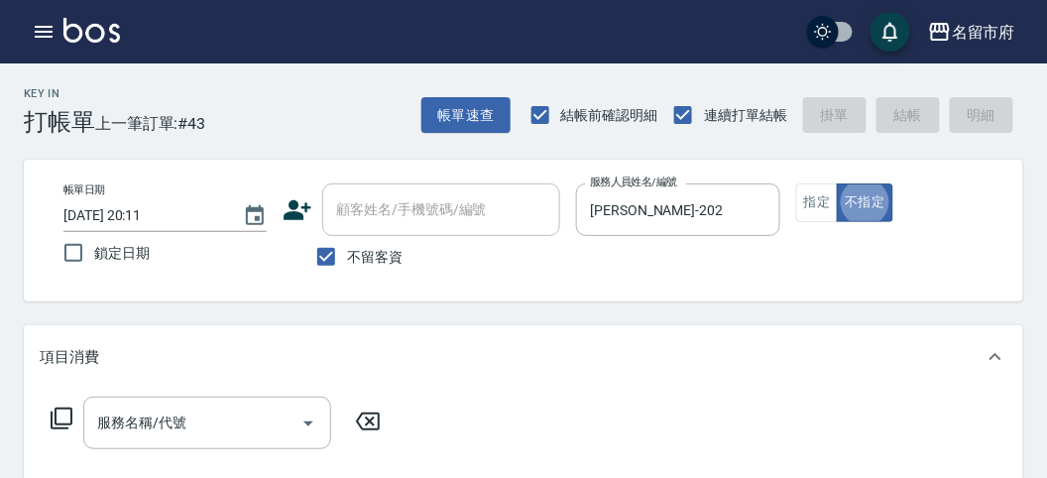
click at [55, 413] on icon at bounding box center [62, 418] width 22 height 22
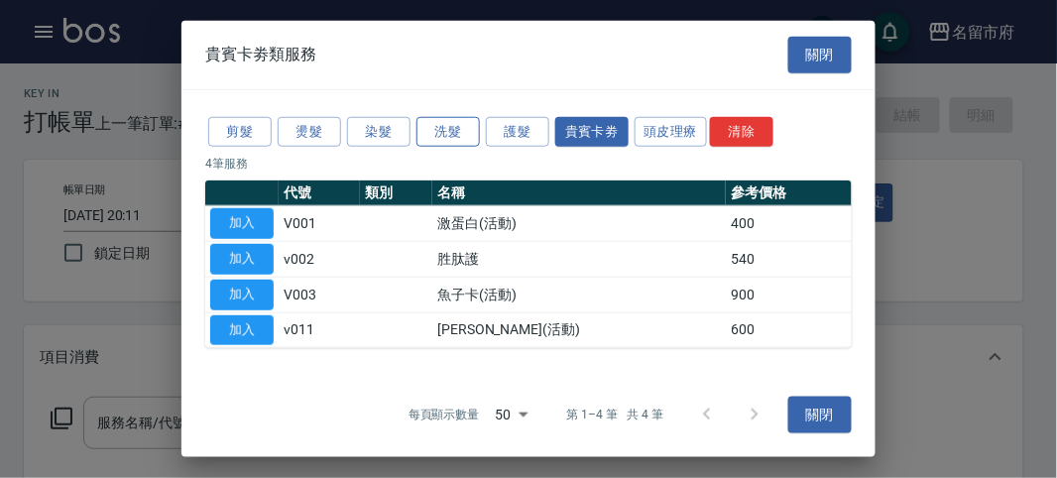
click at [463, 145] on button "洗髮" at bounding box center [447, 131] width 63 height 31
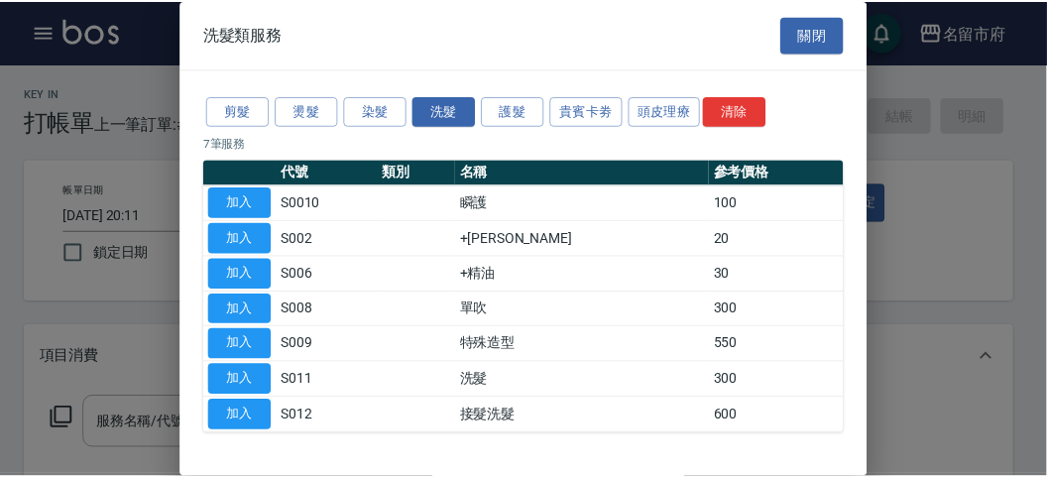
scroll to position [60, 0]
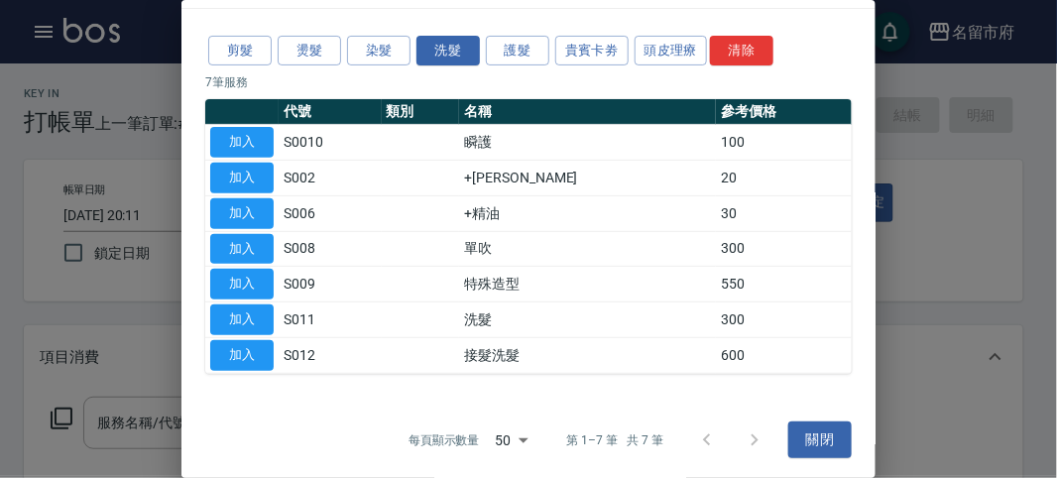
click at [217, 327] on button "加入" at bounding box center [241, 319] width 63 height 31
type input "洗髮(S011)"
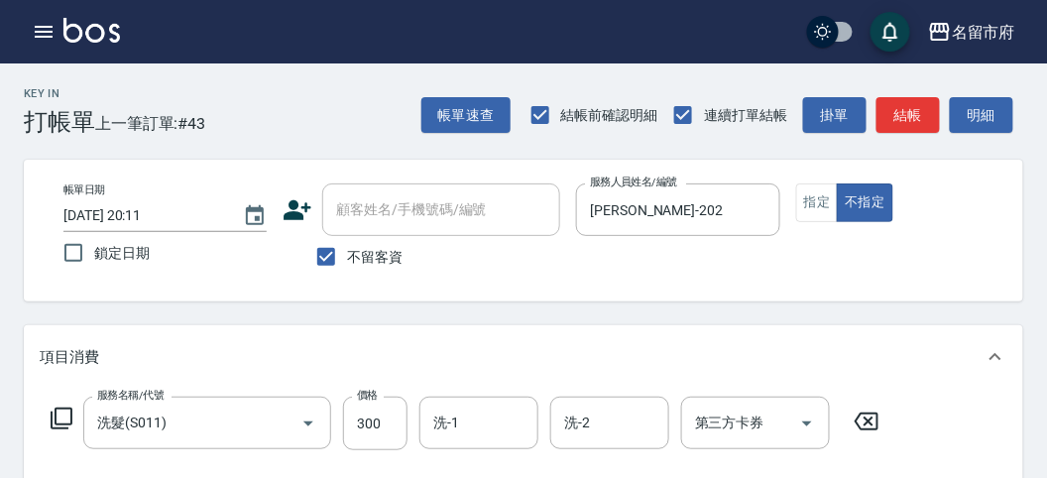
drag, startPoint x: 852, startPoint y: 417, endPoint x: 868, endPoint y: 417, distance: 15.9
click at [855, 417] on icon at bounding box center [867, 421] width 50 height 24
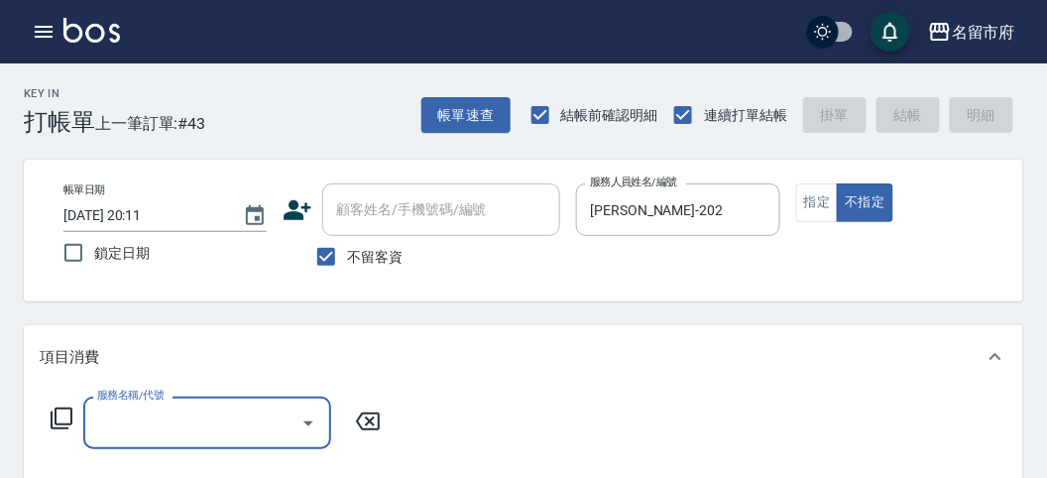
click at [869, 418] on div "服務名稱/代號 服務名稱/代號" at bounding box center [523, 457] width 999 height 137
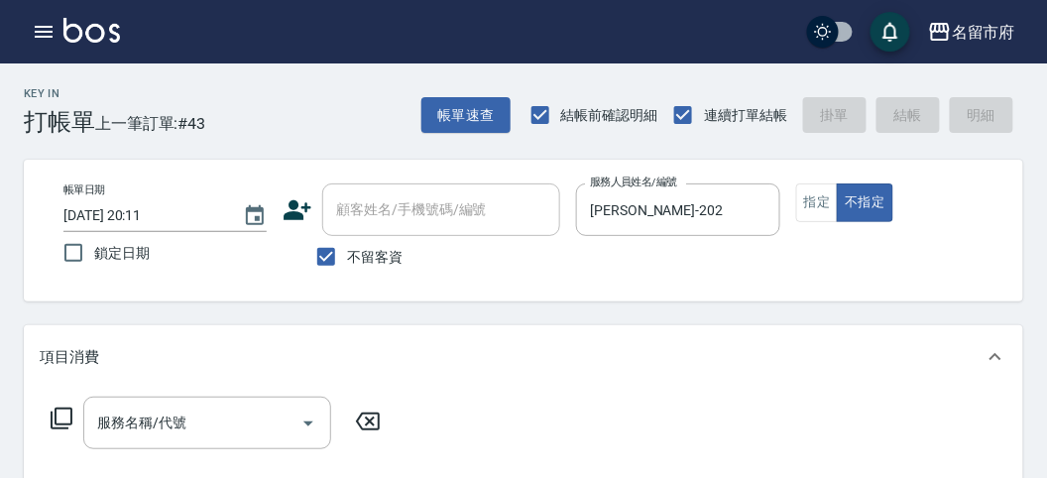
click at [59, 411] on icon at bounding box center [62, 419] width 24 height 24
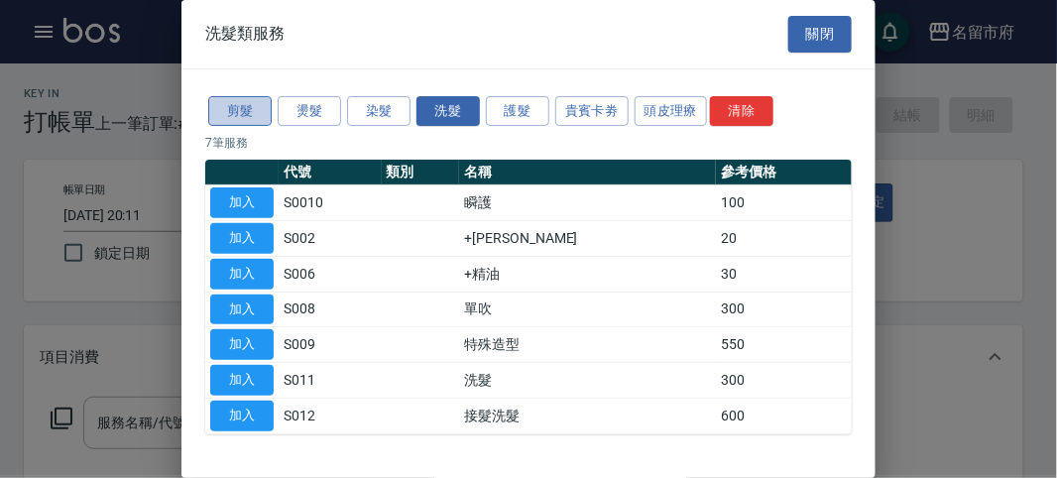
click at [268, 109] on button "剪髮" at bounding box center [239, 111] width 63 height 31
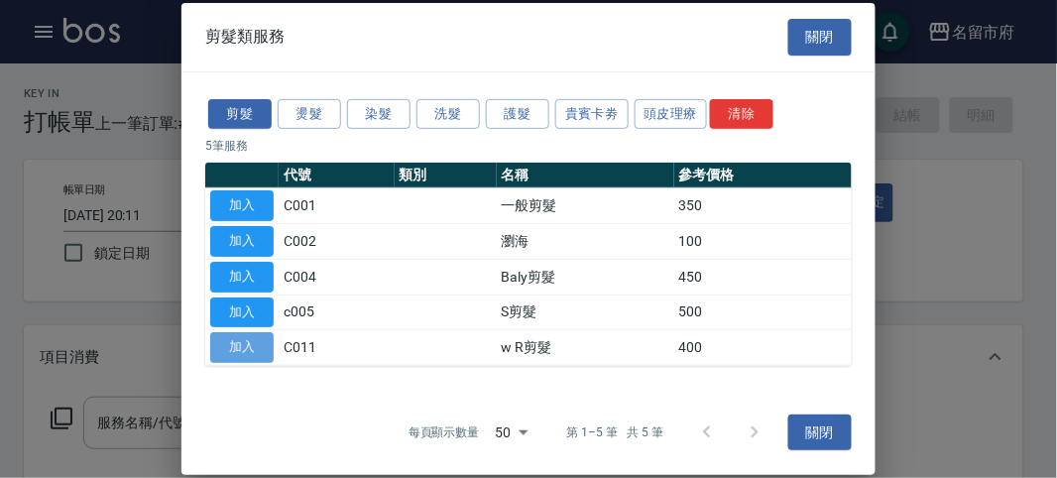
drag, startPoint x: 261, startPoint y: 356, endPoint x: 179, endPoint y: 367, distance: 82.0
click at [262, 356] on button "加入" at bounding box center [241, 347] width 63 height 31
type input "w R剪髮(C011)"
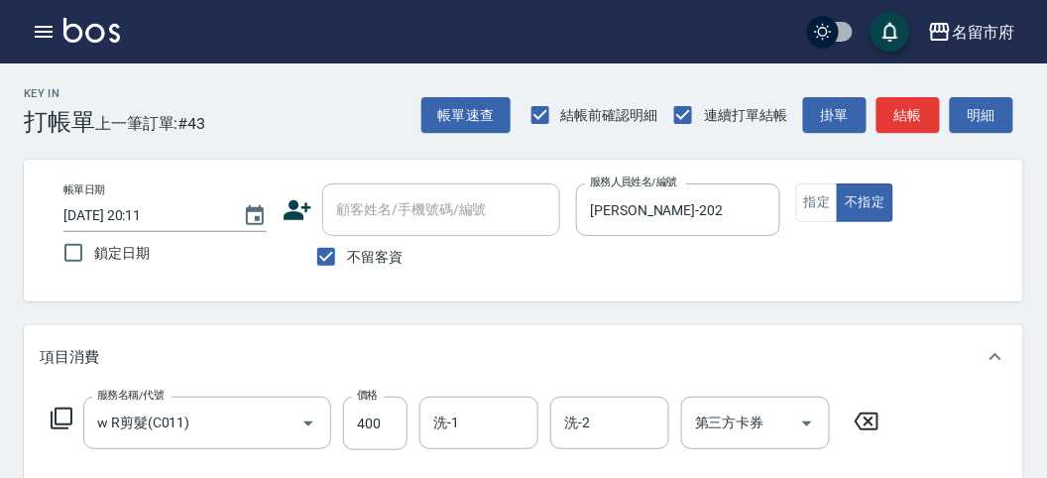
scroll to position [110, 0]
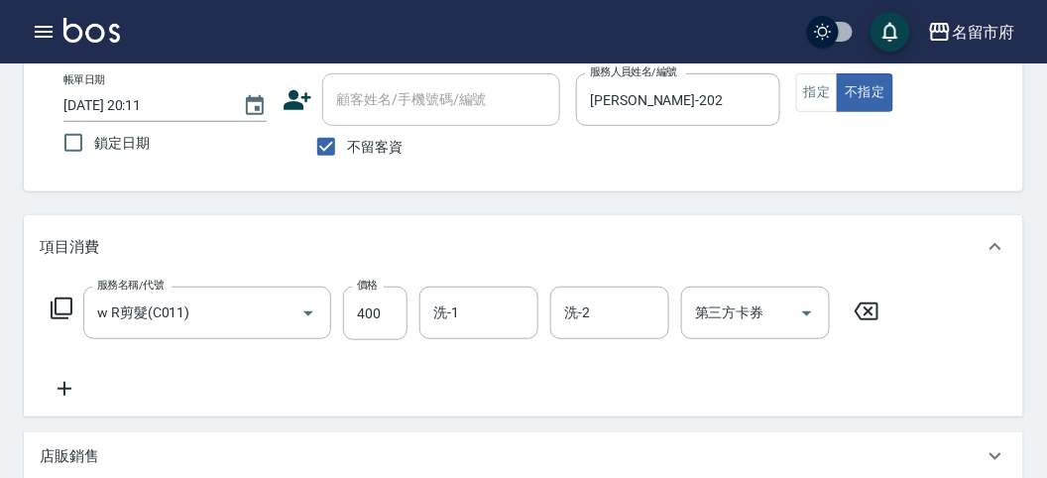
click at [61, 319] on icon at bounding box center [62, 308] width 24 height 24
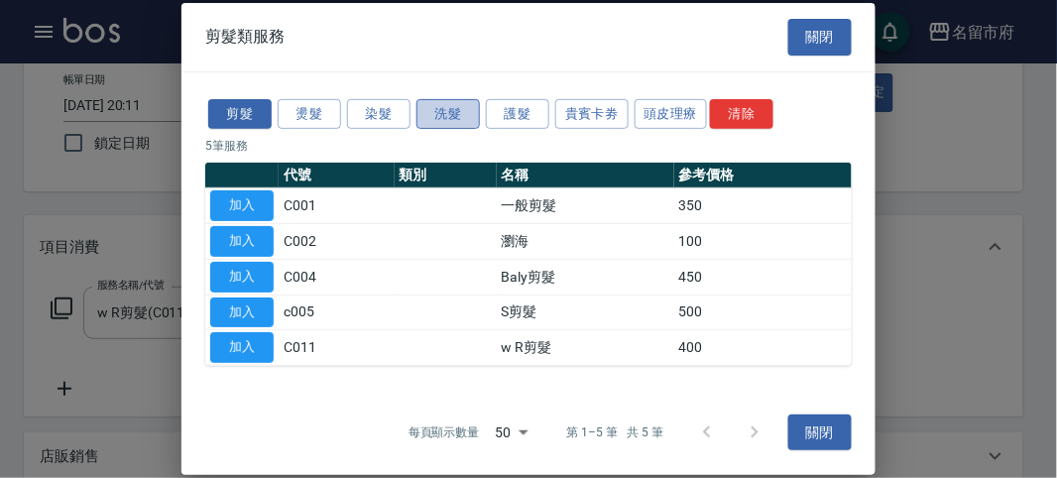
click at [453, 109] on button "洗髮" at bounding box center [447, 113] width 63 height 31
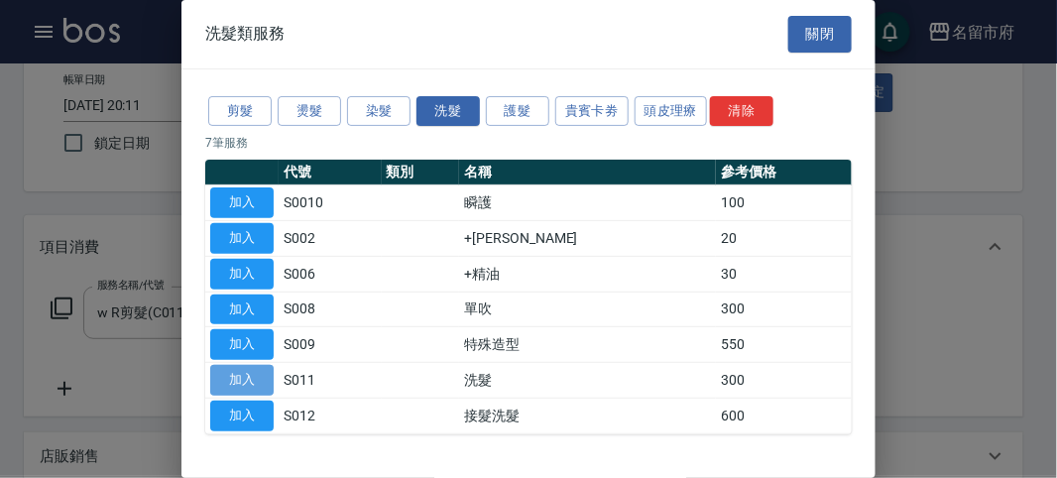
click at [255, 375] on button "加入" at bounding box center [241, 380] width 63 height 31
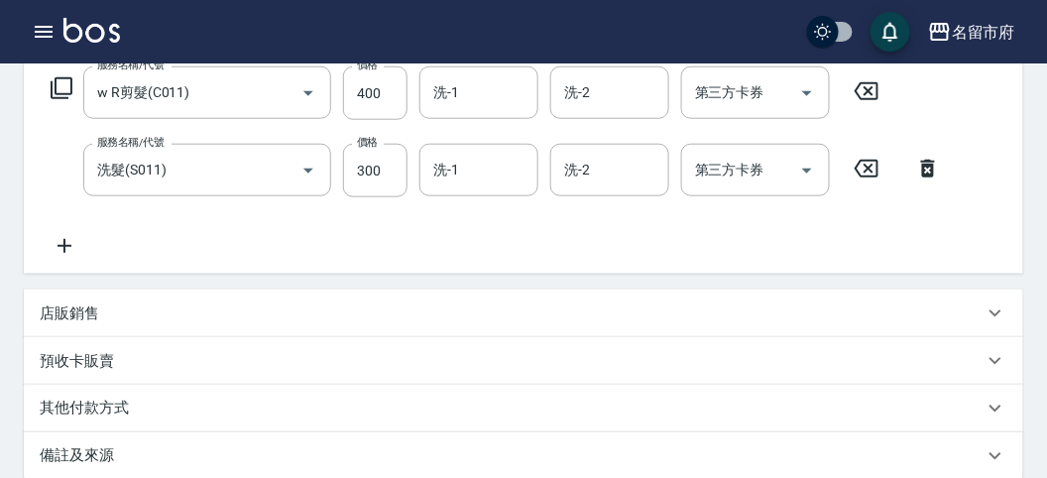
scroll to position [0, 0]
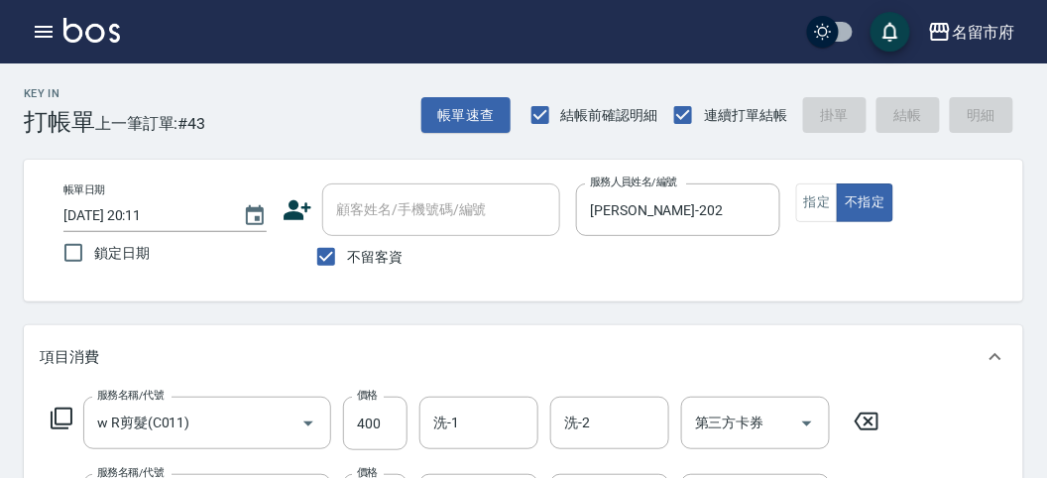
type input "[DATE] 20:18"
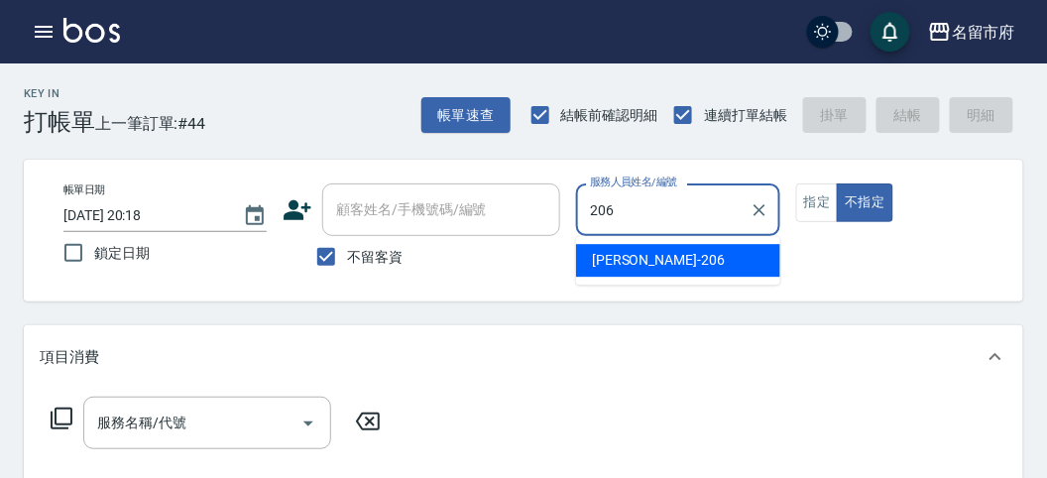
type input "[PERSON_NAME]-206"
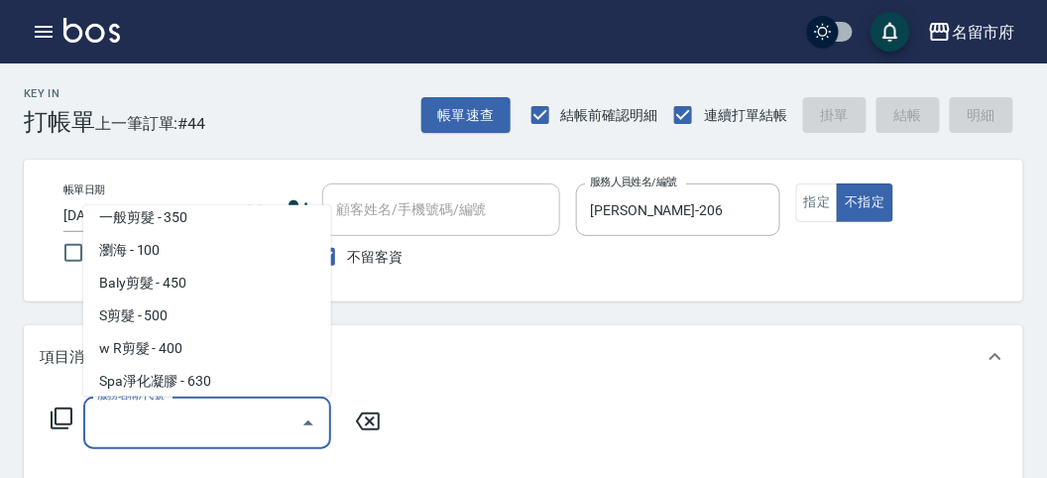
scroll to position [45, 0]
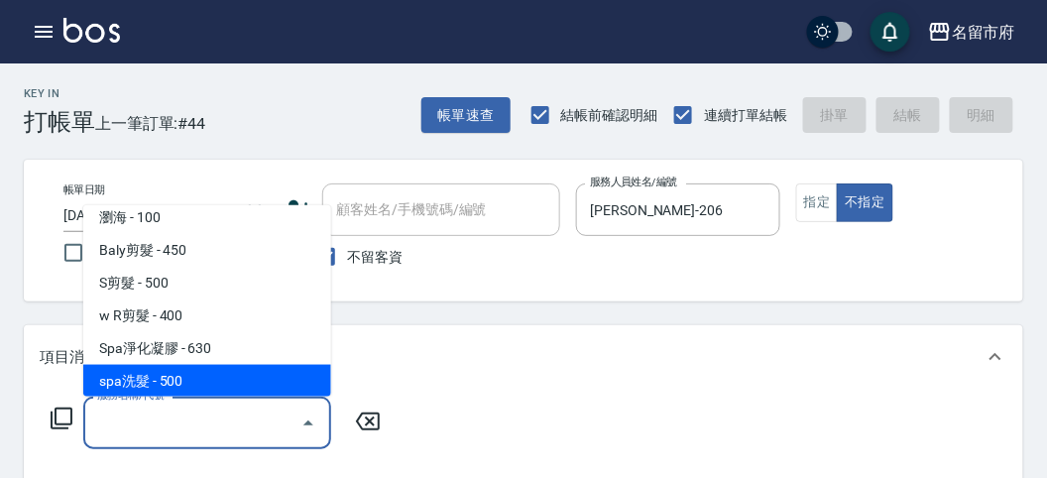
type input "spa洗髮(k003)"
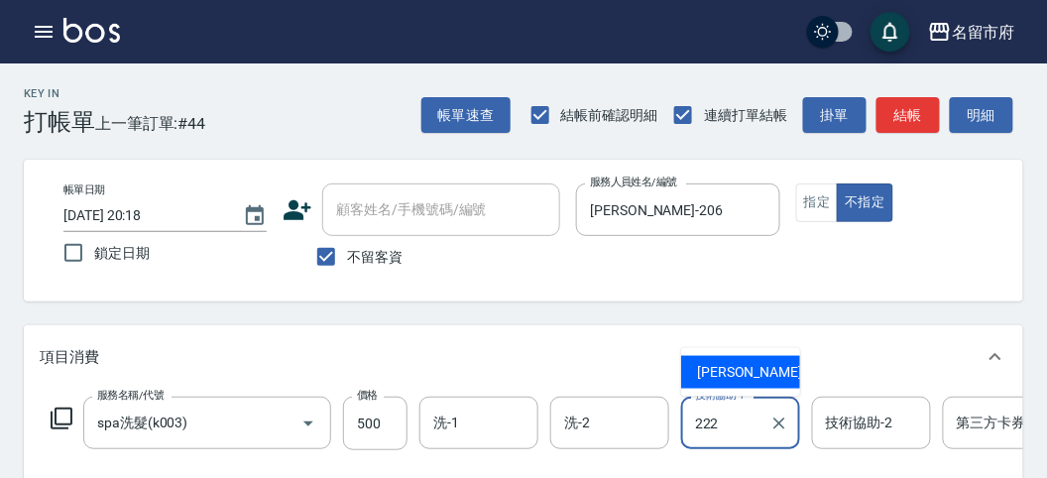
type input "[PERSON_NAME]-222"
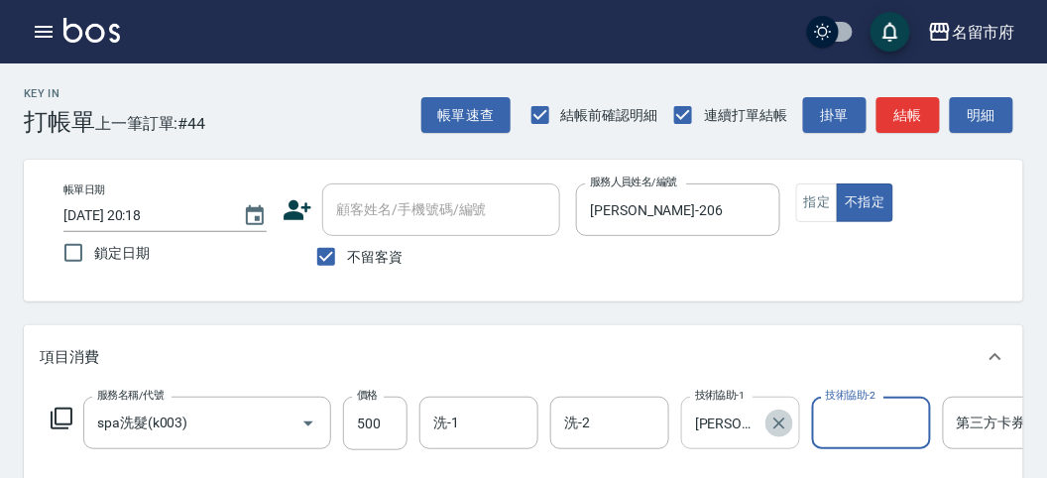
click at [779, 433] on button "Clear" at bounding box center [779, 423] width 28 height 28
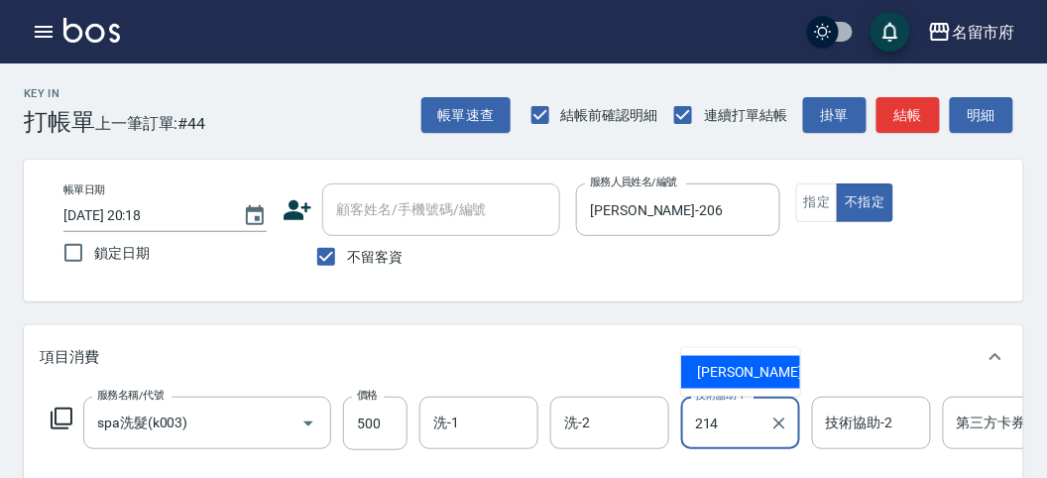
type input "小雲-214"
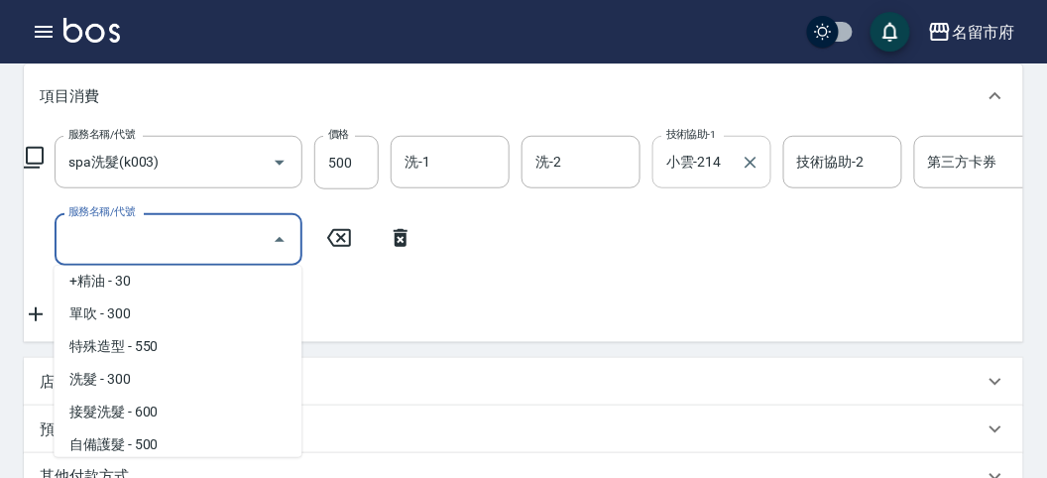
scroll to position [1087, 0]
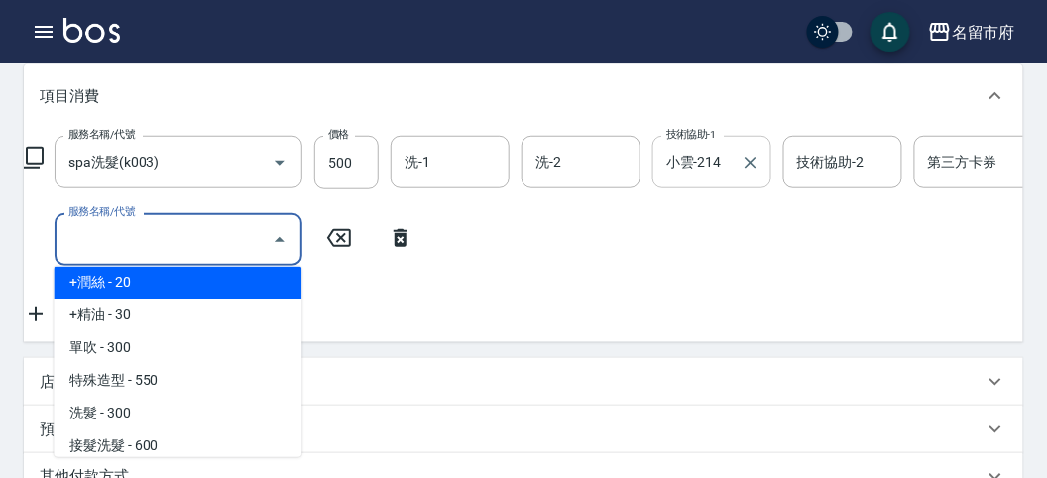
type input "+[PERSON_NAME](S002)"
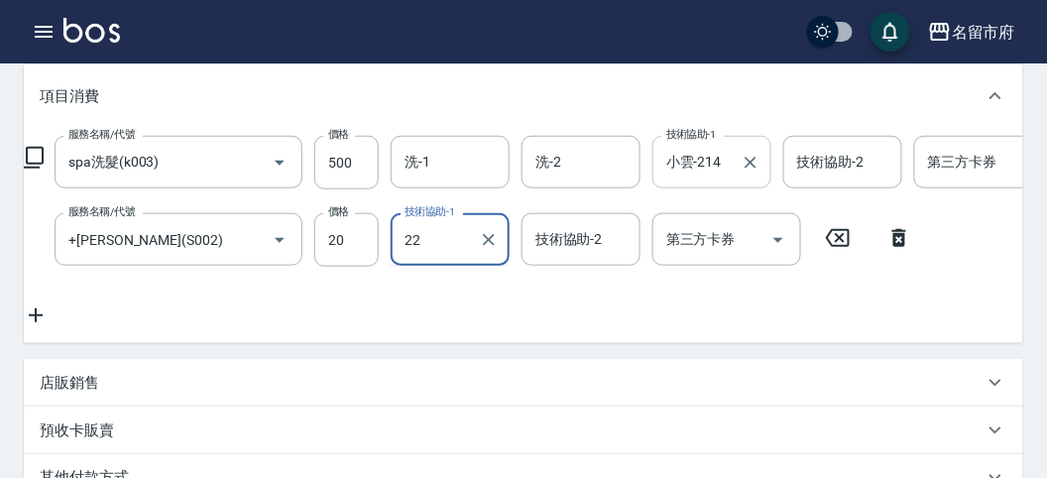
type input "2"
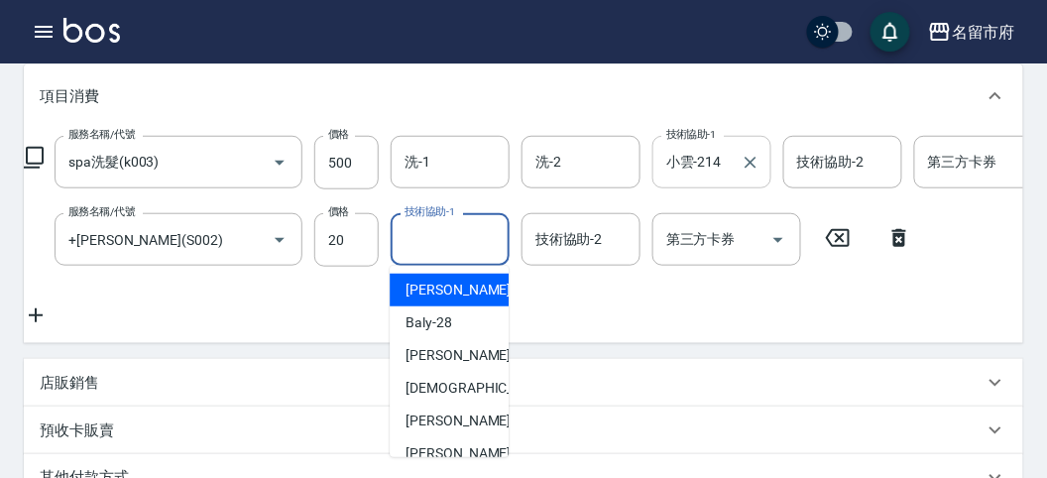
type input "[PERSON_NAME]-26"
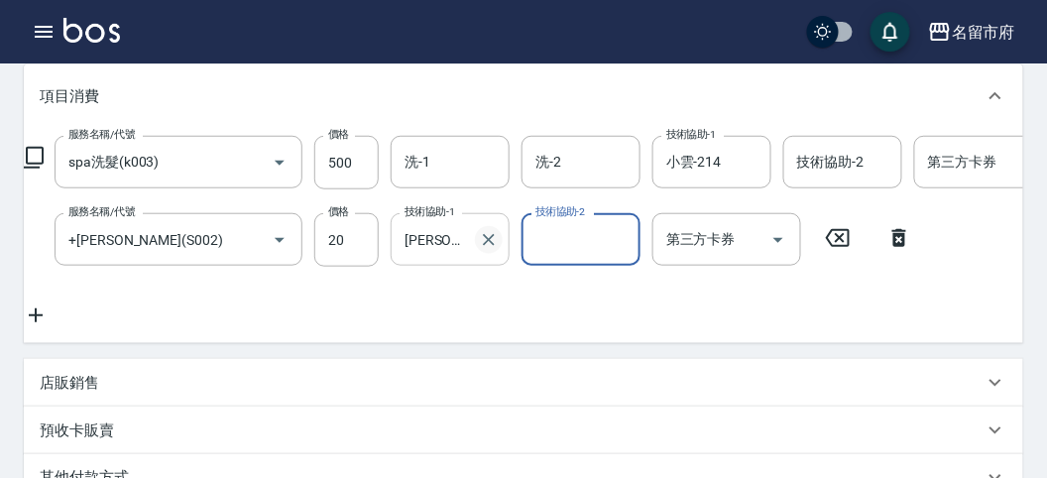
click at [497, 245] on icon "Clear" at bounding box center [489, 240] width 20 height 20
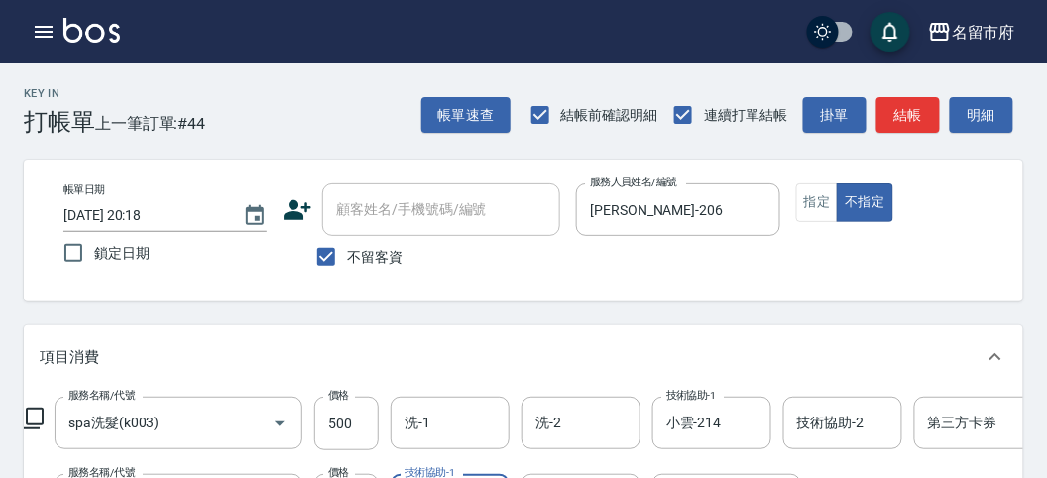
scroll to position [110, 0]
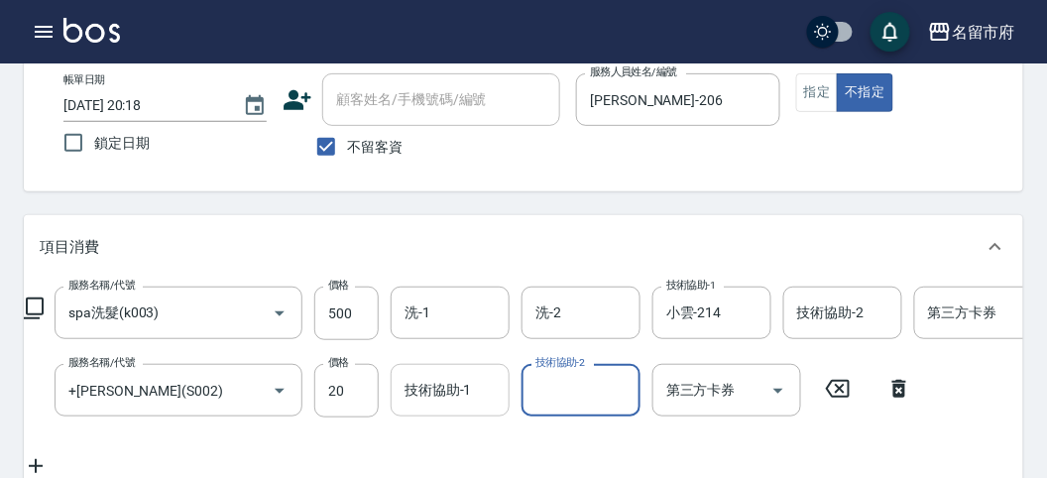
type input "[DATE] 20:23"
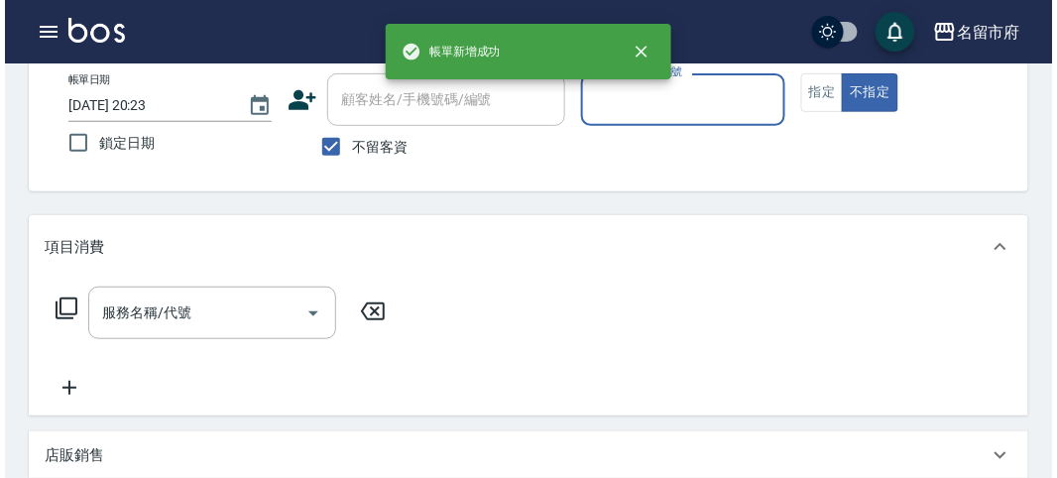
scroll to position [0, 0]
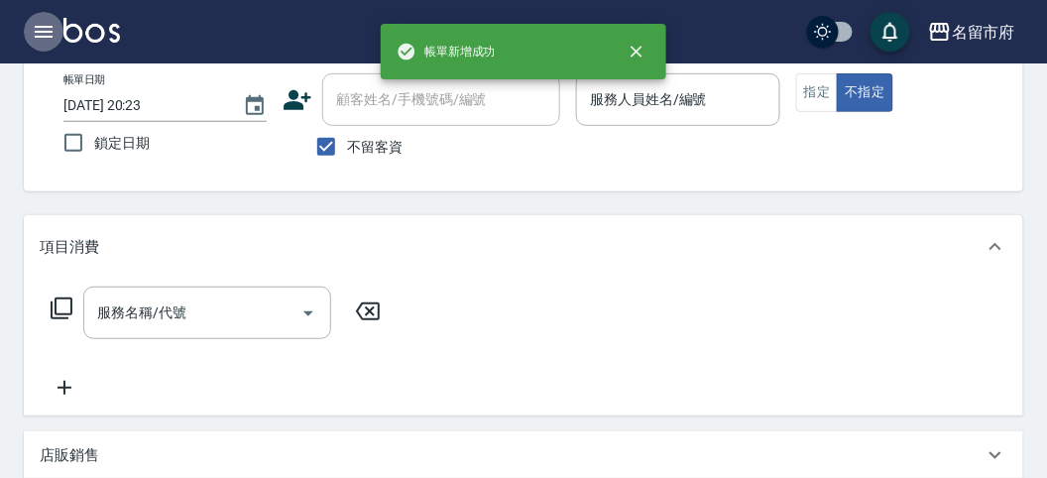
click at [41, 28] on icon "button" at bounding box center [44, 32] width 24 height 24
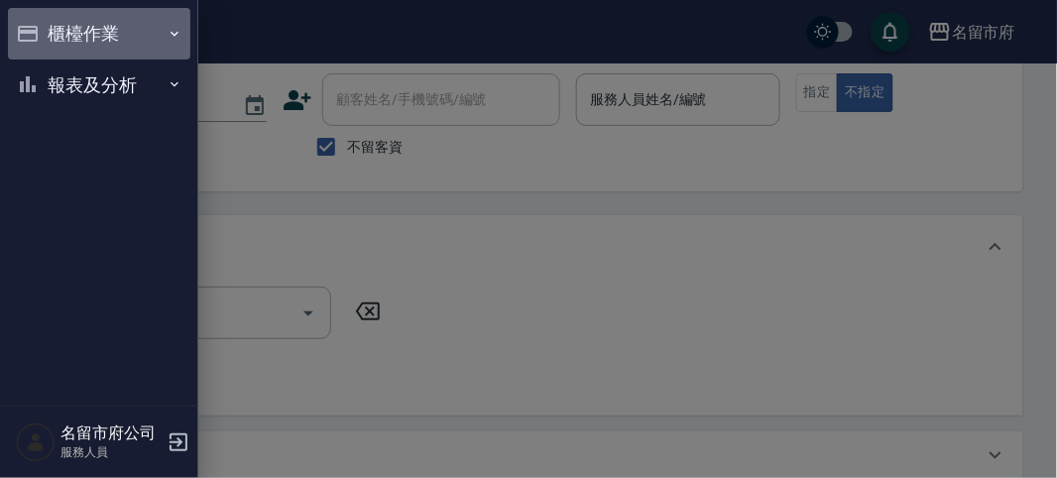
drag, startPoint x: 41, startPoint y: 28, endPoint x: 67, endPoint y: 61, distance: 43.0
click at [43, 32] on button "櫃檯作業" at bounding box center [99, 34] width 182 height 52
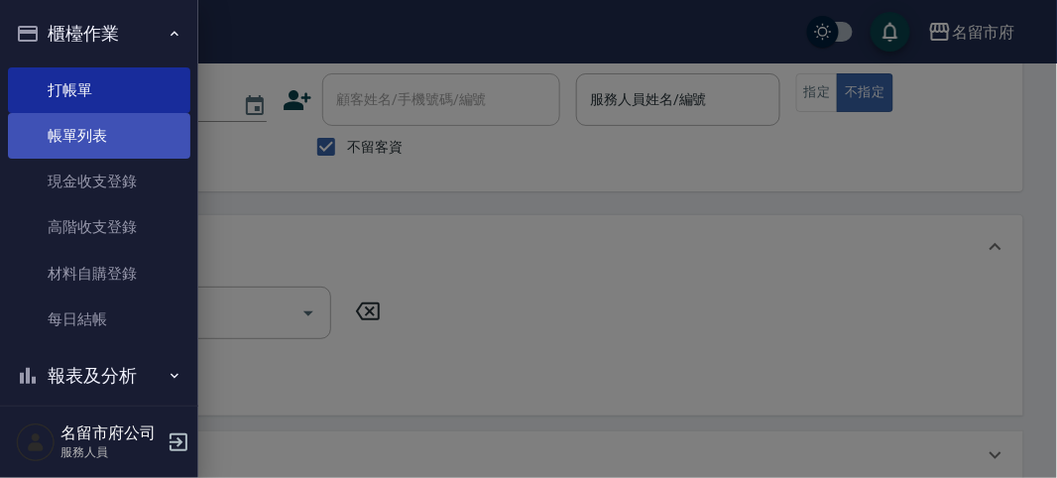
click at [105, 141] on link "帳單列表" at bounding box center [99, 136] width 182 height 46
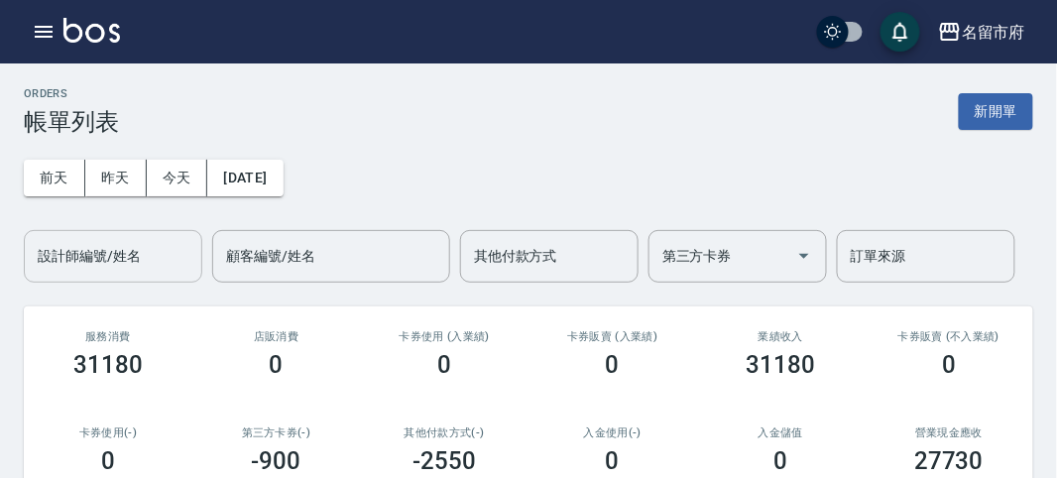
click at [93, 241] on div "設計師編號/姓名 設計師編號/姓名" at bounding box center [113, 256] width 178 height 53
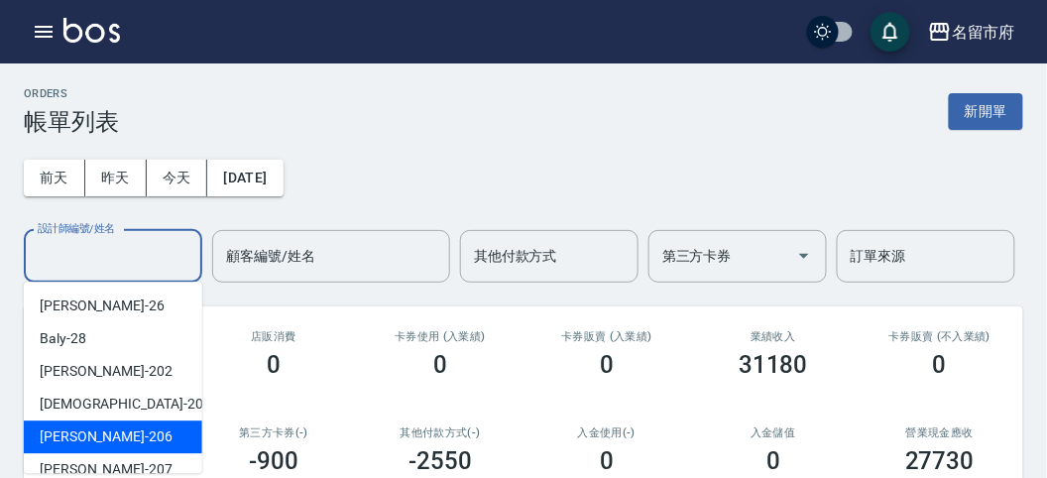
drag, startPoint x: 75, startPoint y: 429, endPoint x: 91, endPoint y: 426, distance: 16.1
click at [79, 429] on span "[PERSON_NAME] -206" at bounding box center [106, 436] width 133 height 21
type input "[PERSON_NAME]-206"
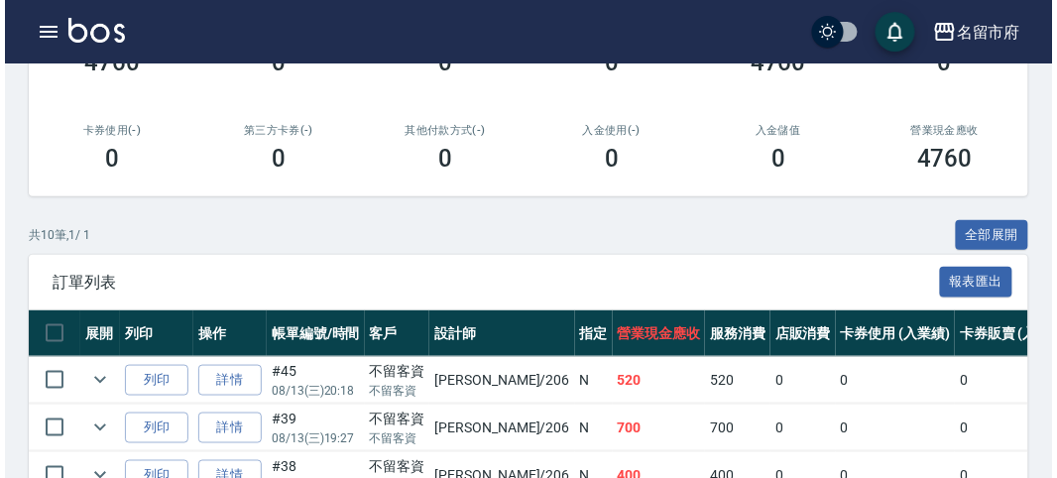
scroll to position [191, 0]
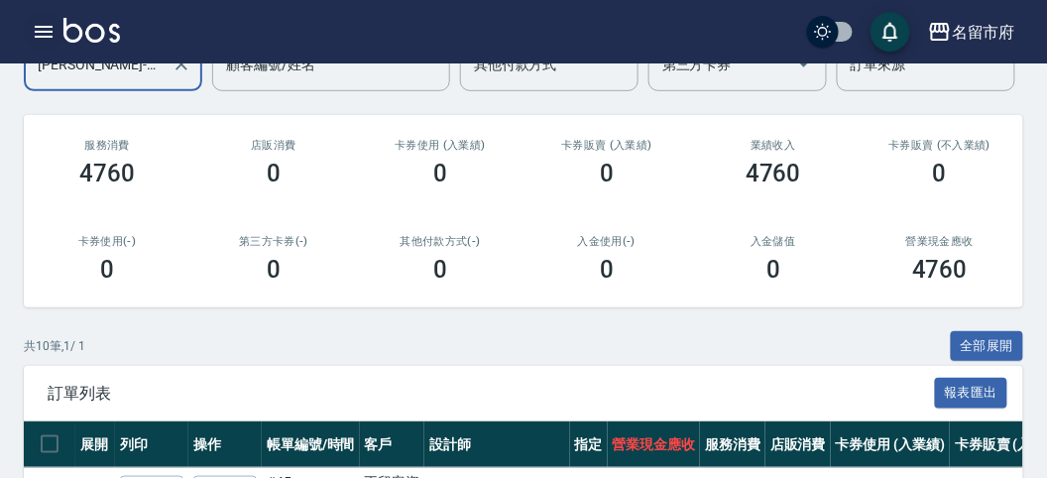
click at [51, 30] on icon "button" at bounding box center [44, 32] width 24 height 24
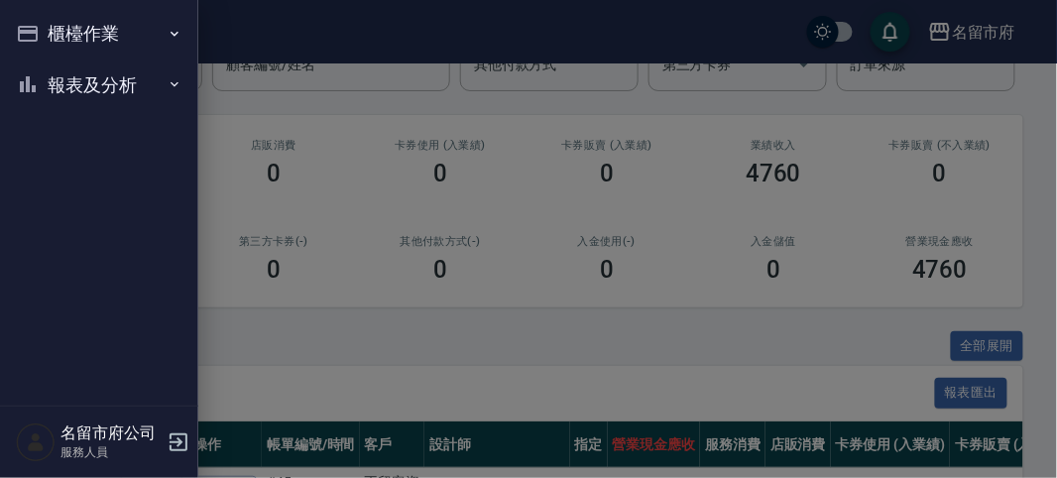
drag, startPoint x: 51, startPoint y: 30, endPoint x: 64, endPoint y: 44, distance: 19.6
click at [58, 35] on button "櫃檯作業" at bounding box center [99, 34] width 182 height 52
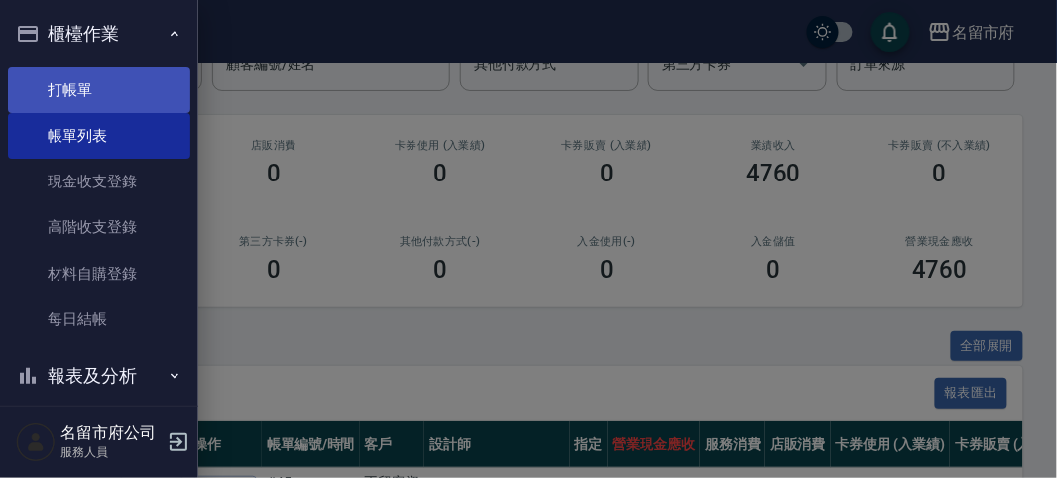
click at [87, 85] on link "打帳單" at bounding box center [99, 90] width 182 height 46
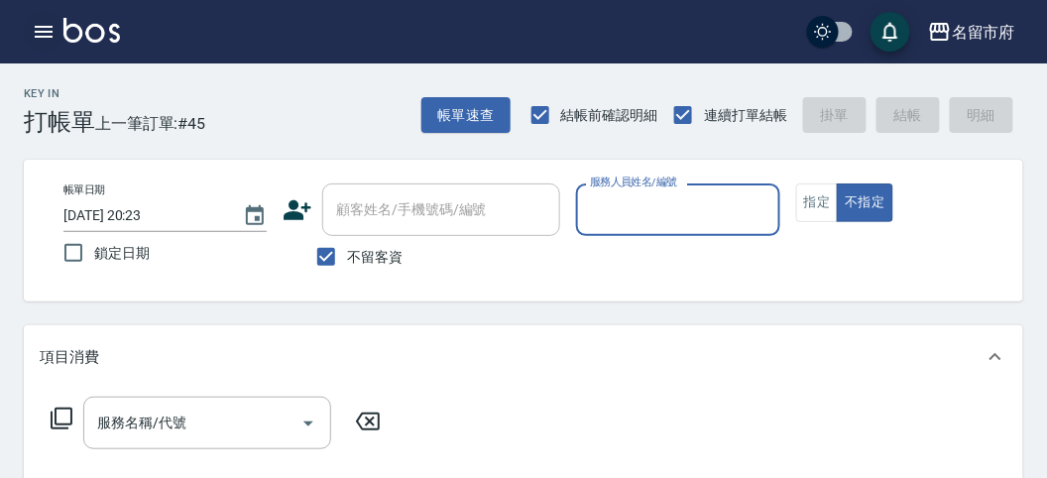
click at [45, 31] on icon "button" at bounding box center [44, 32] width 18 height 12
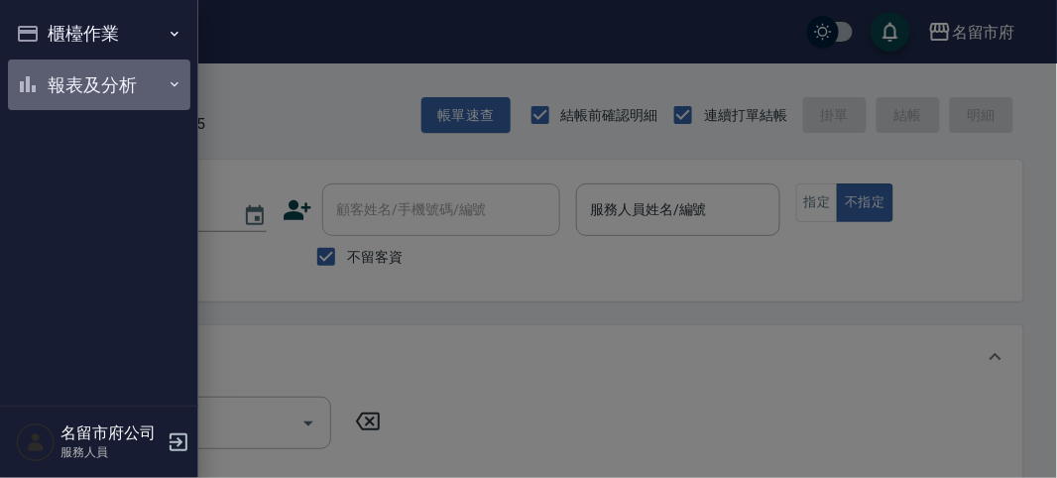
click at [91, 81] on button "報表及分析" at bounding box center [99, 85] width 182 height 52
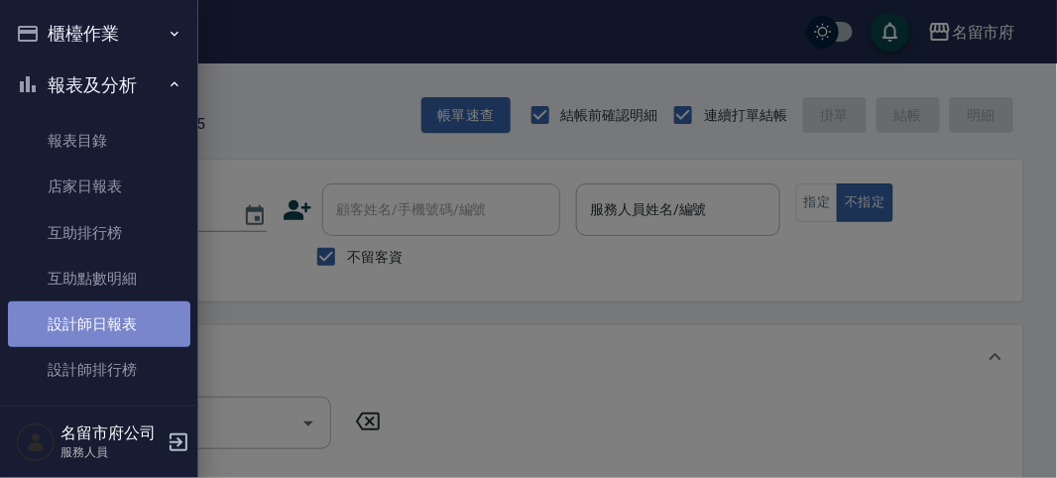
click at [111, 314] on link "設計師日報表" at bounding box center [99, 324] width 182 height 46
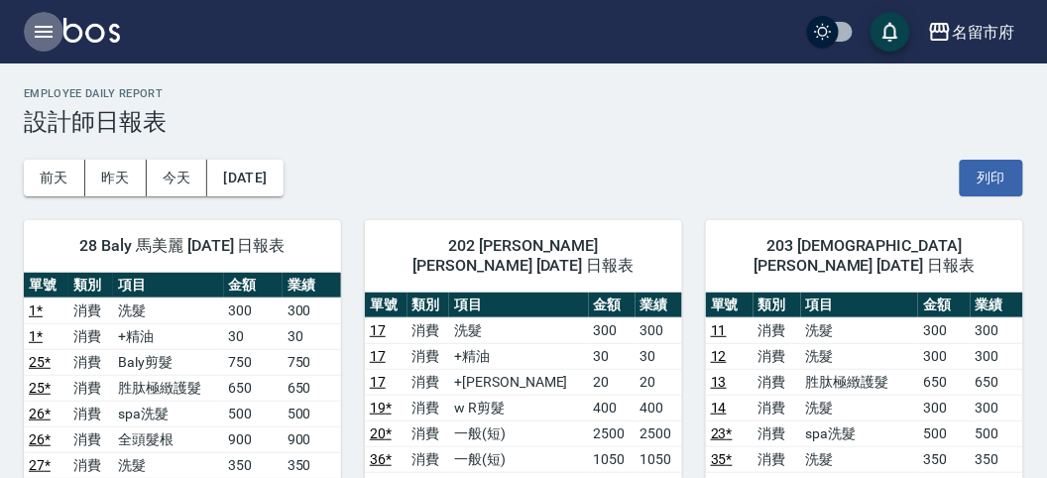
click at [48, 27] on icon "button" at bounding box center [44, 32] width 18 height 12
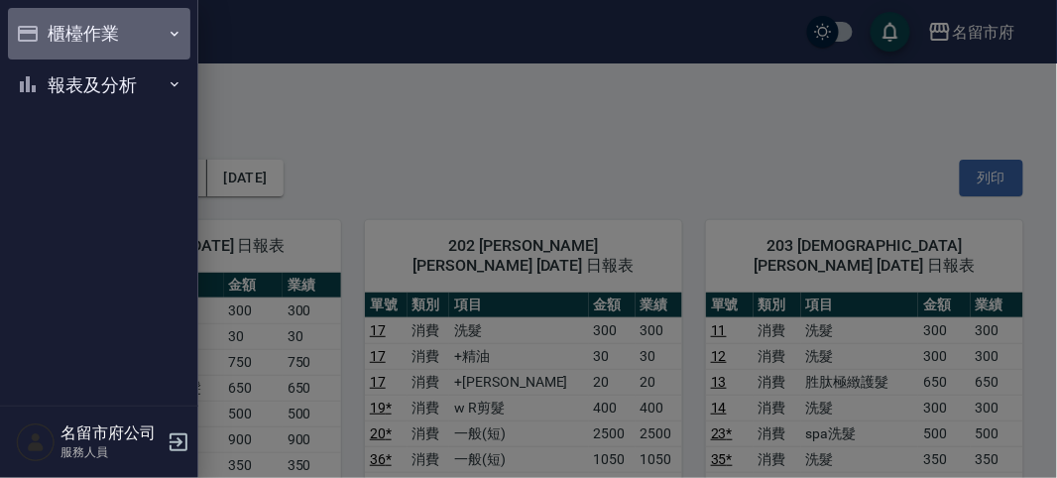
click at [96, 30] on button "櫃檯作業" at bounding box center [99, 34] width 182 height 52
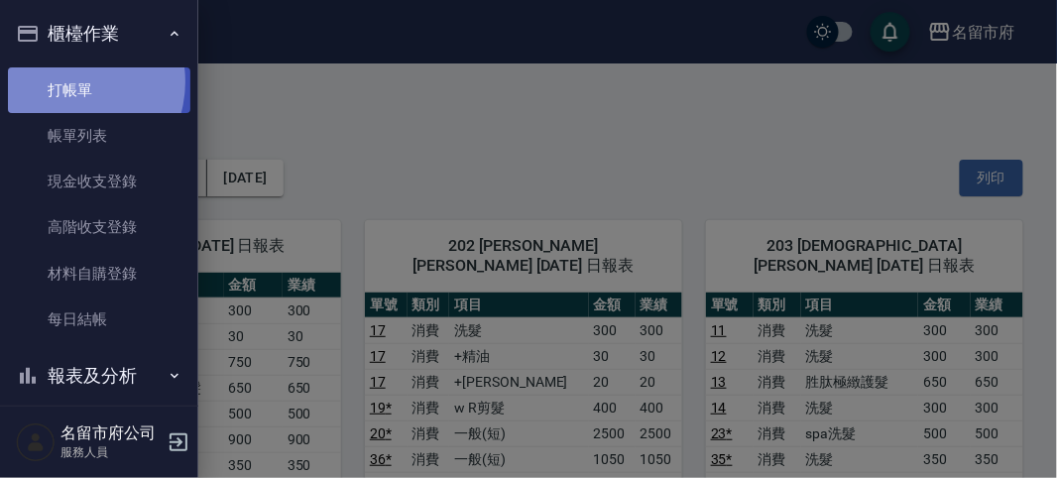
click at [69, 81] on link "打帳單" at bounding box center [99, 90] width 182 height 46
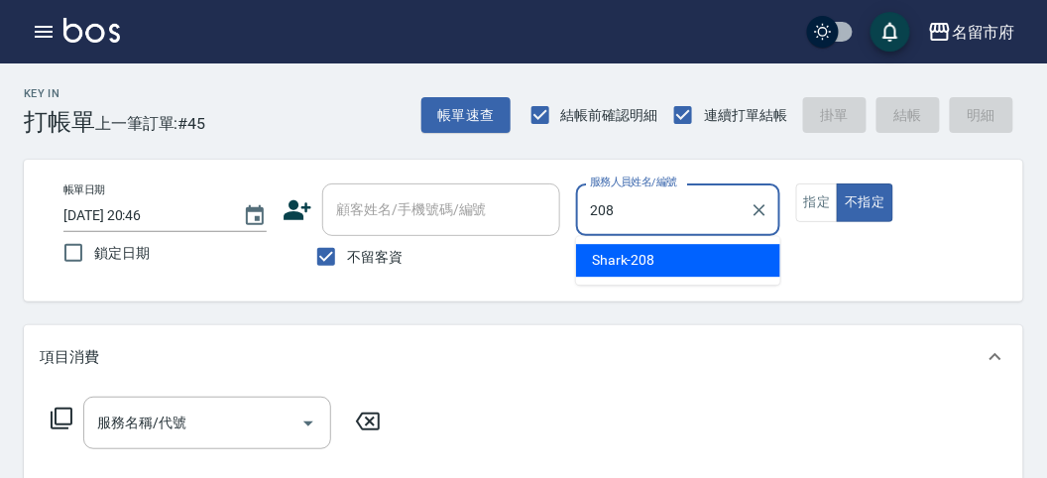
click at [640, 220] on input "208" at bounding box center [663, 209] width 156 height 35
click at [633, 257] on span "Shark -208" at bounding box center [623, 260] width 63 height 21
type input "Shark-208"
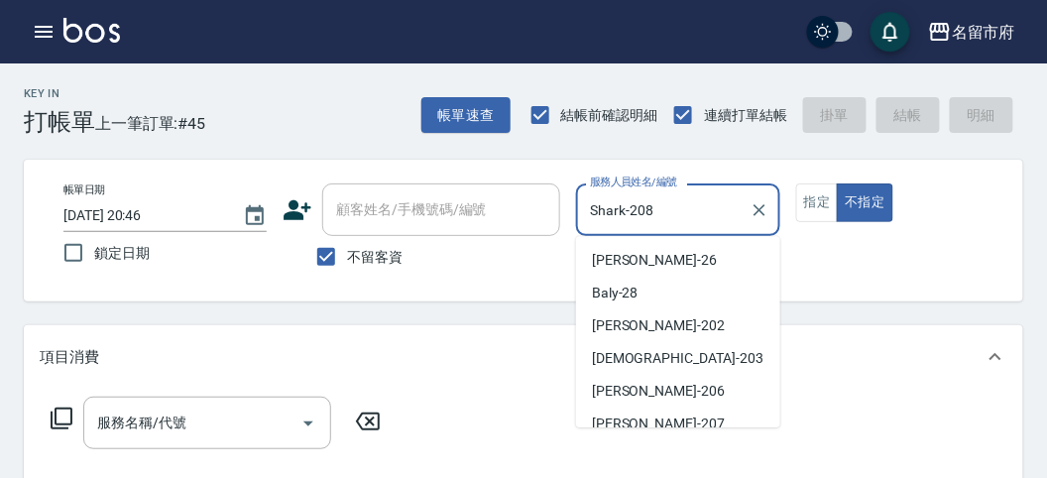
click at [717, 209] on input "Shark-208" at bounding box center [663, 209] width 156 height 35
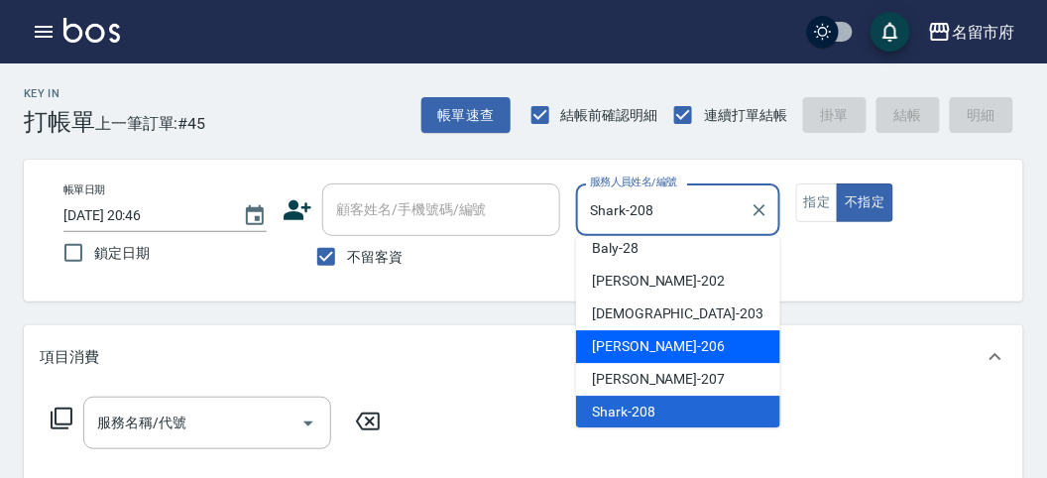
scroll to position [152, 0]
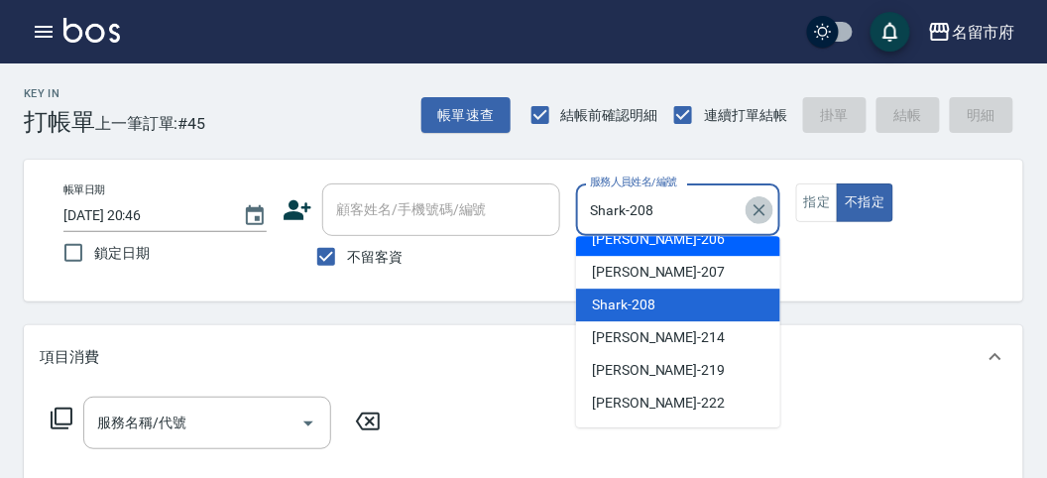
click at [764, 212] on icon "Clear" at bounding box center [760, 210] width 20 height 20
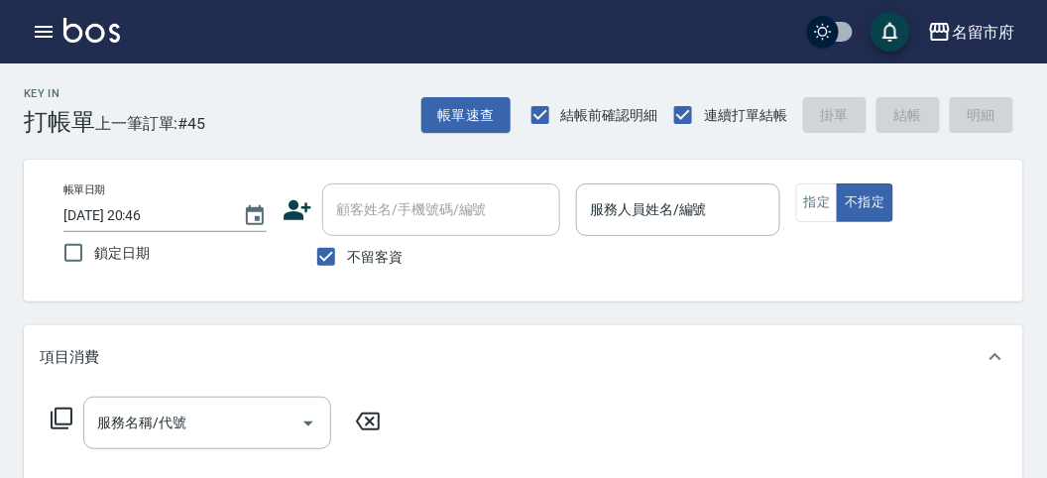
drag, startPoint x: 928, startPoint y: 261, endPoint x: 923, endPoint y: 250, distance: 12.0
click at [928, 256] on div "帳單日期 [DATE] 20:46 鎖定日期 顧客姓名/手機號碼/編號 顧客姓名/手機號碼/編號 不留客資 服務人員姓名/編號 服務人員姓名/編號 指定 不指定" at bounding box center [524, 230] width 952 height 94
click at [40, 28] on icon "button" at bounding box center [44, 32] width 24 height 24
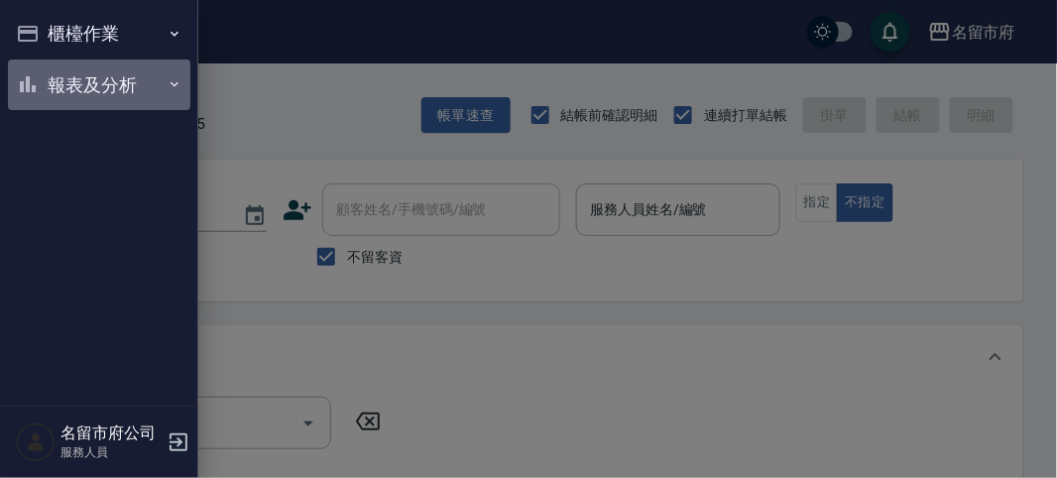
click at [86, 85] on button "報表及分析" at bounding box center [99, 85] width 182 height 52
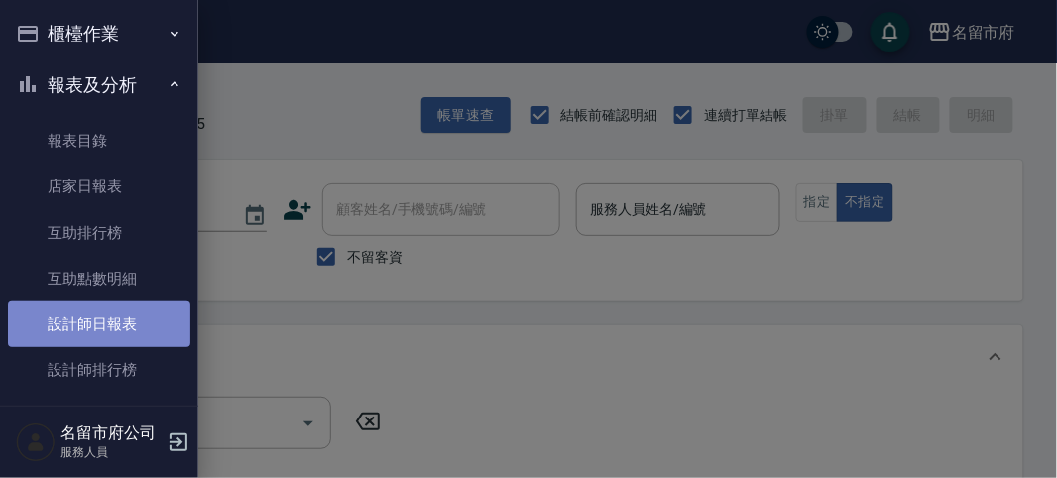
click at [112, 319] on link "設計師日報表" at bounding box center [99, 324] width 182 height 46
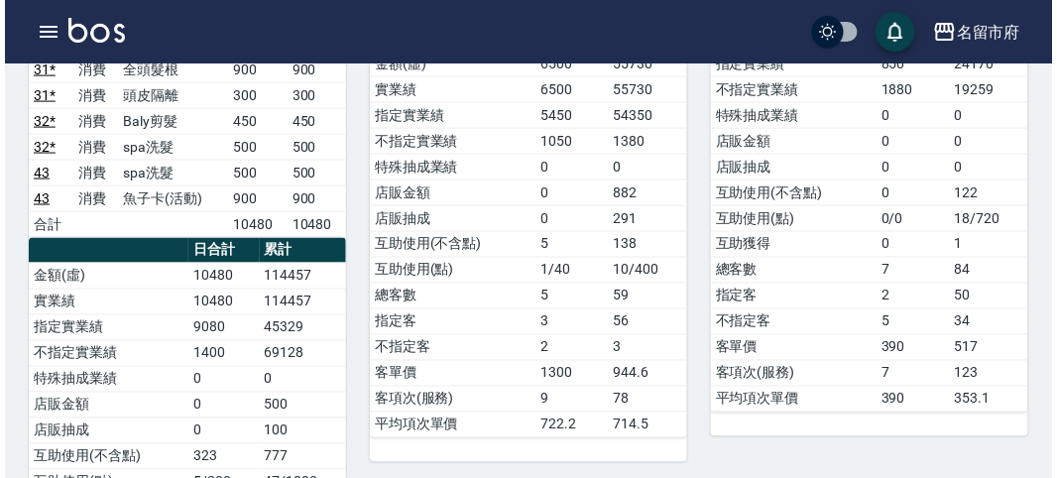
scroll to position [660, 0]
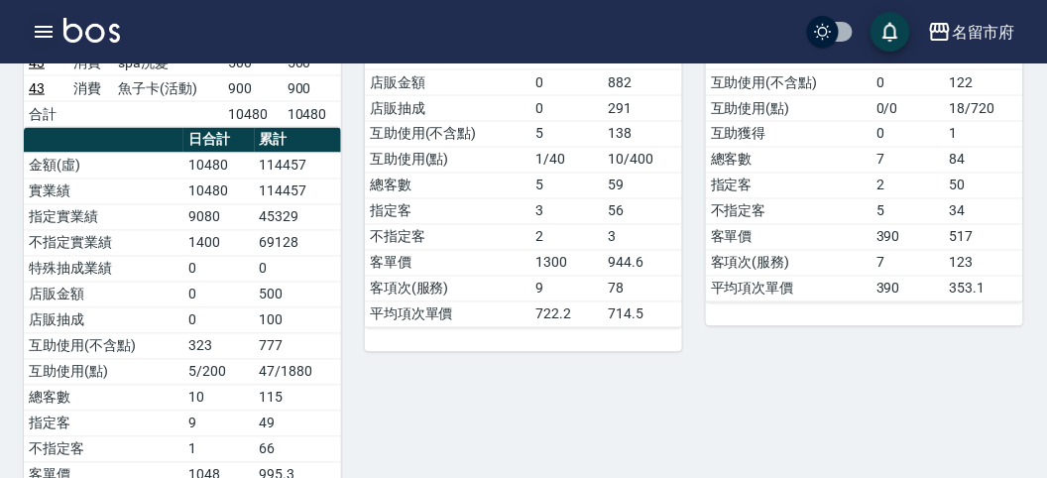
click at [41, 35] on icon "button" at bounding box center [44, 32] width 24 height 24
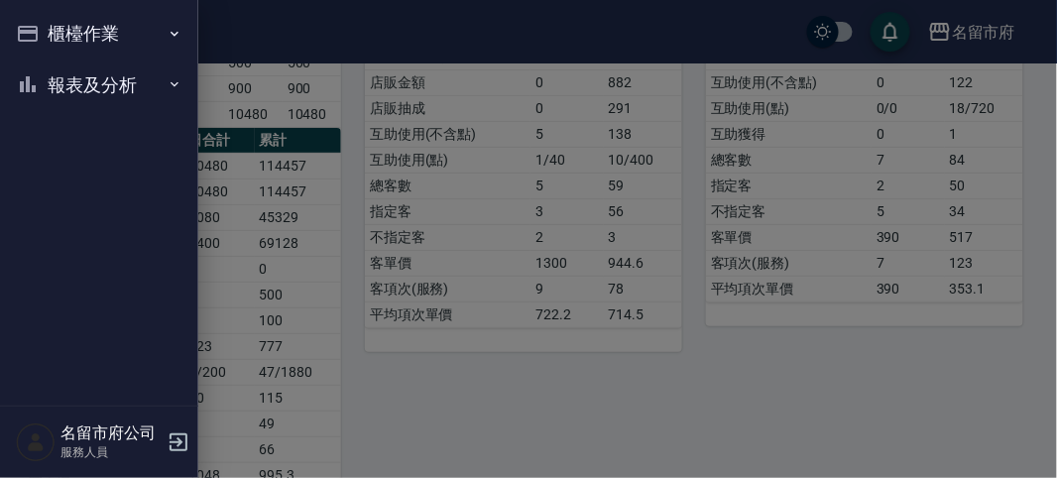
click at [41, 35] on div "櫃檯作業 打帳單 帳單列表 現金收支登錄 高階收支登錄 材料自購登錄 每日結帳 報表及分析 報表目錄 店家日報表 互助排行榜 互助點數明細 設計師日報表 設計…" at bounding box center [99, 239] width 198 height 478
click at [66, 36] on button "櫃檯作業" at bounding box center [99, 34] width 182 height 52
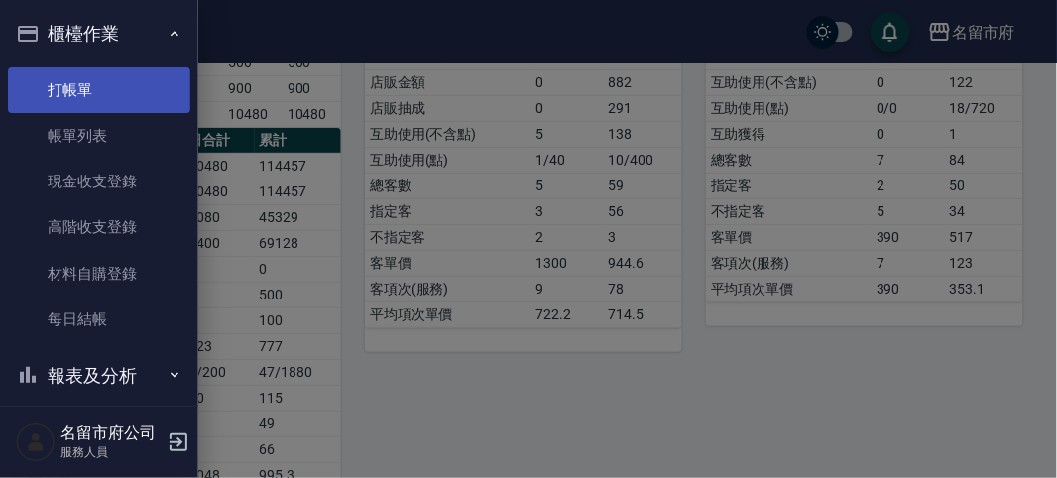
click at [61, 90] on link "打帳單" at bounding box center [99, 90] width 182 height 46
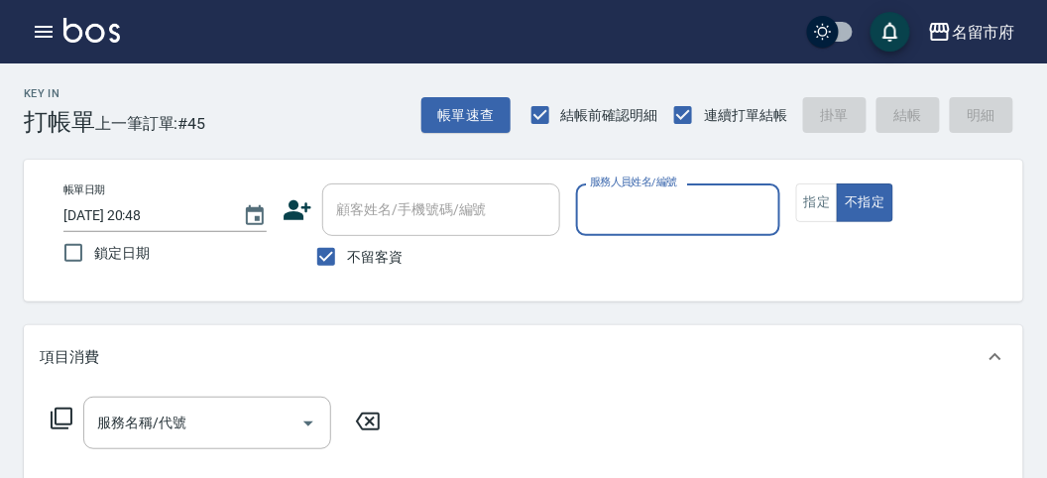
click at [630, 199] on input "服務人員姓名/編號" at bounding box center [677, 209] width 185 height 35
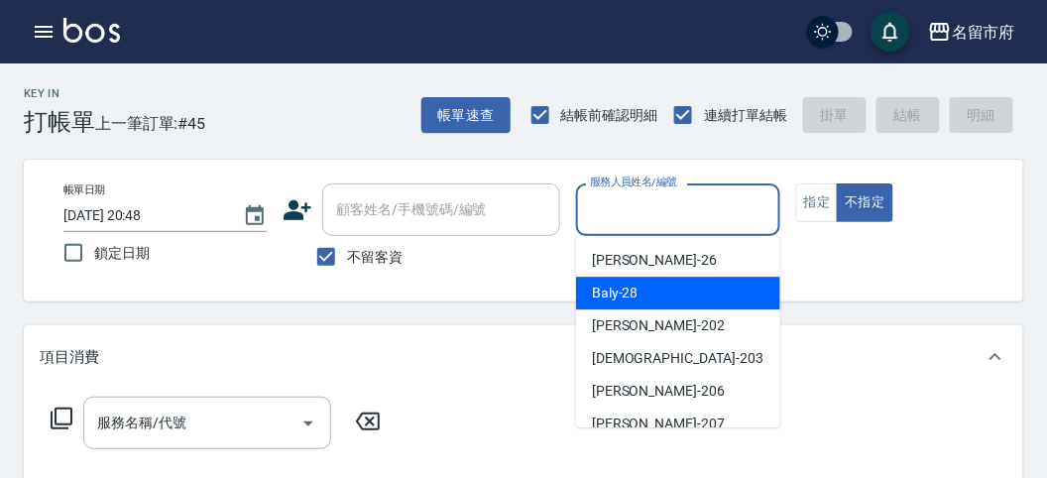
click at [640, 302] on div "Baly -28" at bounding box center [678, 293] width 204 height 33
type input "Baly-28"
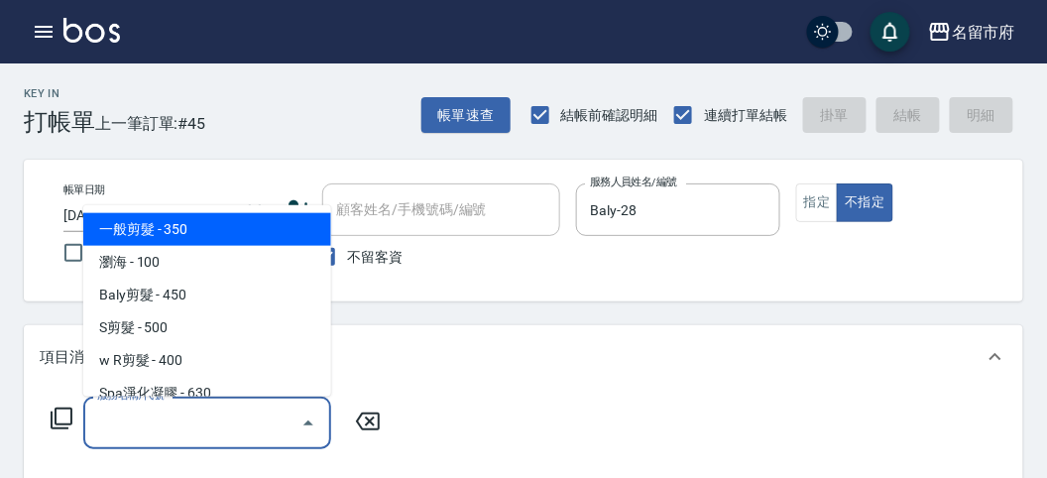
click at [132, 436] on input "服務名稱/代號" at bounding box center [192, 423] width 200 height 35
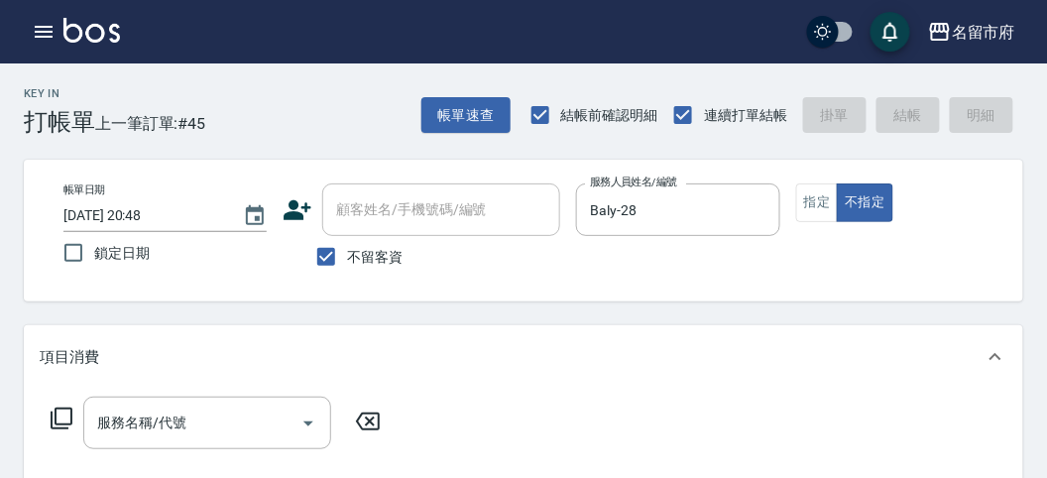
click at [72, 421] on div "服務名稱/代號 服務名稱/代號" at bounding box center [216, 423] width 353 height 53
click at [64, 408] on icon at bounding box center [62, 418] width 22 height 22
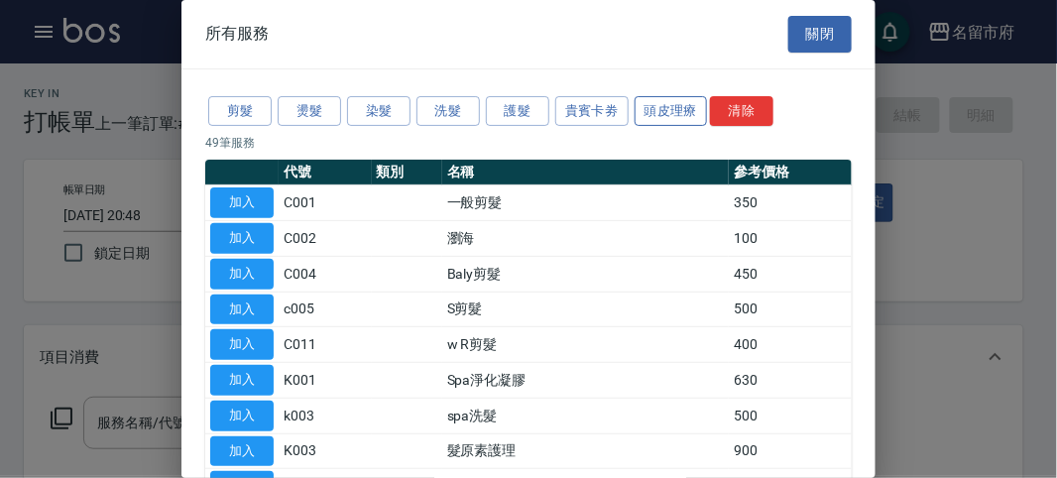
click at [642, 110] on button "頭皮理療" at bounding box center [671, 111] width 73 height 31
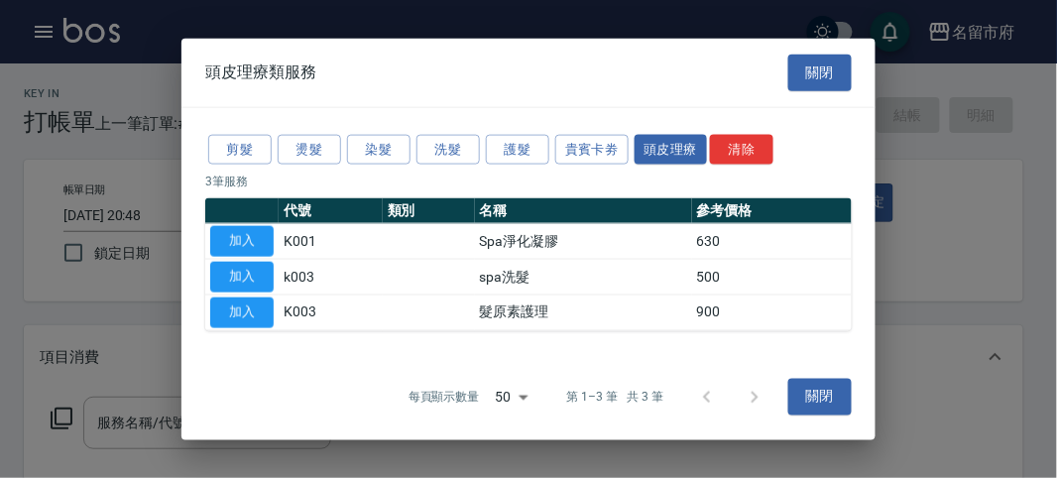
drag, startPoint x: 245, startPoint y: 276, endPoint x: 378, endPoint y: 454, distance: 222.5
click at [245, 278] on button "加入" at bounding box center [241, 277] width 63 height 31
type input "spa洗髮(k003)"
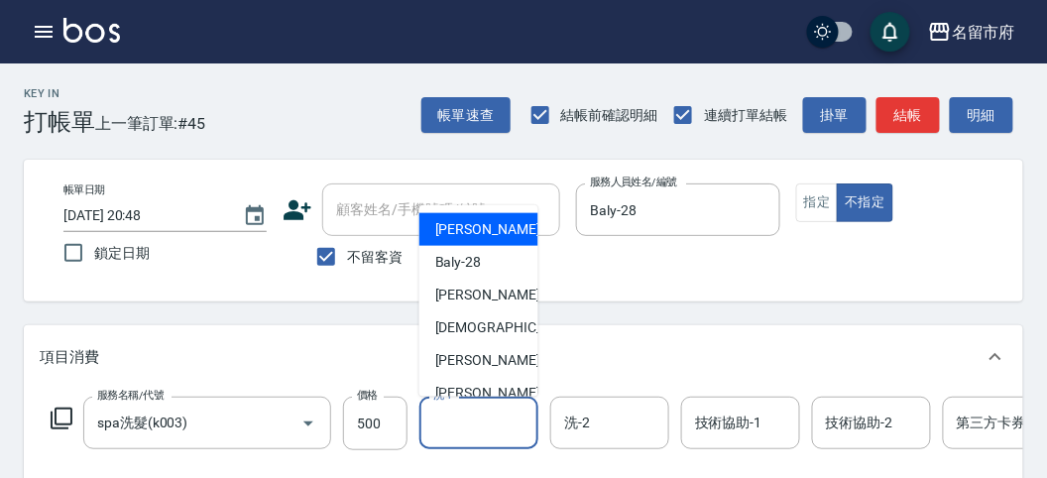
drag, startPoint x: 462, startPoint y: 428, endPoint x: 456, endPoint y: 344, distance: 84.5
click at [462, 425] on input "洗-1" at bounding box center [478, 423] width 101 height 35
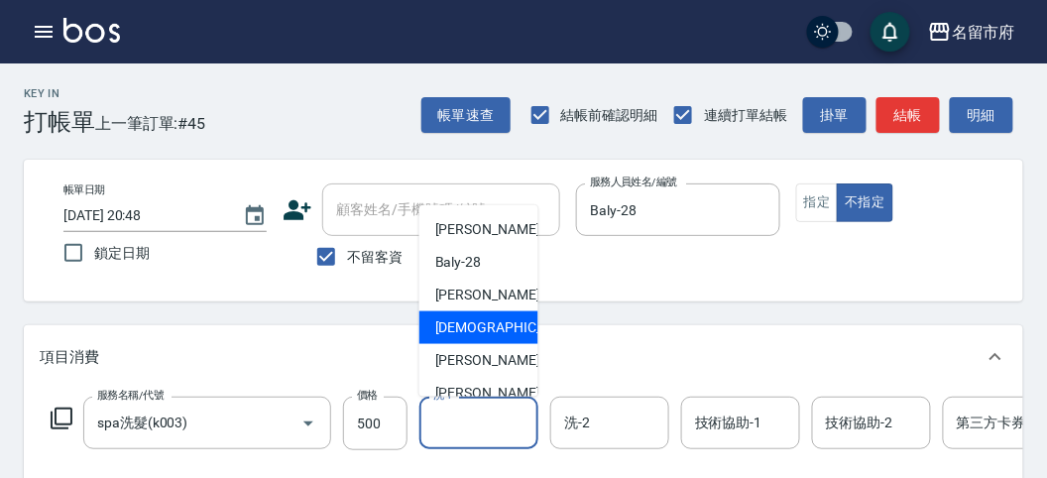
scroll to position [152, 0]
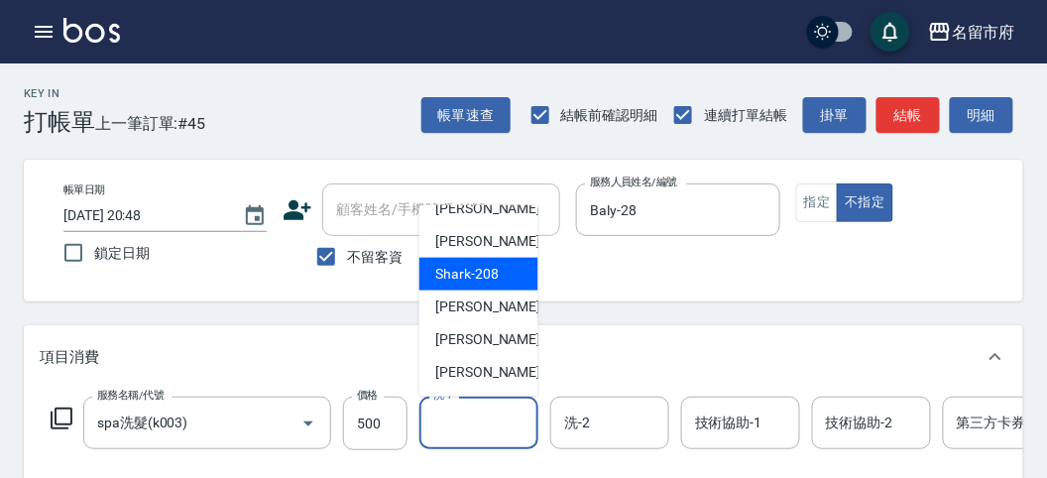
drag, startPoint x: 454, startPoint y: 269, endPoint x: 454, endPoint y: 300, distance: 31.7
click at [454, 300] on ul "[PERSON_NAME] -26 Baly -28 [PERSON_NAME] -202 聖德 -203 [PERSON_NAME] -206 [PERSO…" at bounding box center [478, 300] width 119 height 191
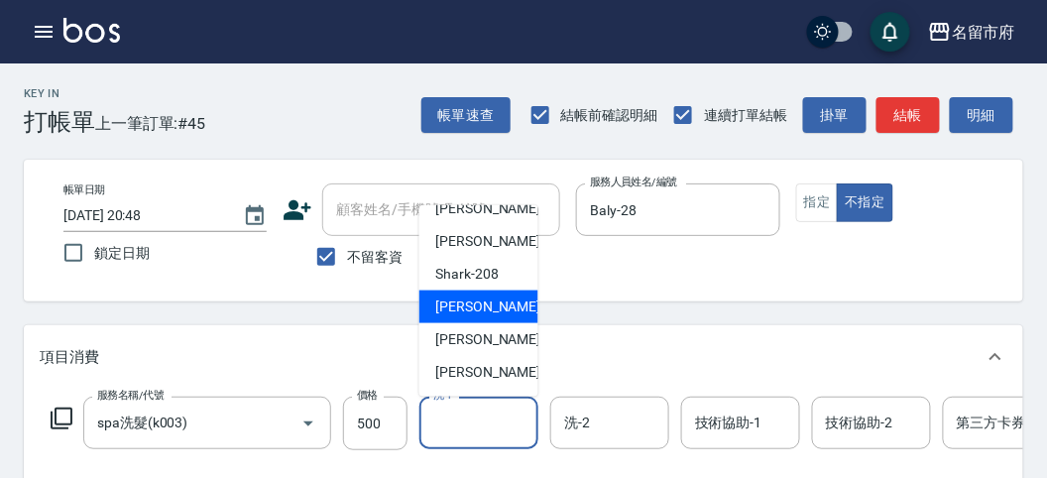
drag, startPoint x: 454, startPoint y: 301, endPoint x: 446, endPoint y: 315, distance: 16.0
click at [454, 301] on span "小雲 -214" at bounding box center [501, 306] width 133 height 21
type input "小雲-214"
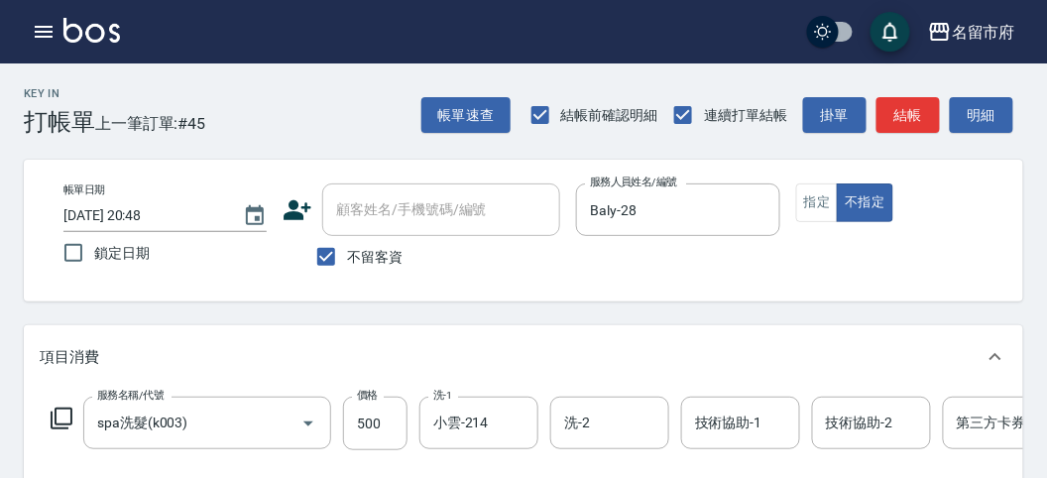
click at [61, 418] on icon at bounding box center [62, 419] width 24 height 24
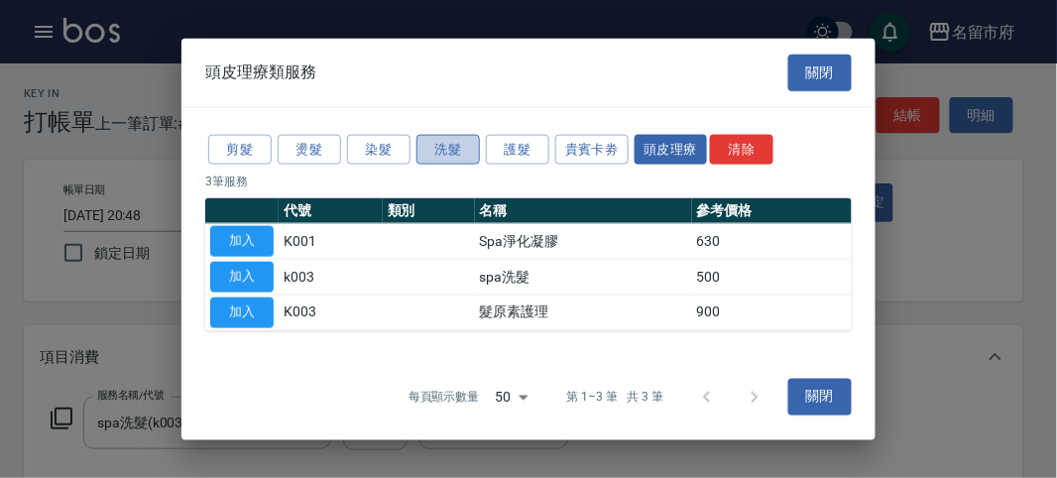
click at [446, 149] on button "洗髮" at bounding box center [447, 149] width 63 height 31
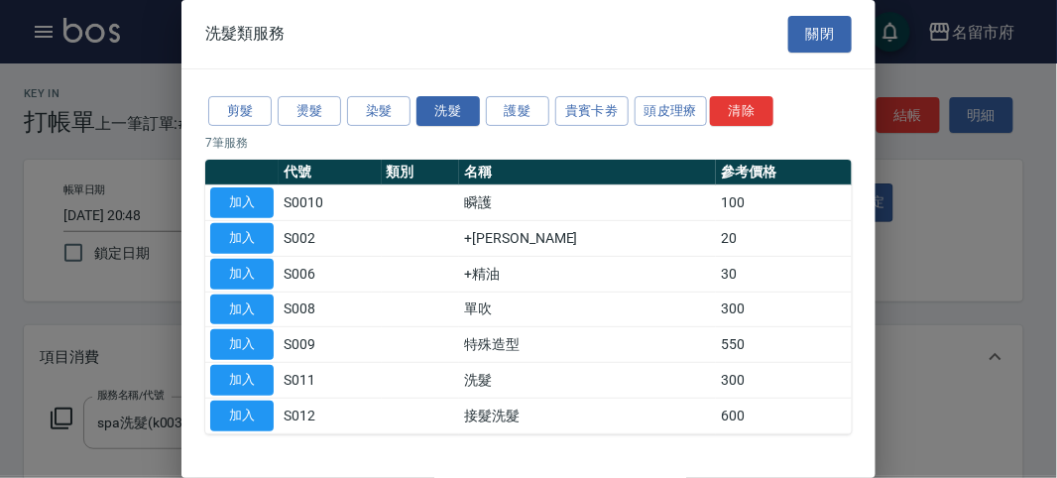
click at [224, 180] on th at bounding box center [241, 173] width 73 height 26
click at [238, 203] on button "加入" at bounding box center [241, 202] width 63 height 31
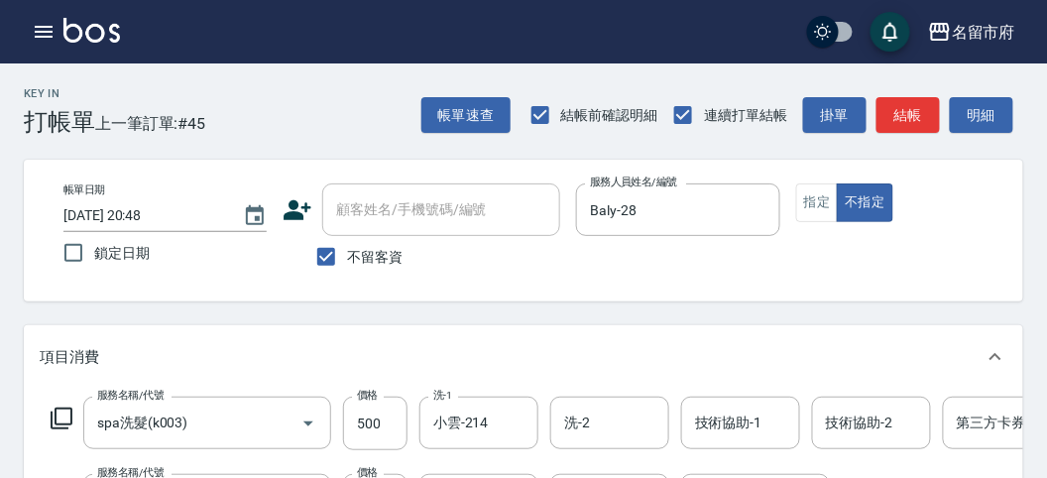
scroll to position [220, 0]
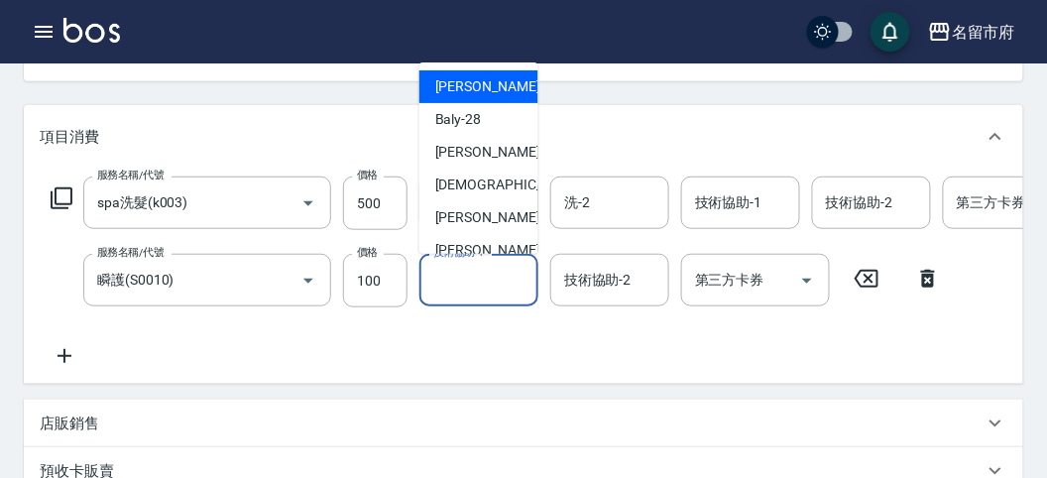
click at [485, 289] on input "技術協助-1" at bounding box center [478, 280] width 101 height 35
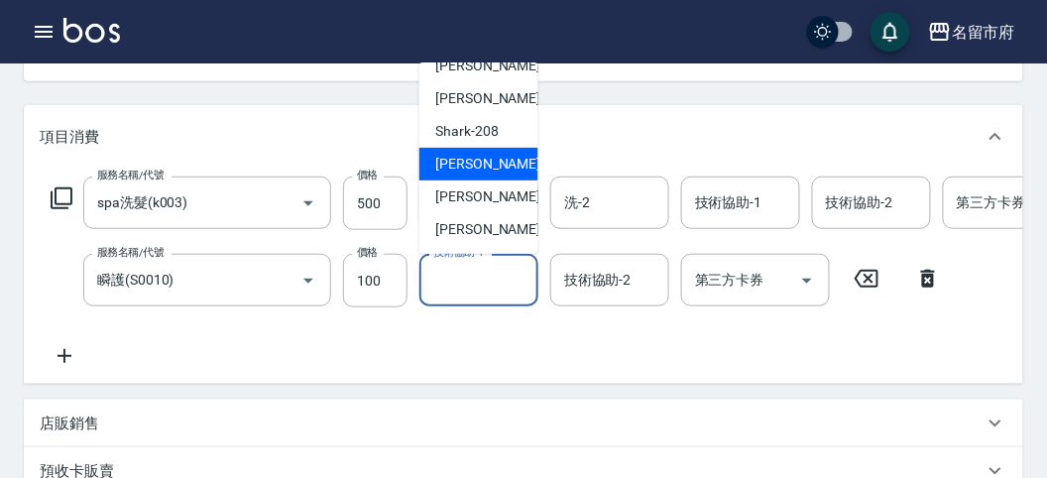
click at [489, 148] on div "小雲 -214" at bounding box center [478, 164] width 119 height 33
type input "小雲-214"
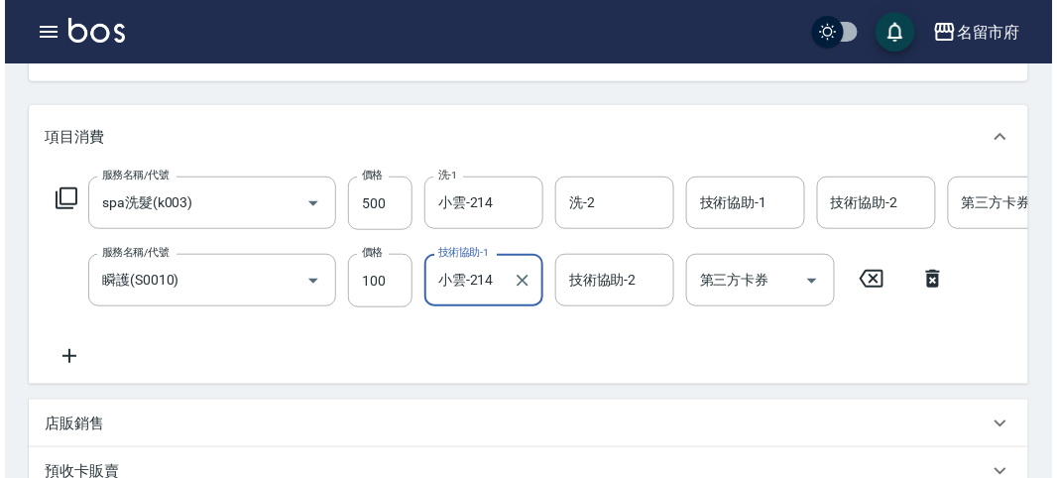
scroll to position [676, 0]
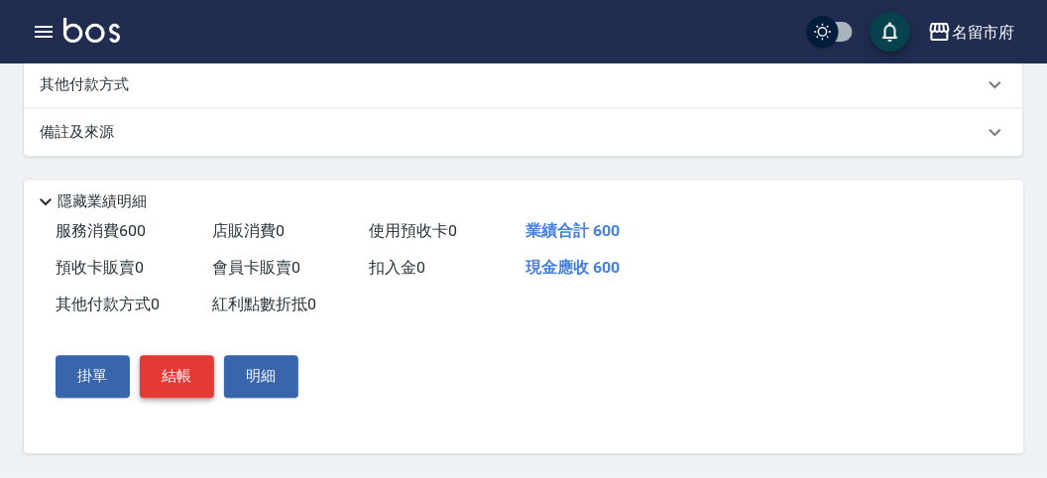
click at [170, 378] on button "結帳" at bounding box center [177, 377] width 74 height 42
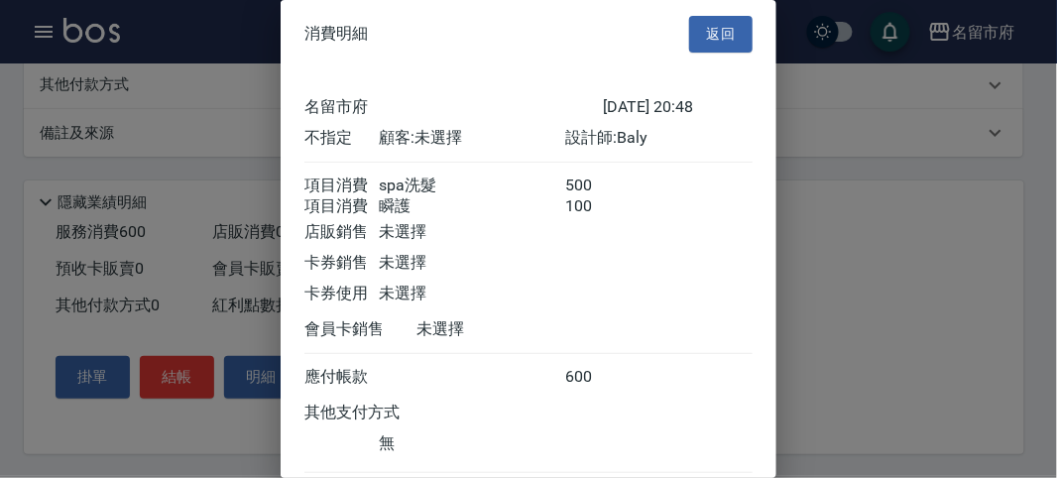
scroll to position [132, 0]
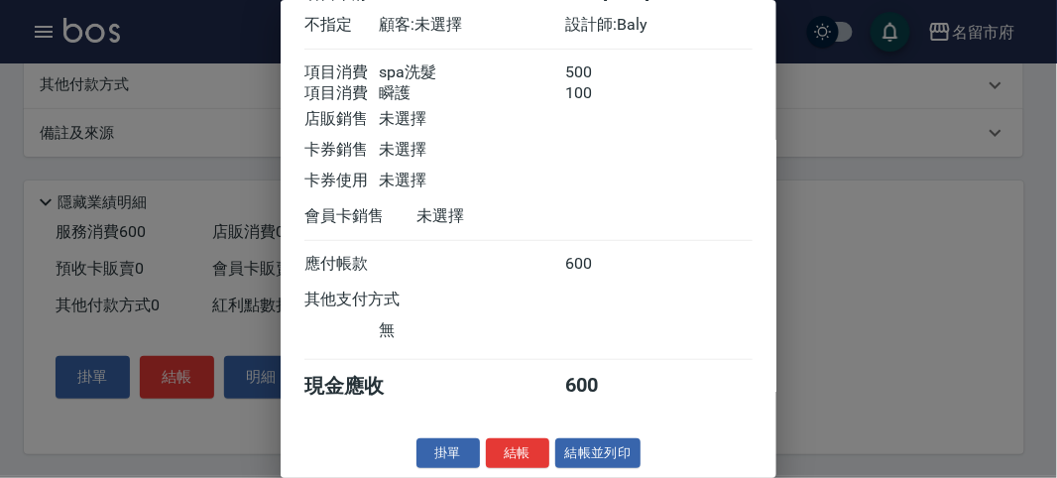
click at [516, 453] on button "結帳" at bounding box center [517, 453] width 63 height 31
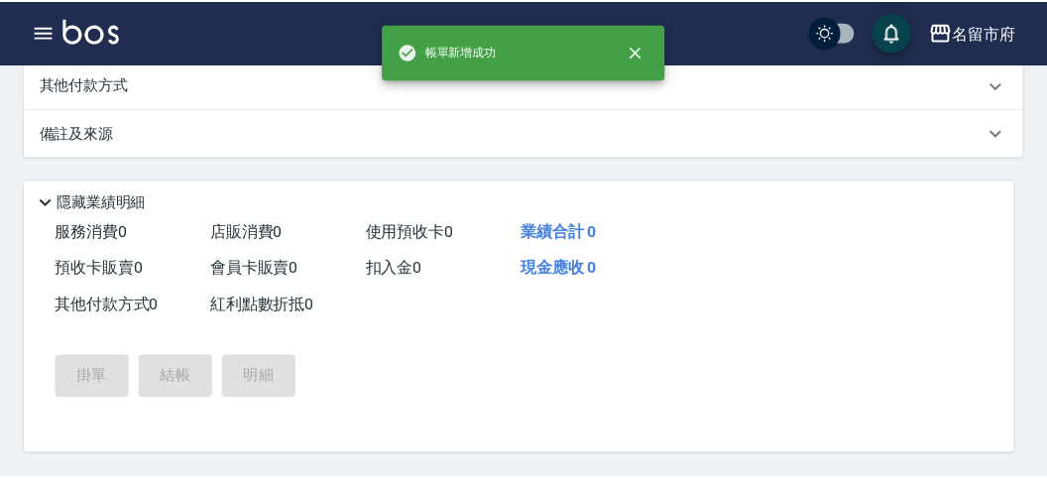
scroll to position [0, 0]
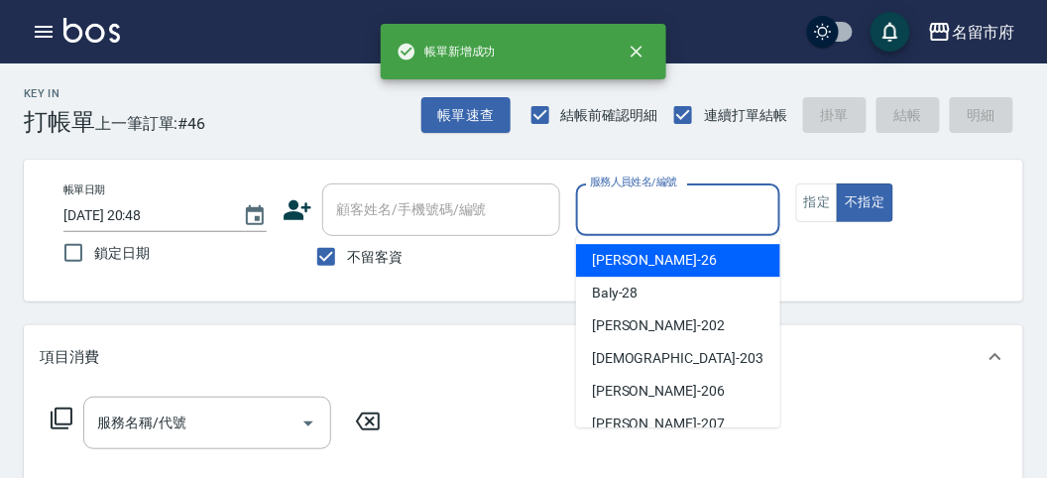
click at [640, 213] on input "服務人員姓名/編號" at bounding box center [677, 209] width 185 height 35
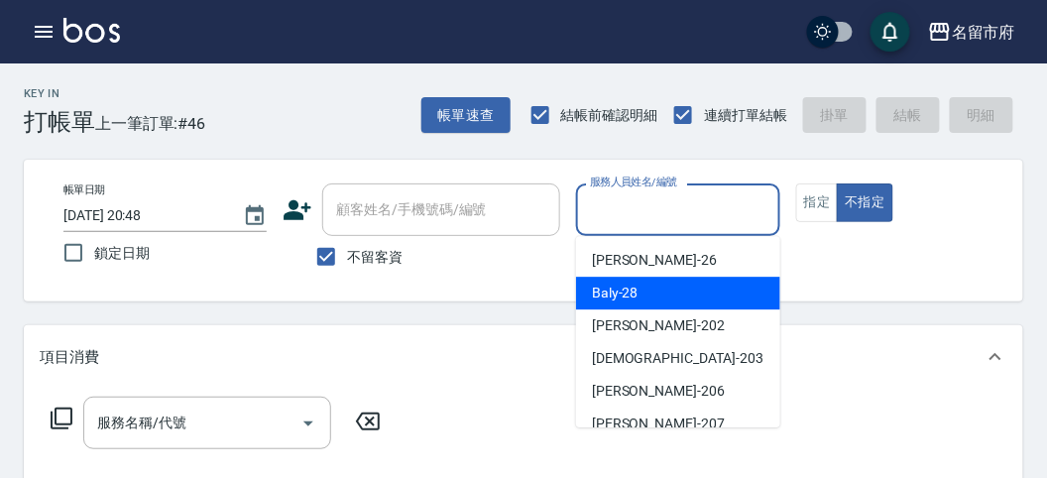
drag, startPoint x: 624, startPoint y: 291, endPoint x: 498, endPoint y: 375, distance: 151.5
click at [616, 296] on span "Baly -28" at bounding box center [615, 293] width 47 height 21
type input "Baly-28"
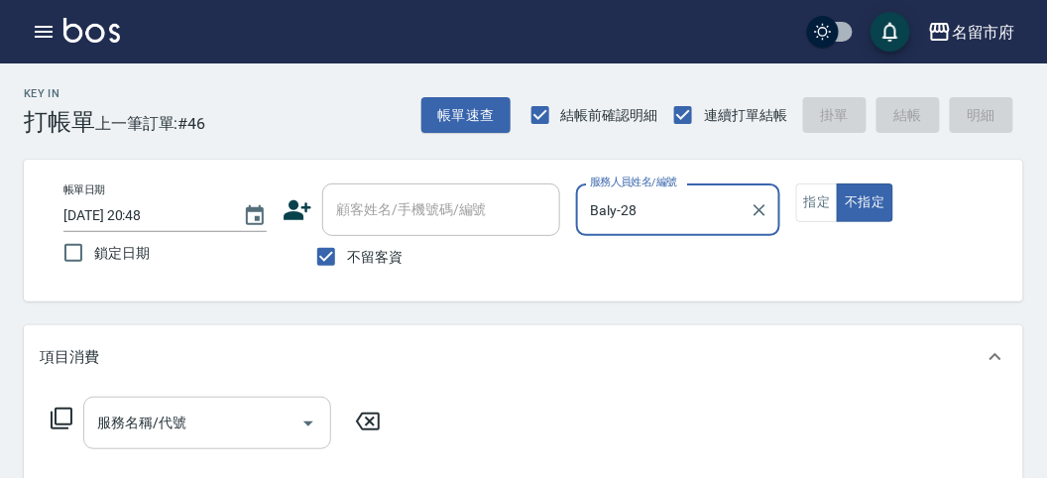
click at [174, 408] on input "服務名稱/代號" at bounding box center [192, 423] width 200 height 35
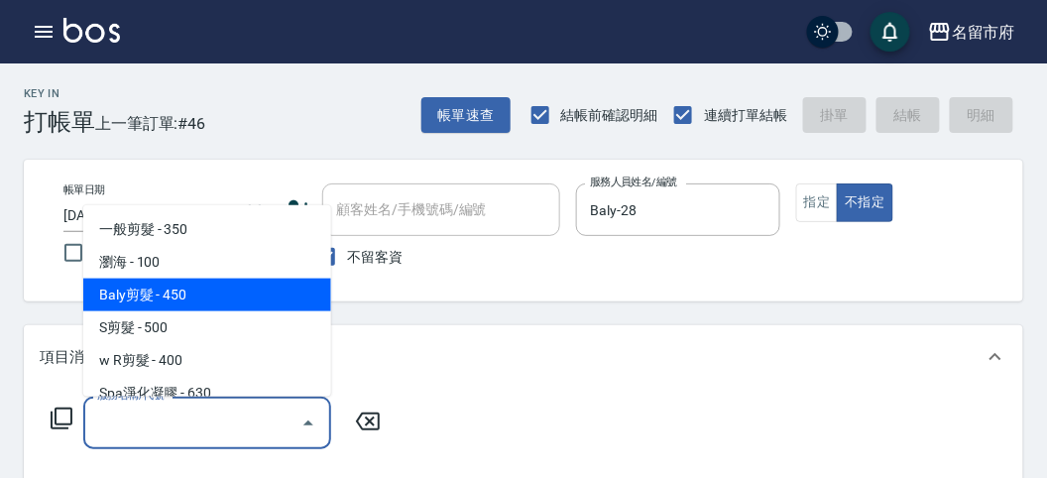
click at [204, 279] on span "Baly剪髮 - 450" at bounding box center [207, 295] width 248 height 33
type input "Baly剪髮(C004)"
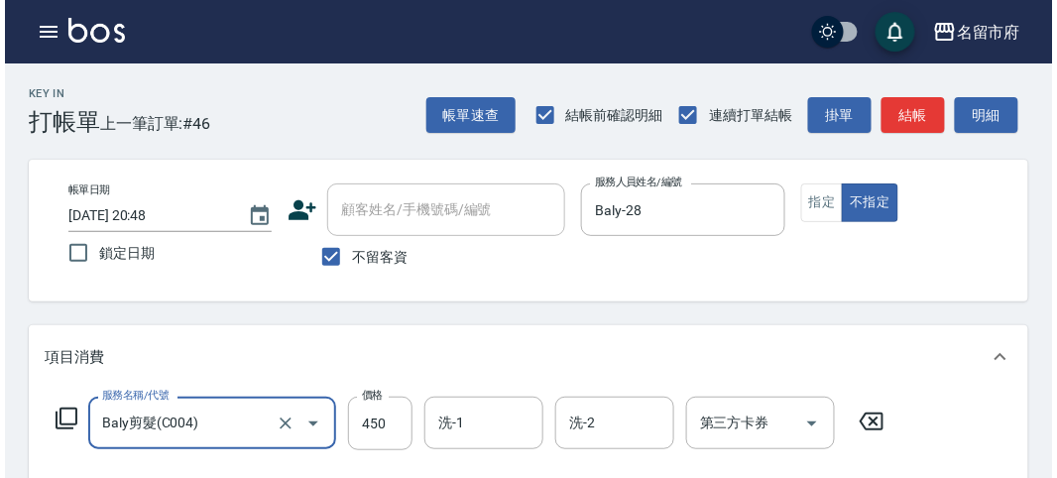
scroll to position [580, 0]
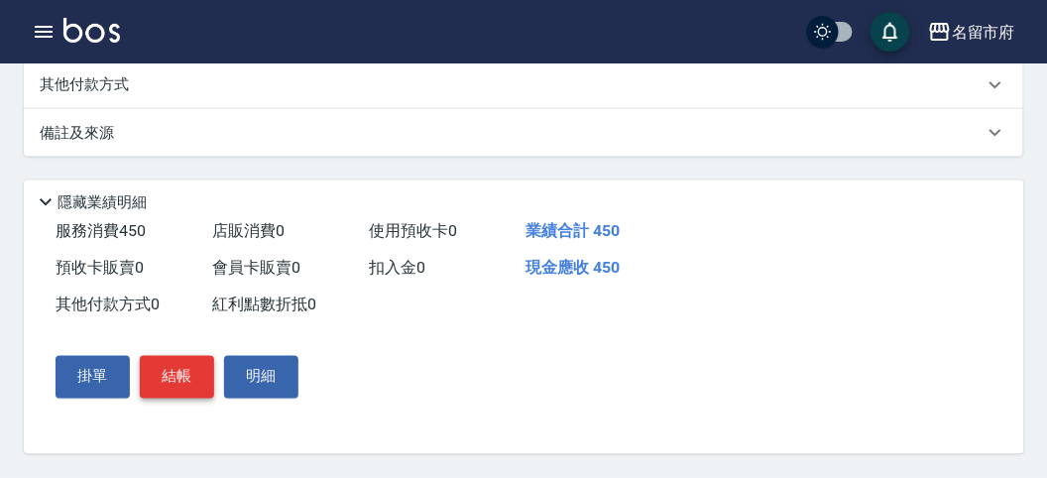
click at [173, 382] on button "結帳" at bounding box center [177, 377] width 74 height 42
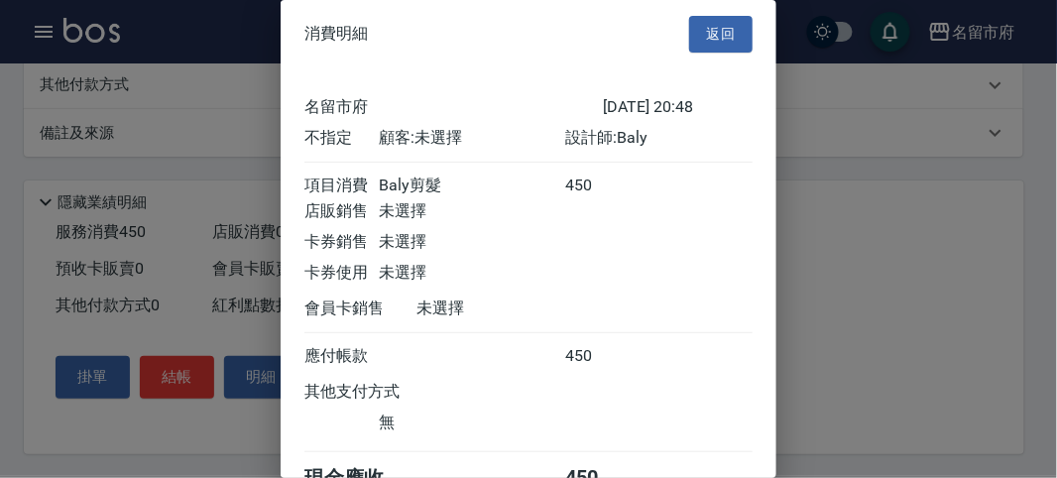
scroll to position [110, 0]
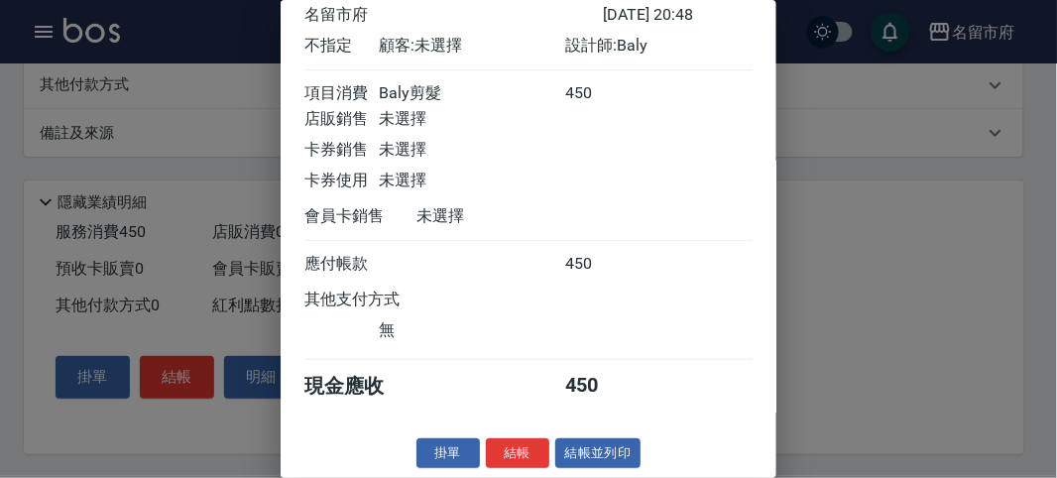
click at [492, 451] on button "結帳" at bounding box center [517, 453] width 63 height 31
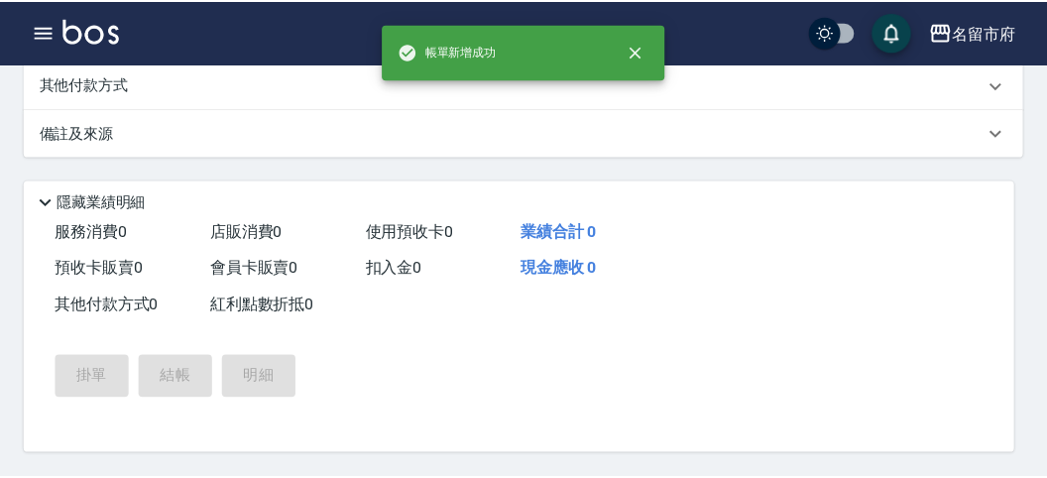
scroll to position [0, 0]
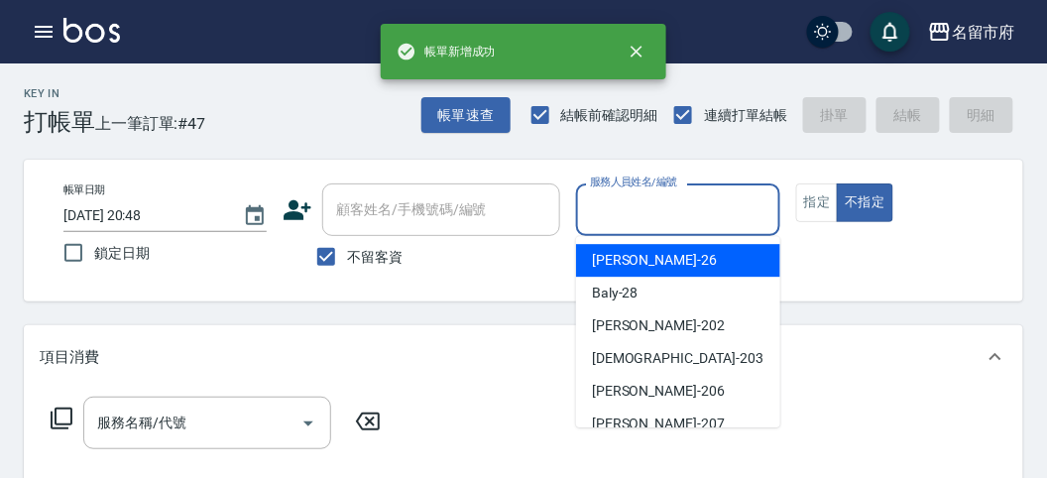
click at [638, 213] on input "服務人員姓名/編號" at bounding box center [677, 209] width 185 height 35
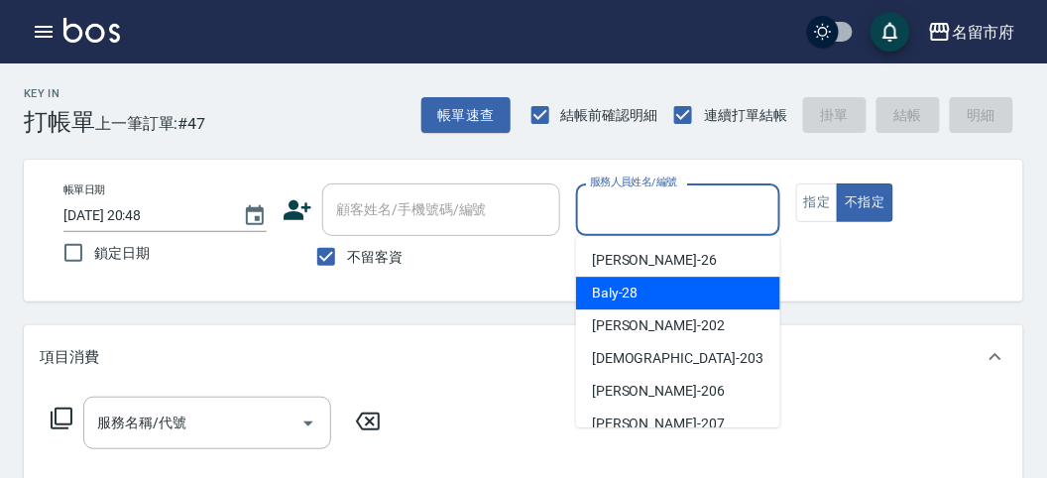
drag, startPoint x: 640, startPoint y: 317, endPoint x: 640, endPoint y: 284, distance: 33.7
click at [640, 284] on ul "[PERSON_NAME] -26 Baly -28 [PERSON_NAME] -202 聖德 -203 [PERSON_NAME] -206 [PERSO…" at bounding box center [678, 331] width 204 height 191
click at [640, 284] on div "Baly -28" at bounding box center [678, 293] width 204 height 33
type input "Baly-28"
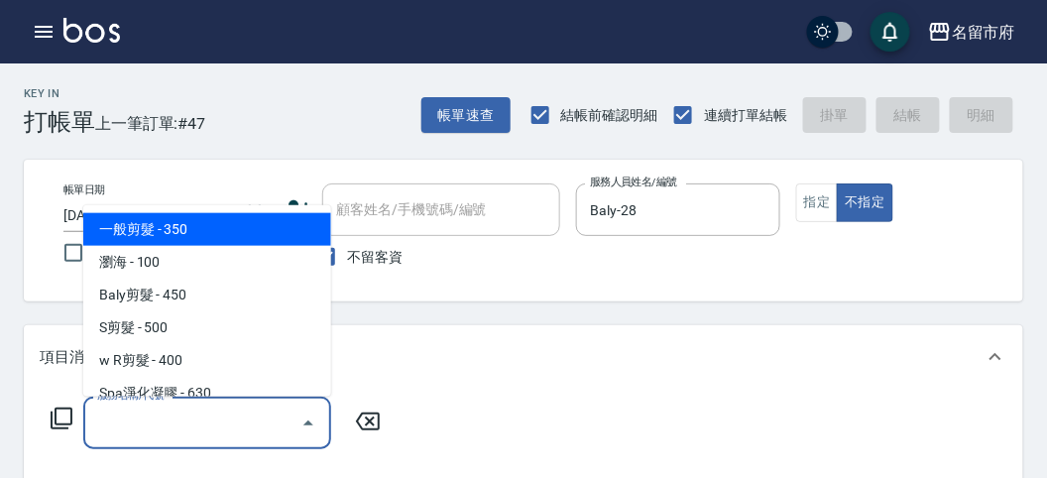
drag, startPoint x: 203, startPoint y: 417, endPoint x: 218, endPoint y: 318, distance: 100.3
click at [203, 413] on input "服務名稱/代號" at bounding box center [192, 423] width 200 height 35
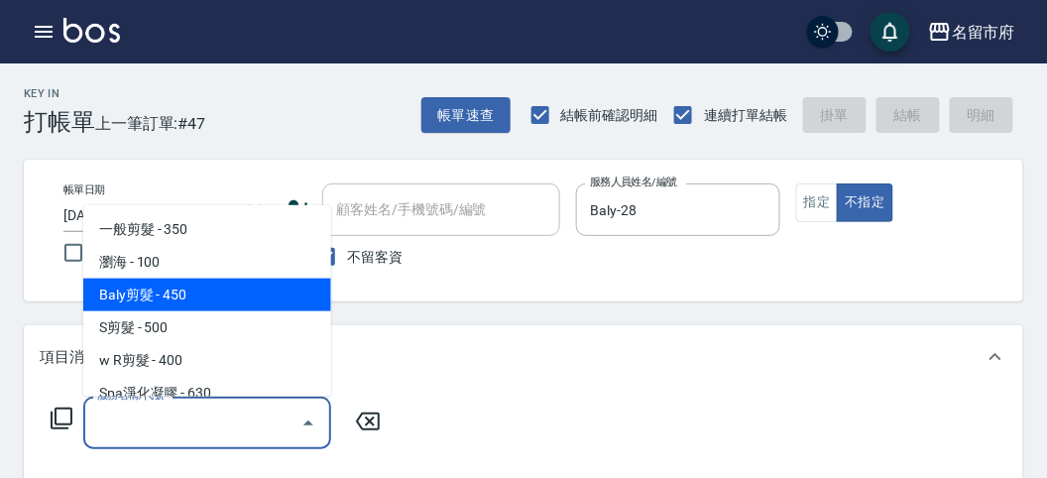
click at [220, 309] on span "Baly剪髮 - 450" at bounding box center [207, 295] width 248 height 33
type input "Baly剪髮(C004)"
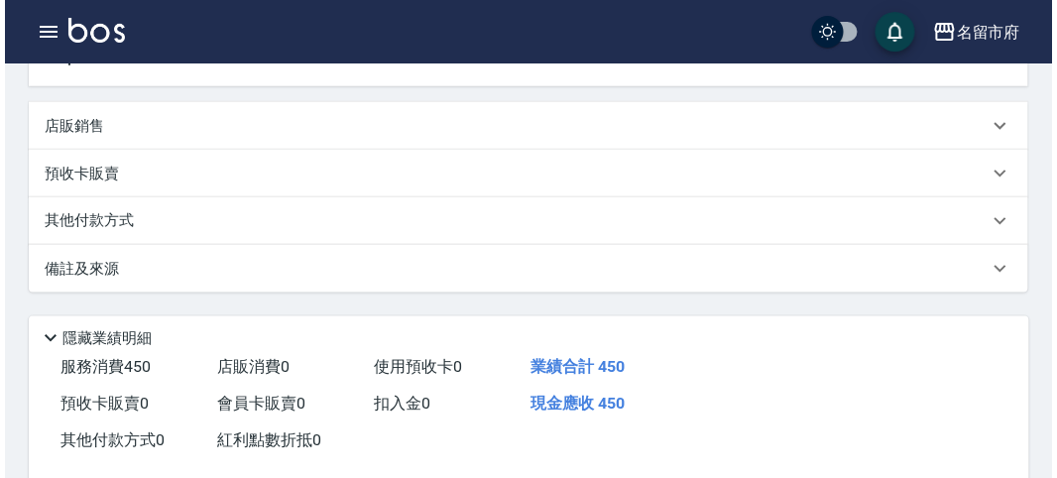
scroll to position [580, 0]
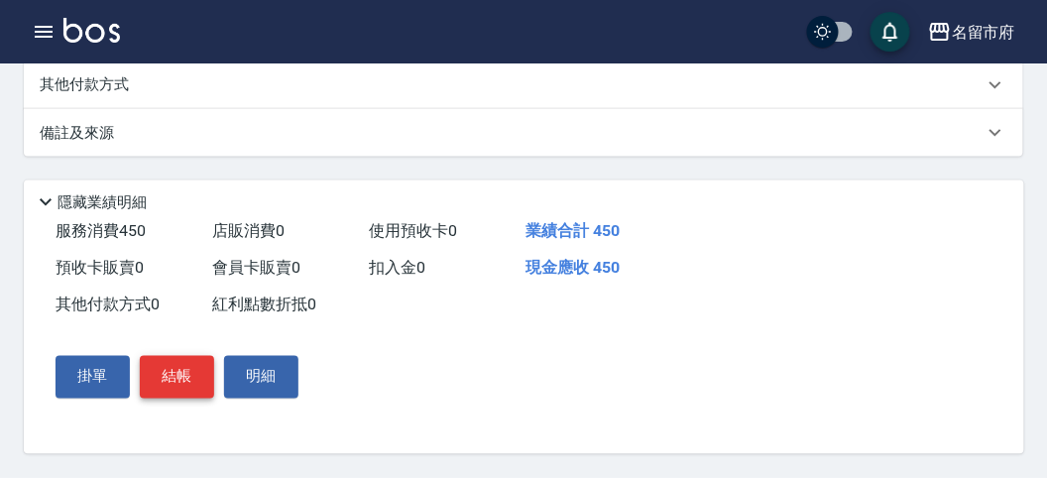
drag, startPoint x: 189, startPoint y: 384, endPoint x: 203, endPoint y: 388, distance: 14.4
click at [188, 384] on button "結帳" at bounding box center [177, 377] width 74 height 42
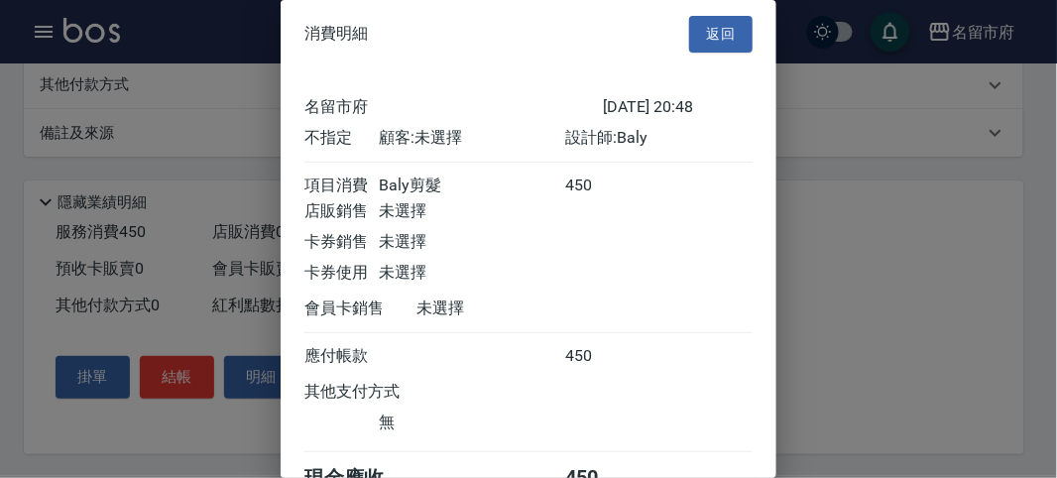
scroll to position [110, 0]
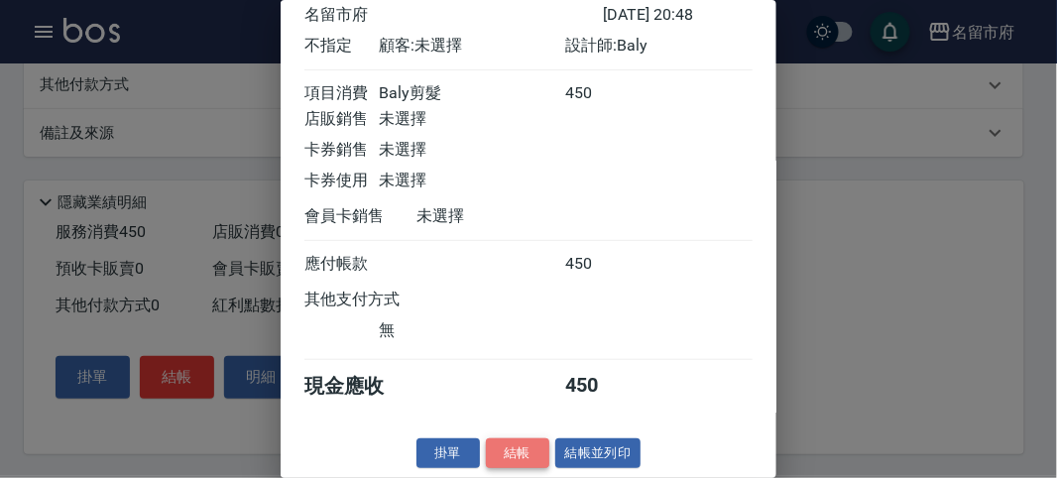
click at [509, 456] on button "結帳" at bounding box center [517, 453] width 63 height 31
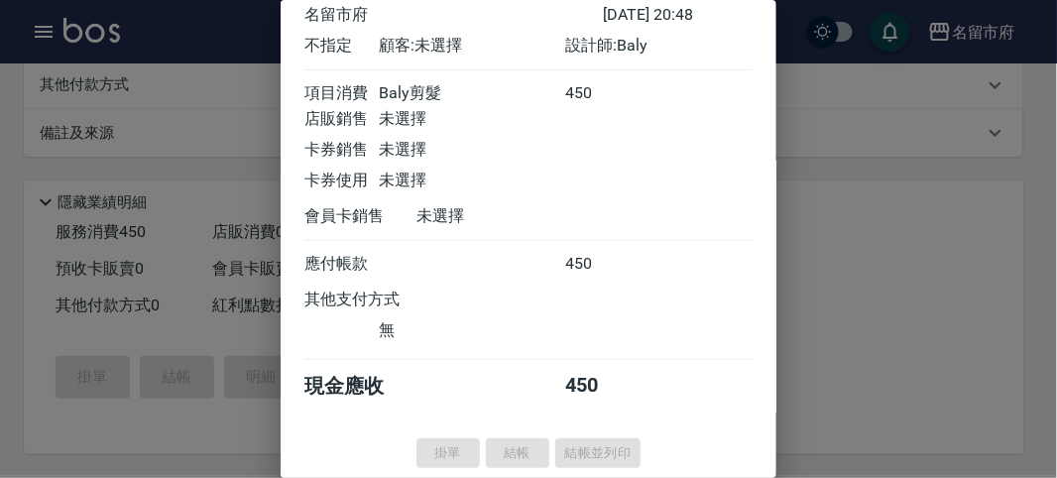
type input "[DATE] 20:49"
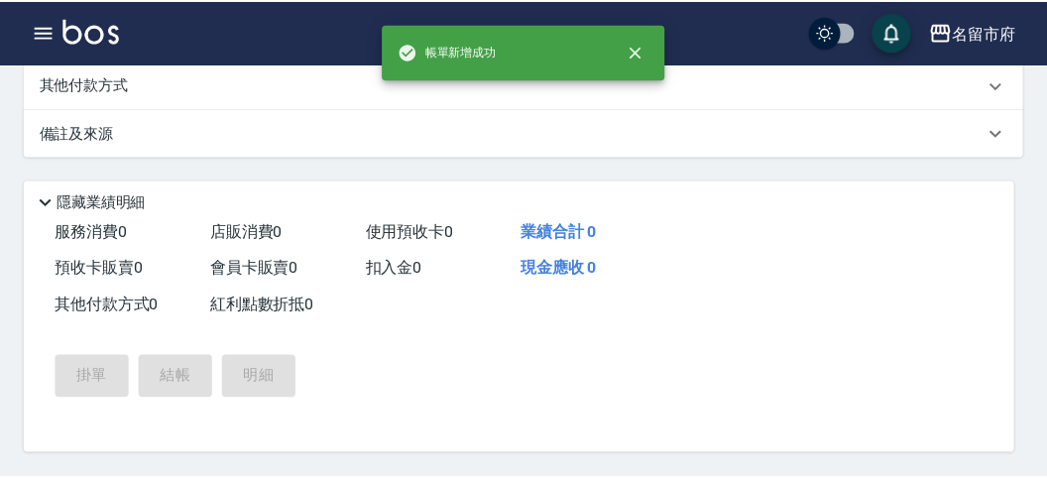
scroll to position [0, 0]
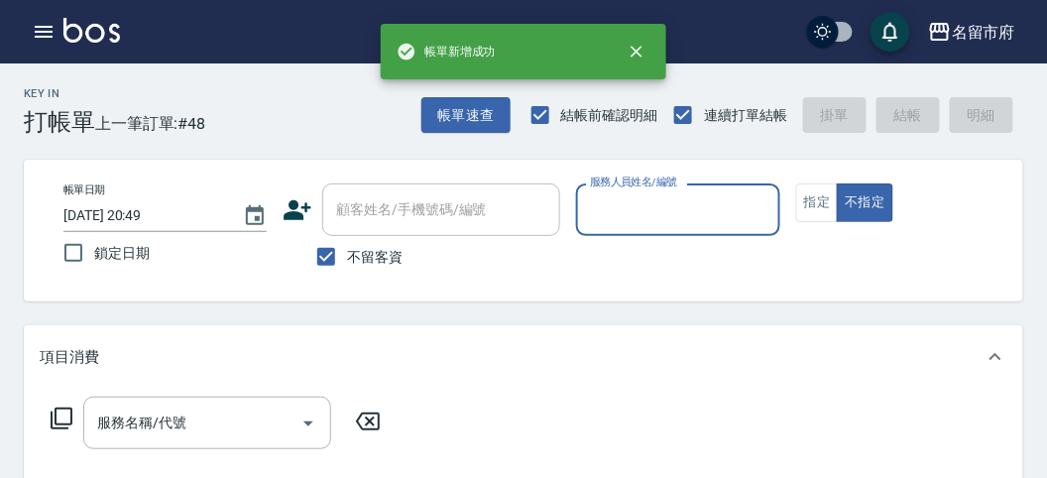
click at [661, 215] on input "服務人員姓名/編號" at bounding box center [677, 209] width 185 height 35
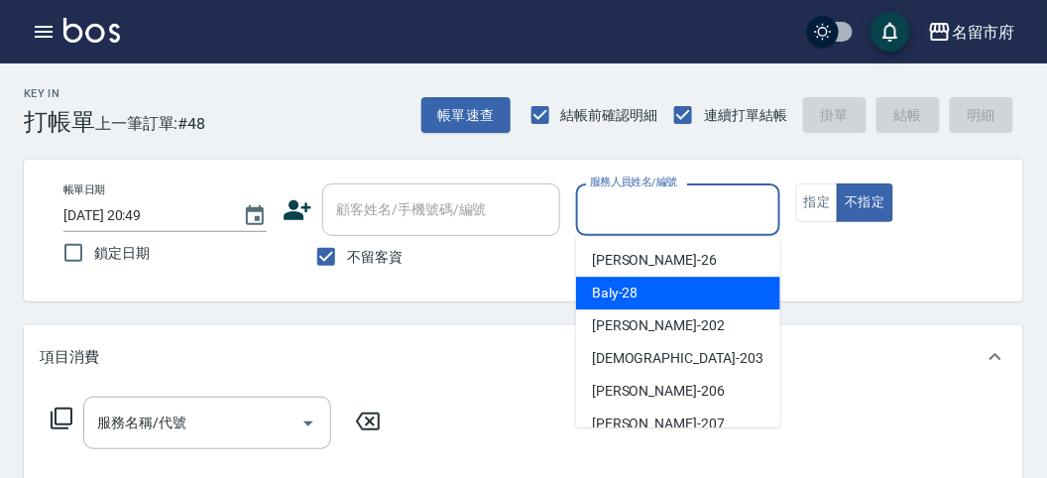
drag, startPoint x: 641, startPoint y: 301, endPoint x: 523, endPoint y: 319, distance: 119.3
click at [633, 301] on div "Baly -28" at bounding box center [678, 293] width 204 height 33
type input "Baly-28"
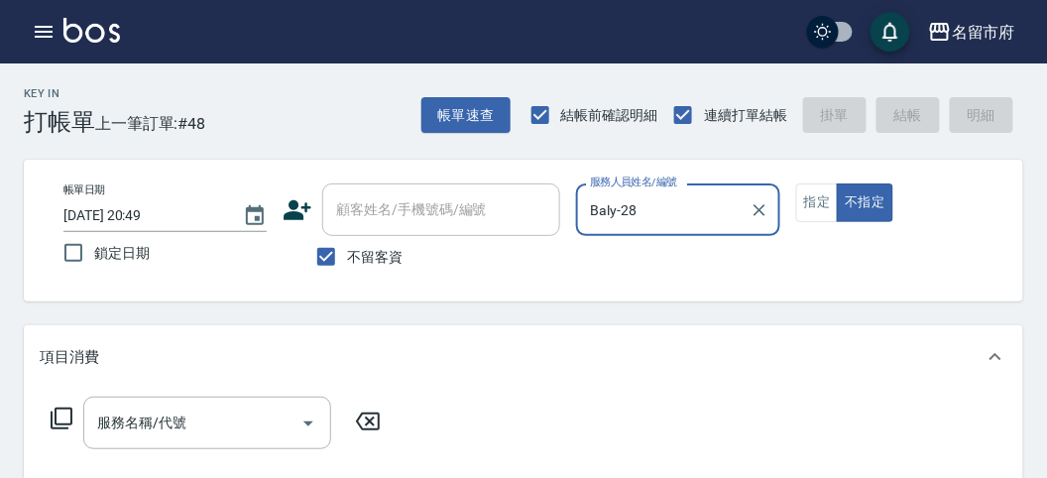
click at [51, 413] on icon at bounding box center [62, 418] width 22 height 22
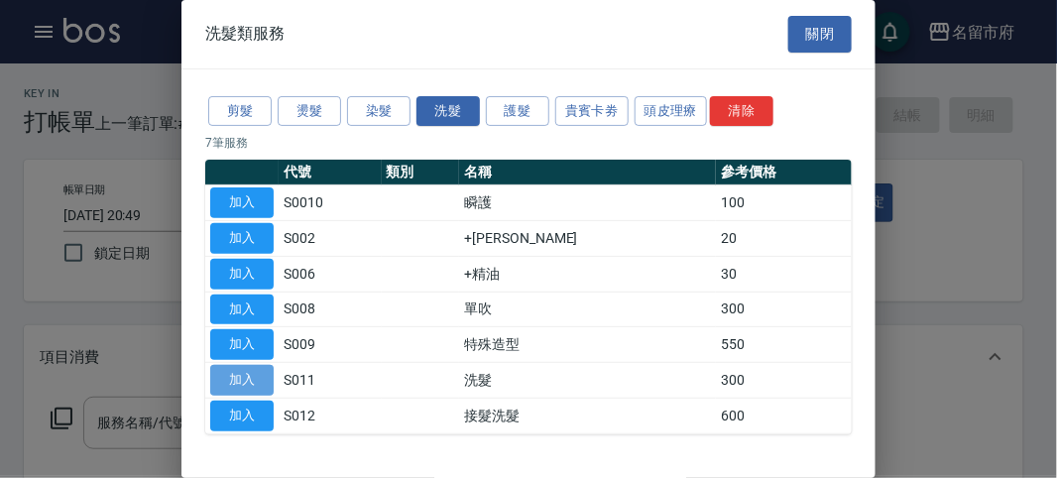
click at [247, 365] on button "加入" at bounding box center [241, 380] width 63 height 31
type input "洗髮(S011)"
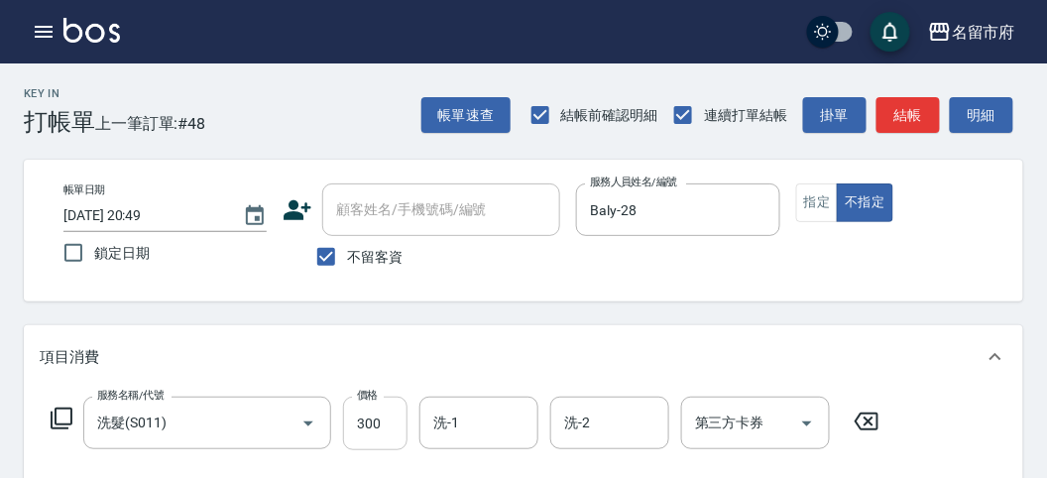
click at [377, 422] on input "300" at bounding box center [375, 424] width 64 height 54
type input "350"
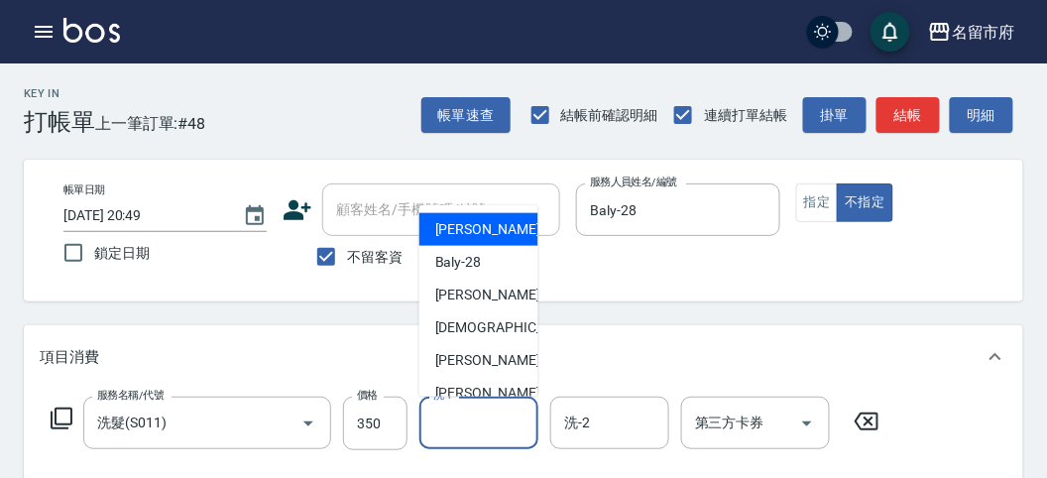
click at [483, 431] on input "洗-1" at bounding box center [478, 423] width 101 height 35
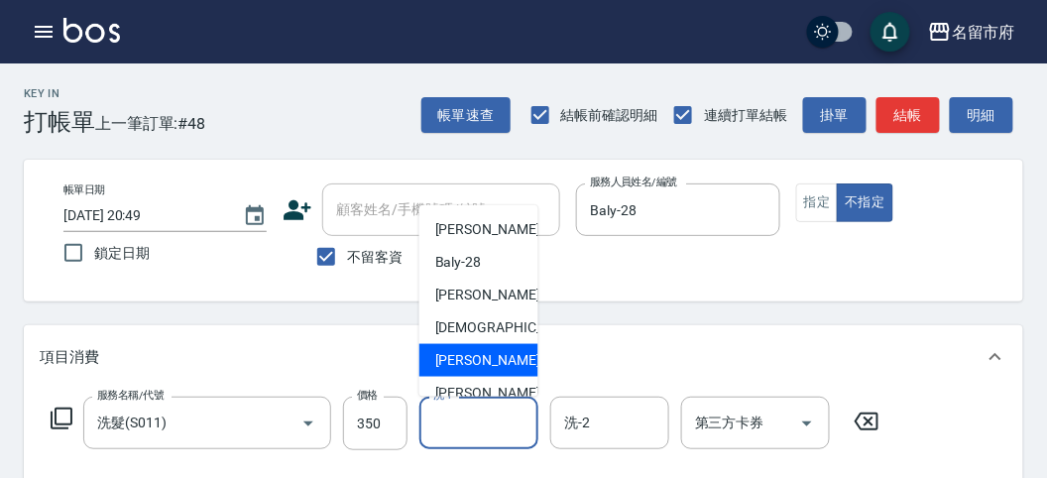
scroll to position [152, 0]
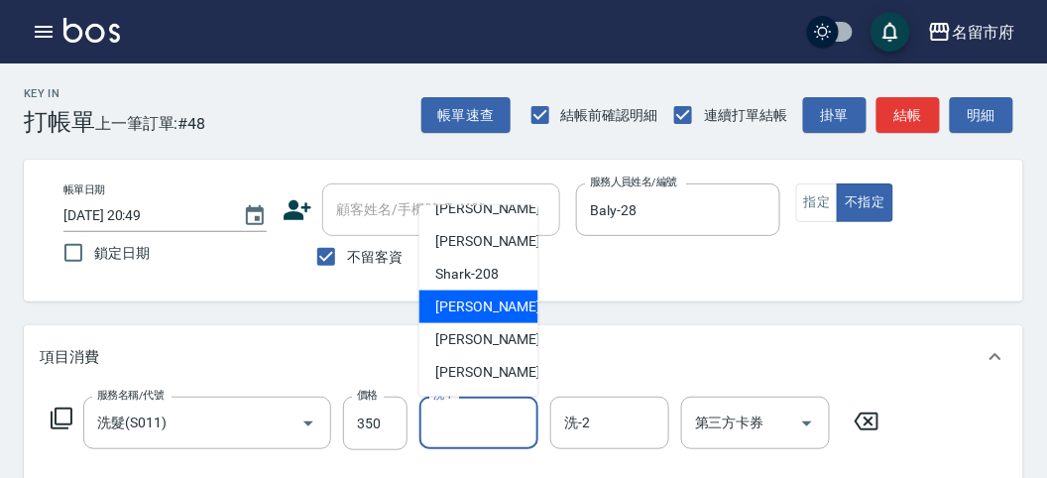
click at [479, 310] on span "小雲 -214" at bounding box center [501, 306] width 133 height 21
type input "小雲-214"
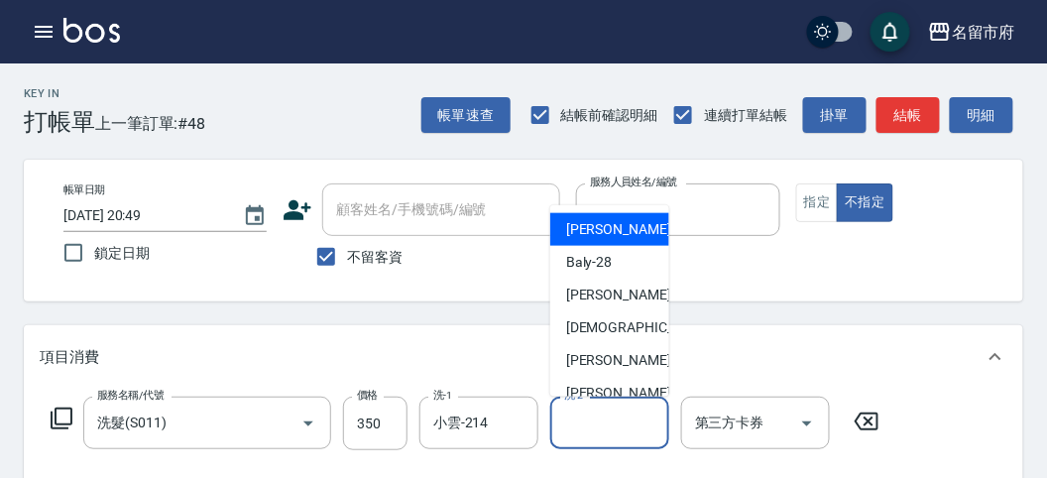
drag, startPoint x: 635, startPoint y: 421, endPoint x: 617, endPoint y: 379, distance: 46.2
click at [631, 419] on input "洗-2" at bounding box center [609, 423] width 101 height 35
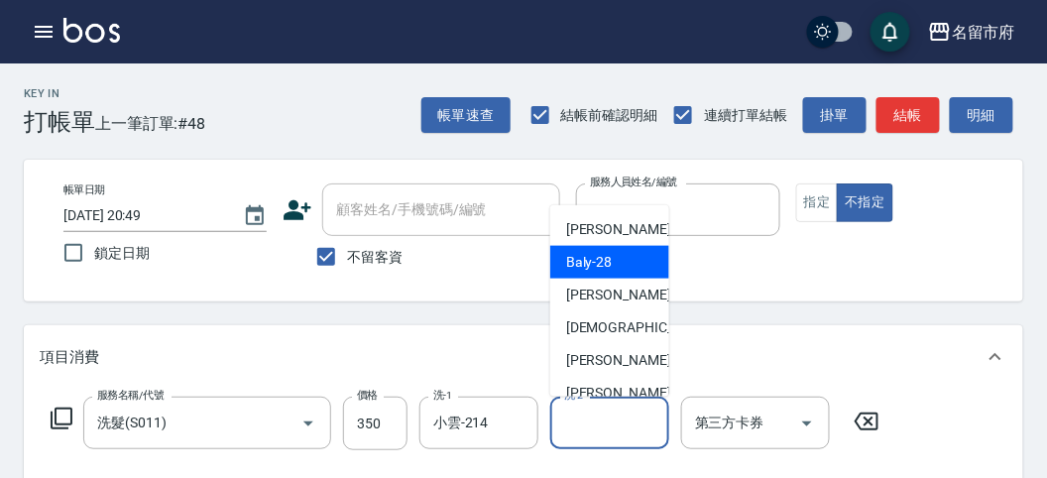
click at [617, 260] on div "Baly -28" at bounding box center [609, 262] width 119 height 33
type input "Baly-28"
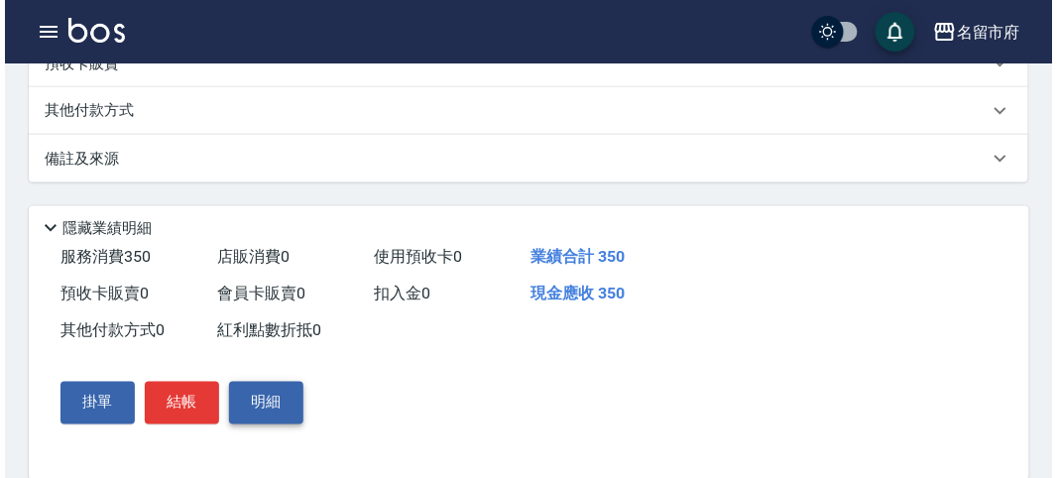
scroll to position [580, 0]
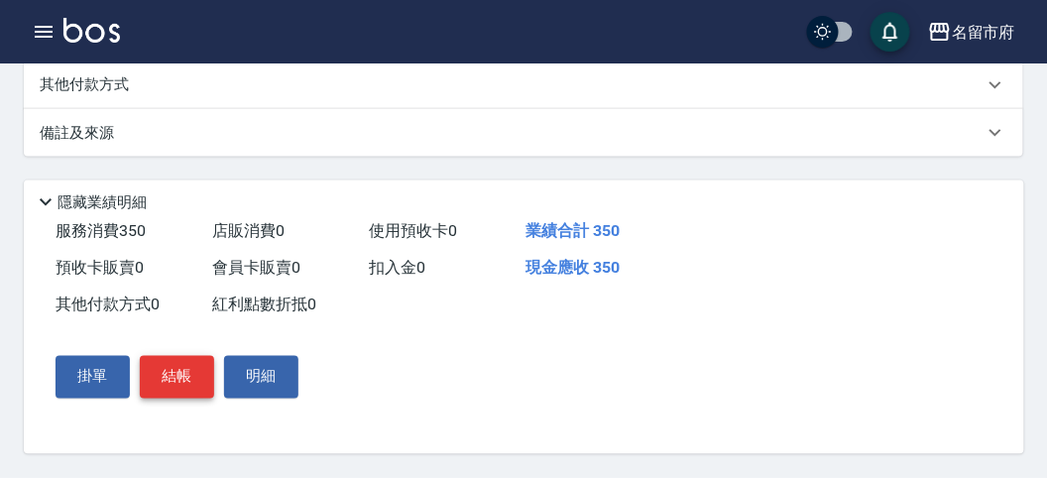
click at [188, 383] on button "結帳" at bounding box center [177, 377] width 74 height 42
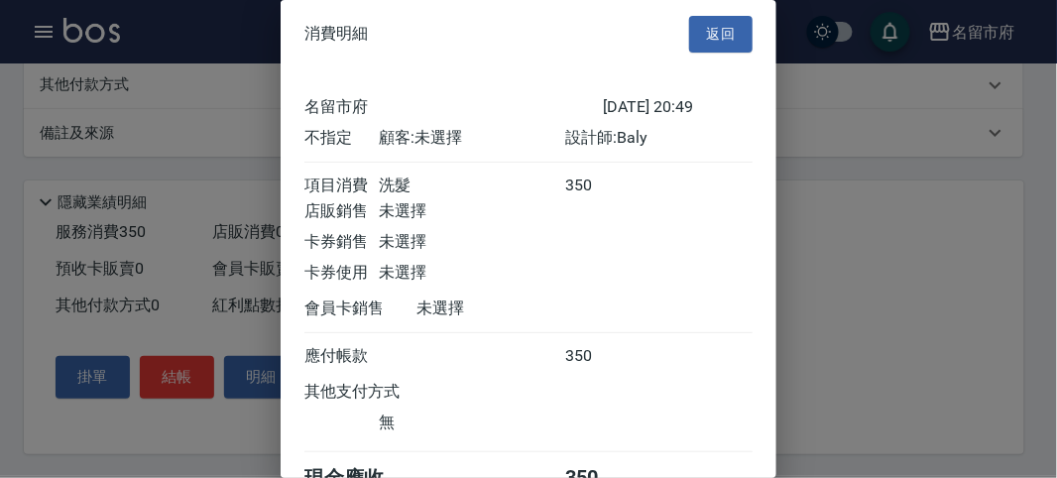
scroll to position [110, 0]
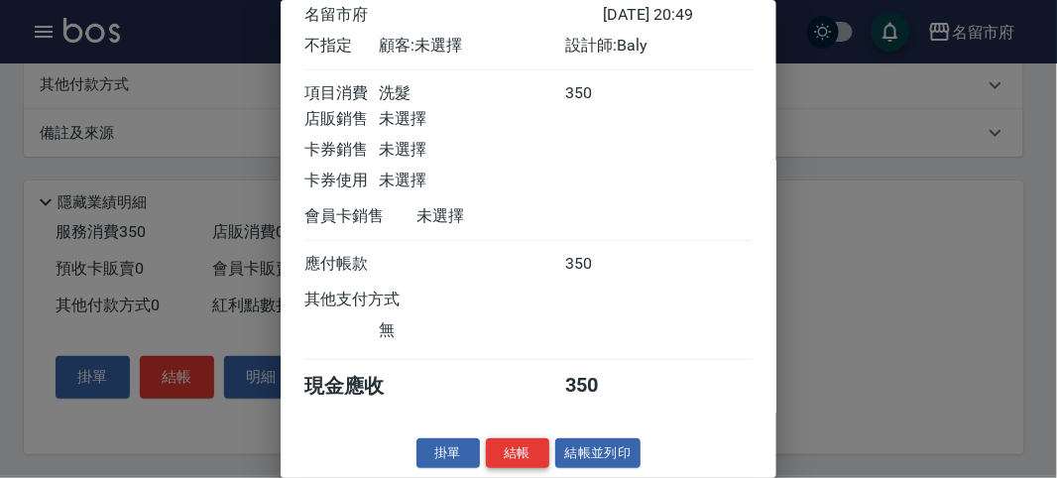
click at [515, 453] on button "結帳" at bounding box center [517, 453] width 63 height 31
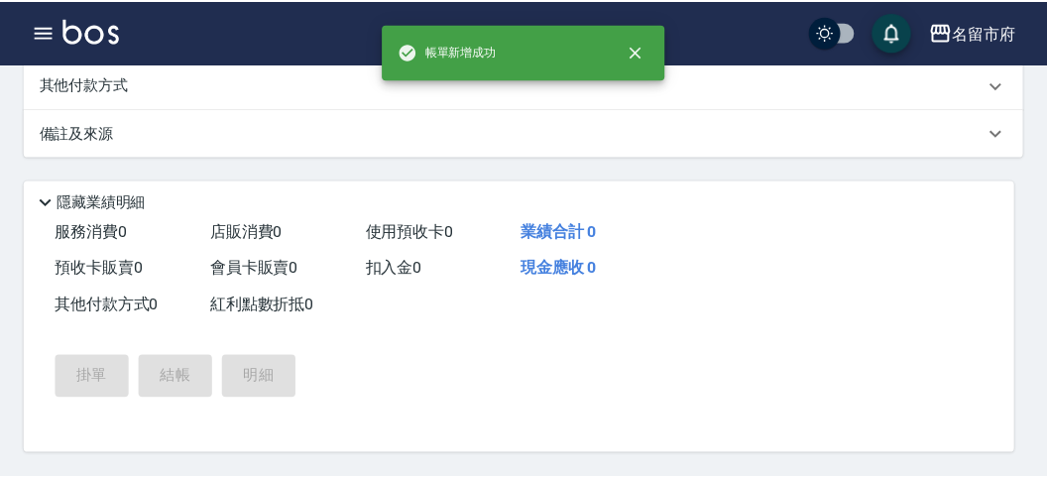
scroll to position [0, 0]
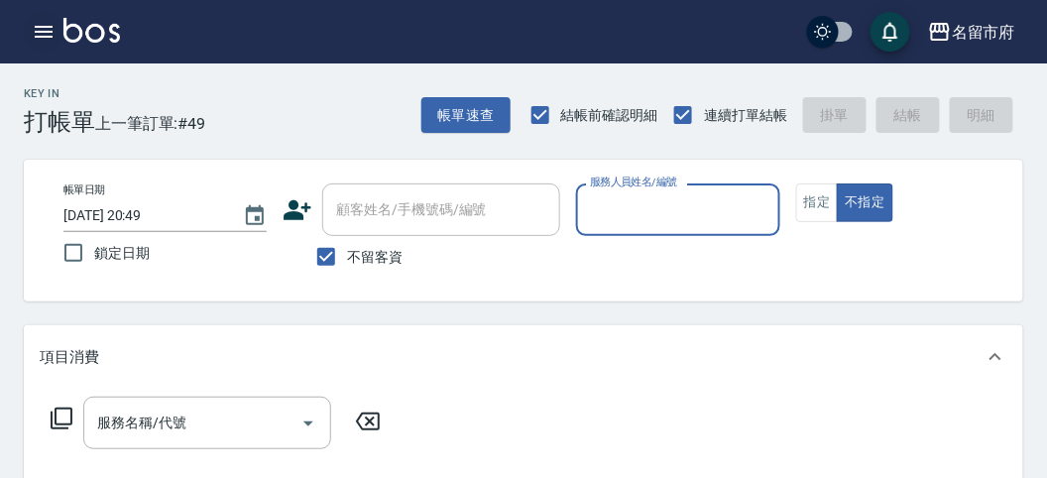
click at [38, 31] on icon "button" at bounding box center [44, 32] width 18 height 12
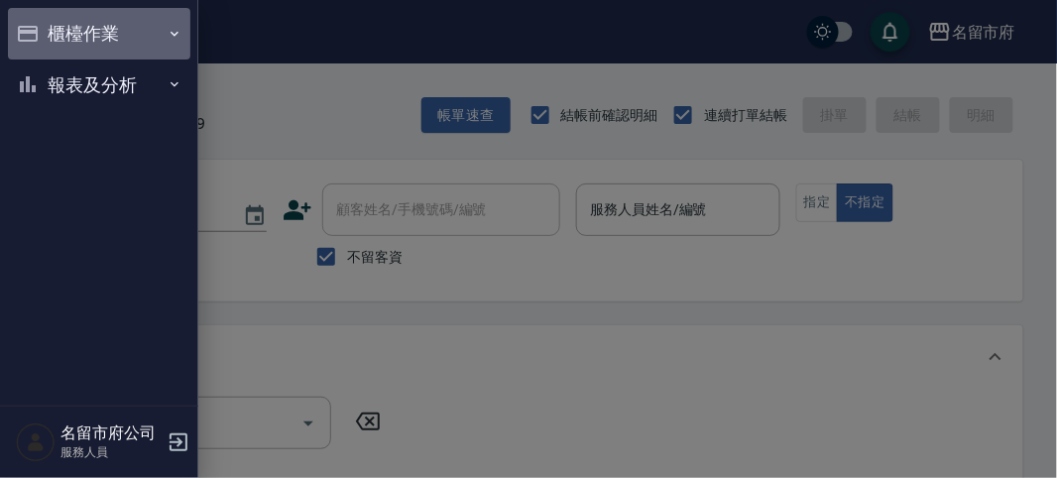
click at [38, 30] on button "櫃檯作業" at bounding box center [99, 34] width 182 height 52
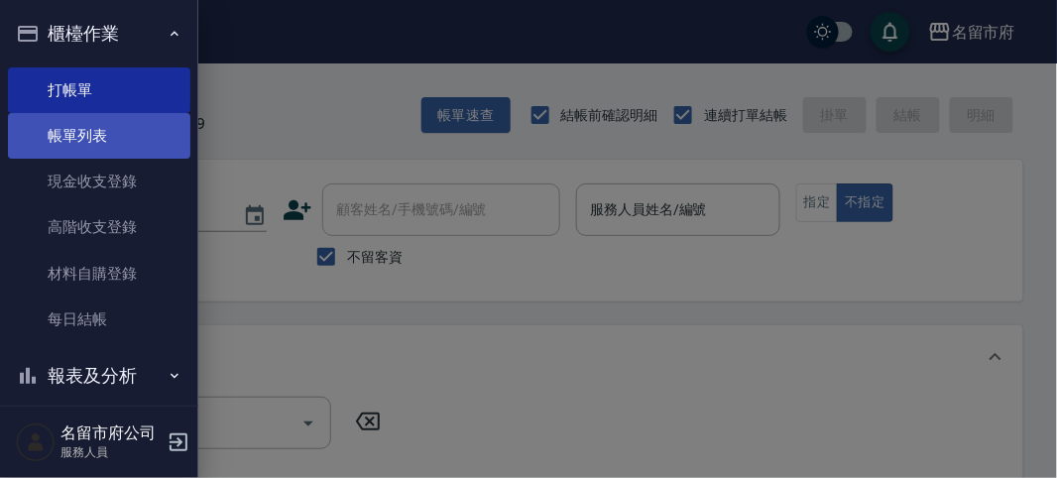
click at [71, 136] on link "帳單列表" at bounding box center [99, 136] width 182 height 46
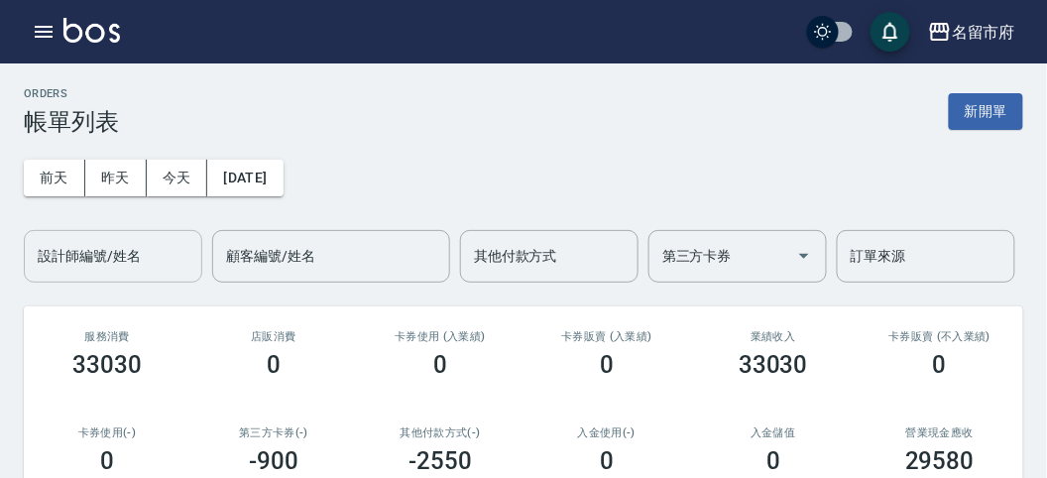
click at [129, 269] on input "設計師編號/姓名" at bounding box center [113, 256] width 161 height 35
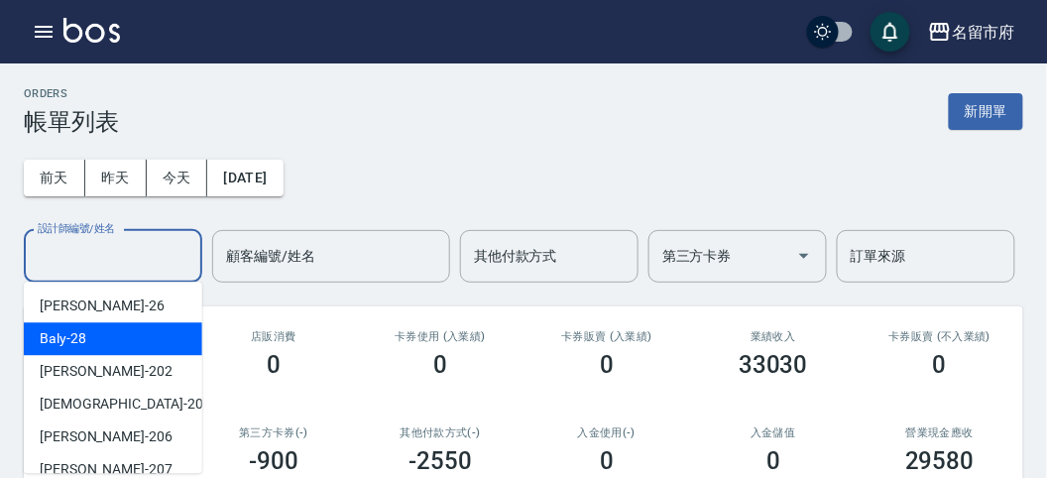
click at [117, 344] on div "Baly -28" at bounding box center [113, 338] width 178 height 33
type input "Baly-28"
click at [115, 255] on input "Baly-28" at bounding box center [98, 256] width 131 height 35
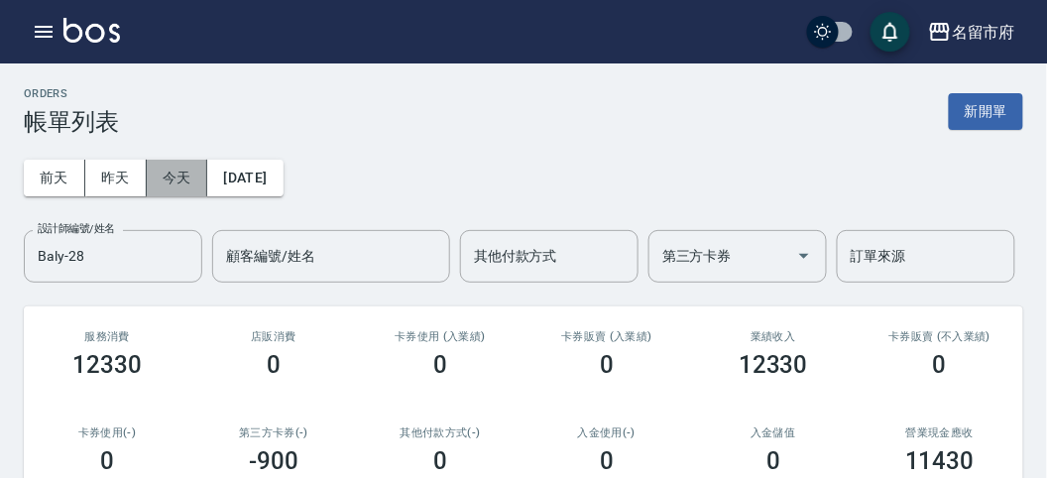
click at [179, 171] on button "今天" at bounding box center [177, 178] width 61 height 37
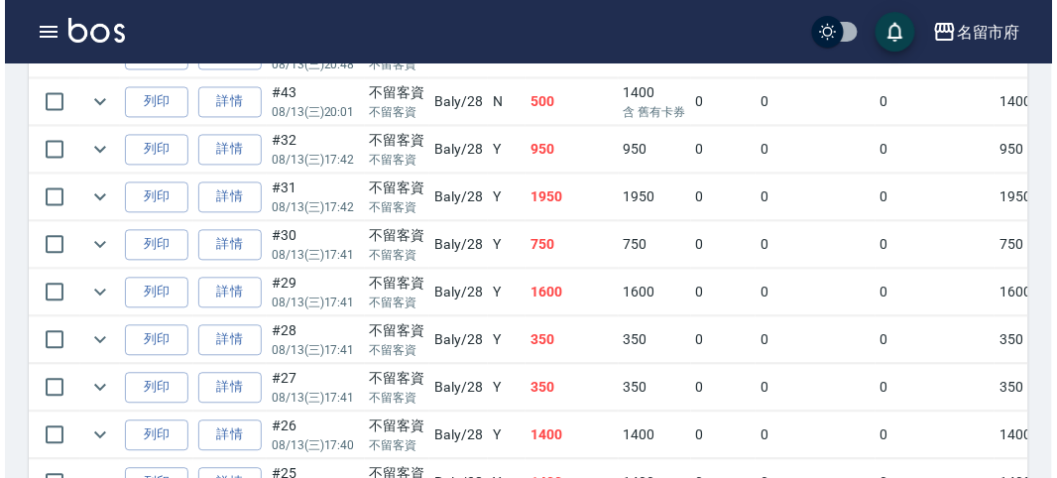
scroll to position [220, 0]
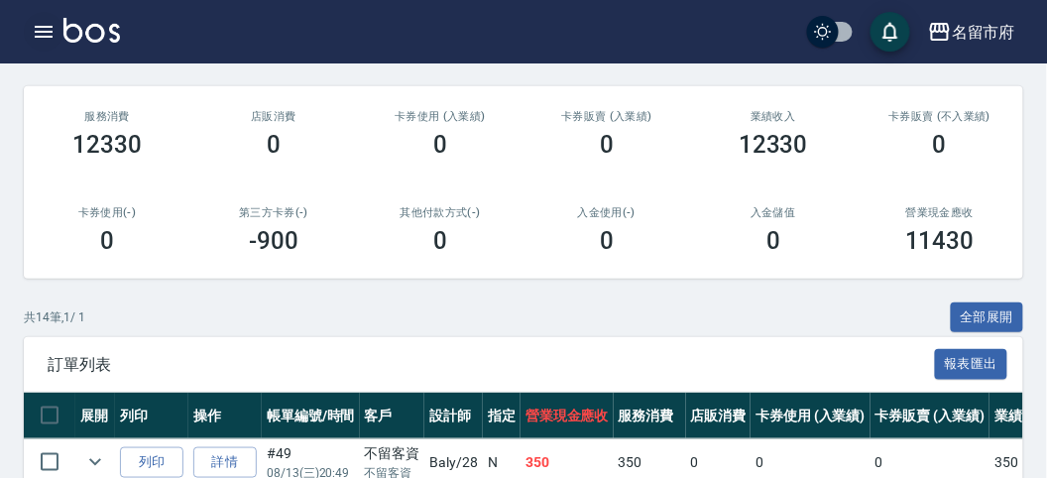
click at [41, 32] on icon "button" at bounding box center [44, 32] width 18 height 12
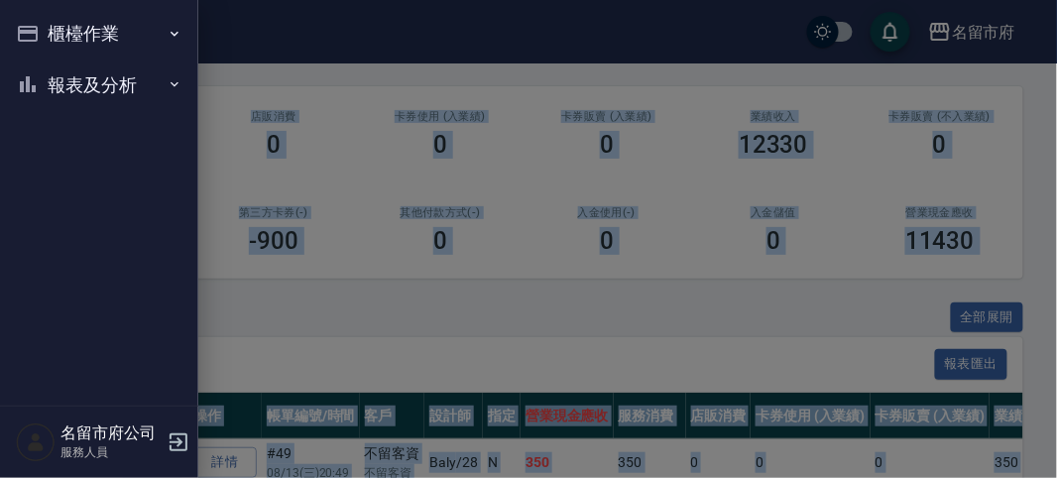
click at [41, 32] on div "櫃檯作業 打帳單 帳單列表 現金收支登錄 高階收支登錄 材料自購登錄 每日結帳 報表及分析 報表目錄 店家日報表 互助排行榜 互助點數明細 設計師日報表 設計…" at bounding box center [99, 239] width 198 height 478
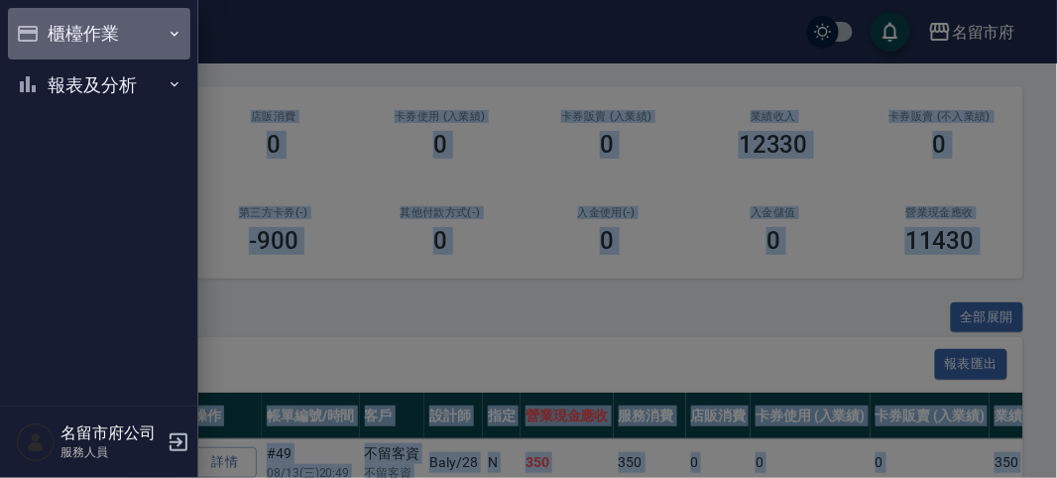
click at [47, 35] on button "櫃檯作業" at bounding box center [99, 34] width 182 height 52
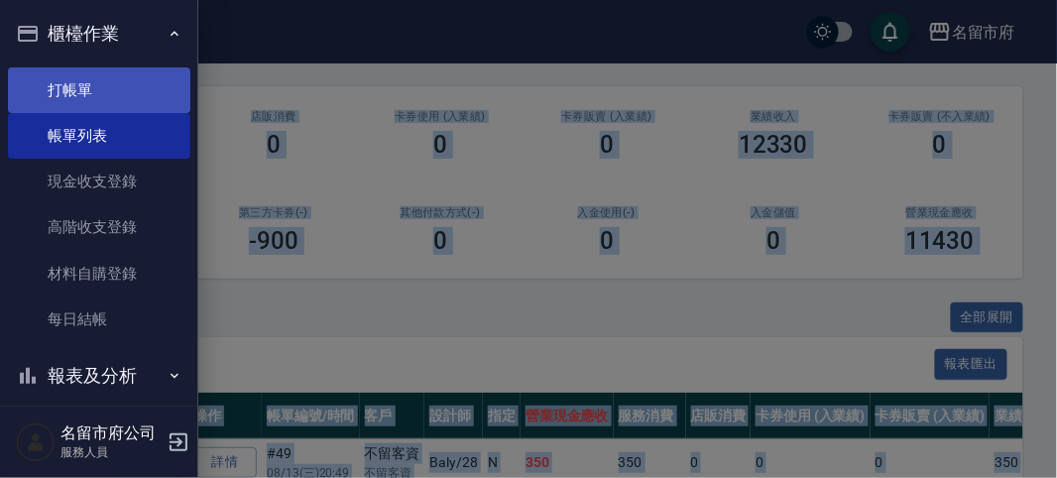
click at [93, 102] on link "打帳單" at bounding box center [99, 90] width 182 height 46
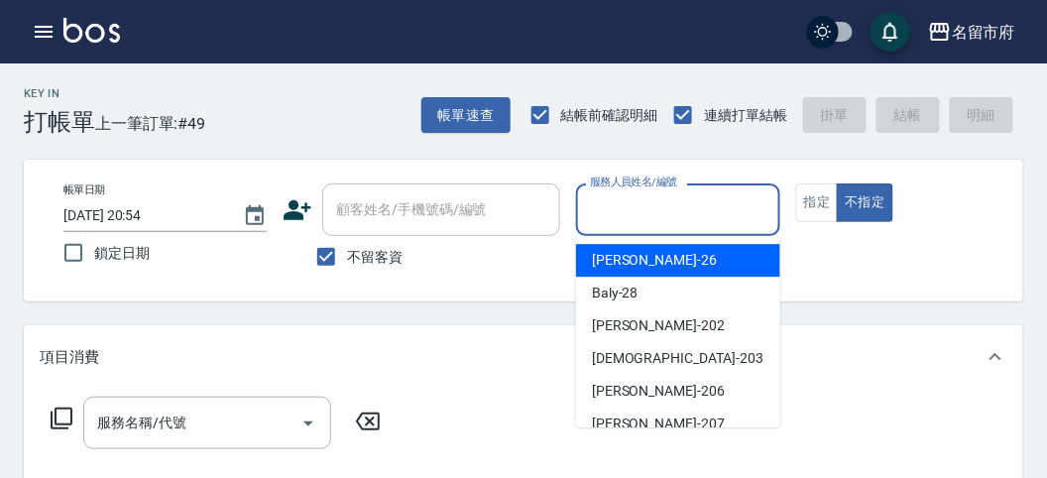
click at [625, 218] on input "服務人員姓名/編號" at bounding box center [677, 209] width 185 height 35
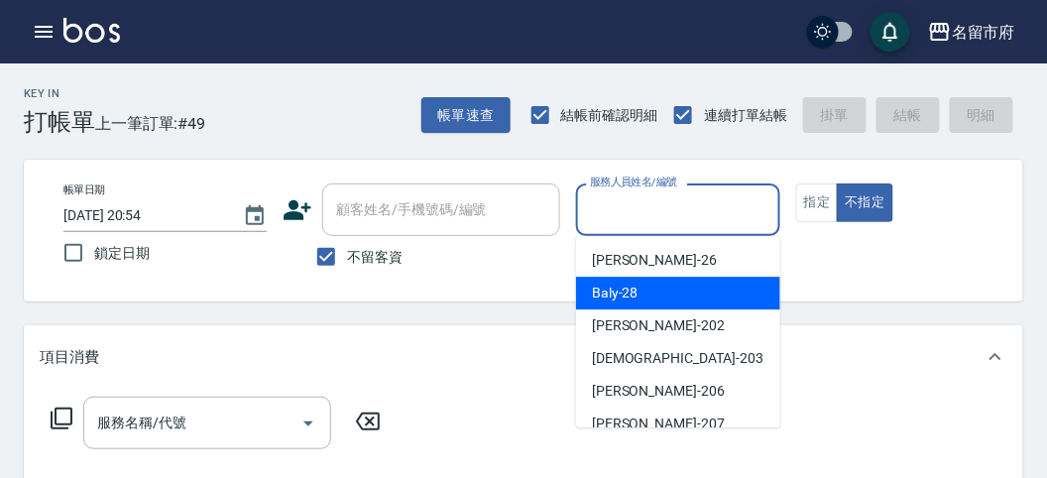
click at [613, 291] on span "Baly -28" at bounding box center [615, 293] width 47 height 21
type input "Baly-28"
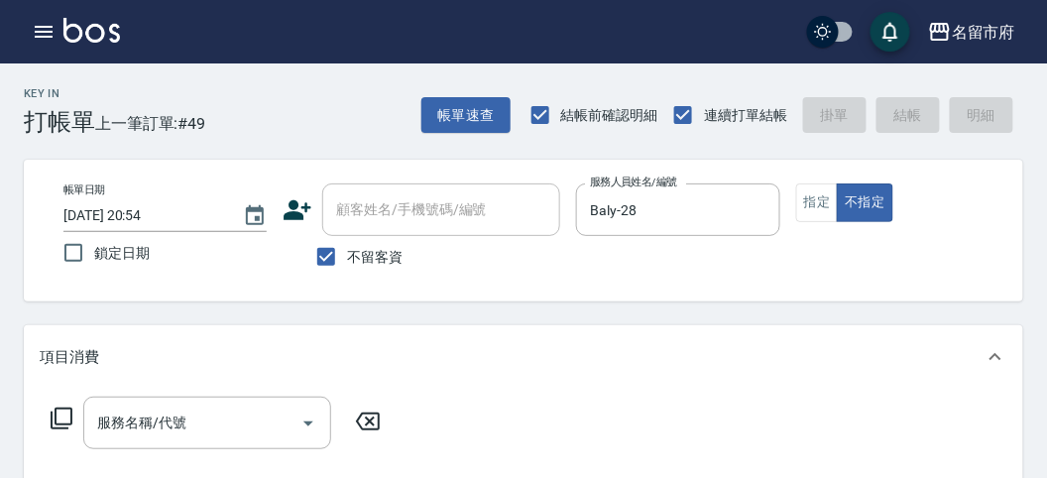
click at [54, 414] on icon at bounding box center [62, 419] width 24 height 24
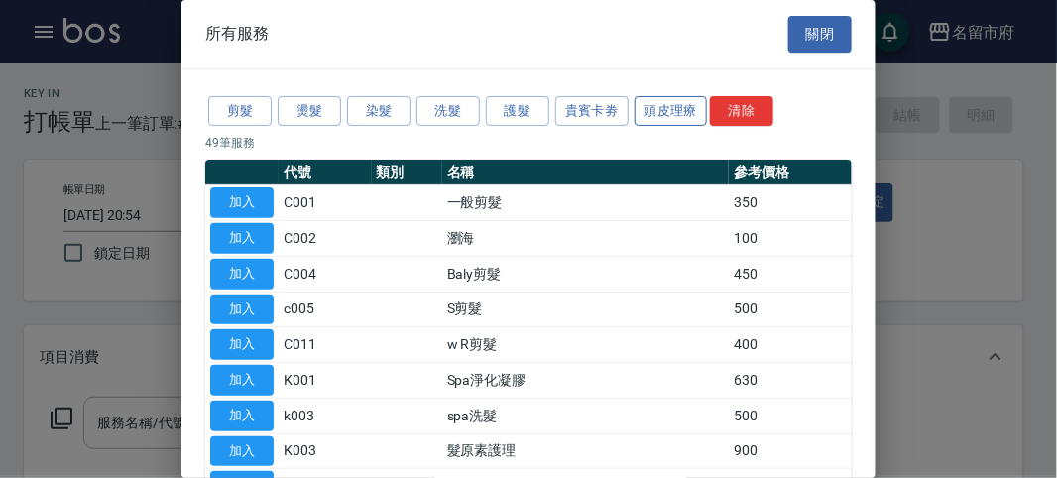
click at [641, 108] on button "頭皮理療" at bounding box center [671, 111] width 73 height 31
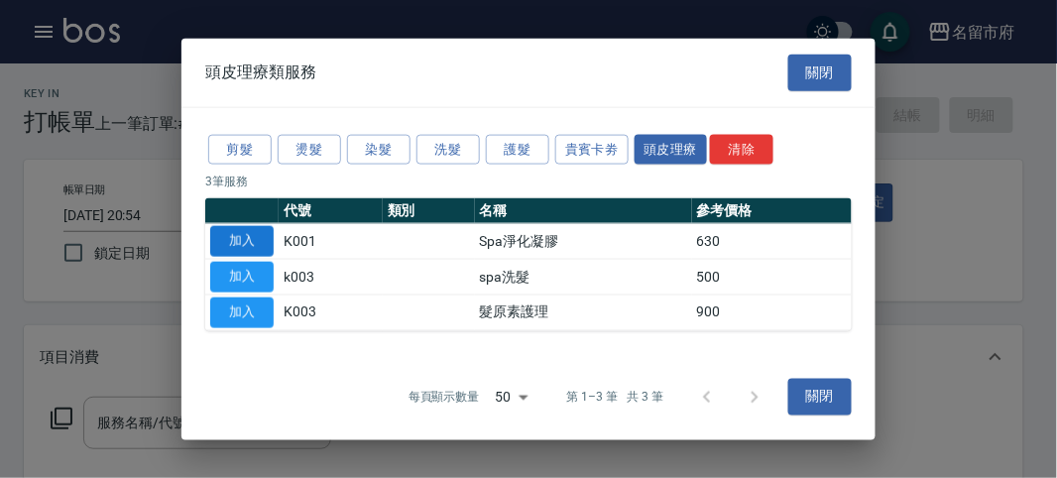
click at [241, 243] on button "加入" at bounding box center [241, 241] width 63 height 31
type input "Spa淨化凝膠(K001)"
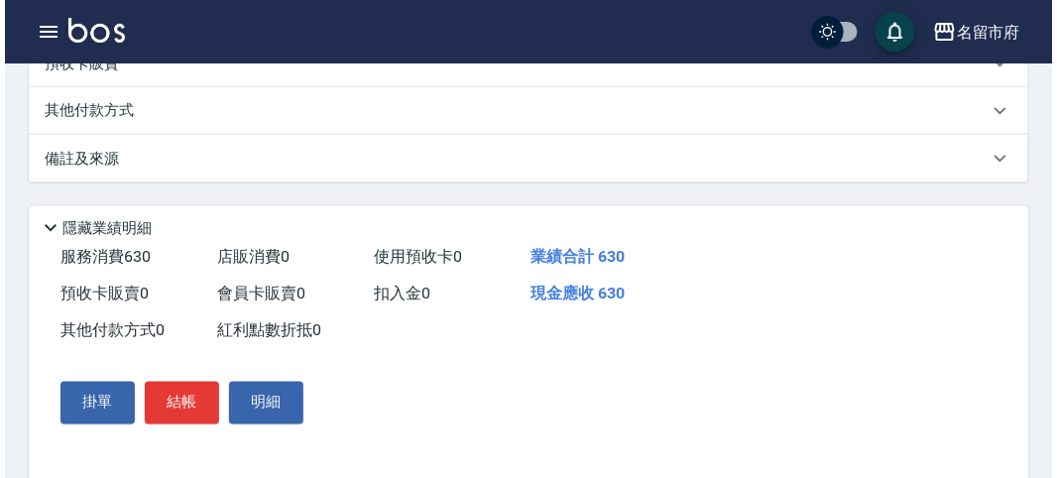
scroll to position [599, 0]
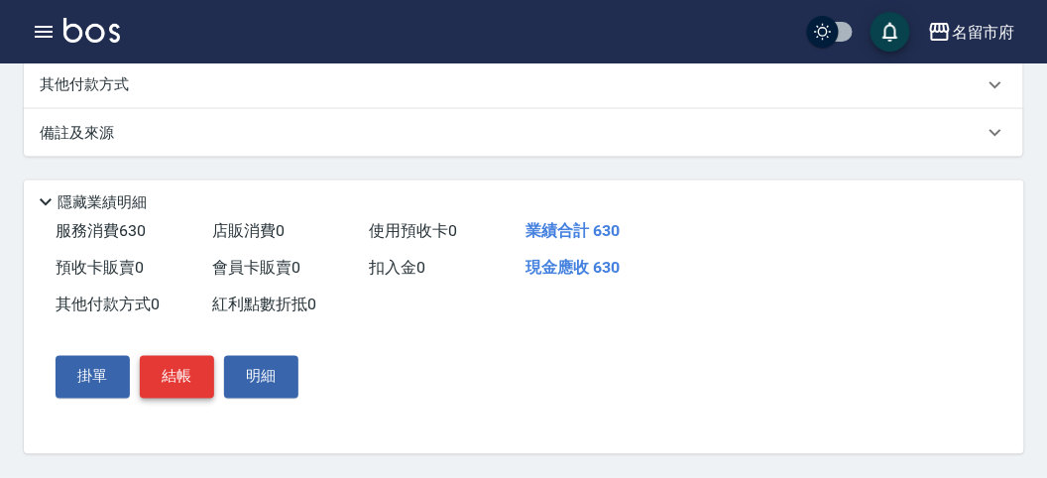
click at [196, 379] on button "結帳" at bounding box center [177, 377] width 74 height 42
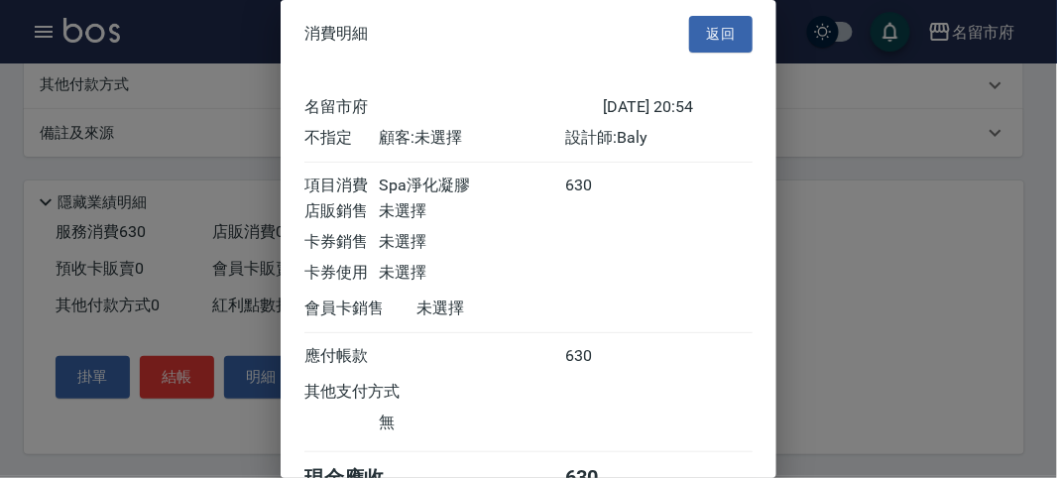
scroll to position [110, 0]
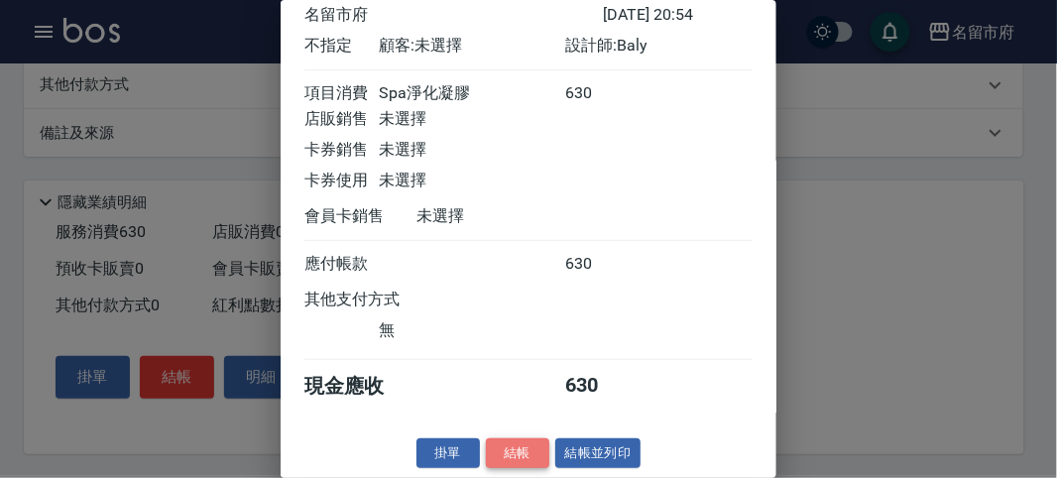
click at [517, 451] on button "結帳" at bounding box center [517, 453] width 63 height 31
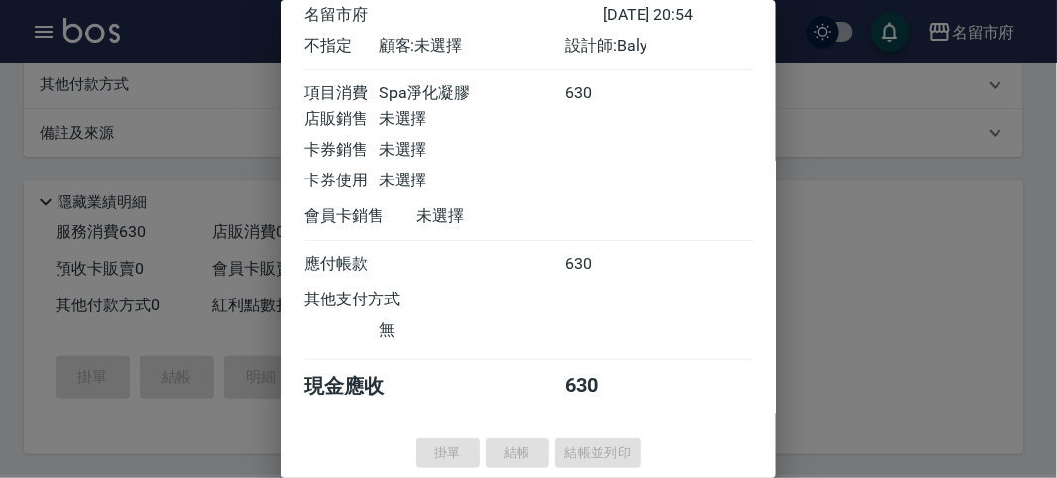
type input "[DATE] 20:55"
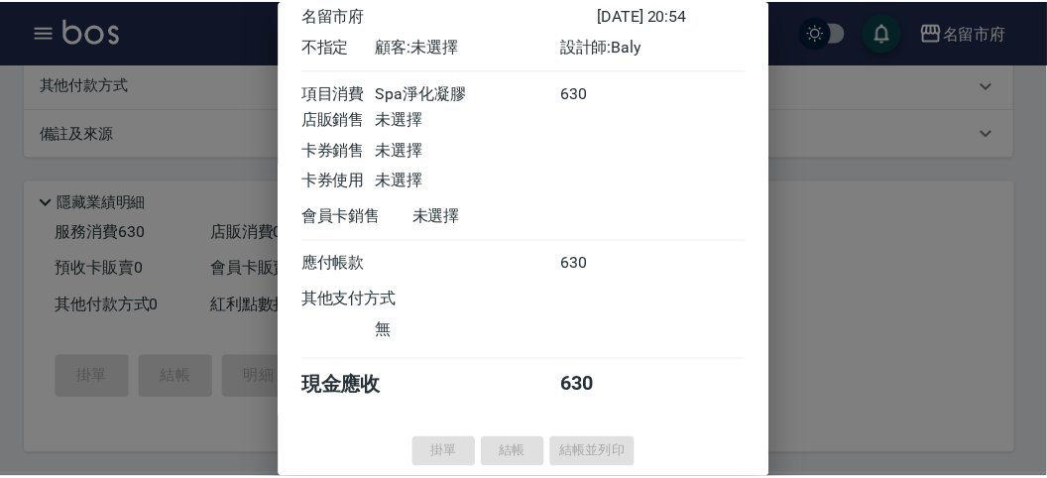
scroll to position [0, 0]
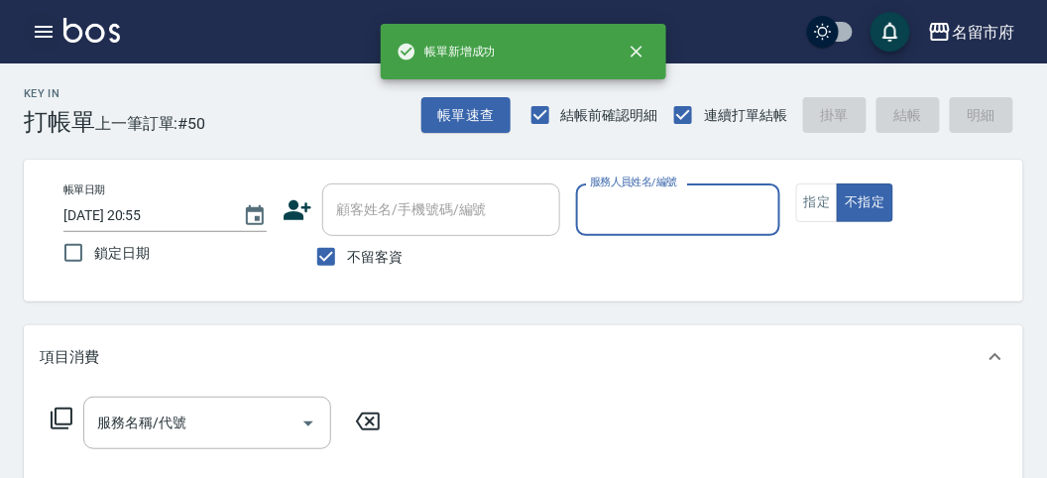
click at [36, 32] on icon "button" at bounding box center [44, 32] width 18 height 12
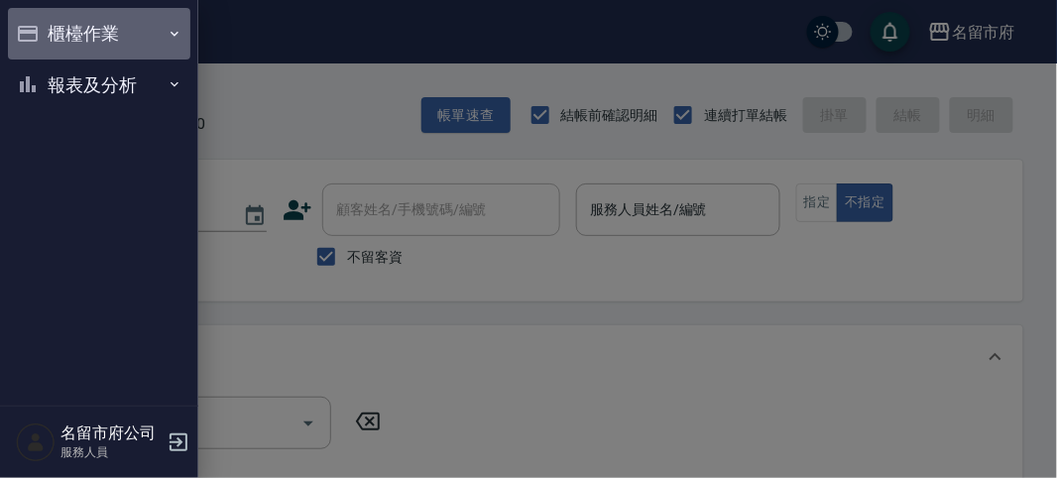
click at [92, 41] on button "櫃檯作業" at bounding box center [99, 34] width 182 height 52
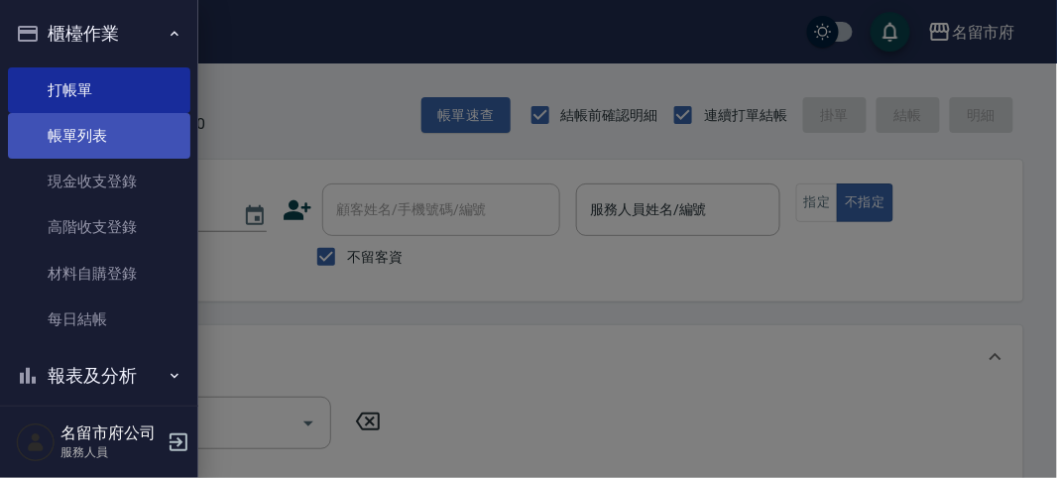
click at [106, 130] on link "帳單列表" at bounding box center [99, 136] width 182 height 46
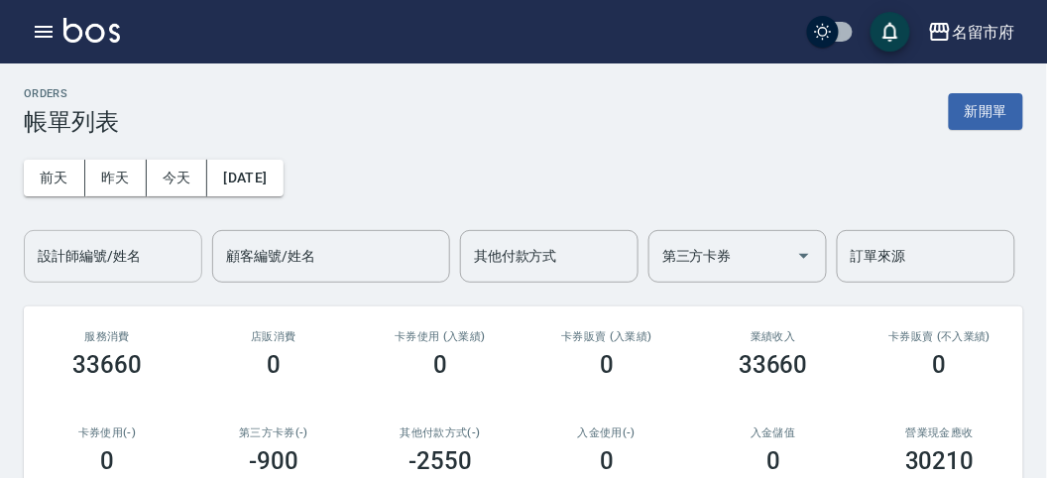
click at [112, 260] on input "設計師編號/姓名" at bounding box center [113, 256] width 161 height 35
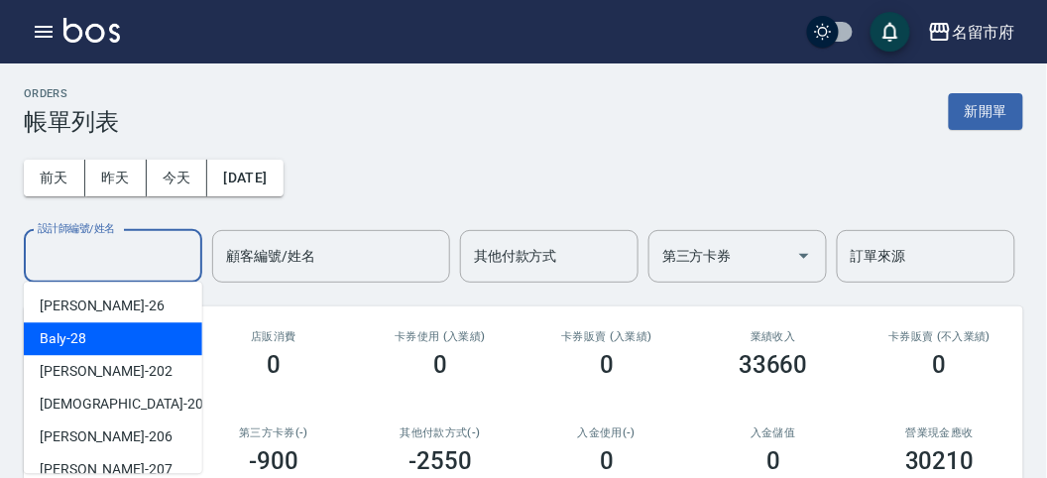
click at [97, 338] on div "Baly -28" at bounding box center [113, 338] width 178 height 33
type input "Baly-28"
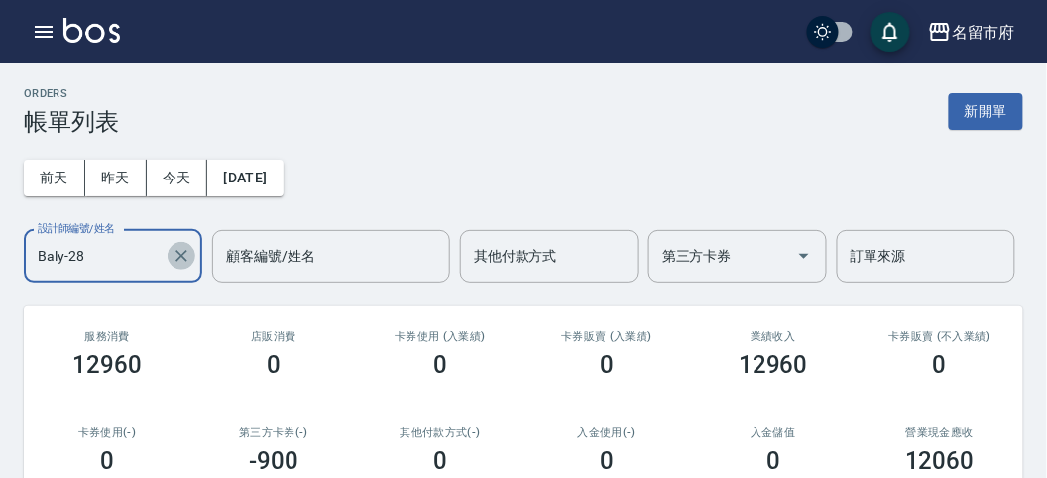
click at [189, 258] on icon "Clear" at bounding box center [182, 256] width 20 height 20
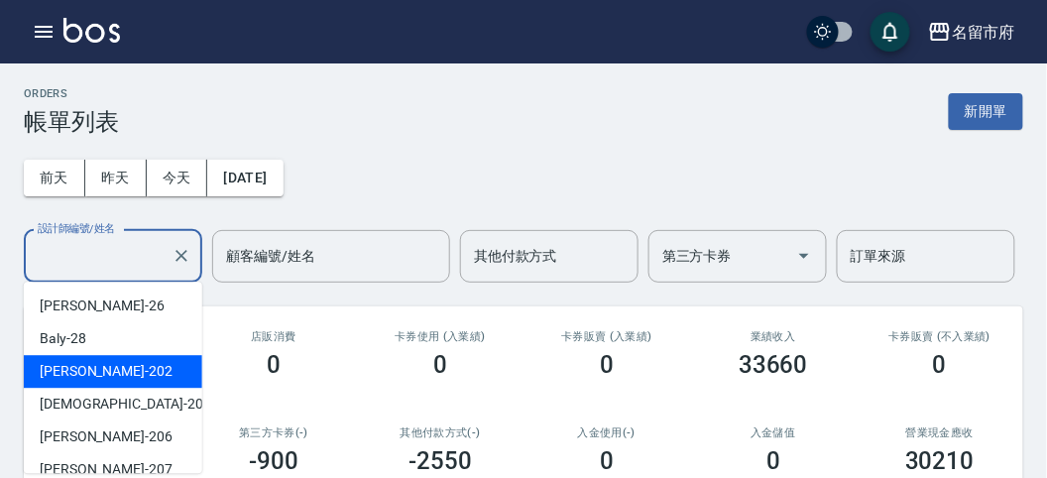
click at [109, 375] on div "[PERSON_NAME] -202" at bounding box center [113, 371] width 178 height 33
type input "[PERSON_NAME]-202"
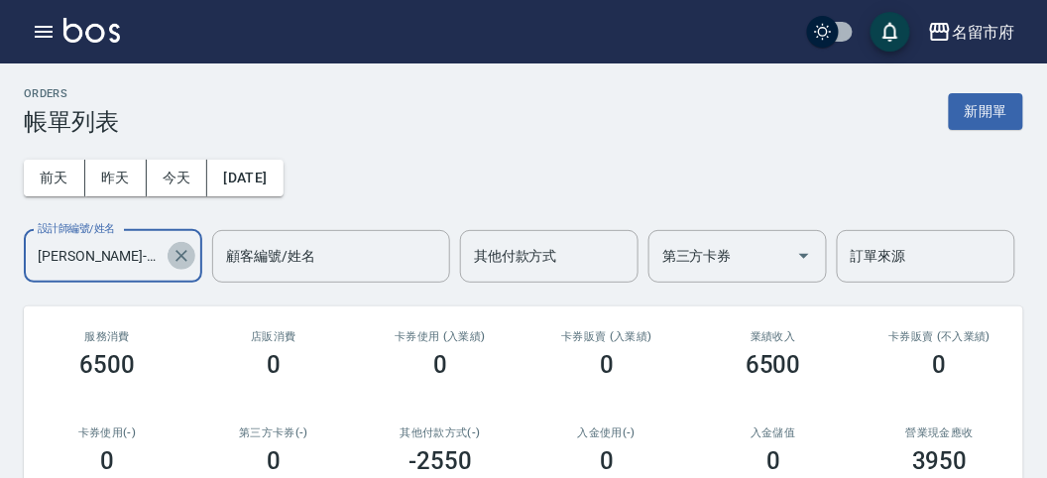
click at [185, 260] on icon "Clear" at bounding box center [181, 256] width 12 height 12
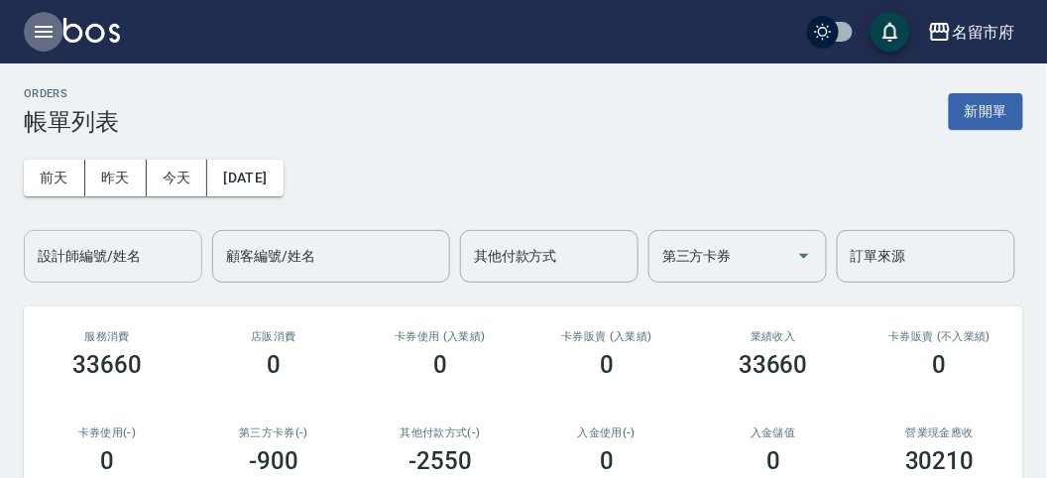
click at [53, 31] on icon "button" at bounding box center [44, 32] width 24 height 24
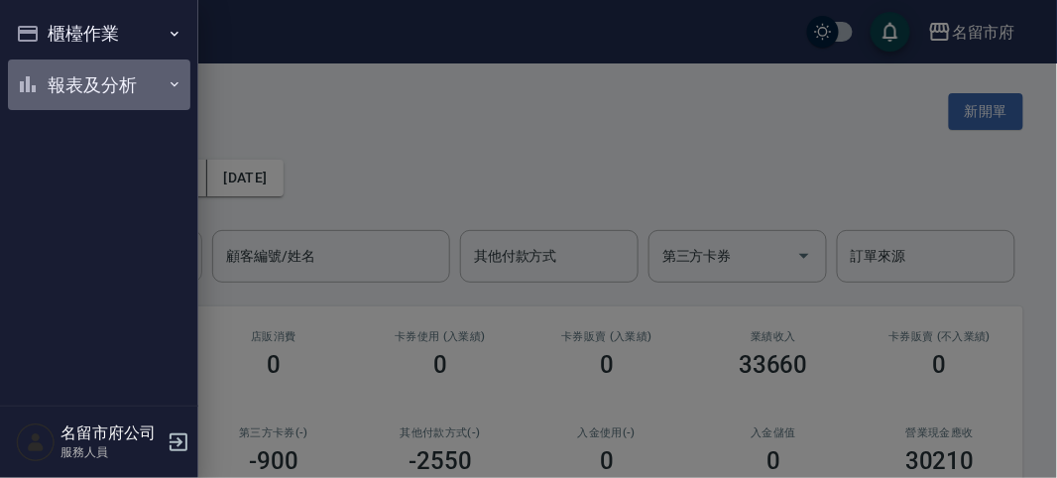
click at [54, 79] on button "報表及分析" at bounding box center [99, 85] width 182 height 52
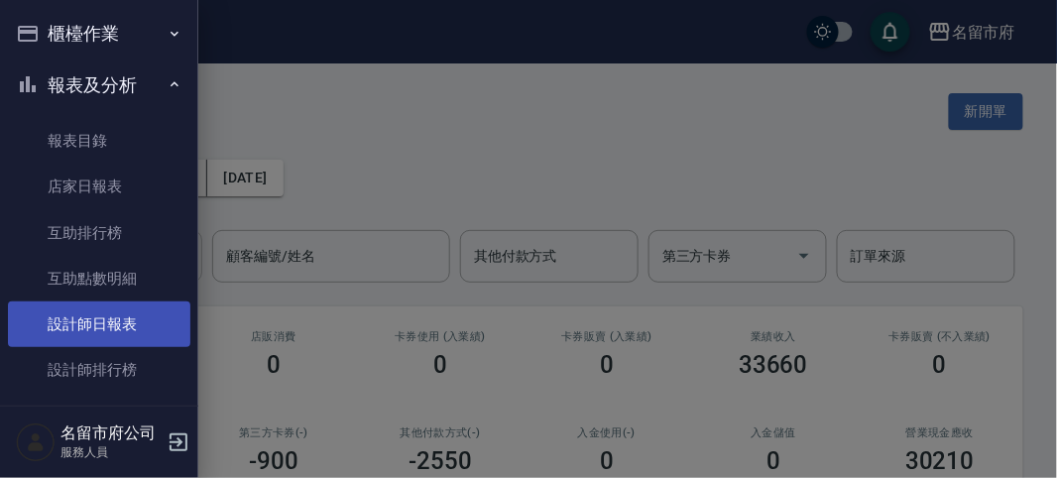
click at [119, 324] on link "設計師日報表" at bounding box center [99, 324] width 182 height 46
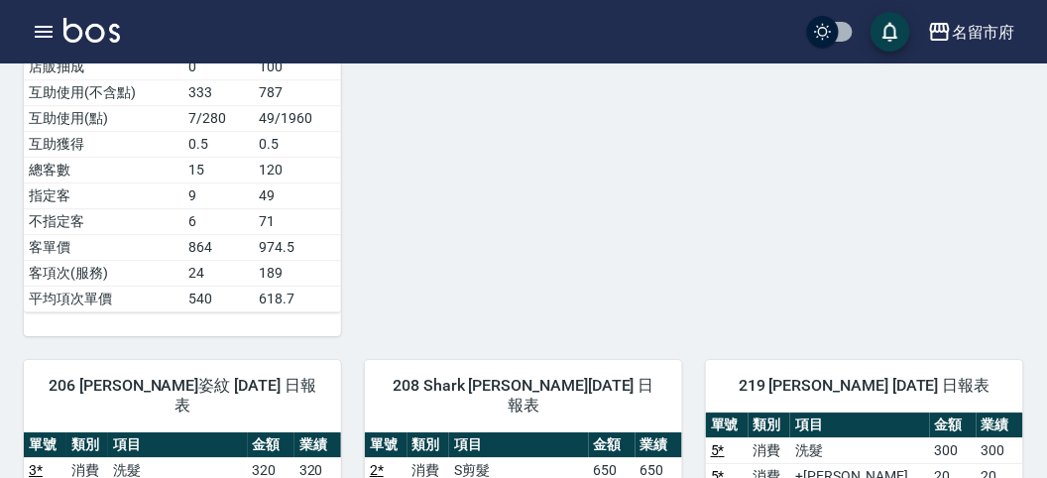
scroll to position [1289, 0]
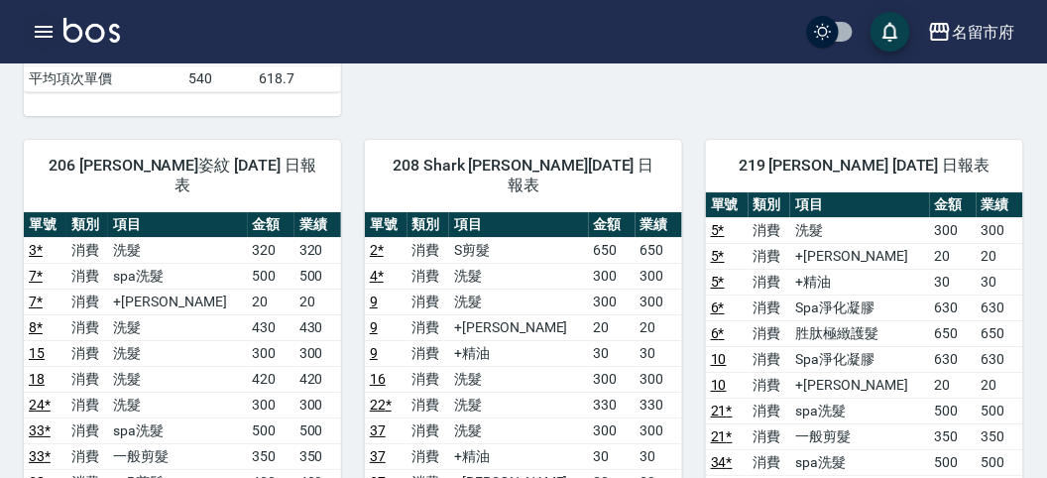
click at [37, 27] on icon "button" at bounding box center [44, 32] width 18 height 12
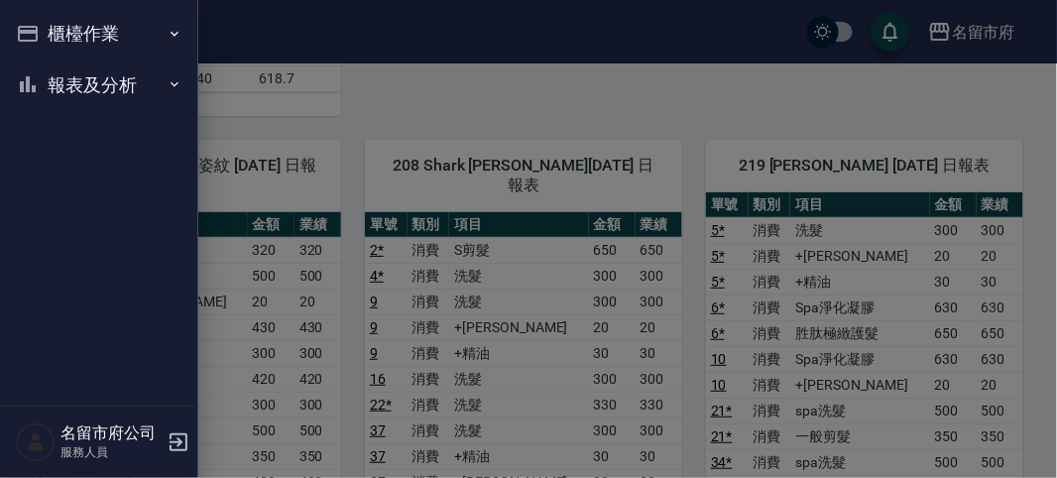
click at [50, 35] on button "櫃檯作業" at bounding box center [99, 34] width 182 height 52
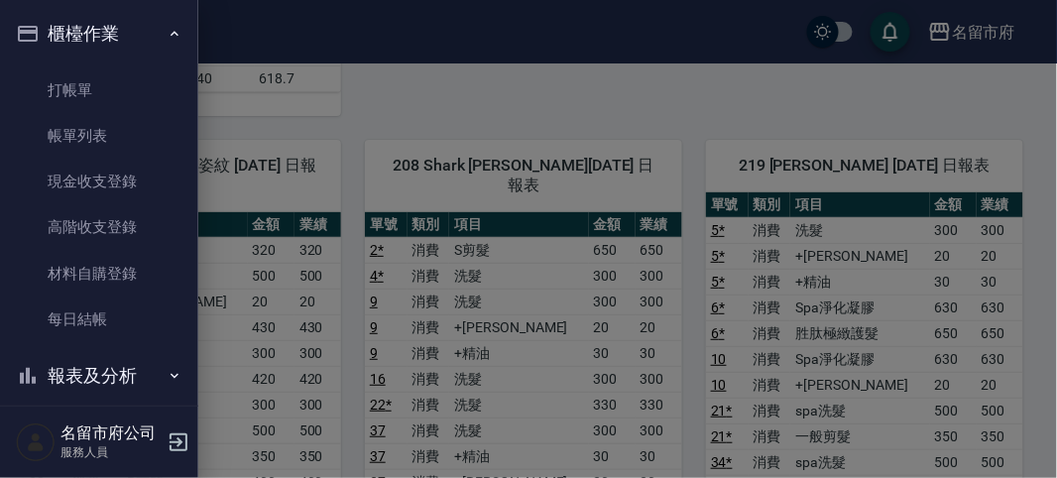
drag, startPoint x: 387, startPoint y: 149, endPoint x: 348, endPoint y: 135, distance: 41.1
click at [373, 142] on div at bounding box center [528, 239] width 1057 height 478
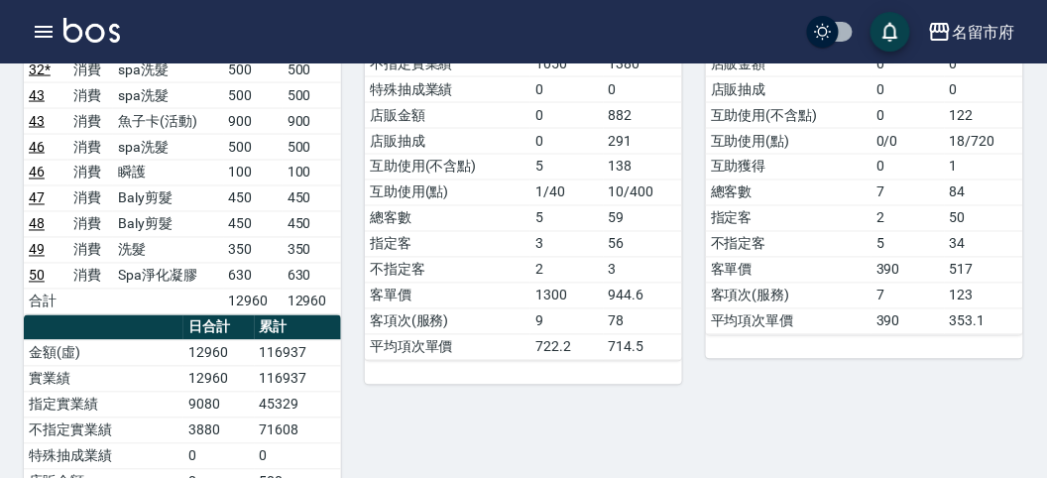
scroll to position [77, 0]
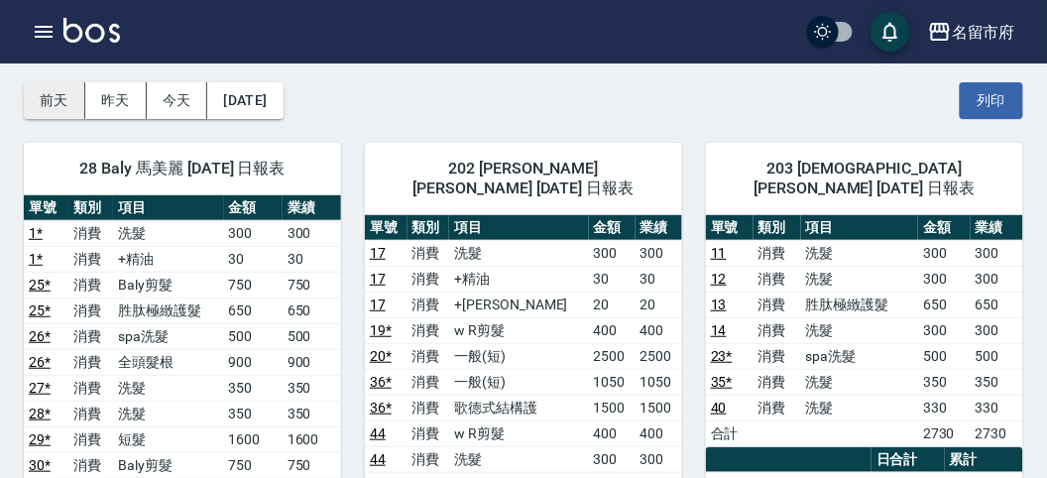
click at [64, 101] on button "前天" at bounding box center [54, 100] width 61 height 37
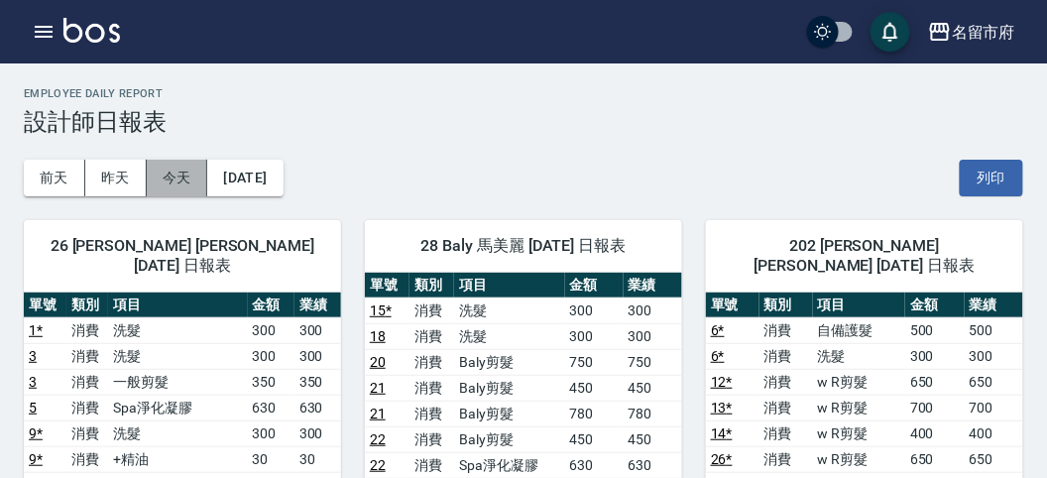
click at [174, 177] on button "今天" at bounding box center [177, 178] width 61 height 37
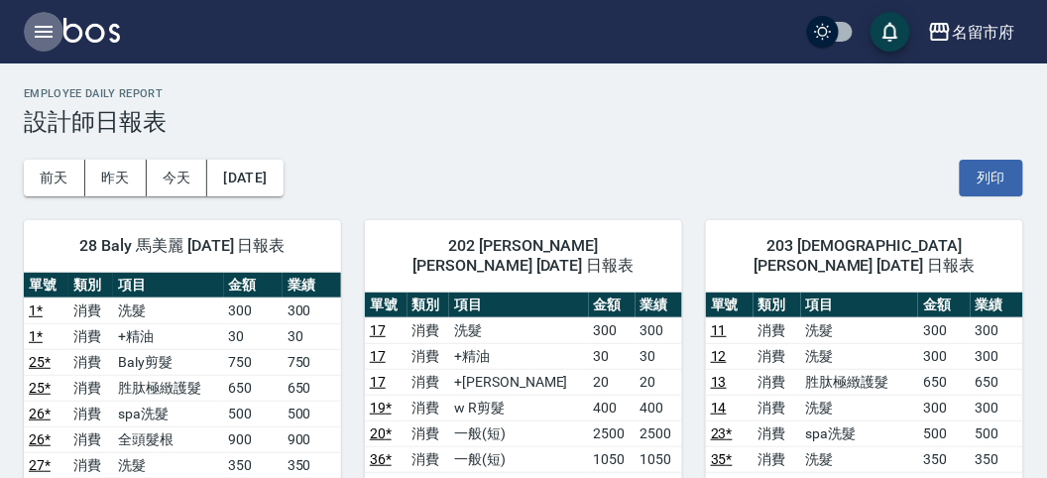
click at [36, 29] on icon "button" at bounding box center [44, 32] width 24 height 24
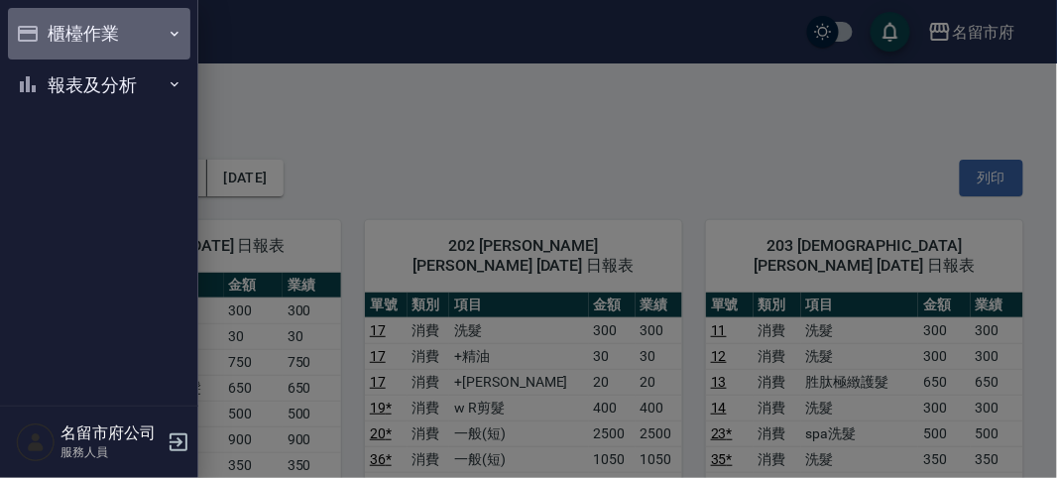
drag, startPoint x: 45, startPoint y: 31, endPoint x: 71, endPoint y: 65, distance: 43.8
click at [46, 32] on button "櫃檯作業" at bounding box center [99, 34] width 182 height 52
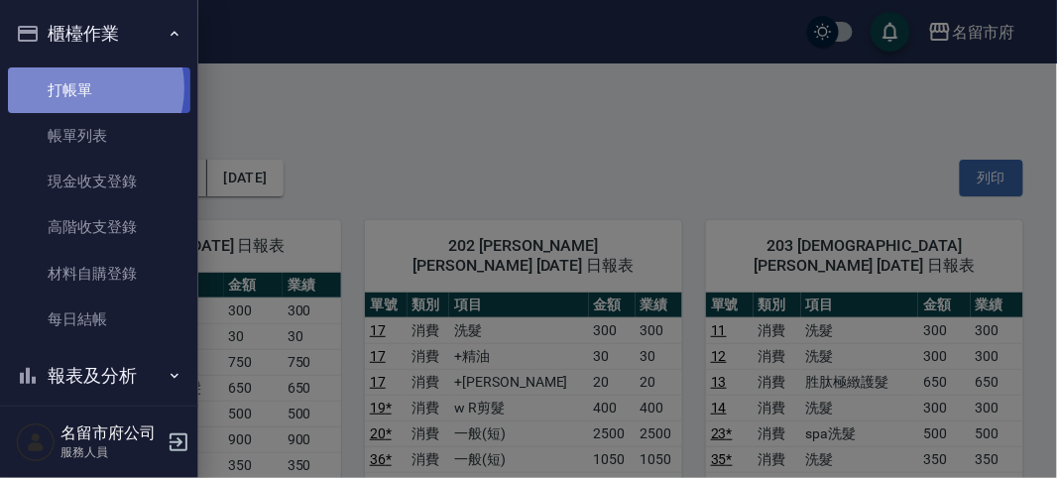
click at [80, 87] on link "打帳單" at bounding box center [99, 90] width 182 height 46
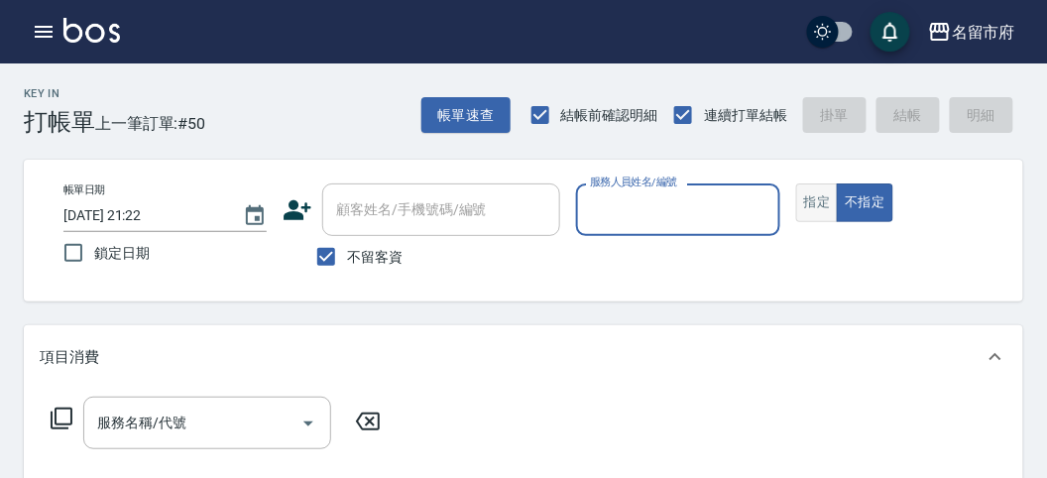
drag, startPoint x: 820, startPoint y: 208, endPoint x: 803, endPoint y: 212, distance: 17.3
click at [818, 208] on button "指定" at bounding box center [817, 202] width 43 height 39
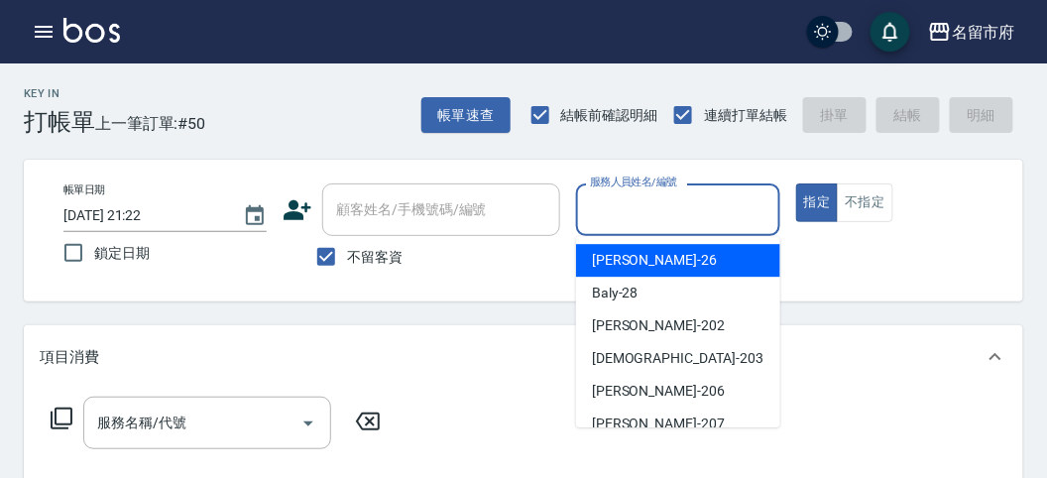
drag, startPoint x: 707, startPoint y: 216, endPoint x: 697, endPoint y: 229, distance: 16.3
click at [705, 216] on input "服務人員姓名/編號" at bounding box center [677, 209] width 185 height 35
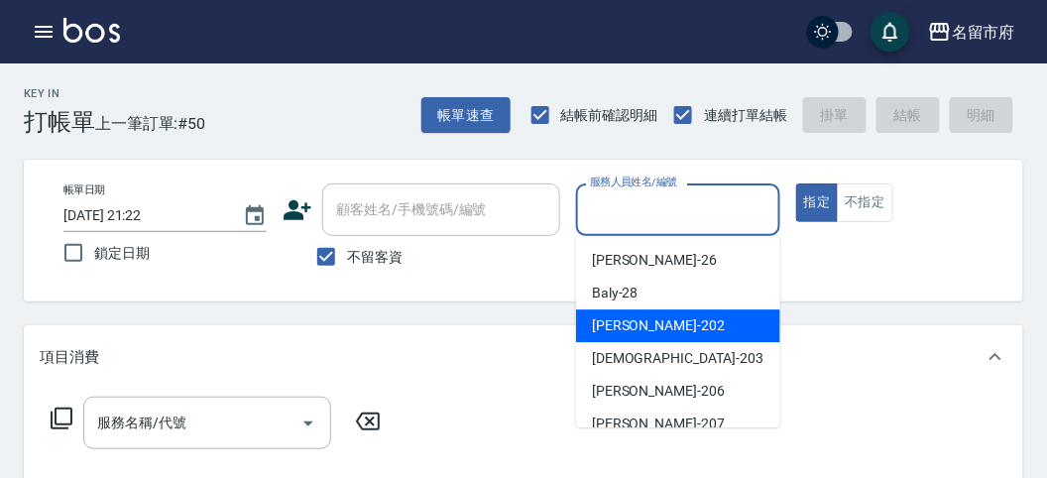
click at [671, 313] on div "[PERSON_NAME] -202" at bounding box center [678, 325] width 204 height 33
type input "[PERSON_NAME]-202"
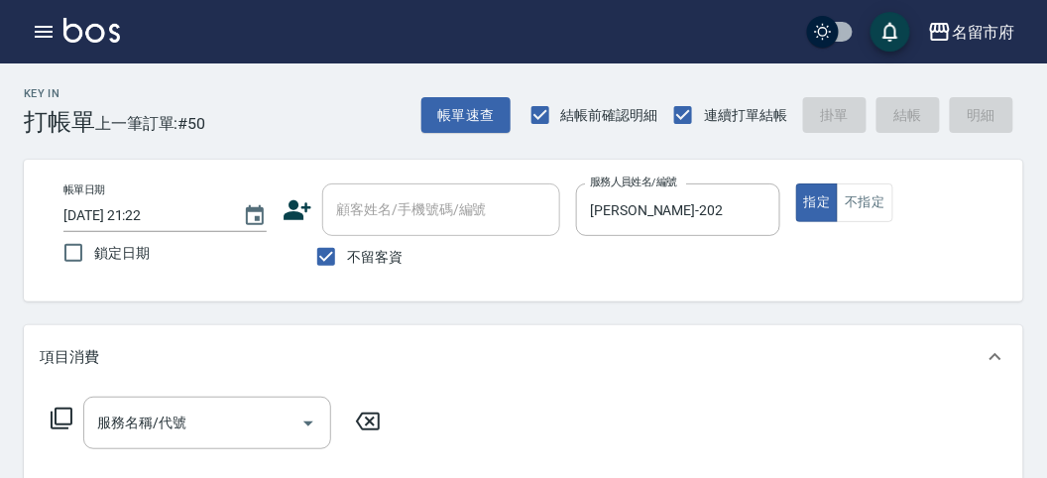
click at [66, 419] on icon at bounding box center [62, 419] width 24 height 24
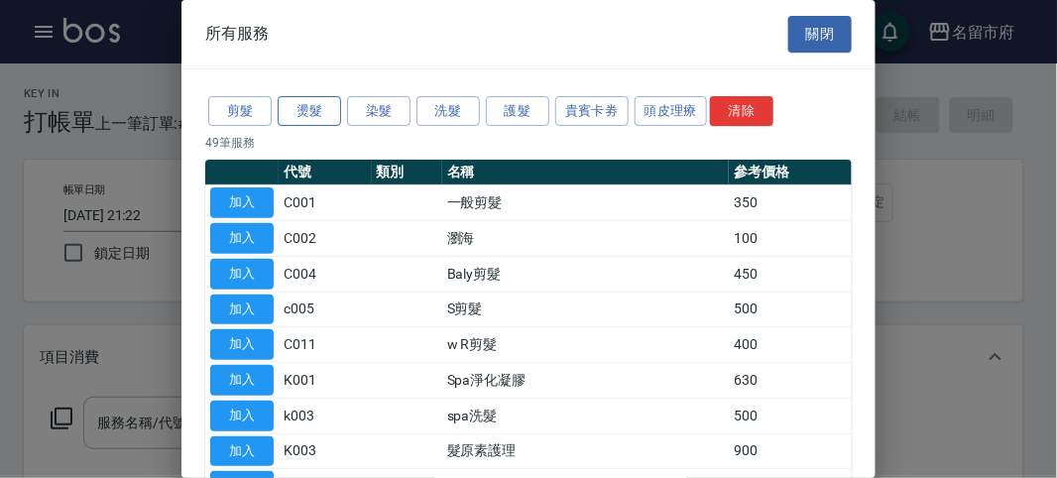
click at [333, 105] on button "燙髮" at bounding box center [309, 111] width 63 height 31
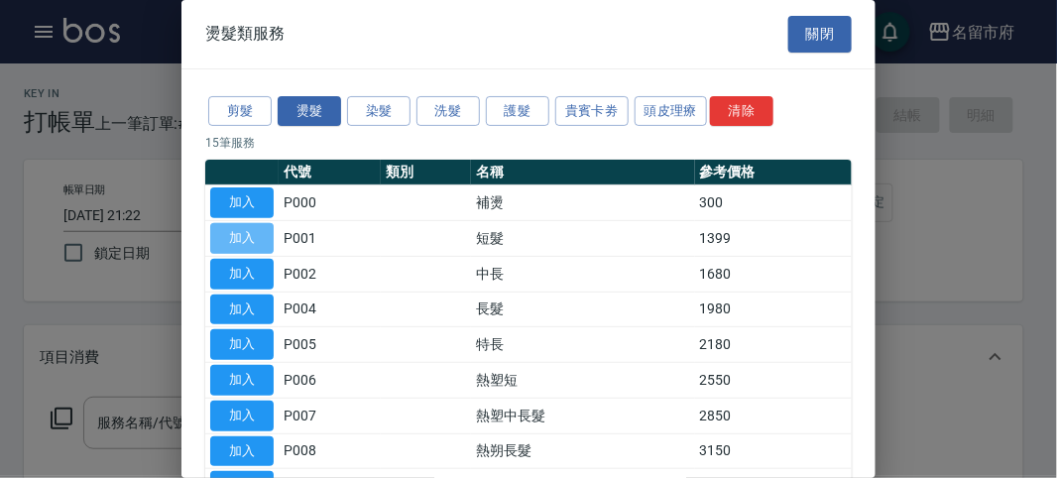
drag, startPoint x: 244, startPoint y: 240, endPoint x: 380, endPoint y: 412, distance: 219.6
click at [244, 240] on button "加入" at bounding box center [241, 238] width 63 height 31
type input "短髮(P001)"
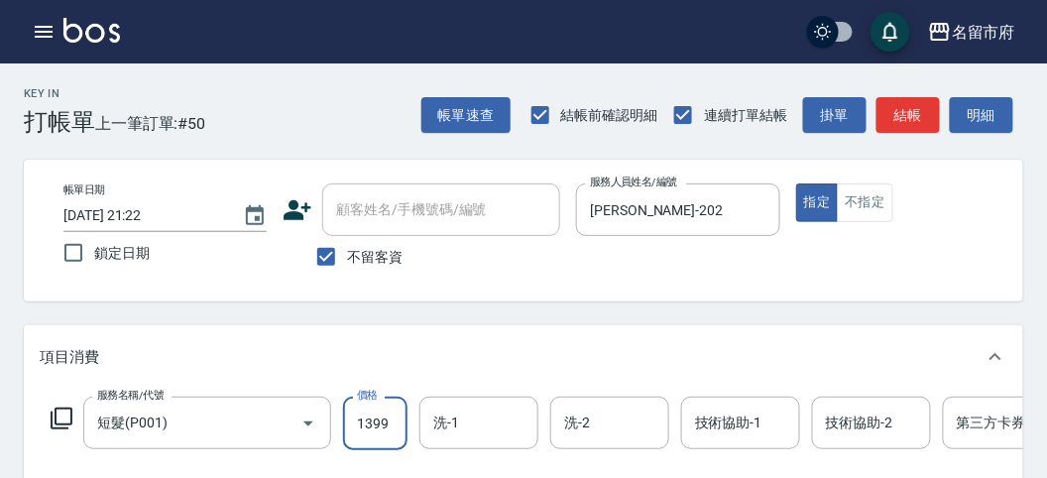
click at [372, 428] on input "1399" at bounding box center [375, 424] width 64 height 54
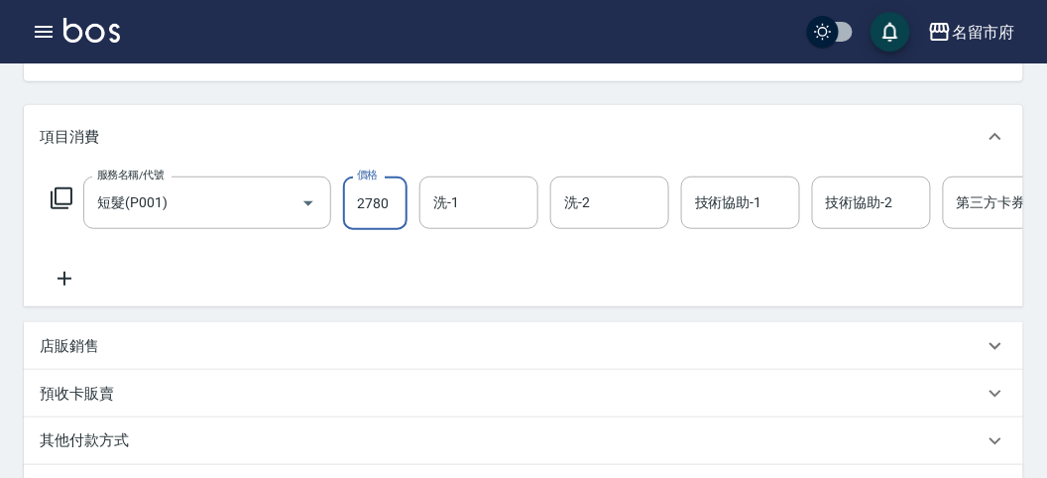
scroll to position [440, 0]
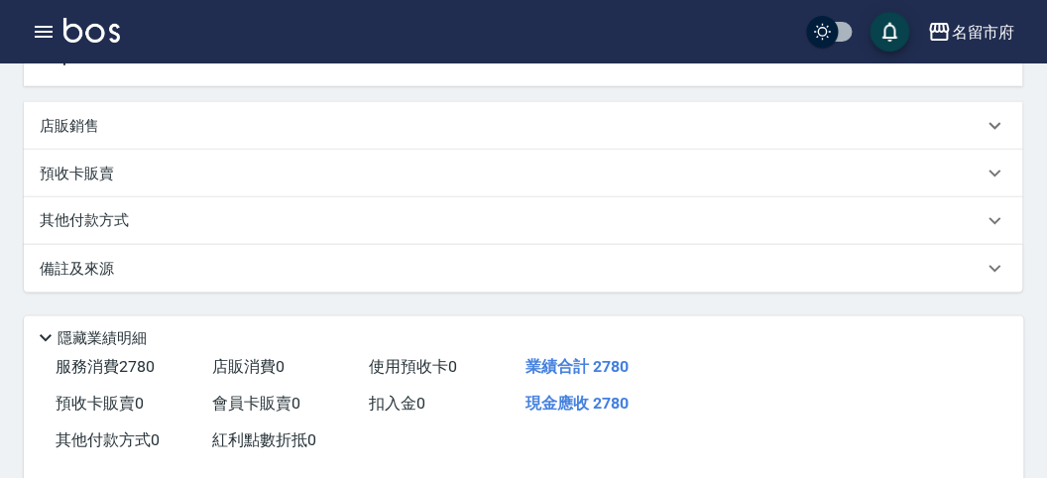
type input "2780"
click at [141, 232] on div "其他付款方式" at bounding box center [512, 221] width 944 height 22
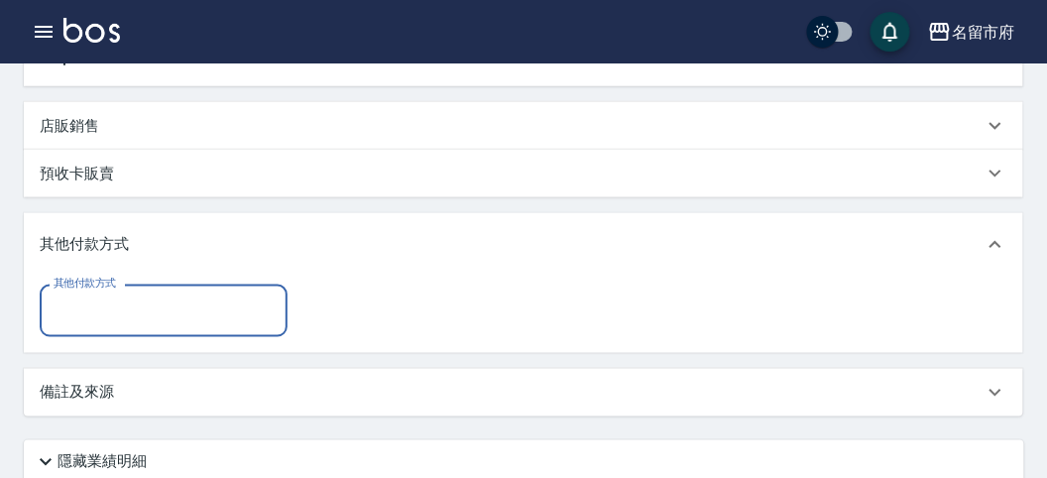
scroll to position [0, 0]
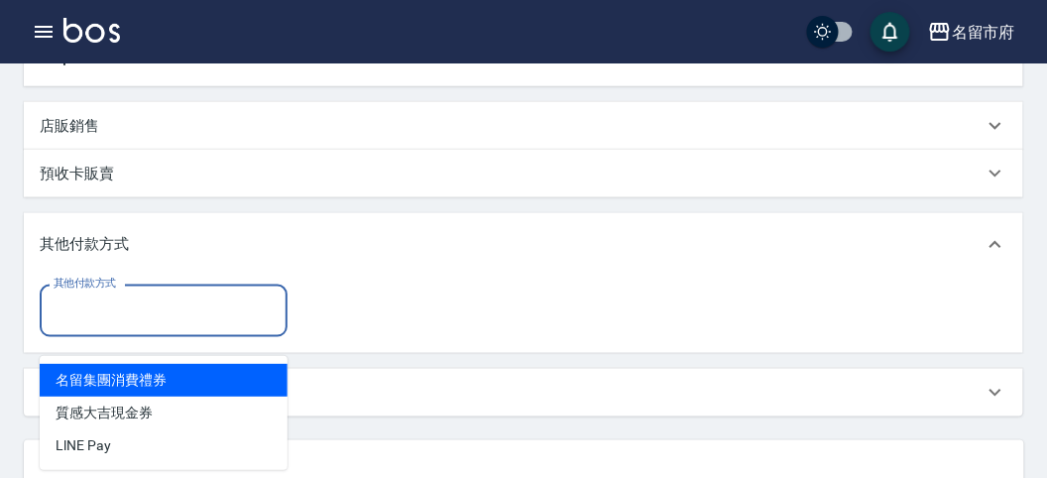
click at [164, 328] on input "其他付款方式" at bounding box center [164, 310] width 230 height 35
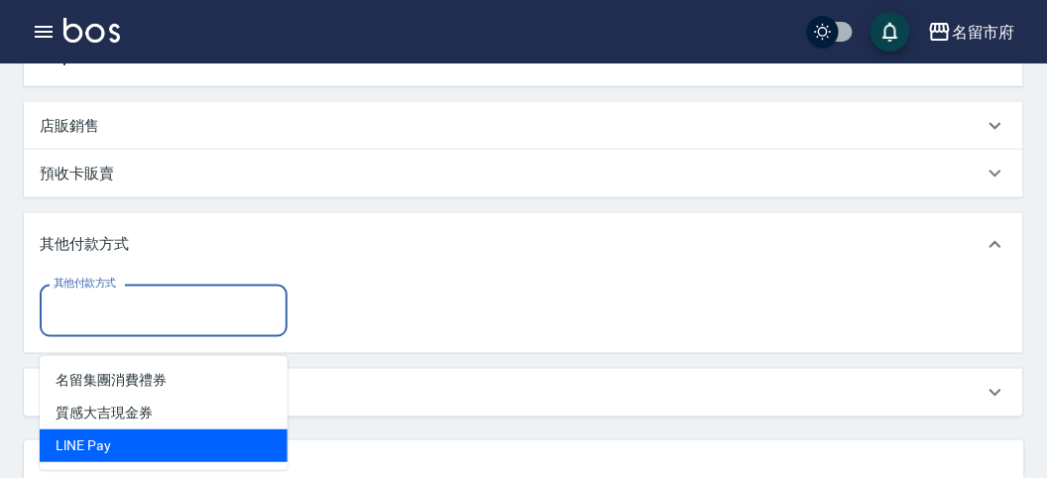
click at [147, 433] on span "LlNE Pay" at bounding box center [164, 445] width 248 height 33
type input "LlNE Pay"
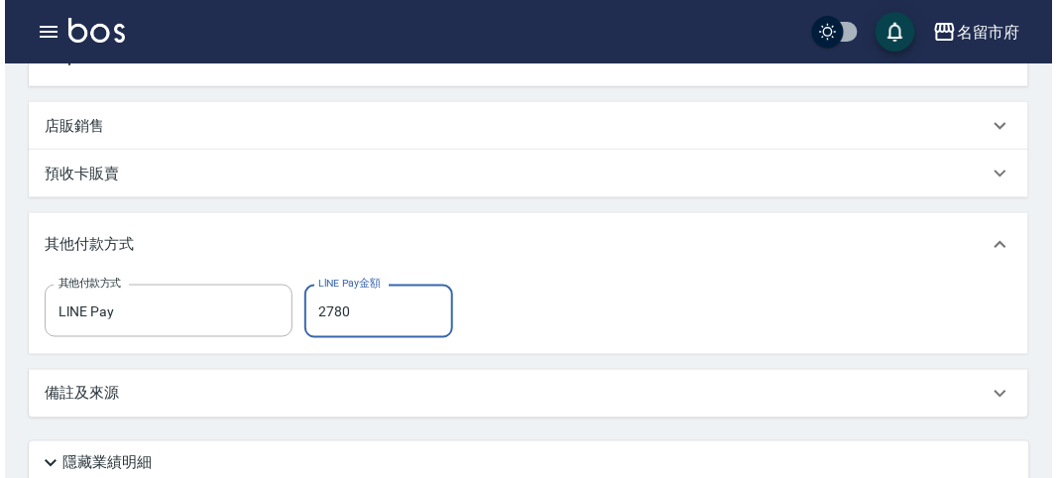
scroll to position [660, 0]
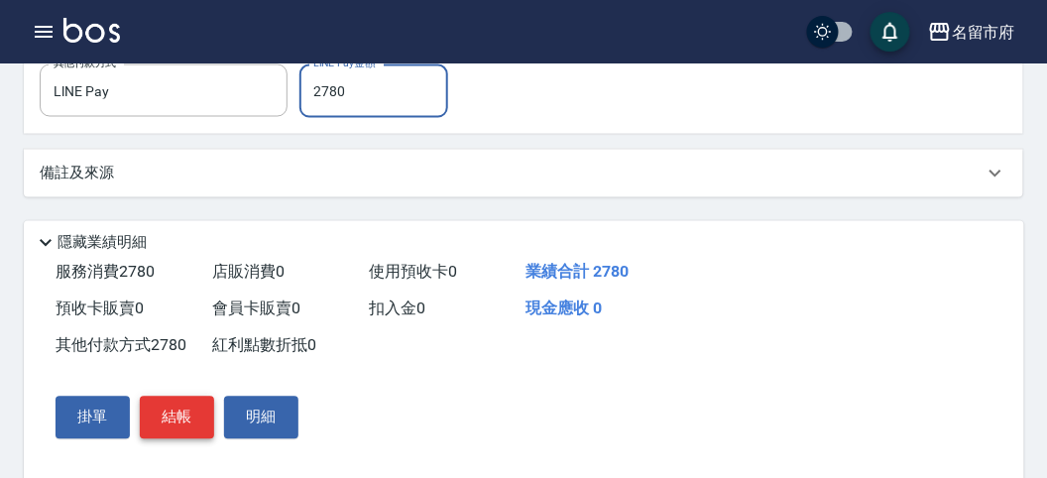
type input "2780"
click at [180, 436] on button "結帳" at bounding box center [177, 418] width 74 height 42
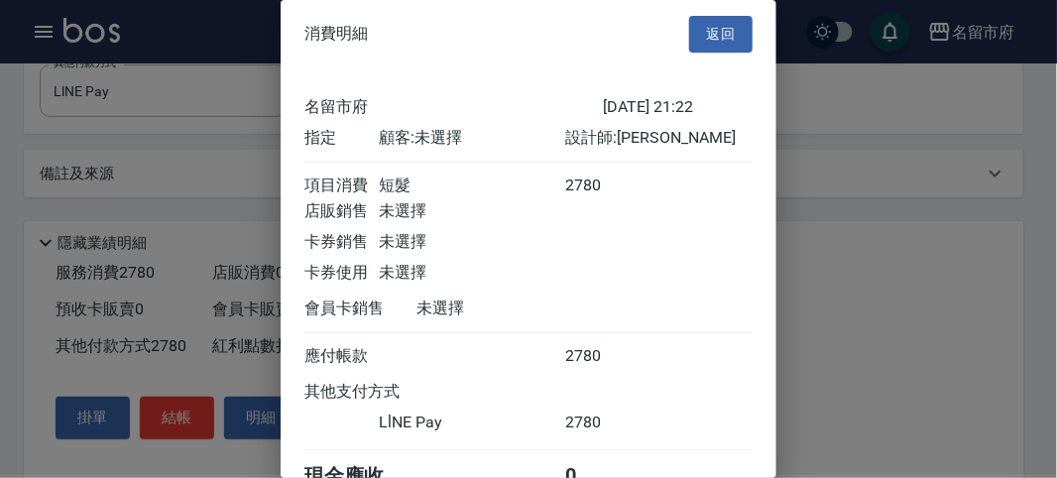
scroll to position [106, 0]
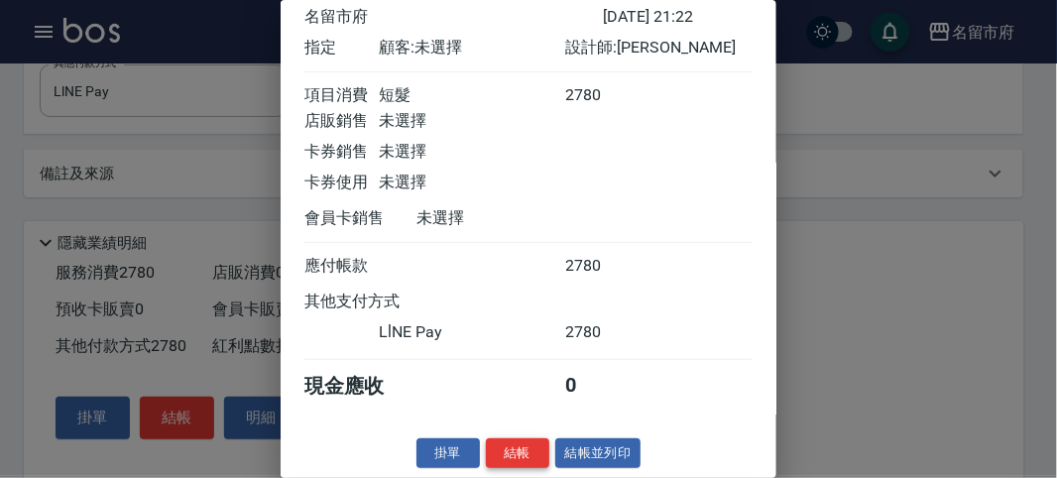
click at [523, 456] on button "結帳" at bounding box center [517, 453] width 63 height 31
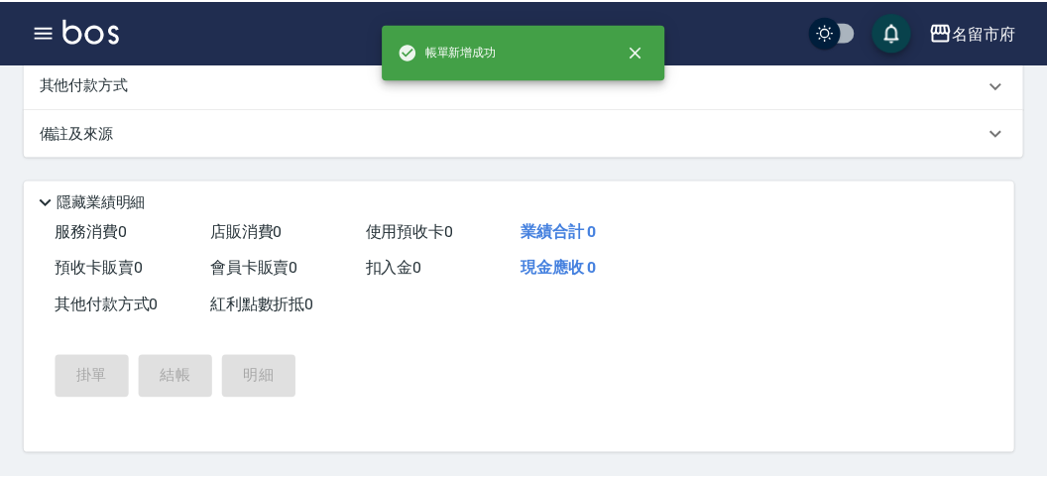
scroll to position [0, 0]
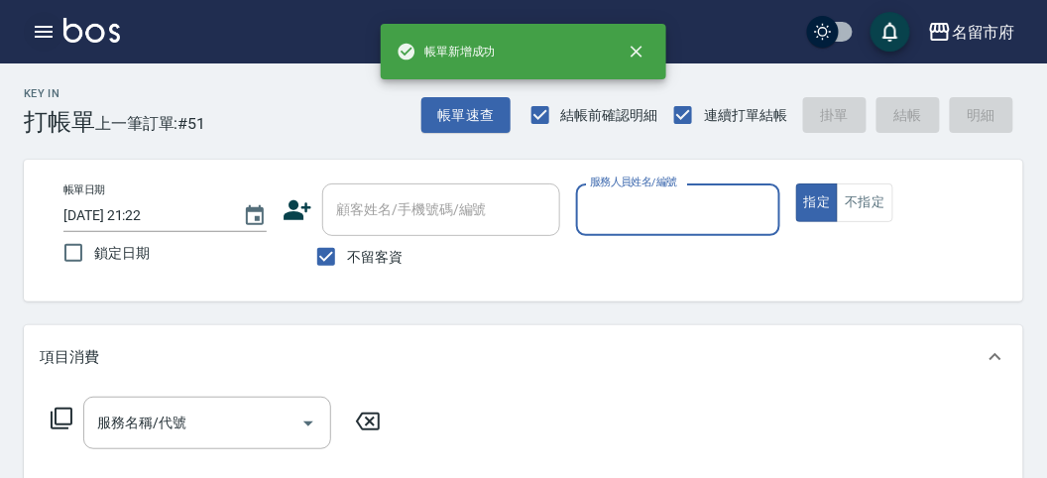
click at [40, 31] on icon "button" at bounding box center [44, 32] width 18 height 12
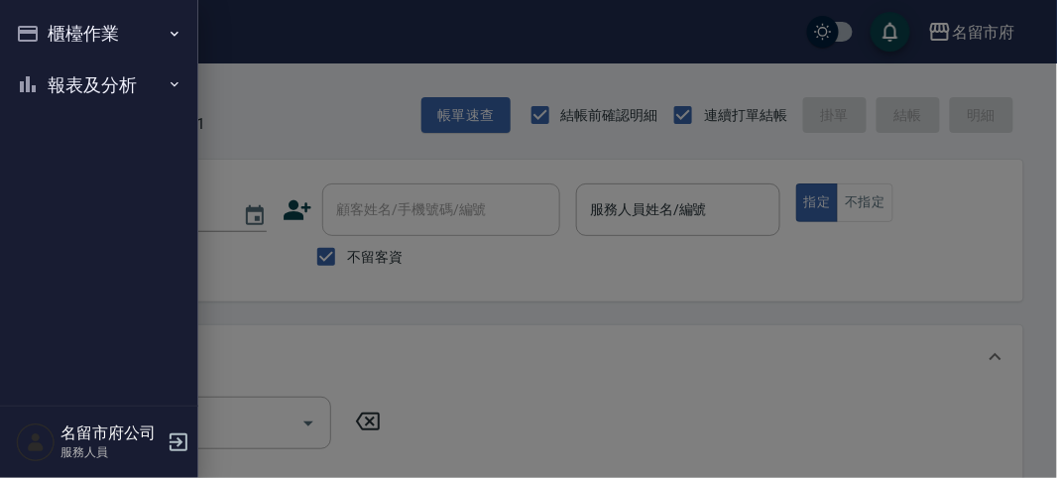
click at [48, 23] on button "櫃檯作業" at bounding box center [99, 34] width 182 height 52
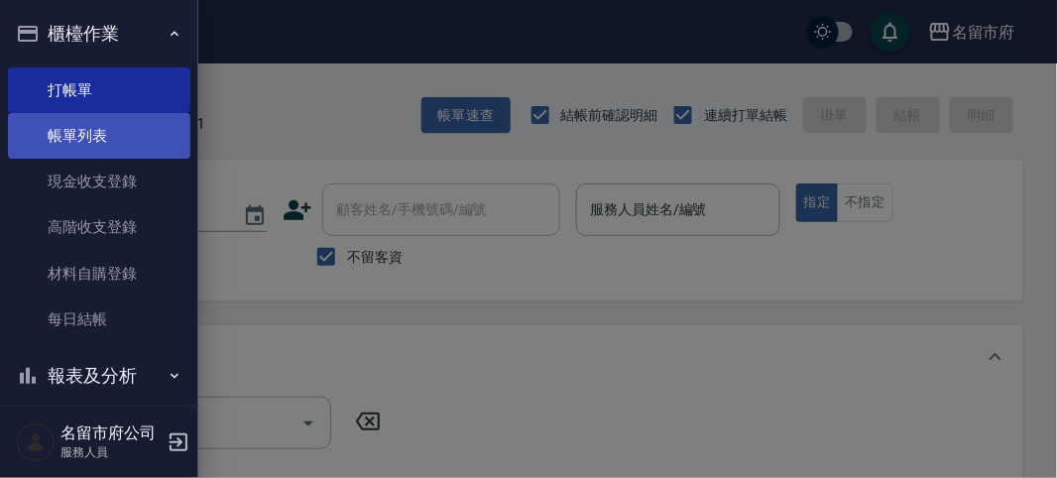
click at [104, 121] on link "帳單列表" at bounding box center [99, 136] width 182 height 46
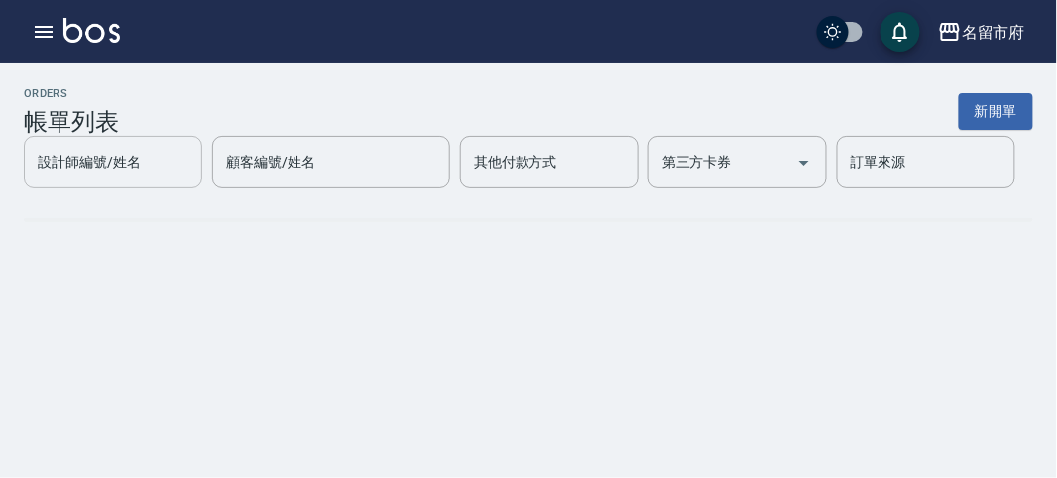
click at [145, 179] on input "設計師編號/姓名" at bounding box center [113, 162] width 161 height 35
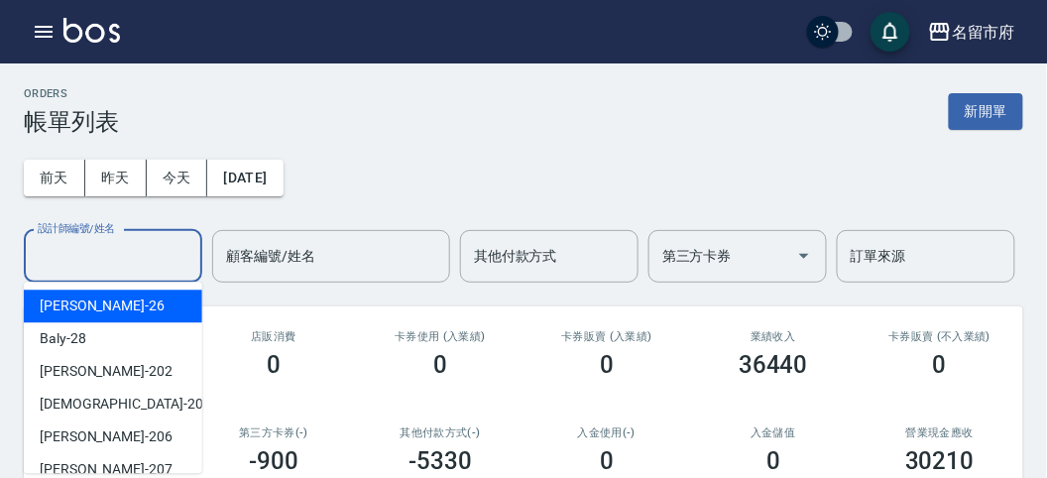
click at [115, 362] on div "[PERSON_NAME] -202" at bounding box center [113, 371] width 178 height 33
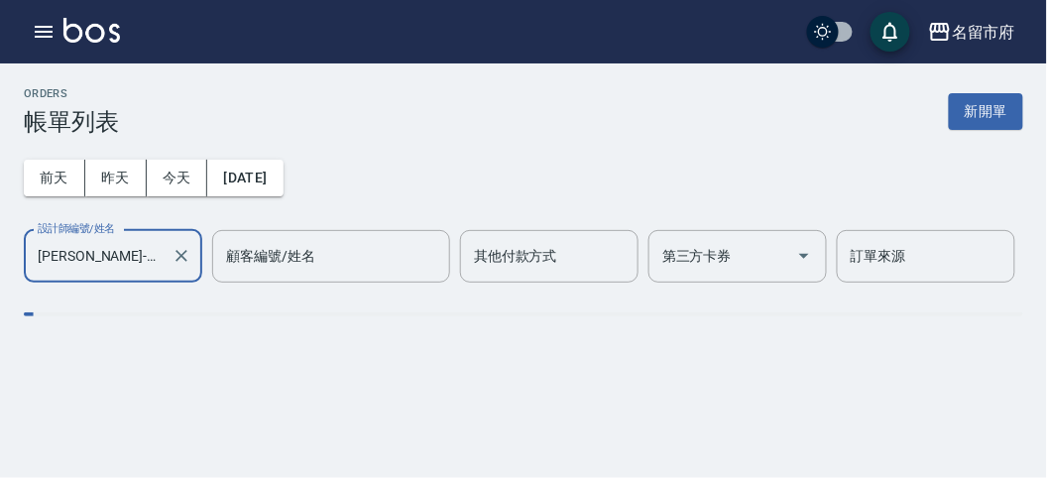
type input "[PERSON_NAME]-202"
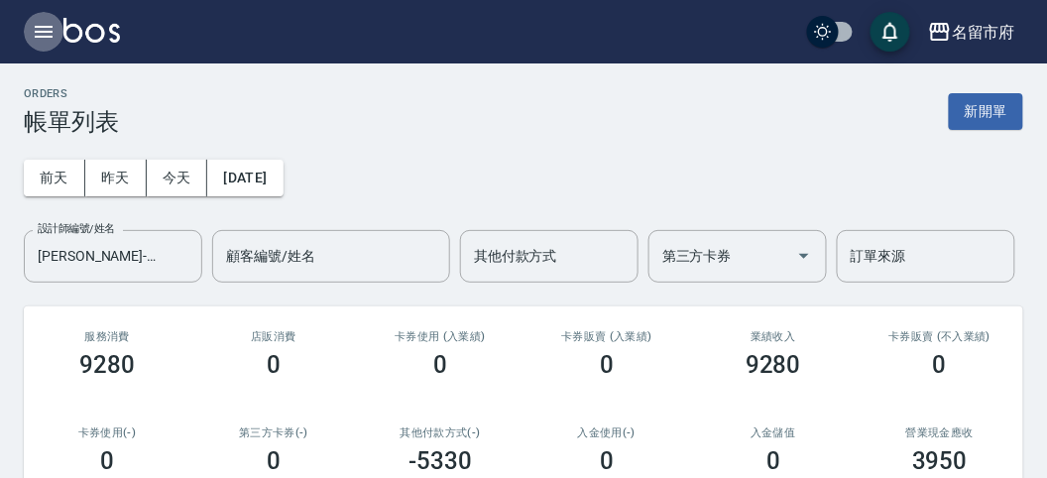
click at [38, 24] on icon "button" at bounding box center [44, 32] width 24 height 24
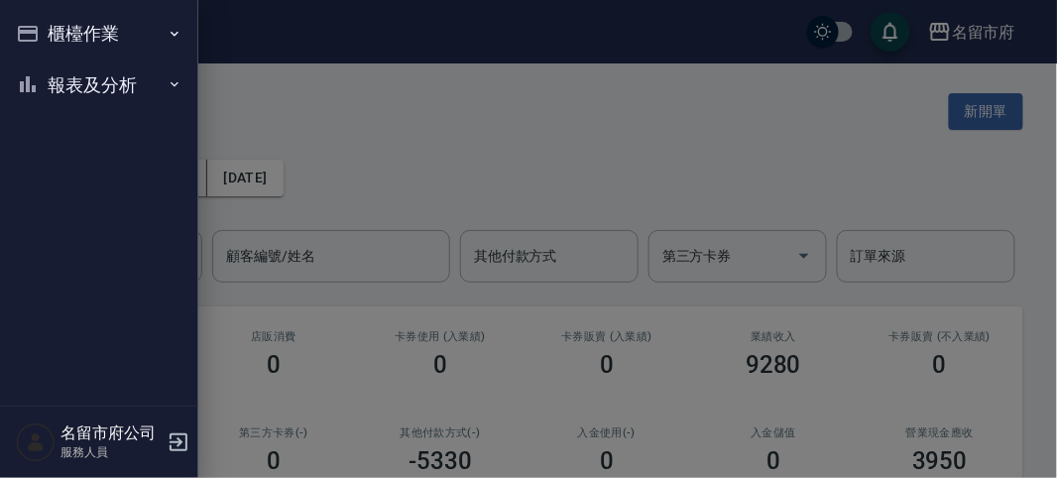
click at [39, 24] on icon "button" at bounding box center [28, 34] width 24 height 24
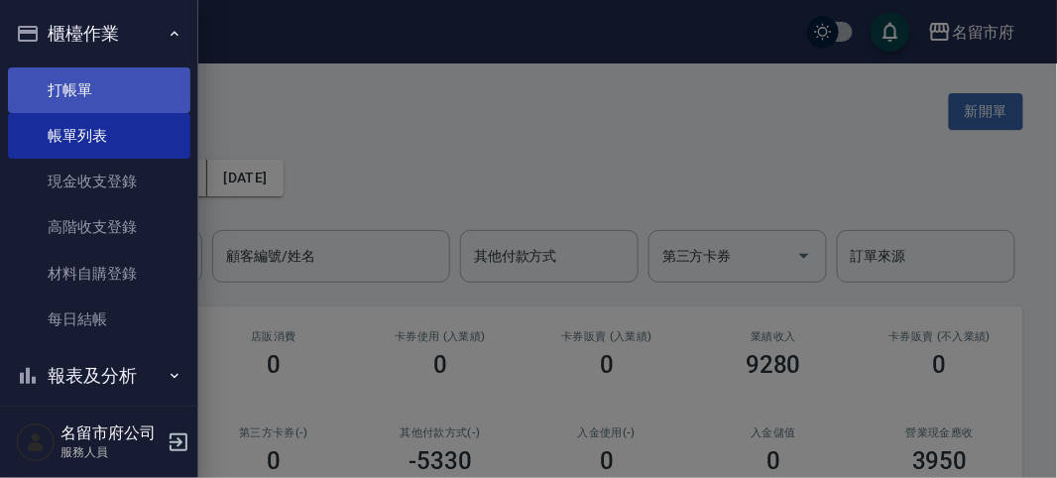
drag, startPoint x: 93, startPoint y: 92, endPoint x: 114, endPoint y: 101, distance: 22.7
click at [94, 94] on link "打帳單" at bounding box center [99, 90] width 182 height 46
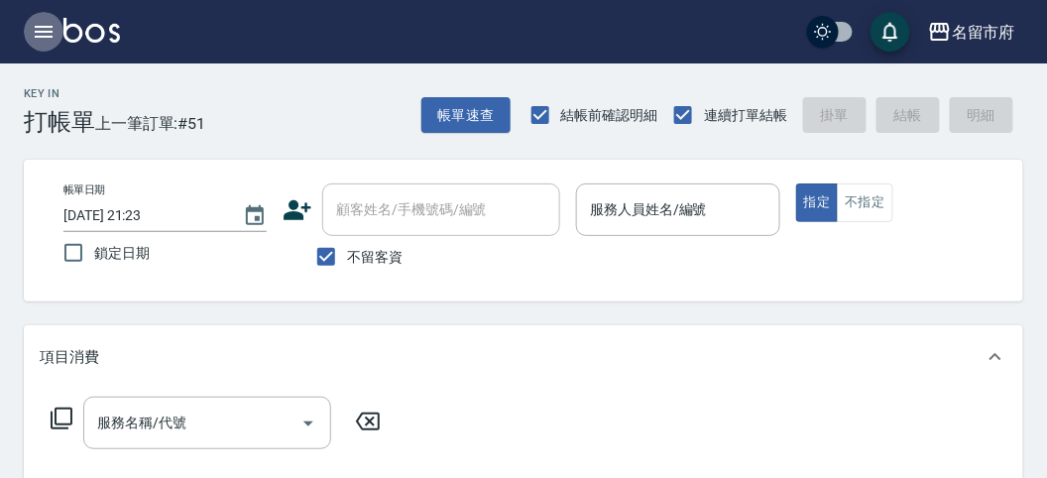
click at [36, 35] on icon "button" at bounding box center [44, 32] width 24 height 24
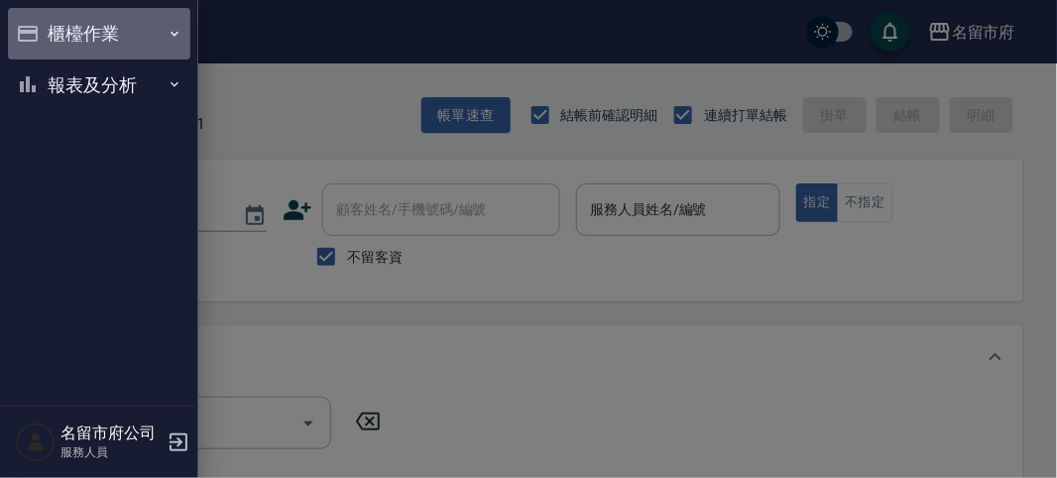
click at [54, 35] on button "櫃檯作業" at bounding box center [99, 34] width 182 height 52
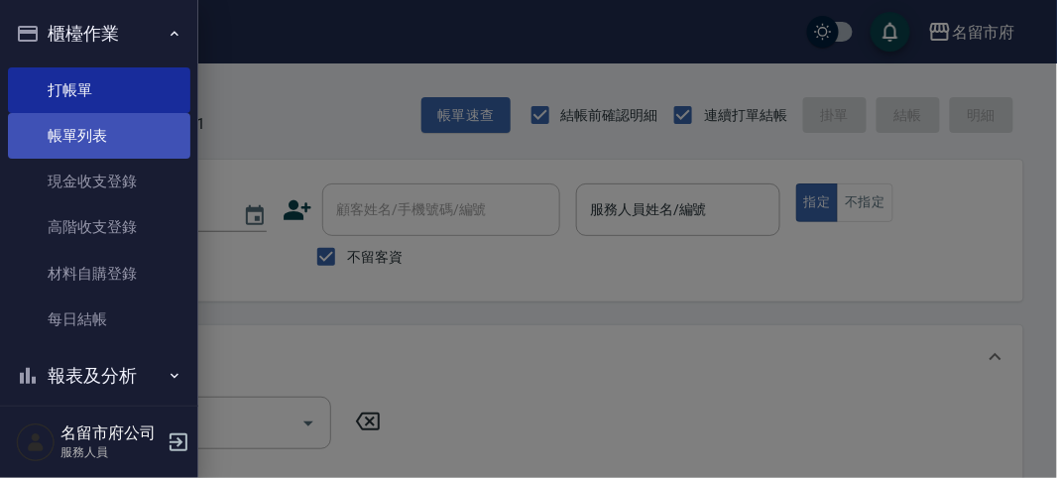
click at [89, 126] on link "帳單列表" at bounding box center [99, 136] width 182 height 46
click at [89, 142] on link "帳單列表" at bounding box center [99, 136] width 182 height 46
click at [88, 137] on link "帳單列表" at bounding box center [99, 136] width 182 height 46
click at [88, 136] on link "帳單列表" at bounding box center [99, 136] width 182 height 46
click at [89, 133] on link "帳單列表" at bounding box center [99, 136] width 182 height 46
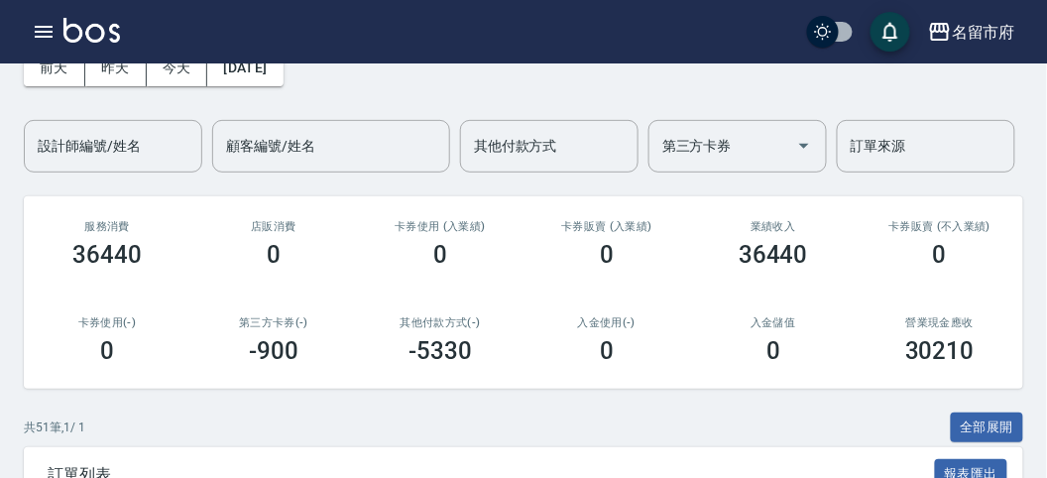
scroll to position [220, 0]
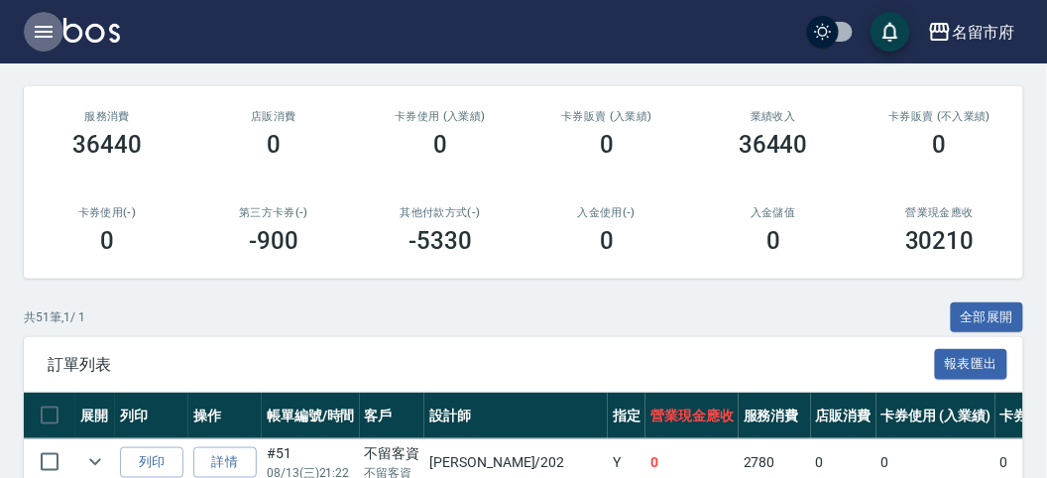
click at [33, 24] on icon "button" at bounding box center [44, 32] width 24 height 24
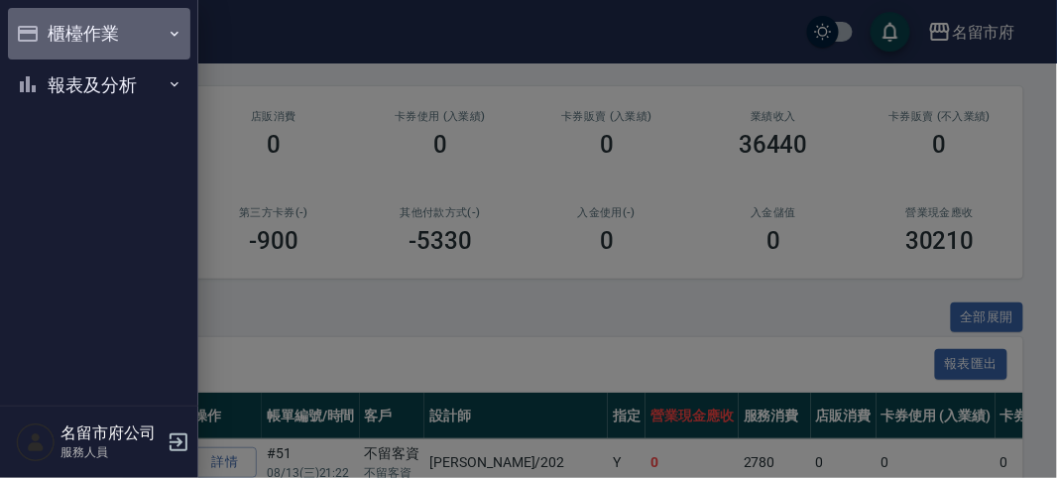
drag, startPoint x: 72, startPoint y: 49, endPoint x: 130, endPoint y: 47, distance: 57.5
click at [79, 48] on button "櫃檯作業" at bounding box center [99, 34] width 182 height 52
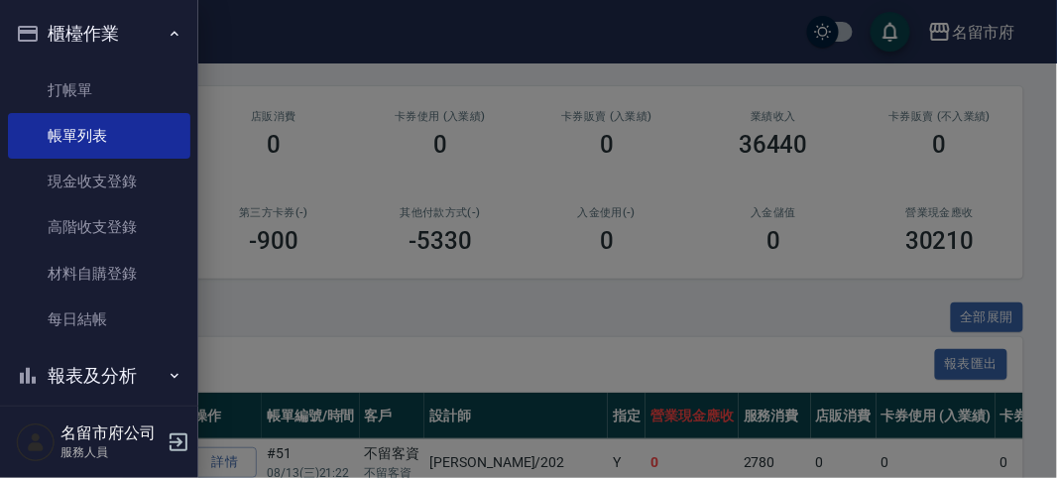
drag, startPoint x: 350, startPoint y: 116, endPoint x: 328, endPoint y: 115, distance: 21.8
click at [350, 114] on div at bounding box center [528, 239] width 1057 height 478
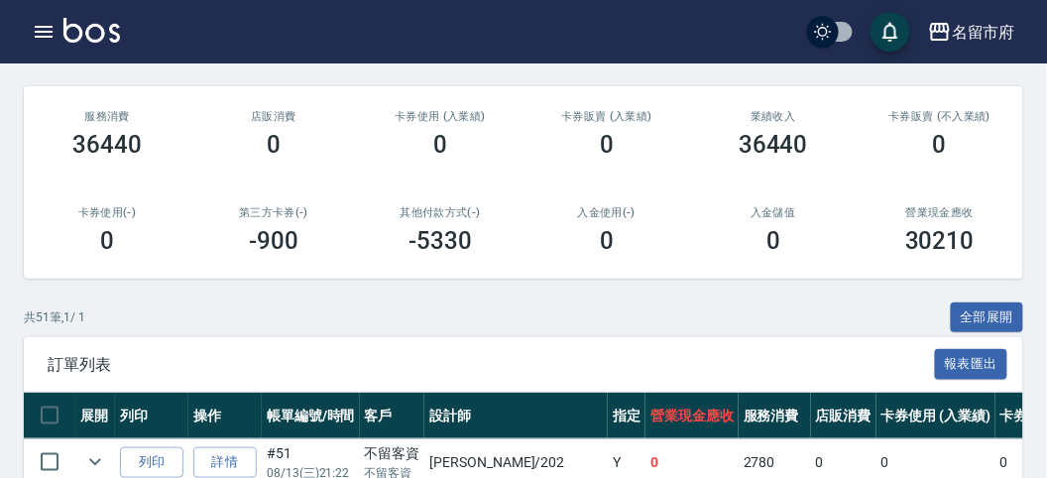
scroll to position [0, 0]
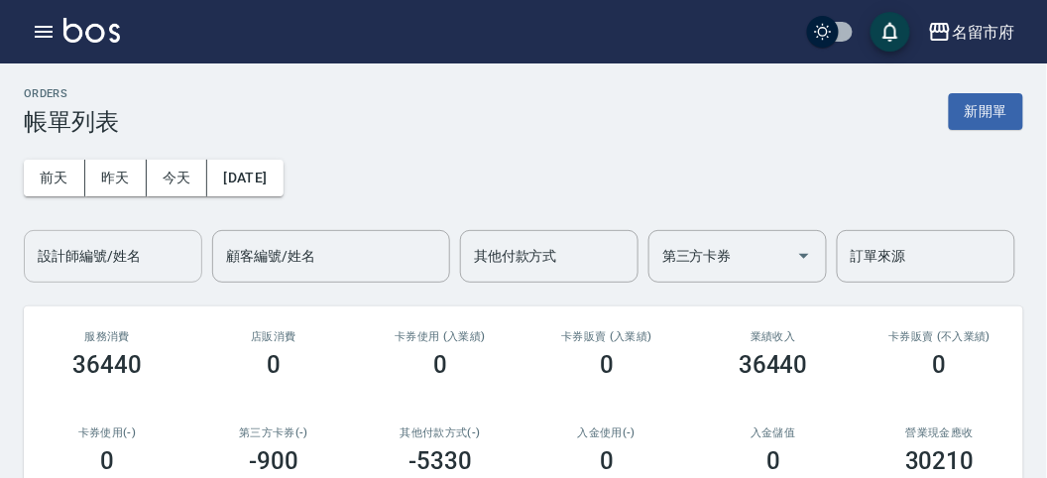
click at [136, 243] on input "設計師編號/姓名" at bounding box center [113, 256] width 161 height 35
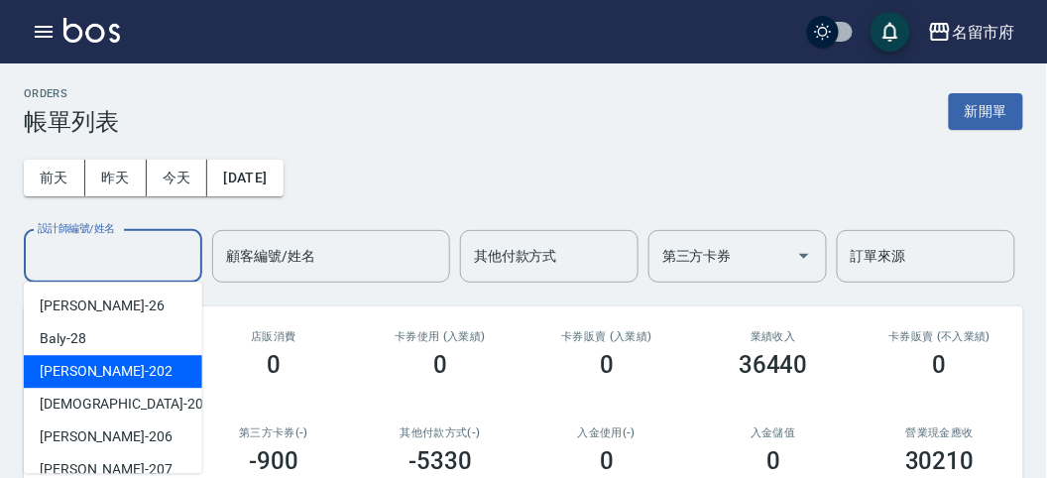
drag, startPoint x: 112, startPoint y: 364, endPoint x: 129, endPoint y: 349, distance: 22.5
click at [112, 362] on div "[PERSON_NAME] -202" at bounding box center [113, 371] width 178 height 33
click at [99, 254] on input "[PERSON_NAME]-202" at bounding box center [98, 256] width 131 height 35
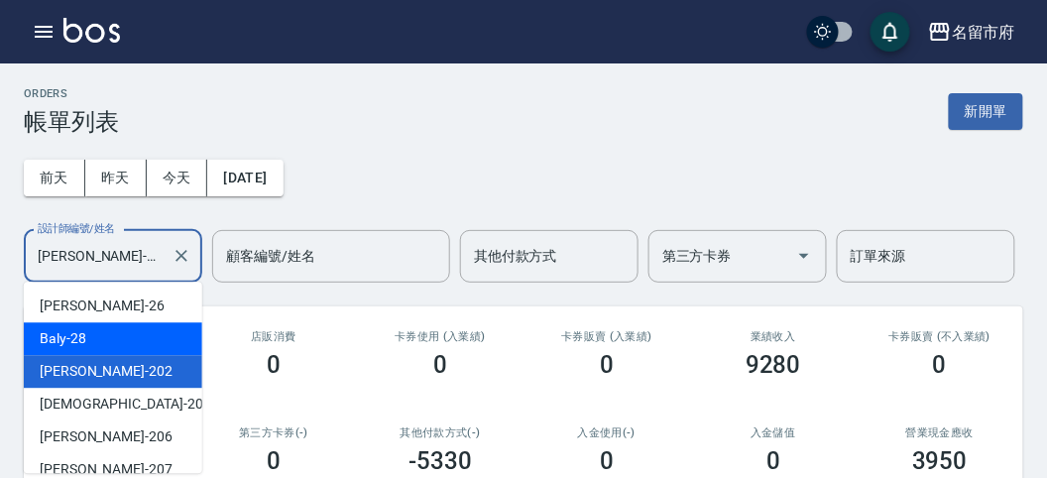
click at [121, 329] on div "Baly -28" at bounding box center [113, 338] width 178 height 33
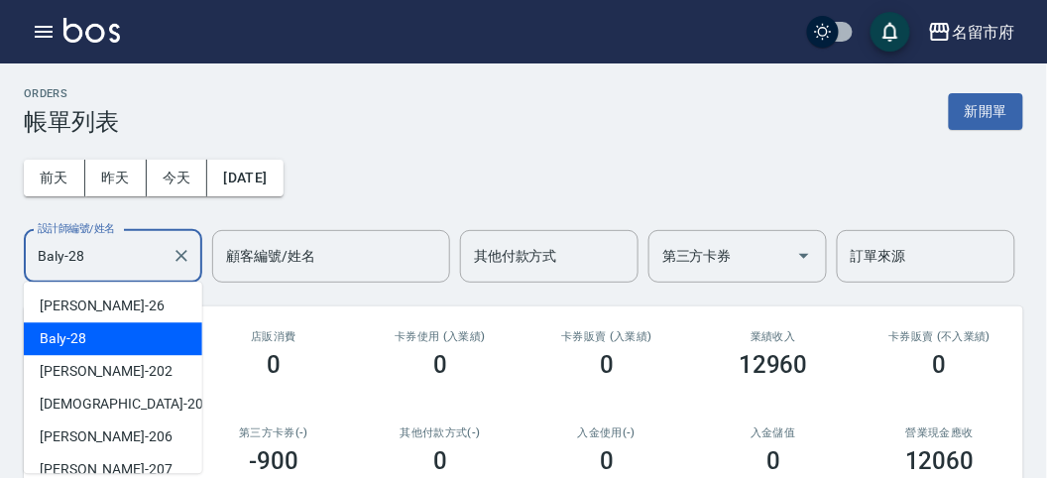
click at [143, 253] on input "Baly-28" at bounding box center [98, 256] width 131 height 35
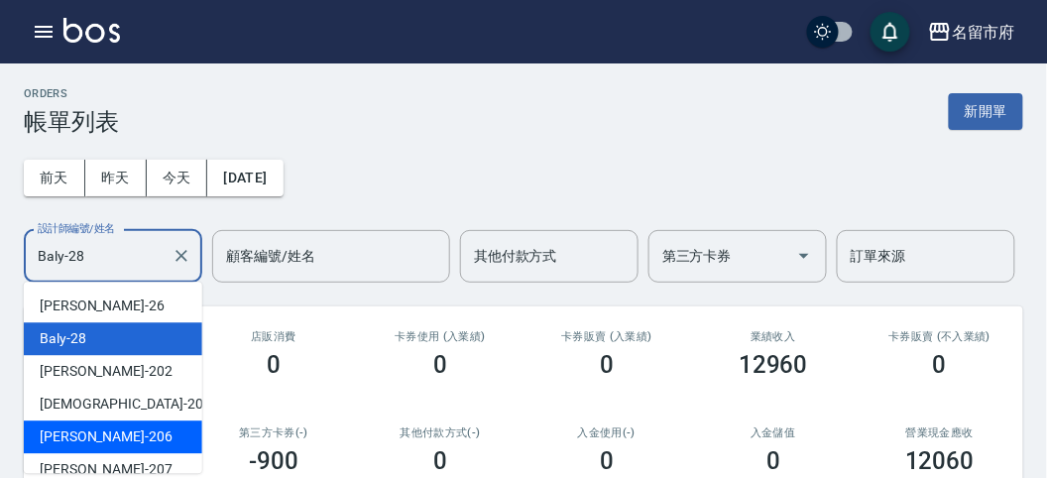
click at [126, 424] on div "[PERSON_NAME] -206" at bounding box center [113, 436] width 178 height 33
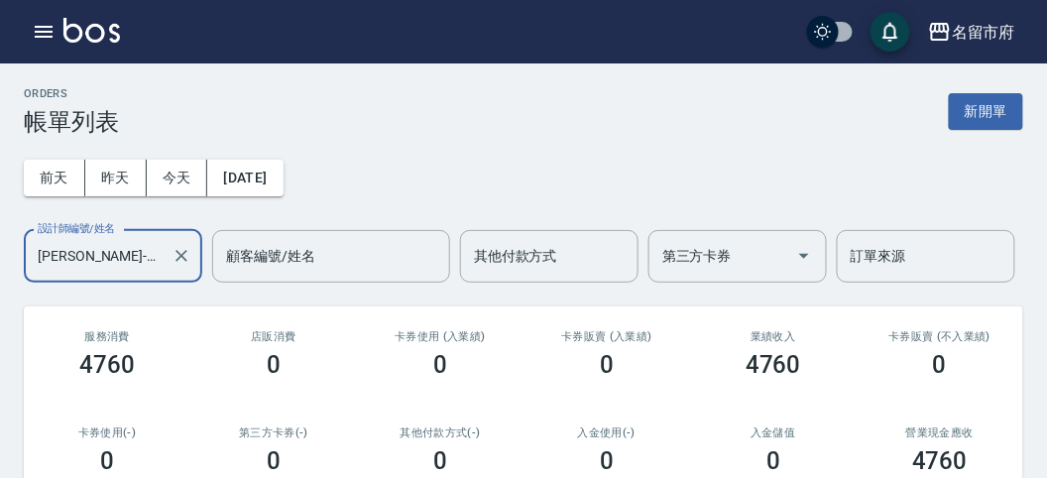
click at [132, 261] on input "[PERSON_NAME]-206" at bounding box center [98, 256] width 131 height 35
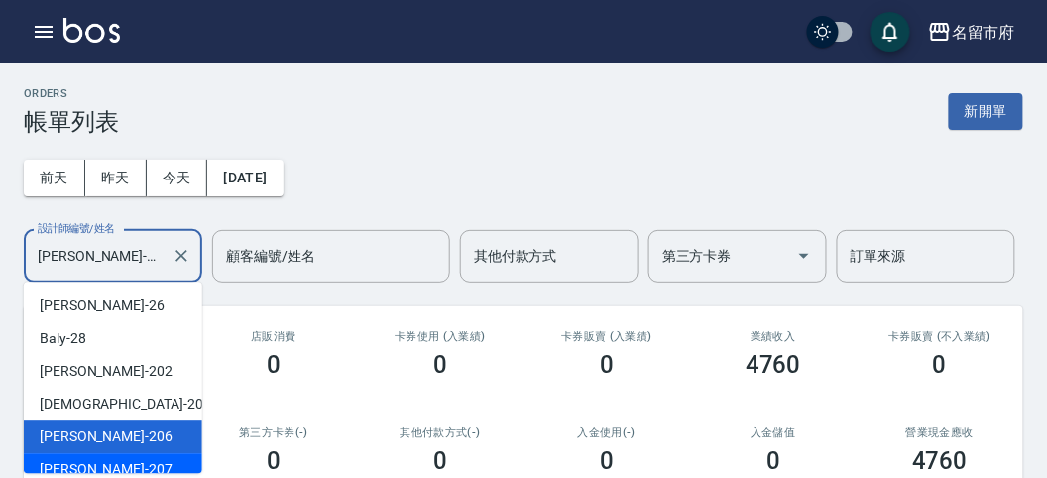
scroll to position [152, 0]
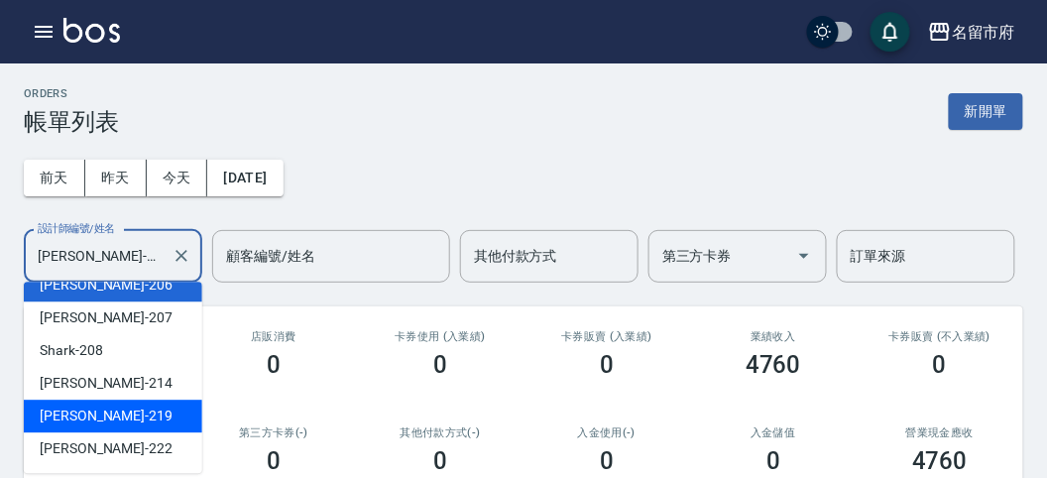
click at [137, 413] on div "Sammy -219" at bounding box center [113, 416] width 178 height 33
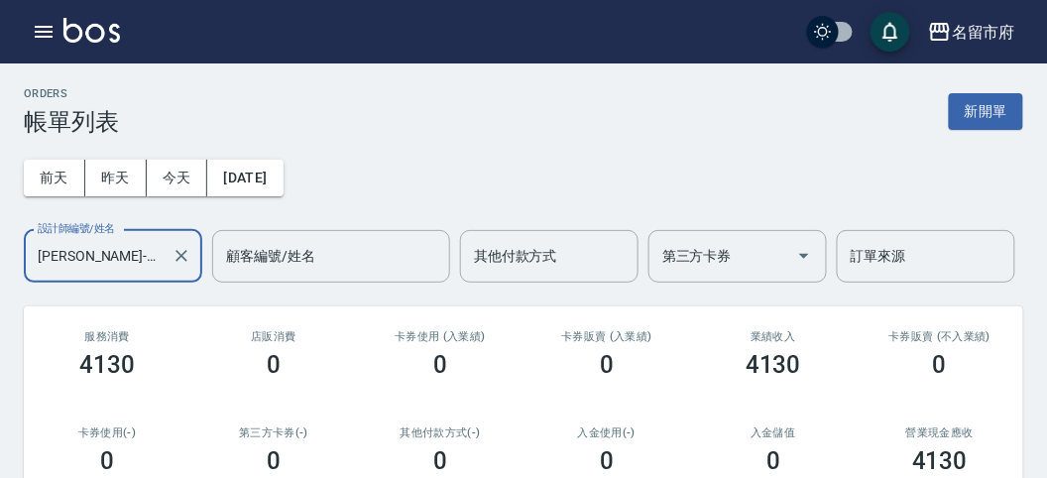
click at [124, 254] on input "[PERSON_NAME]-219" at bounding box center [98, 256] width 131 height 35
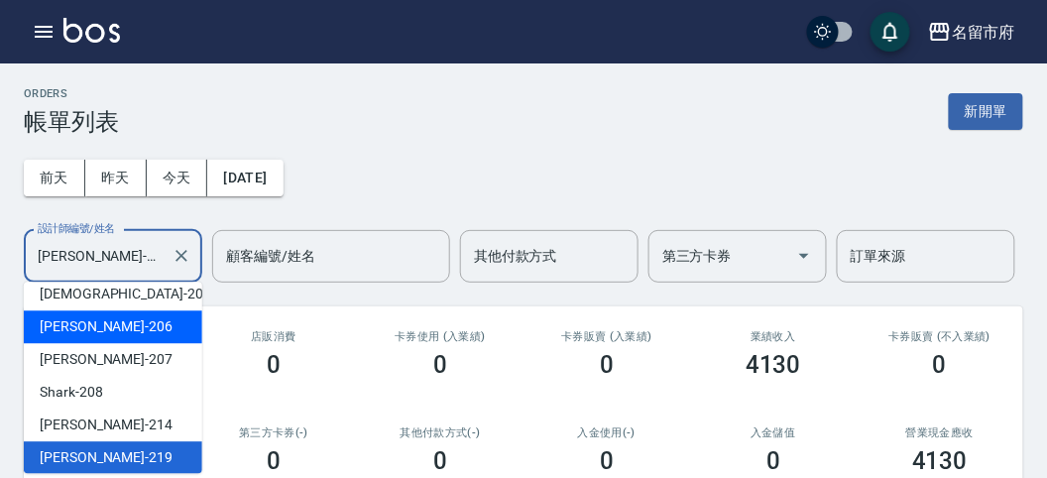
scroll to position [0, 0]
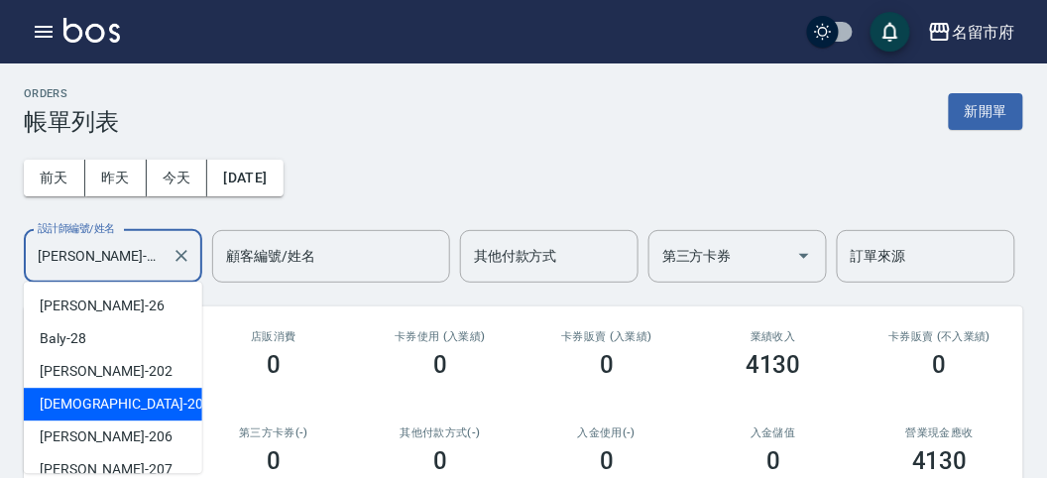
click at [141, 413] on div "聖德 -203" at bounding box center [113, 404] width 178 height 33
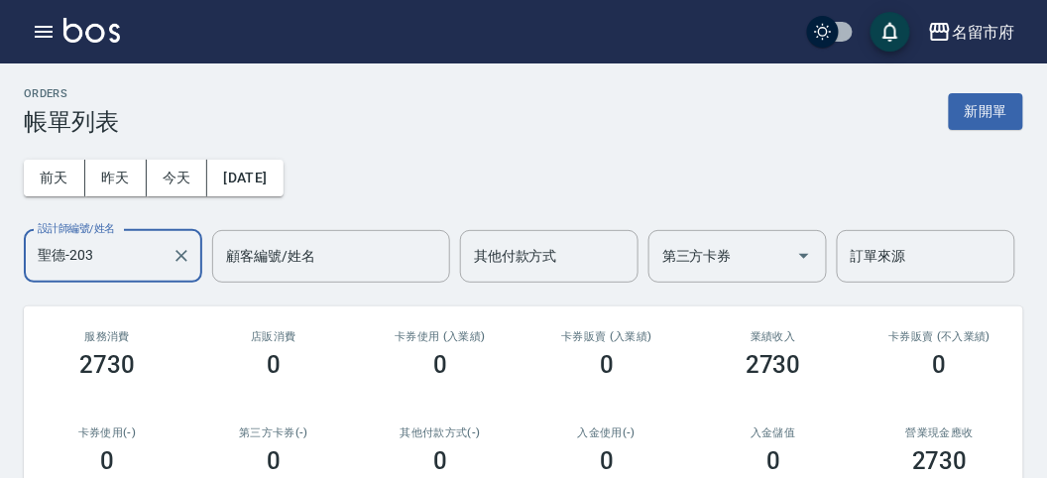
click at [129, 260] on input "聖德-203" at bounding box center [98, 256] width 131 height 35
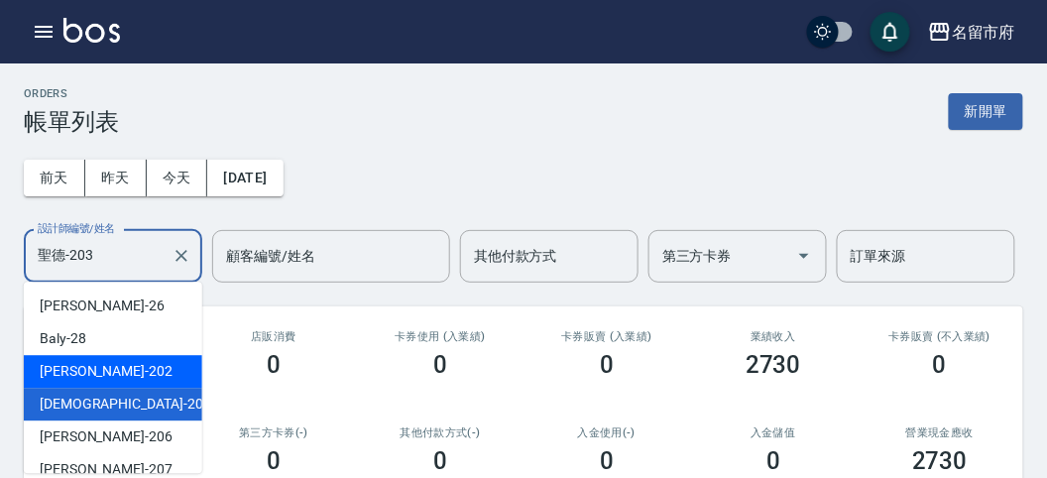
scroll to position [152, 0]
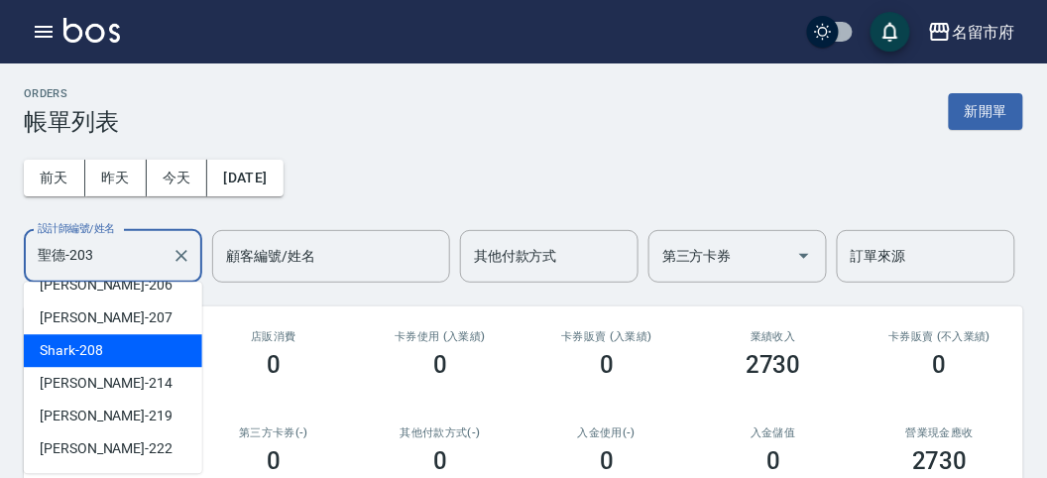
click at [115, 357] on div "Shark -208" at bounding box center [113, 350] width 178 height 33
type input "Shark-208"
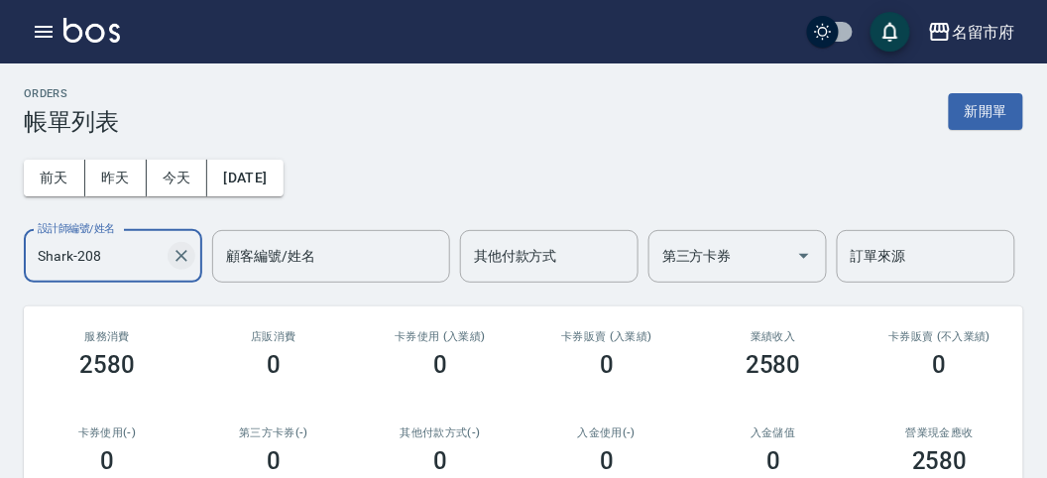
click at [183, 257] on icon "Clear" at bounding box center [181, 256] width 12 height 12
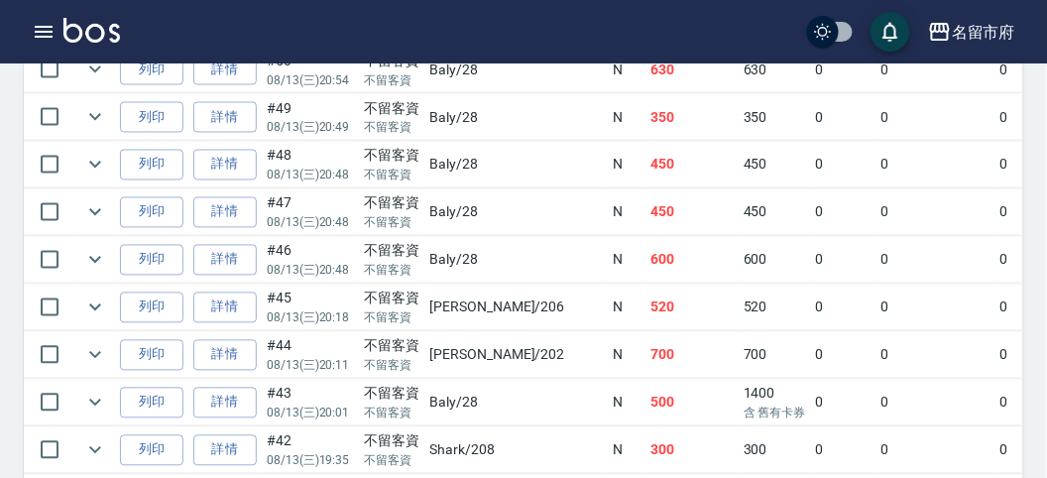
scroll to position [0, 0]
